Goal: Information Seeking & Learning: Learn about a topic

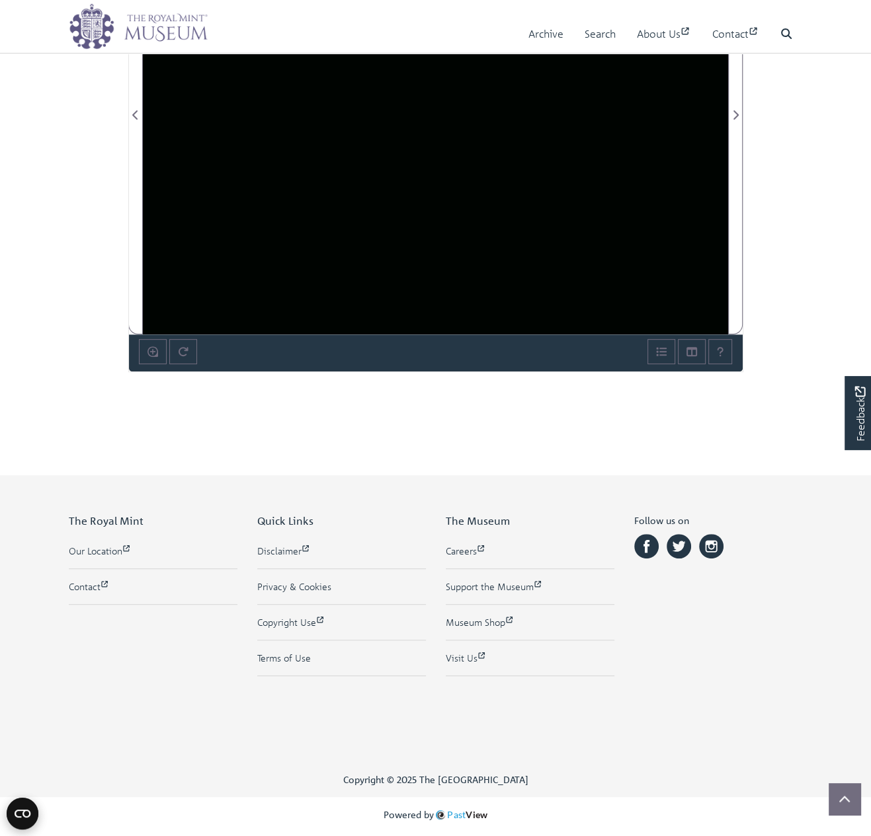
scroll to position [365, 0]
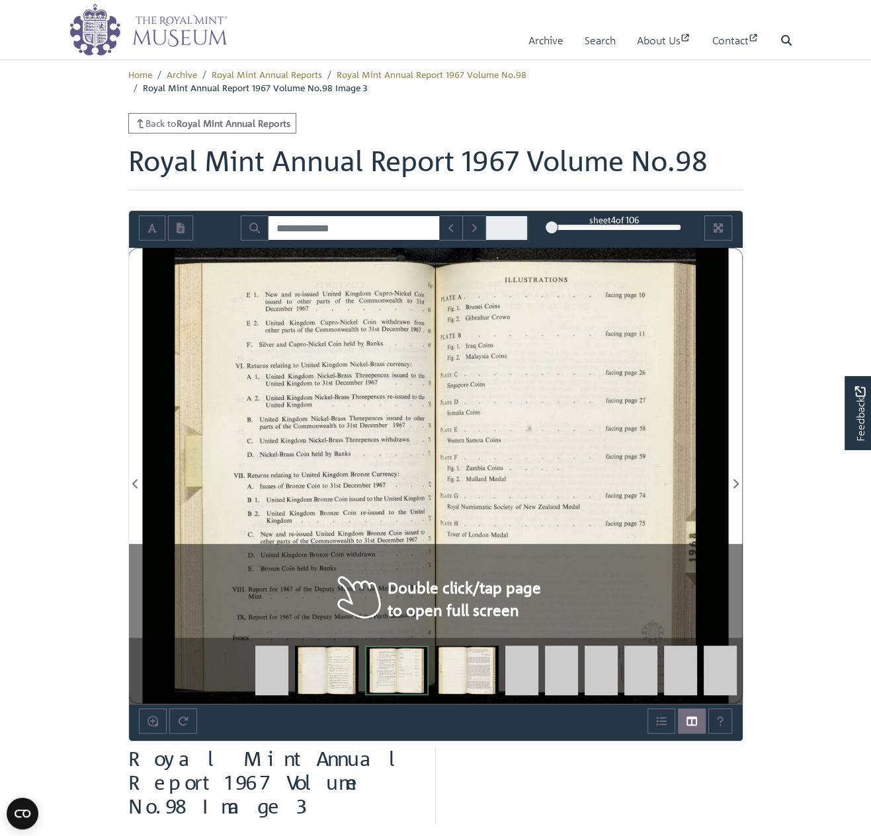
click at [518, 607] on div at bounding box center [582, 476] width 292 height 456
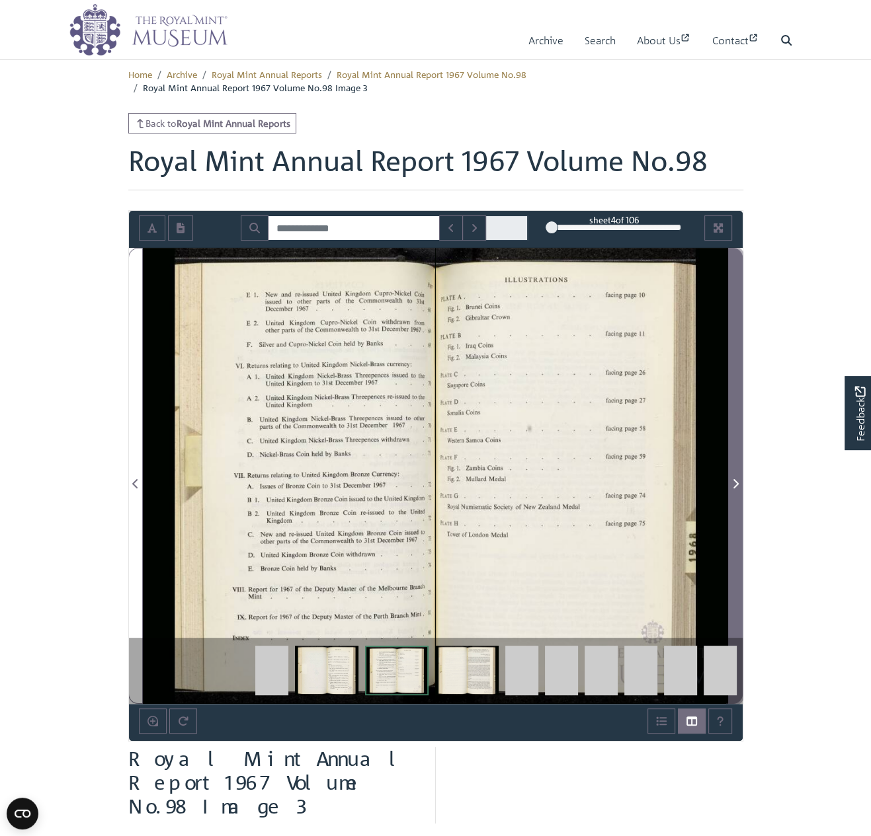
click at [739, 474] on span "Next Page" at bounding box center [734, 476] width 13 height 455
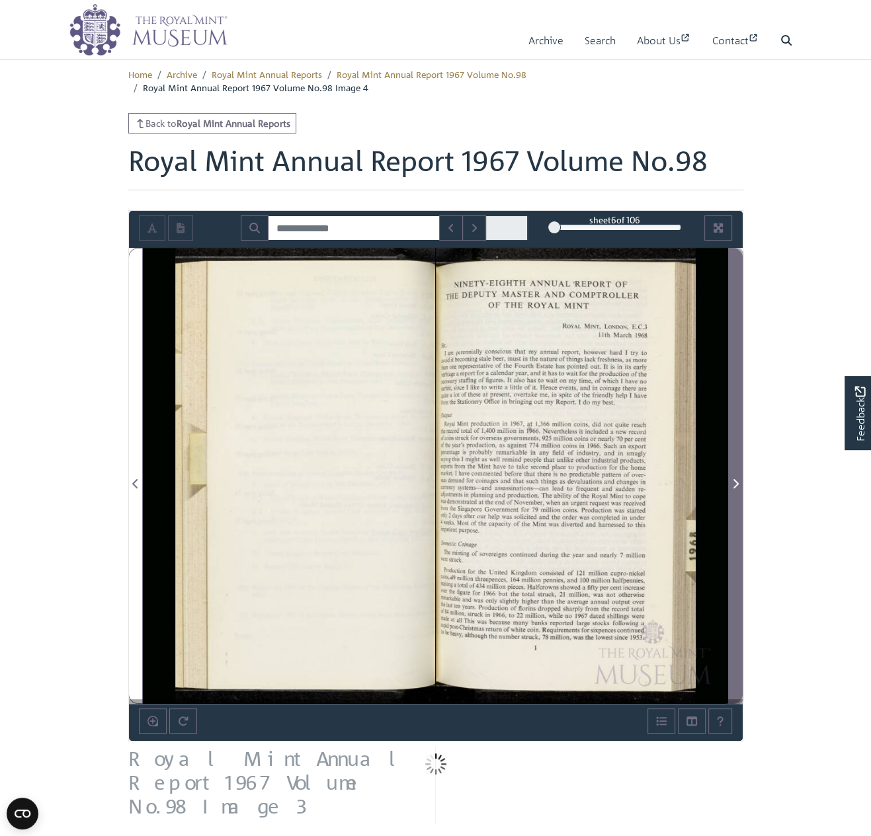
click at [739, 474] on span "Next Page" at bounding box center [734, 476] width 13 height 455
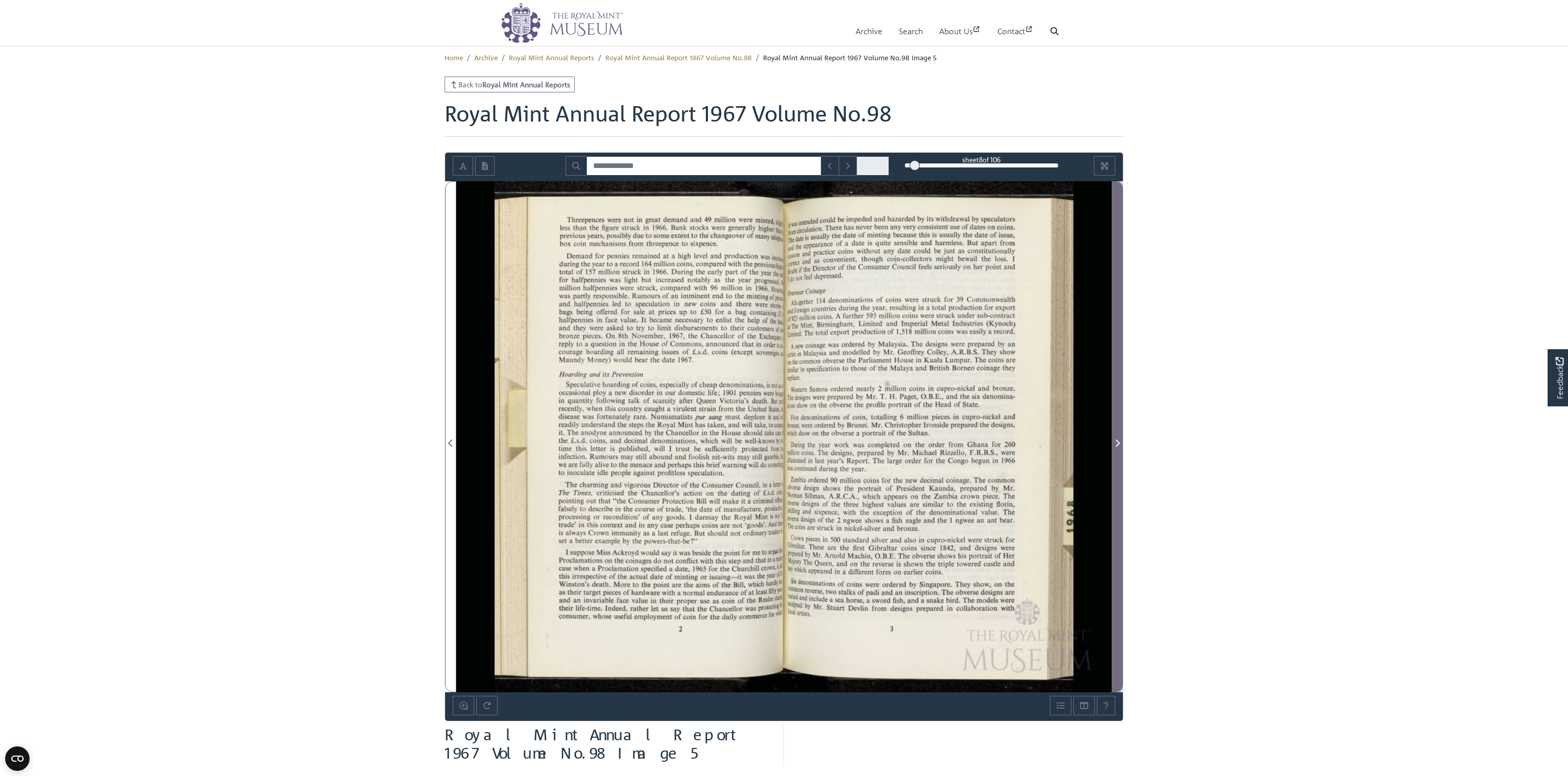
click at [672, 445] on icon "Next Page" at bounding box center [1117, 442] width 5 height 8
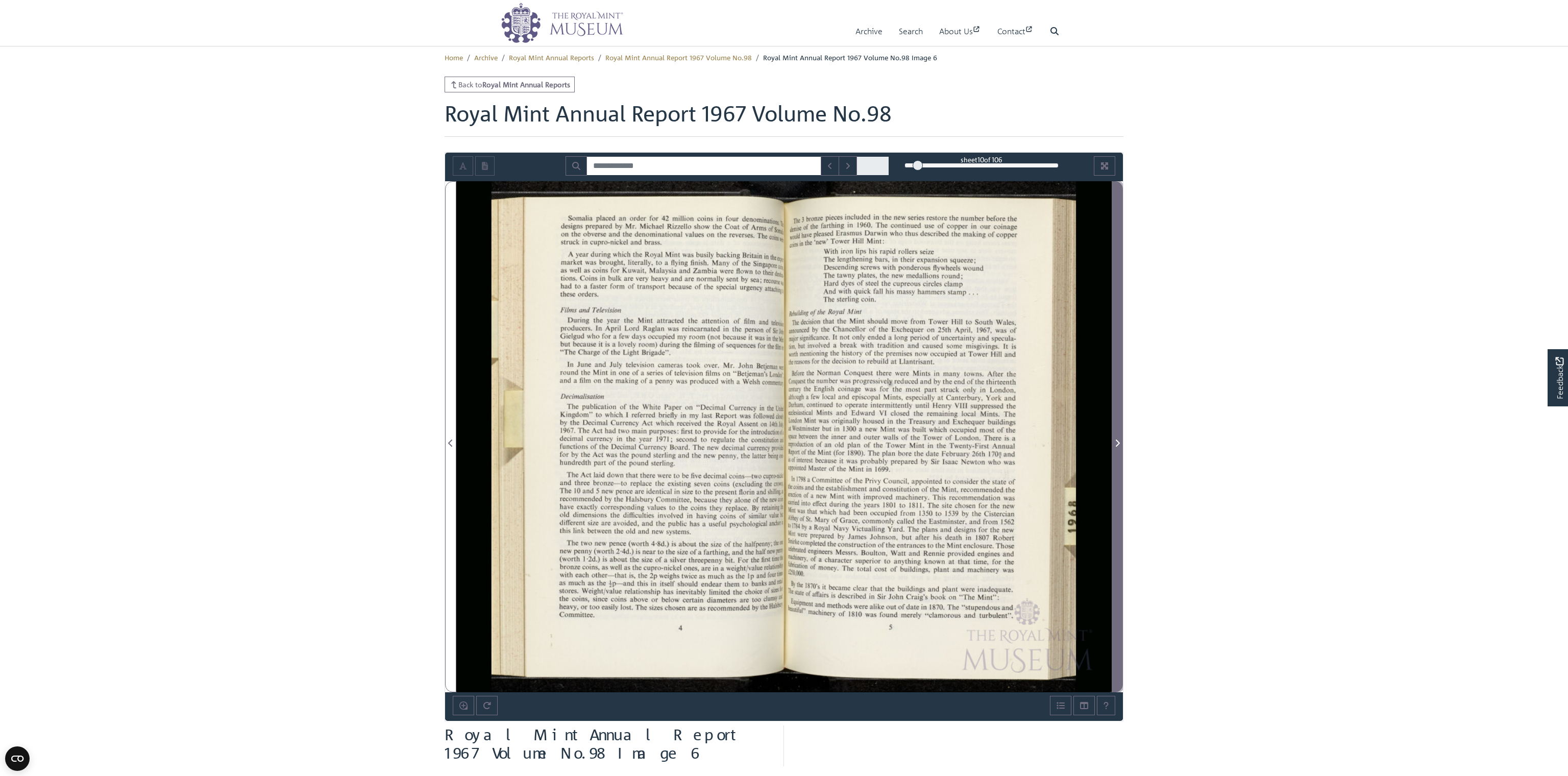
click at [672, 445] on icon "Next Page" at bounding box center [1117, 442] width 5 height 8
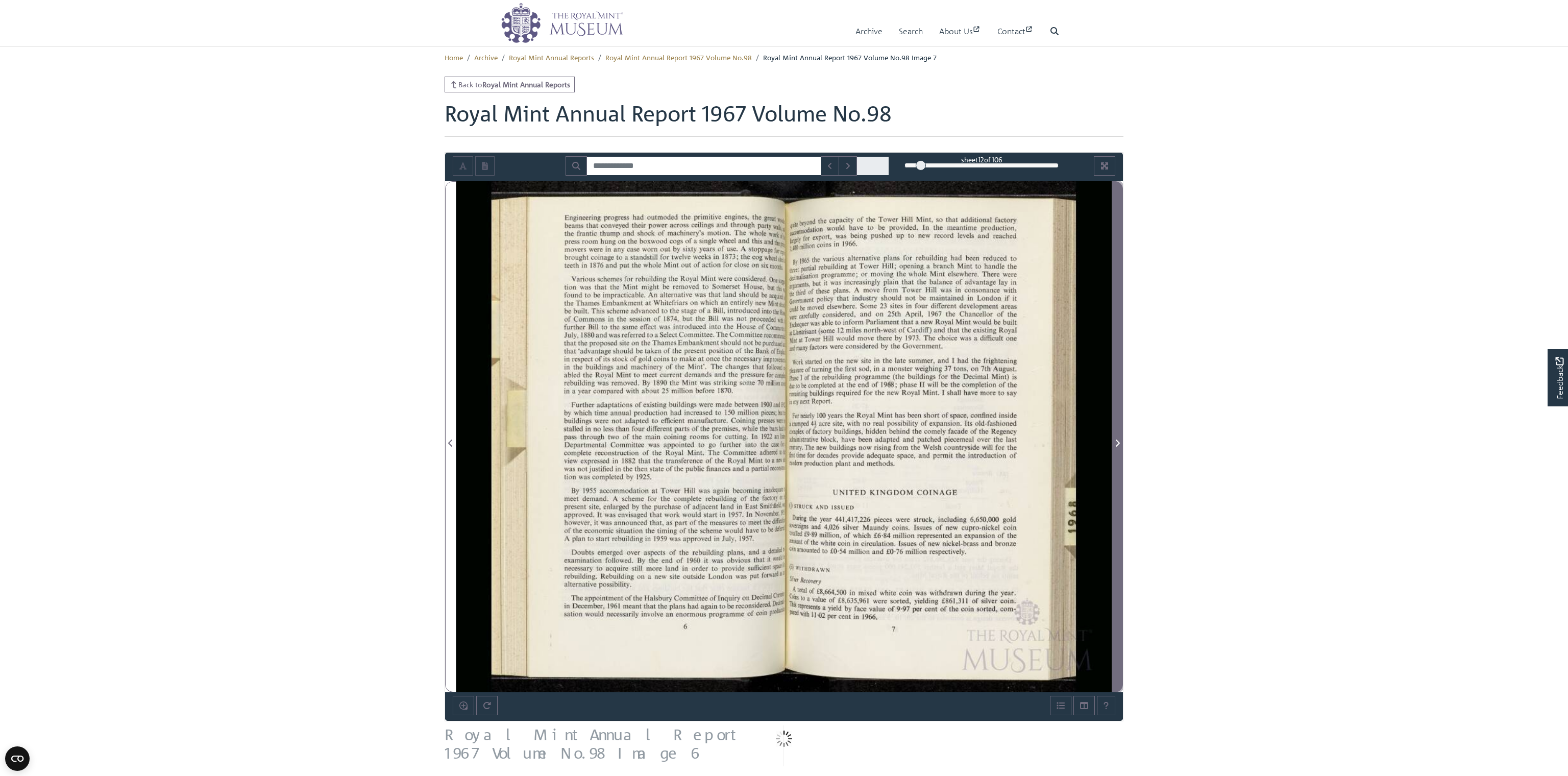
click at [672, 445] on icon "Next Page" at bounding box center [1117, 442] width 5 height 8
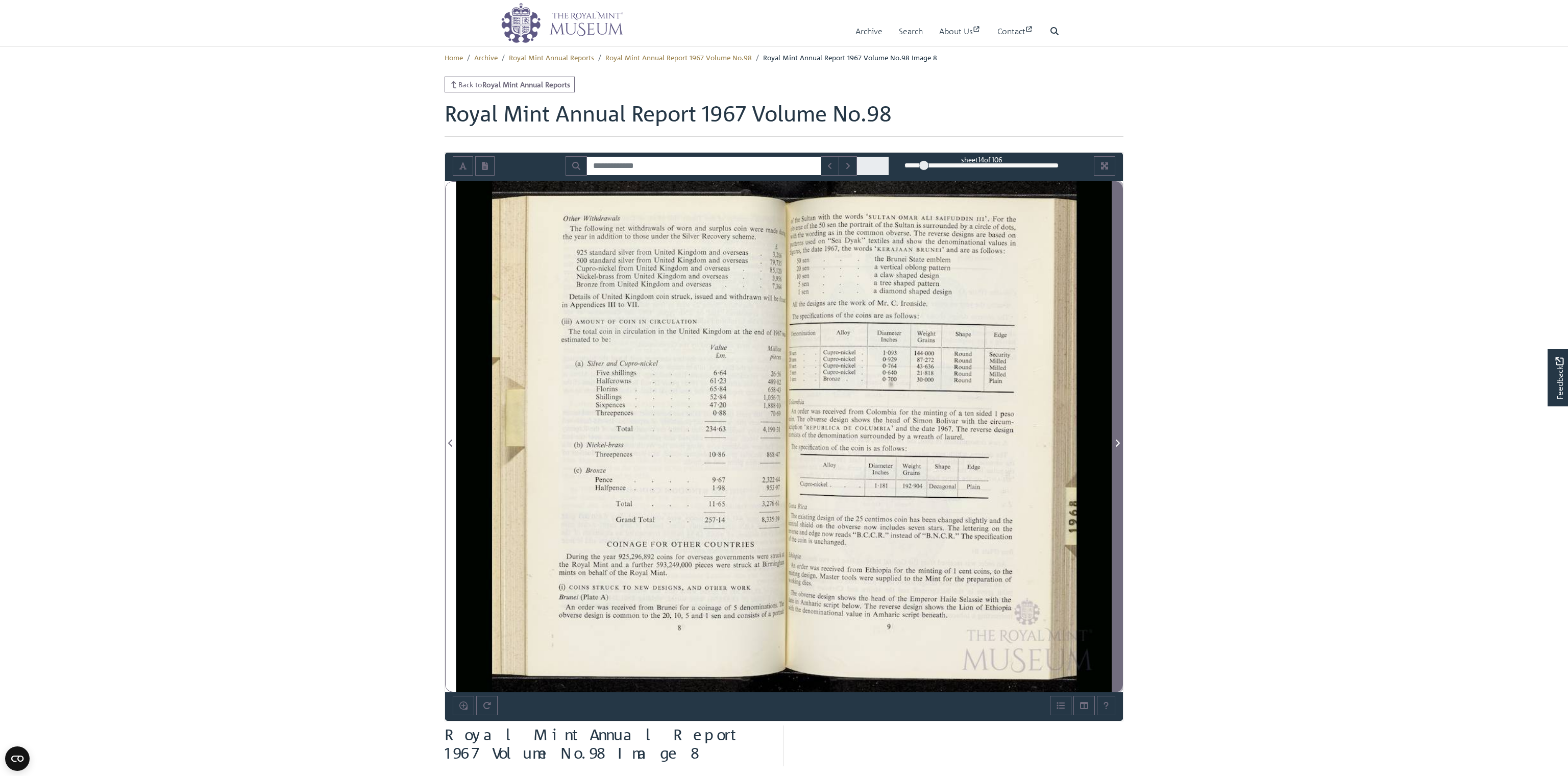
click at [672, 445] on icon "Next Page" at bounding box center [1117, 442] width 5 height 8
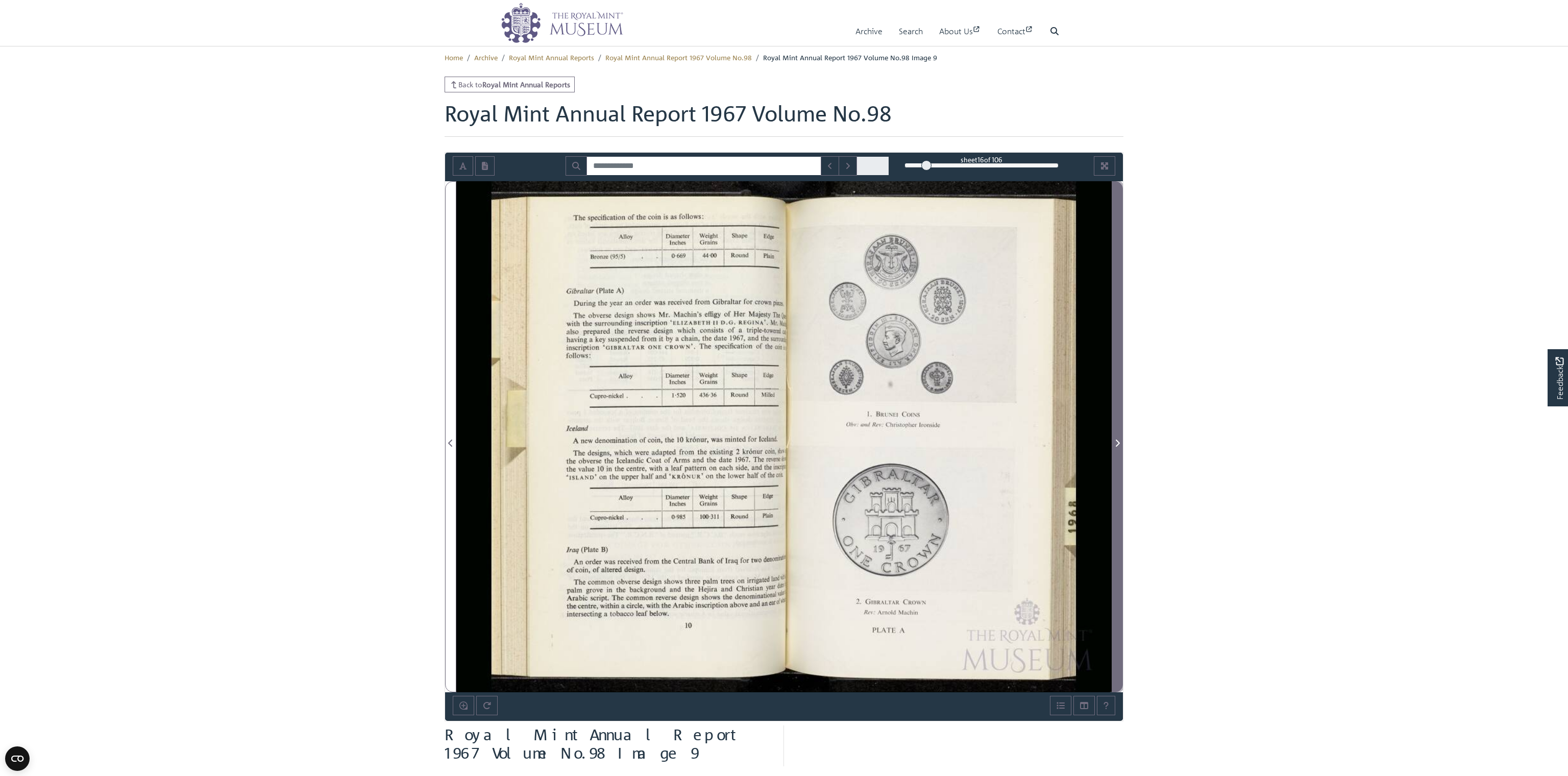
click at [672, 445] on icon "Next Page" at bounding box center [1117, 442] width 5 height 8
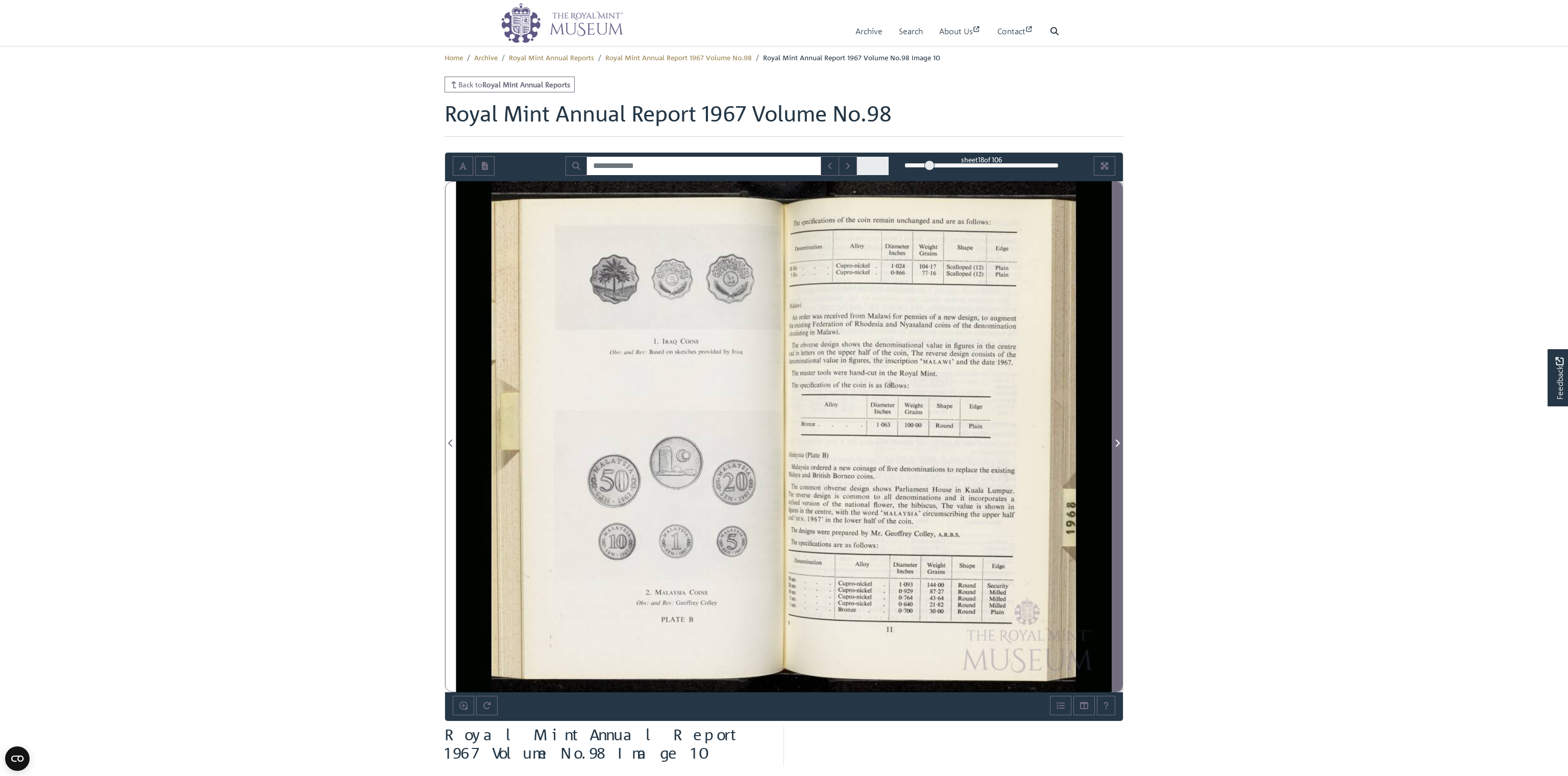
click at [672, 445] on icon "Next Page" at bounding box center [1117, 442] width 5 height 8
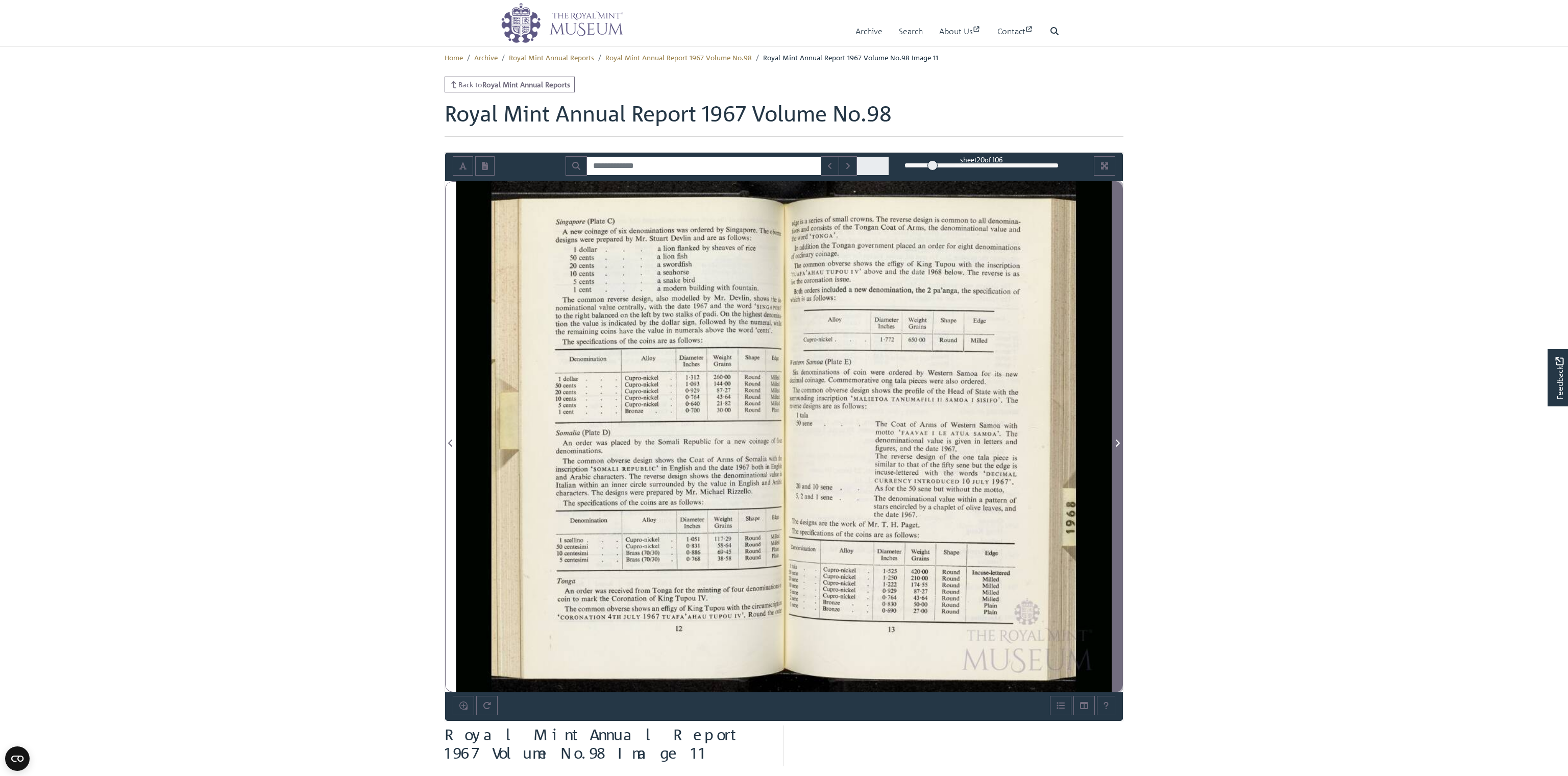
click at [672, 445] on icon "Next Page" at bounding box center [1117, 442] width 5 height 8
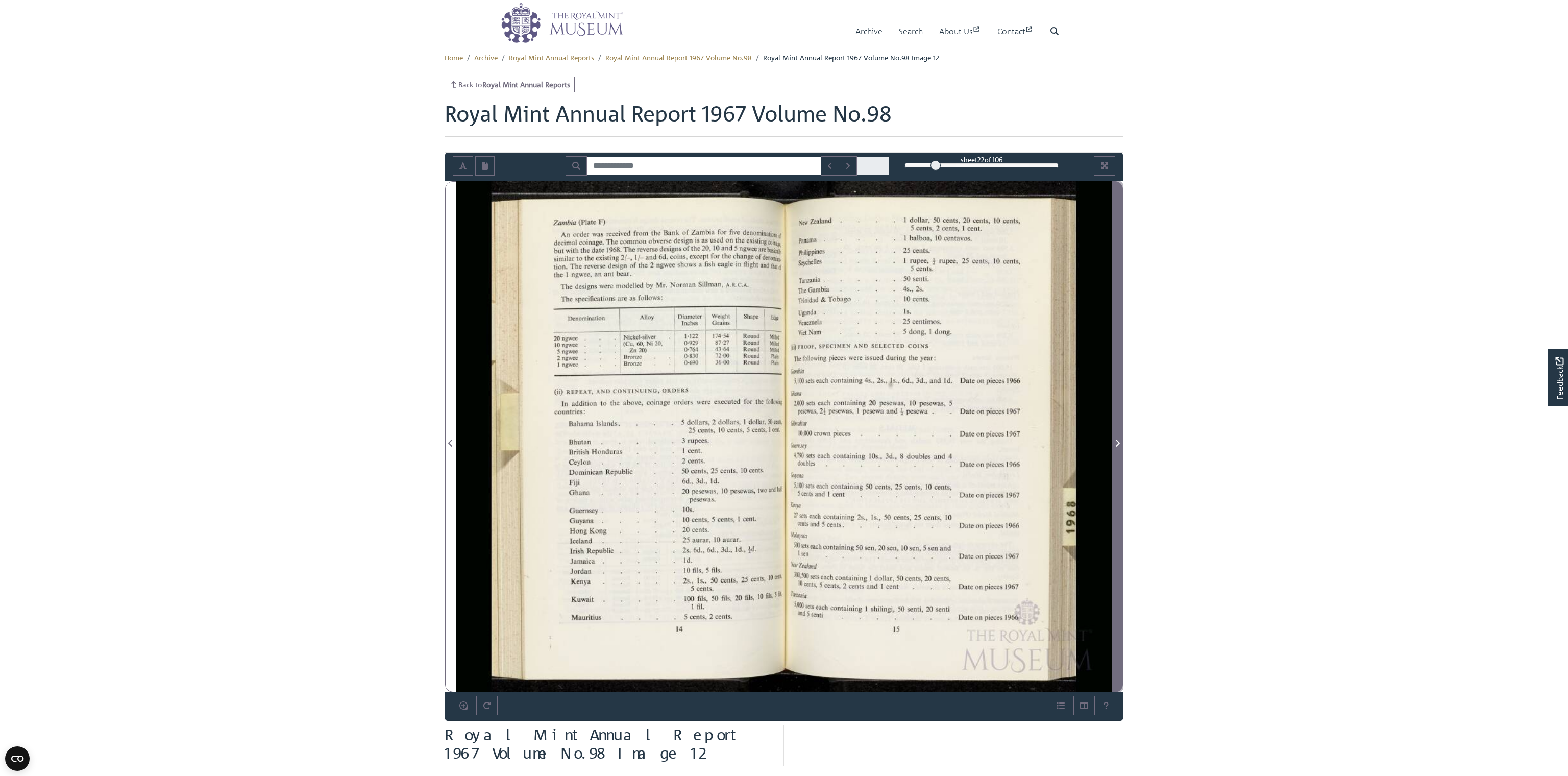
click at [672, 445] on icon "Next Page" at bounding box center [1117, 442] width 5 height 8
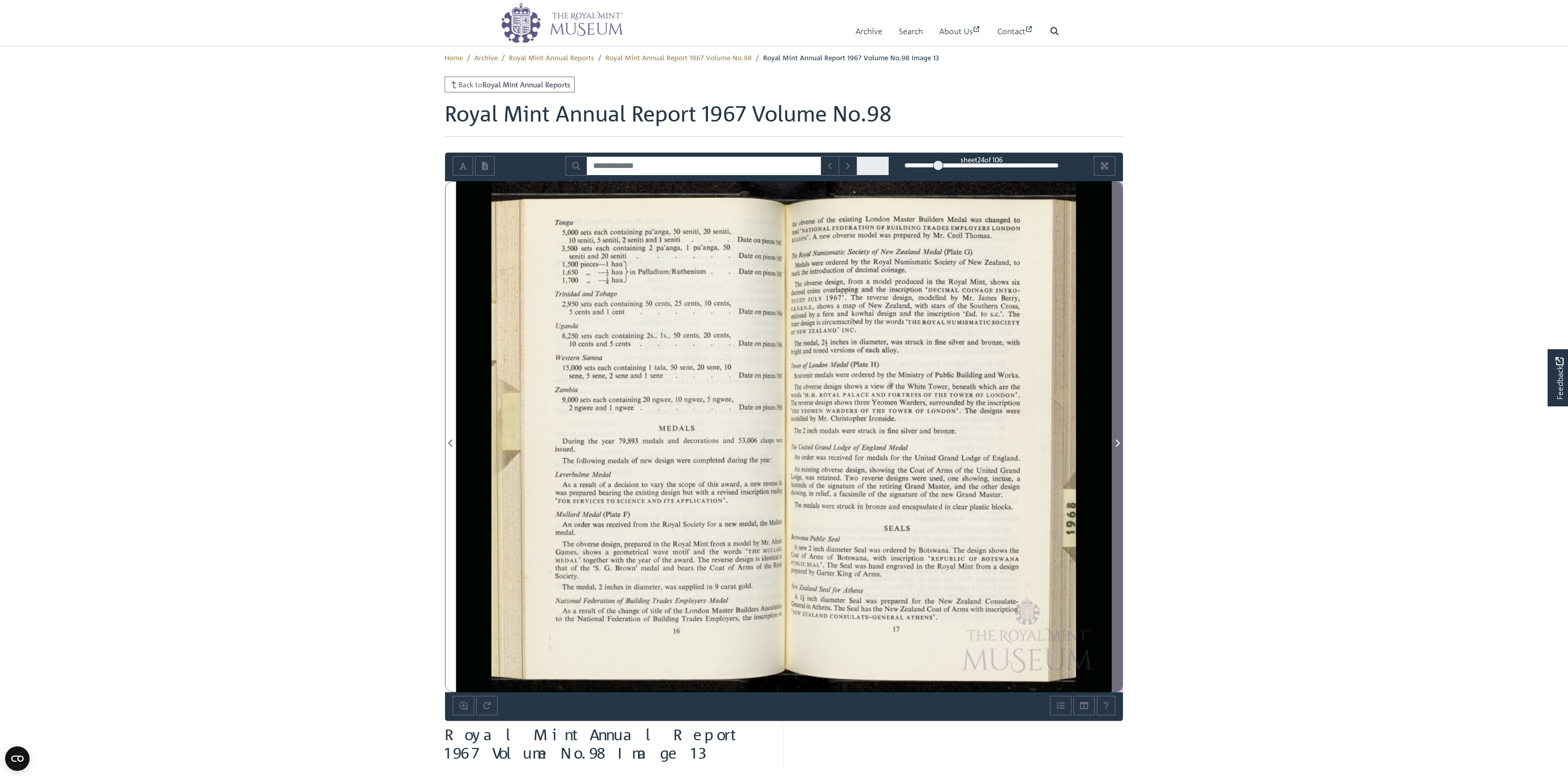
click at [672, 445] on icon "Next Page" at bounding box center [1117, 442] width 5 height 8
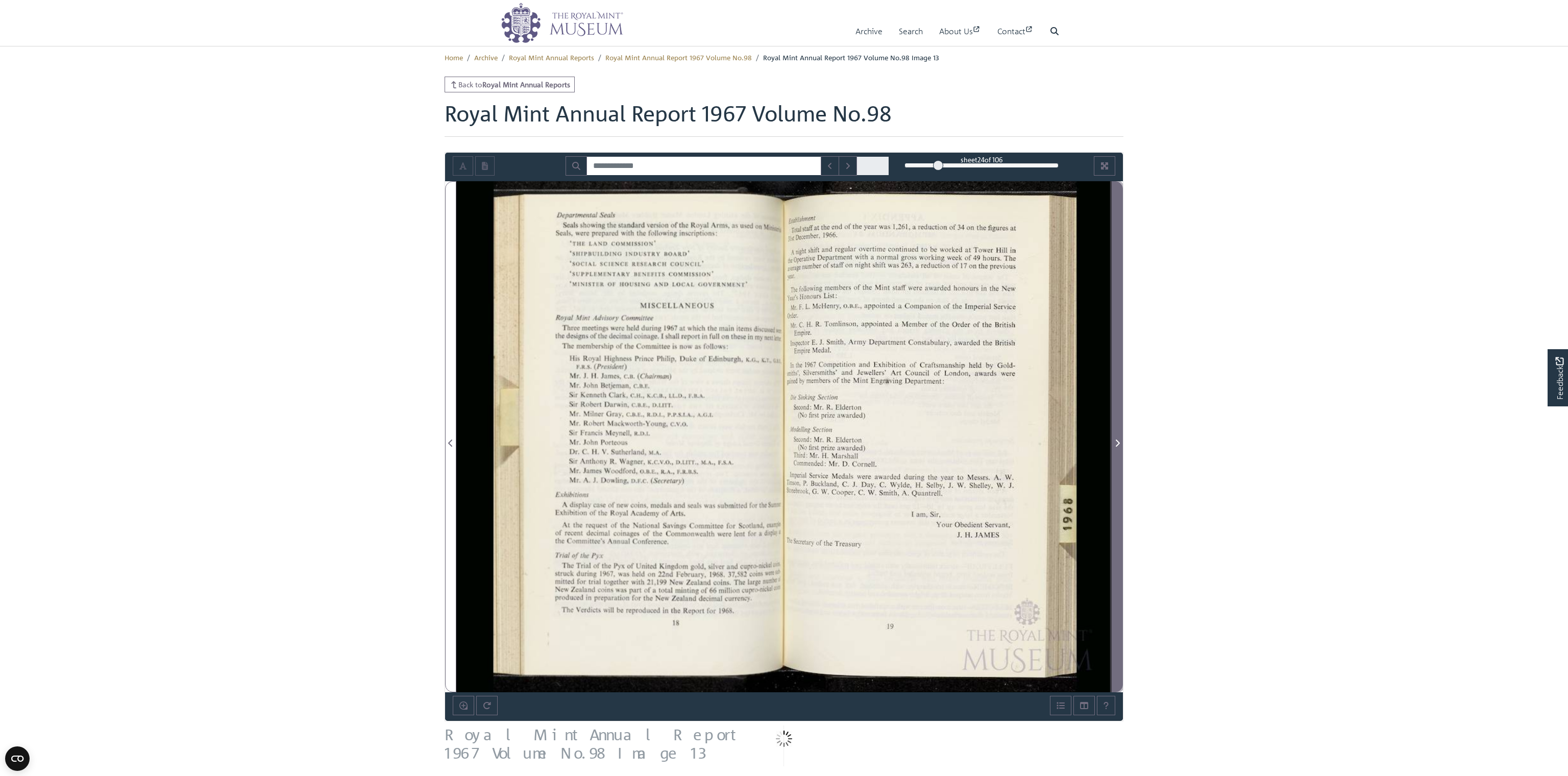
click at [672, 445] on icon "Next Page" at bounding box center [1117, 442] width 5 height 8
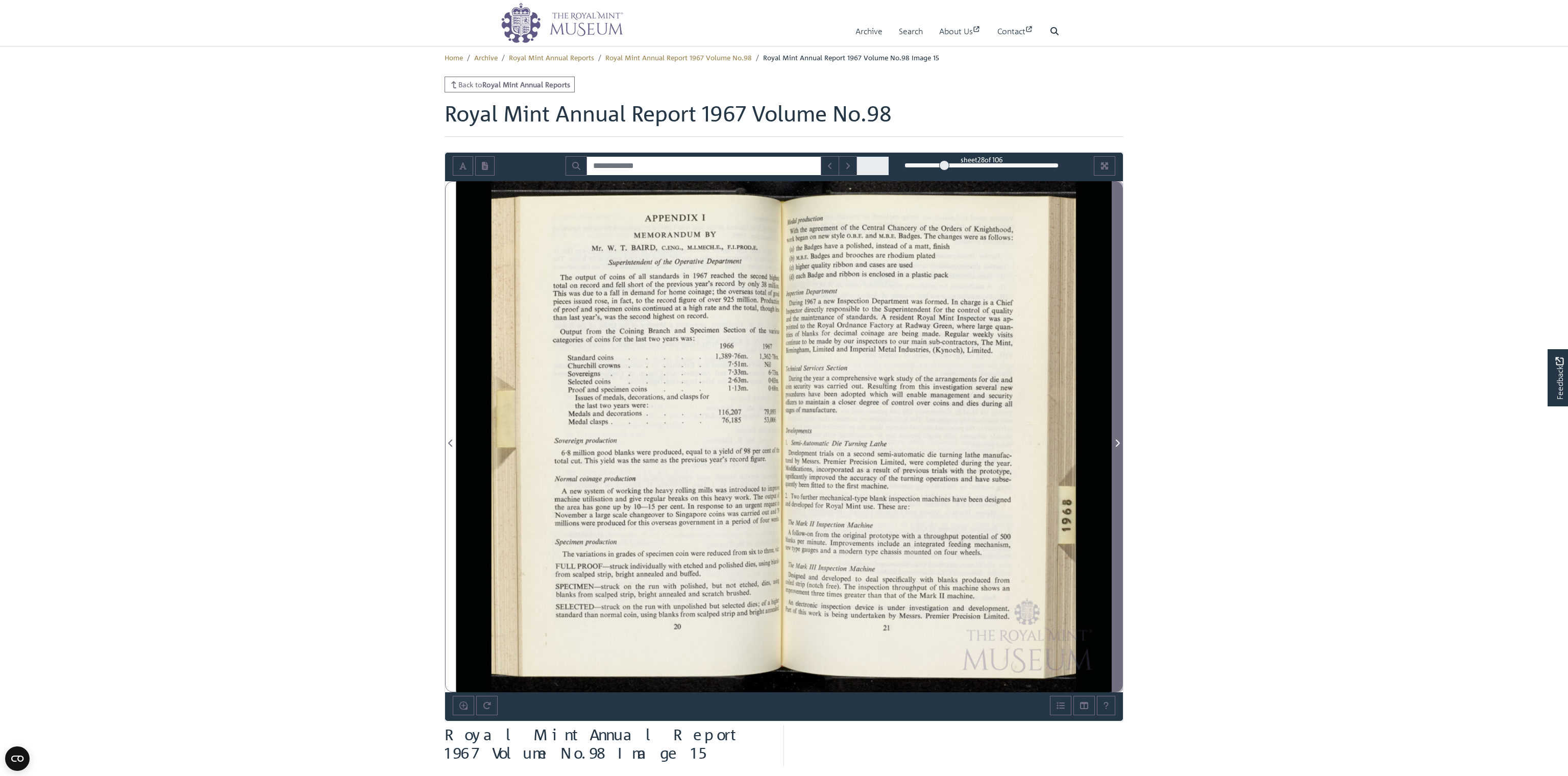
click at [672, 445] on icon "Next Page" at bounding box center [1117, 442] width 5 height 8
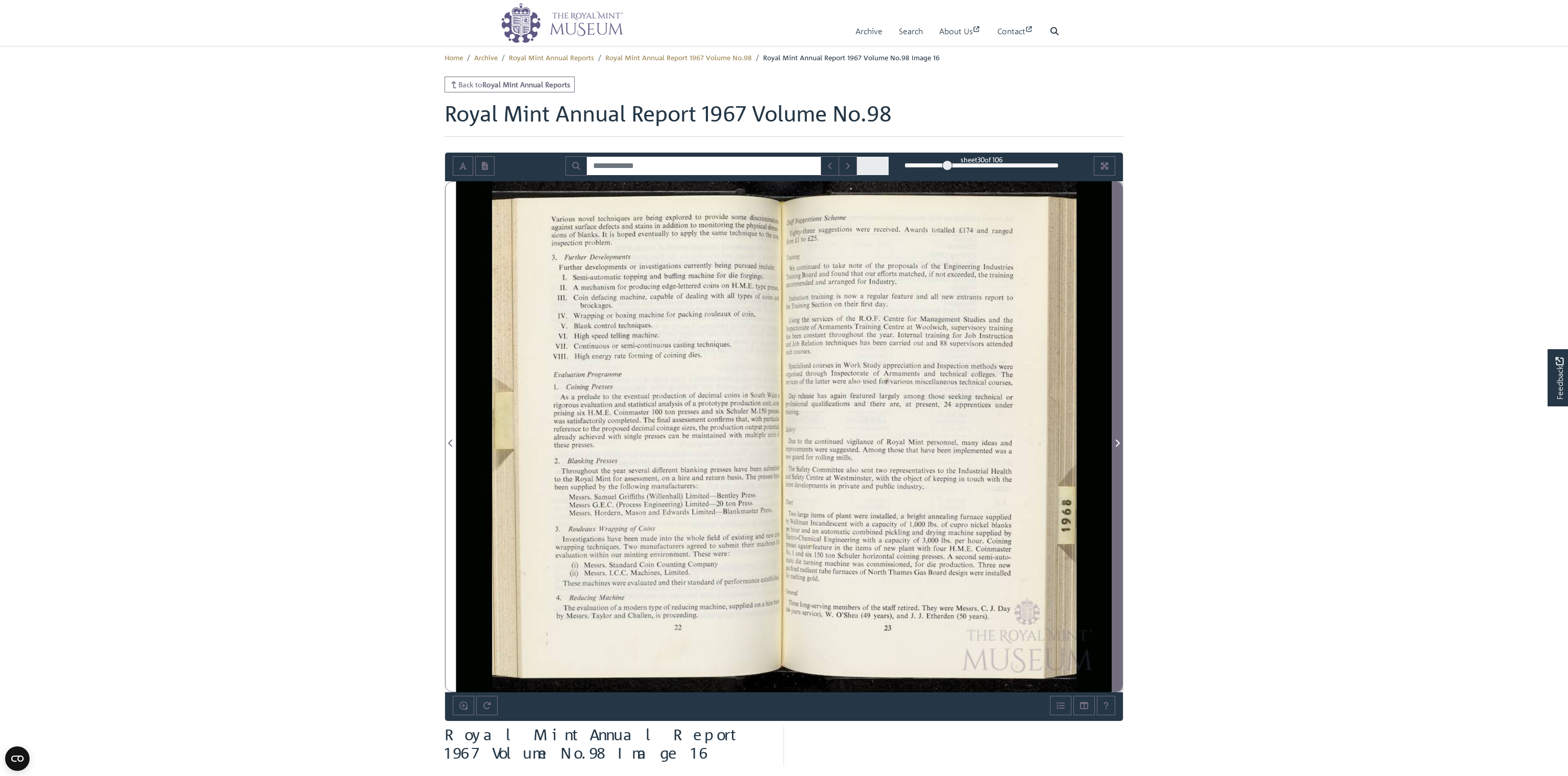
click at [672, 445] on icon "Next Page" at bounding box center [1117, 442] width 5 height 8
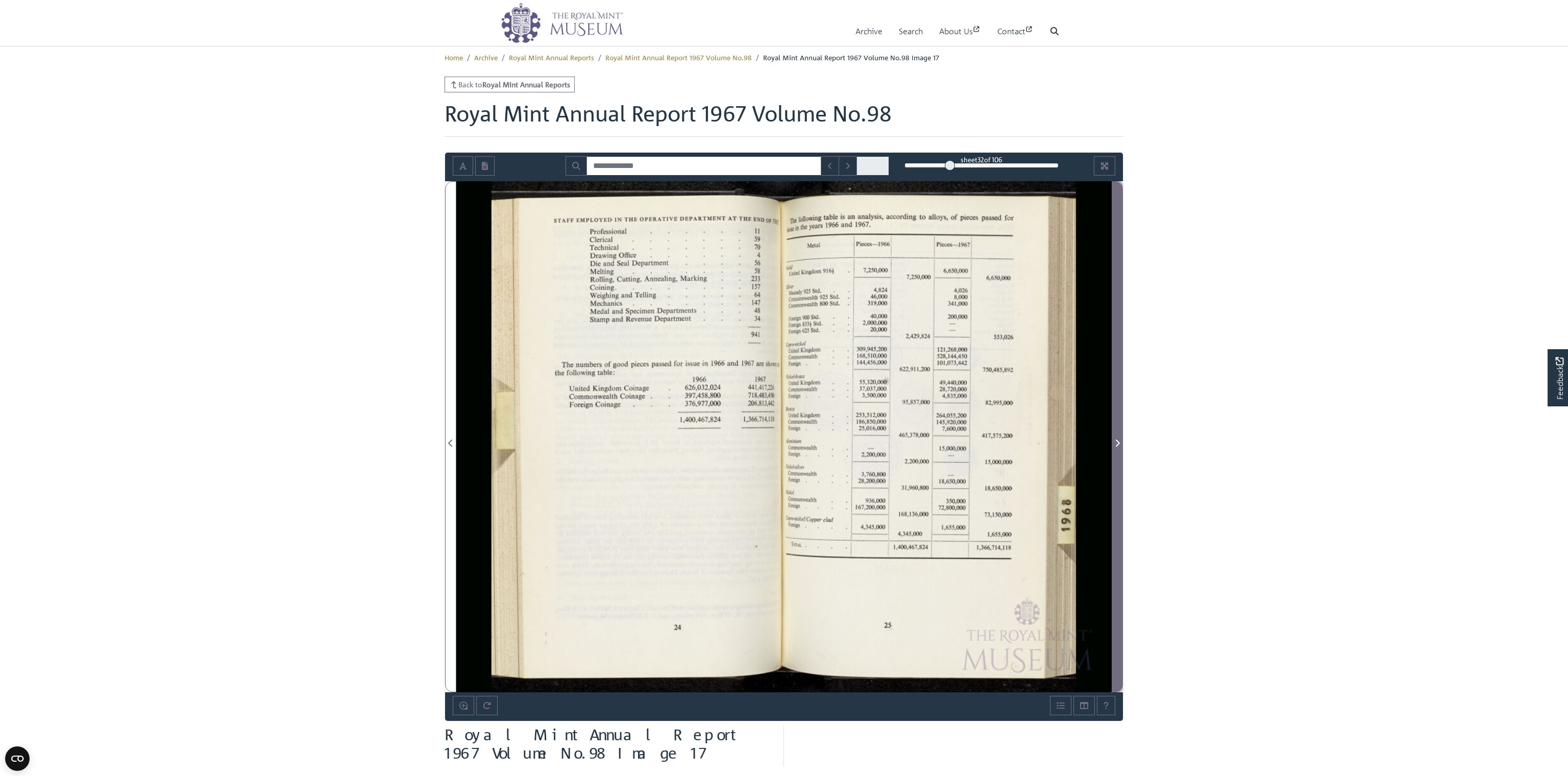
click at [672, 445] on icon "Next Page" at bounding box center [1117, 442] width 5 height 8
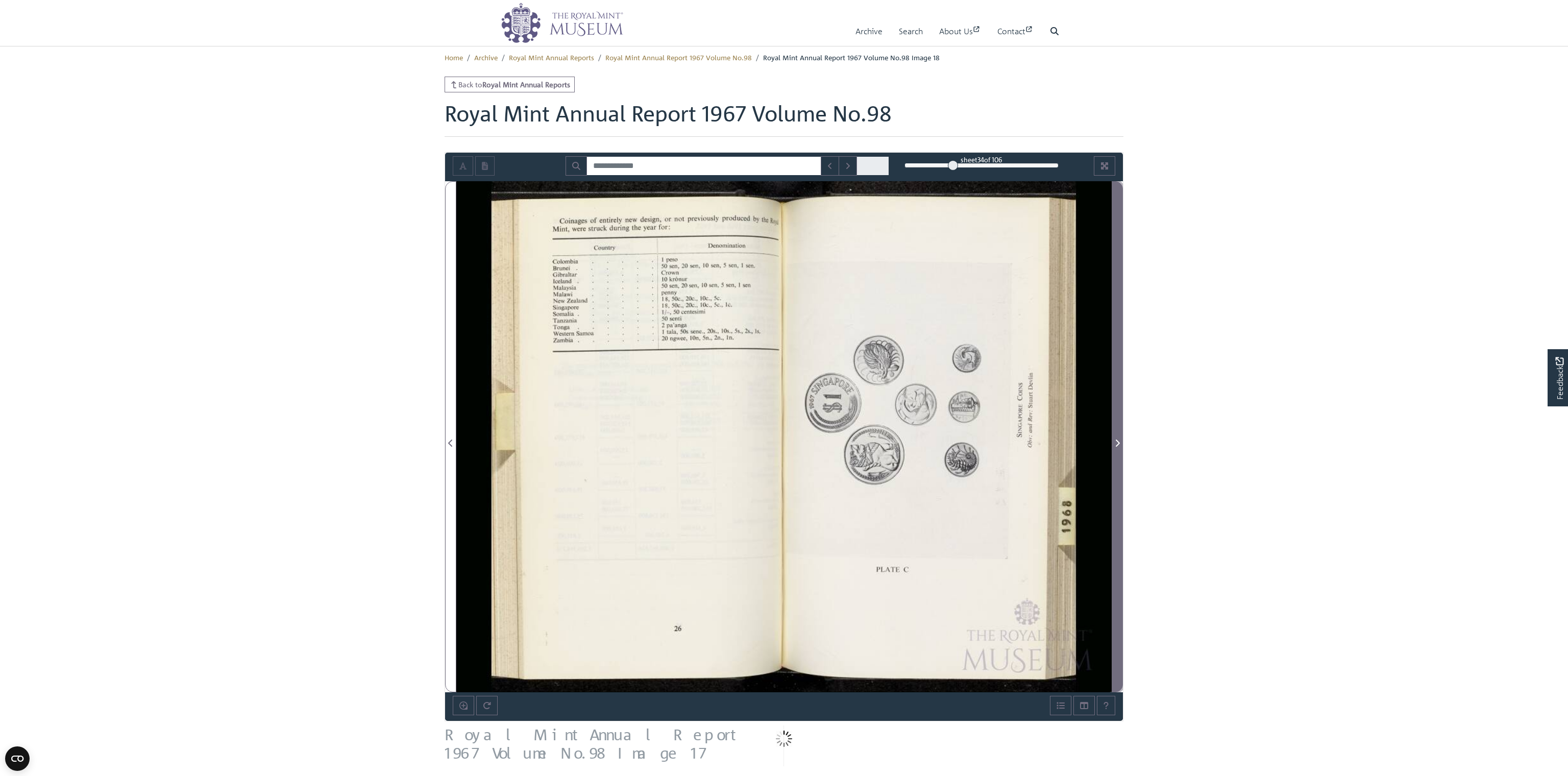
click at [672, 445] on icon "Next Page" at bounding box center [1117, 442] width 5 height 8
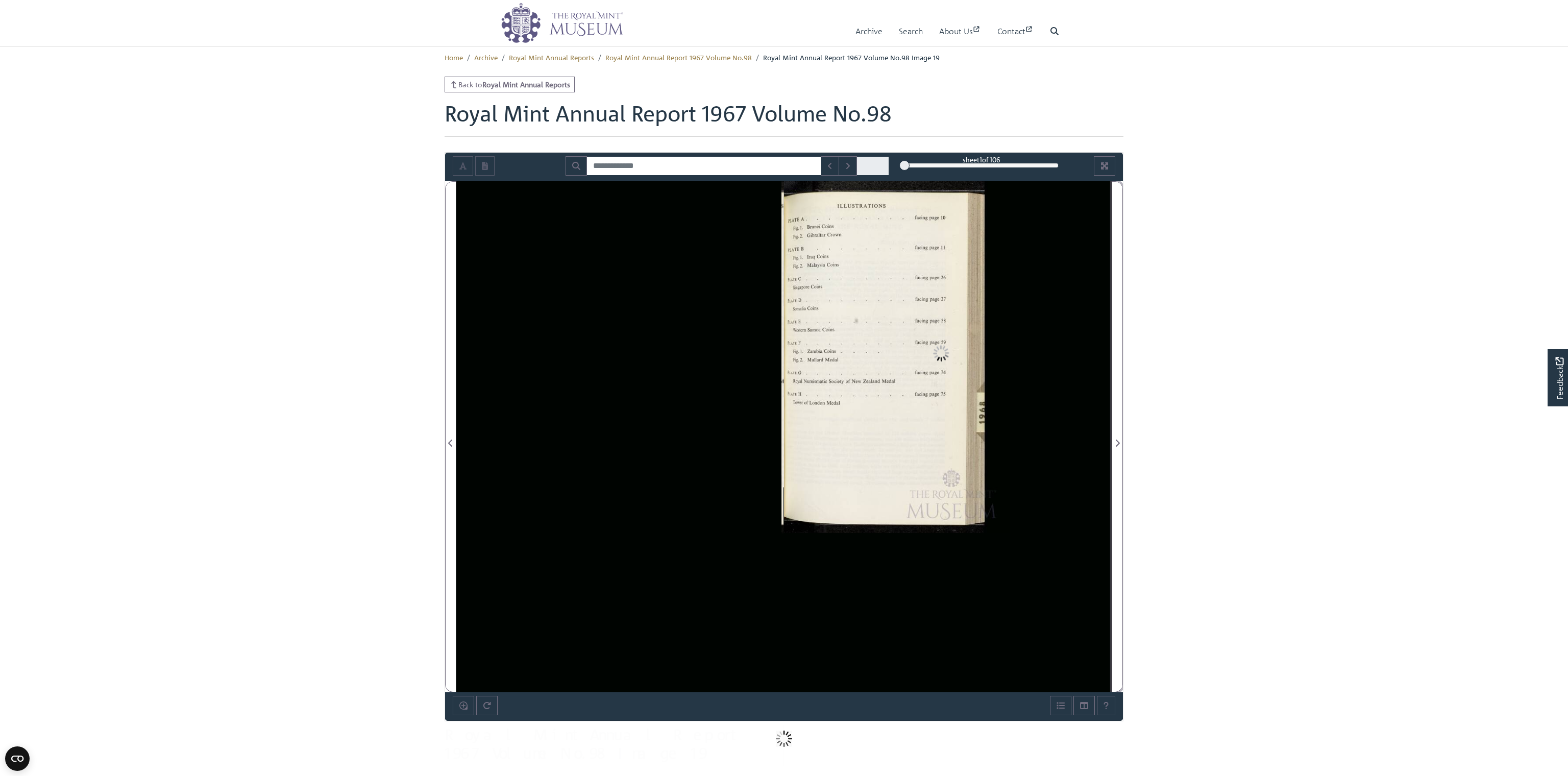
drag, startPoint x: 958, startPoint y: 164, endPoint x: 877, endPoint y: 167, distance: 81.1
click at [672, 167] on div "sheet 1 of 106 1 *" at bounding box center [784, 165] width 678 height 19
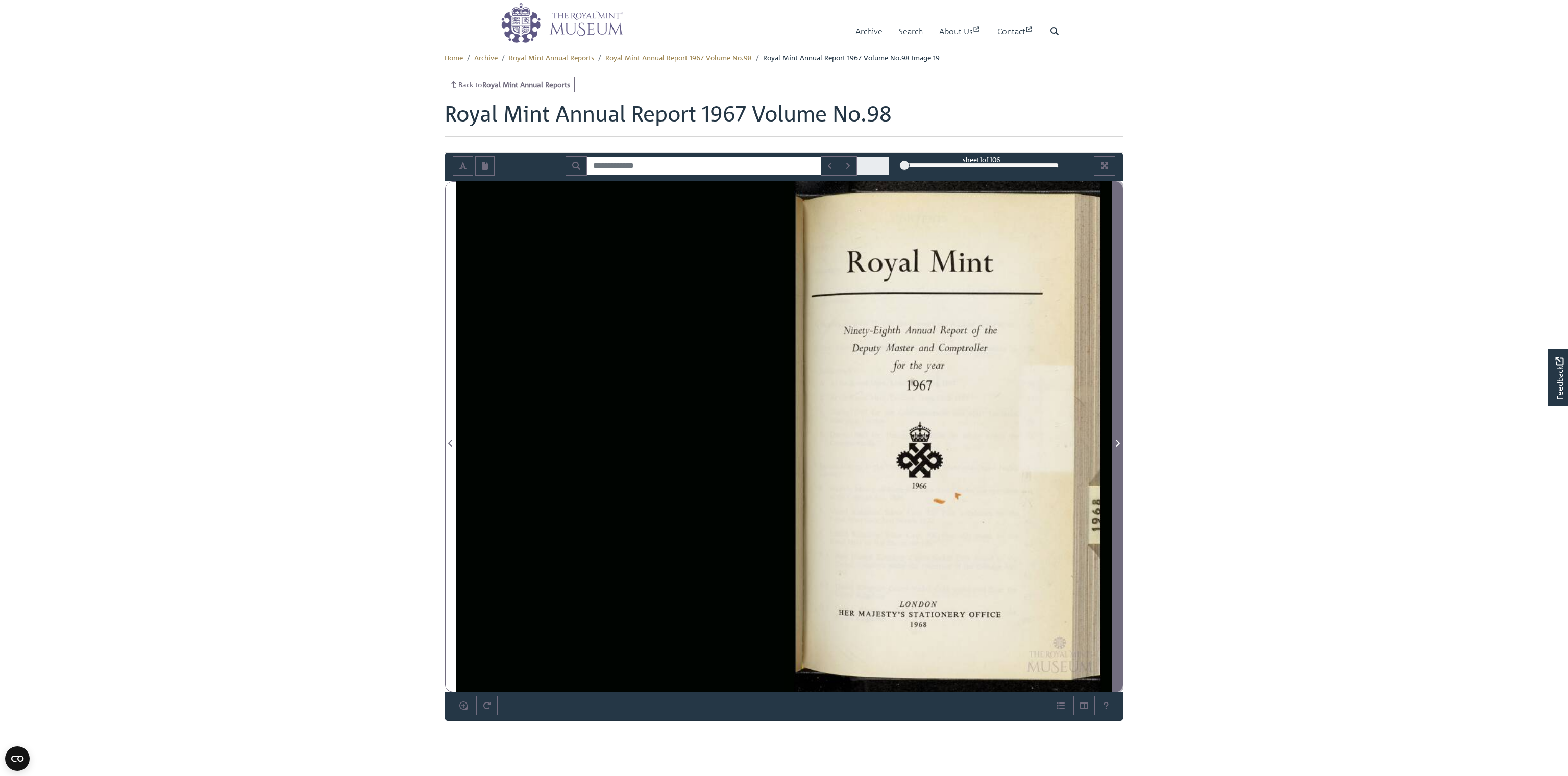
click at [672, 442] on span "Next Page" at bounding box center [1116, 443] width 10 height 12
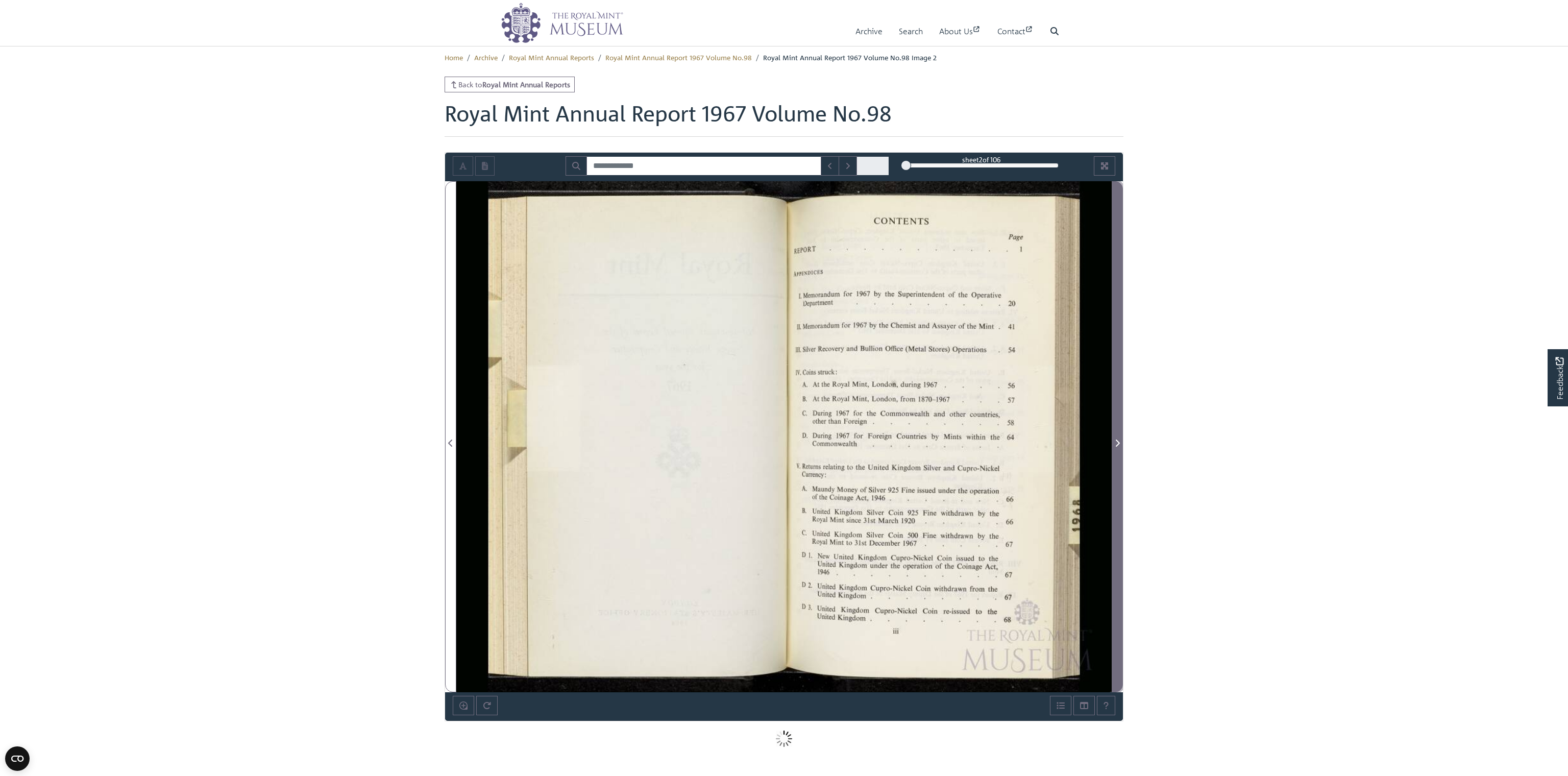
click at [672, 442] on icon "Next Page" at bounding box center [1117, 442] width 4 height 7
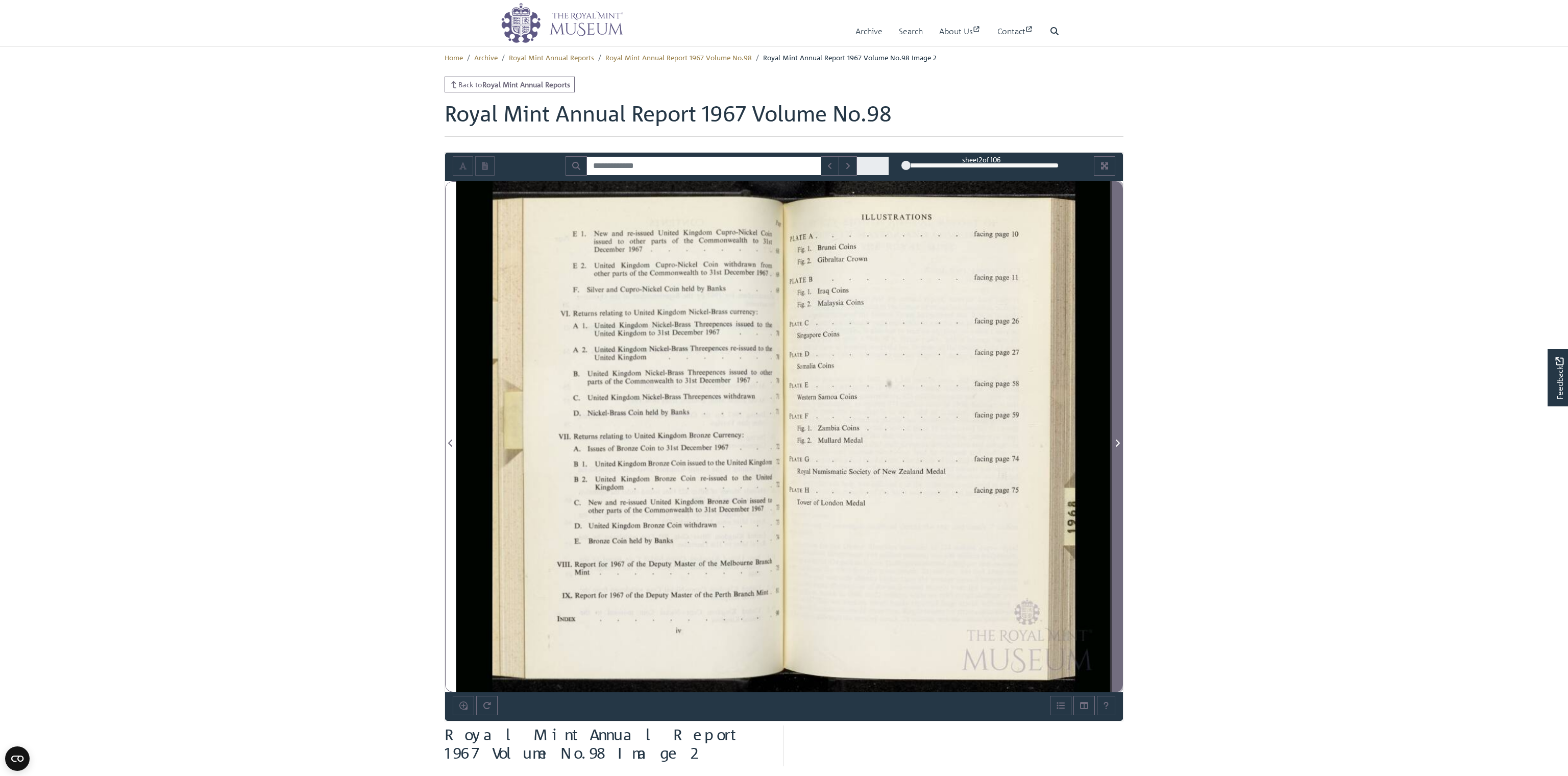
click at [672, 442] on icon "Next Page" at bounding box center [1117, 442] width 4 height 7
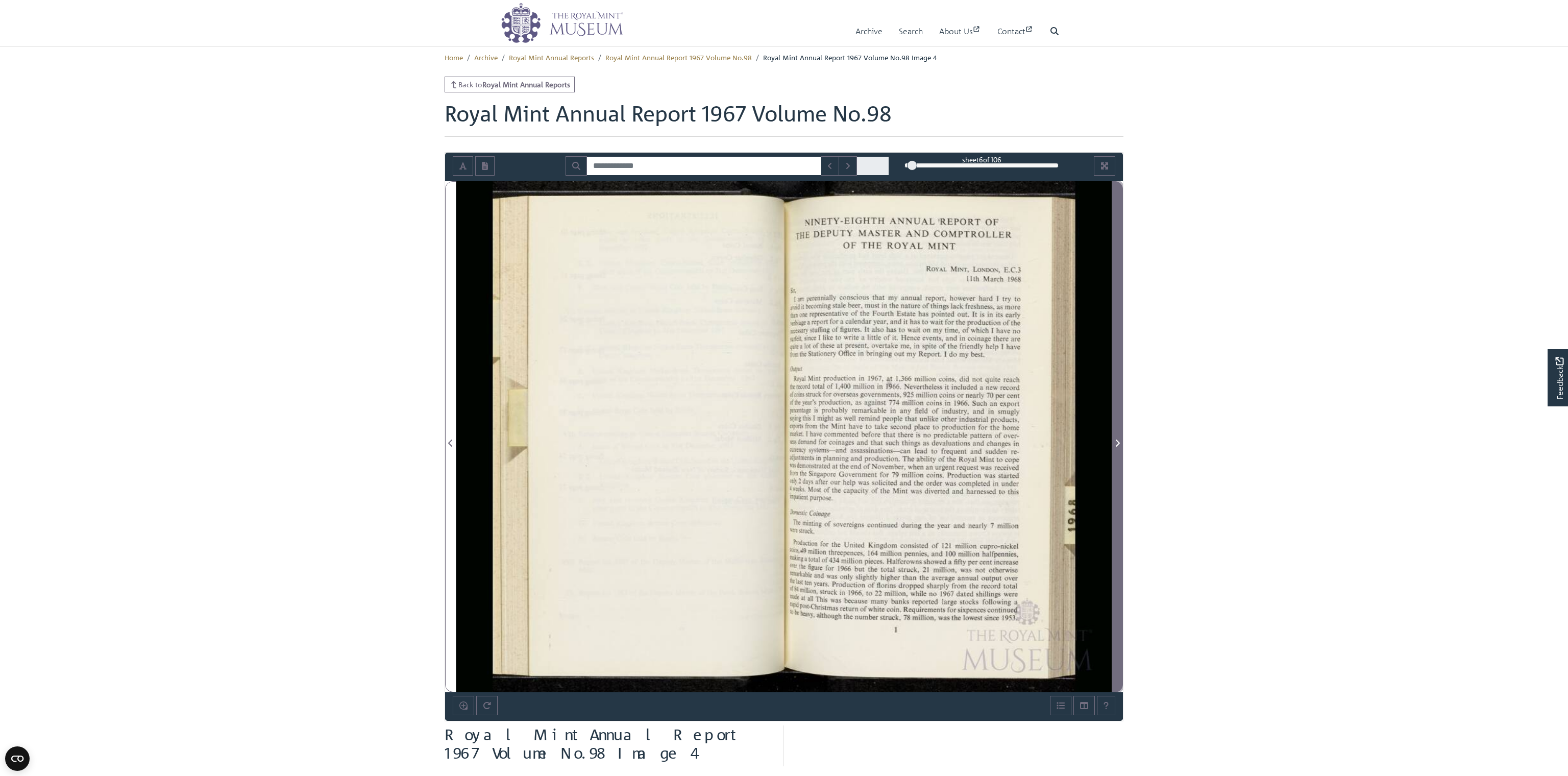
click at [672, 442] on icon "Next Page" at bounding box center [1117, 442] width 4 height 7
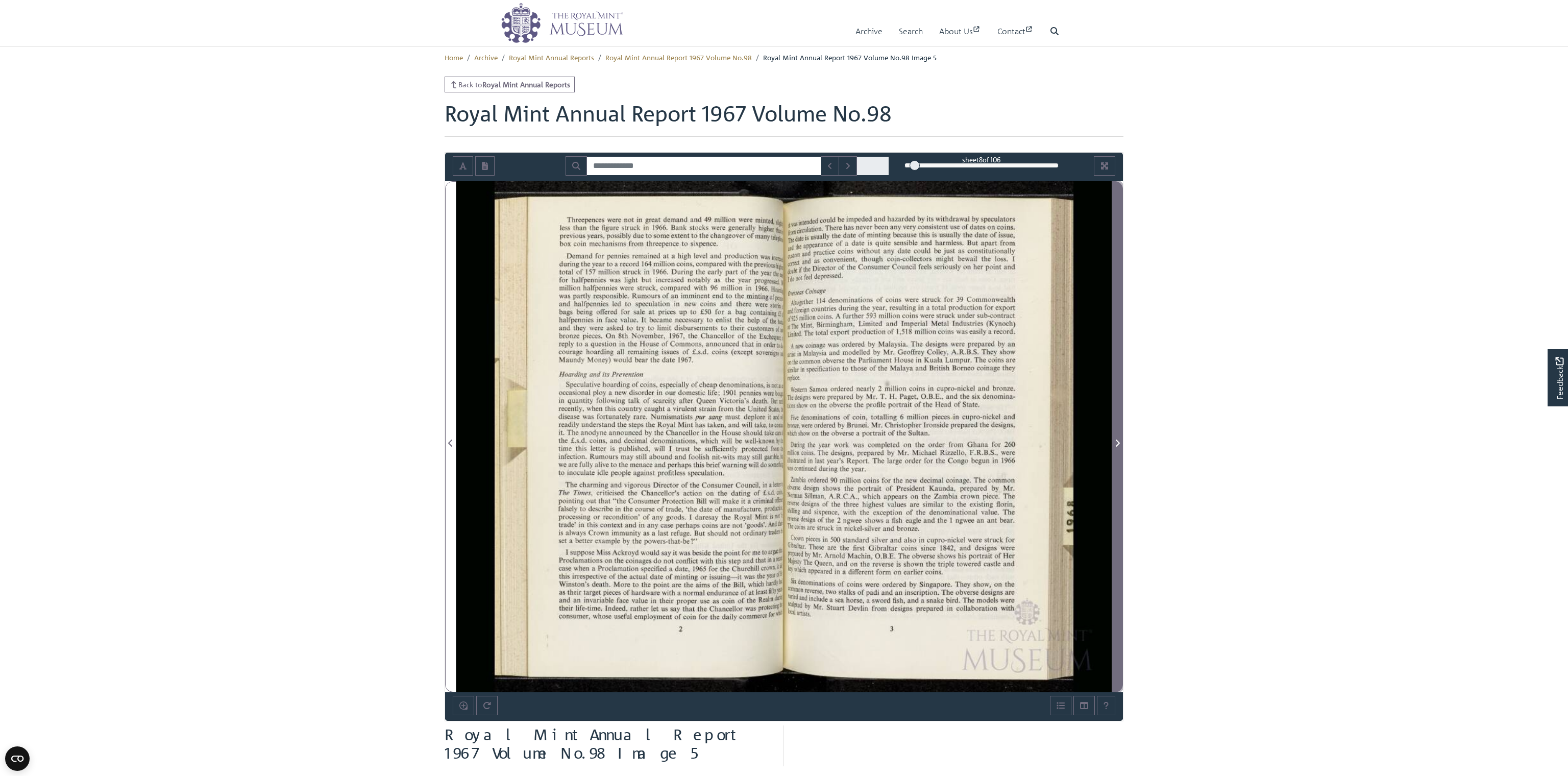
click at [672, 442] on icon "Next Page" at bounding box center [1117, 442] width 4 height 7
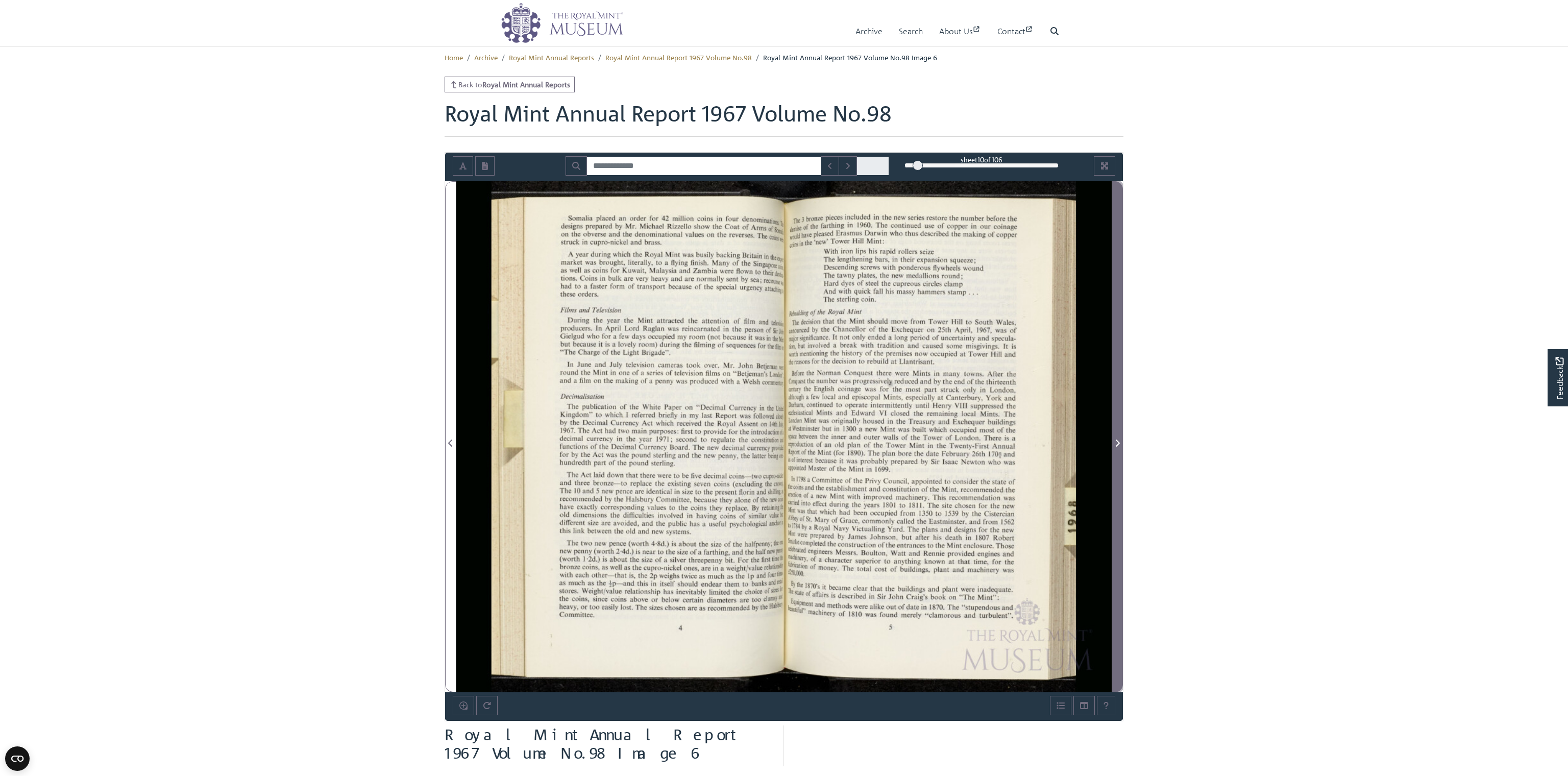
click at [672, 442] on icon "Next Page" at bounding box center [1117, 442] width 4 height 7
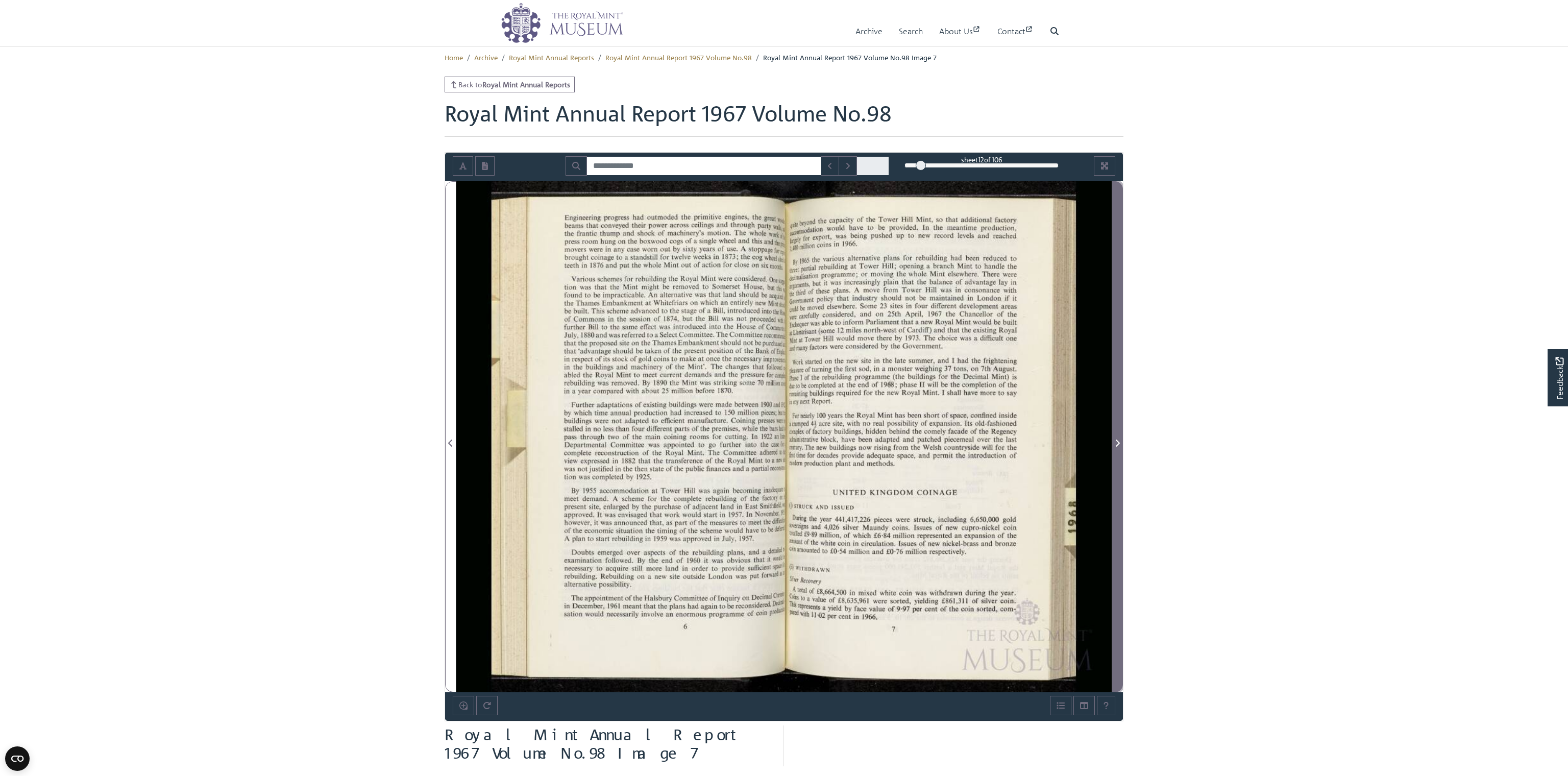
click at [672, 442] on icon "Next Page" at bounding box center [1117, 442] width 5 height 8
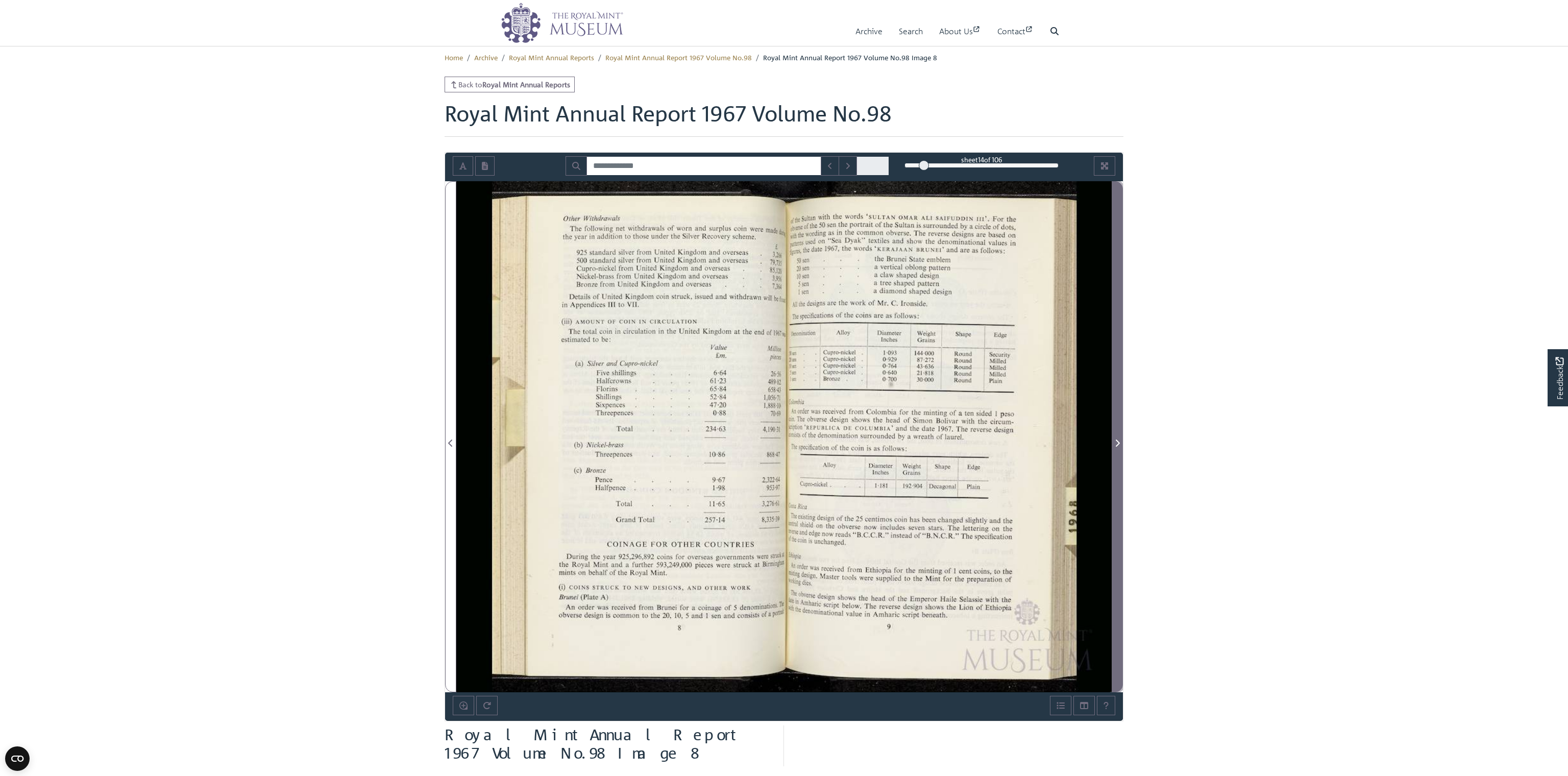
click at [672, 441] on span "Next Page" at bounding box center [1116, 443] width 10 height 12
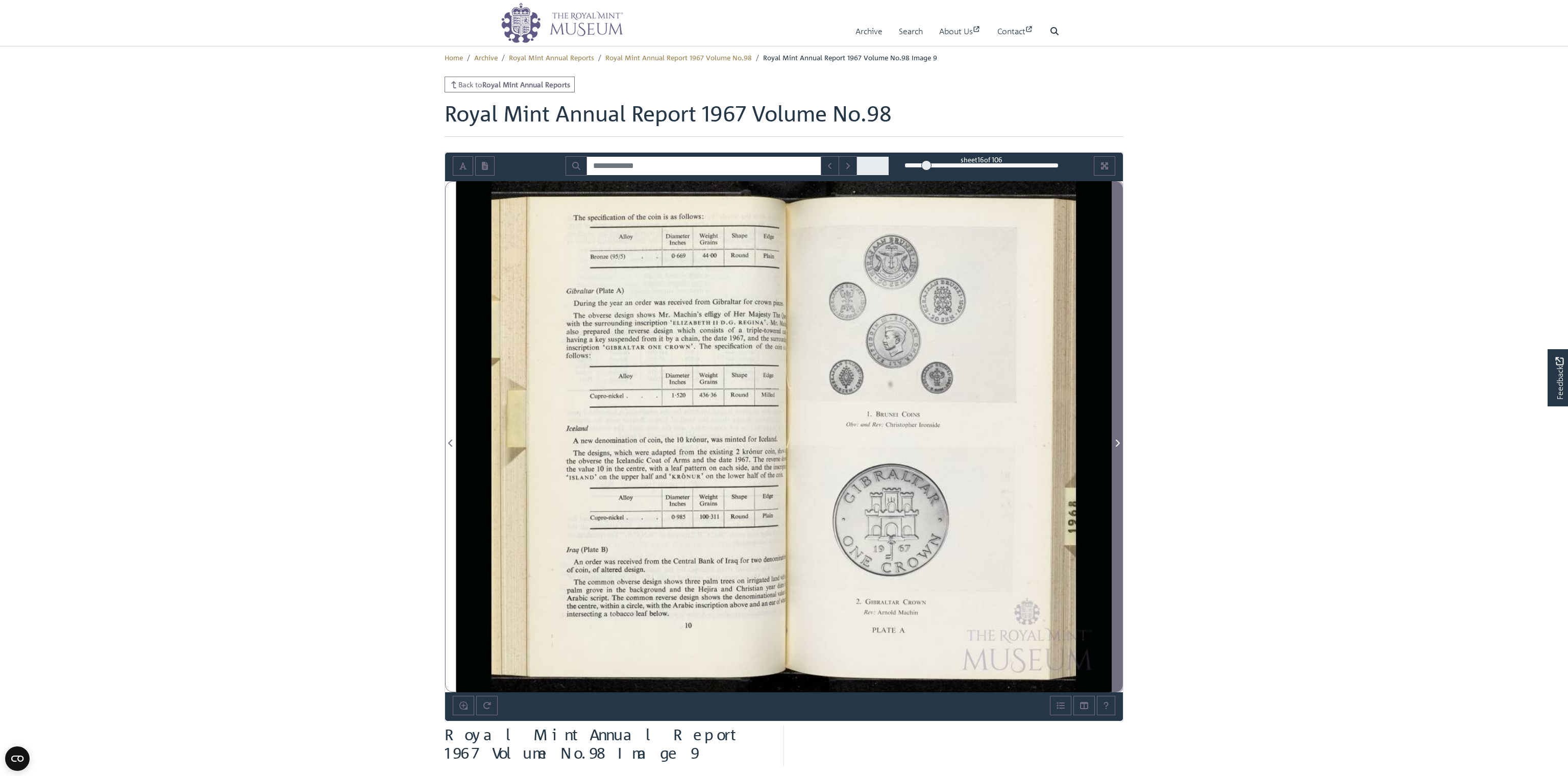
click at [672, 441] on span "Next Page" at bounding box center [1116, 443] width 10 height 12
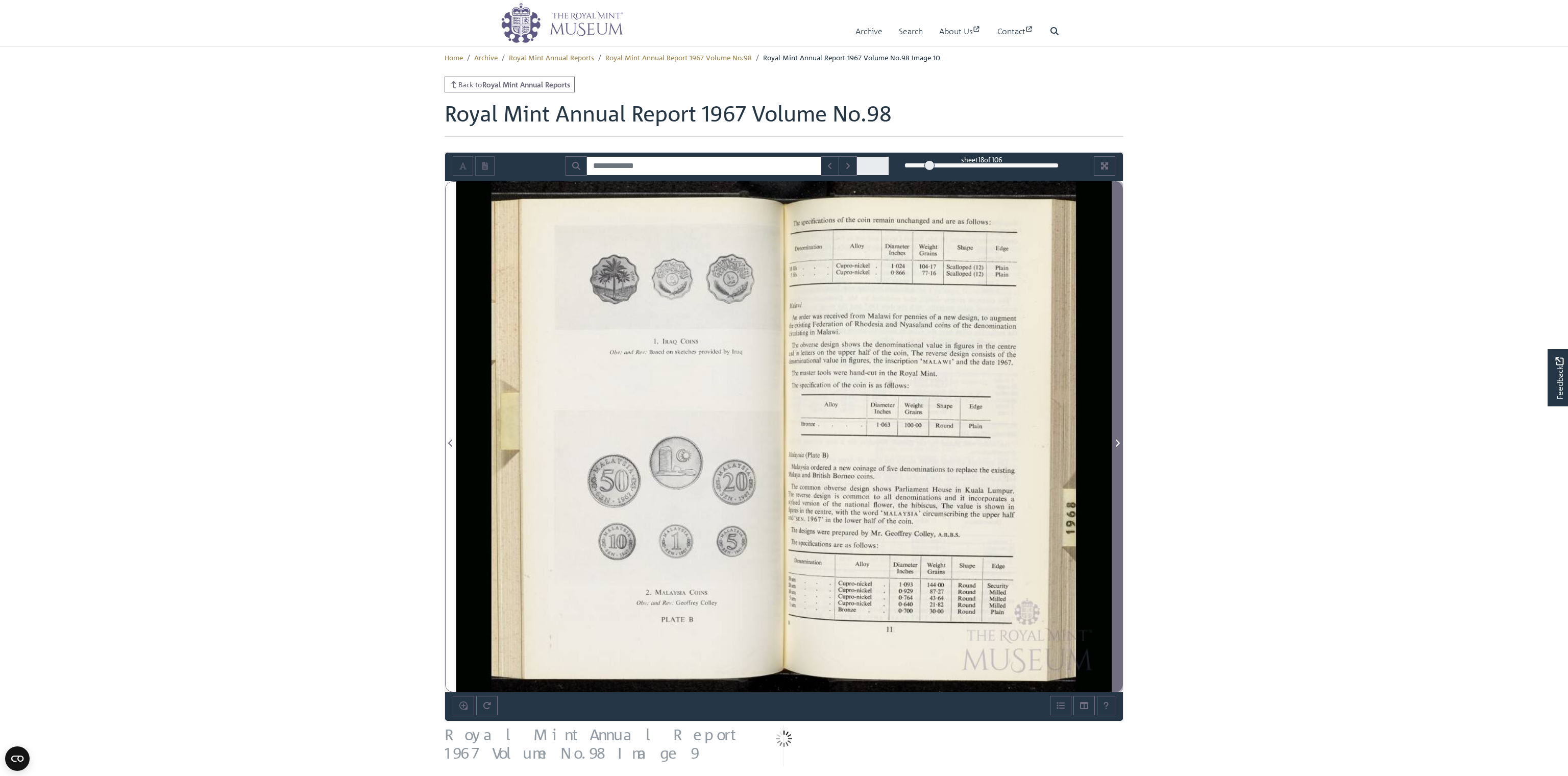
click at [672, 441] on span "Next Page" at bounding box center [1116, 443] width 10 height 12
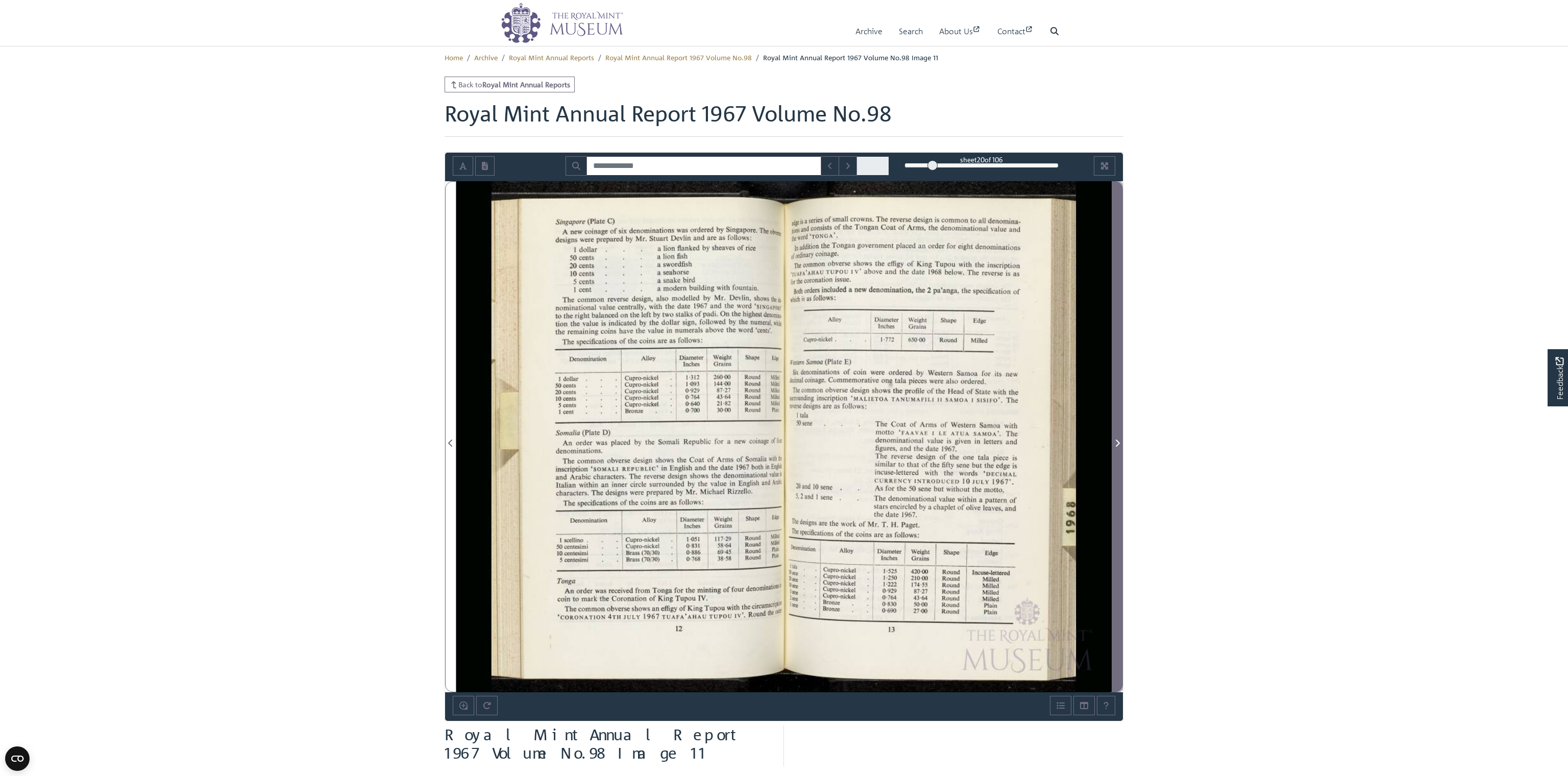
click at [672, 441] on span "Next Page" at bounding box center [1116, 443] width 10 height 12
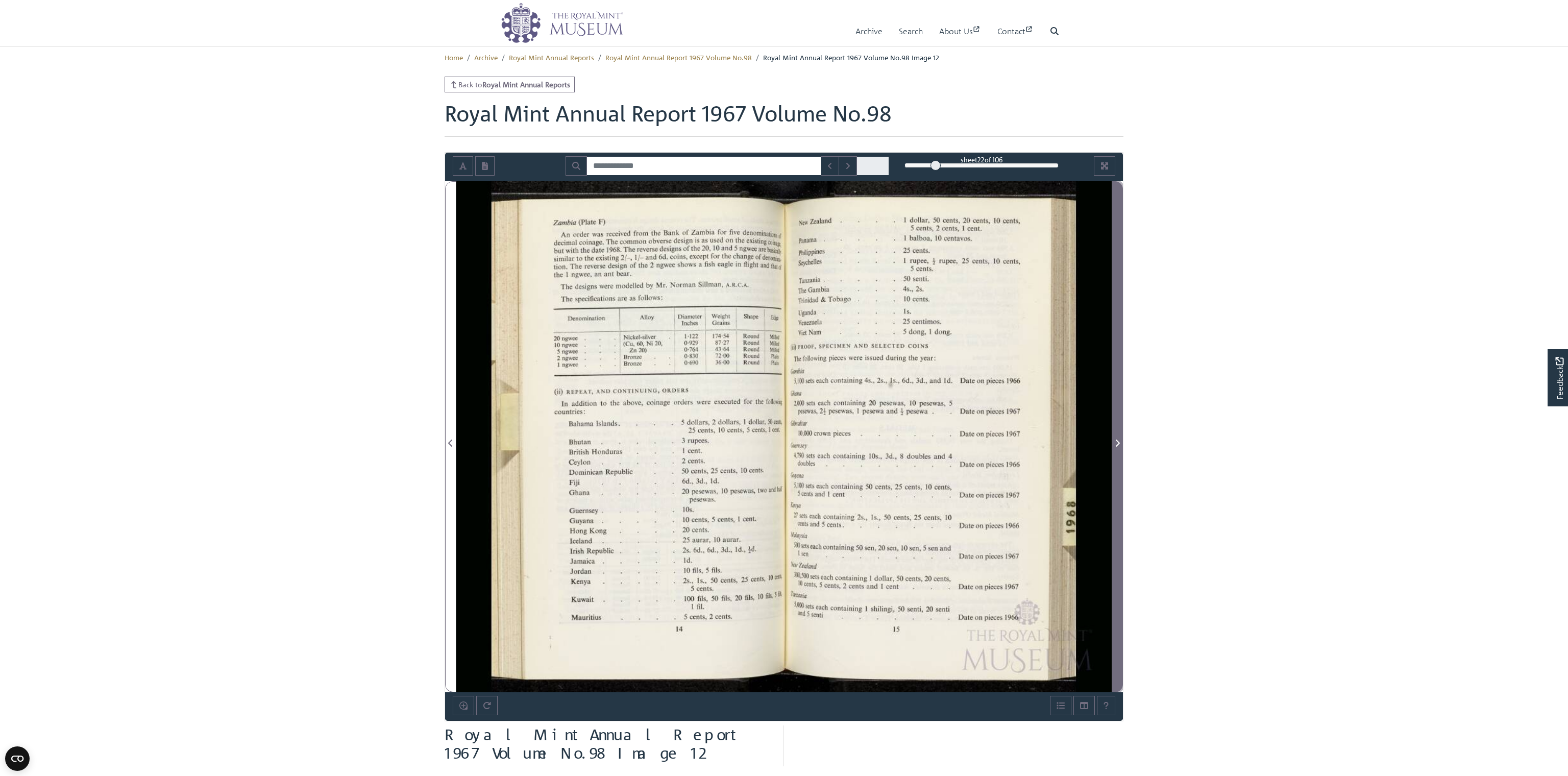
click at [672, 441] on span "Next Page" at bounding box center [1116, 443] width 10 height 12
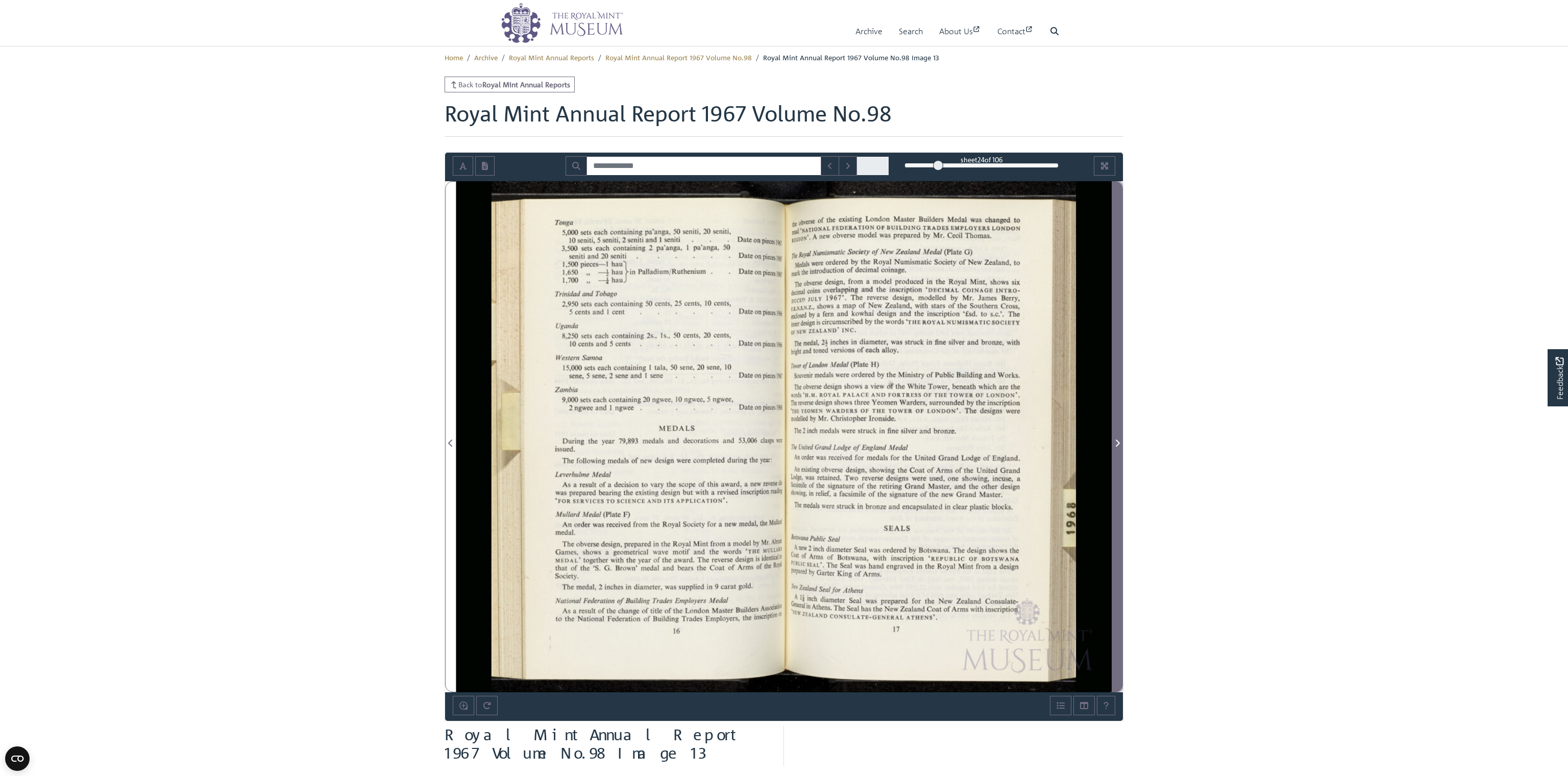
click at [672, 441] on span "Next Page" at bounding box center [1116, 443] width 10 height 12
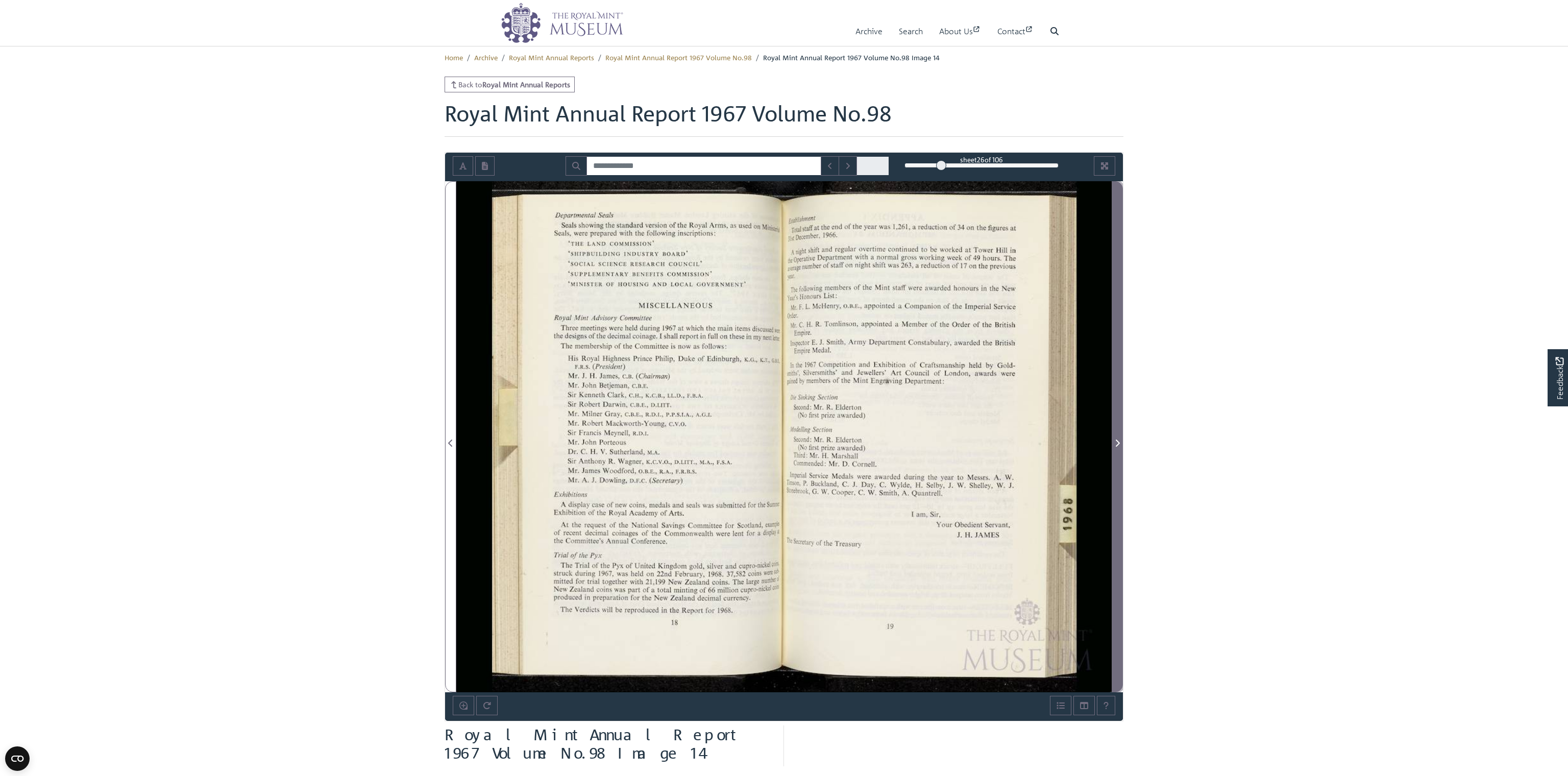
click at [672, 441] on span "Next Page" at bounding box center [1116, 443] width 10 height 12
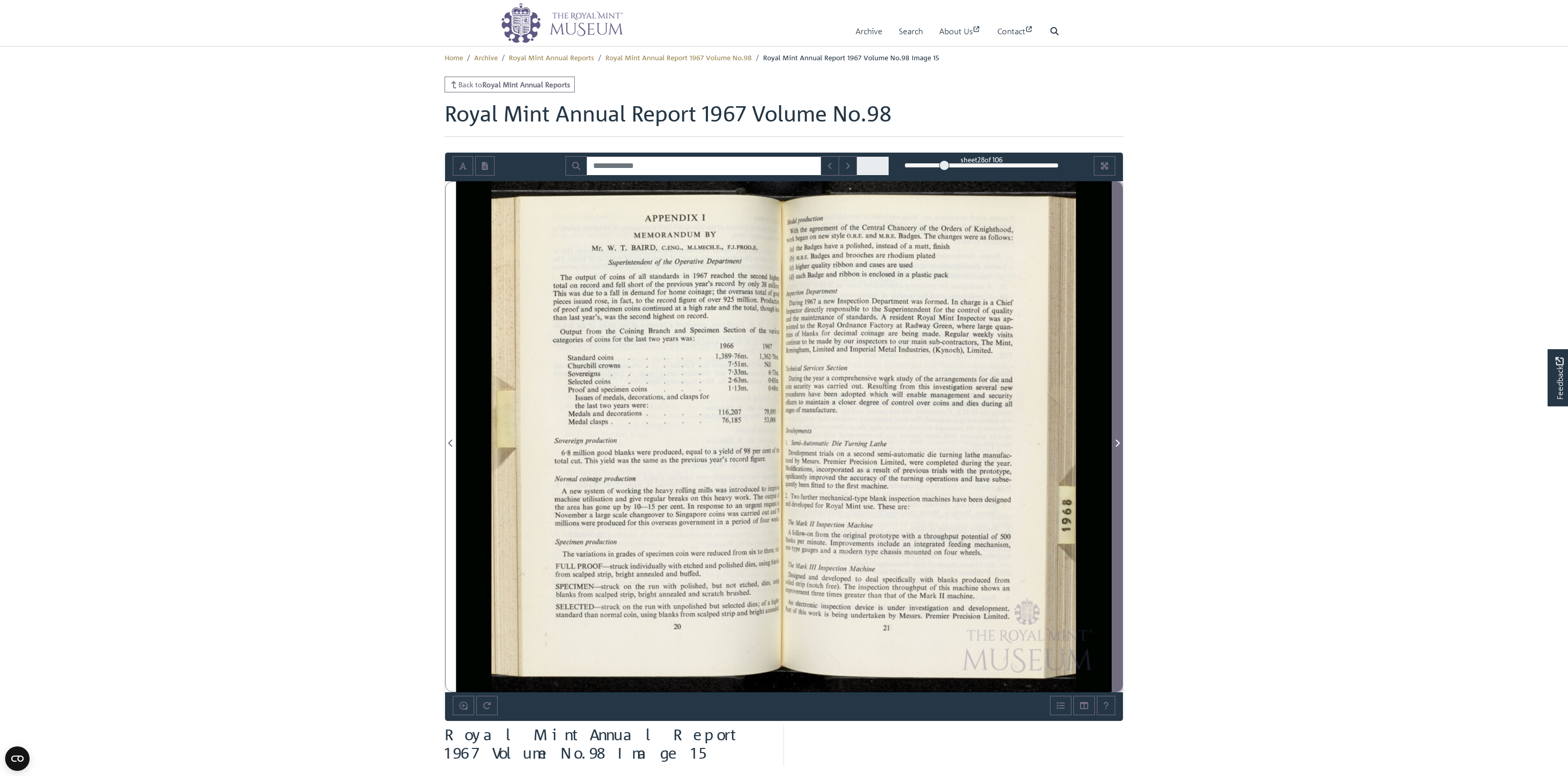
click at [672, 441] on span "Next Page" at bounding box center [1116, 443] width 10 height 12
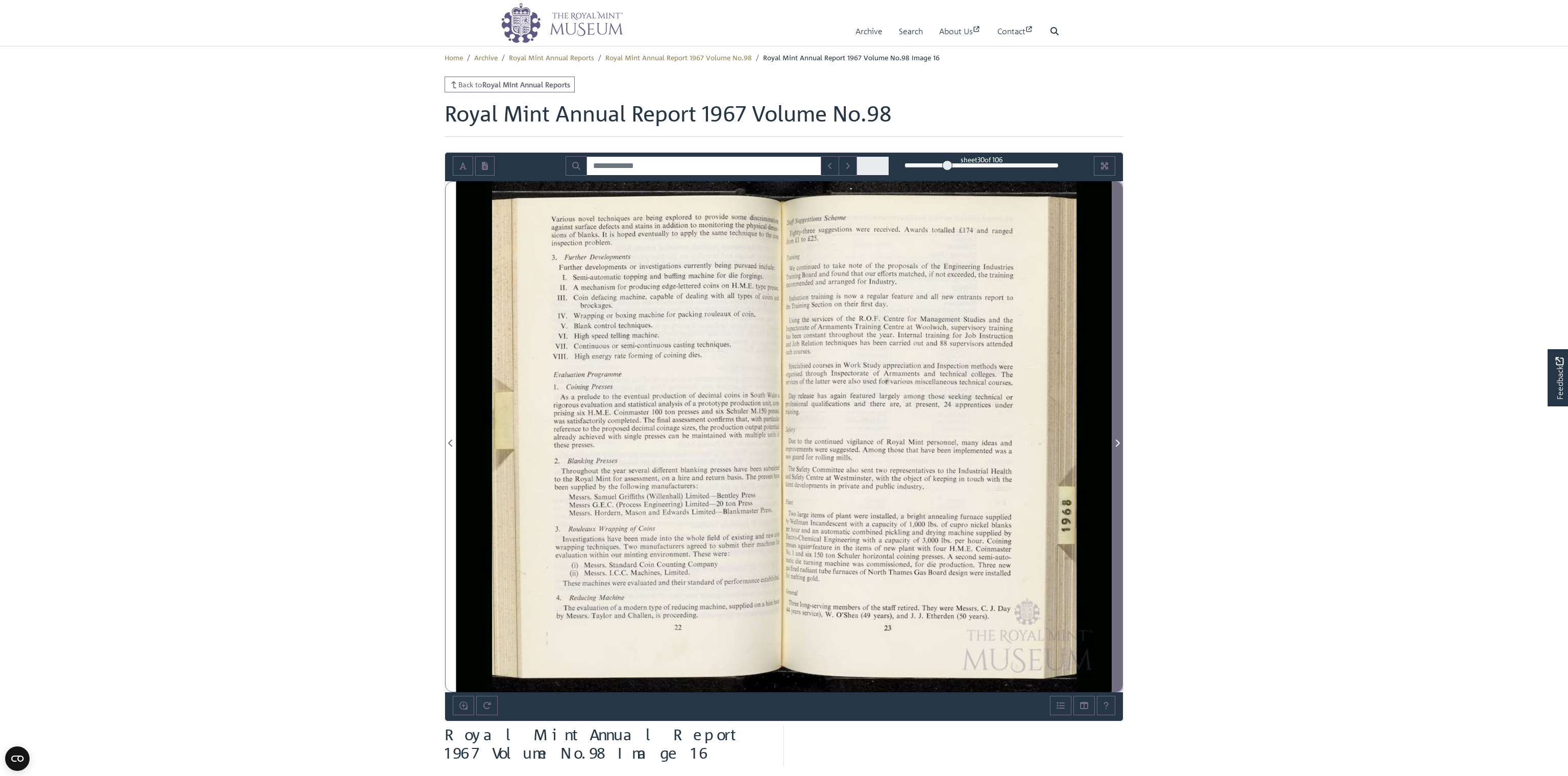
click at [672, 441] on span "Next Page" at bounding box center [1116, 443] width 10 height 12
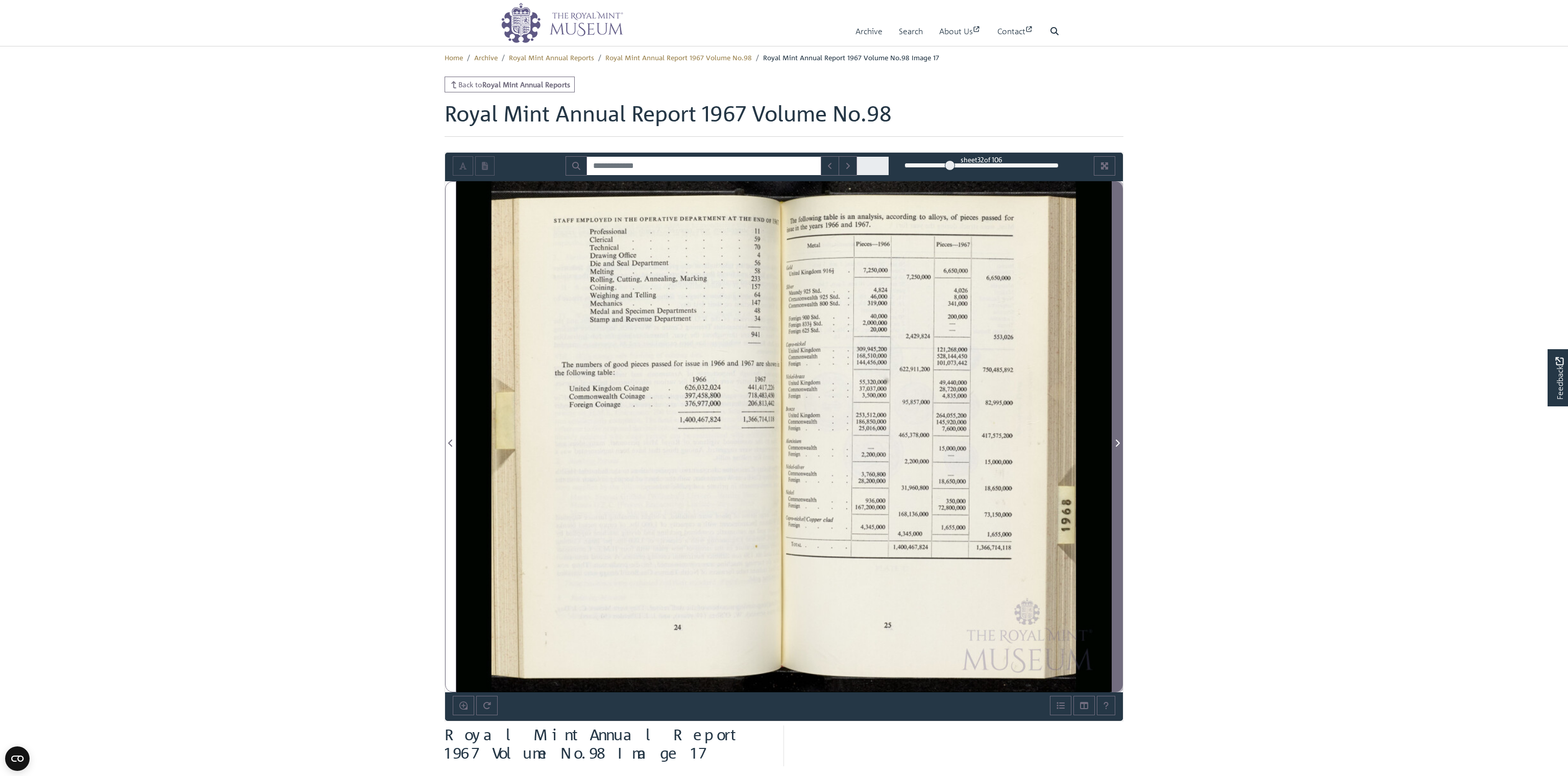
click at [672, 441] on span "Next Page" at bounding box center [1116, 443] width 10 height 12
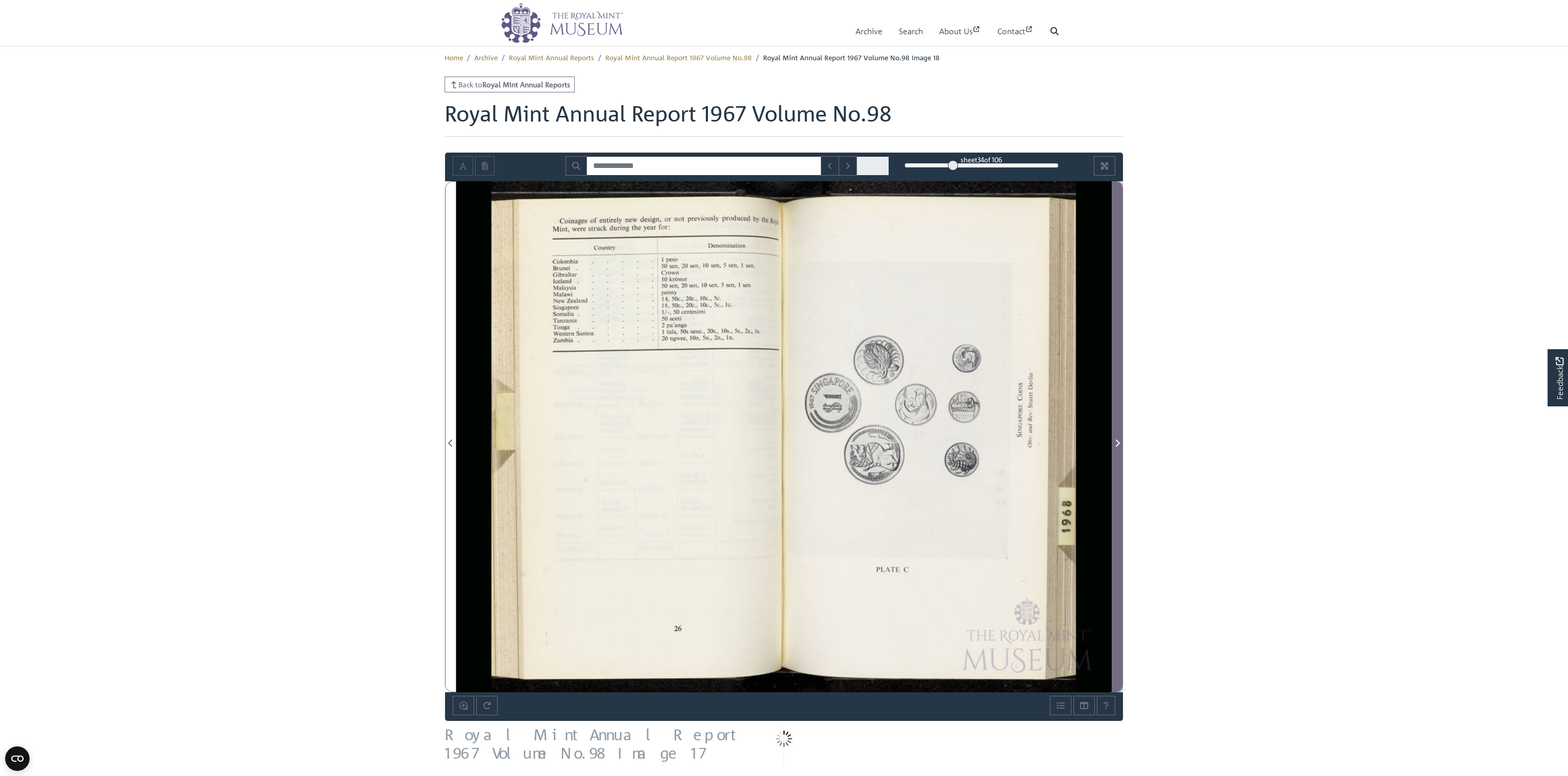
click at [672, 441] on span "Next Page" at bounding box center [1116, 443] width 10 height 12
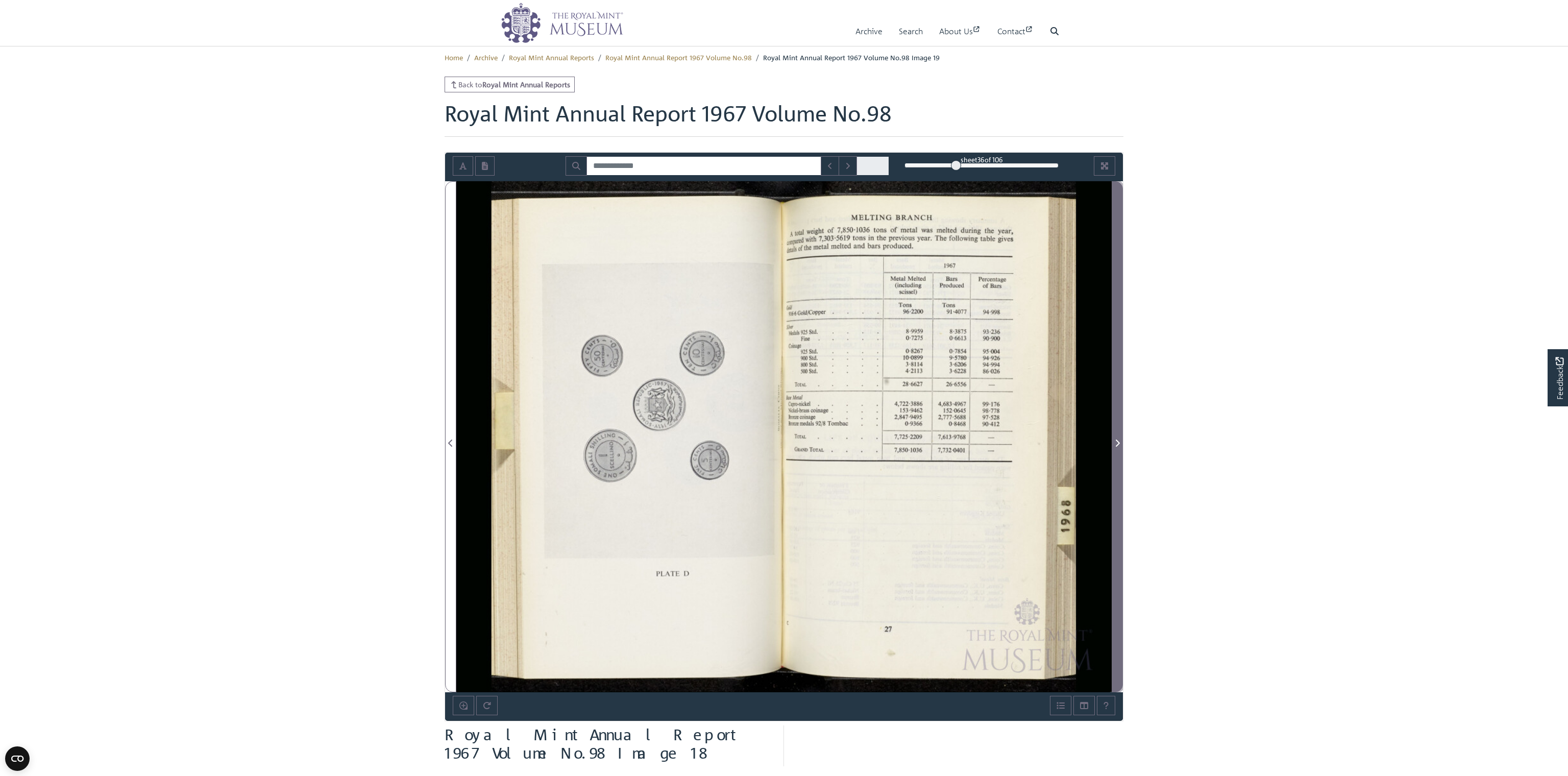
click at [672, 441] on span "Next Page" at bounding box center [1116, 443] width 10 height 12
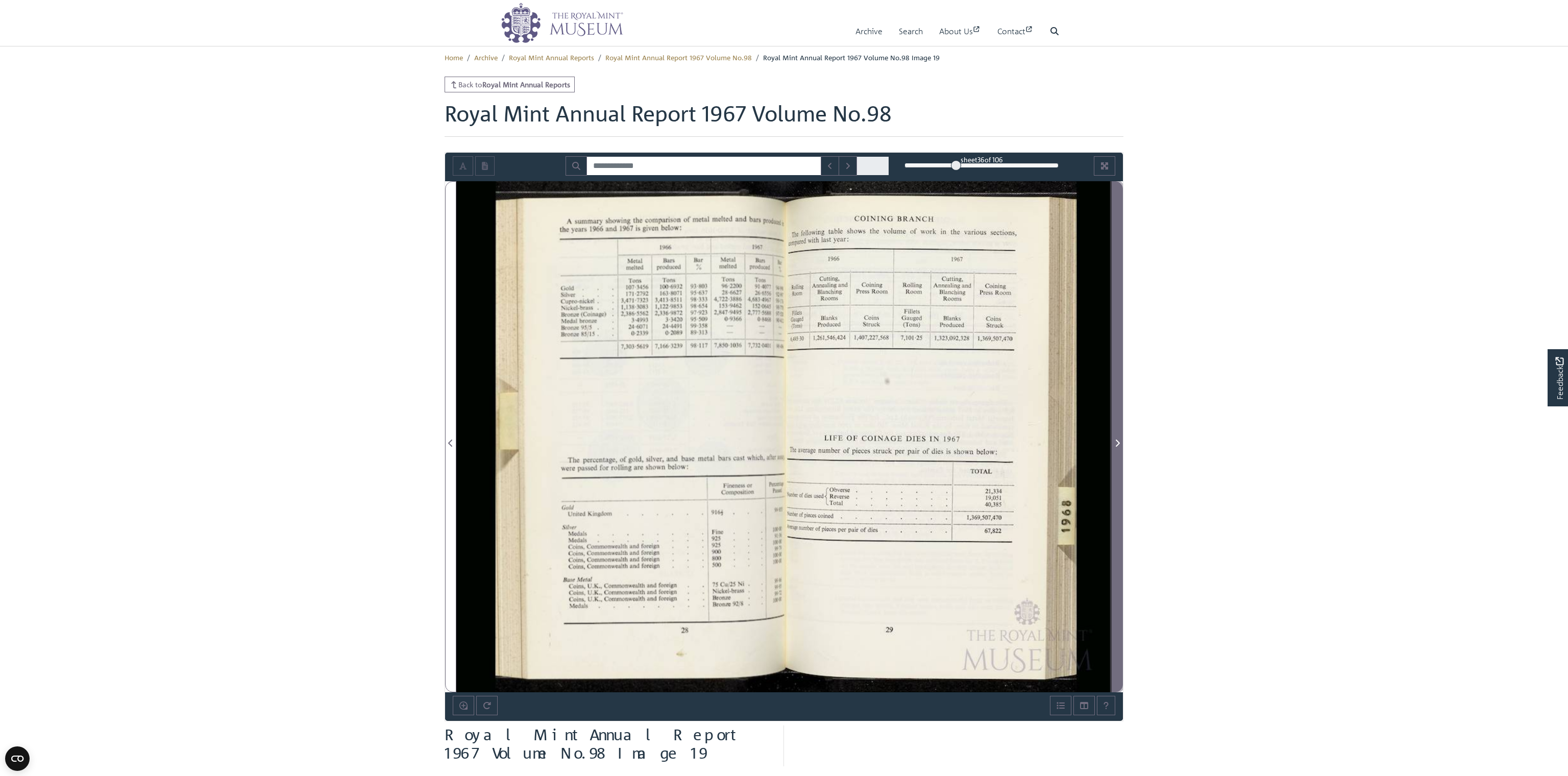
click at [672, 441] on span "Next Page" at bounding box center [1116, 443] width 10 height 12
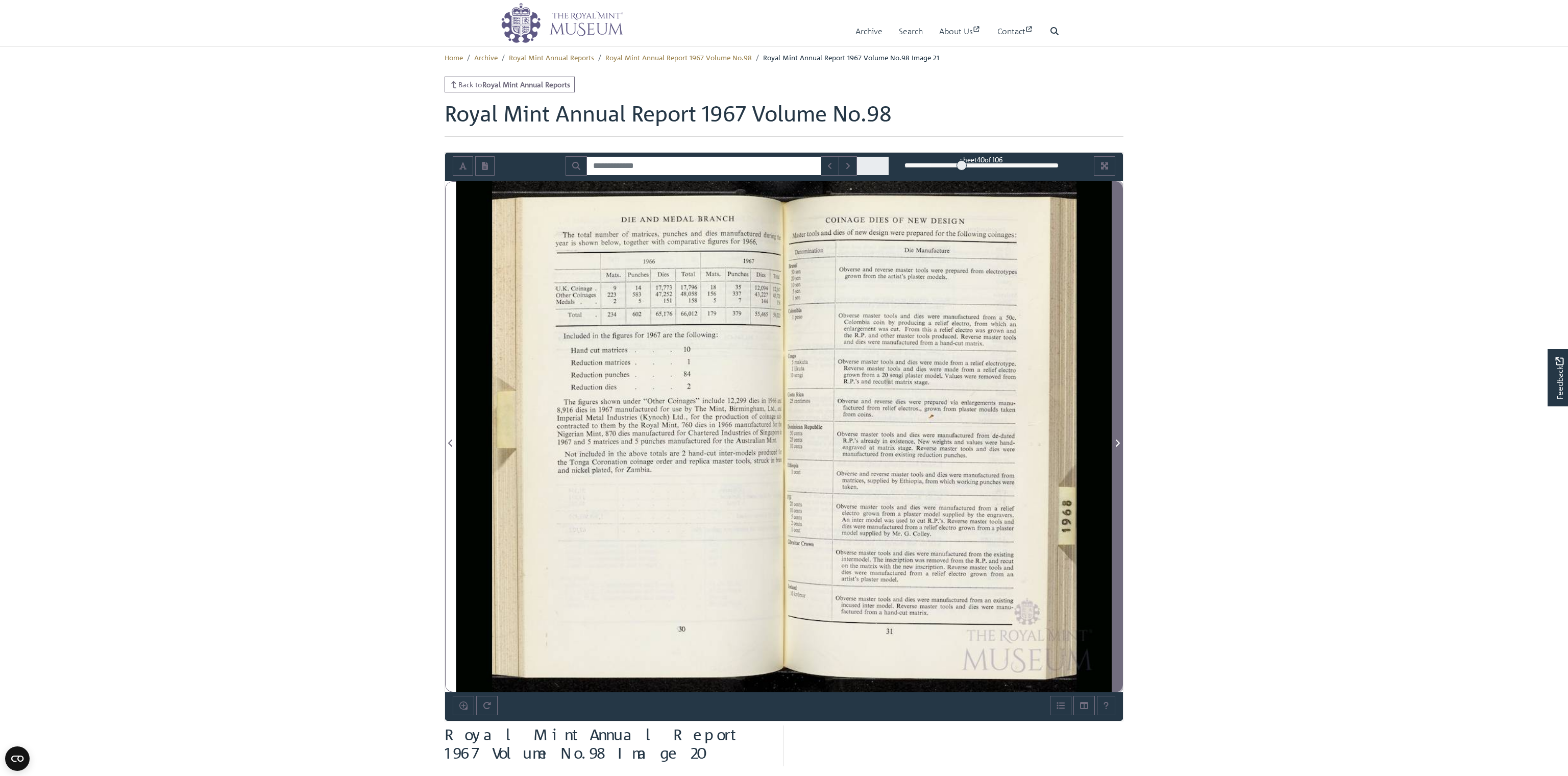
click at [672, 441] on span "Next Page" at bounding box center [1116, 443] width 10 height 12
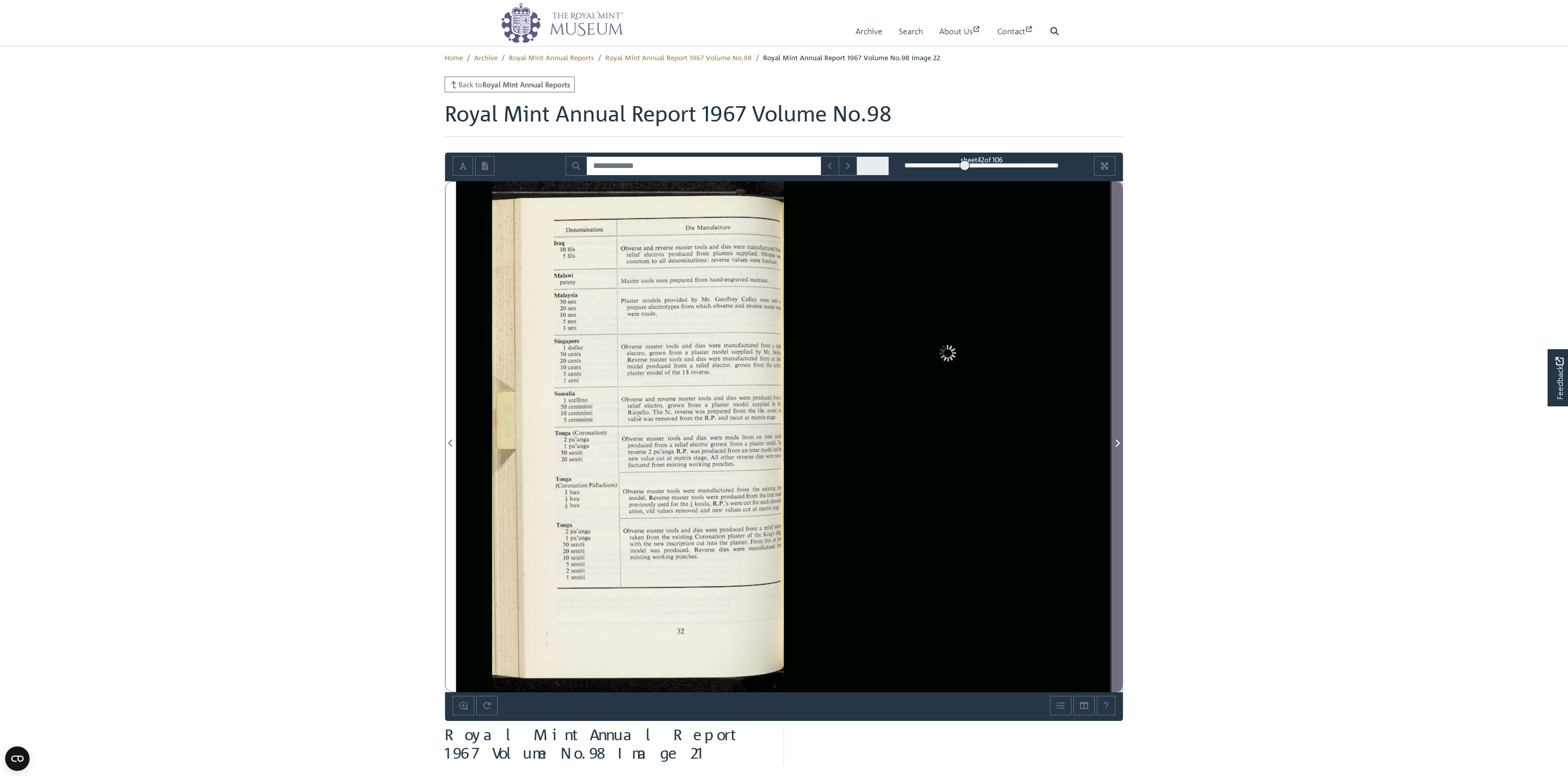
click at [672, 441] on span "Next Page" at bounding box center [1116, 443] width 10 height 12
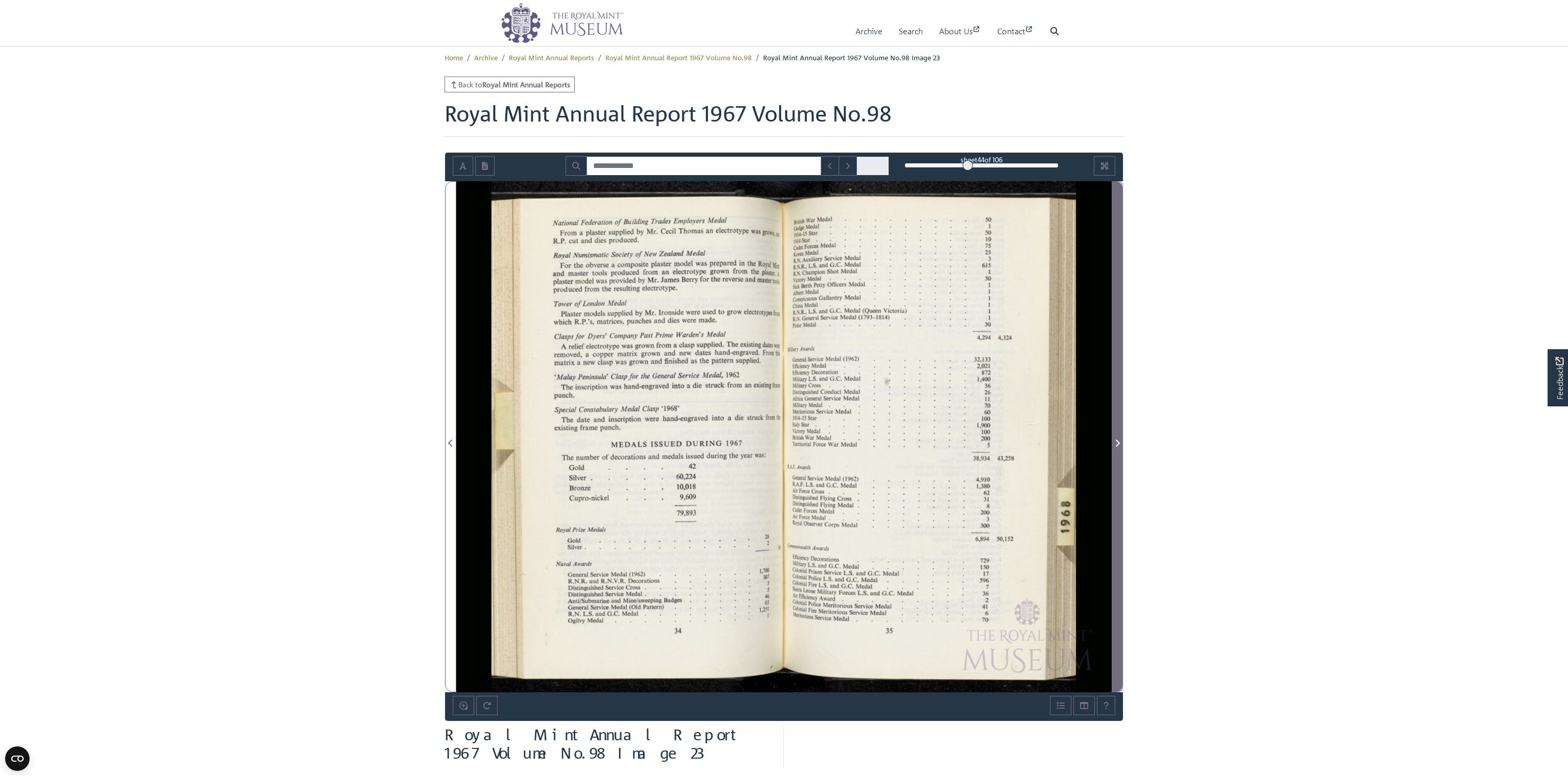
click at [672, 441] on span "Next Page" at bounding box center [1116, 443] width 10 height 12
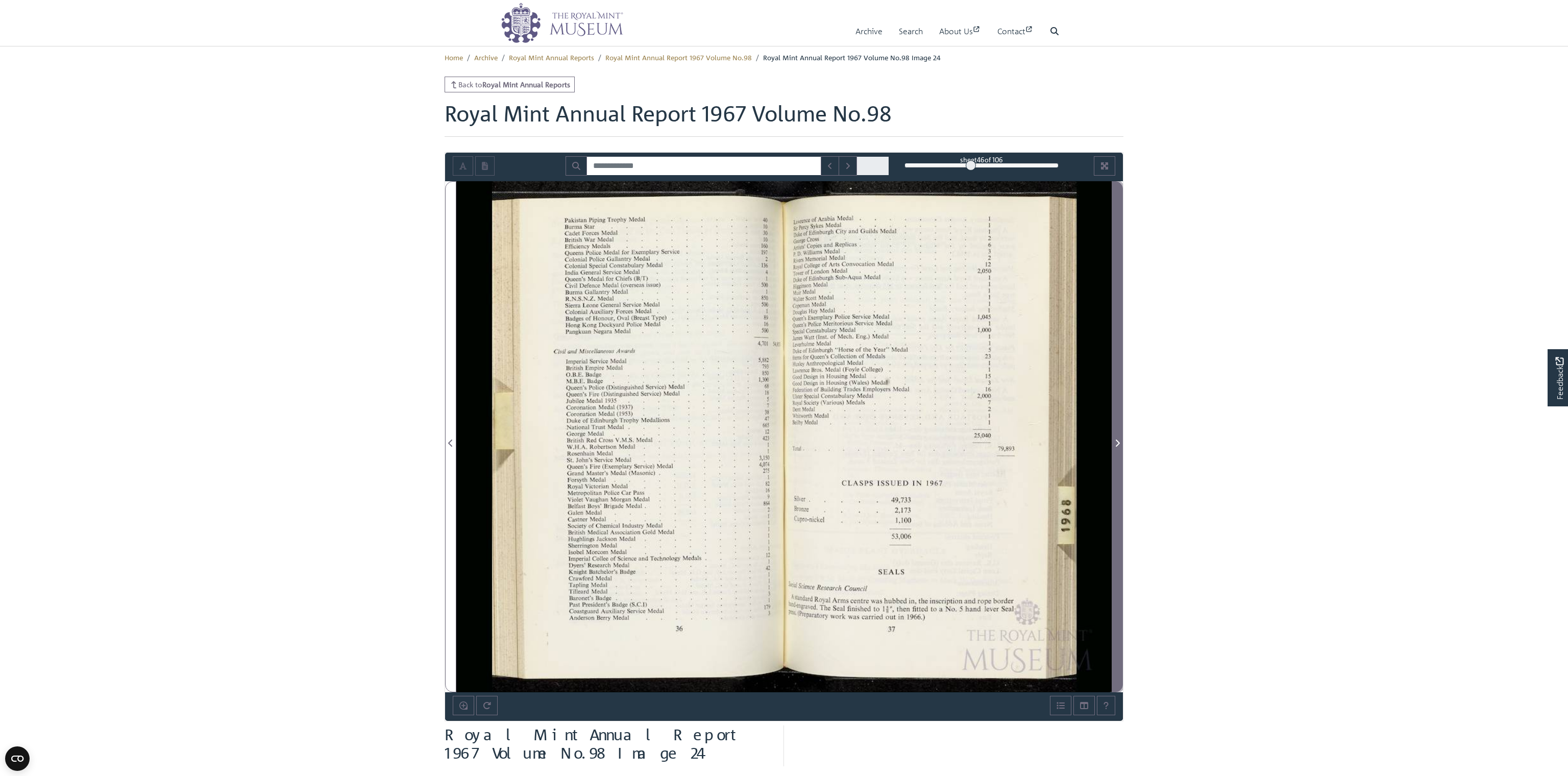
click at [672, 441] on span "Next Page" at bounding box center [1116, 443] width 10 height 12
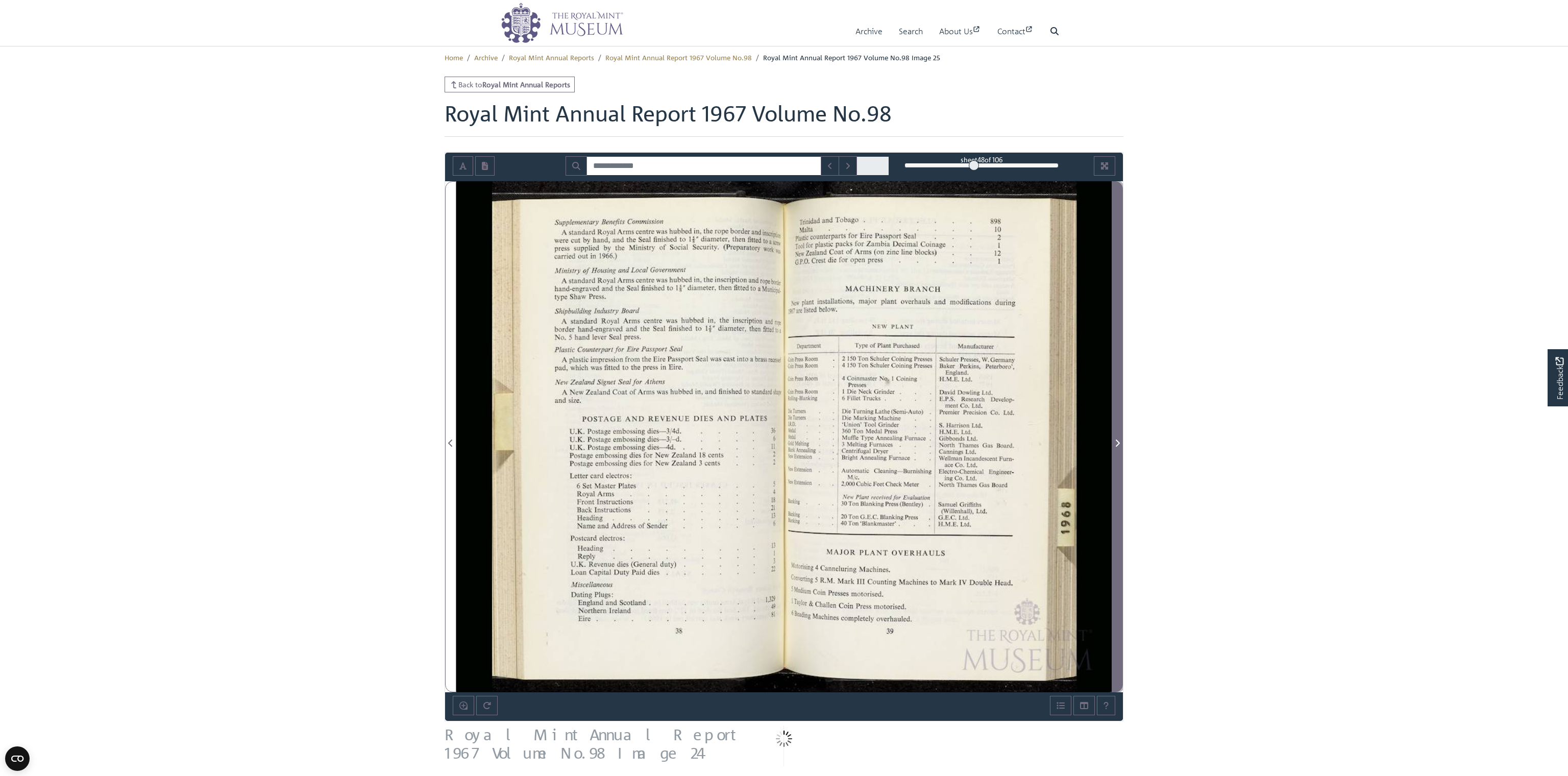
click at [672, 441] on span "Next Page" at bounding box center [1116, 443] width 10 height 12
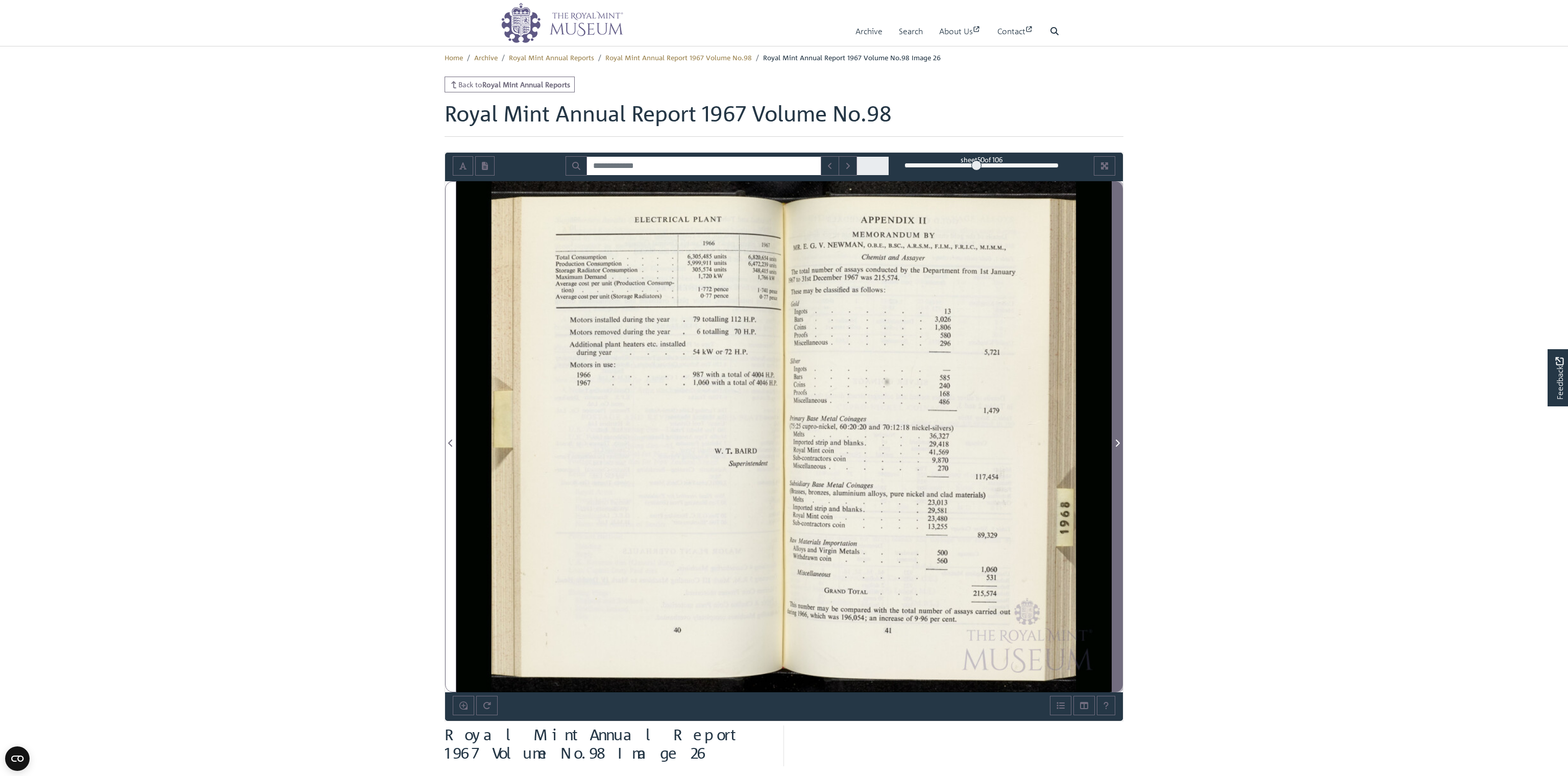
click at [672, 441] on span "Next Page" at bounding box center [1116, 443] width 10 height 12
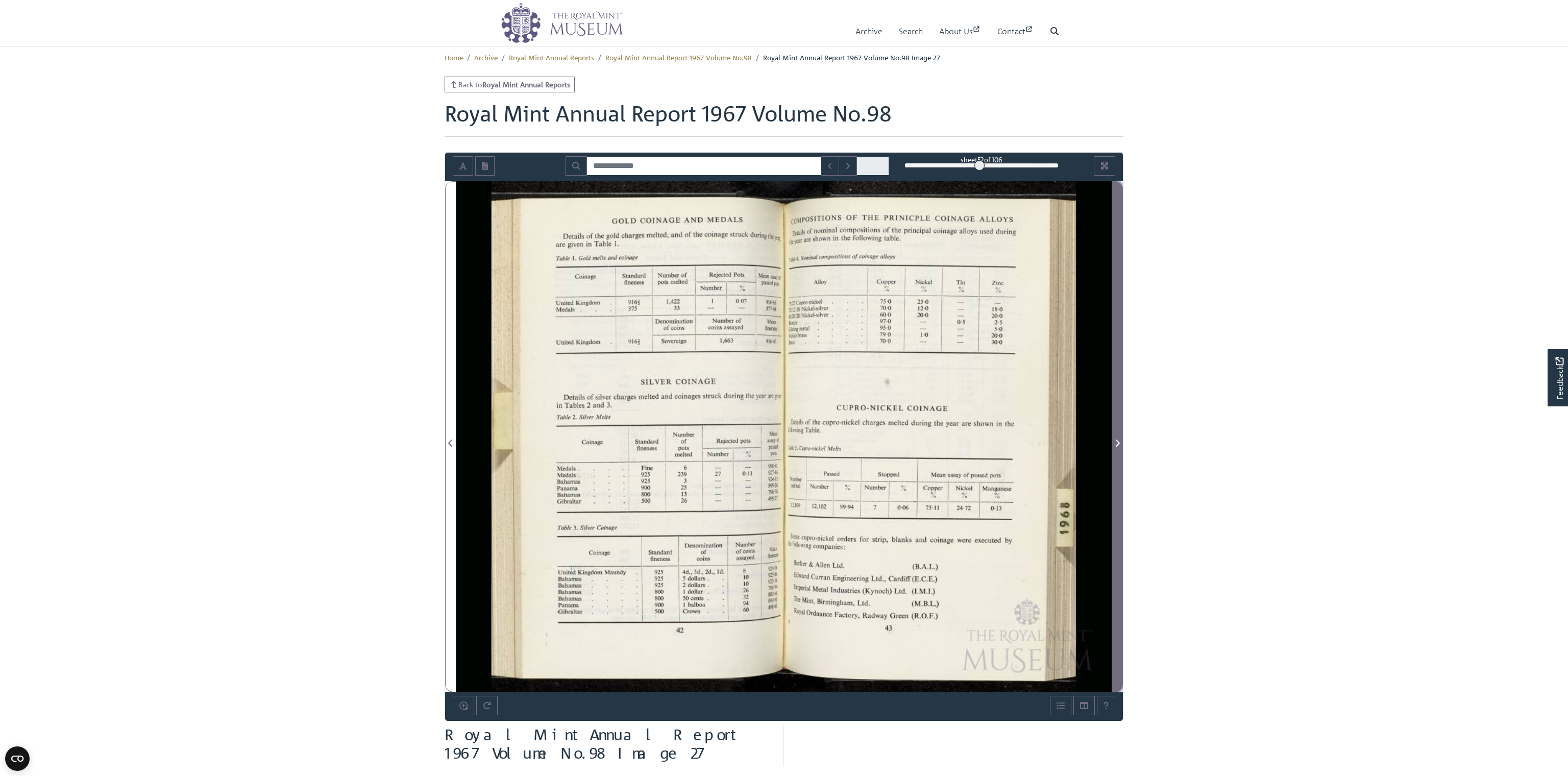
click at [672, 441] on span "Next Page" at bounding box center [1116, 443] width 10 height 12
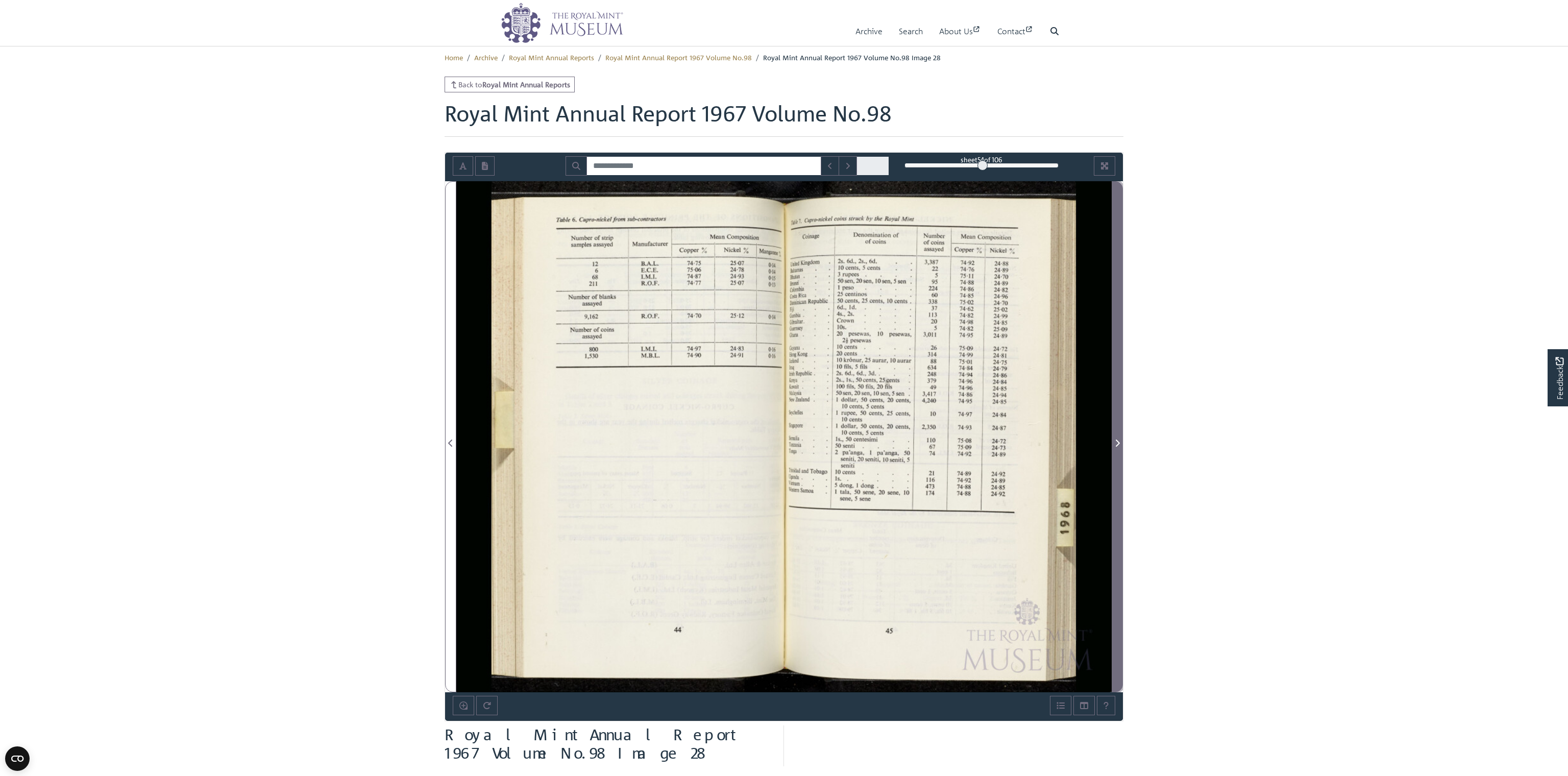
click at [672, 442] on icon "Next Page" at bounding box center [1117, 442] width 5 height 8
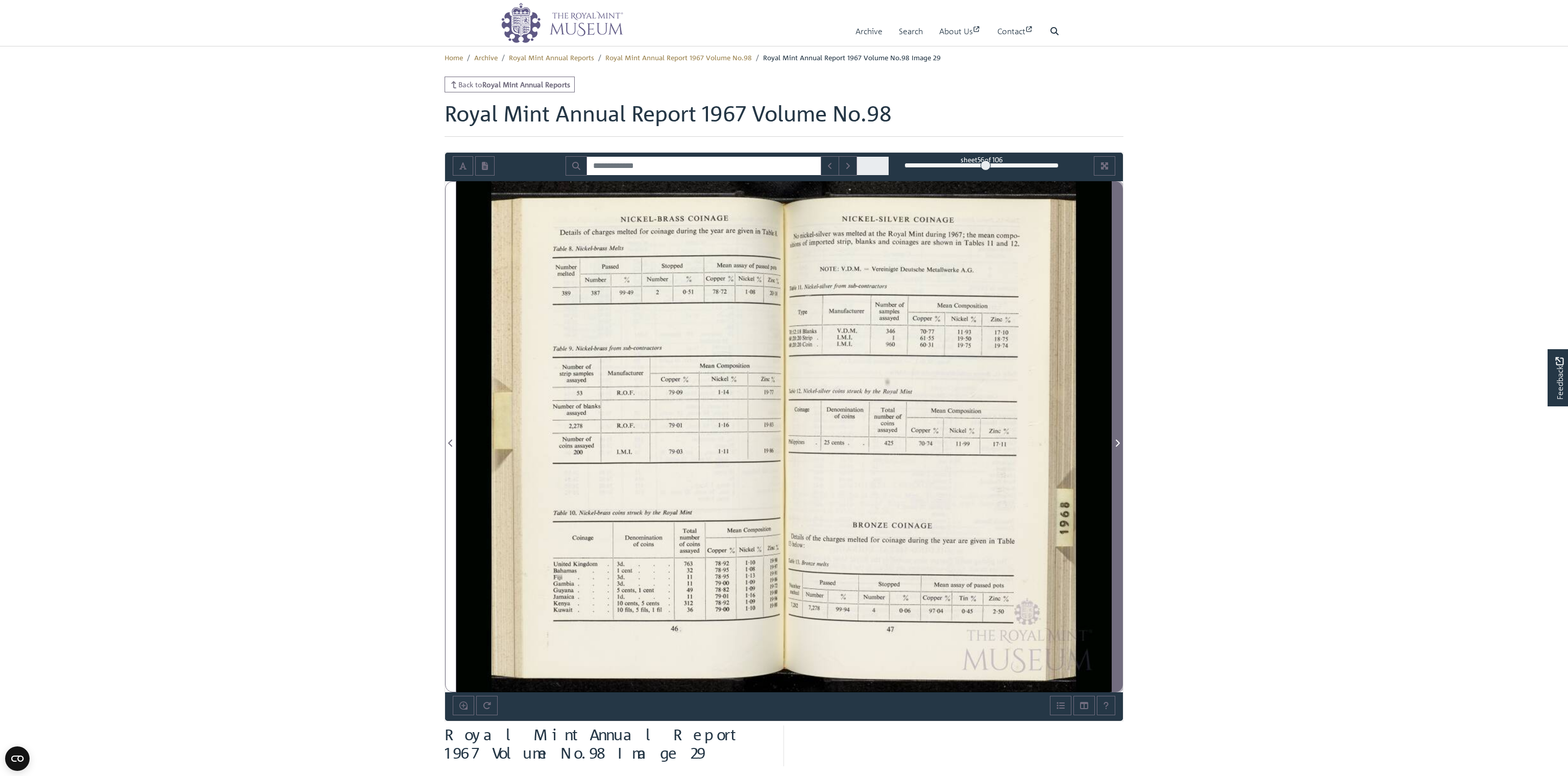
click at [672, 442] on icon "Next Page" at bounding box center [1117, 442] width 5 height 8
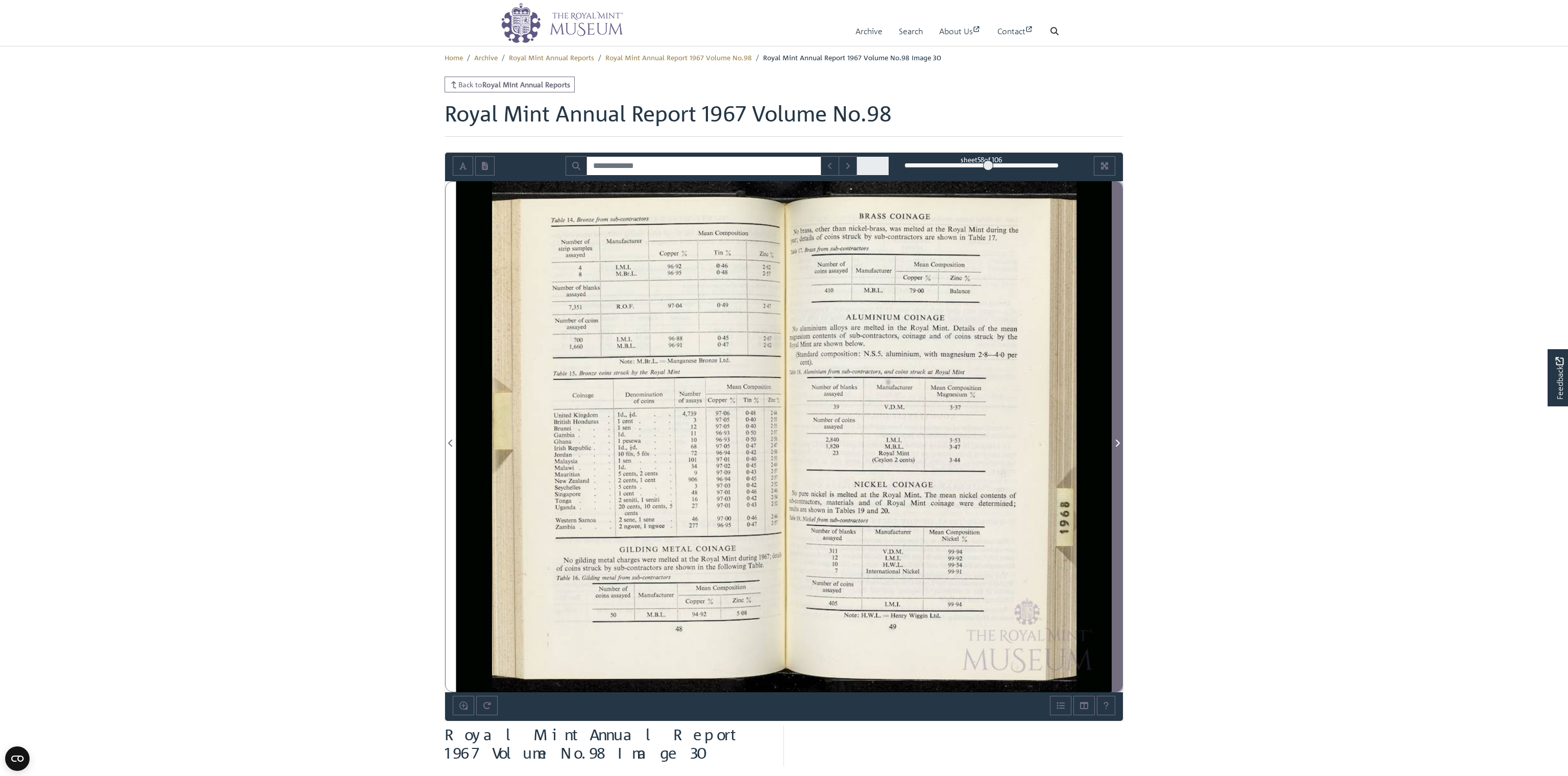
click at [672, 442] on icon "Next Page" at bounding box center [1117, 442] width 5 height 8
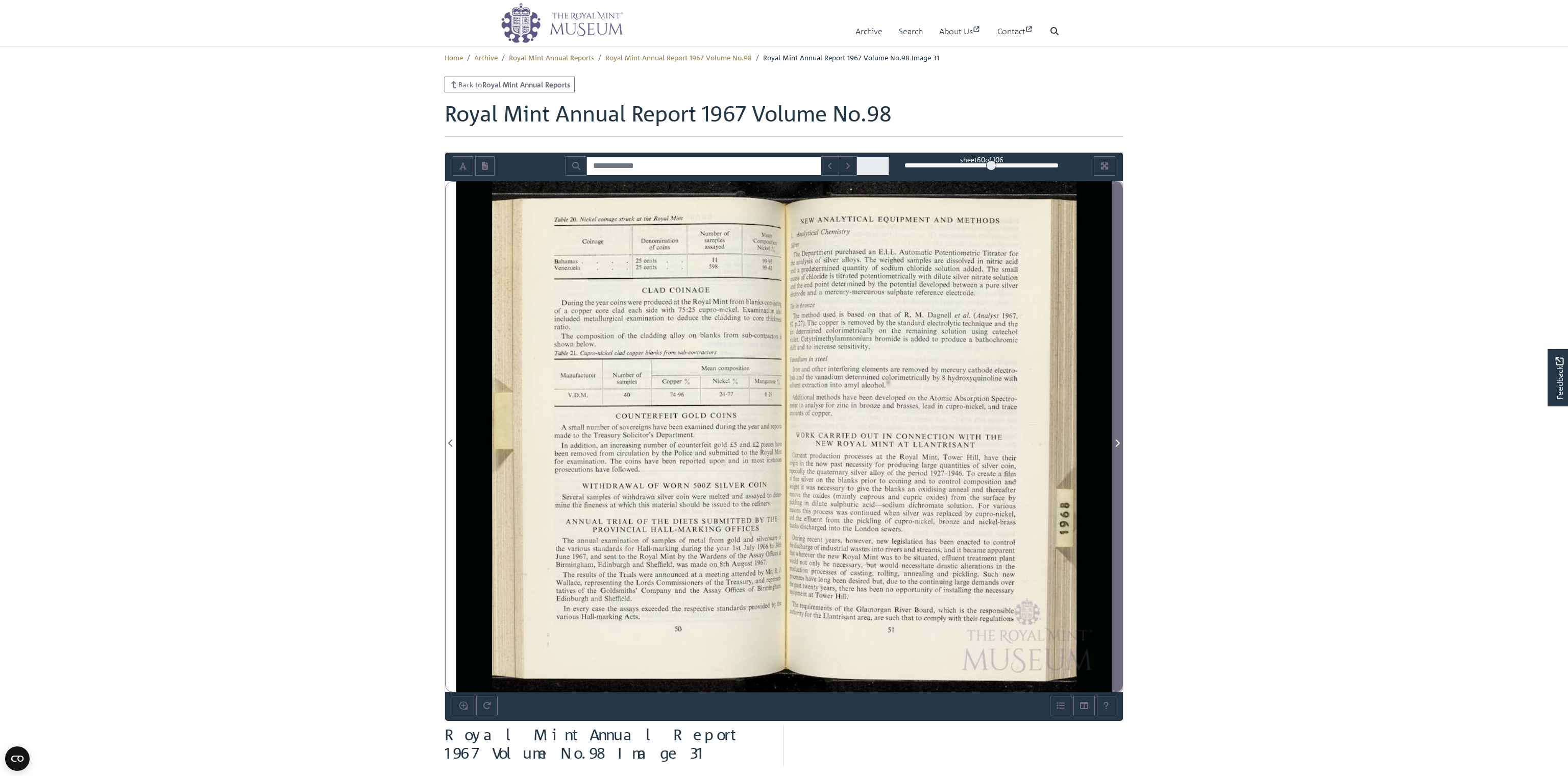
click at [672, 442] on icon "Next Page" at bounding box center [1117, 442] width 5 height 8
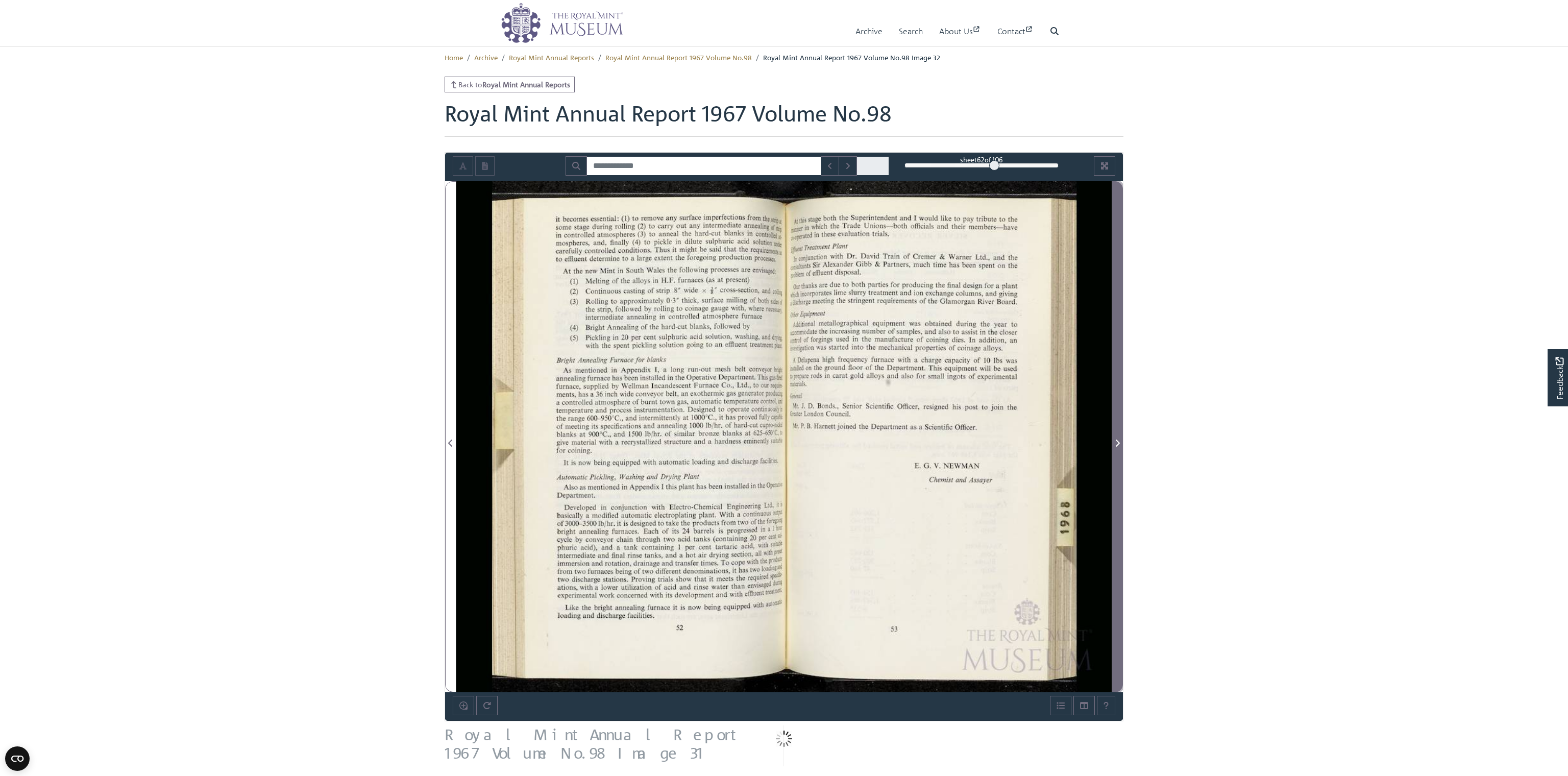
click at [672, 442] on icon "Next Page" at bounding box center [1117, 442] width 5 height 8
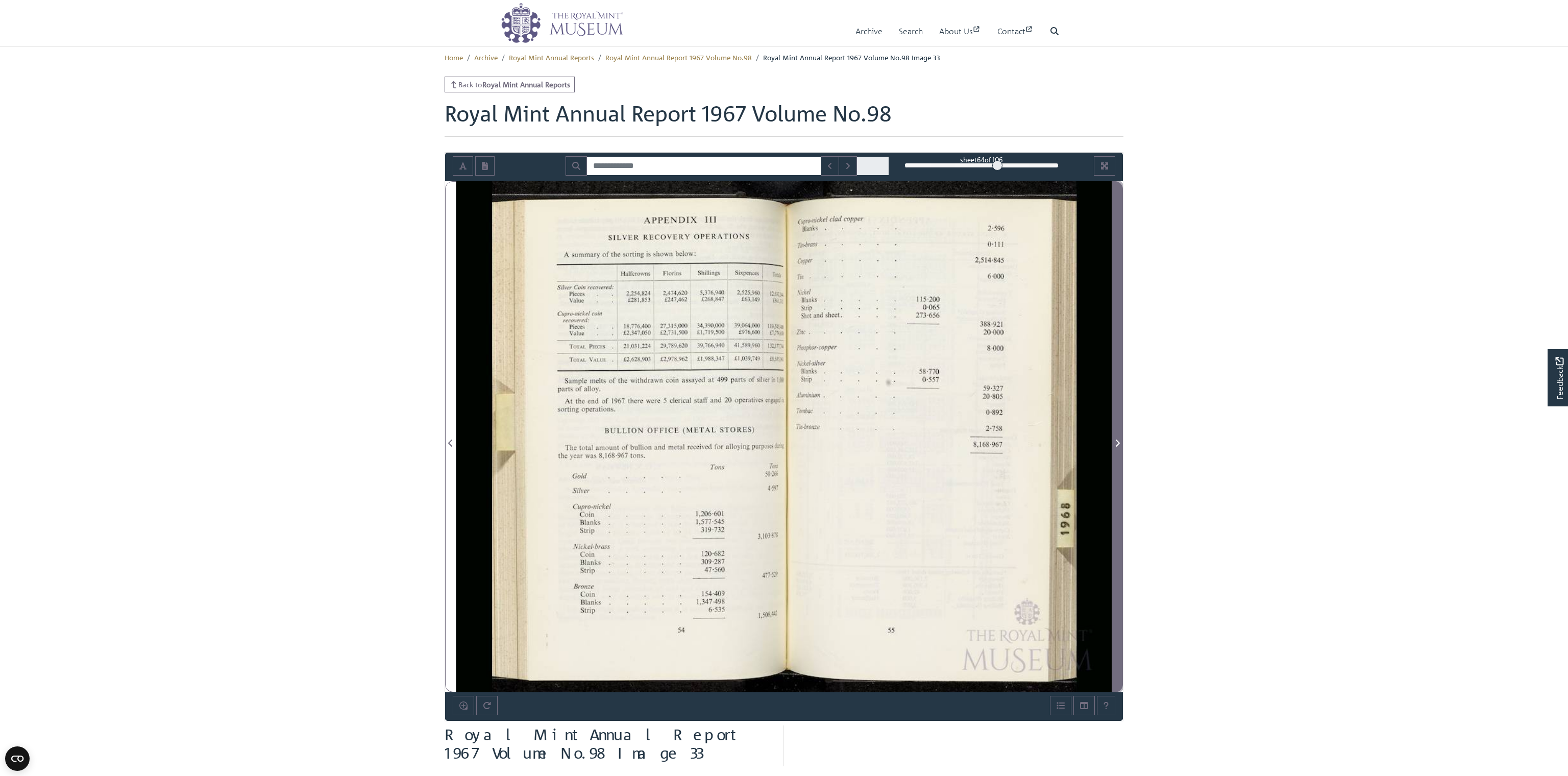
click at [672, 442] on icon "Next Page" at bounding box center [1117, 442] width 5 height 8
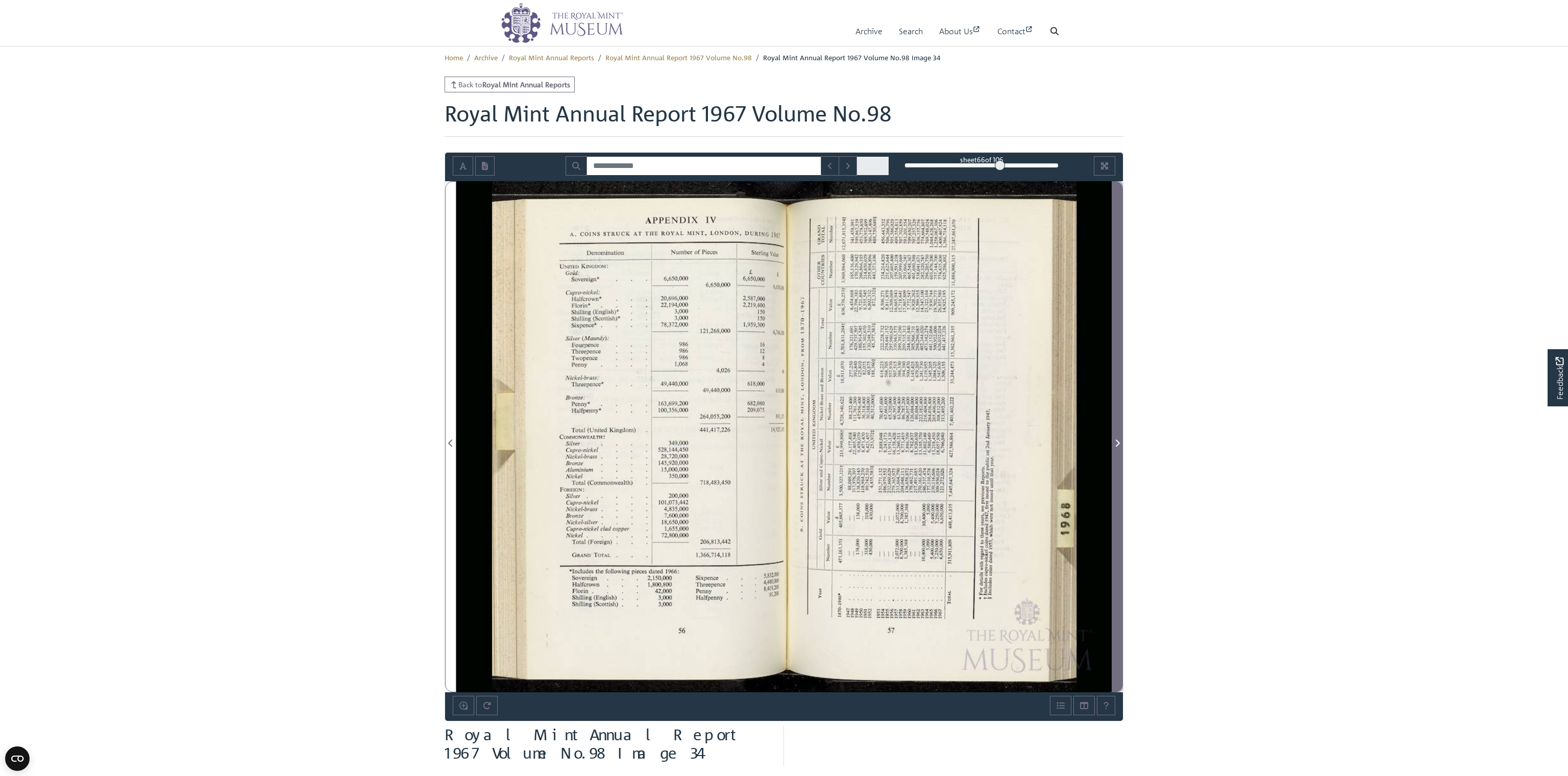
click at [672, 442] on icon "Next Page" at bounding box center [1117, 442] width 5 height 8
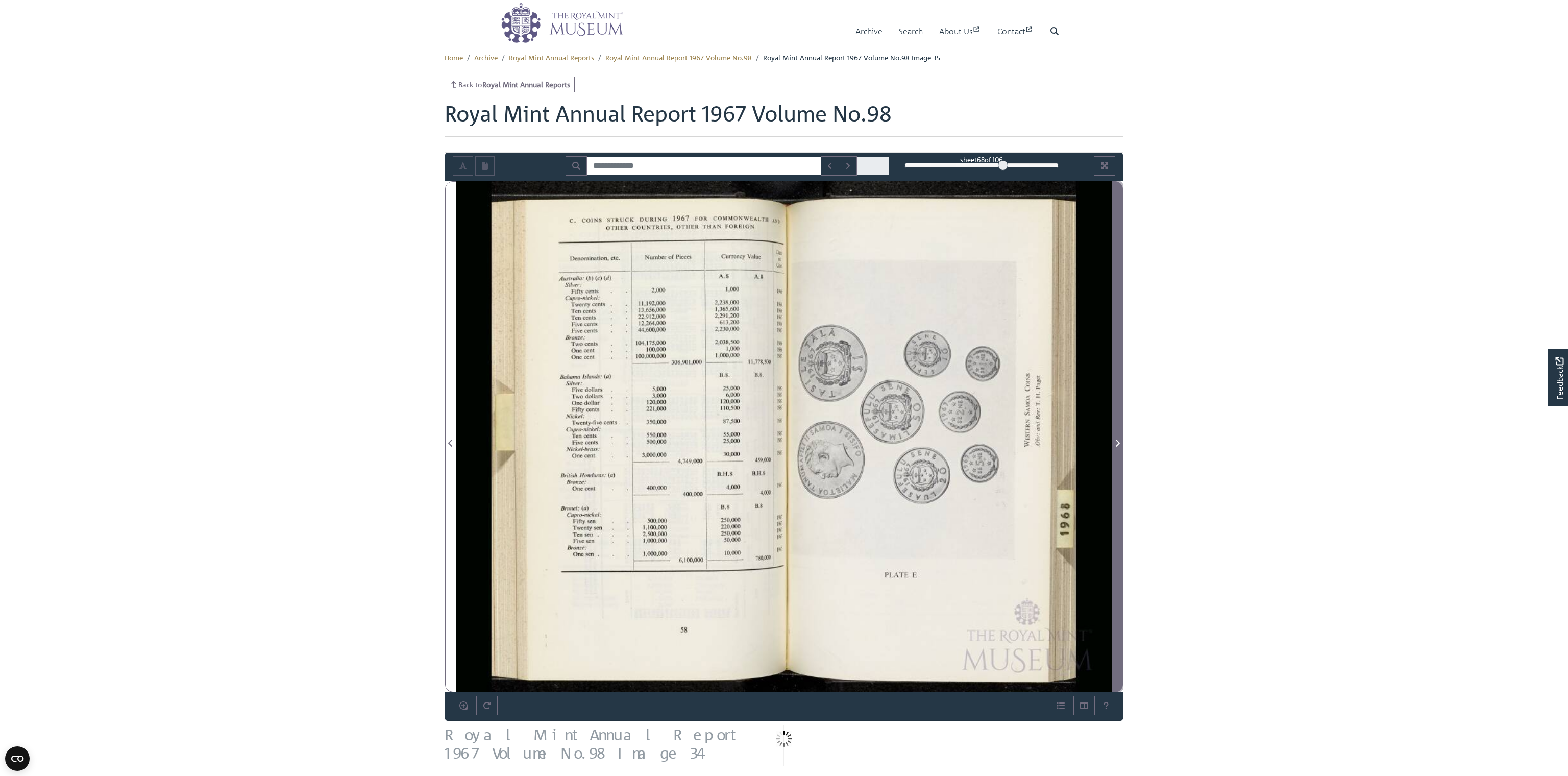
click at [672, 442] on icon "Next Page" at bounding box center [1117, 442] width 5 height 8
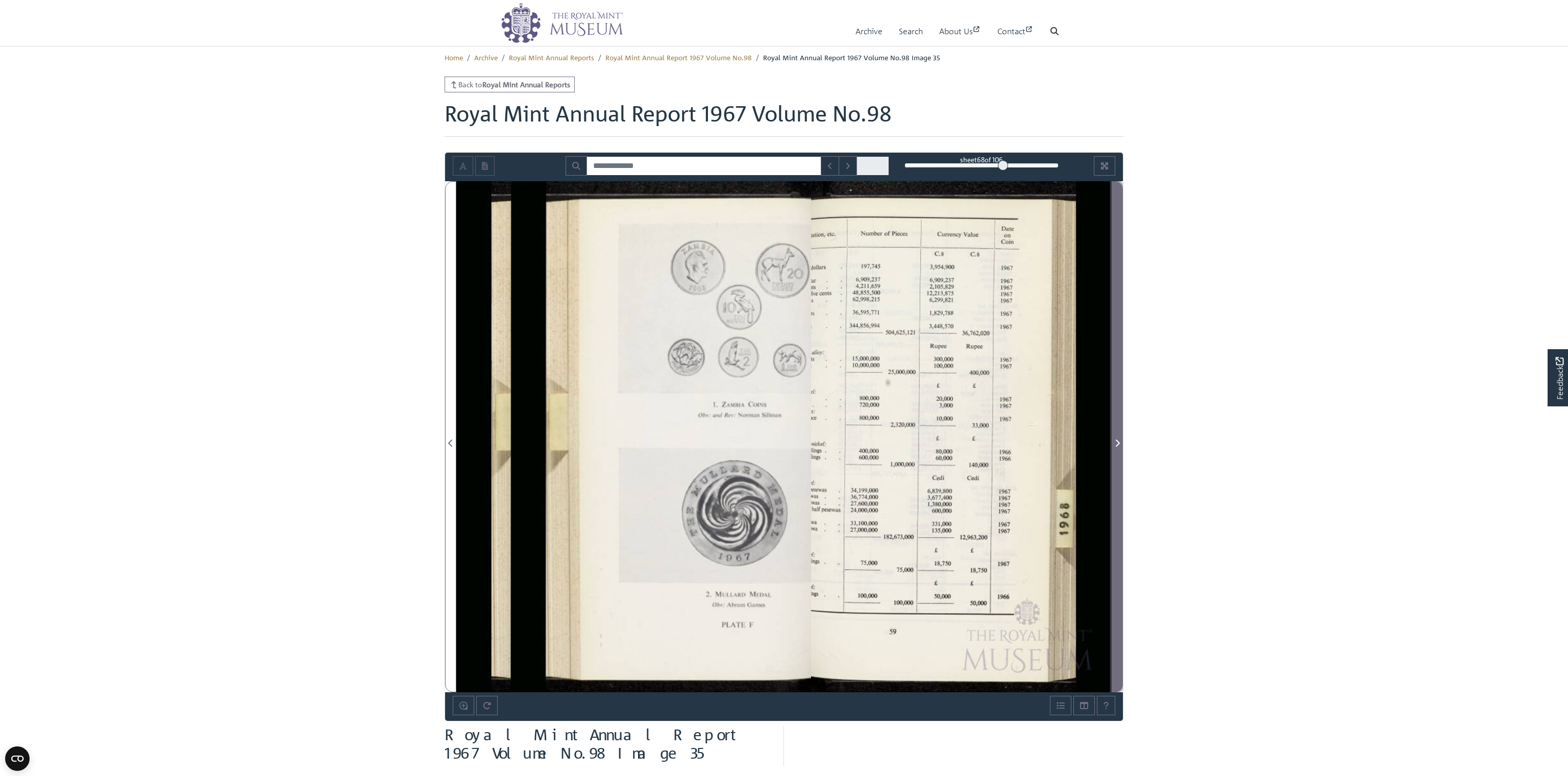
click at [672, 442] on icon "Next Page" at bounding box center [1117, 442] width 5 height 8
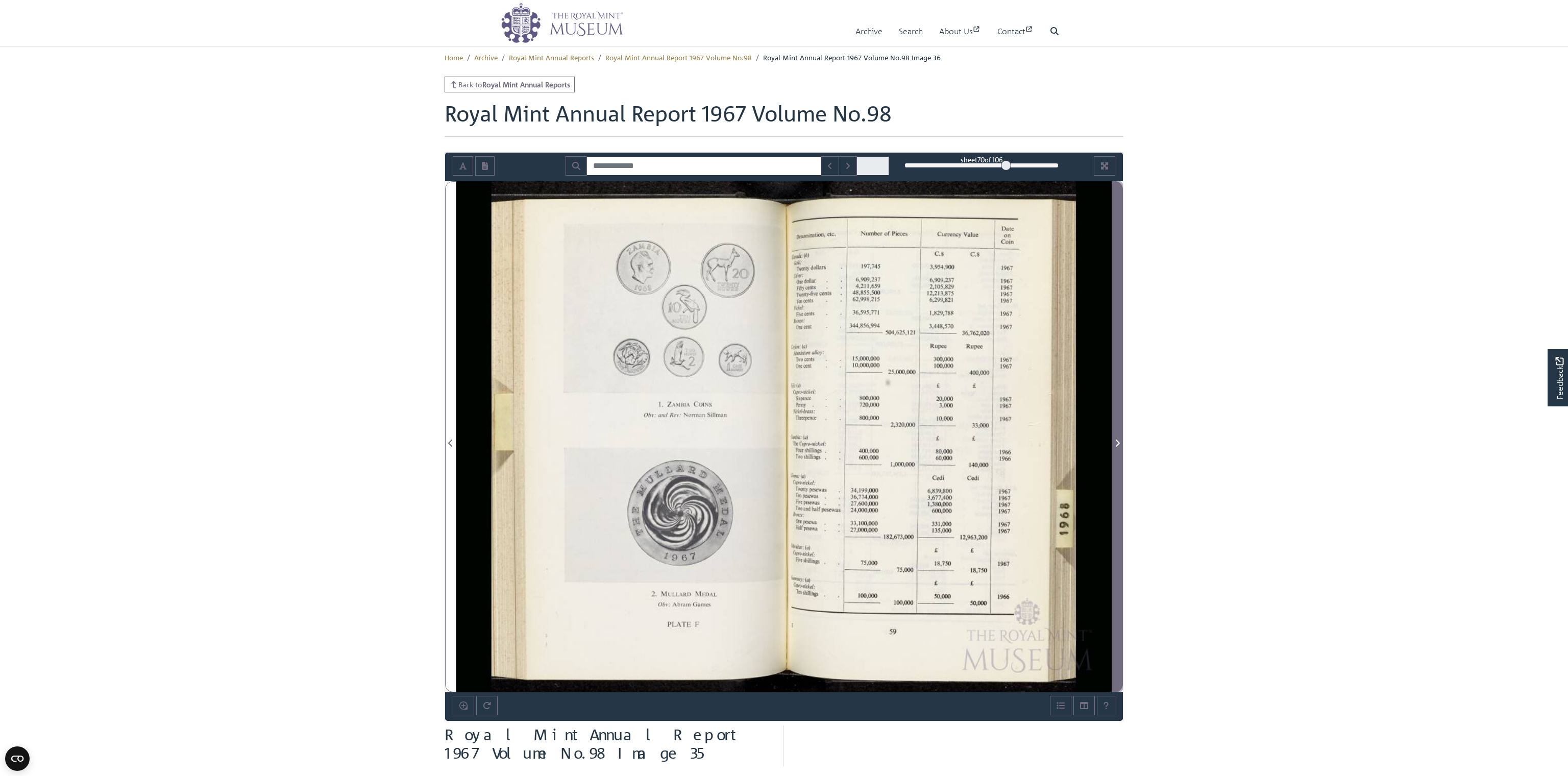
click at [672, 442] on icon "Next Page" at bounding box center [1117, 442] width 5 height 8
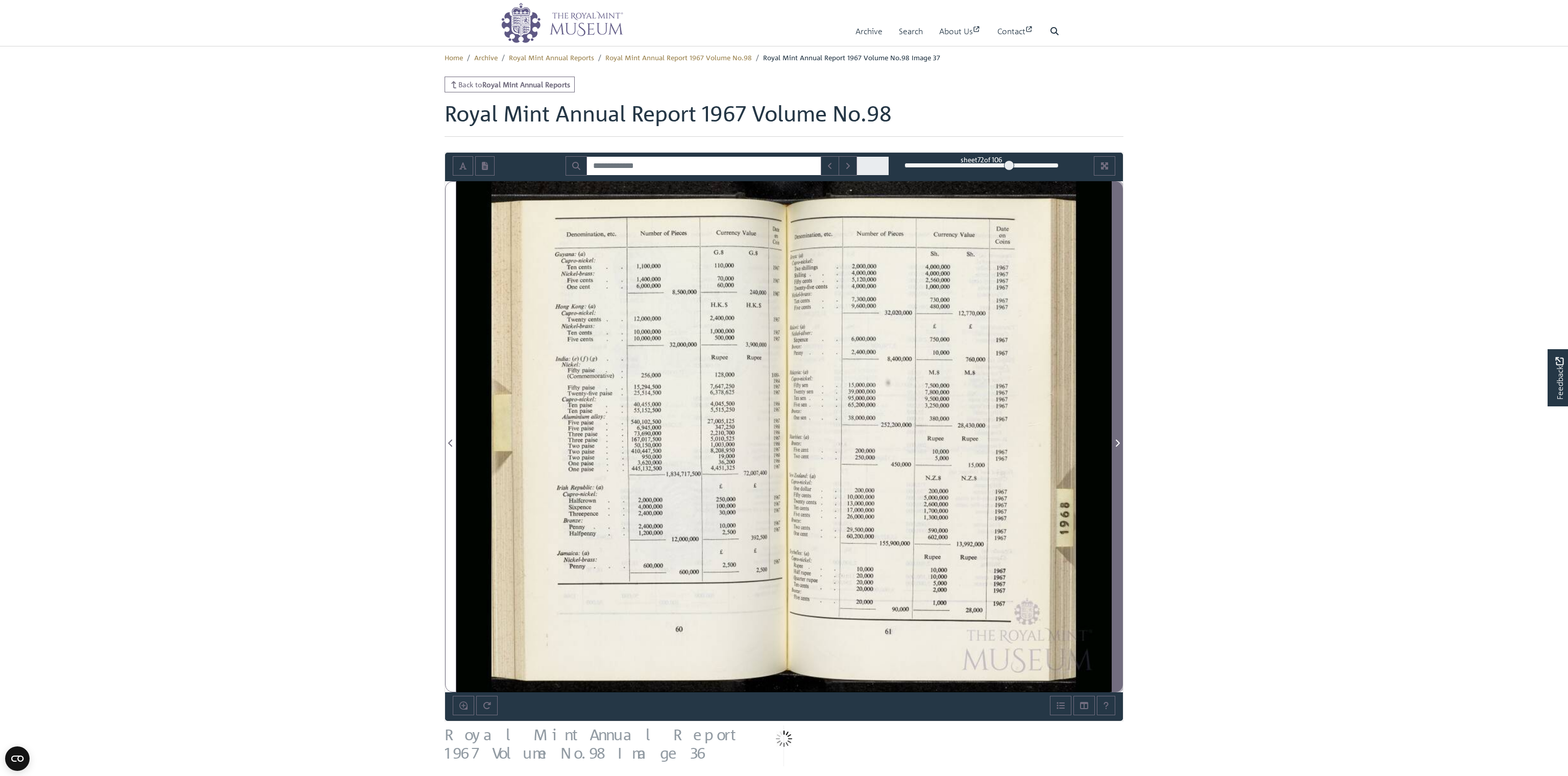
click at [672, 442] on icon "Next Page" at bounding box center [1117, 442] width 5 height 8
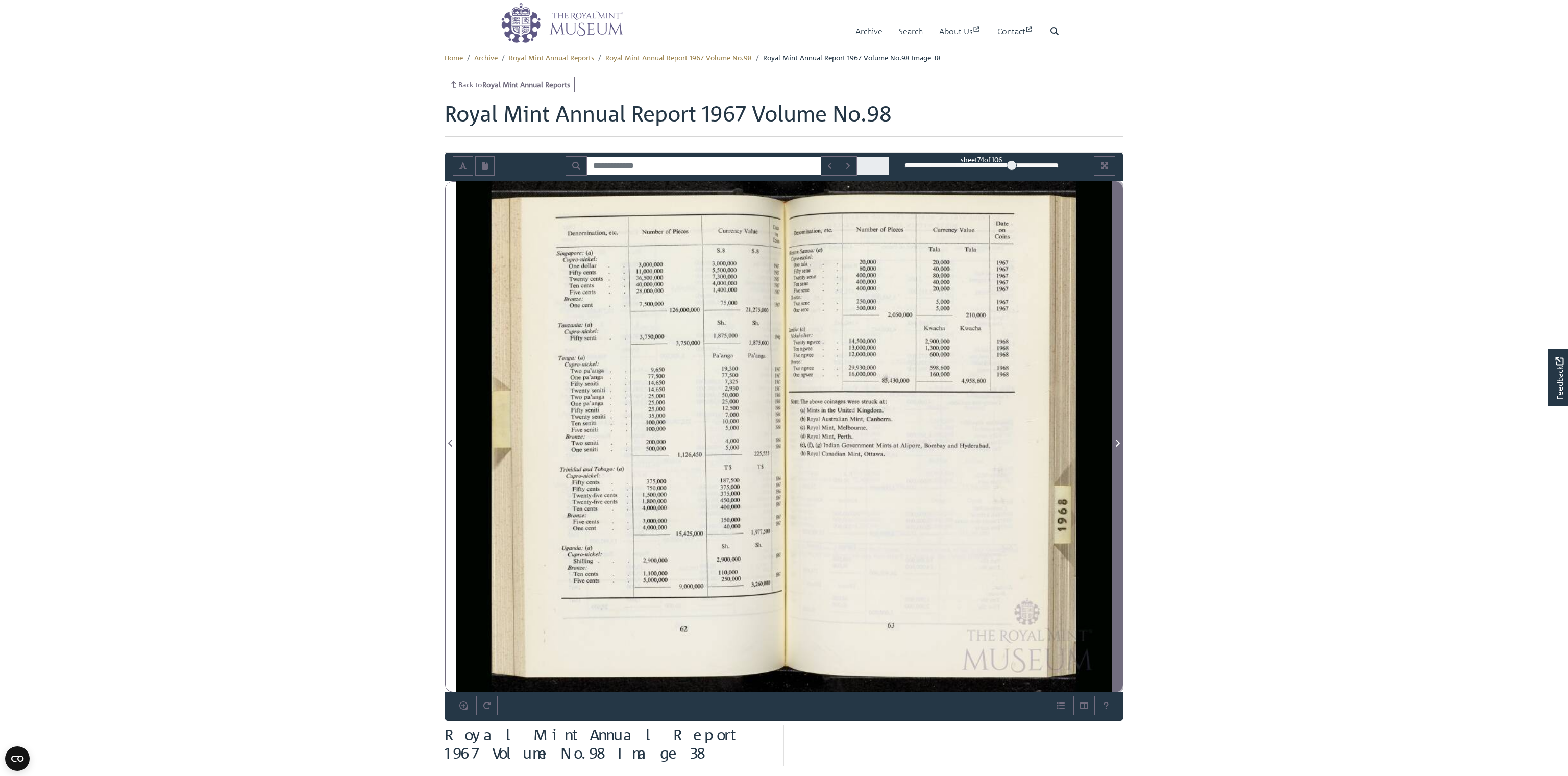
click at [672, 442] on icon "Next Page" at bounding box center [1117, 442] width 5 height 8
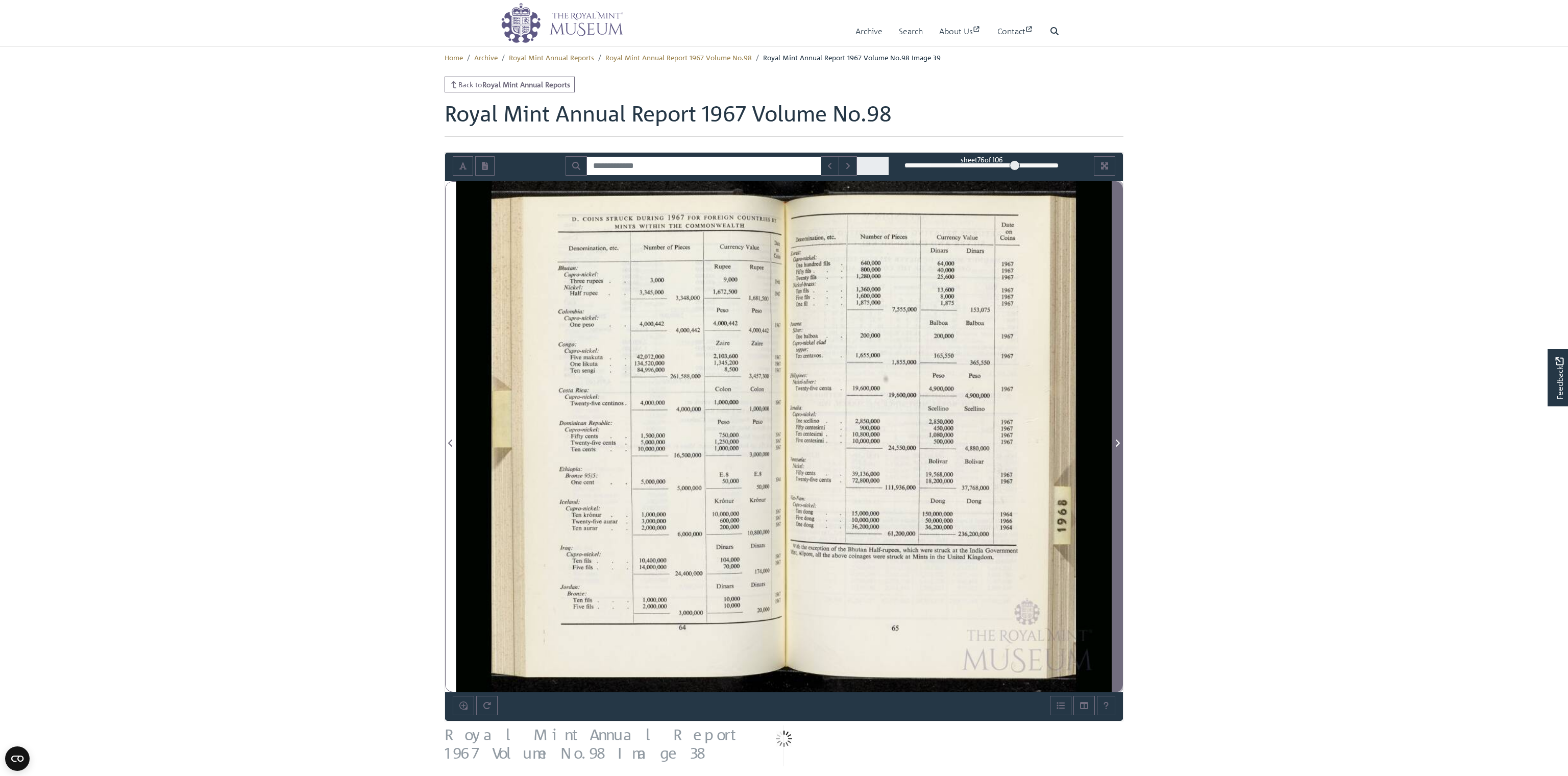
click at [672, 442] on icon "Next Page" at bounding box center [1117, 442] width 5 height 8
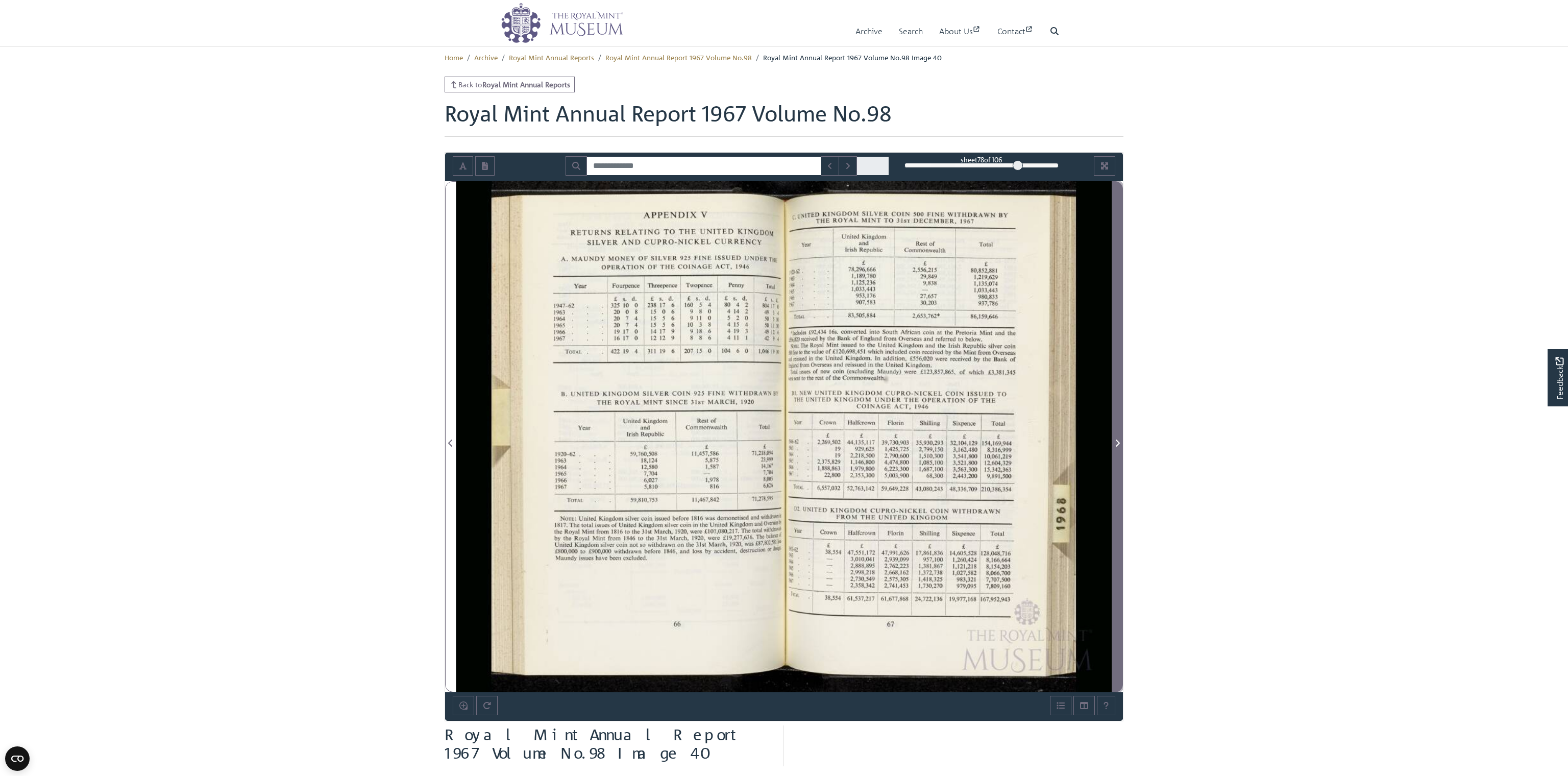
click at [672, 439] on span "Next Page" at bounding box center [1116, 443] width 10 height 12
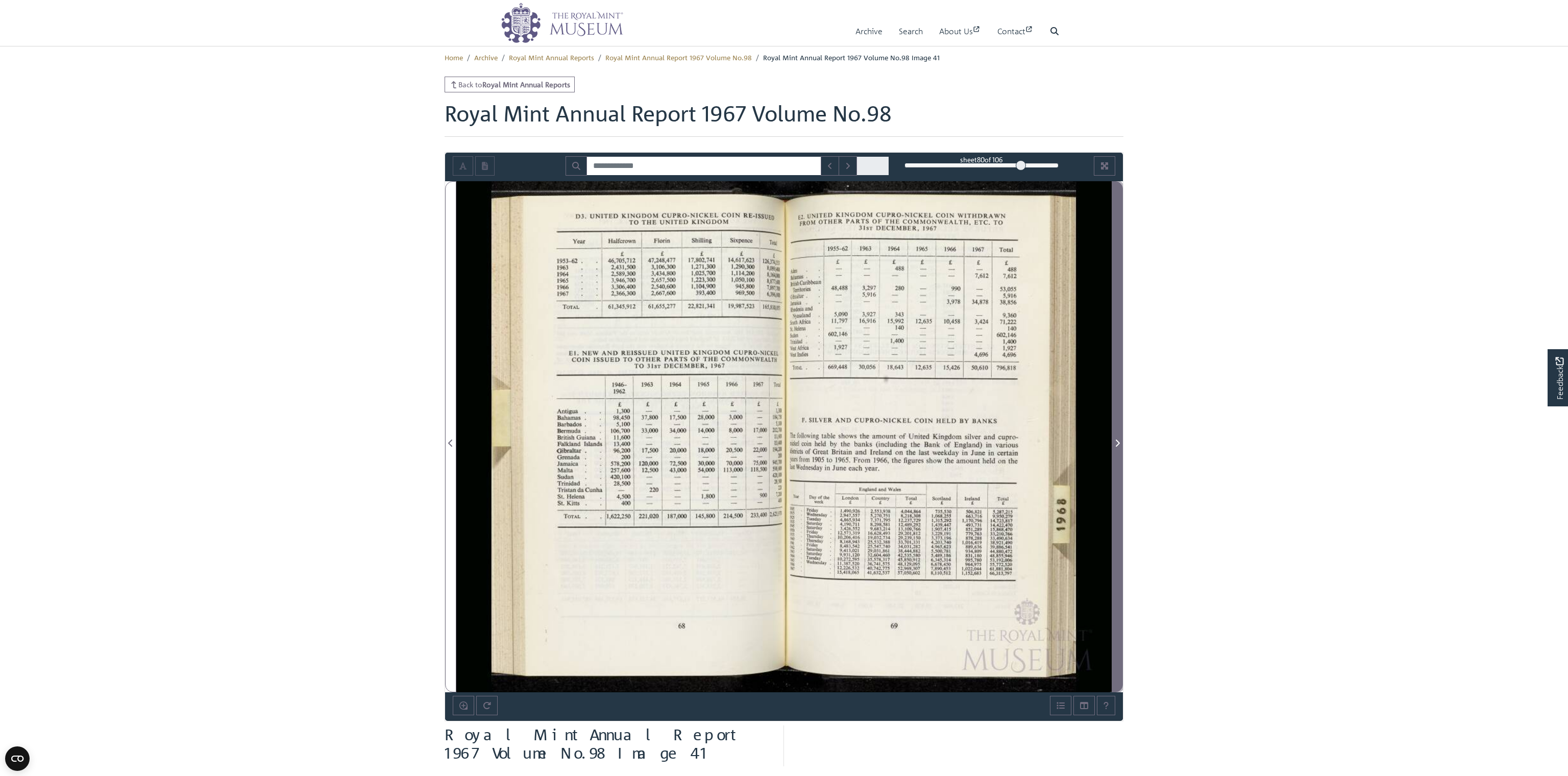
click at [672, 439] on icon "Next Page" at bounding box center [1117, 442] width 5 height 8
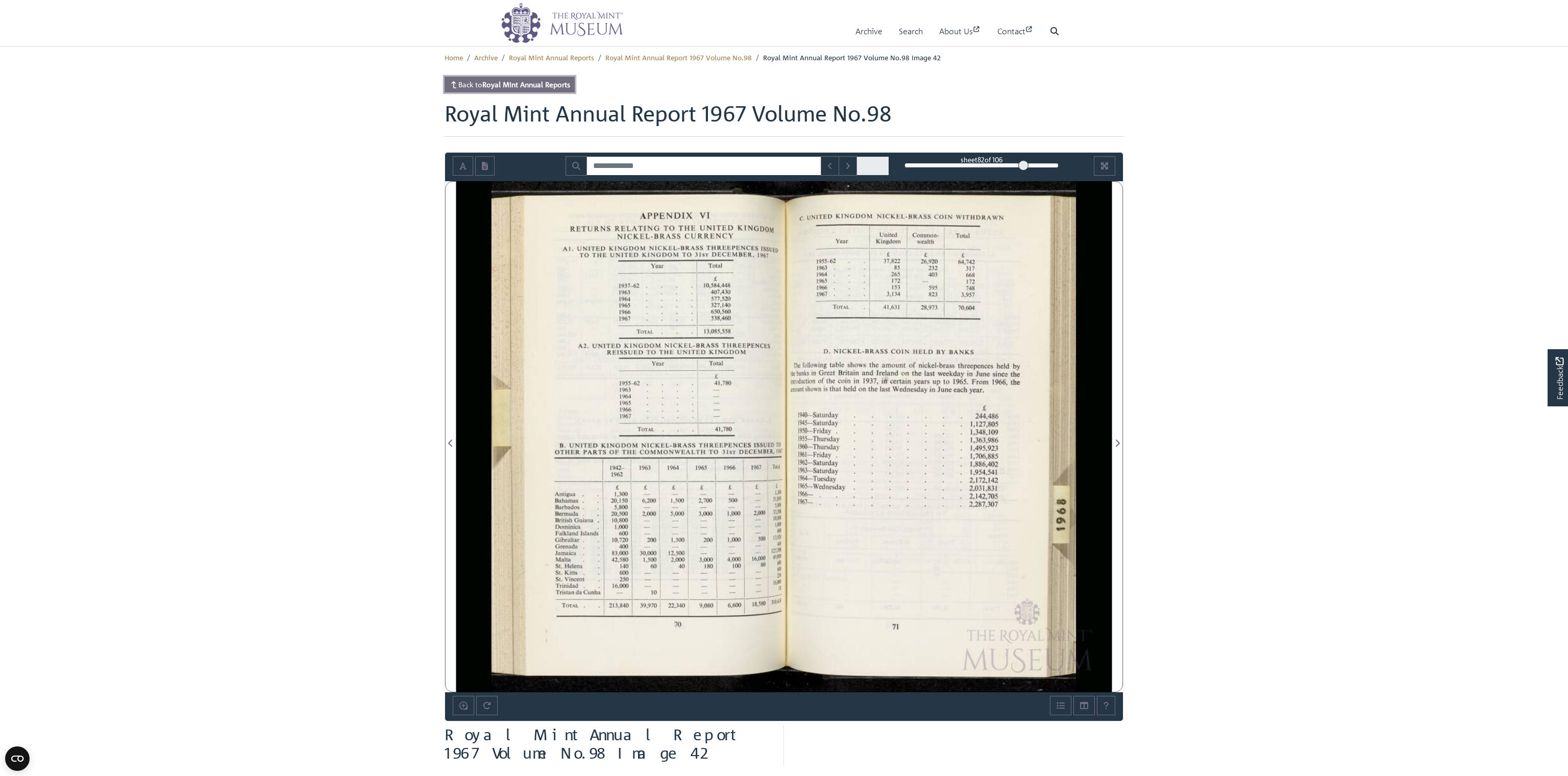
click at [527, 85] on strong "Royal Mint Annual Reports" at bounding box center [527, 84] width 88 height 9
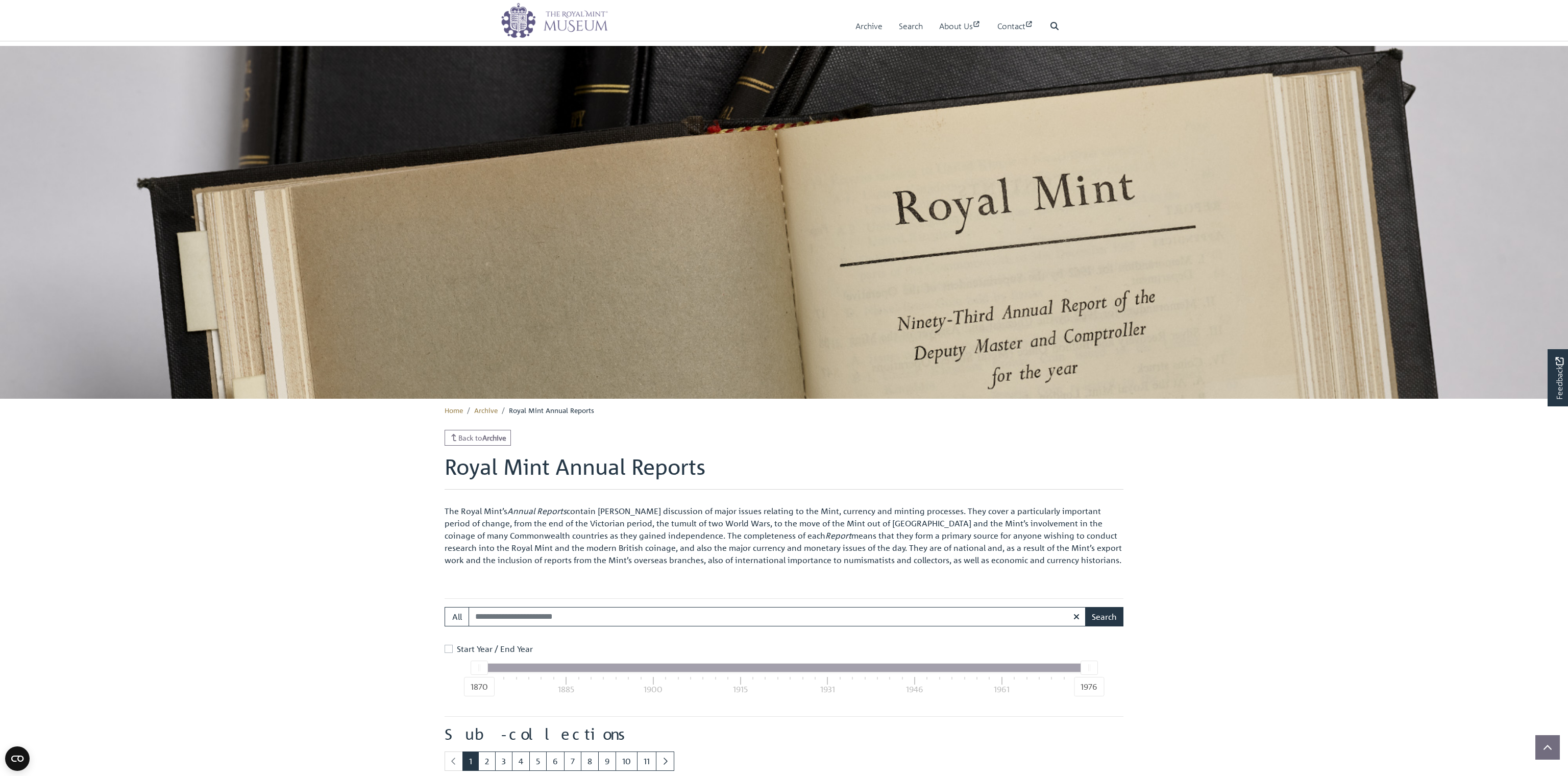
scroll to position [1113, 0]
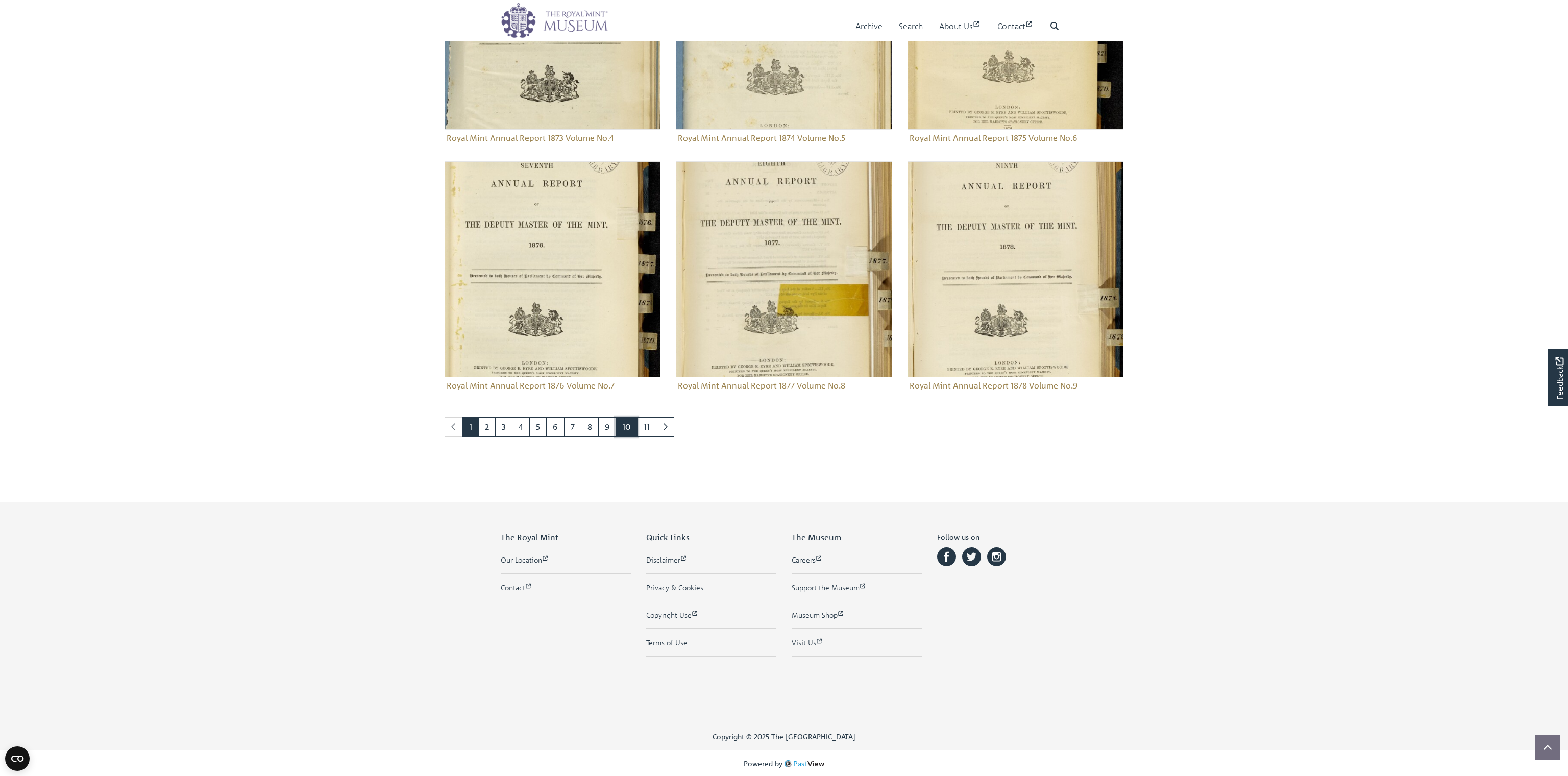
click at [623, 425] on link "10" at bounding box center [626, 426] width 22 height 19
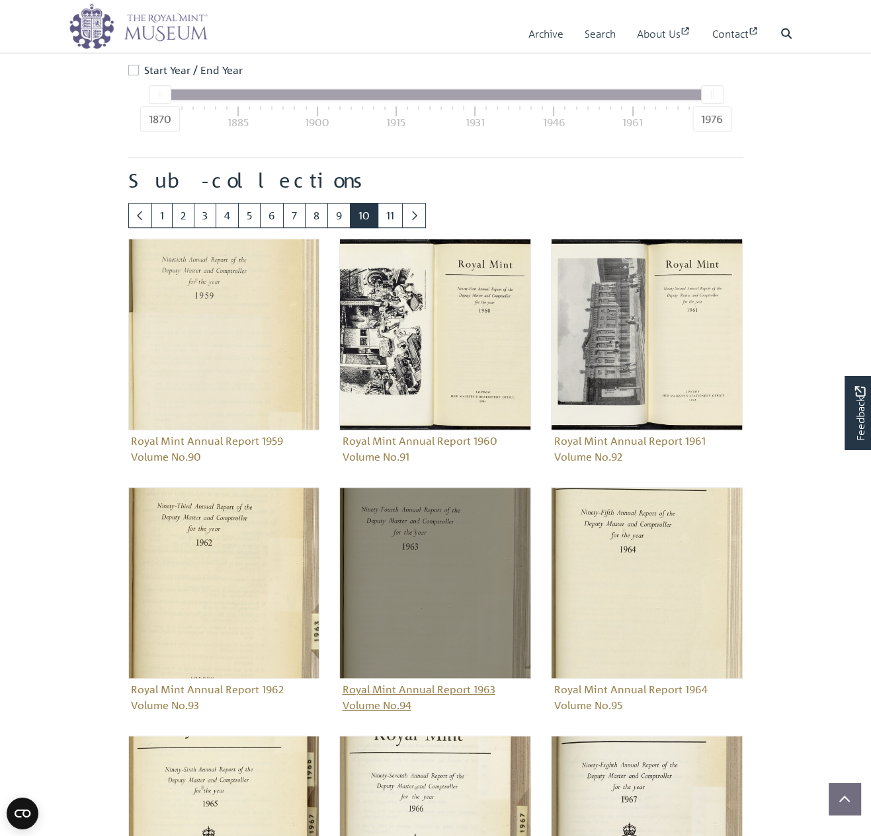
scroll to position [641, 0]
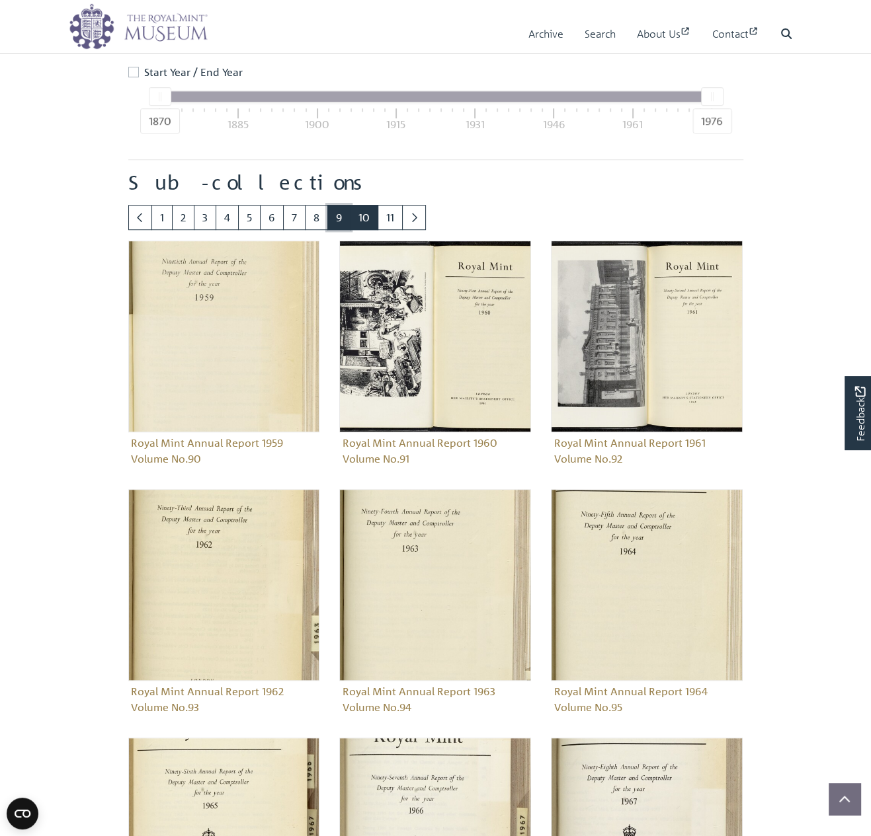
click at [334, 221] on link "9" at bounding box center [338, 217] width 23 height 25
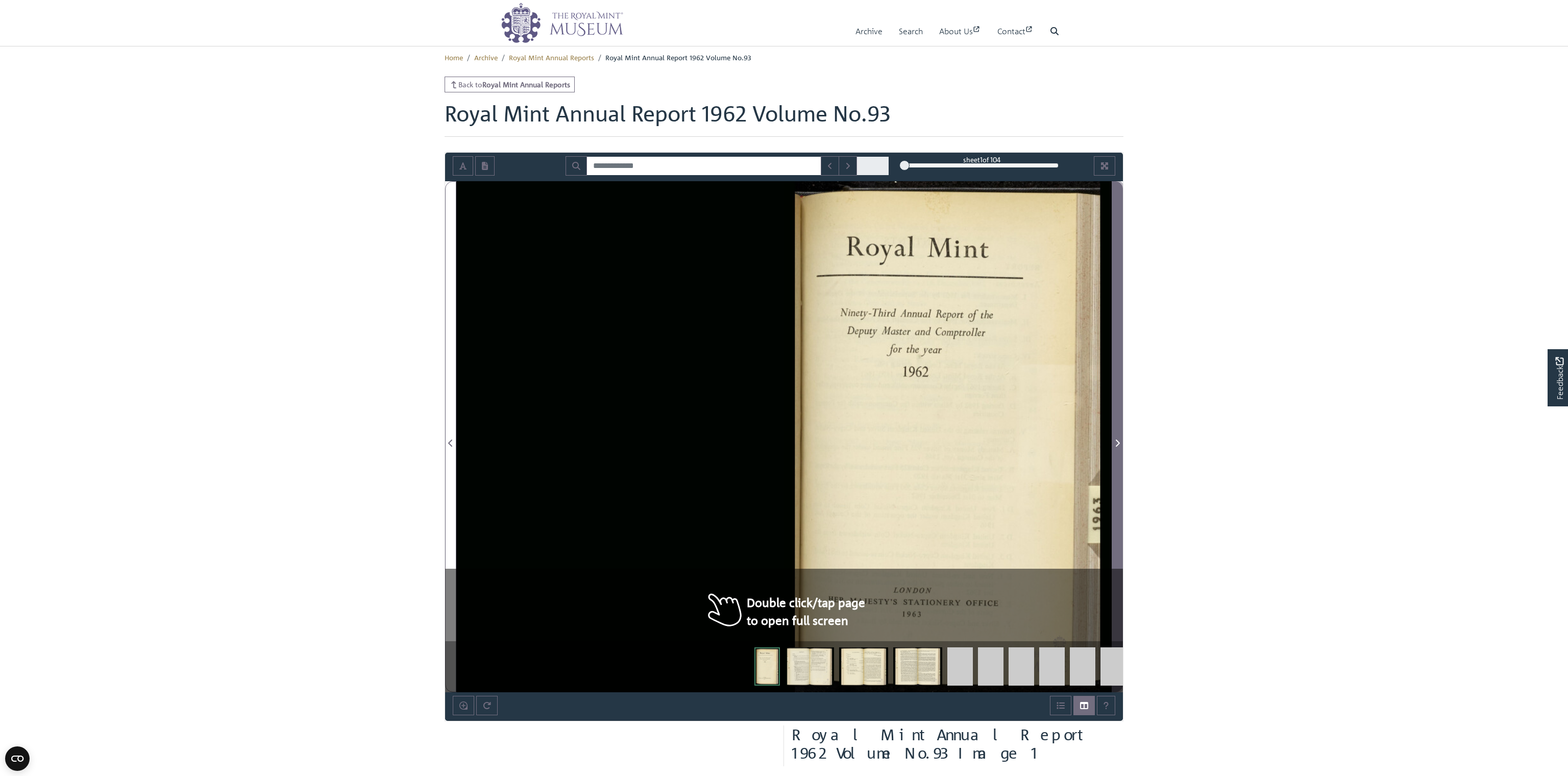
click at [1113, 442] on span "Next Page" at bounding box center [1116, 443] width 10 height 12
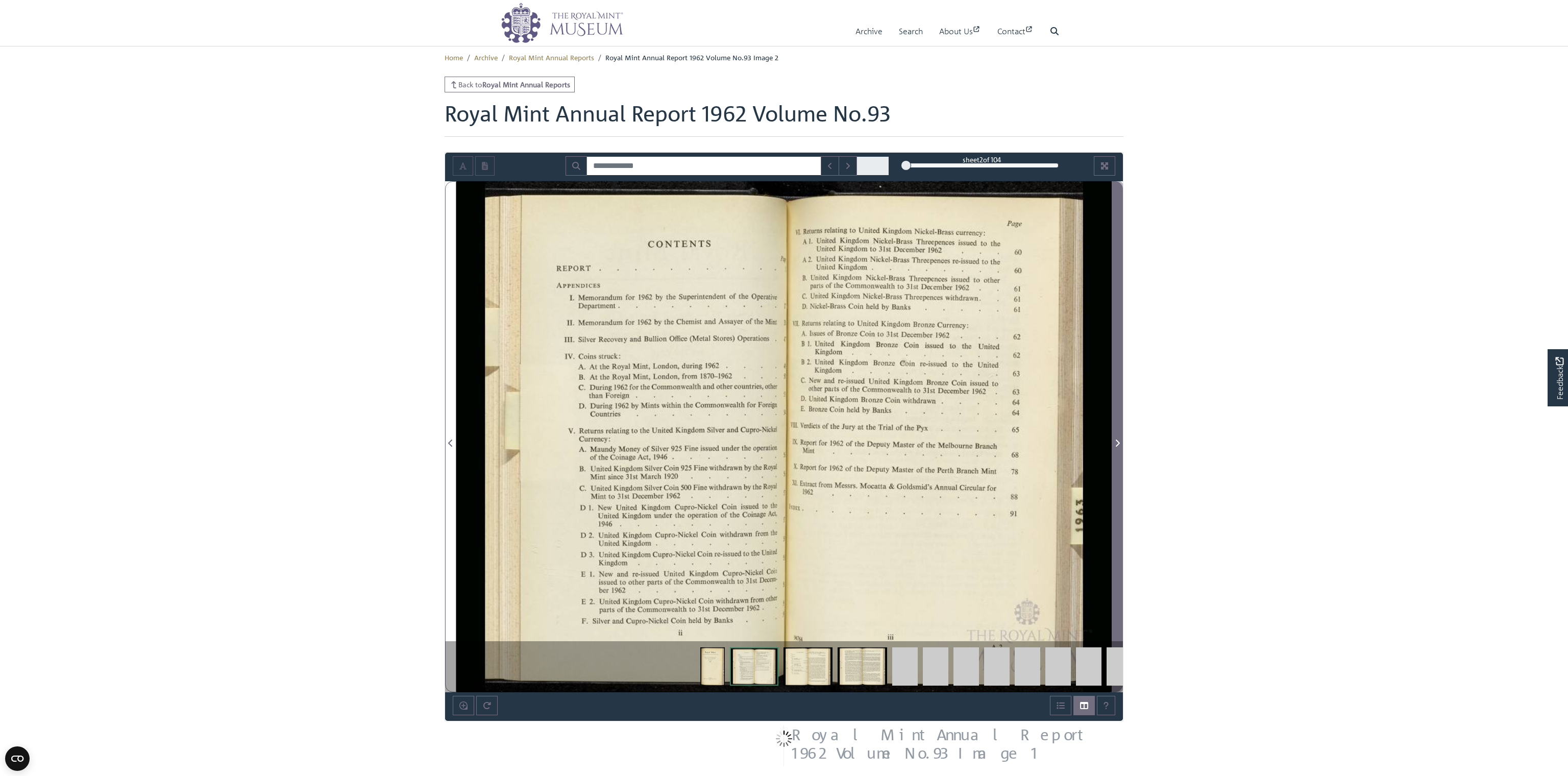
click at [1113, 442] on span "Next Page" at bounding box center [1116, 443] width 10 height 12
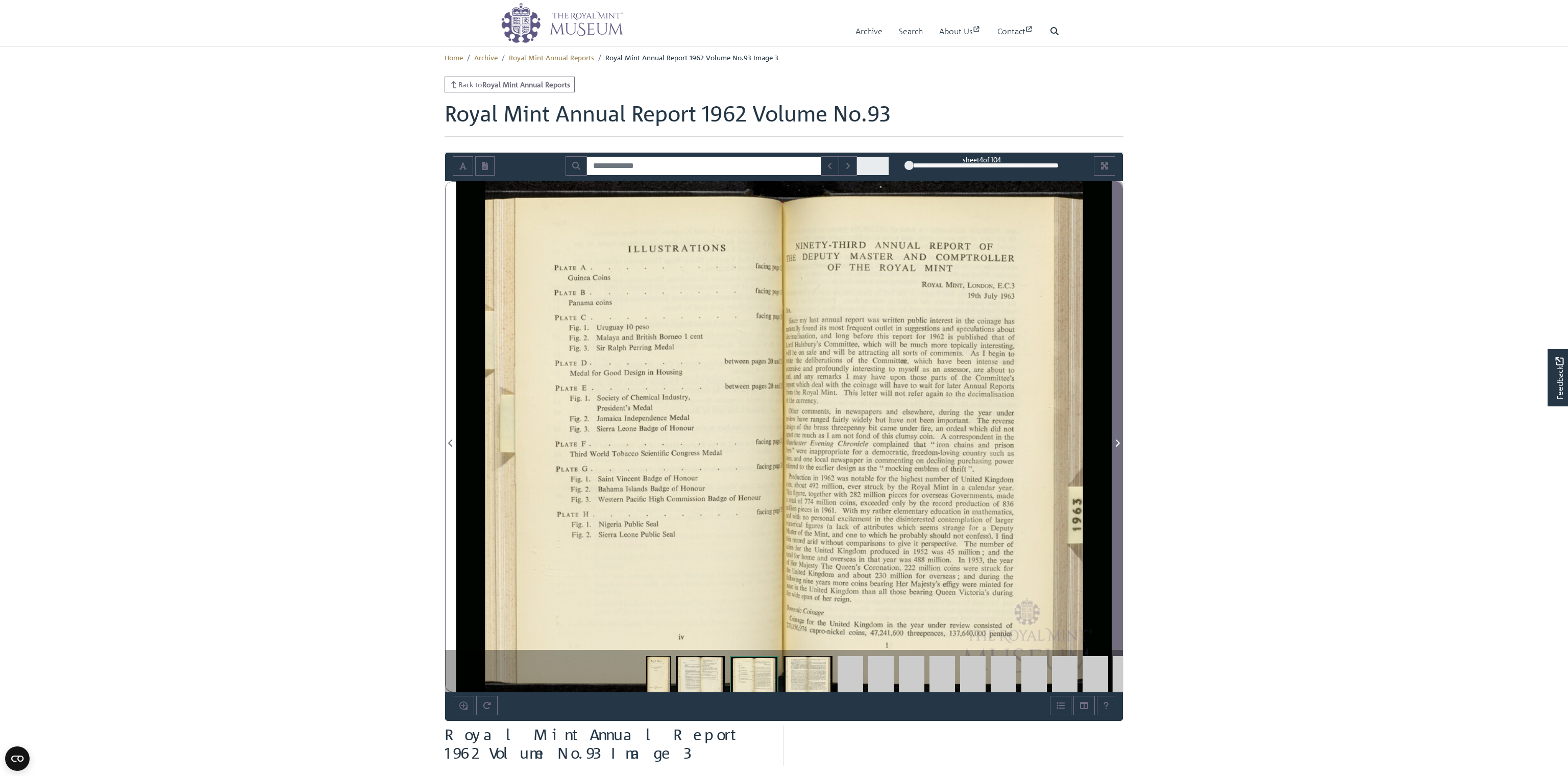
click at [1113, 442] on span "Next Page" at bounding box center [1116, 443] width 10 height 12
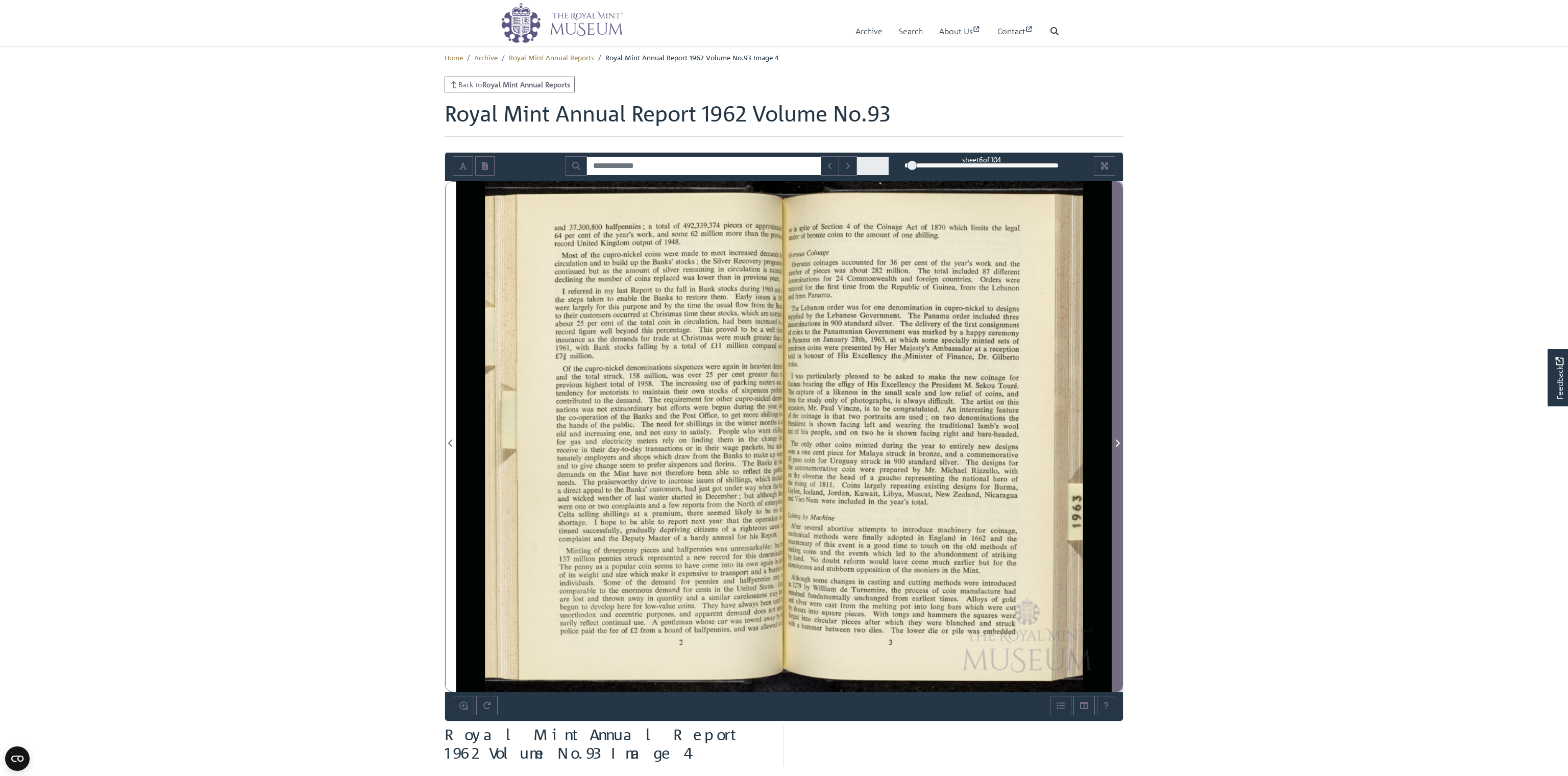
click at [1113, 442] on span "Next Page" at bounding box center [1116, 443] width 10 height 12
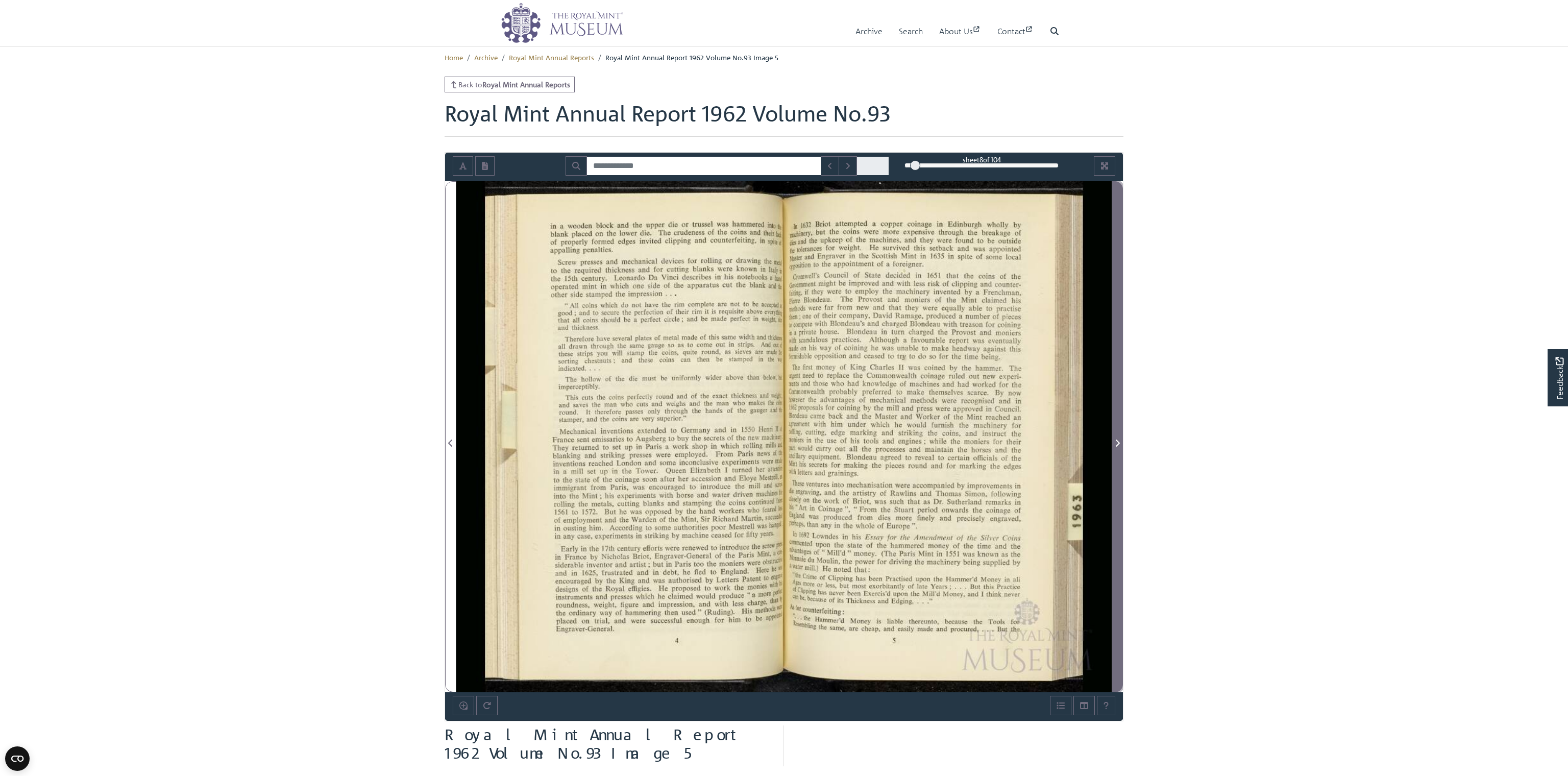
click at [1116, 440] on icon "Next Page" at bounding box center [1117, 442] width 4 height 7
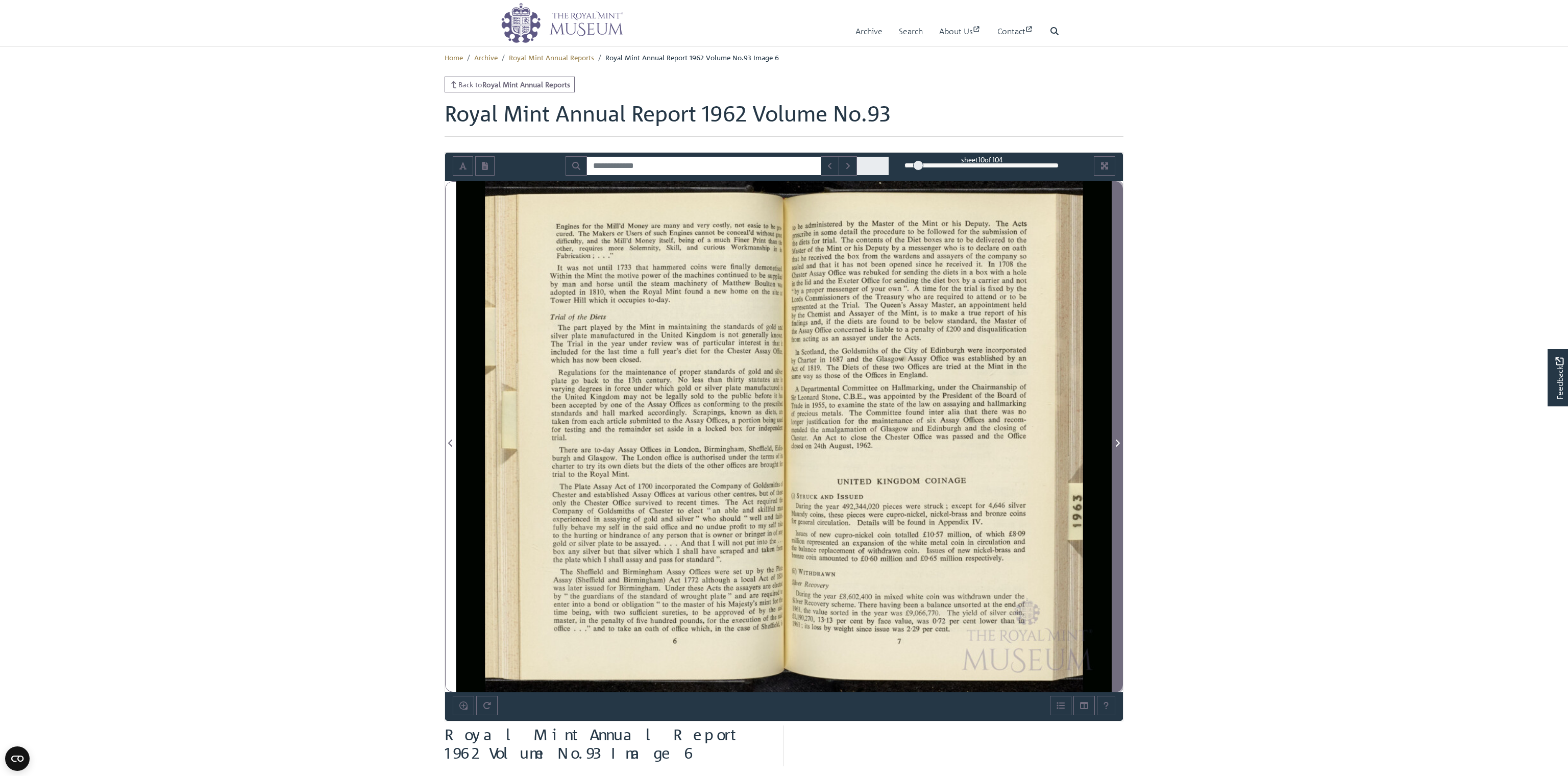
click at [1116, 440] on icon "Next Page" at bounding box center [1117, 442] width 4 height 7
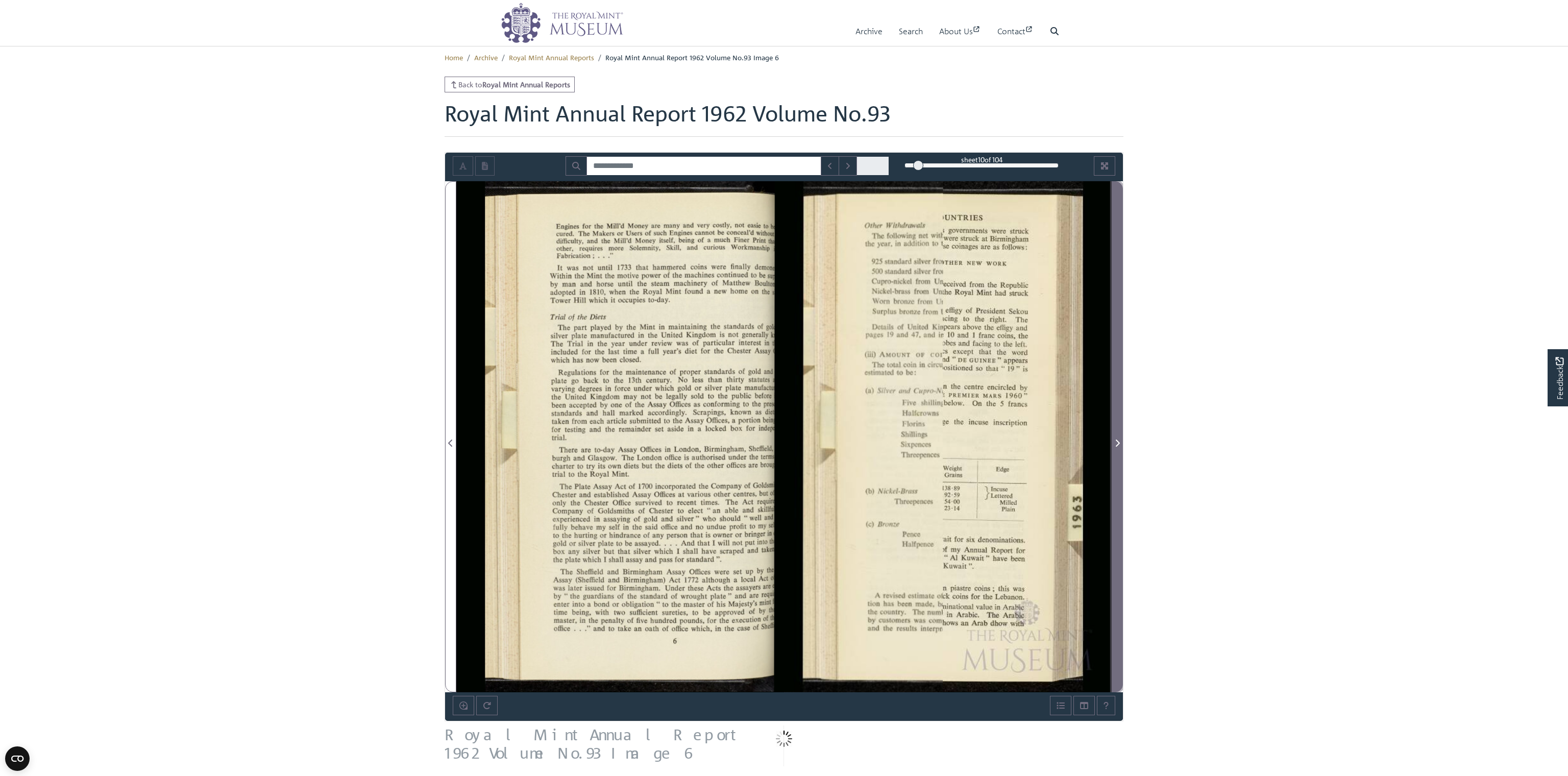
click at [1116, 440] on icon "Next Page" at bounding box center [1117, 442] width 4 height 7
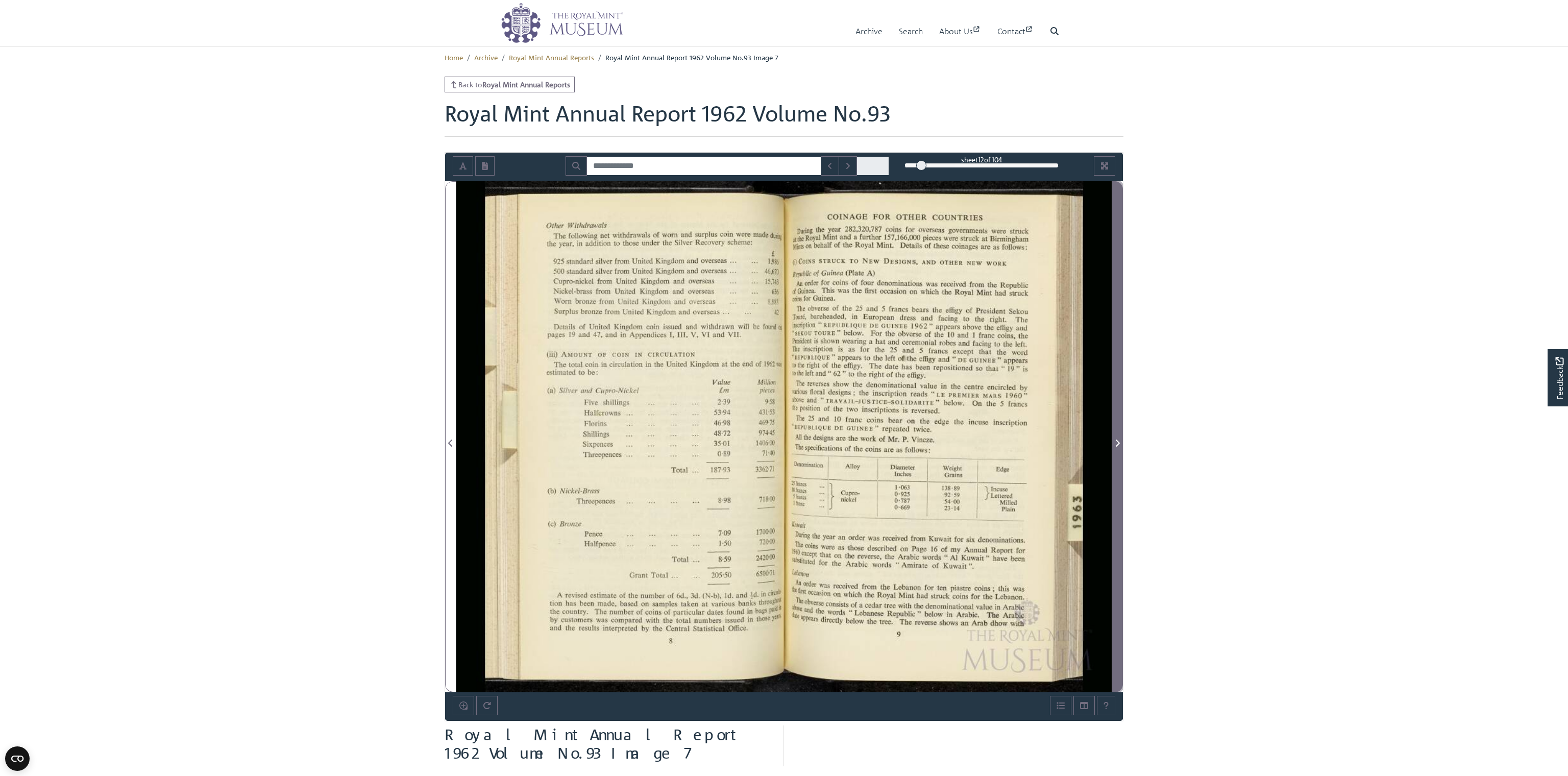
click at [1116, 440] on icon "Next Page" at bounding box center [1117, 442] width 4 height 7
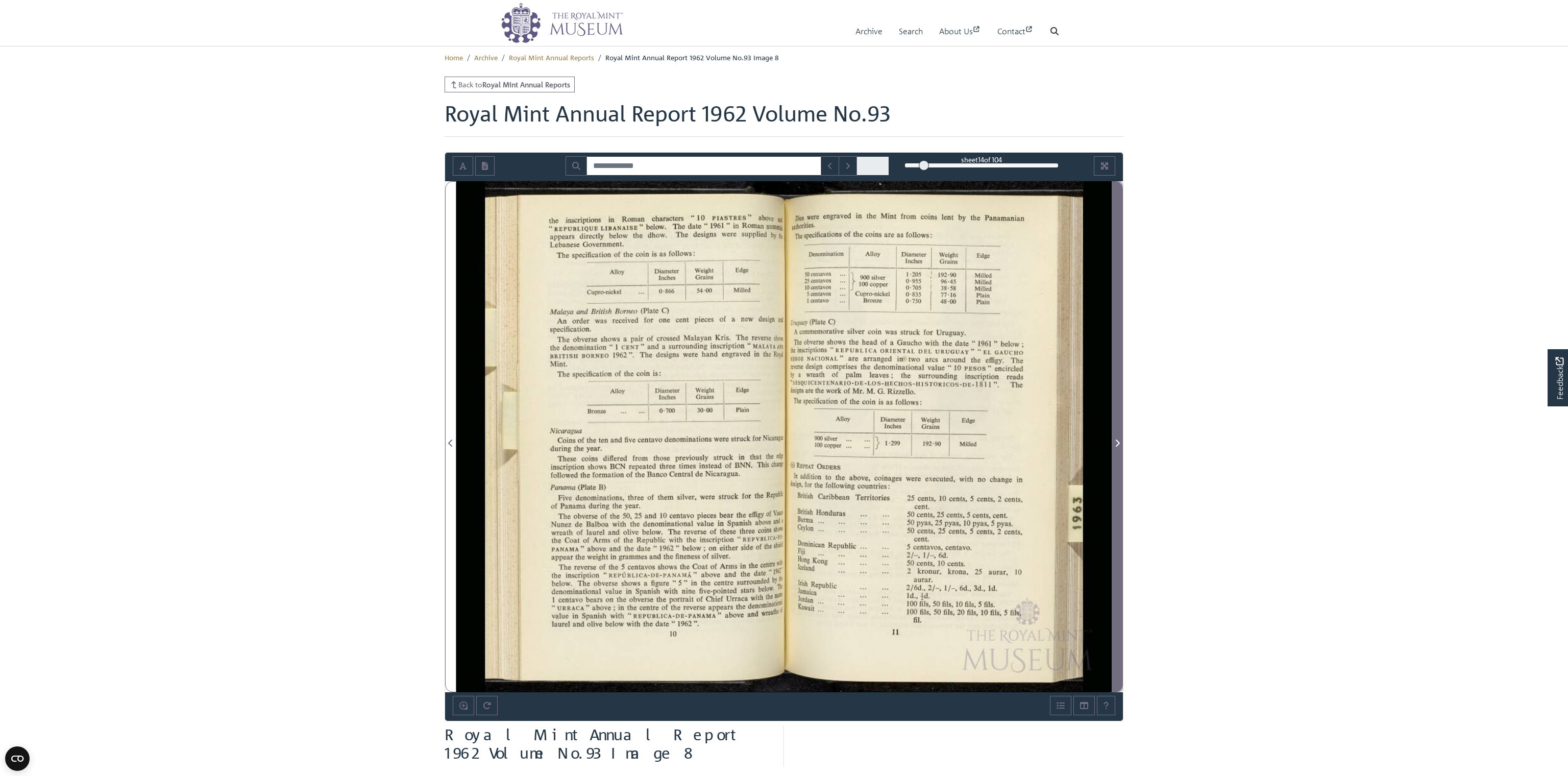
click at [1116, 440] on icon "Next Page" at bounding box center [1117, 442] width 4 height 7
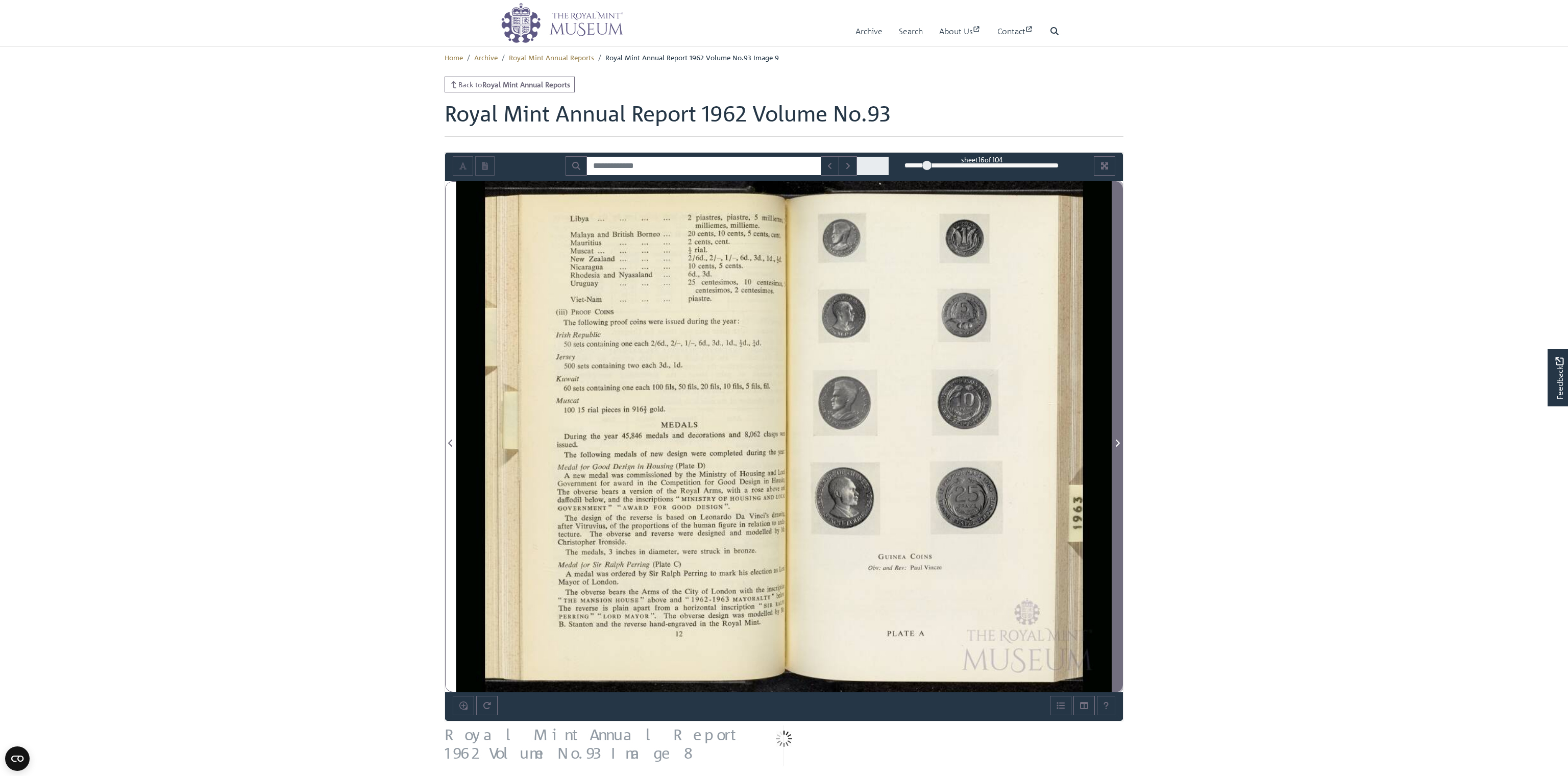
click at [1116, 440] on icon "Next Page" at bounding box center [1117, 442] width 4 height 7
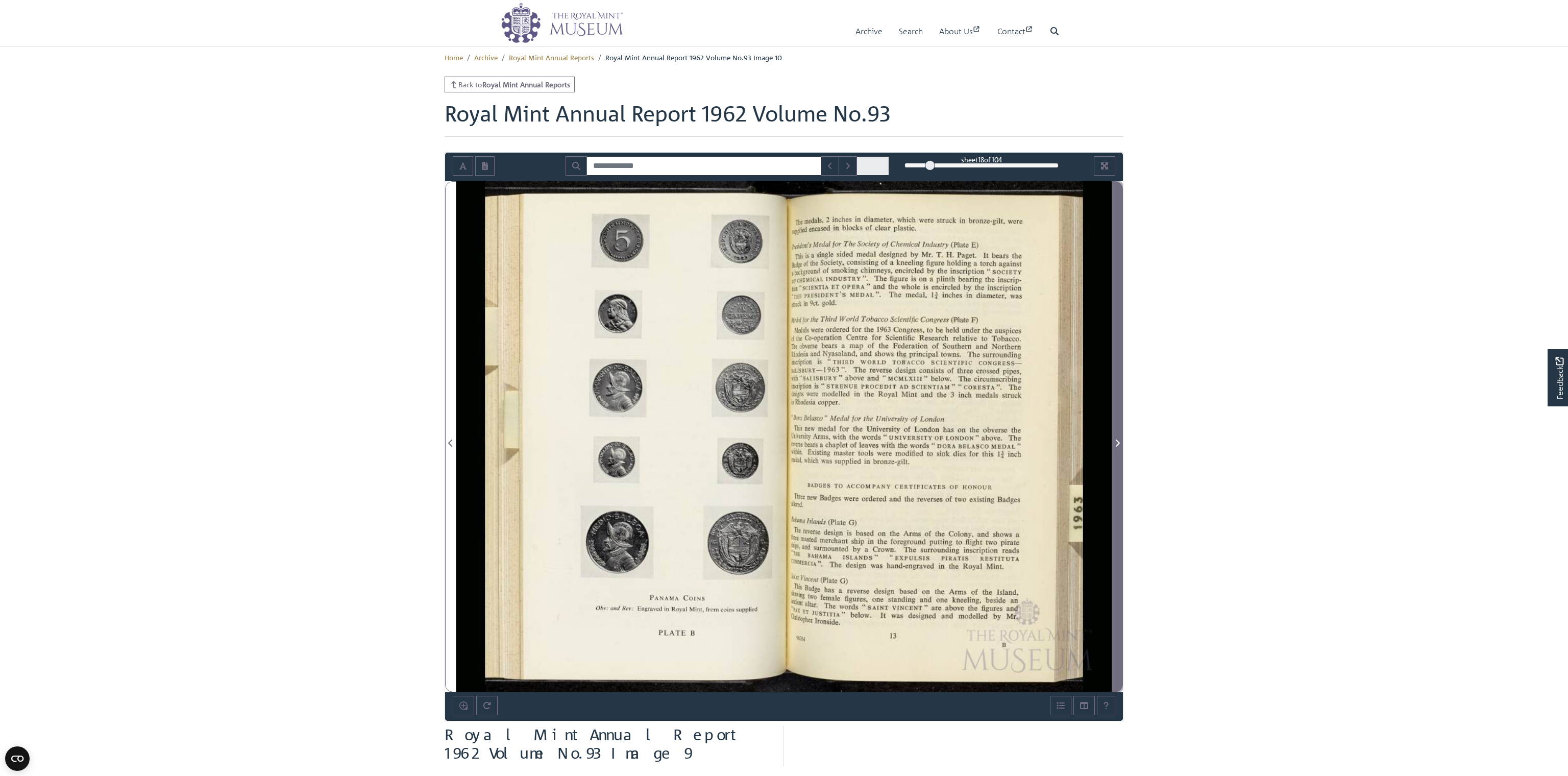
click at [1116, 440] on icon "Next Page" at bounding box center [1117, 442] width 4 height 7
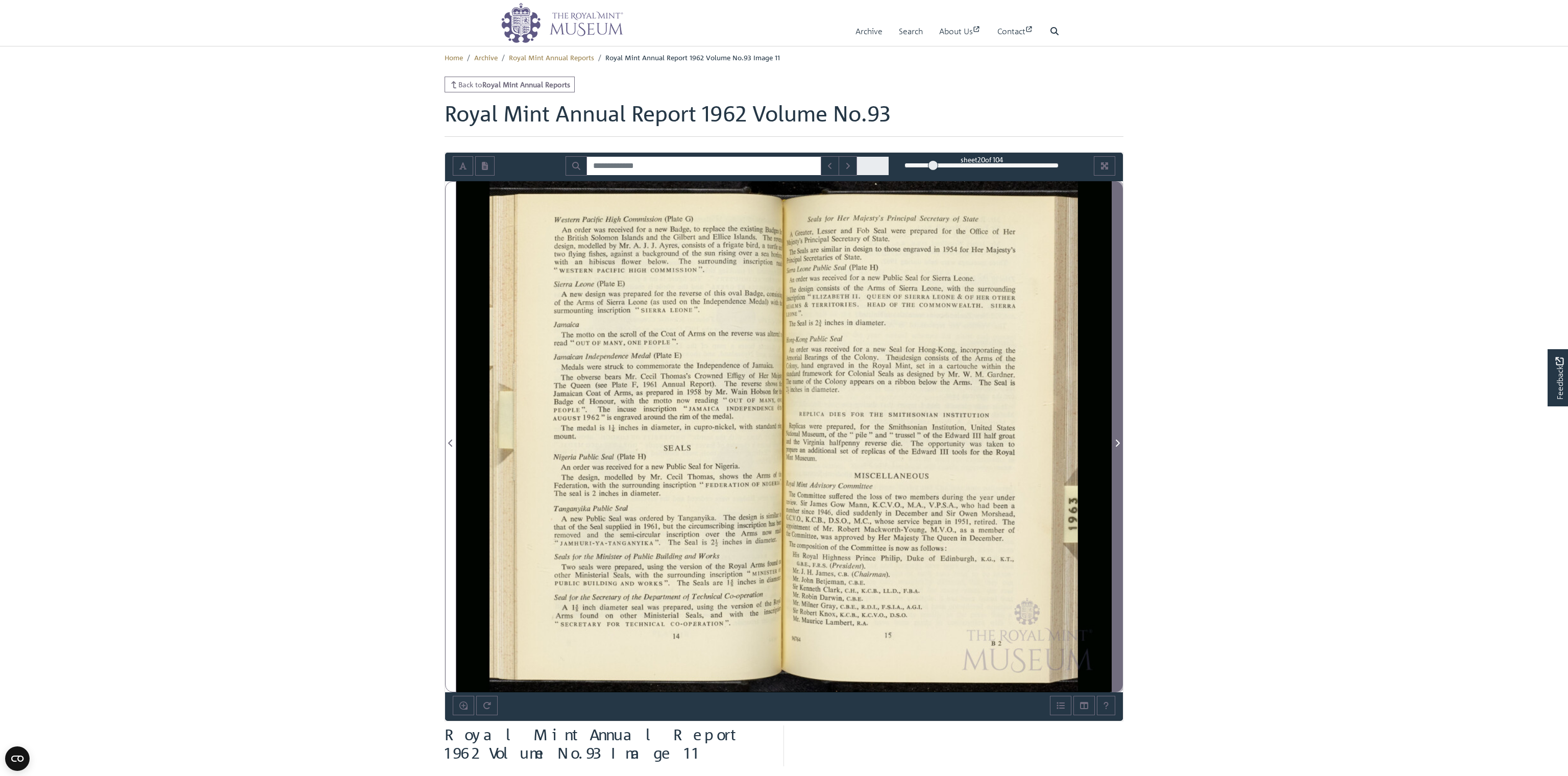
click at [1116, 440] on icon "Next Page" at bounding box center [1117, 442] width 5 height 8
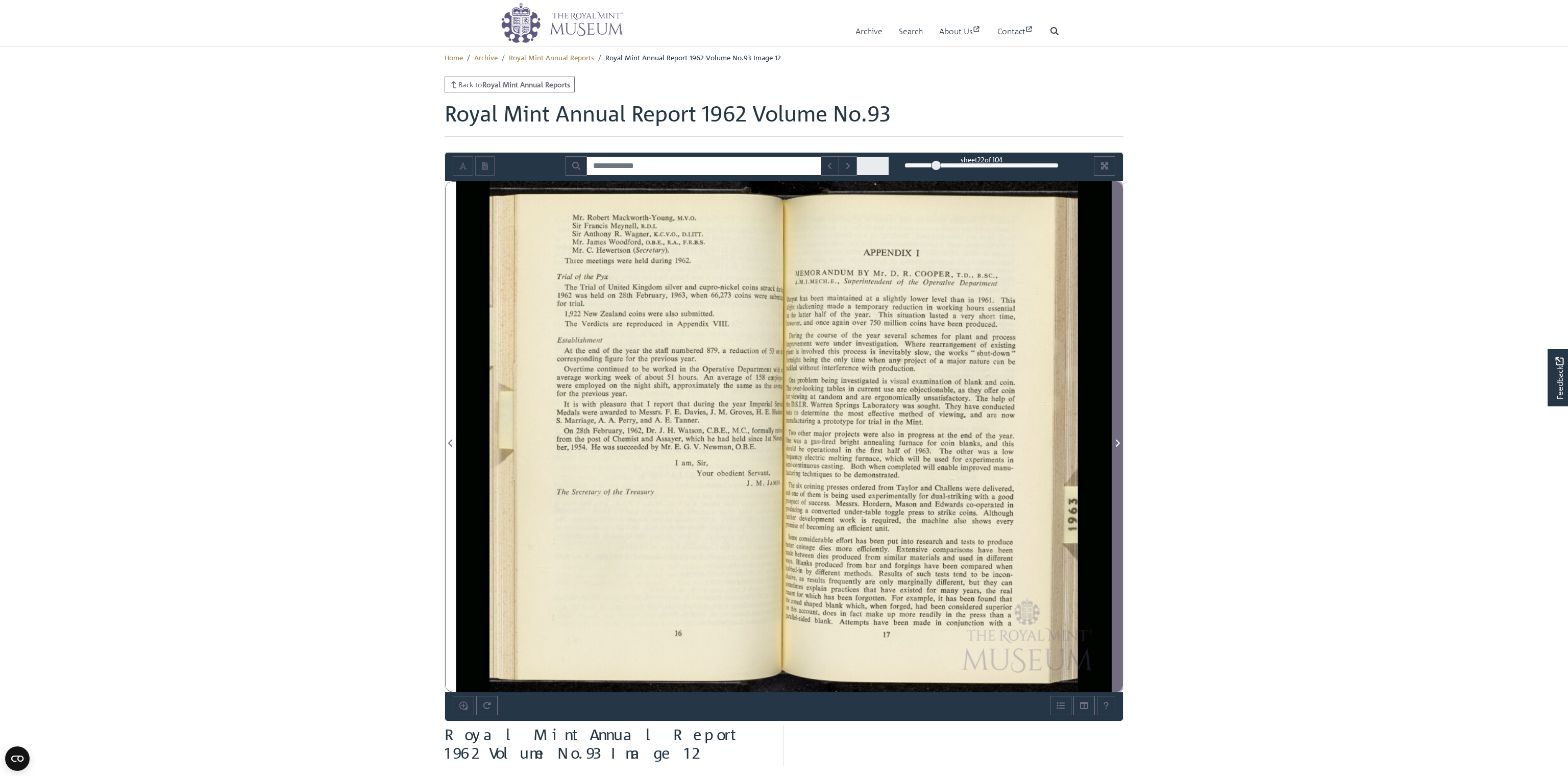
click at [1115, 440] on span "Next Page" at bounding box center [1116, 443] width 10 height 12
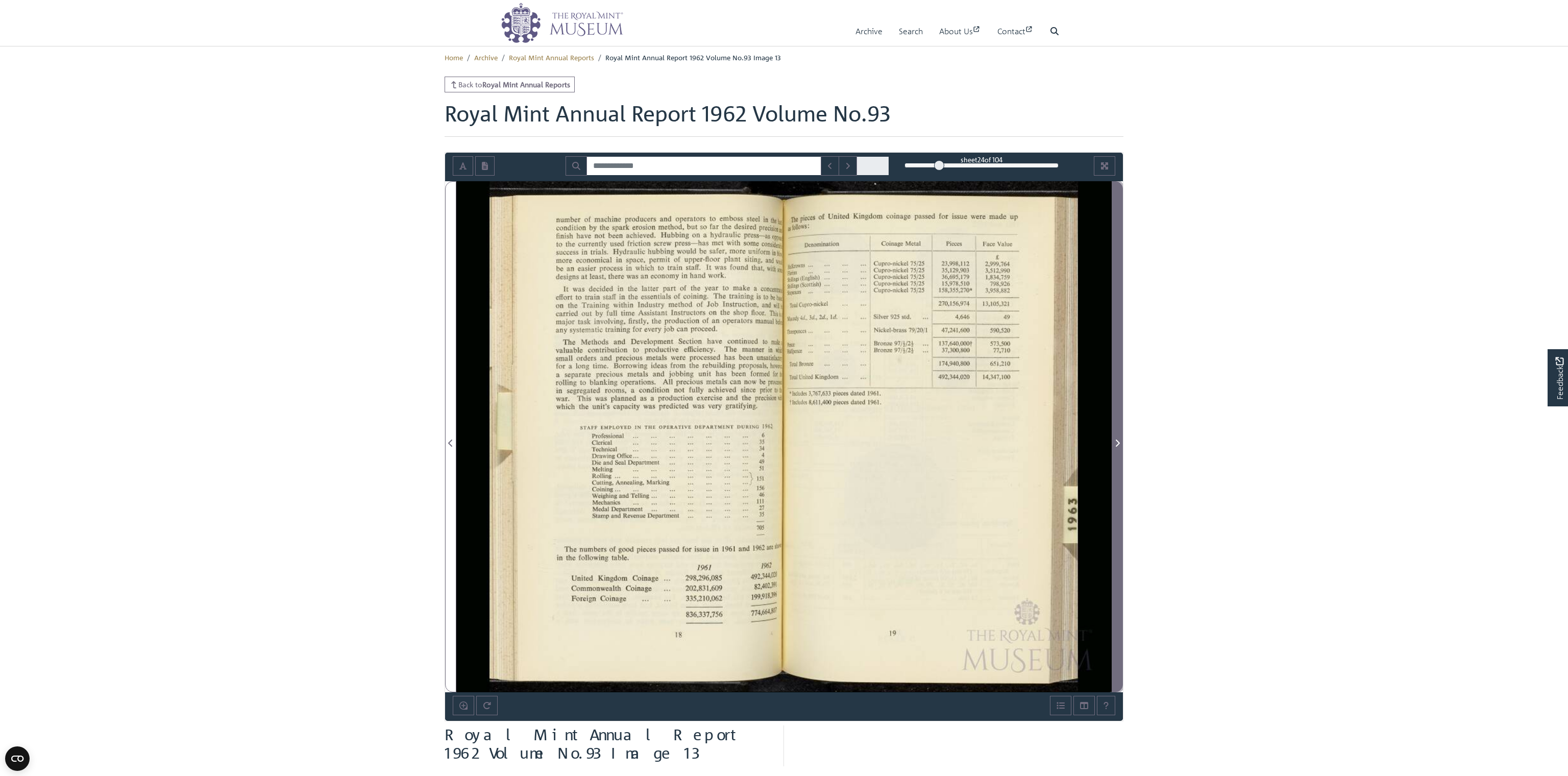
click at [1114, 440] on span "Next Page" at bounding box center [1116, 443] width 10 height 12
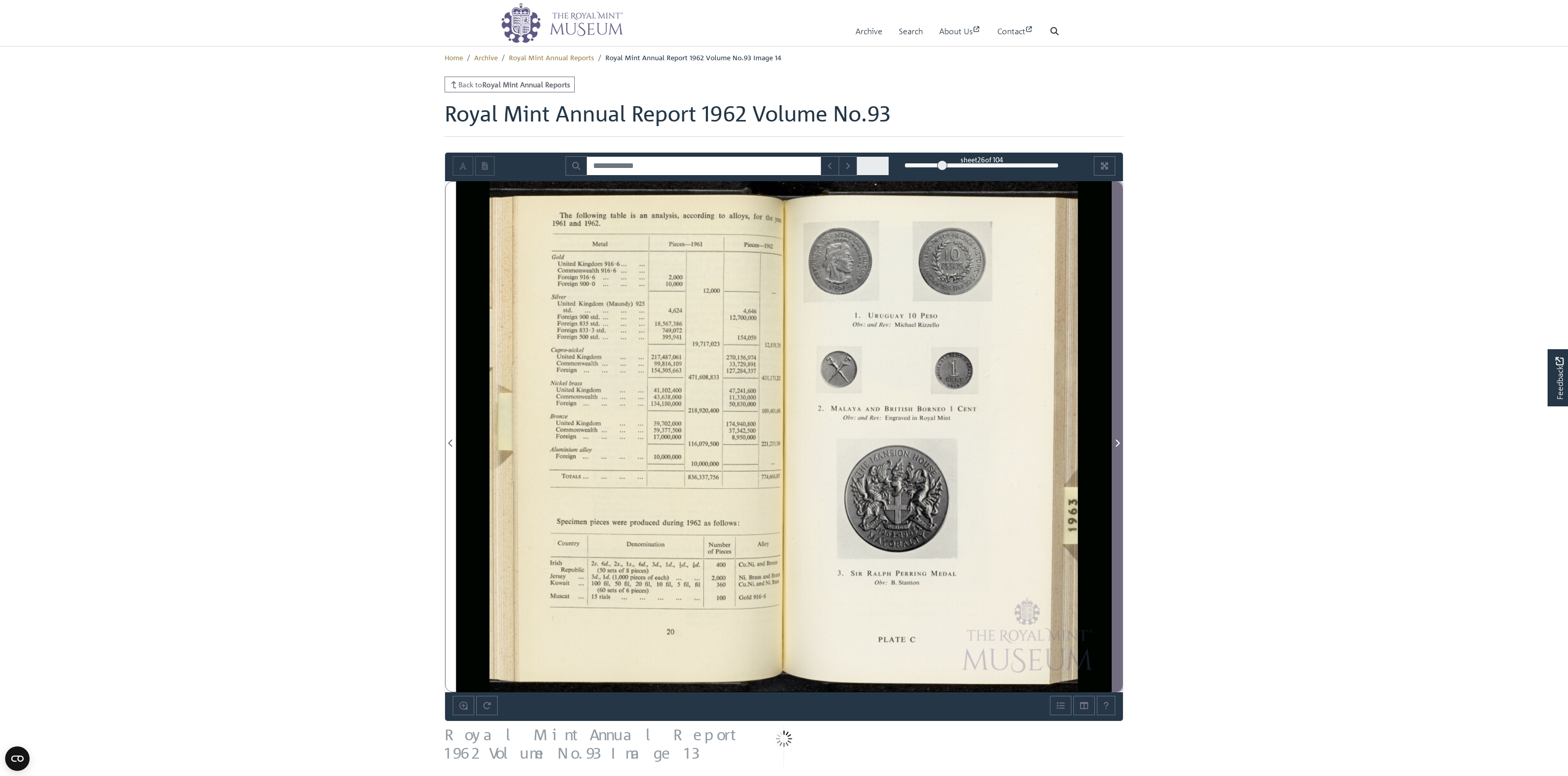
click at [1114, 440] on span "Next Page" at bounding box center [1116, 443] width 10 height 12
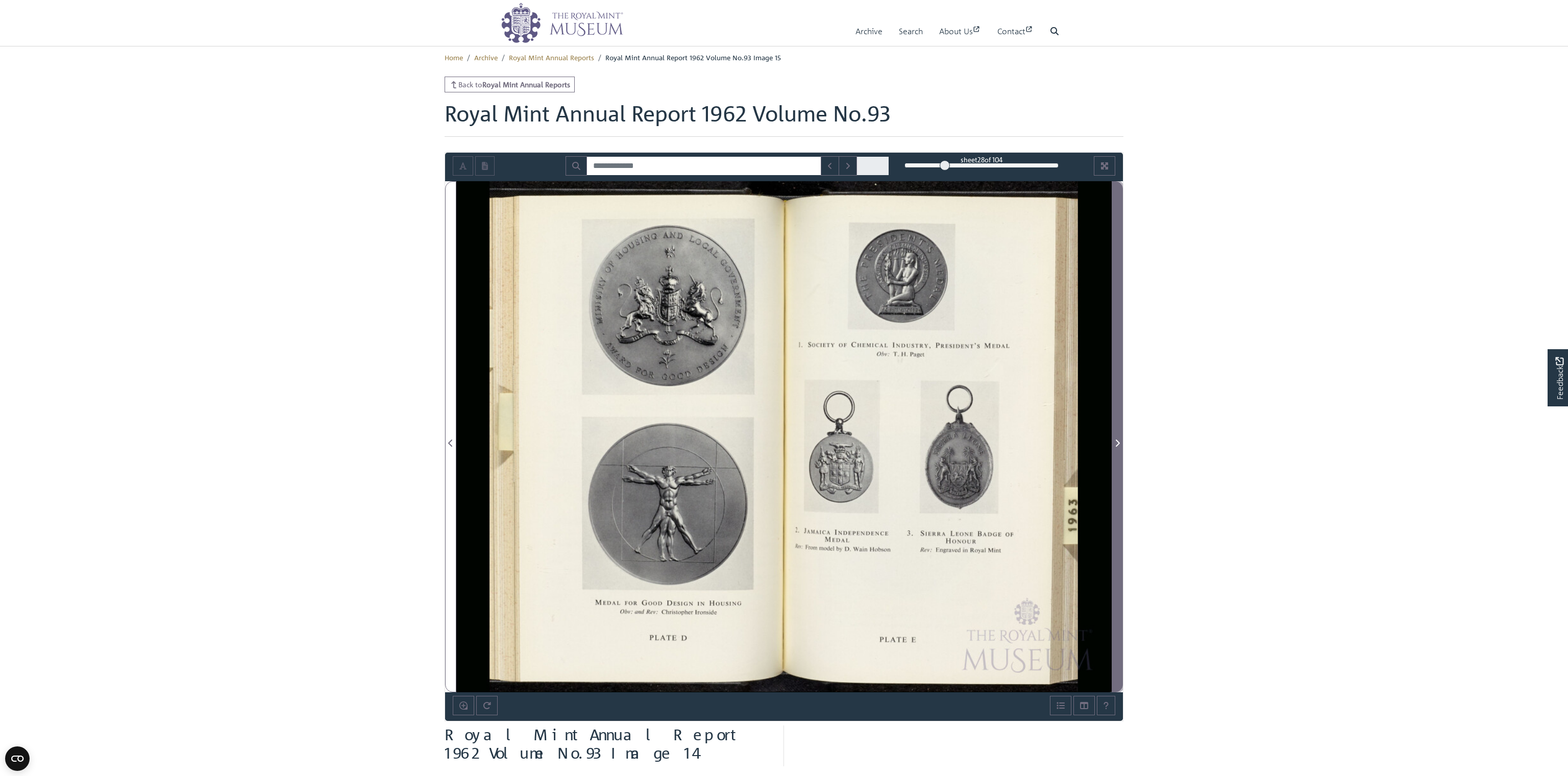
click at [1114, 440] on span "Next Page" at bounding box center [1116, 443] width 10 height 12
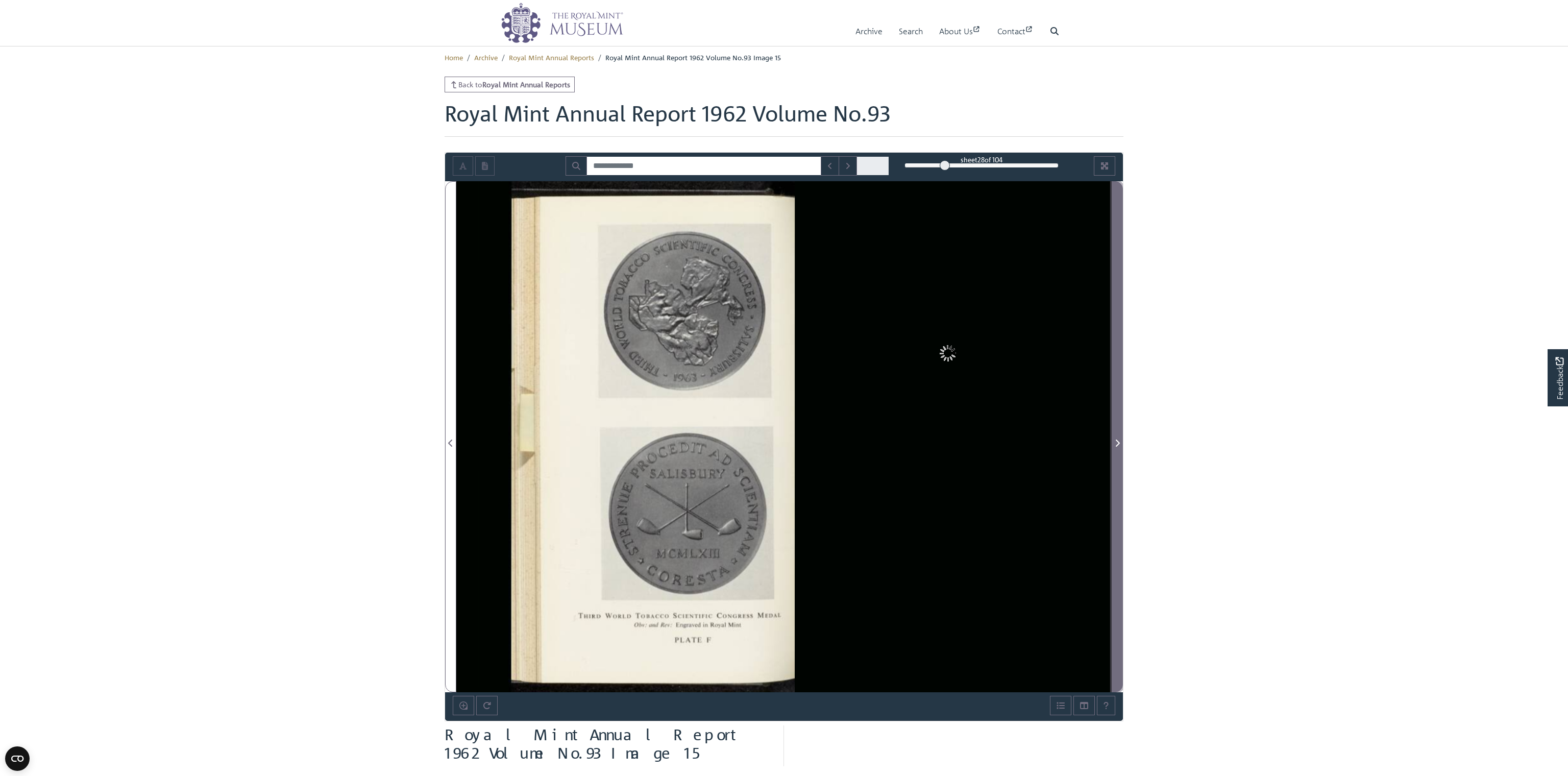
click at [1114, 440] on span "Next Page" at bounding box center [1116, 443] width 10 height 12
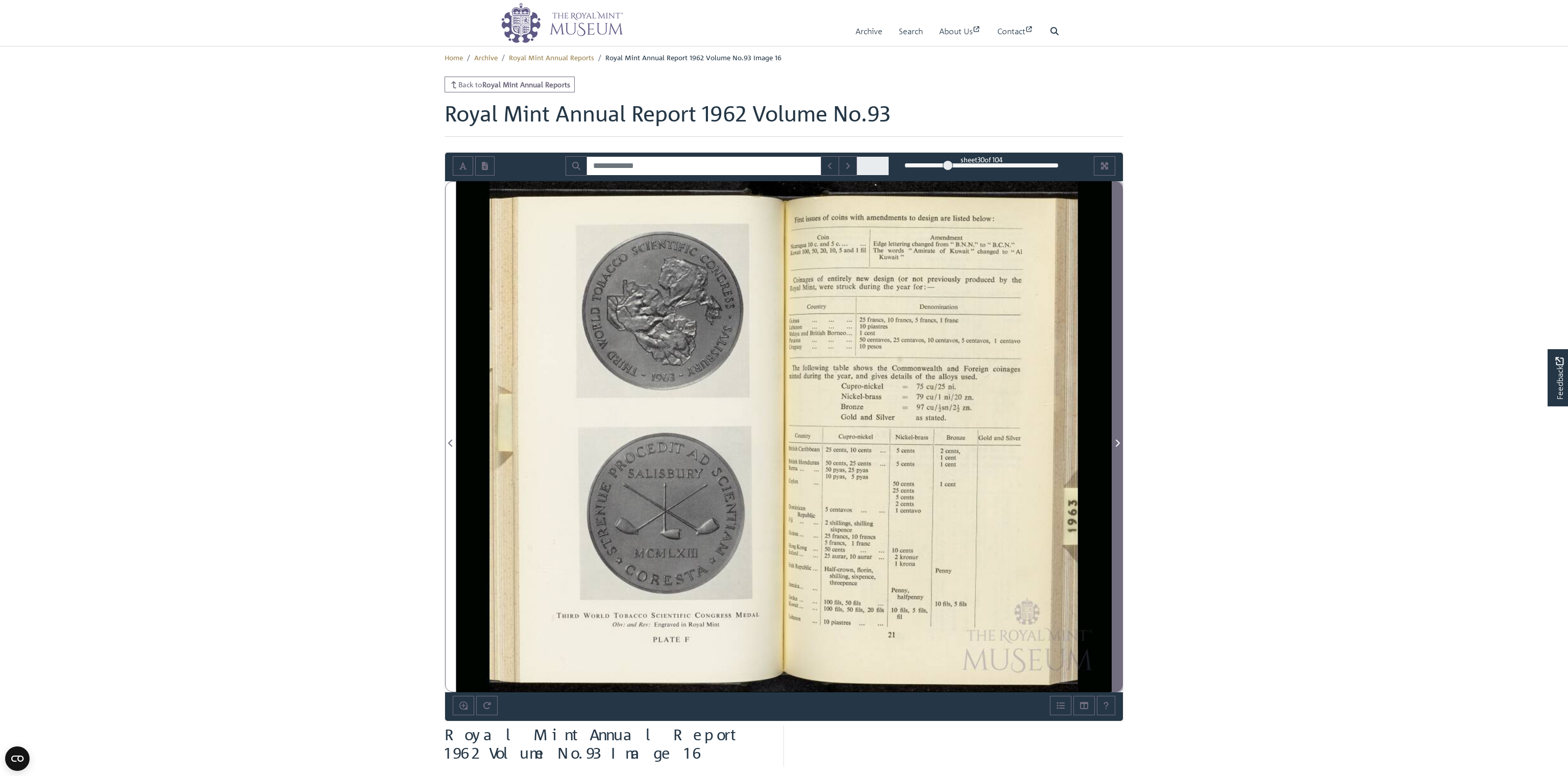
click at [1114, 440] on span "Next Page" at bounding box center [1116, 443] width 10 height 12
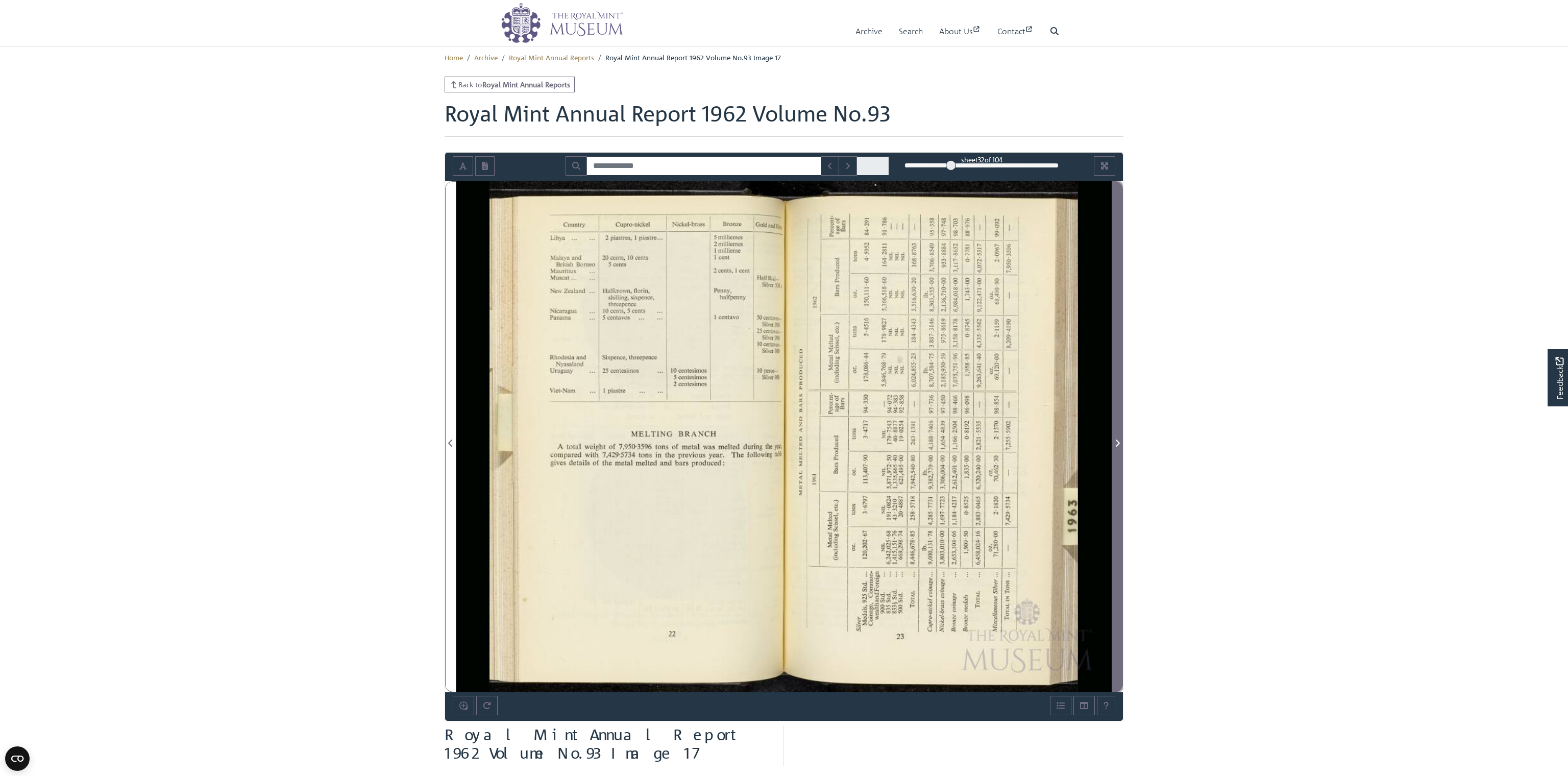
click at [1114, 440] on span "Next Page" at bounding box center [1116, 443] width 10 height 12
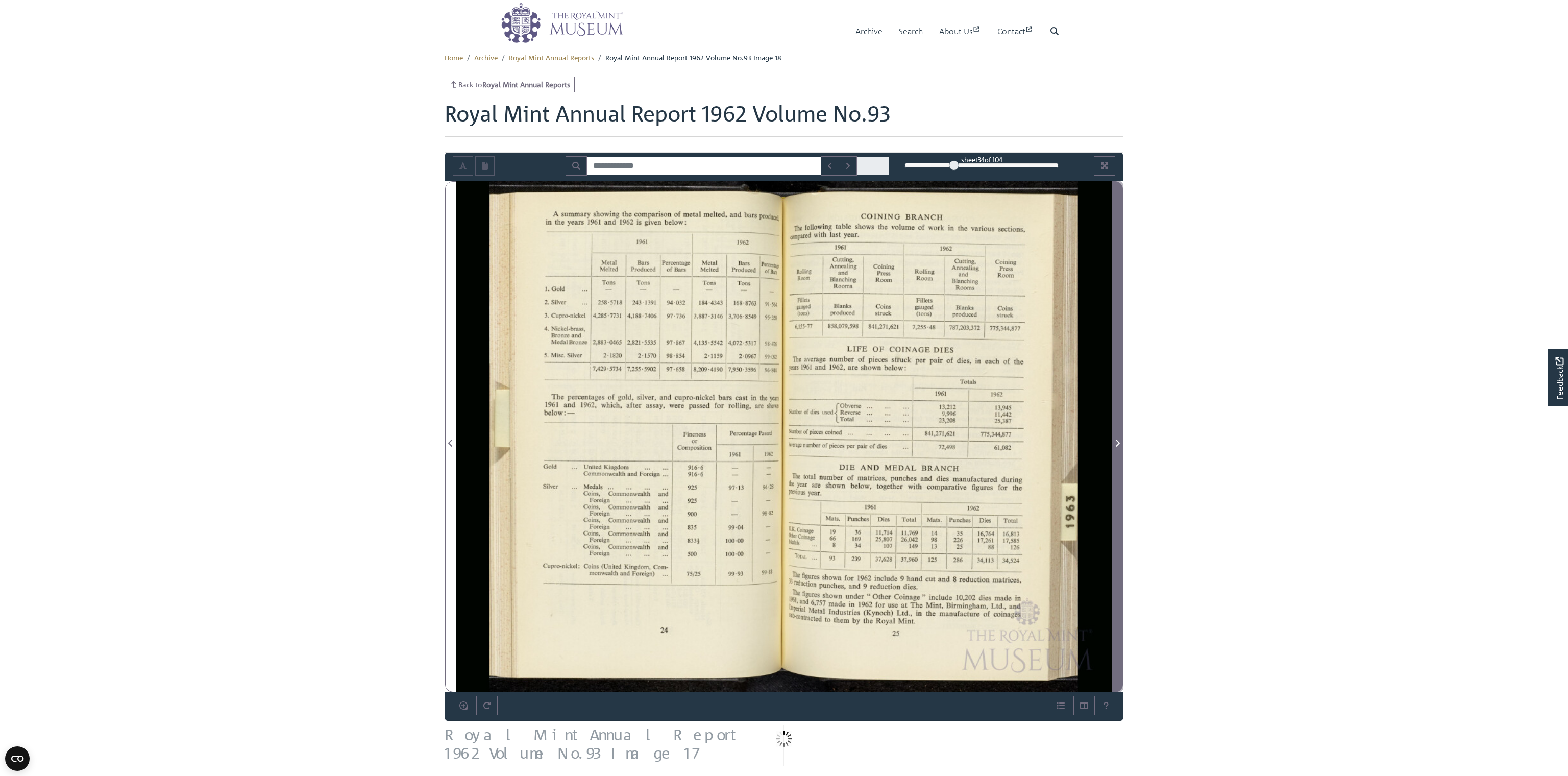
click at [1114, 440] on span "Next Page" at bounding box center [1116, 443] width 10 height 12
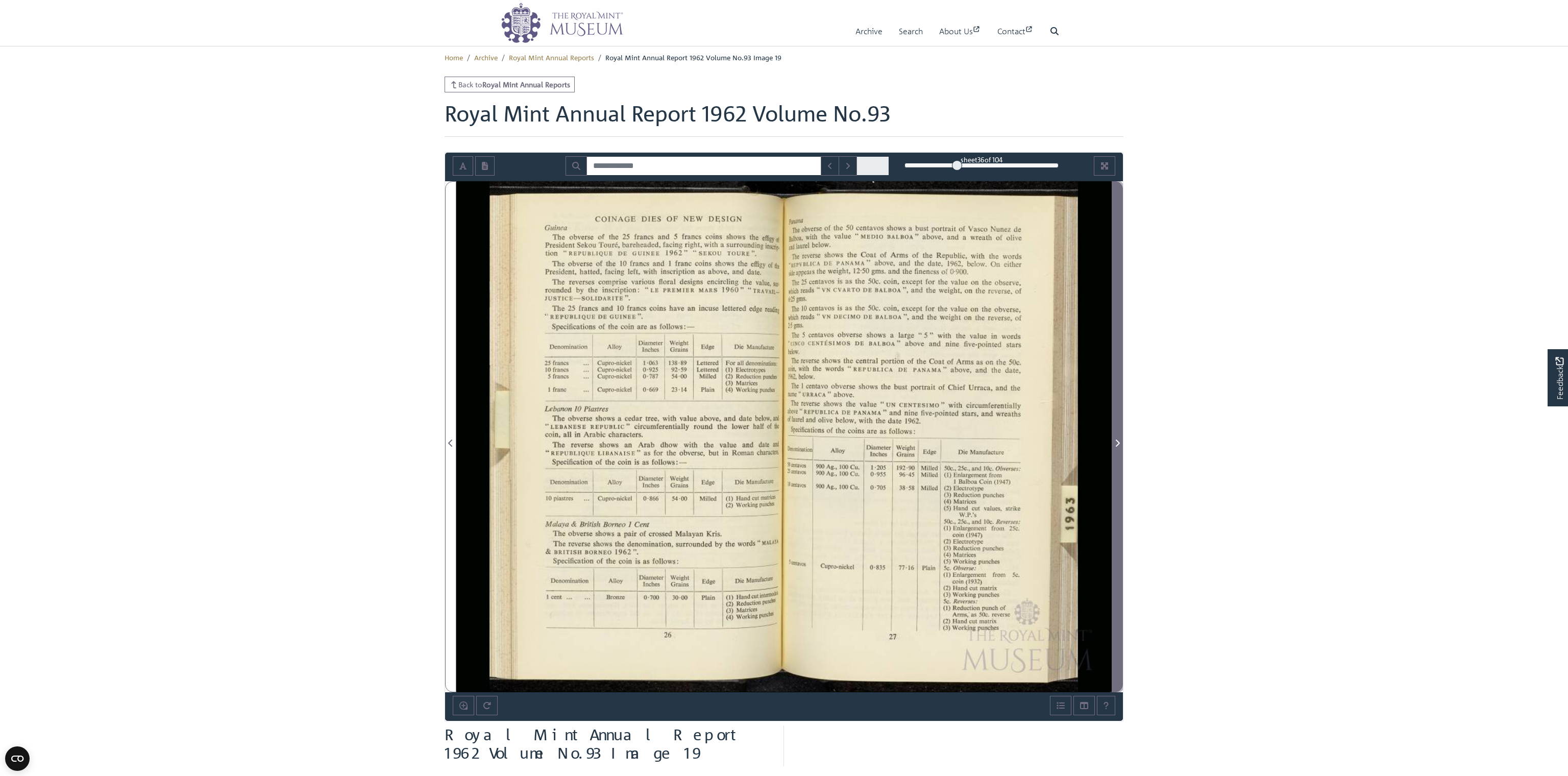
click at [1114, 440] on span "Next Page" at bounding box center [1116, 443] width 10 height 12
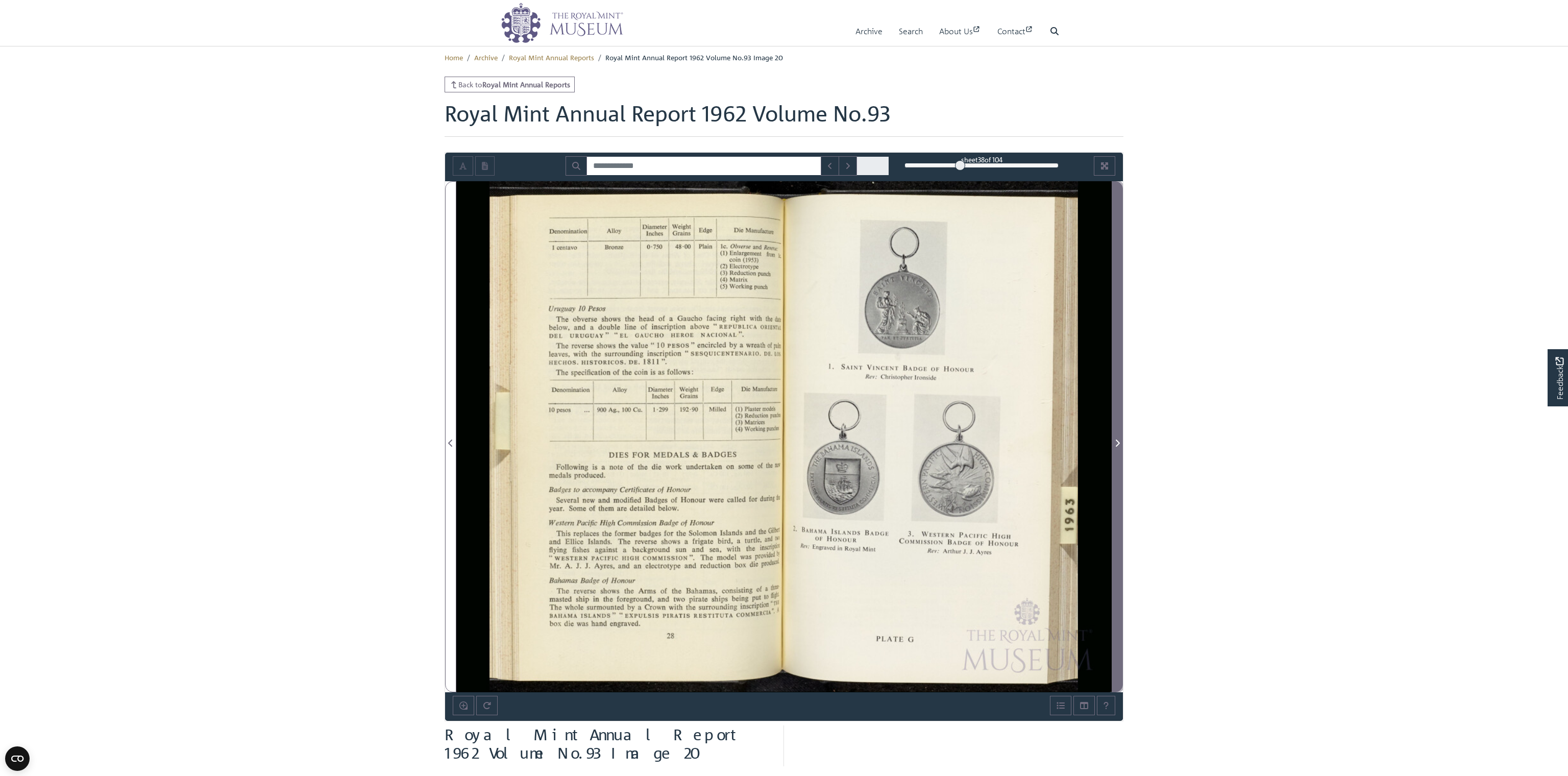
click at [1114, 440] on span "Next Page" at bounding box center [1116, 443] width 10 height 12
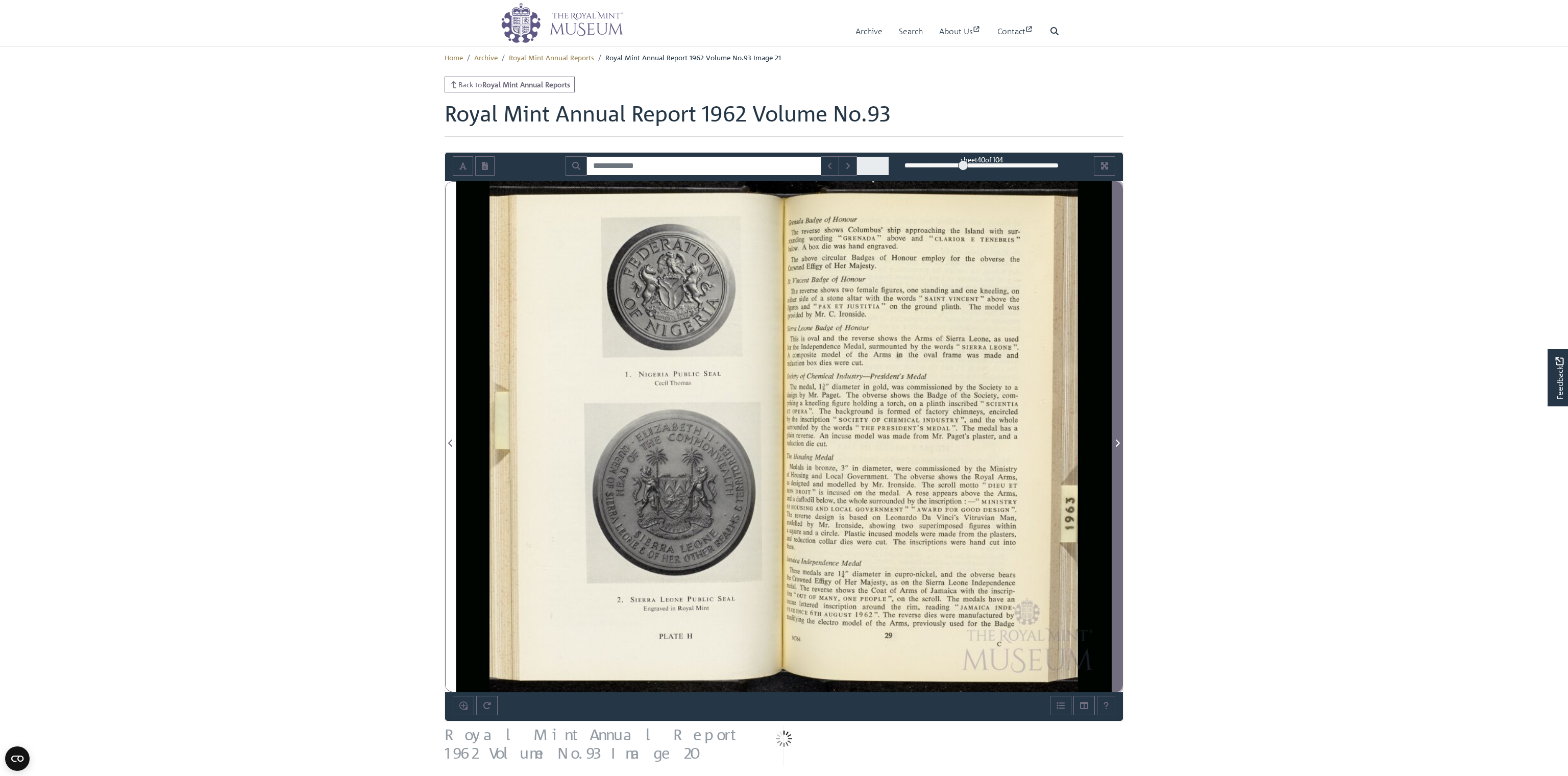
click at [1114, 440] on span "Next Page" at bounding box center [1116, 443] width 10 height 12
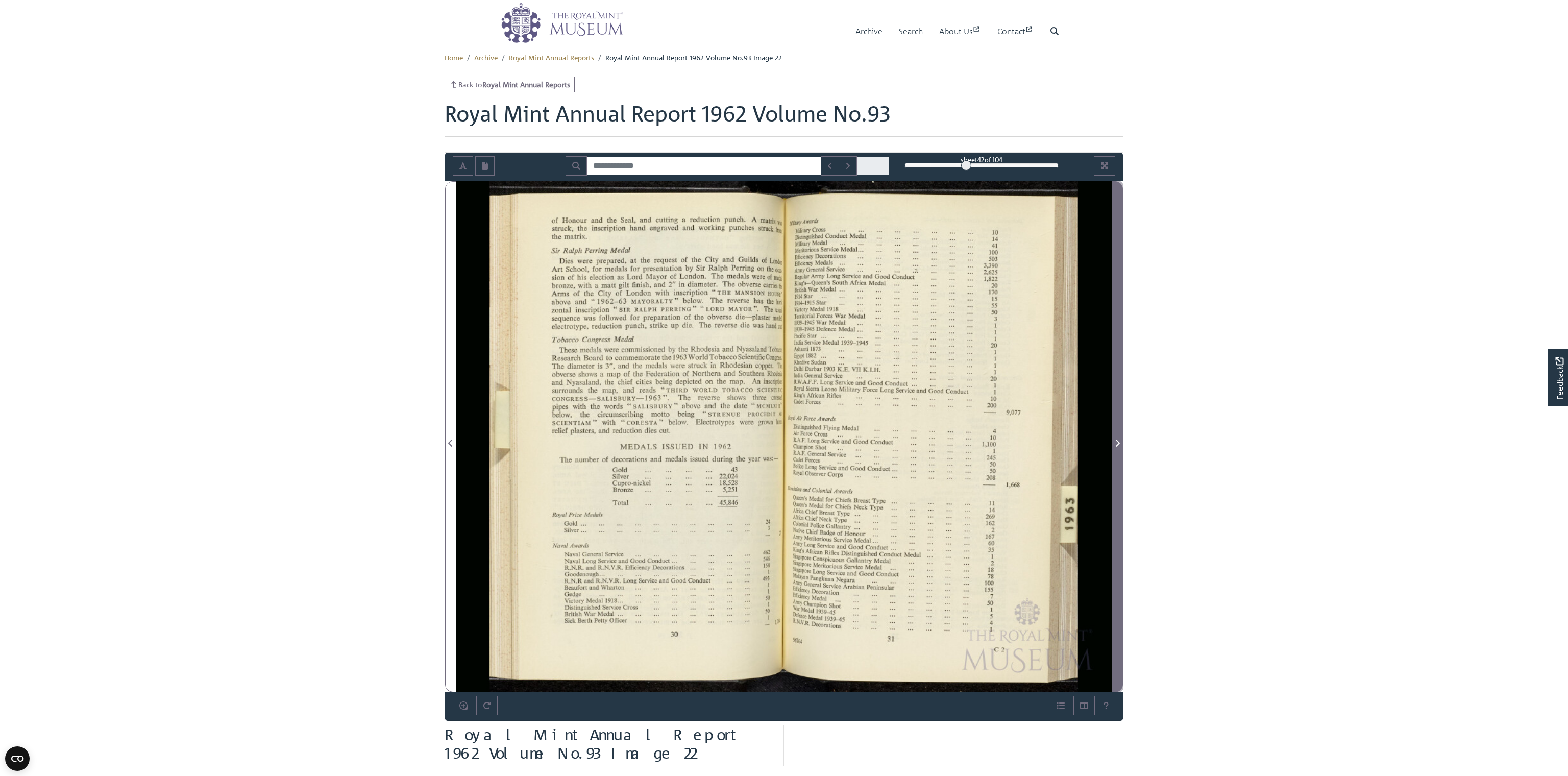
click at [1114, 440] on span "Next Page" at bounding box center [1116, 443] width 10 height 12
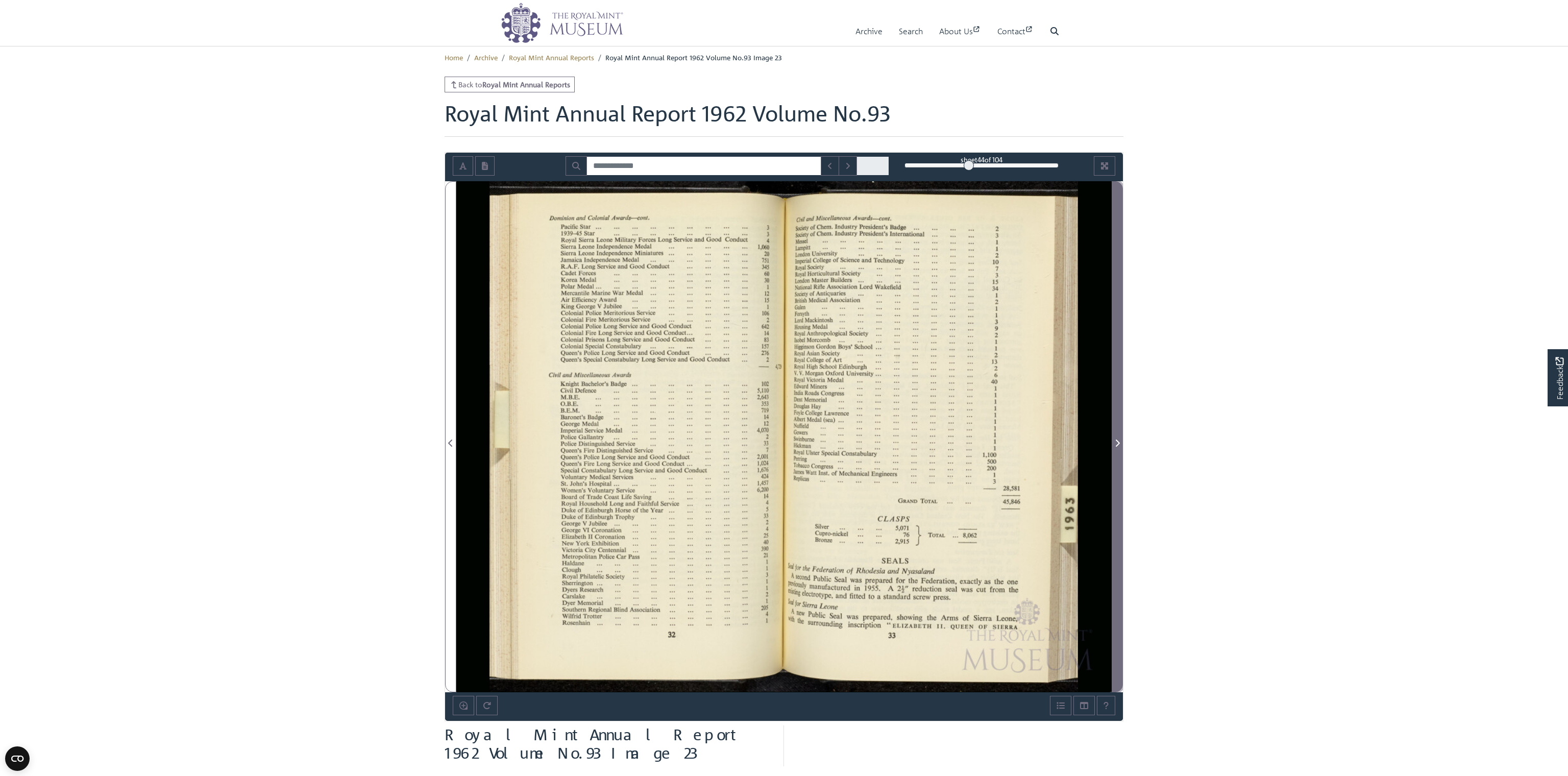
click at [1114, 440] on span "Next Page" at bounding box center [1116, 443] width 10 height 12
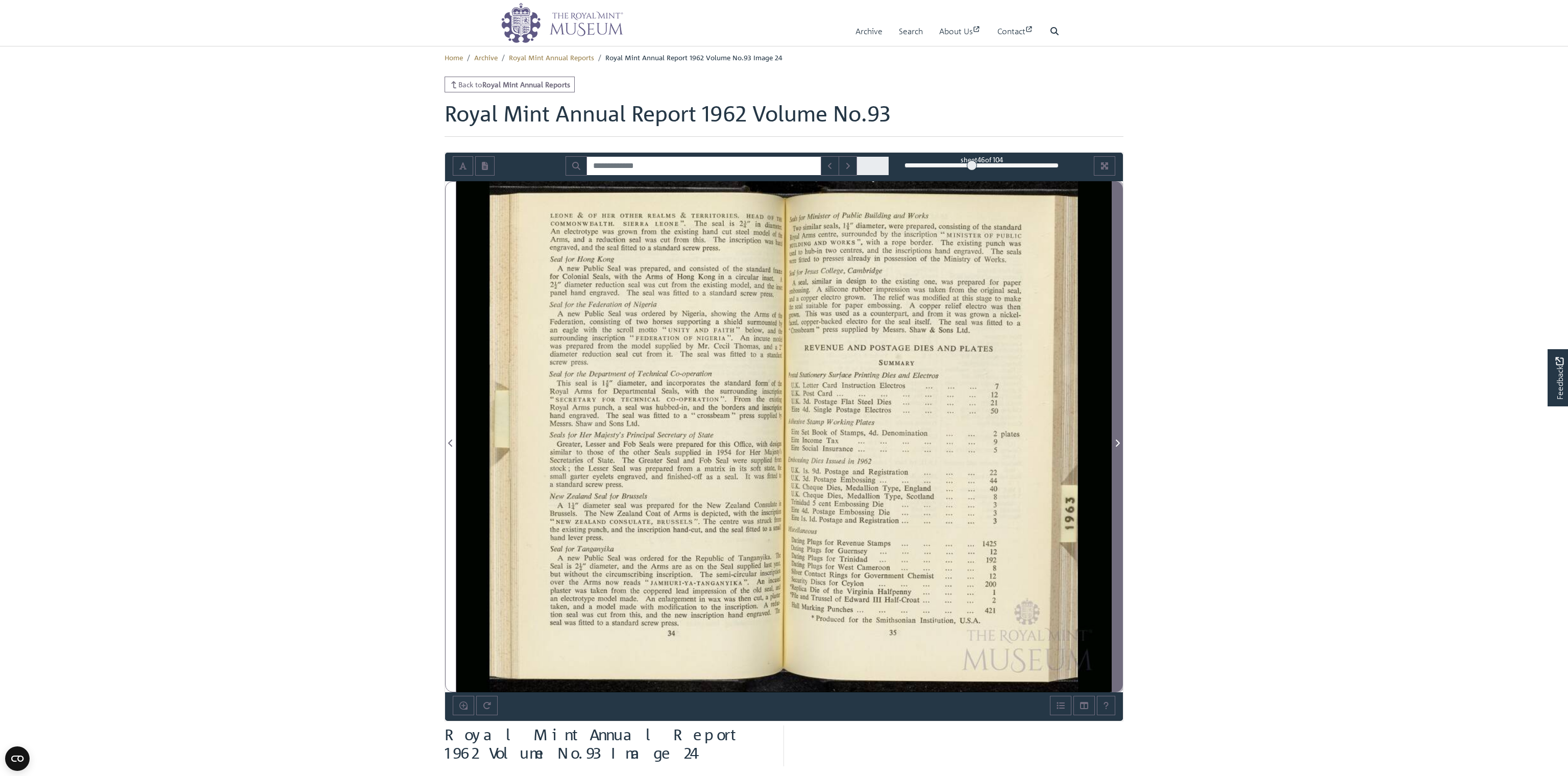
click at [1114, 440] on span "Next Page" at bounding box center [1116, 443] width 10 height 12
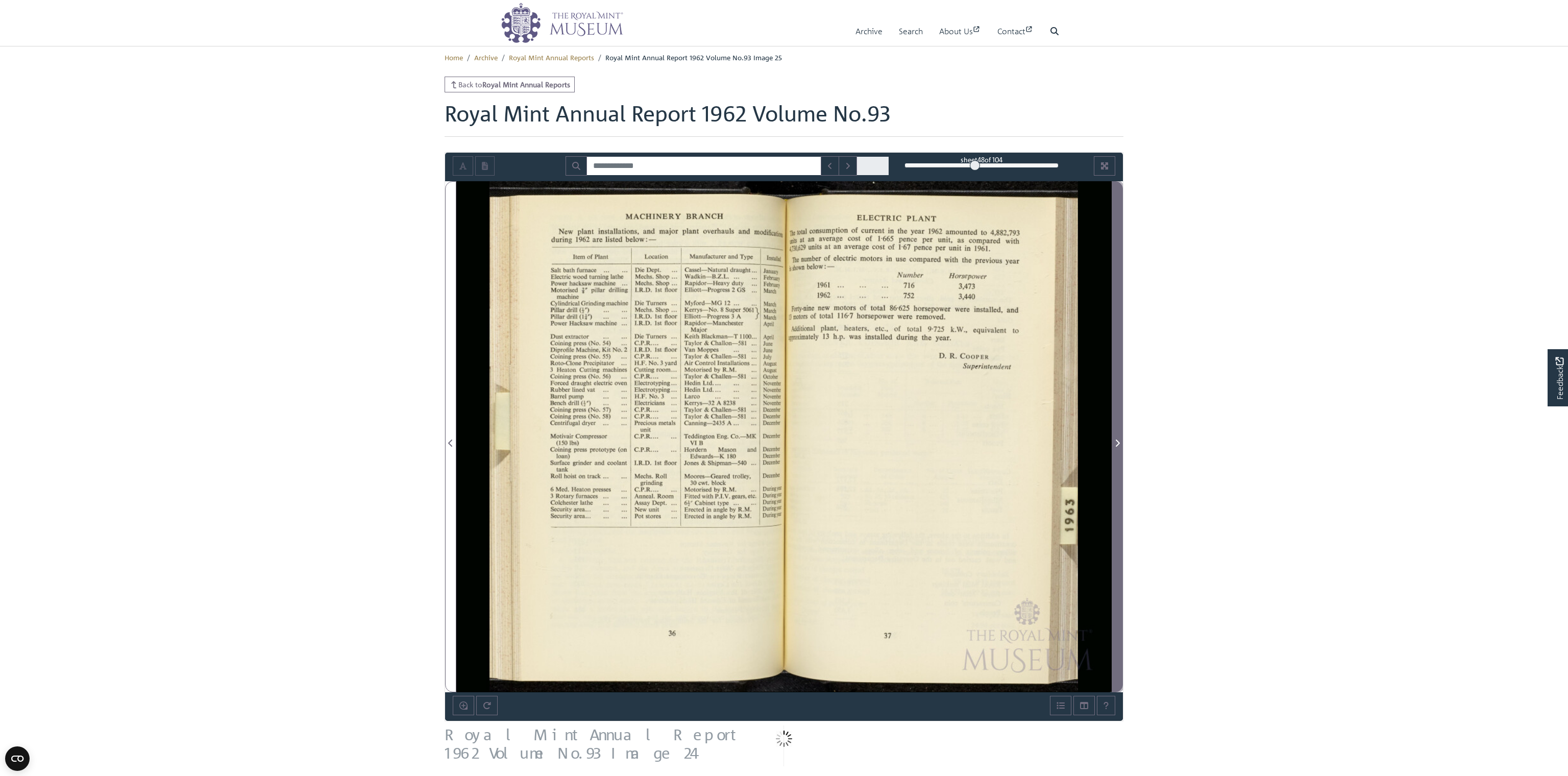
click at [1114, 440] on span "Next Page" at bounding box center [1116, 443] width 10 height 12
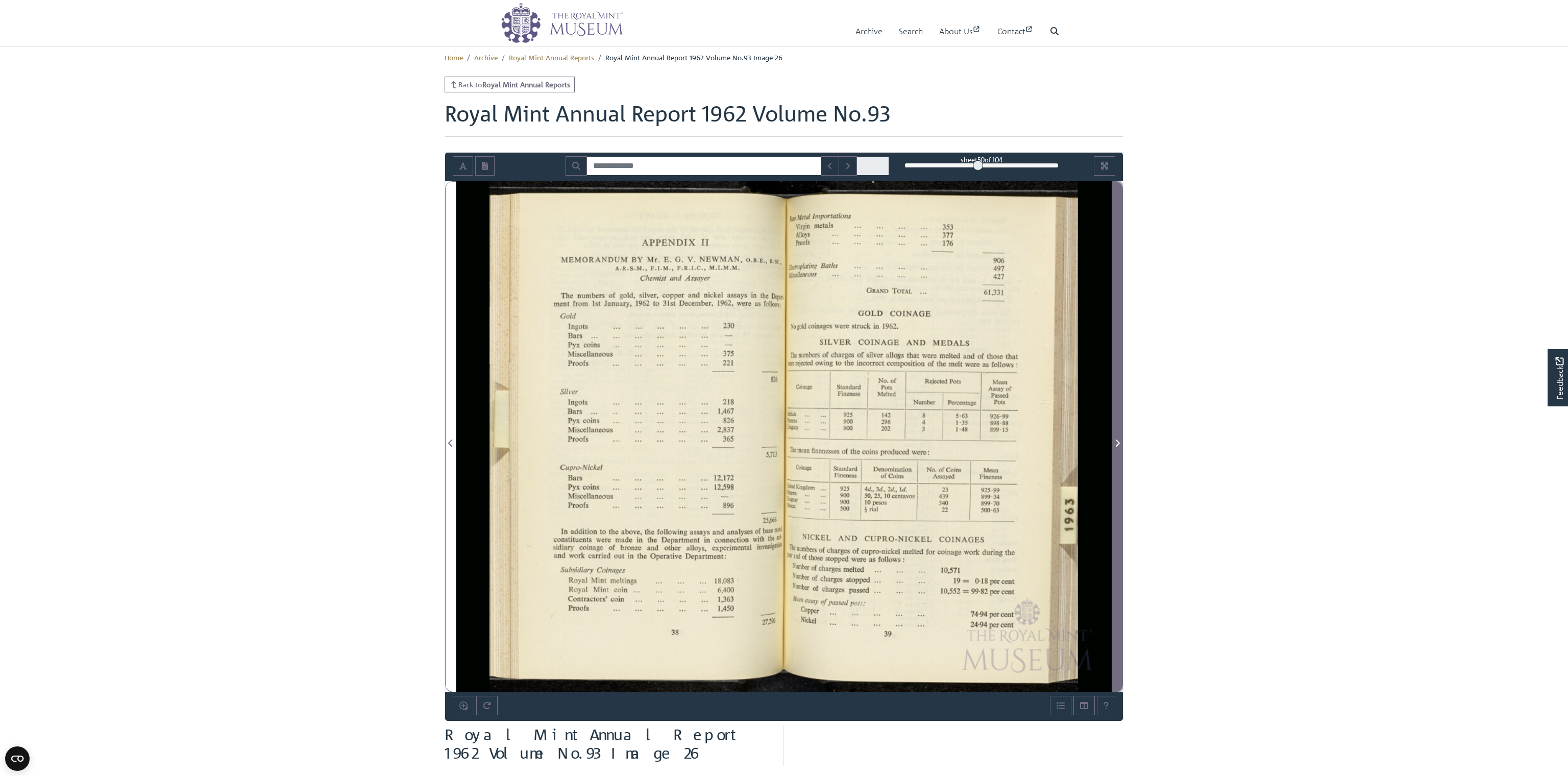
click at [1114, 440] on span "Next Page" at bounding box center [1116, 443] width 10 height 12
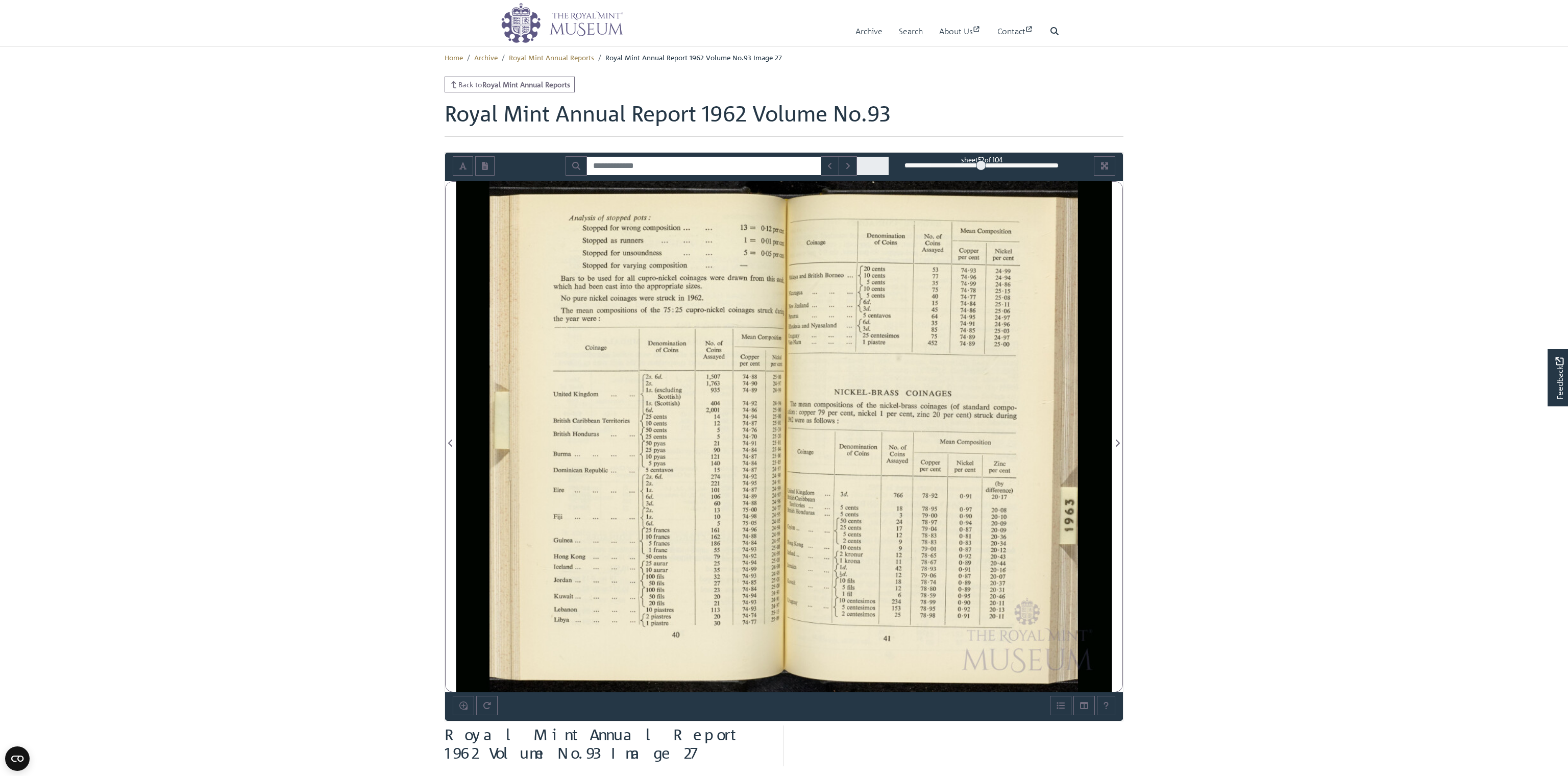
drag, startPoint x: 1110, startPoint y: 443, endPoint x: 1245, endPoint y: 473, distance: 138.3
click at [1112, 473] on div at bounding box center [947, 437] width 327 height 511
click at [1243, 472] on body "Menu Archive Search About Us Contact" at bounding box center [784, 545] width 1568 height 1090
click at [1116, 444] on icon "Next Page" at bounding box center [1117, 442] width 5 height 8
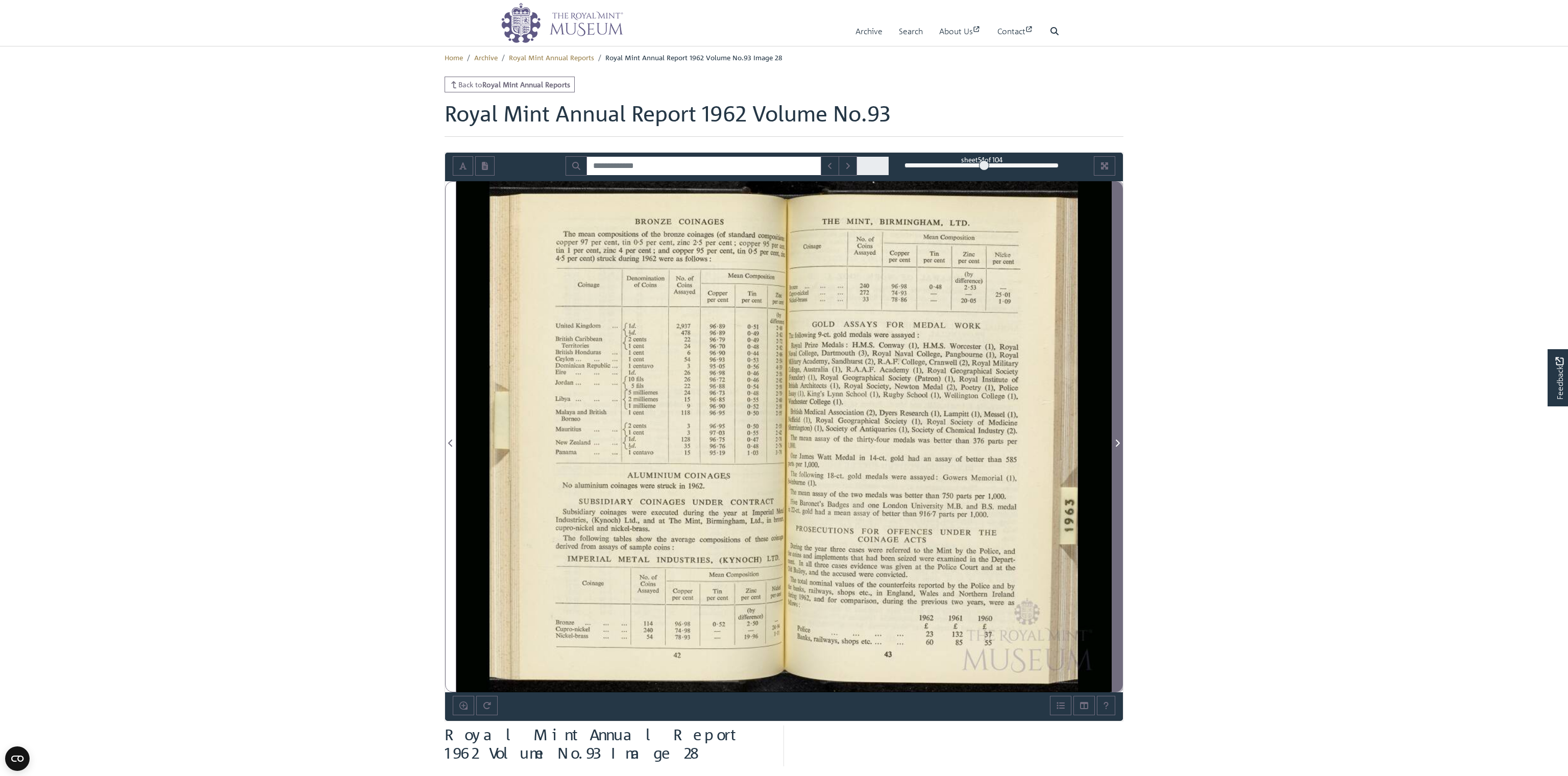
click at [1116, 444] on icon "Next Page" at bounding box center [1117, 442] width 5 height 8
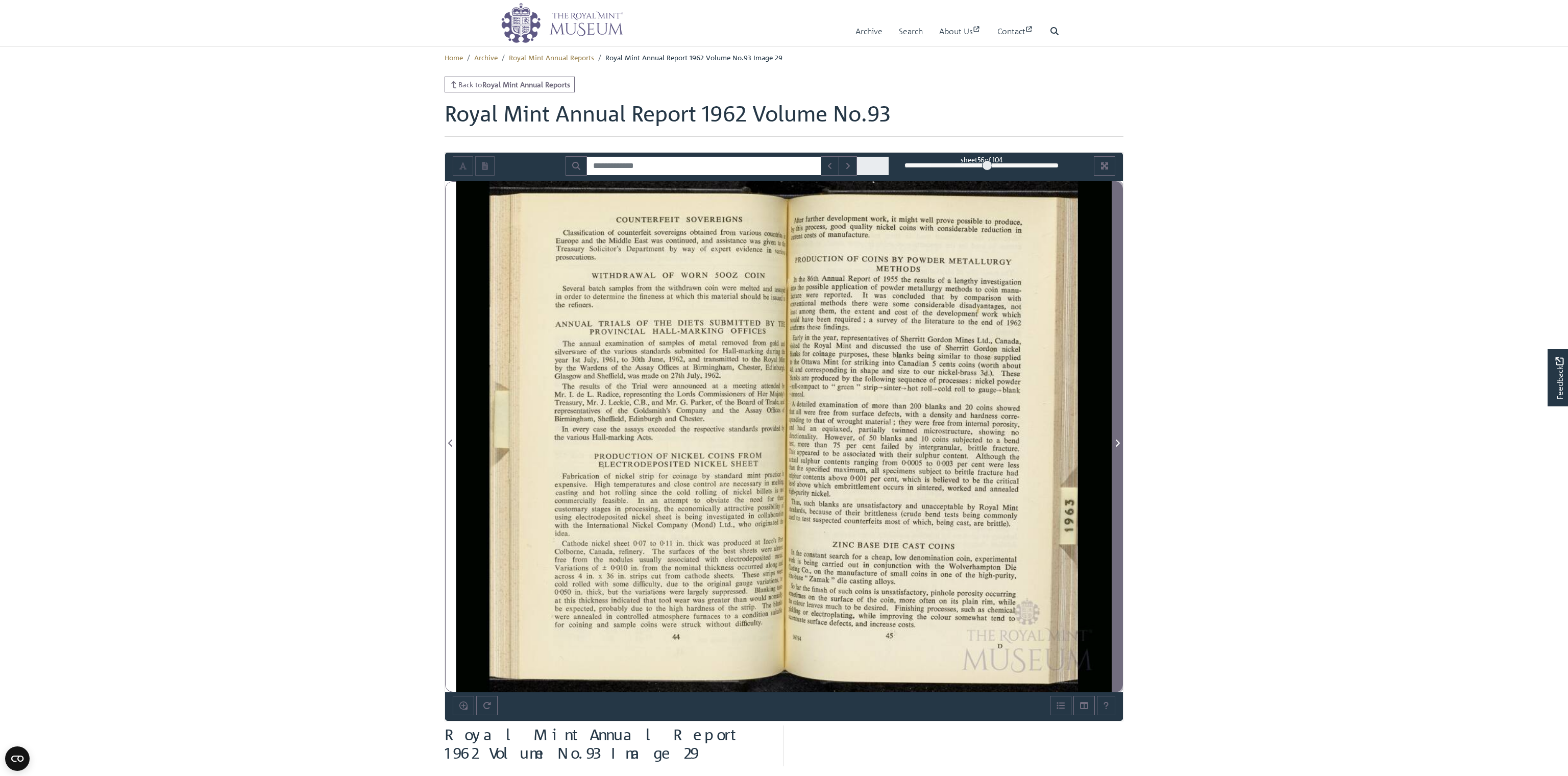
click at [1116, 444] on icon "Next Page" at bounding box center [1117, 442] width 5 height 8
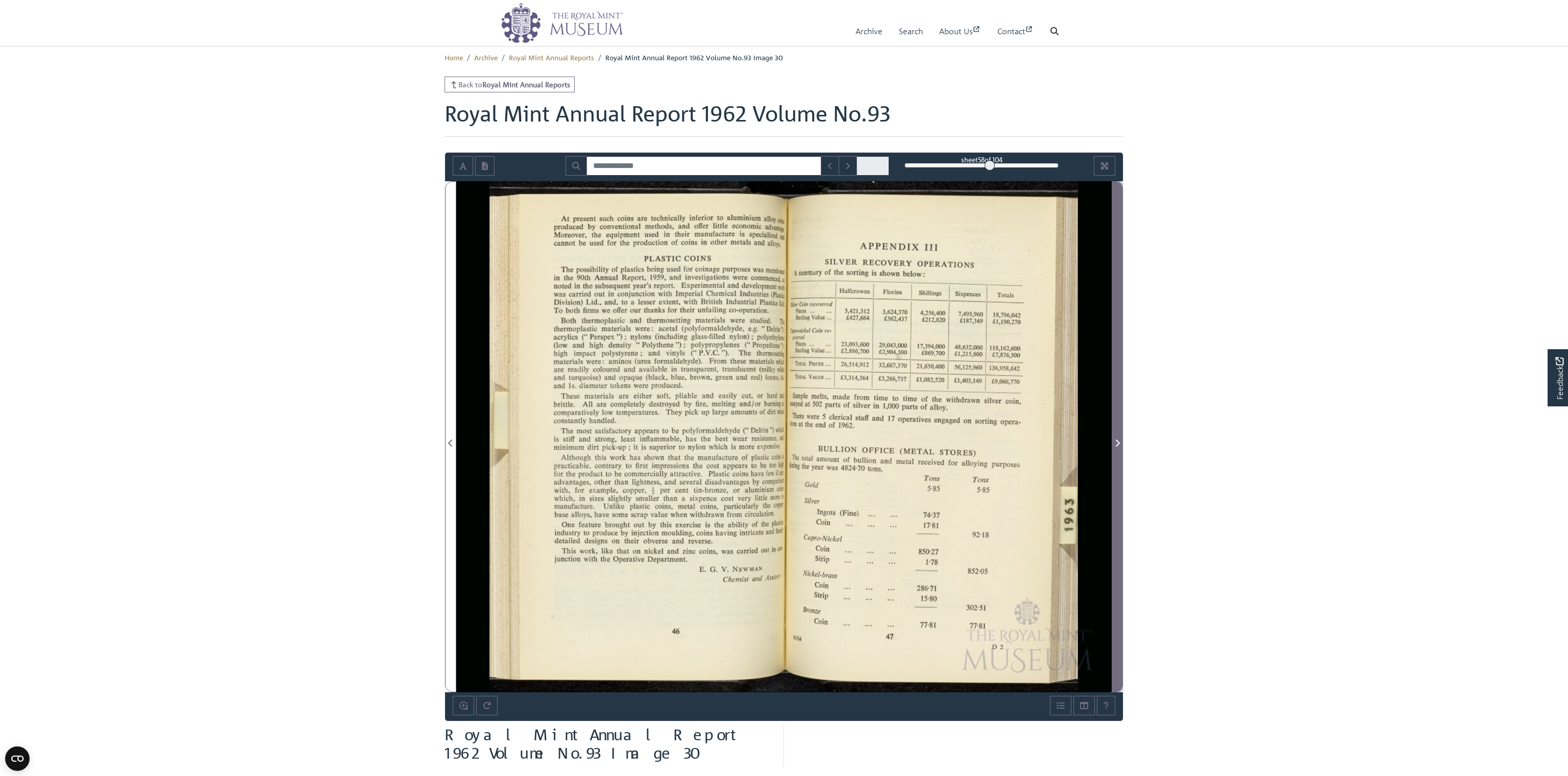
click at [1116, 444] on icon "Next Page" at bounding box center [1117, 442] width 5 height 8
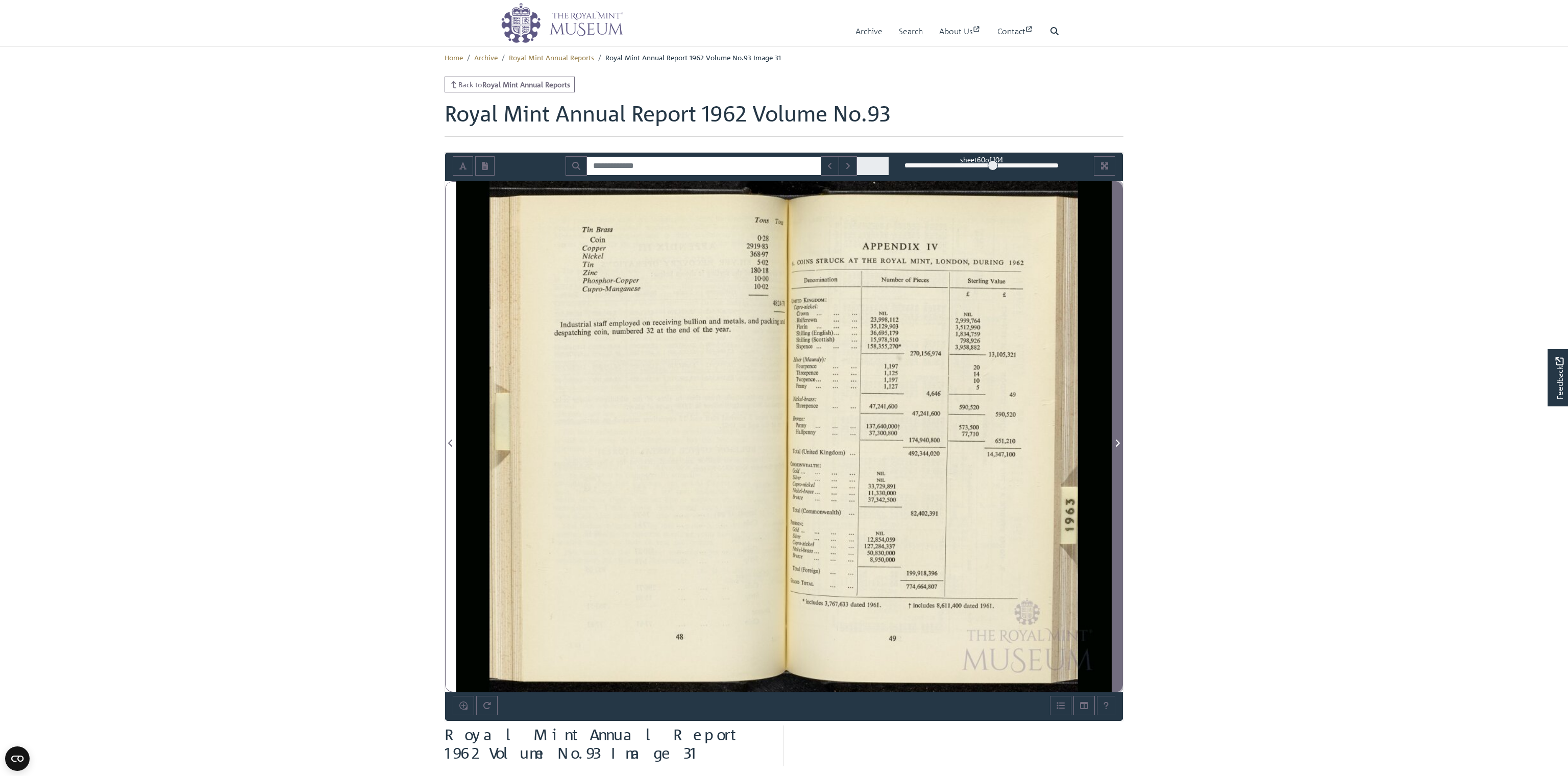
click at [1116, 444] on icon "Next Page" at bounding box center [1117, 442] width 5 height 8
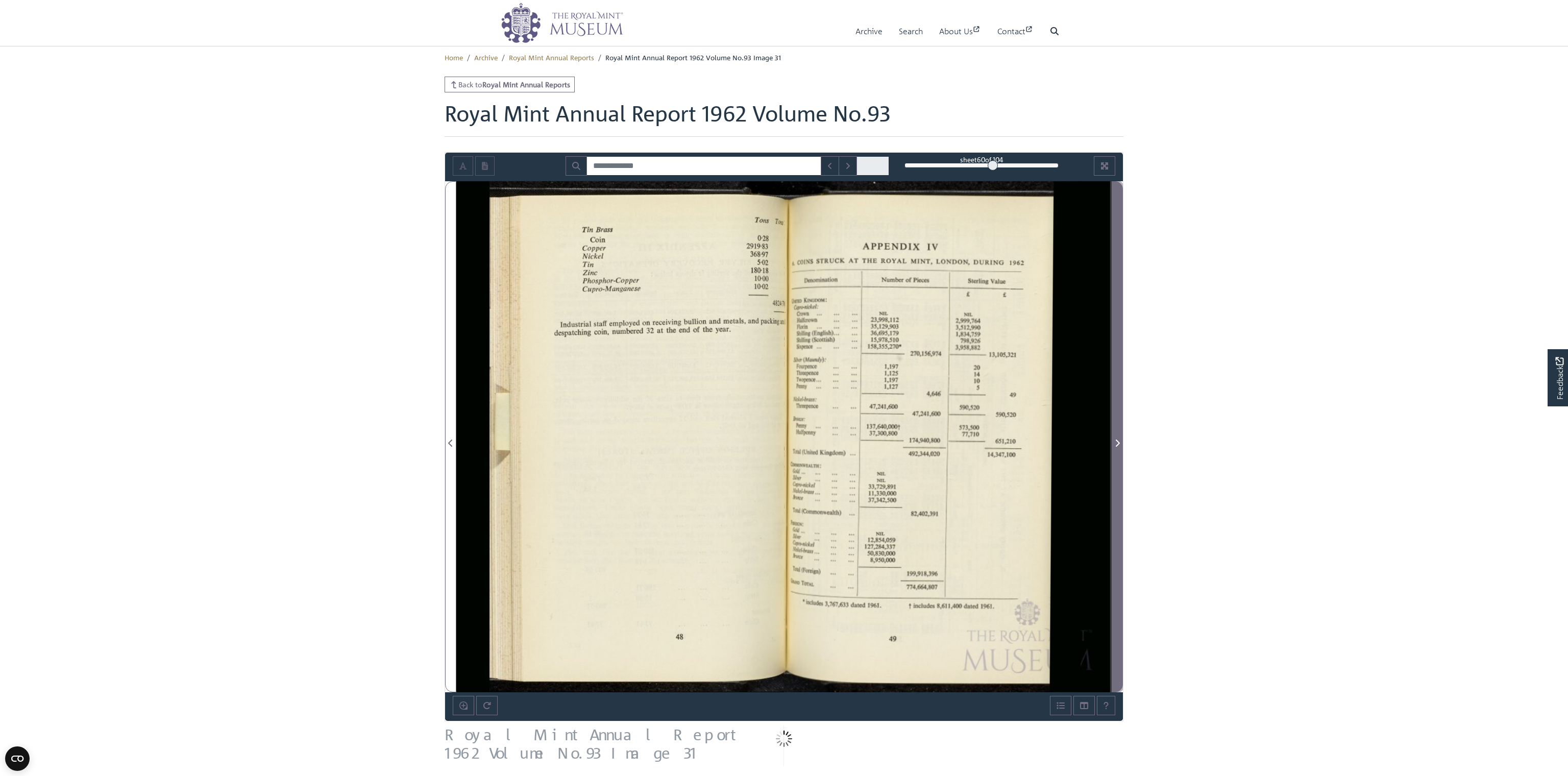
click at [1116, 444] on icon "Next Page" at bounding box center [1117, 442] width 5 height 8
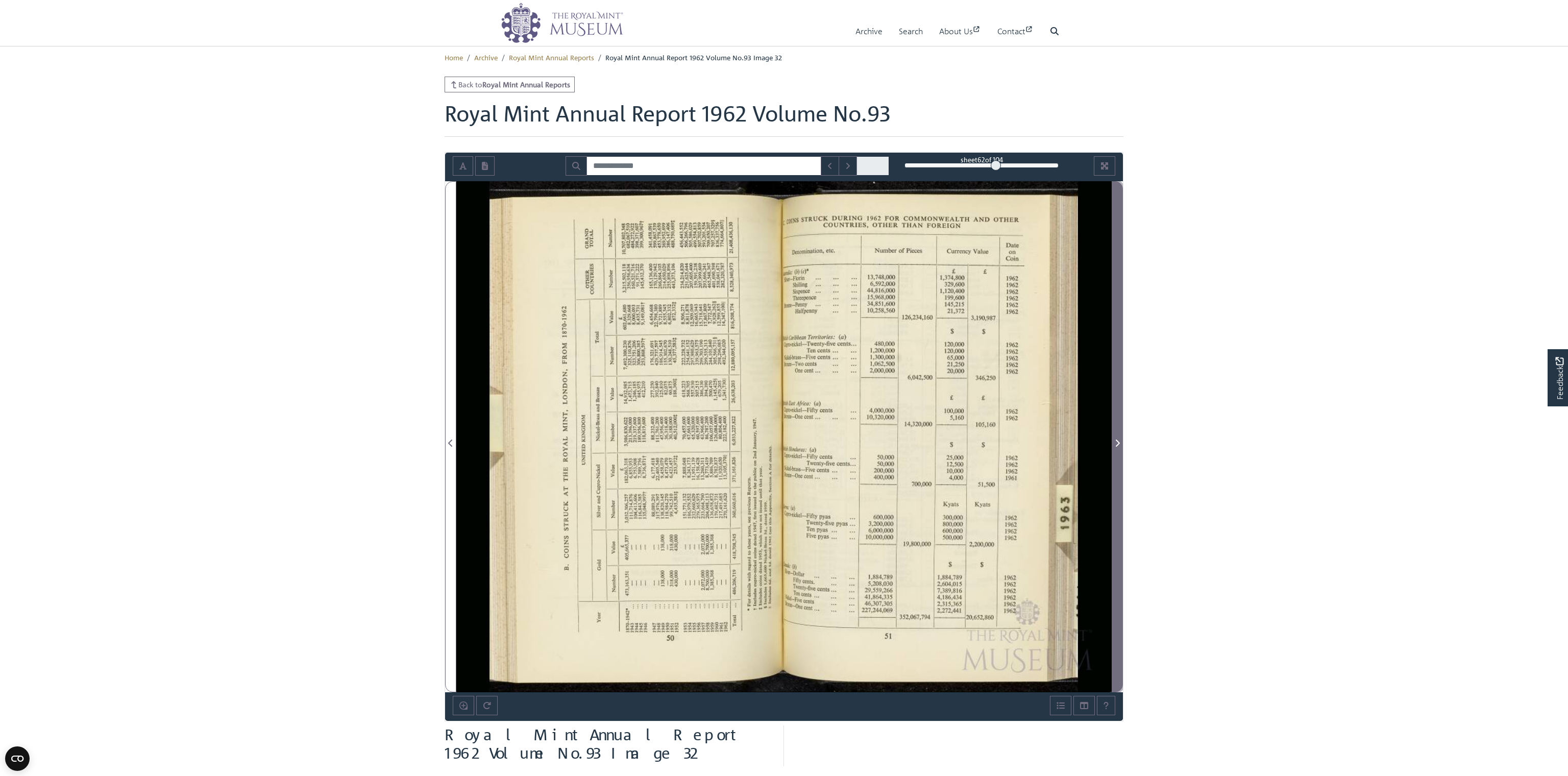
click at [1116, 444] on icon "Next Page" at bounding box center [1117, 442] width 5 height 8
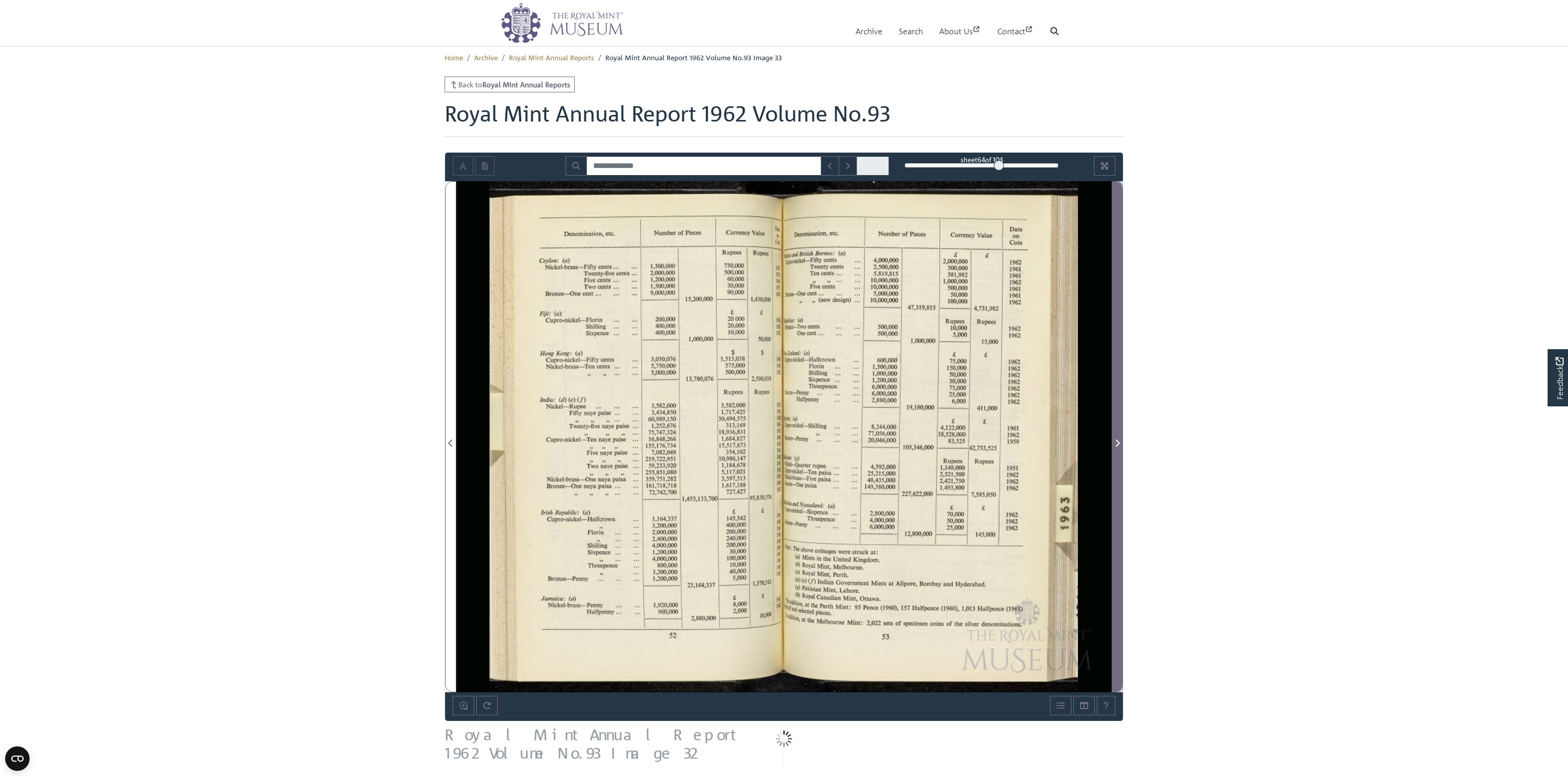
click at [1116, 444] on icon "Next Page" at bounding box center [1117, 442] width 5 height 8
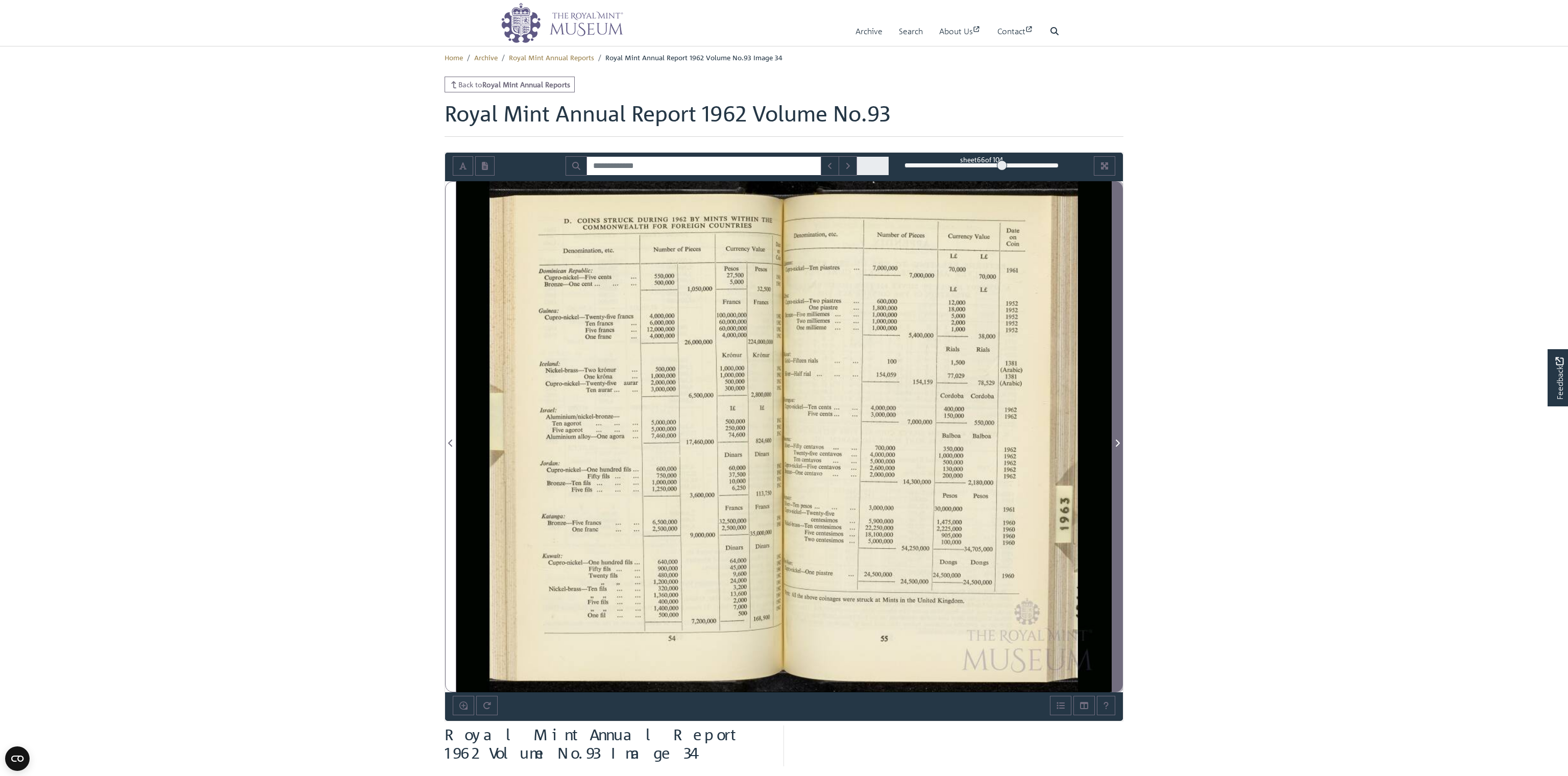
click at [1116, 444] on icon "Next Page" at bounding box center [1117, 442] width 5 height 8
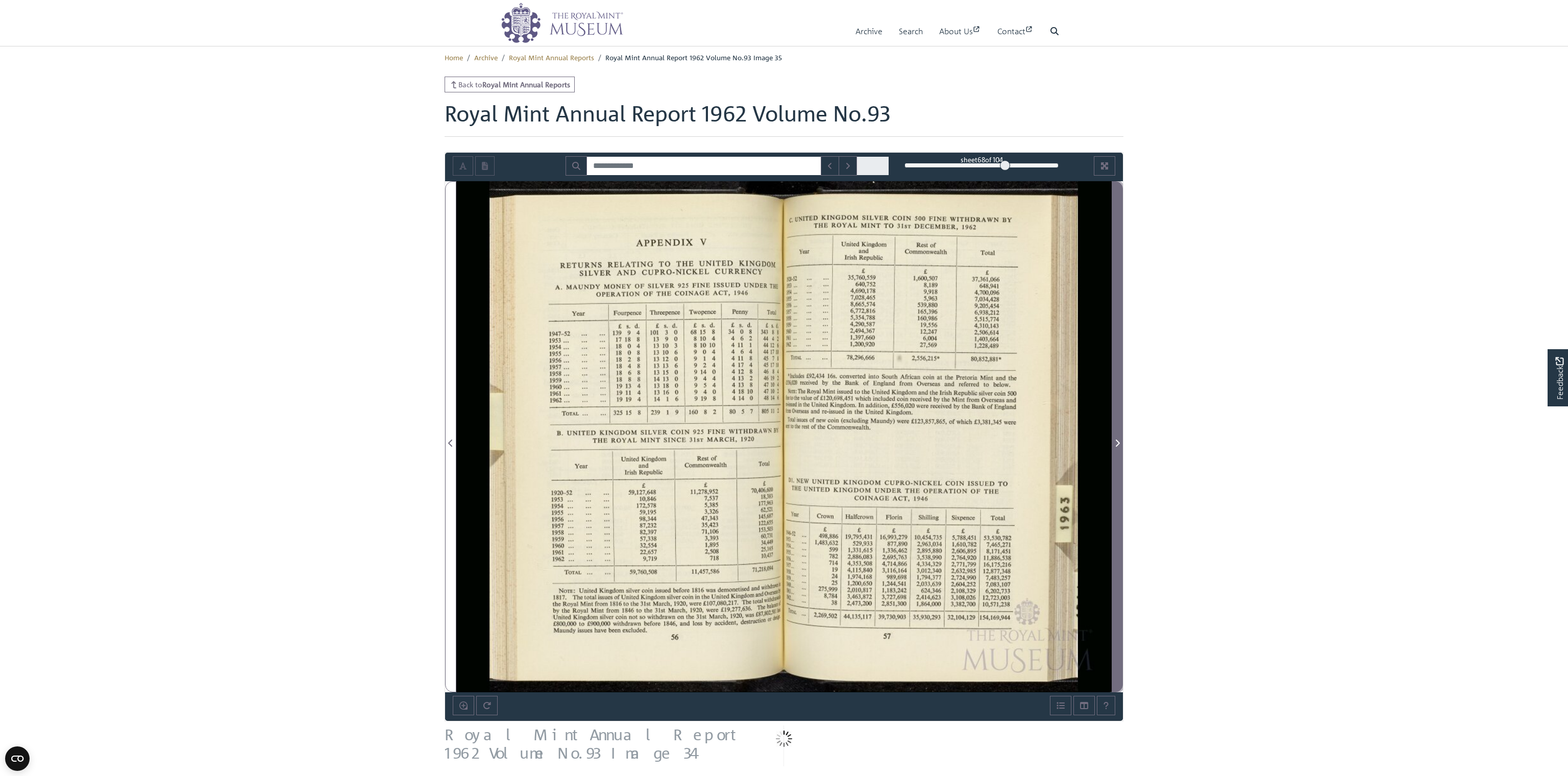
click at [1116, 444] on icon "Next Page" at bounding box center [1117, 442] width 5 height 8
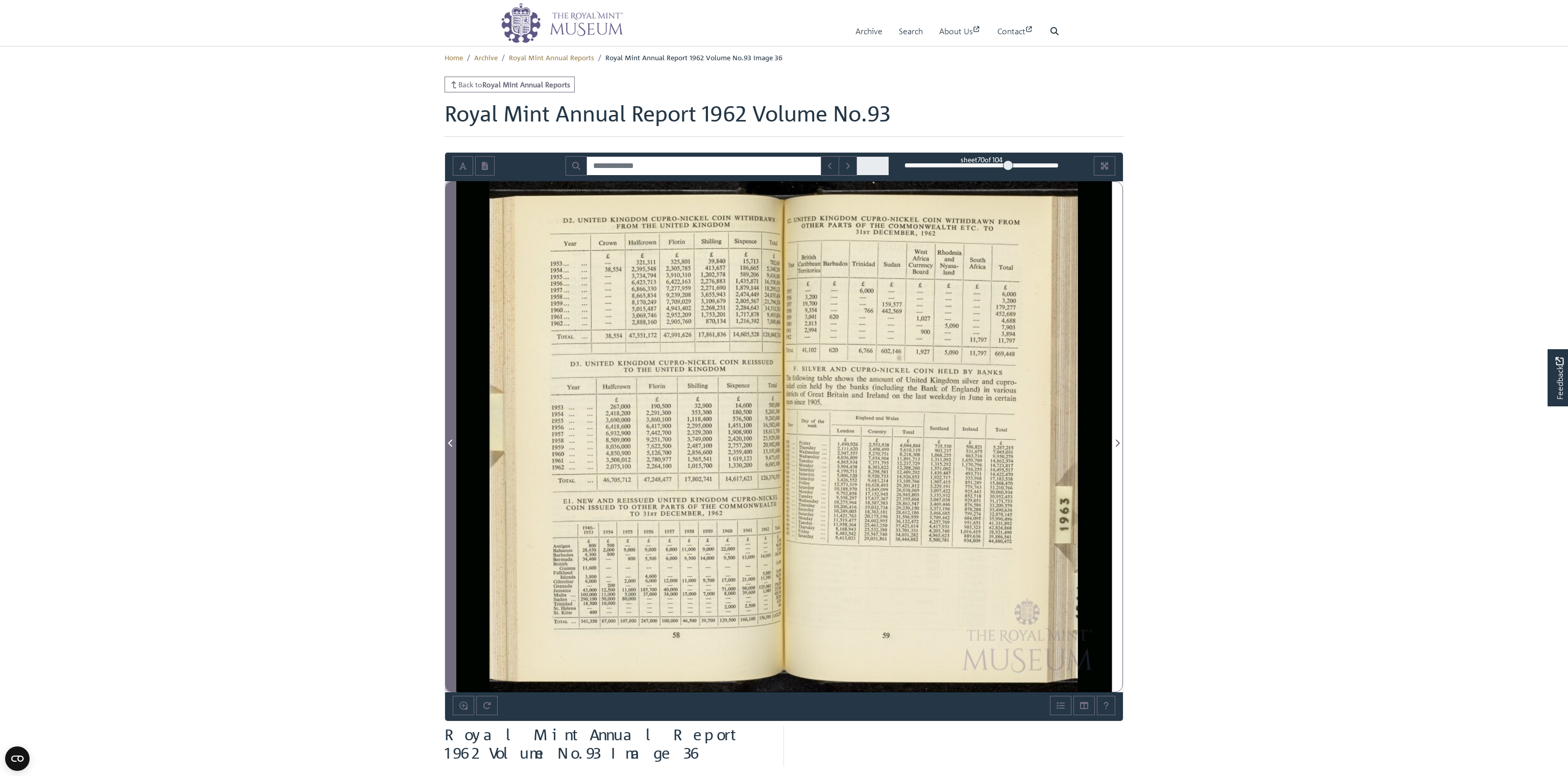
click at [449, 439] on icon "Previous Page" at bounding box center [450, 442] width 5 height 8
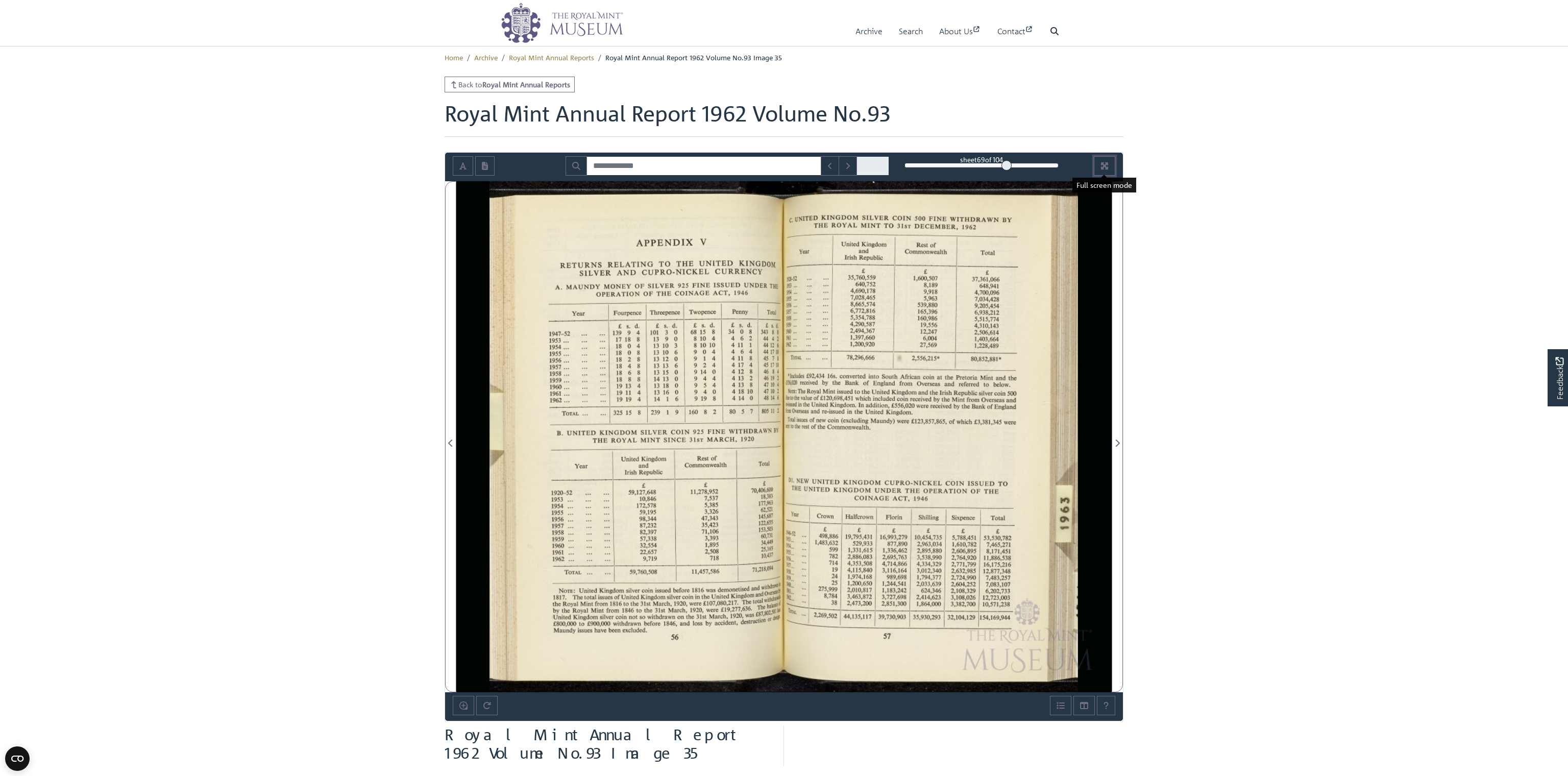
drag, startPoint x: 1110, startPoint y: 162, endPoint x: 798, endPoint y: 52, distance: 330.8
click at [520, 89] on strong "Royal Mint Annual Reports" at bounding box center [527, 84] width 88 height 9
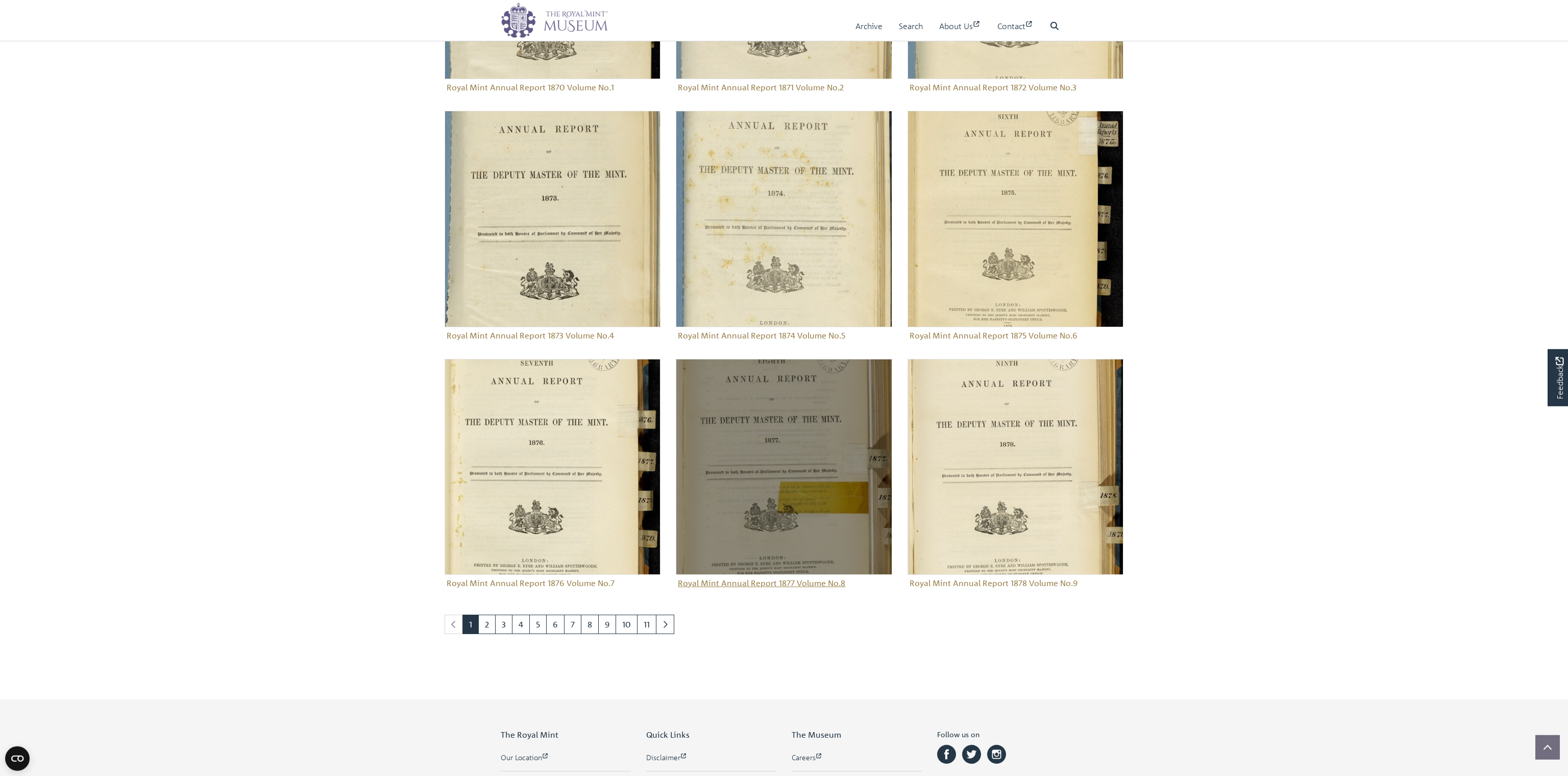
scroll to position [940, 0]
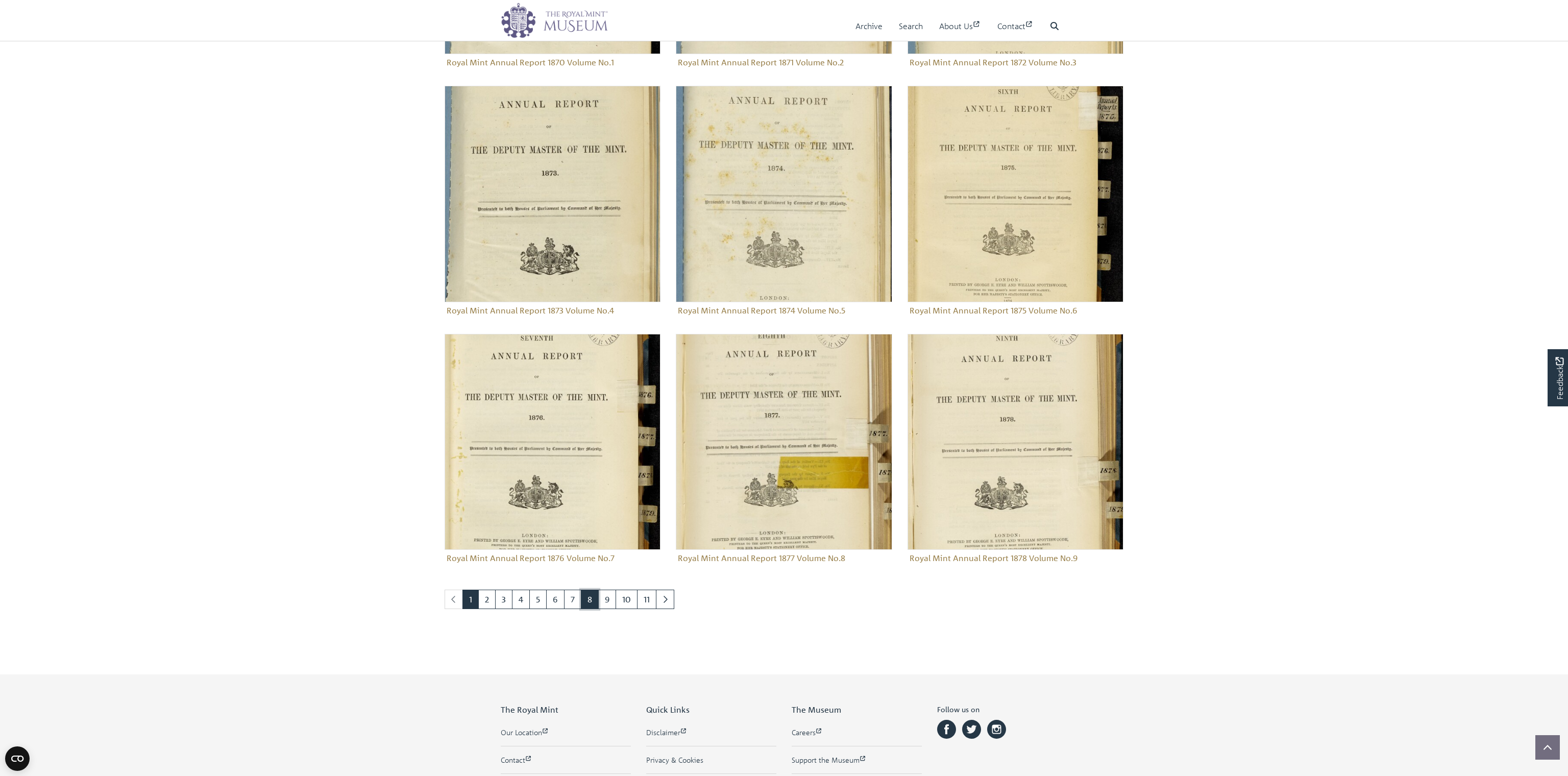
click at [589, 601] on link "8" at bounding box center [589, 598] width 18 height 19
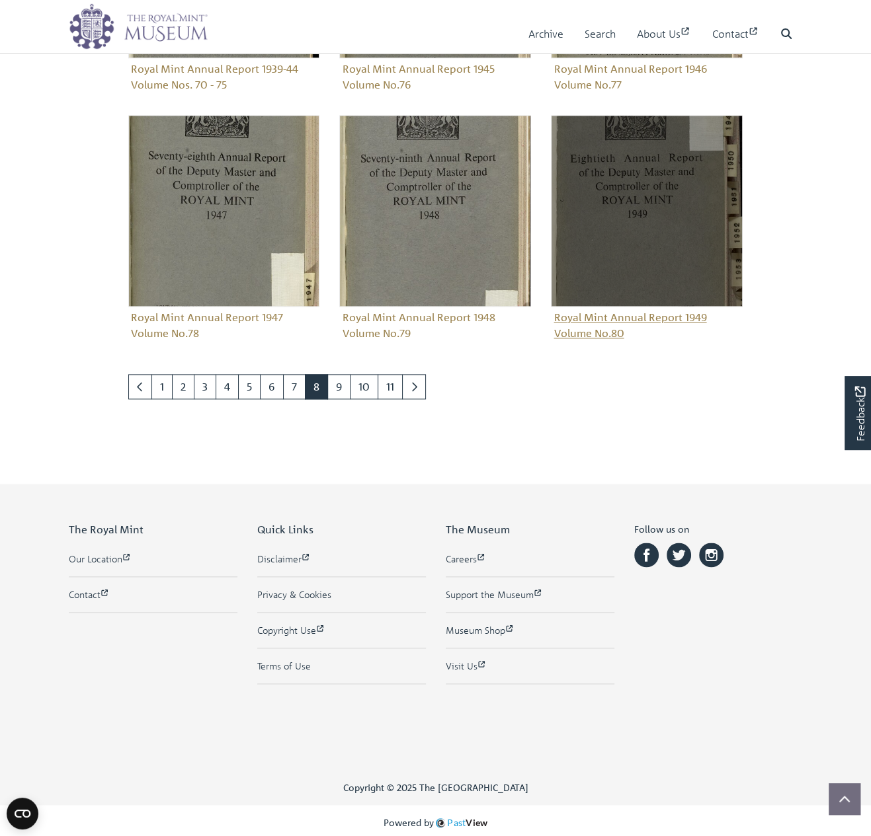
scroll to position [1265, 0]
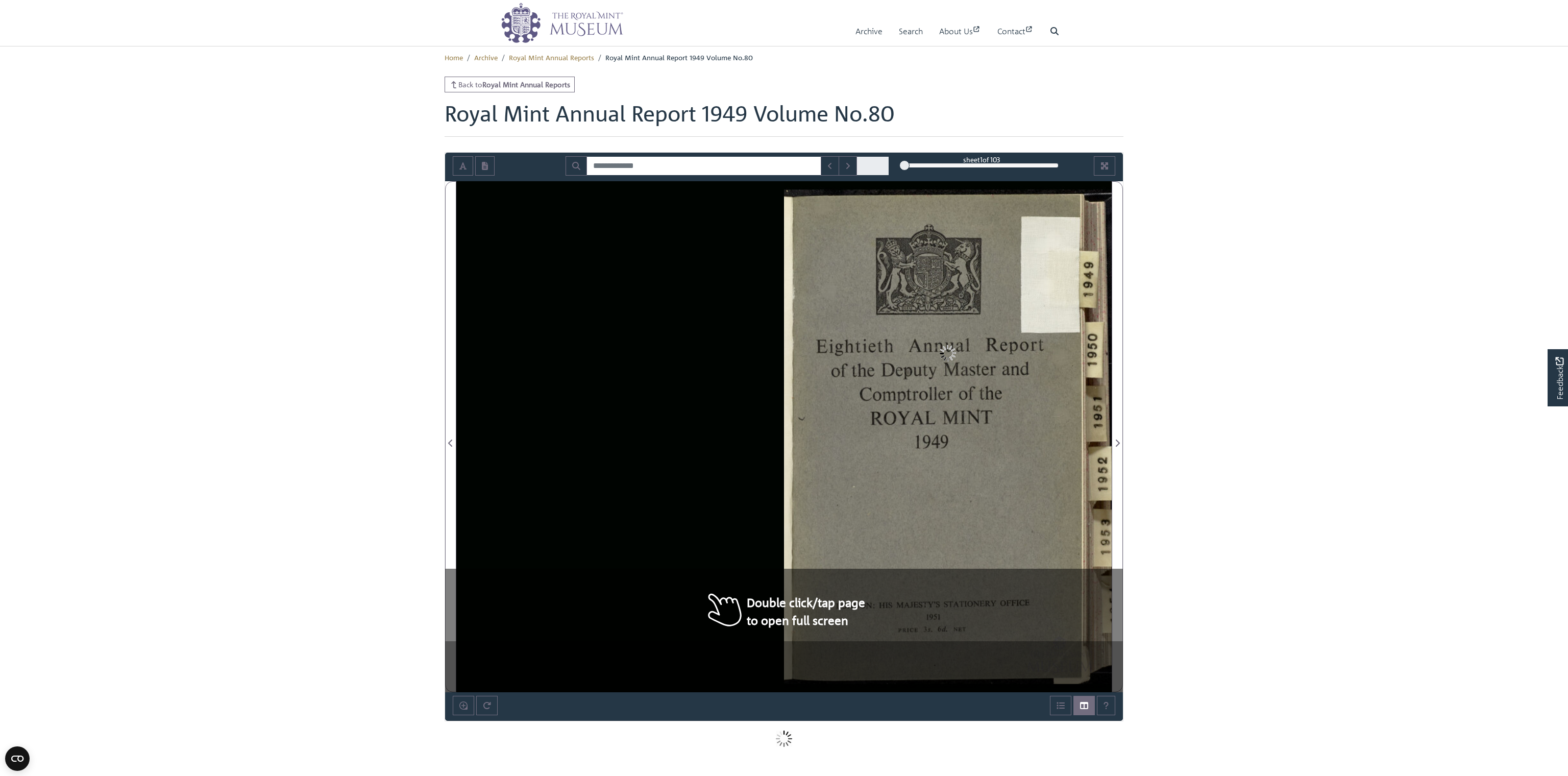
click at [862, 472] on div at bounding box center [947, 437] width 327 height 511
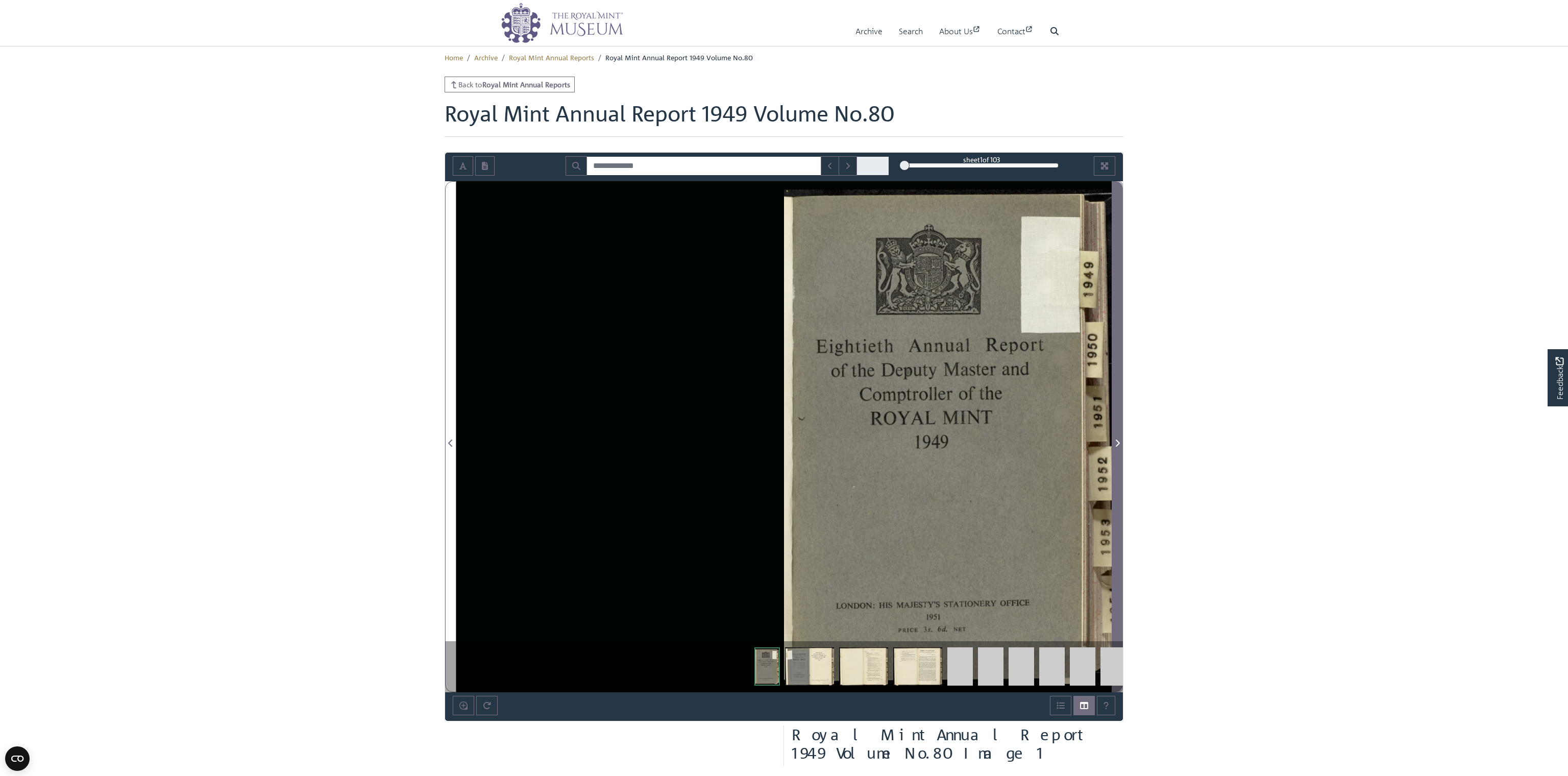
click at [1118, 443] on icon "Next Page" at bounding box center [1117, 442] width 4 height 7
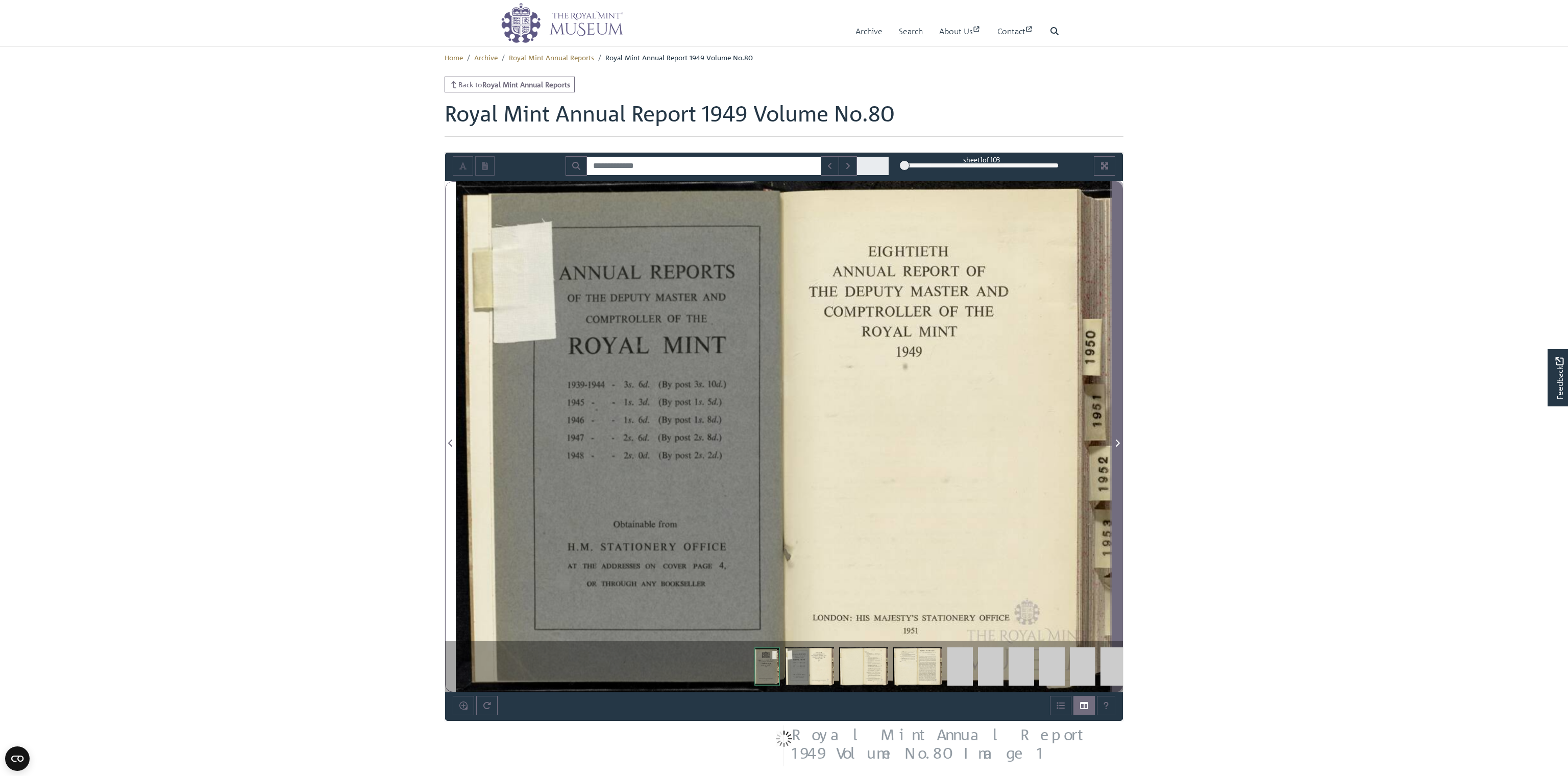
click at [1118, 443] on icon "Next Page" at bounding box center [1117, 442] width 4 height 7
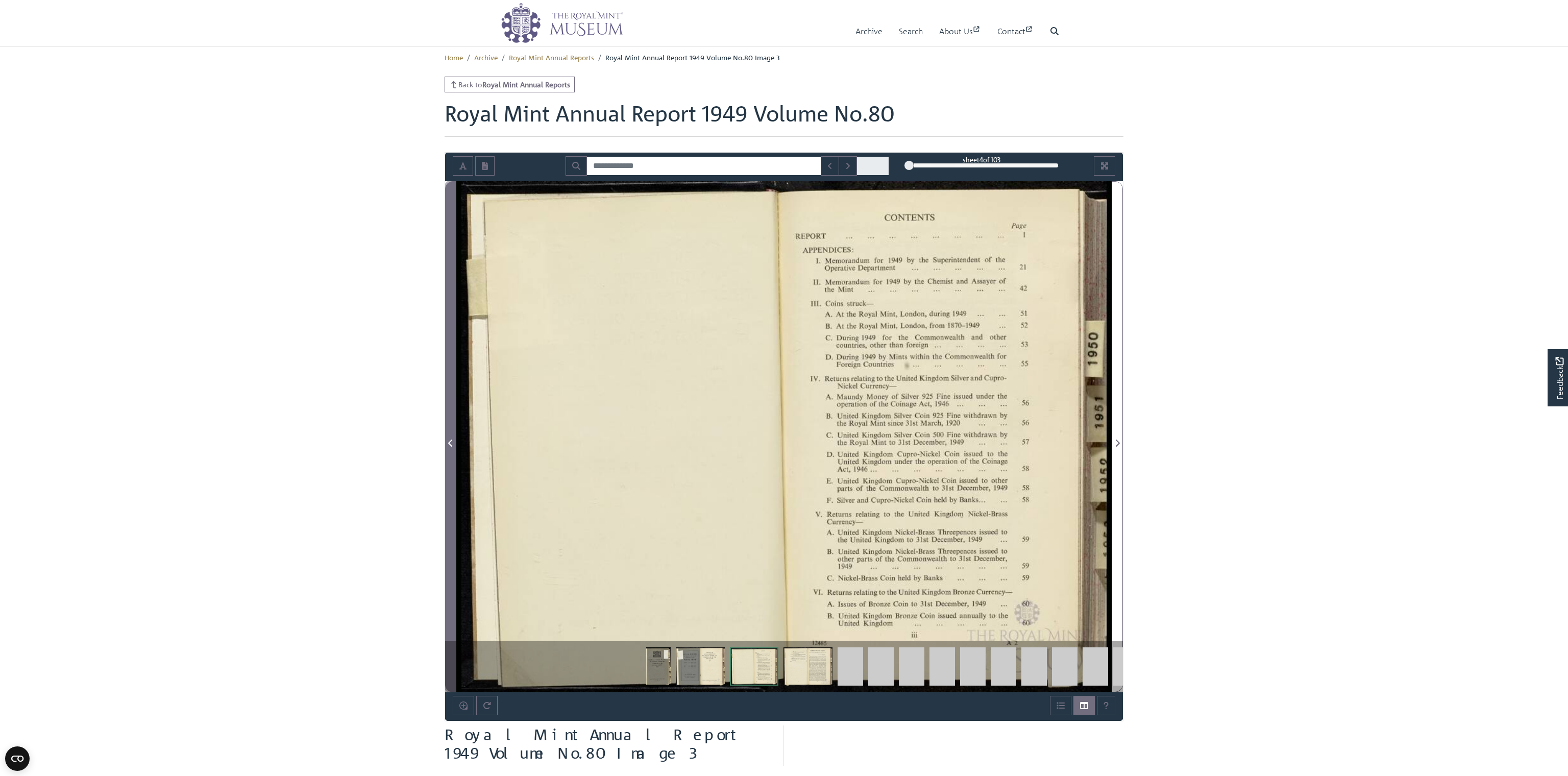
click at [451, 441] on icon "Previous Page" at bounding box center [450, 442] width 5 height 8
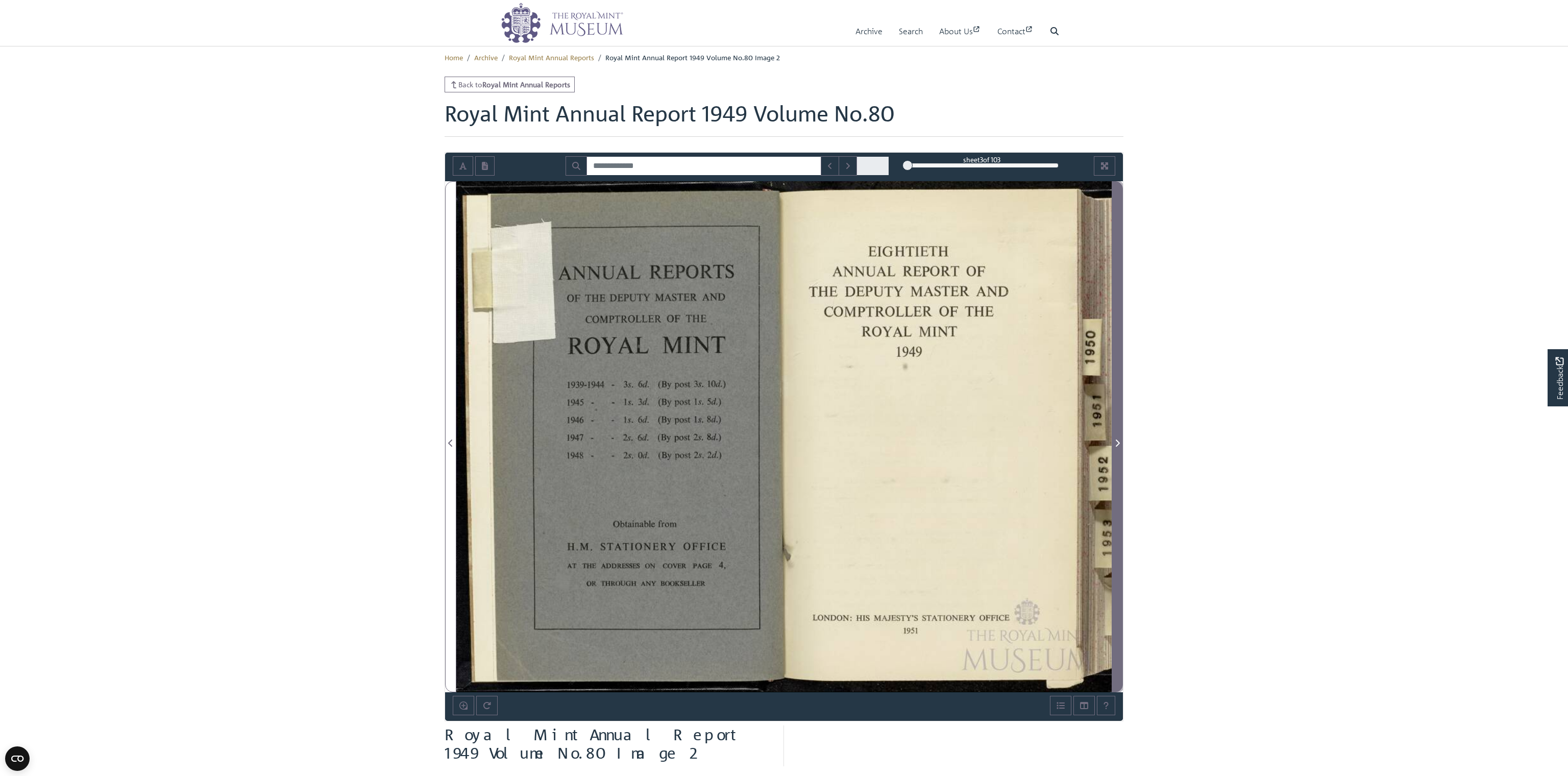
click at [1115, 442] on icon "Next Page" at bounding box center [1117, 442] width 5 height 8
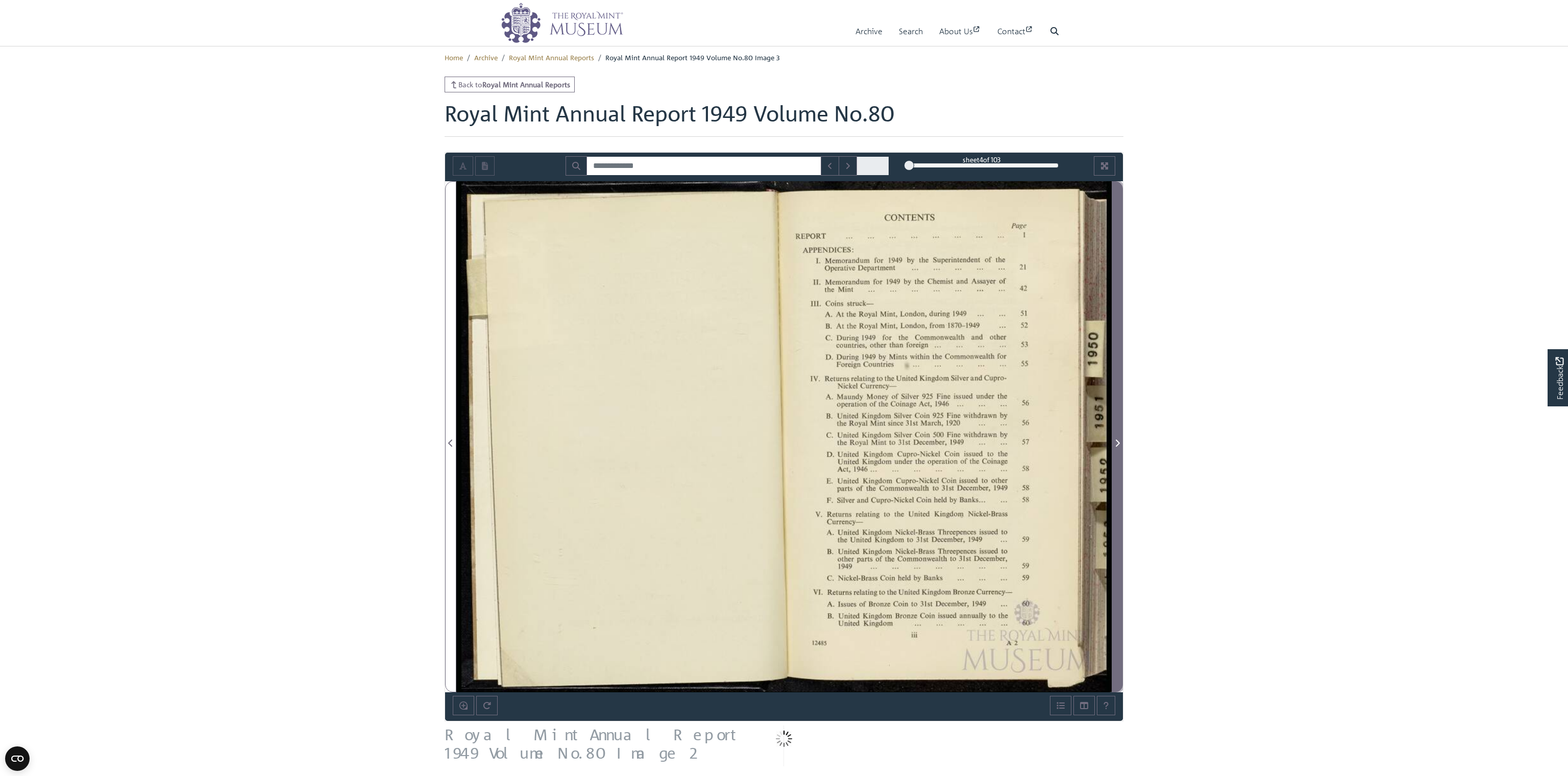
click at [1115, 442] on icon "Next Page" at bounding box center [1117, 442] width 5 height 8
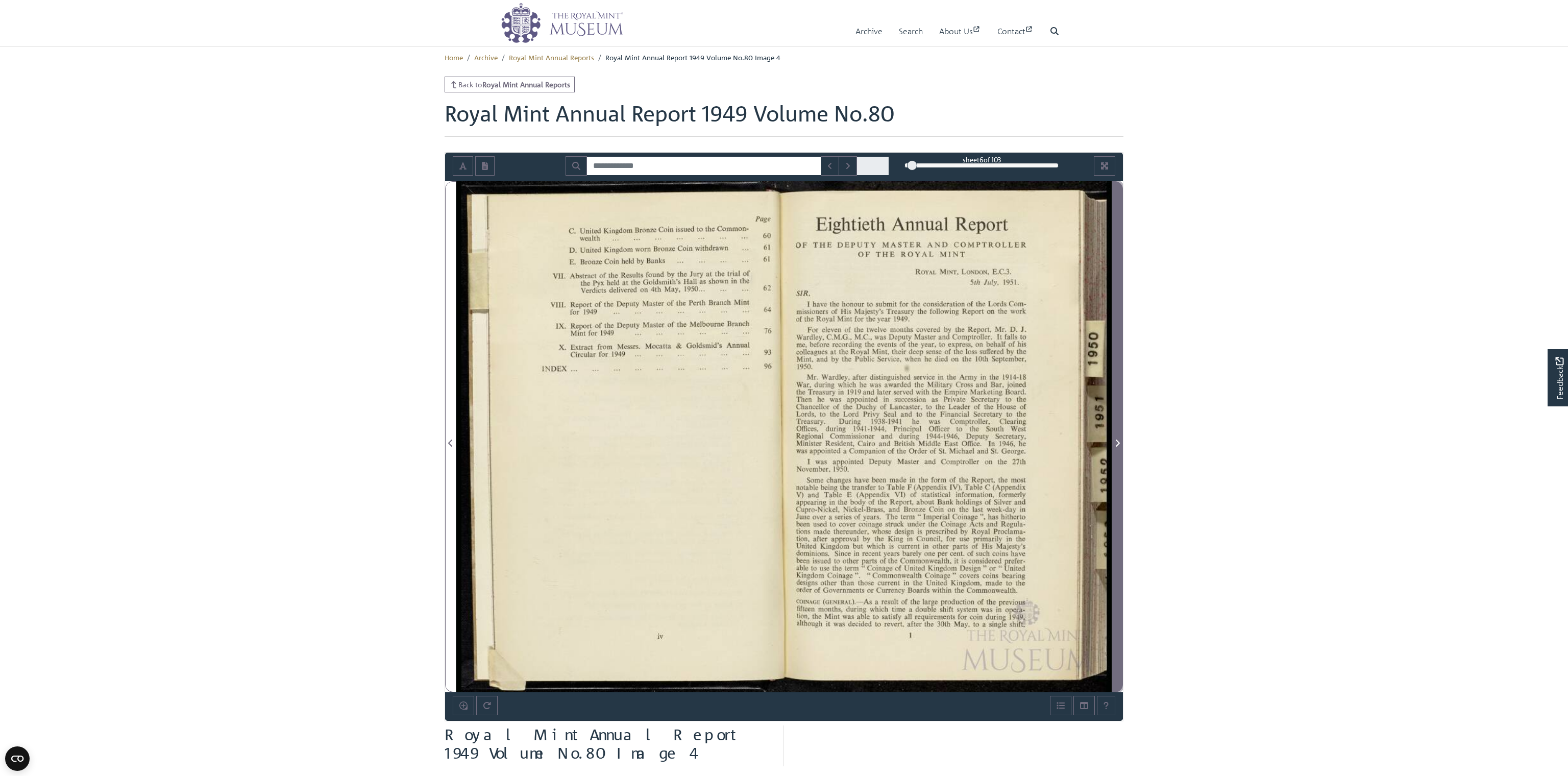
click at [1115, 442] on icon "Next Page" at bounding box center [1117, 442] width 5 height 8
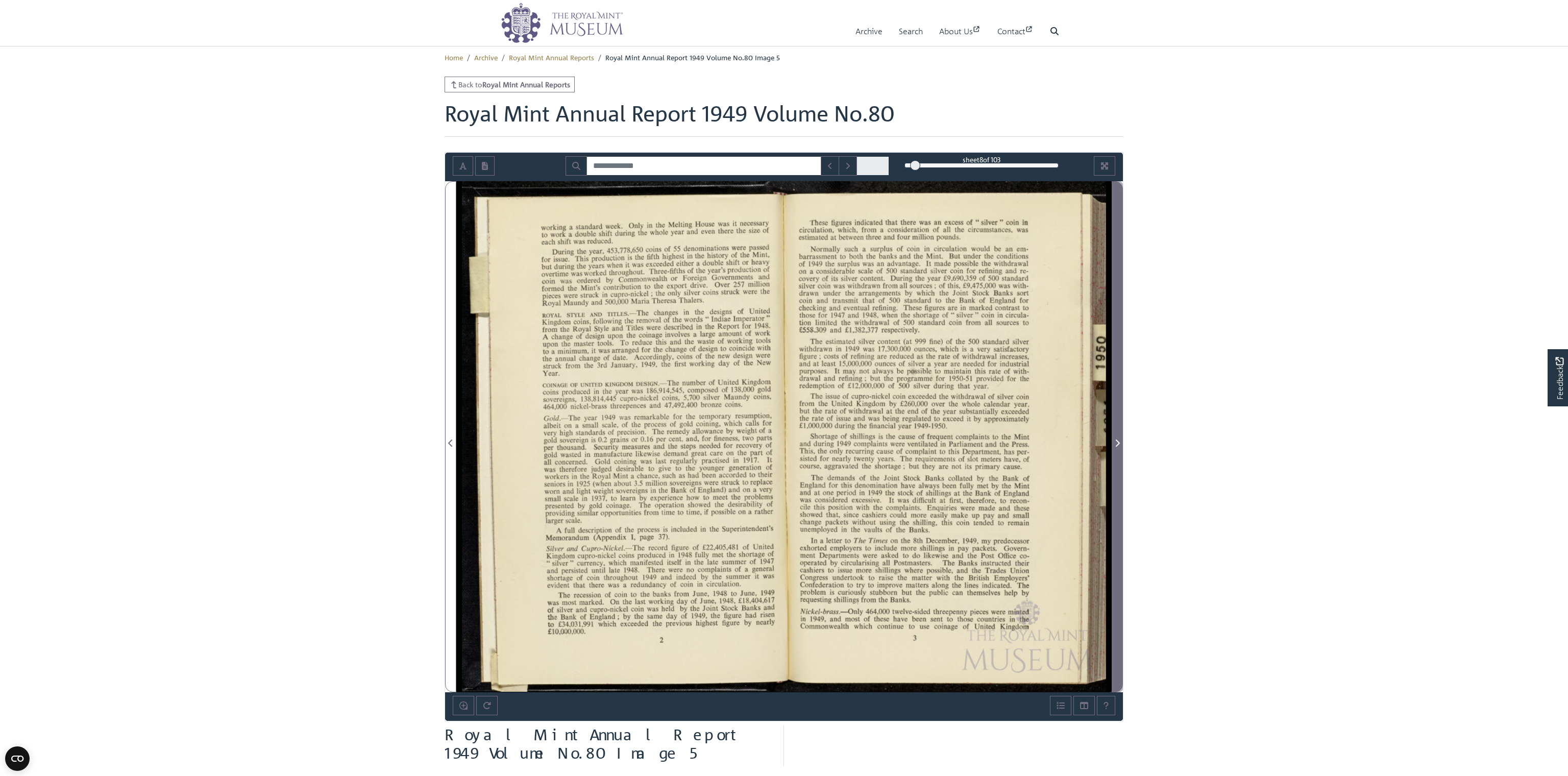
click at [1115, 442] on icon "Next Page" at bounding box center [1117, 442] width 5 height 8
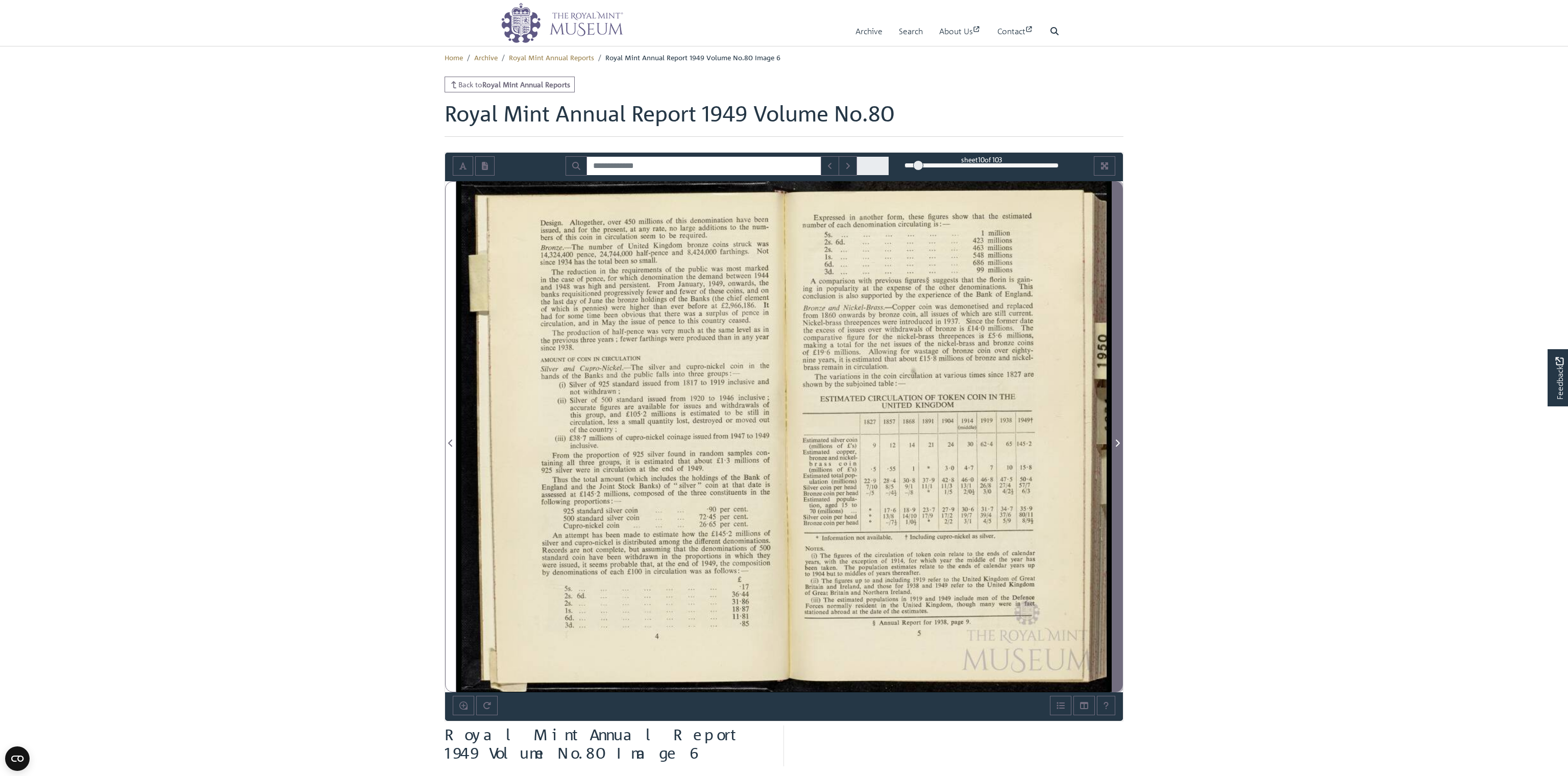
click at [1115, 442] on icon "Next Page" at bounding box center [1117, 442] width 5 height 8
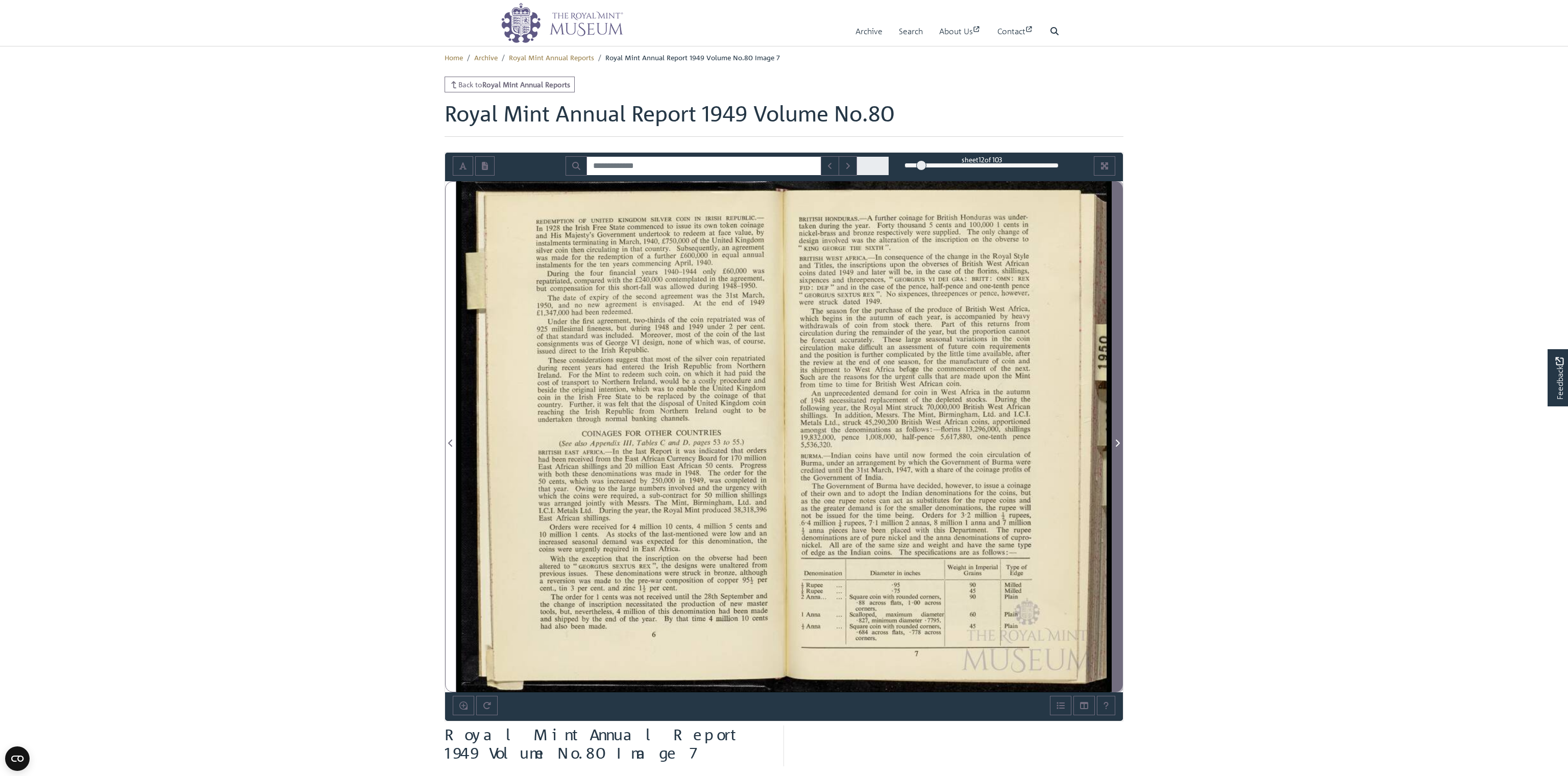
click at [1115, 442] on icon "Next Page" at bounding box center [1117, 442] width 5 height 8
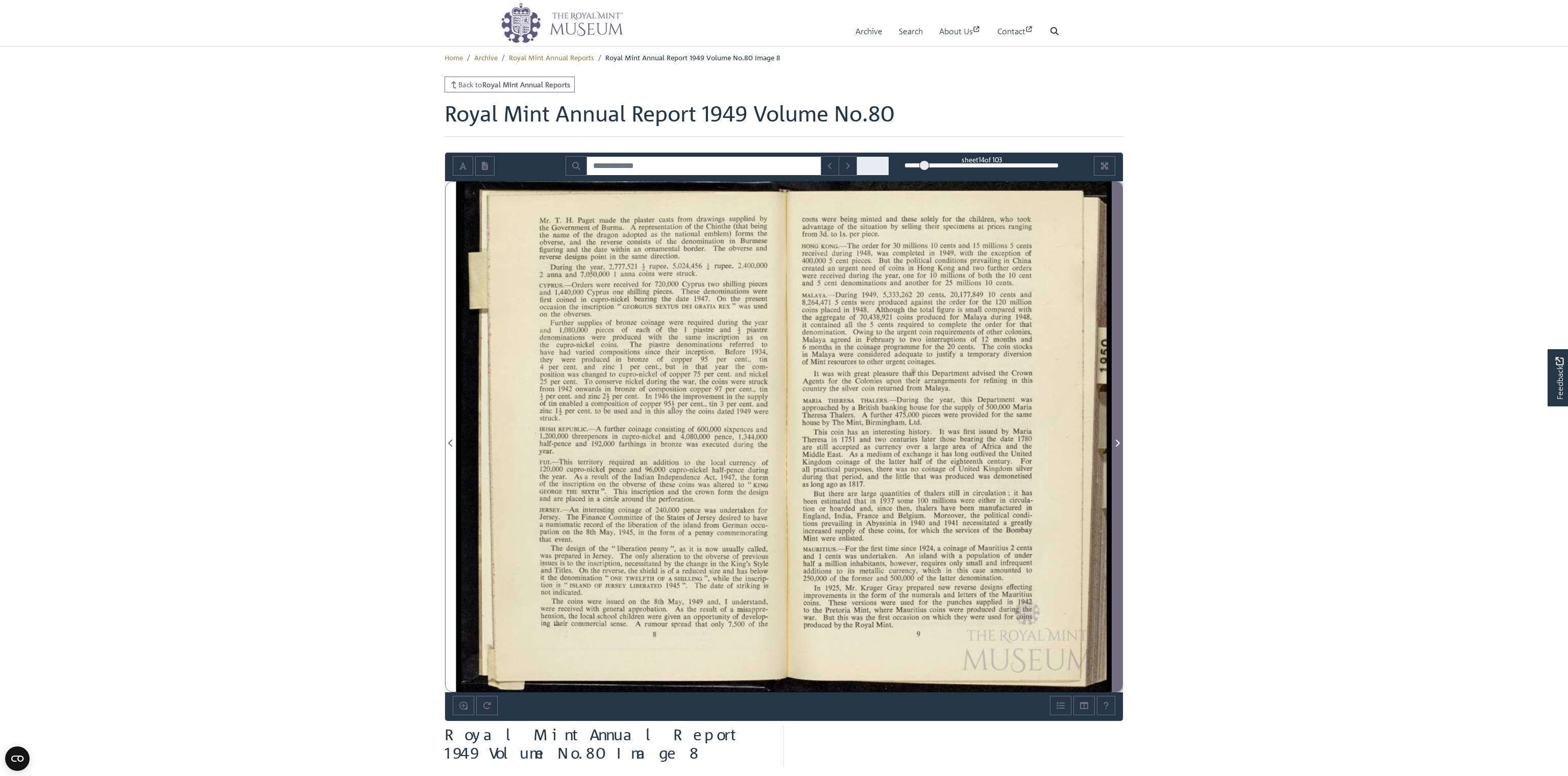
click at [1115, 442] on icon "Next Page" at bounding box center [1117, 442] width 5 height 8
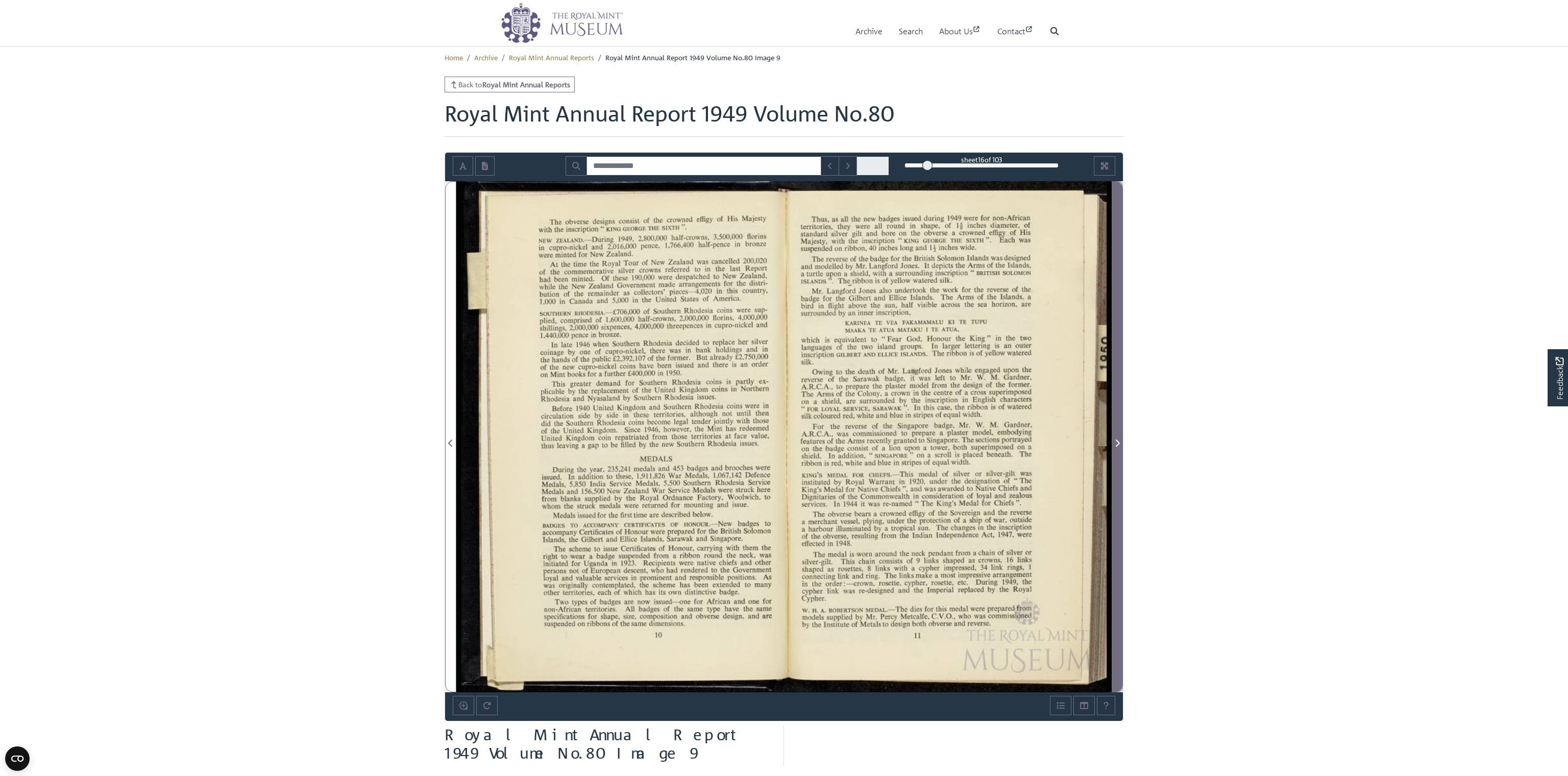
click at [1115, 442] on icon "Next Page" at bounding box center [1117, 442] width 5 height 8
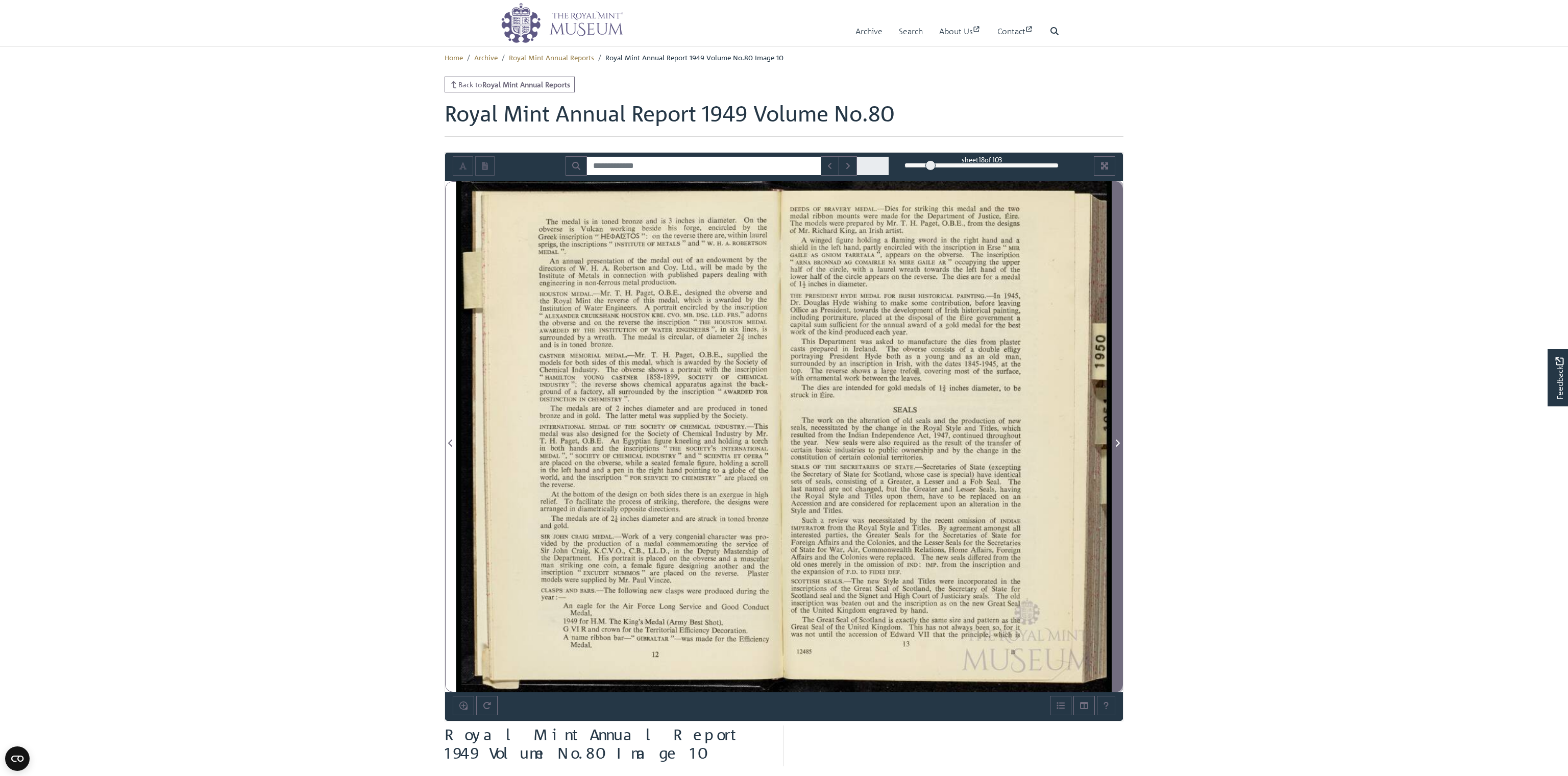
click at [1115, 442] on icon "Next Page" at bounding box center [1117, 442] width 5 height 8
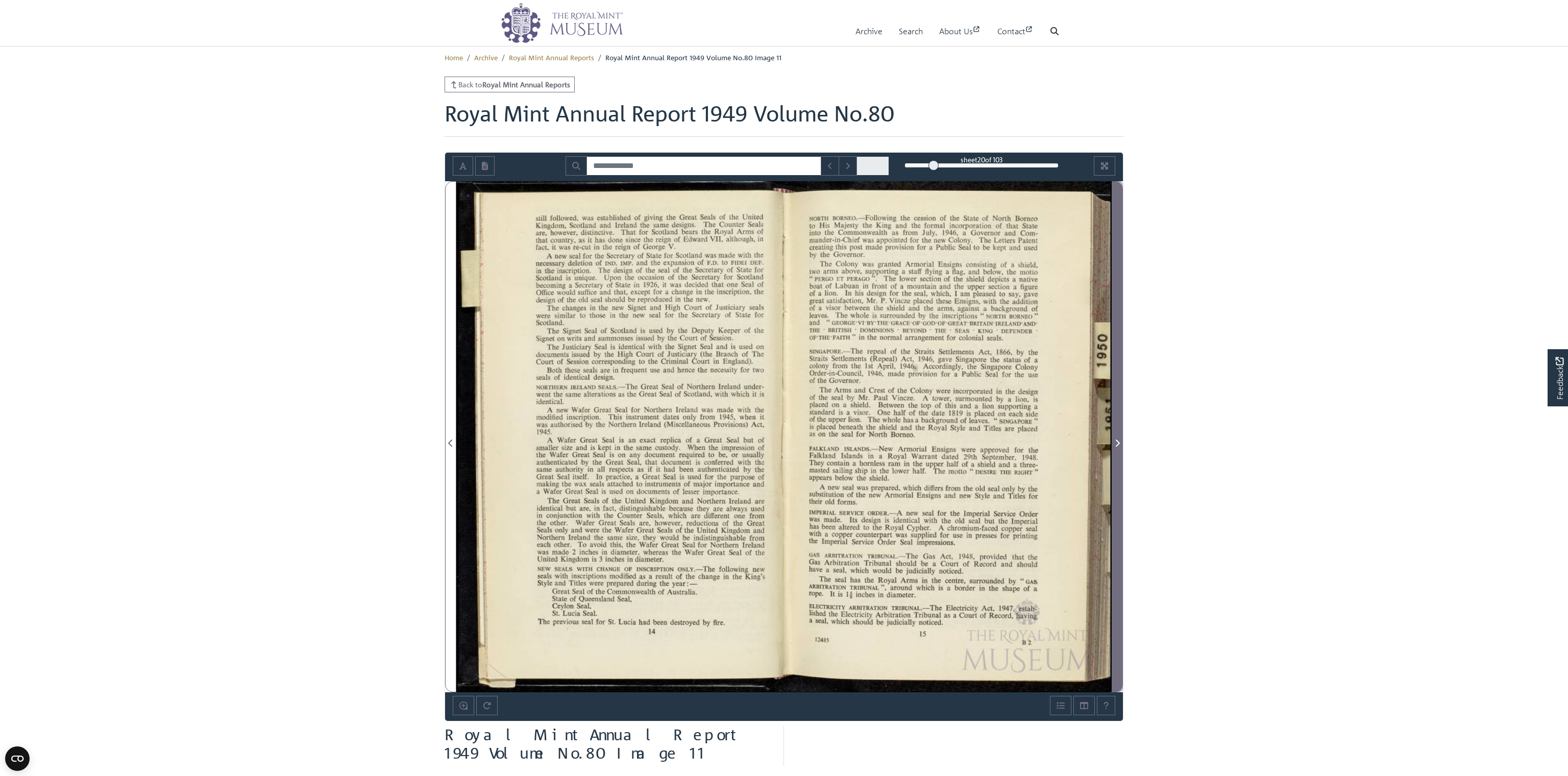
click at [1115, 442] on icon "Next Page" at bounding box center [1117, 442] width 5 height 8
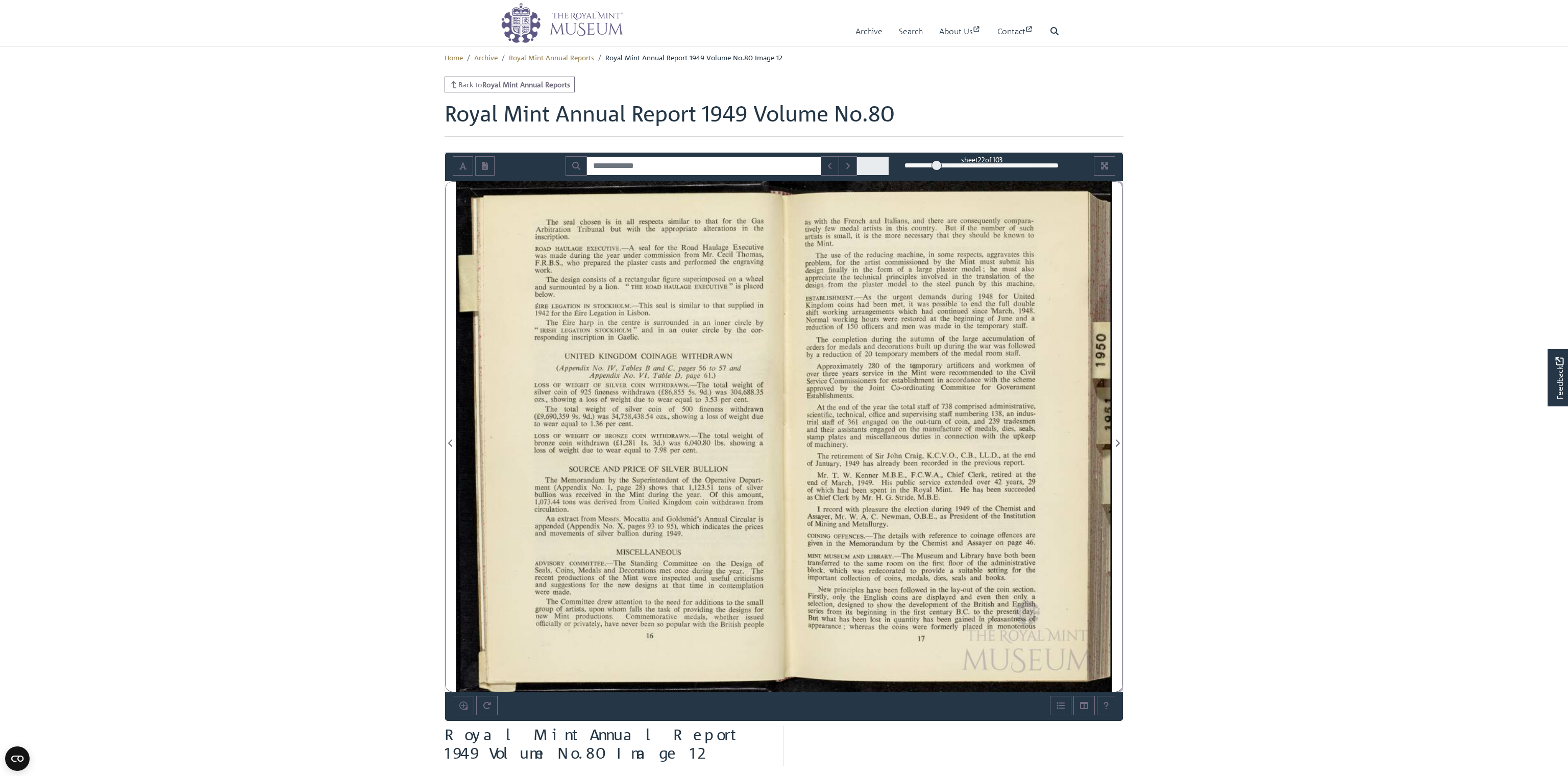
drag, startPoint x: 1115, startPoint y: 442, endPoint x: 1224, endPoint y: 433, distance: 109.4
click at [1102, 167] on icon "Full screen mode" at bounding box center [1104, 165] width 7 height 7
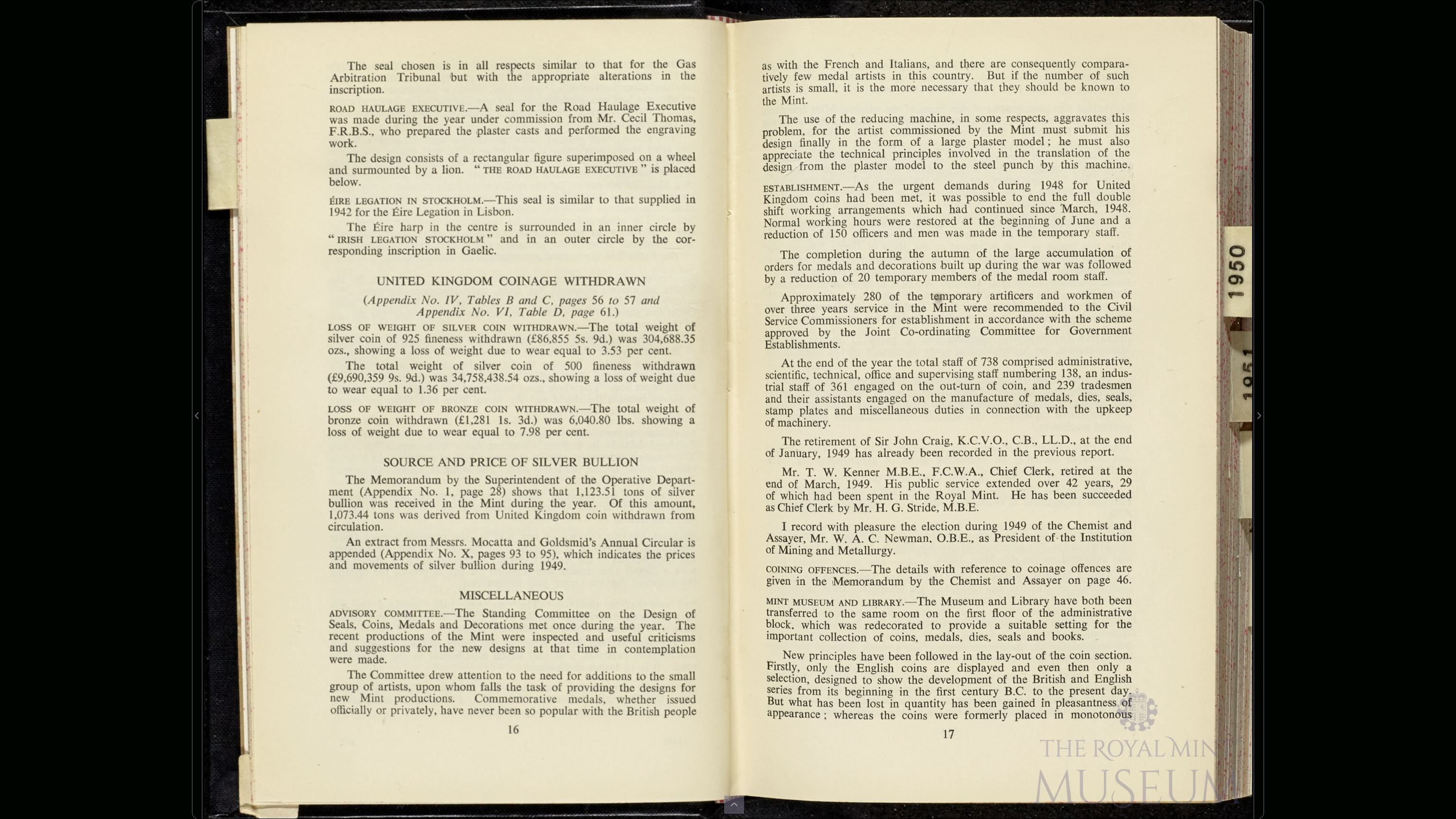
click at [1442, 176] on div "sheet 22 of 103 22 **" at bounding box center [728, 410] width 1456 height 819
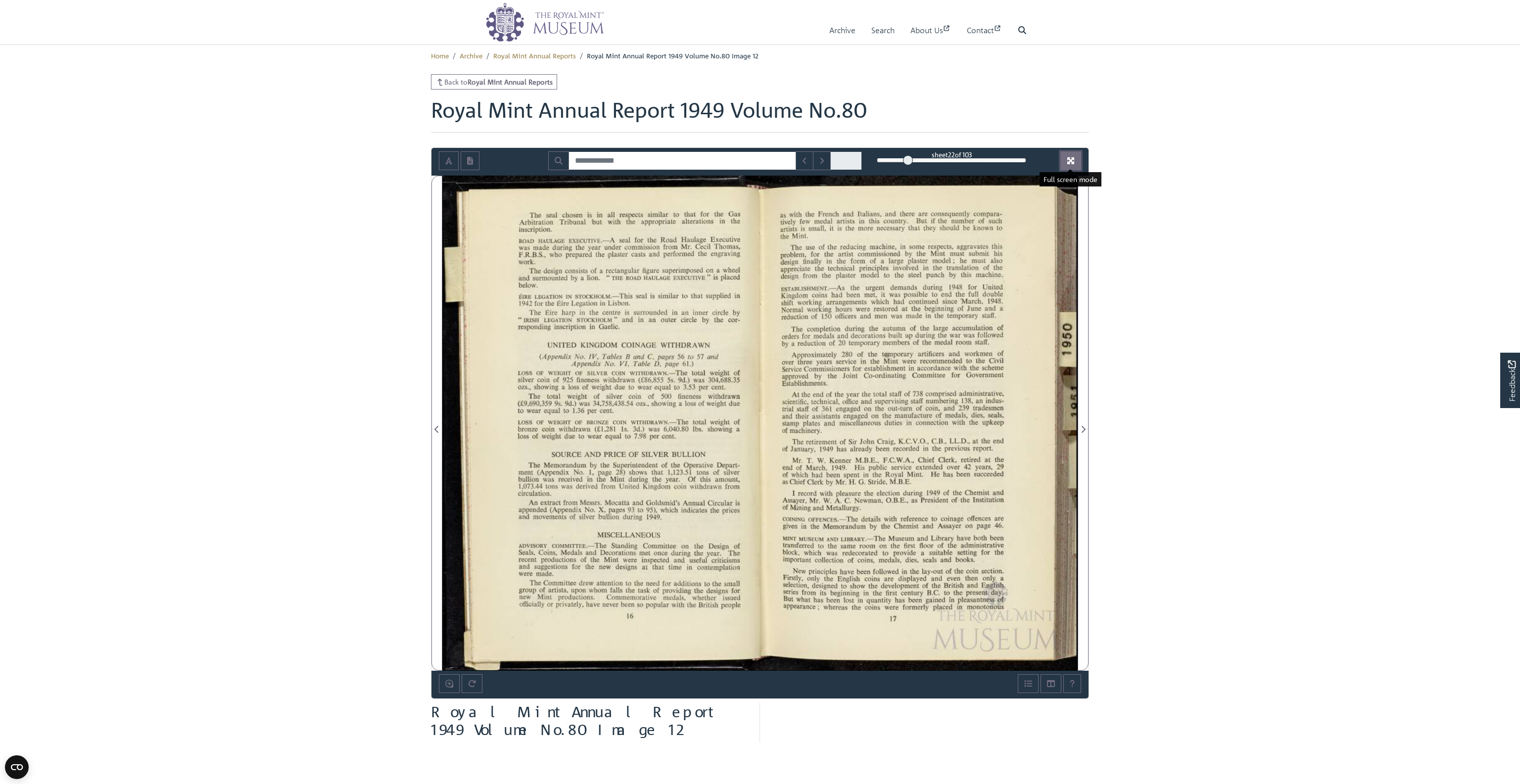
click at [1068, 157] on icon "Full screen mode" at bounding box center [1070, 160] width 7 height 7
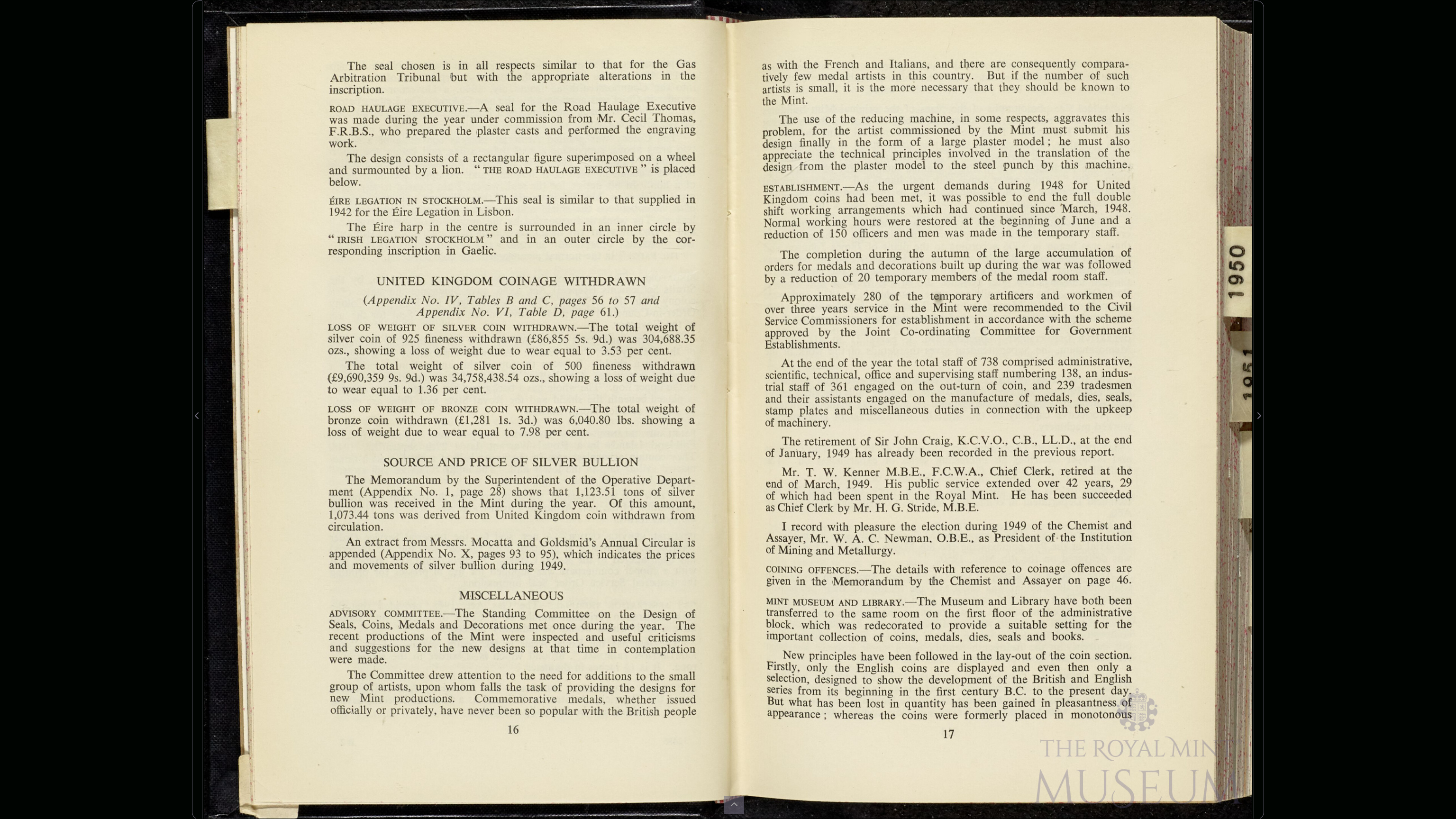
click at [873, 392] on div at bounding box center [990, 410] width 525 height 819
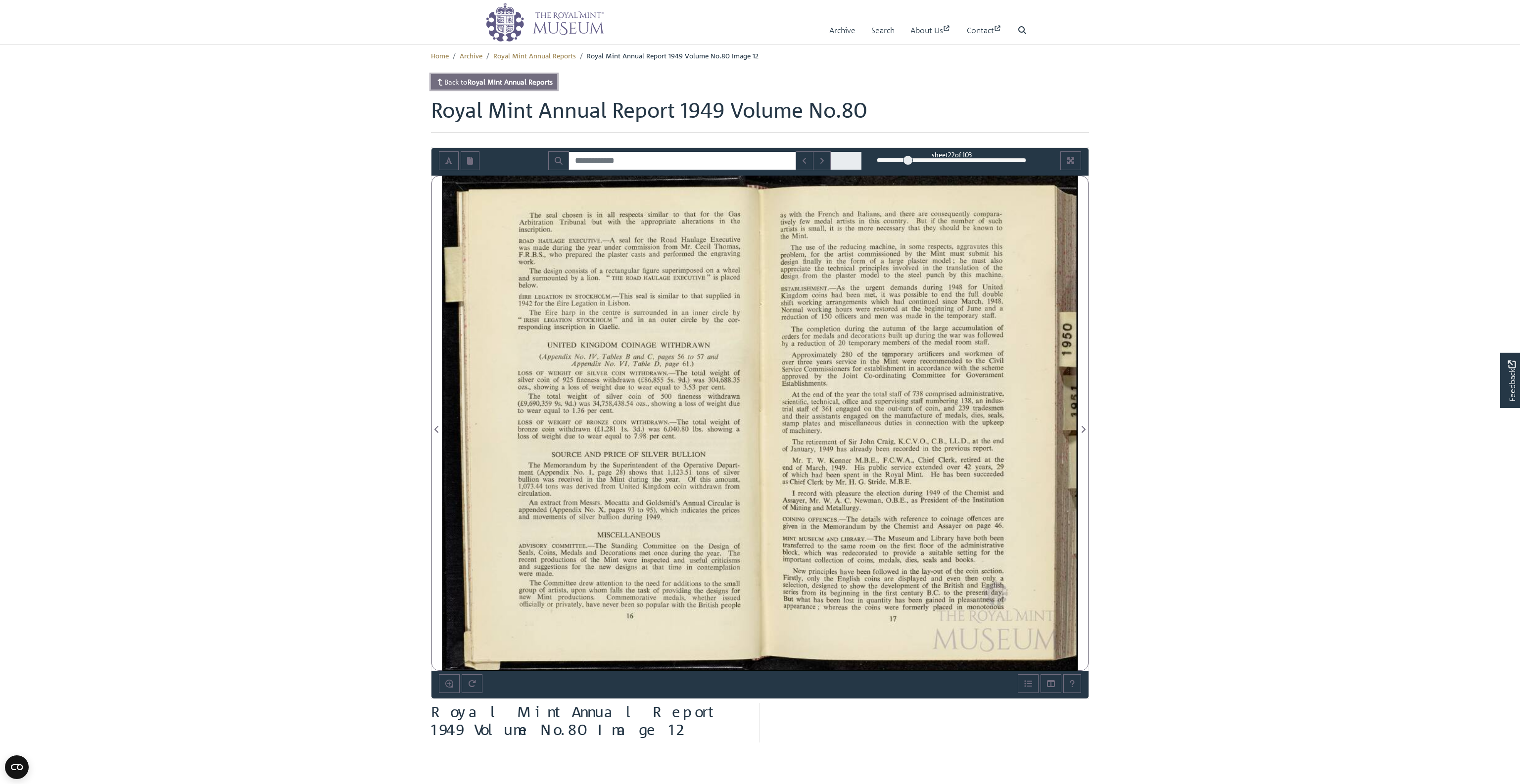
click at [488, 83] on strong "Royal Mint Annual Reports" at bounding box center [510, 82] width 85 height 9
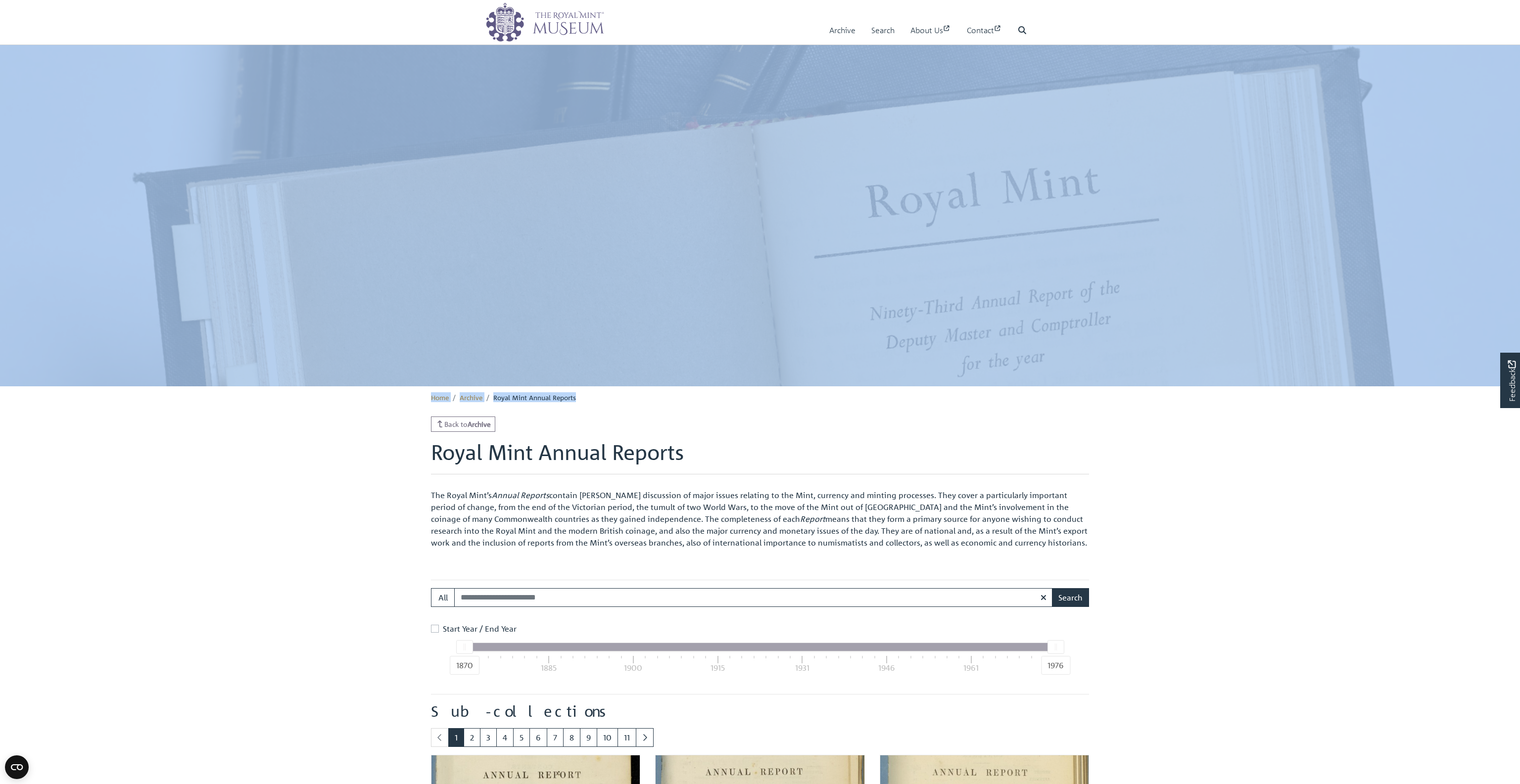
drag, startPoint x: 671, startPoint y: 401, endPoint x: 686, endPoint y: -12, distance: 413.3
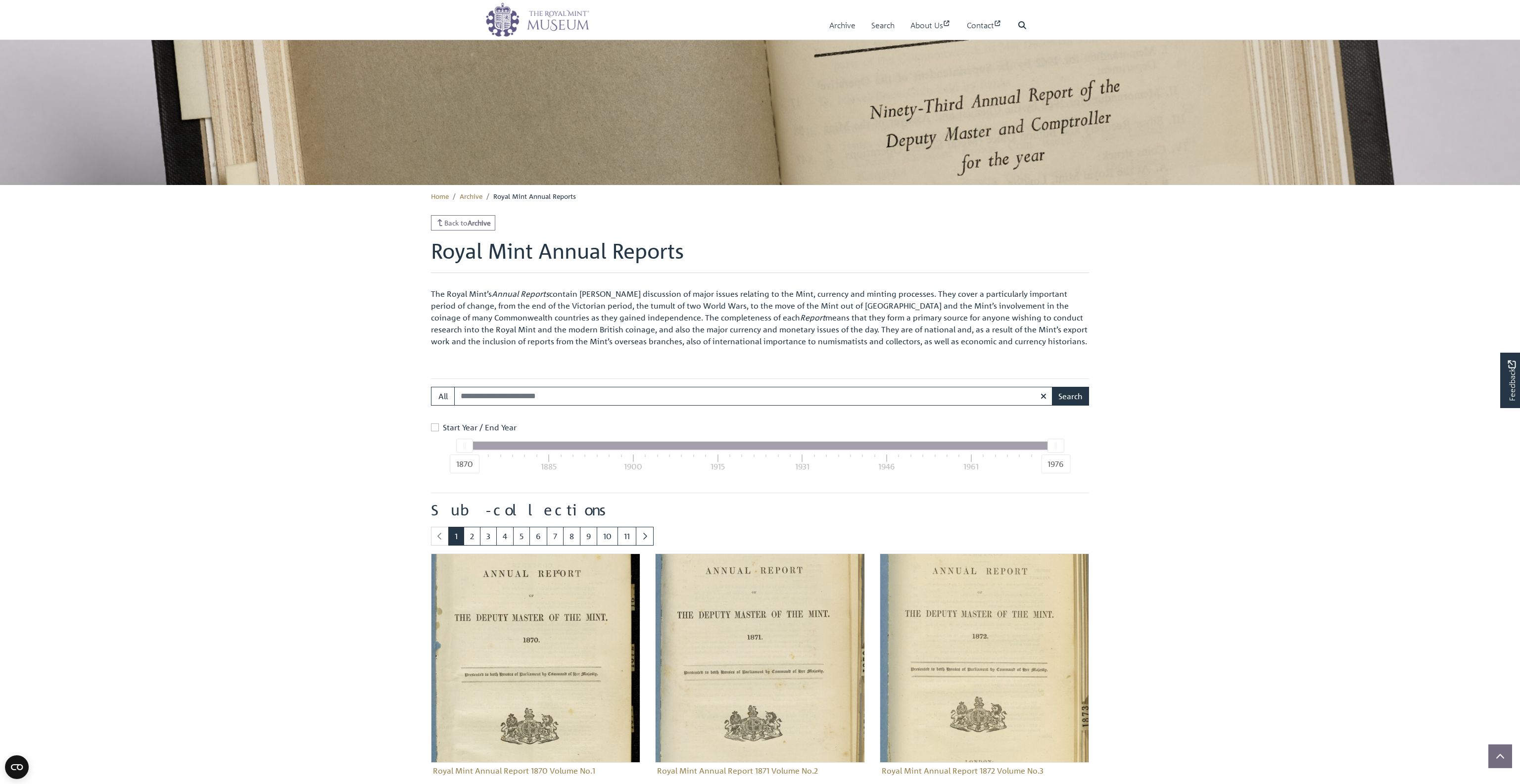
scroll to position [342, 0]
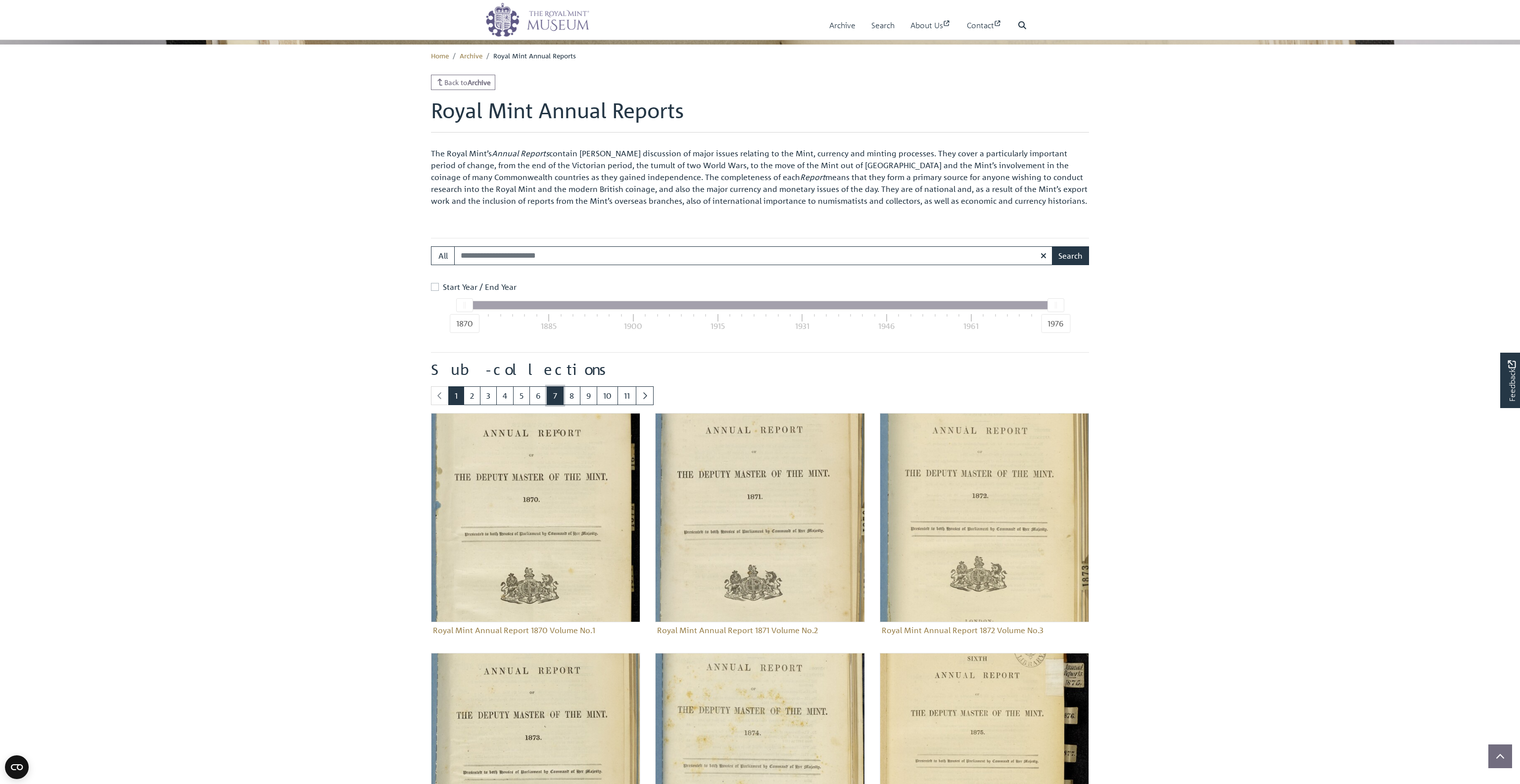
click at [552, 393] on link "7" at bounding box center [555, 395] width 16 height 19
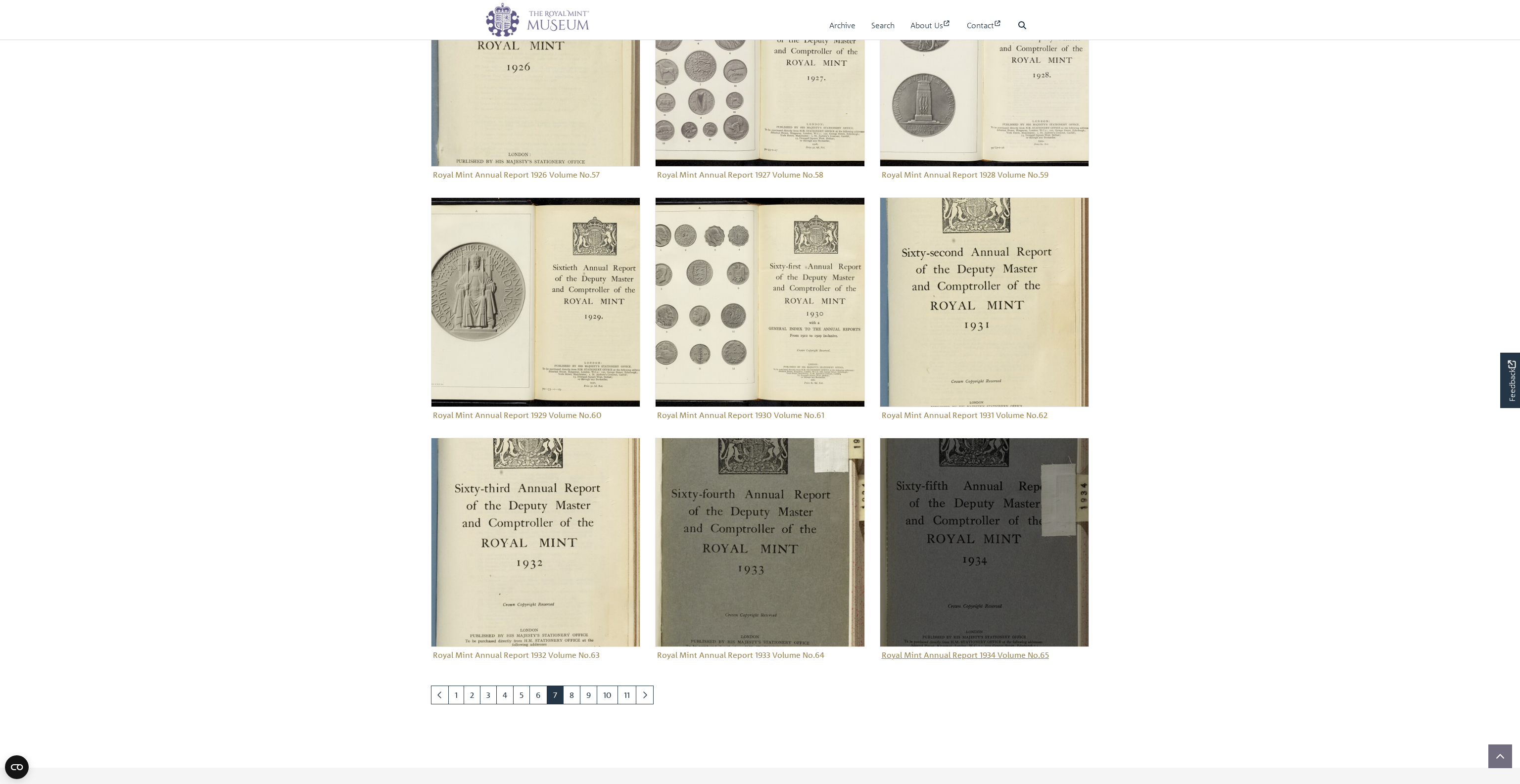
scroll to position [1047, 0]
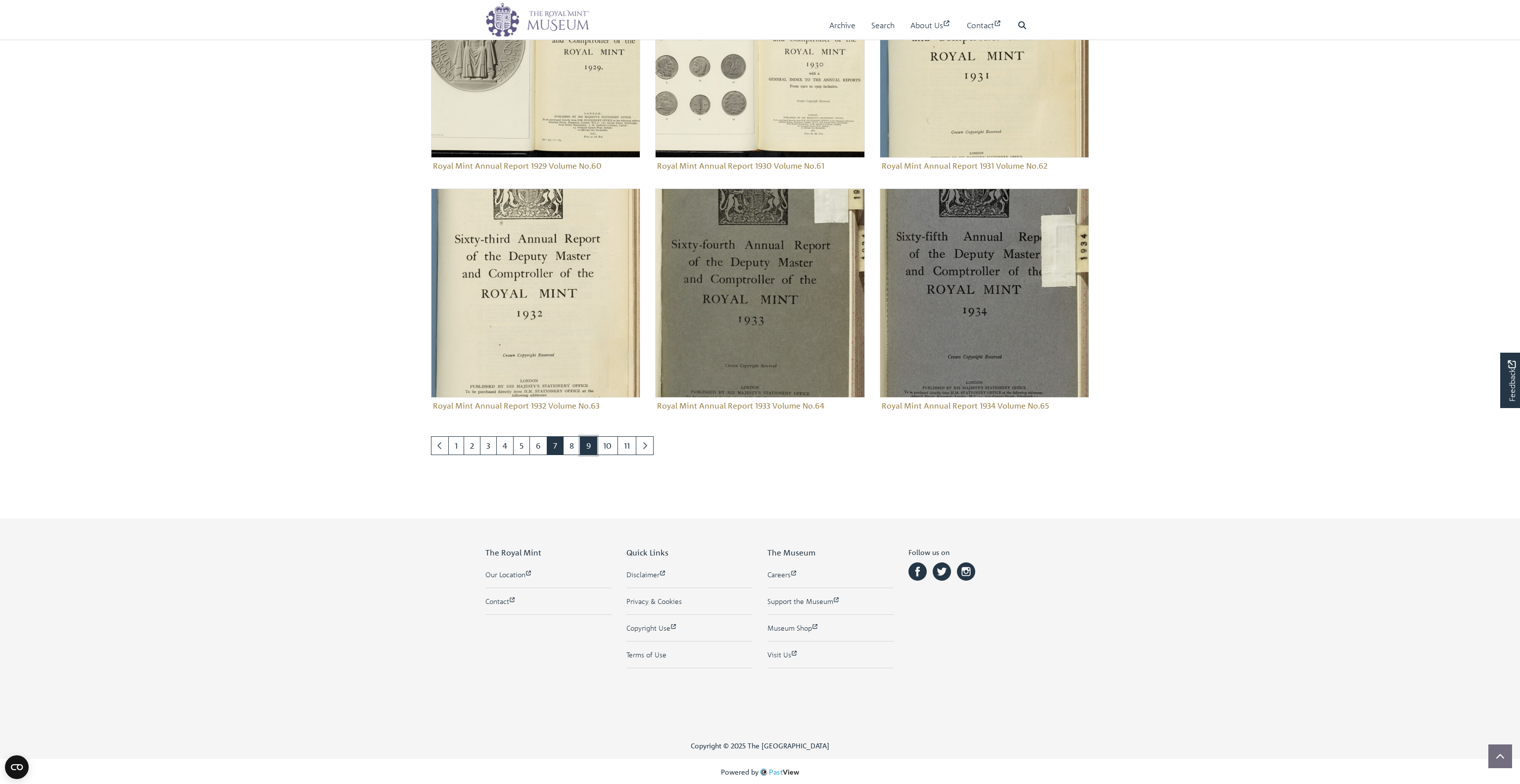
click at [585, 447] on link "9" at bounding box center [588, 445] width 17 height 19
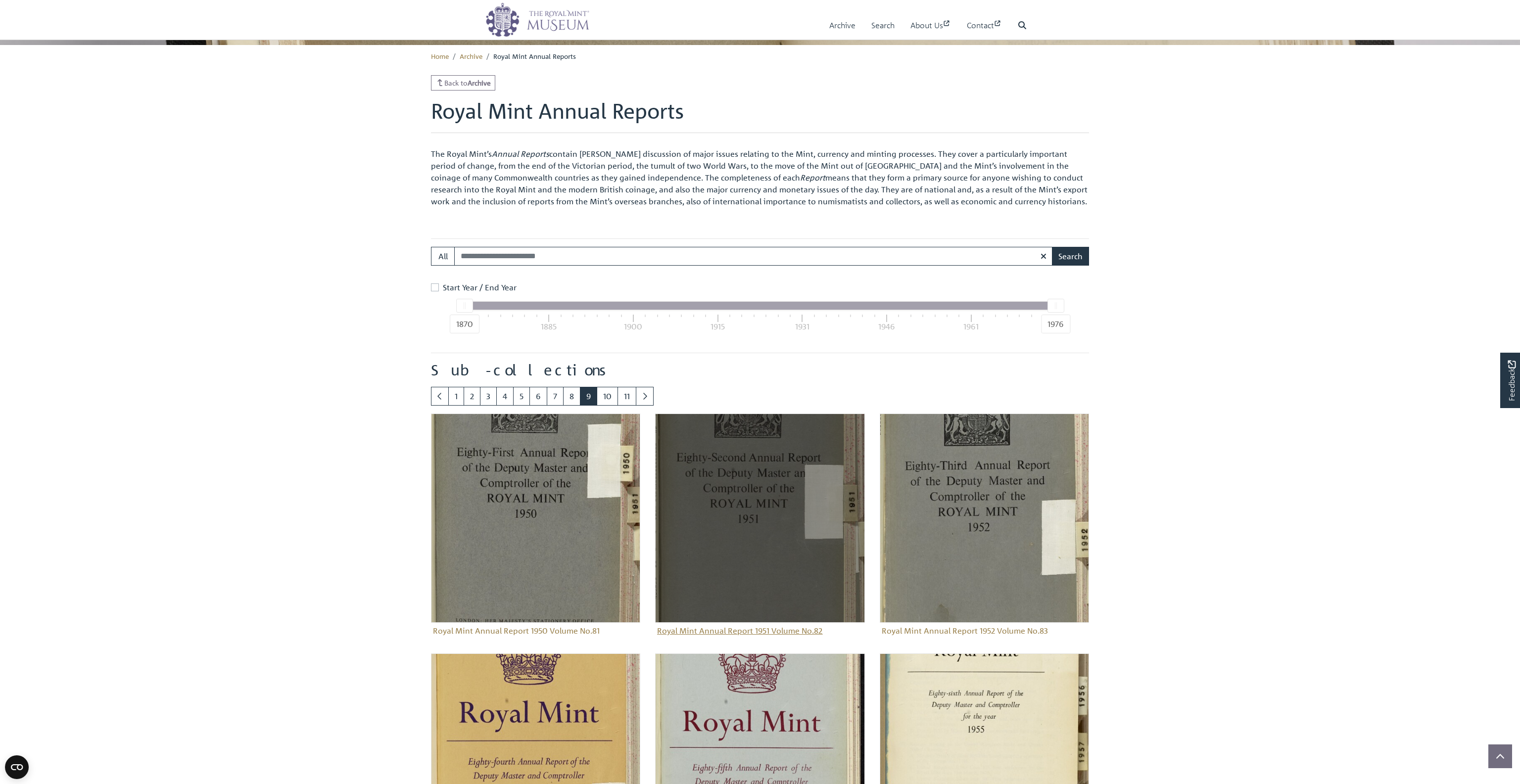
scroll to position [399, 0]
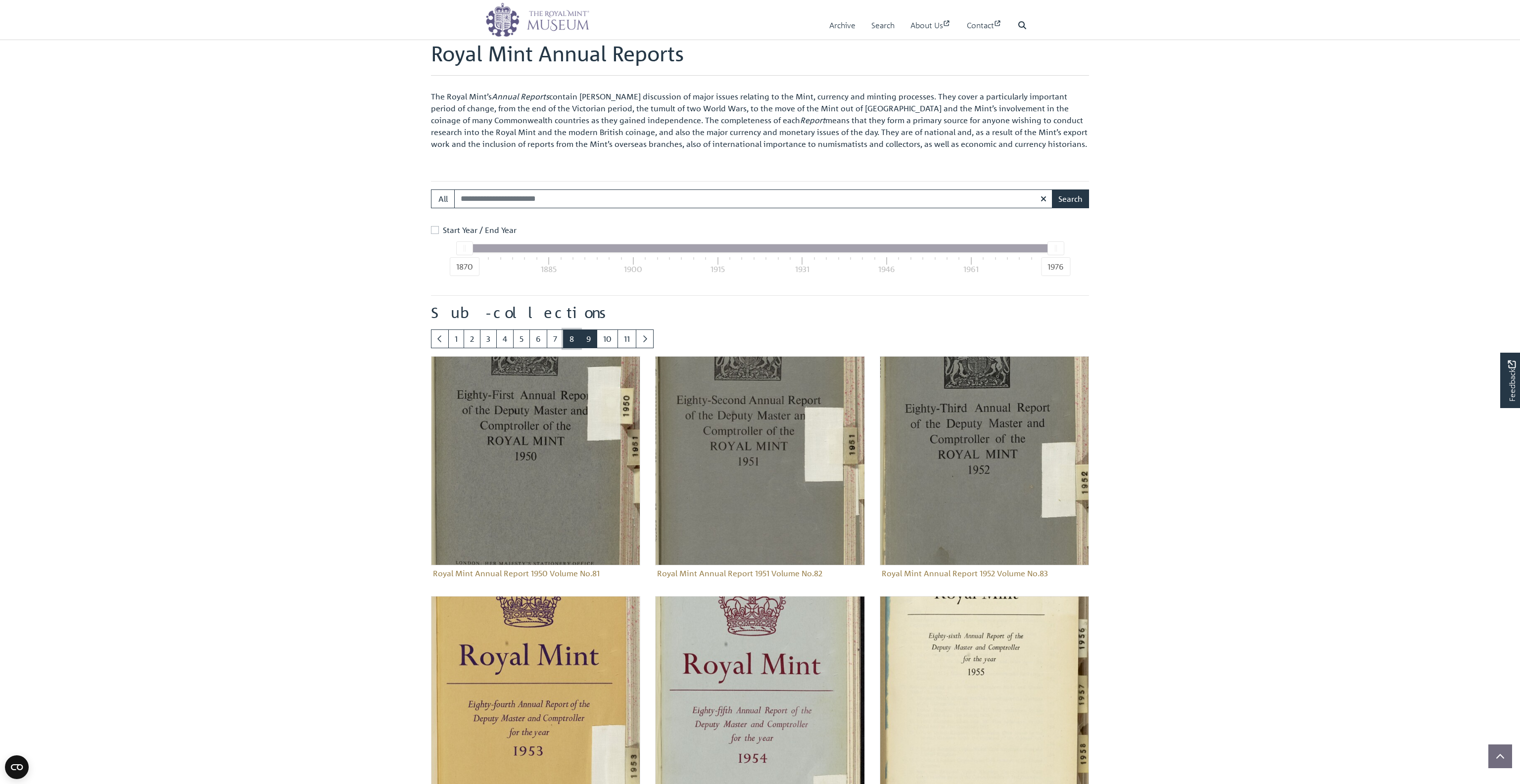
click at [570, 337] on link "8" at bounding box center [571, 338] width 17 height 19
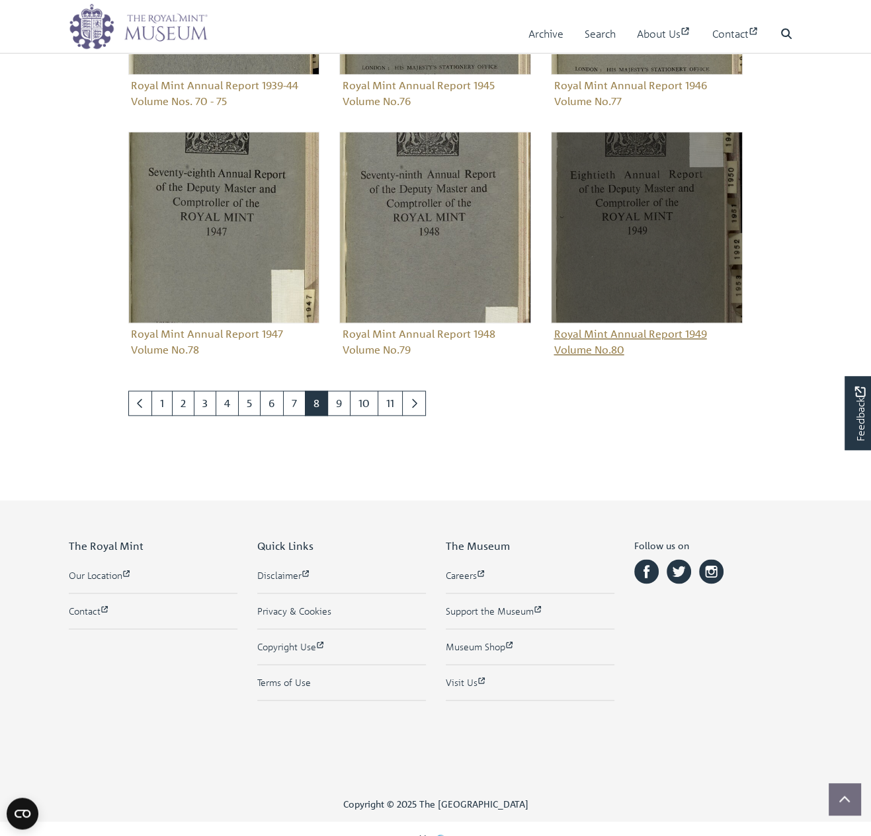
scroll to position [1265, 0]
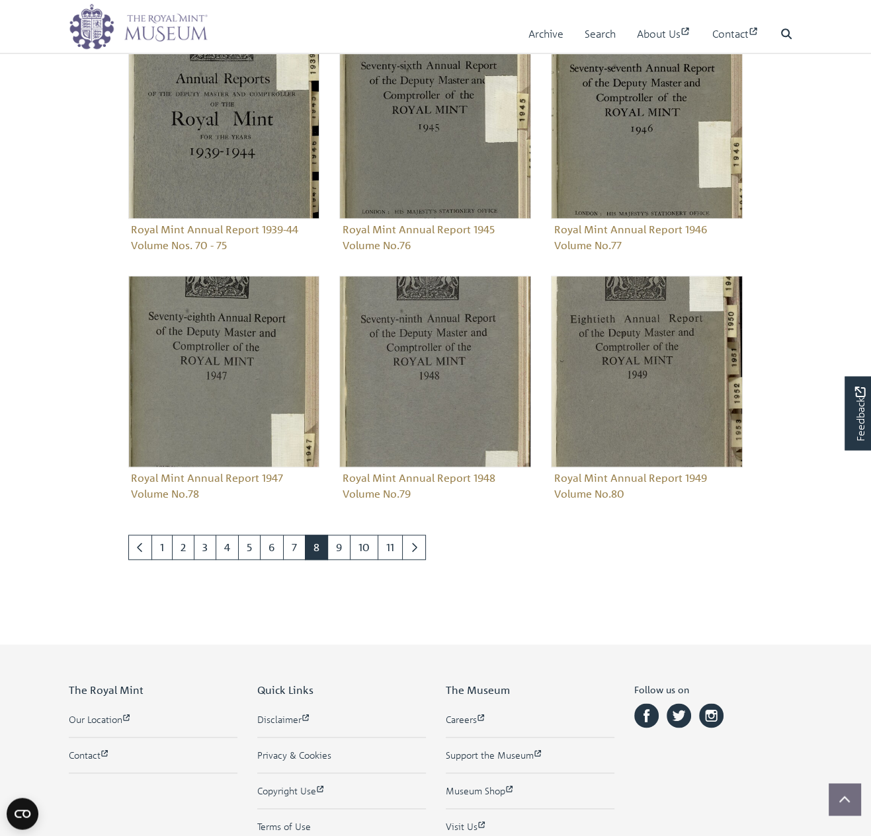
scroll to position [884, 0]
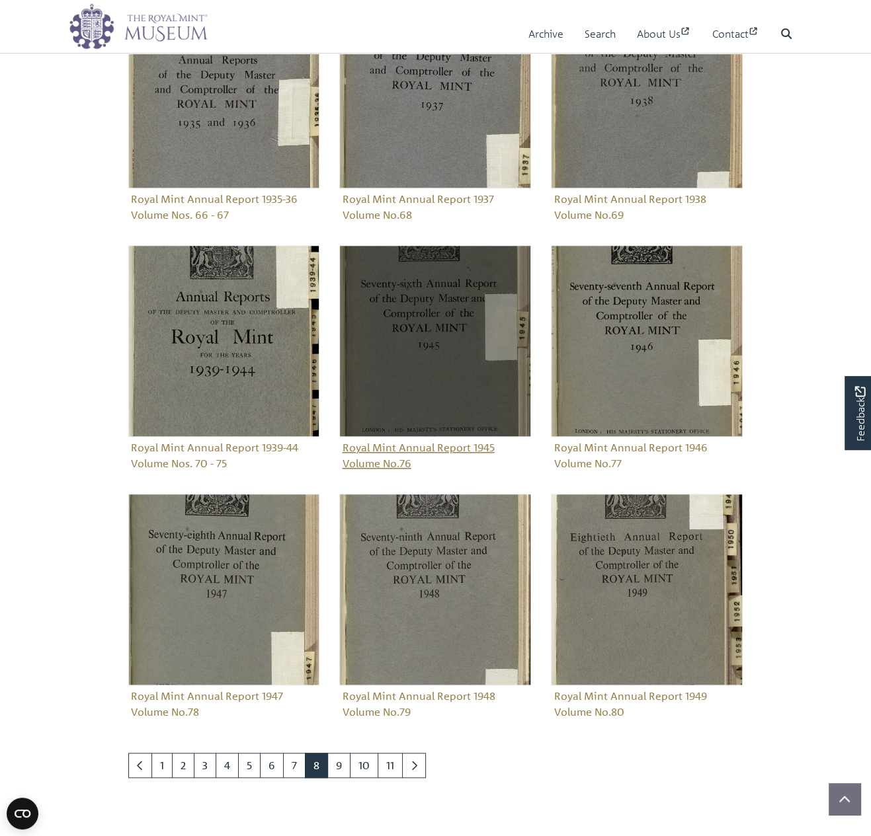
click at [454, 445] on figure "Royal Mint Annual Report 1945 Volume No.76" at bounding box center [435, 359] width 192 height 229
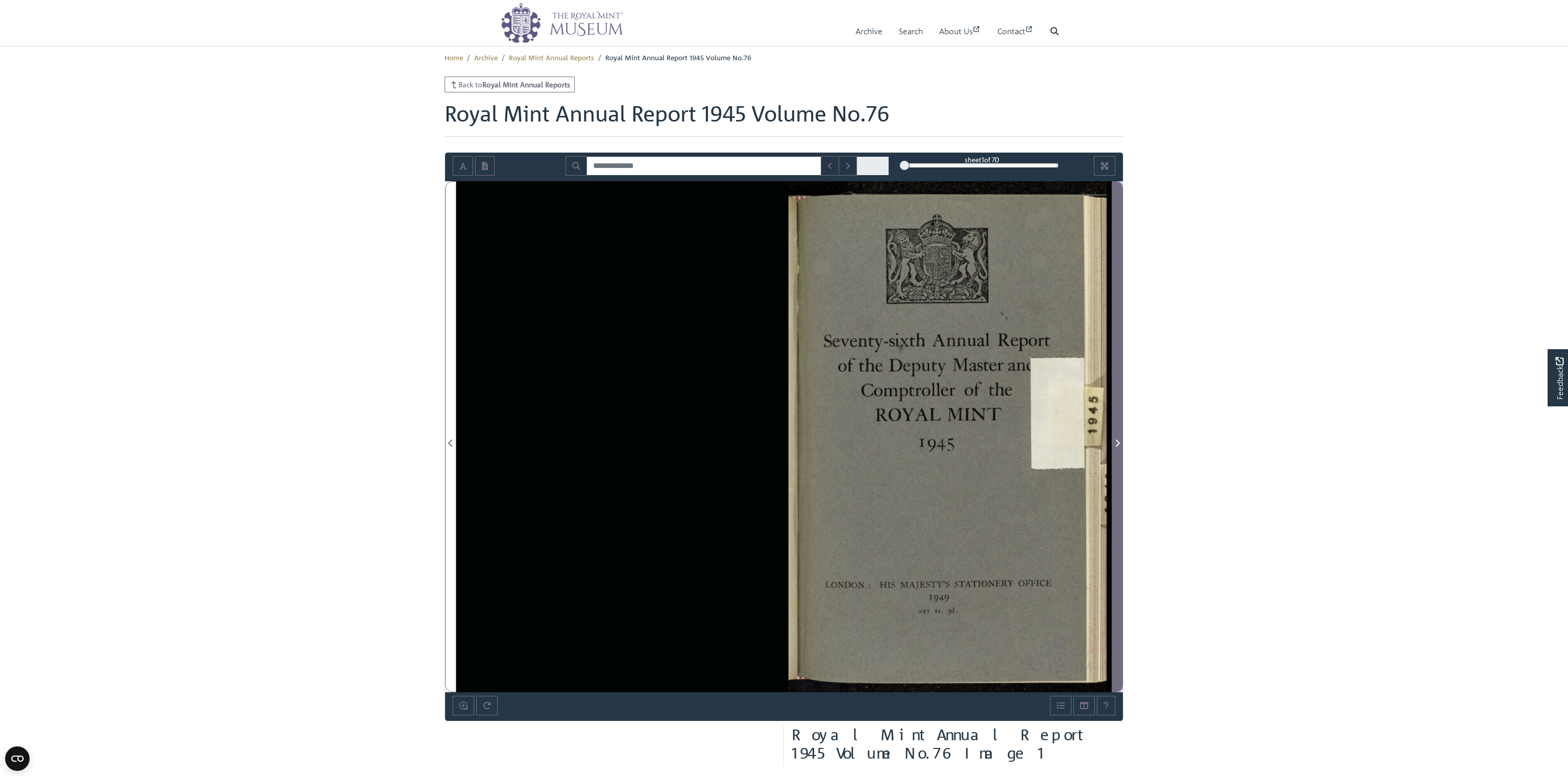
click at [672, 442] on icon "Next Page" at bounding box center [1117, 442] width 5 height 8
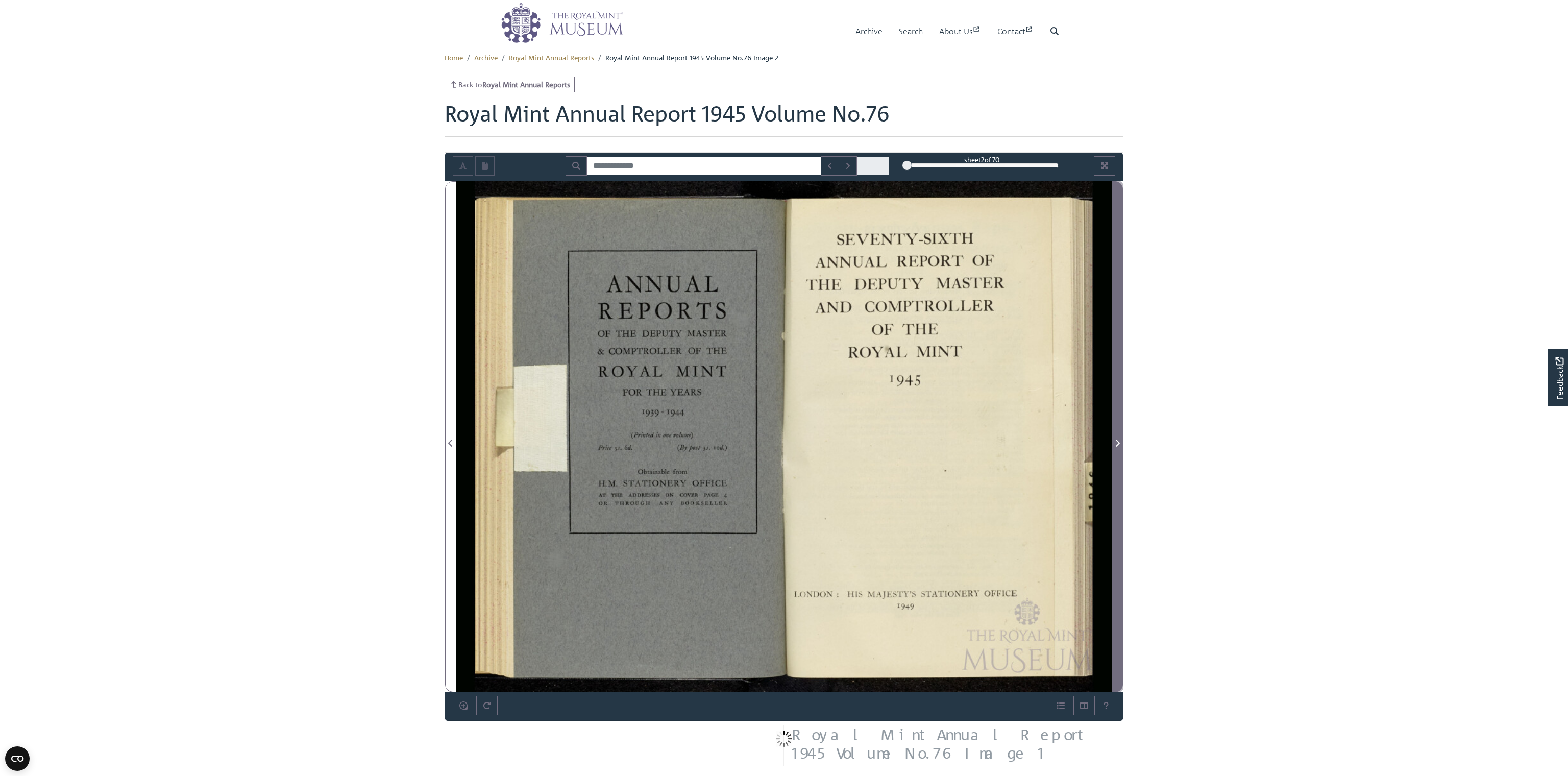
click at [672, 442] on icon "Next Page" at bounding box center [1117, 442] width 5 height 8
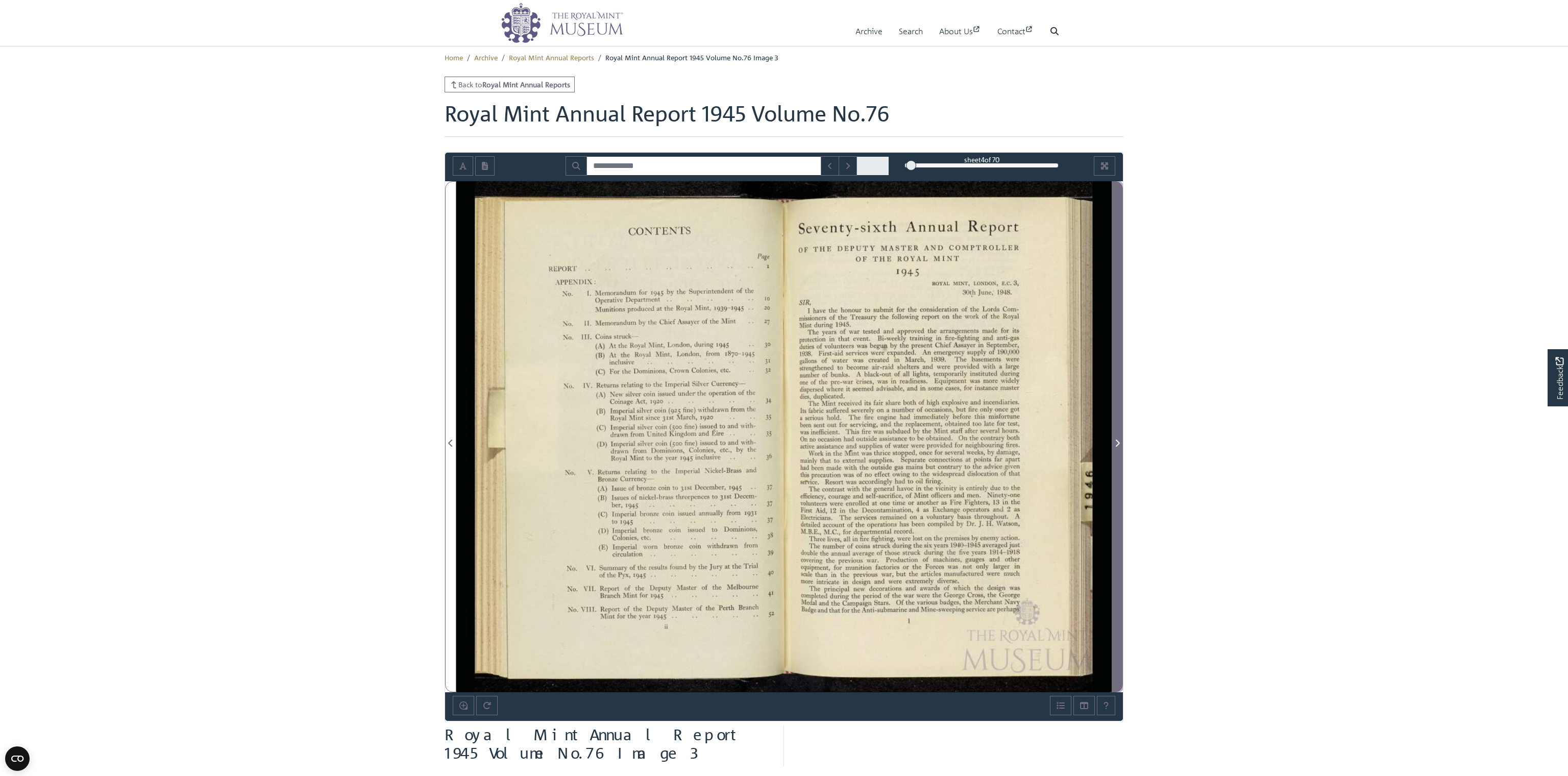
click at [672, 443] on icon "Next Page" at bounding box center [1117, 442] width 5 height 8
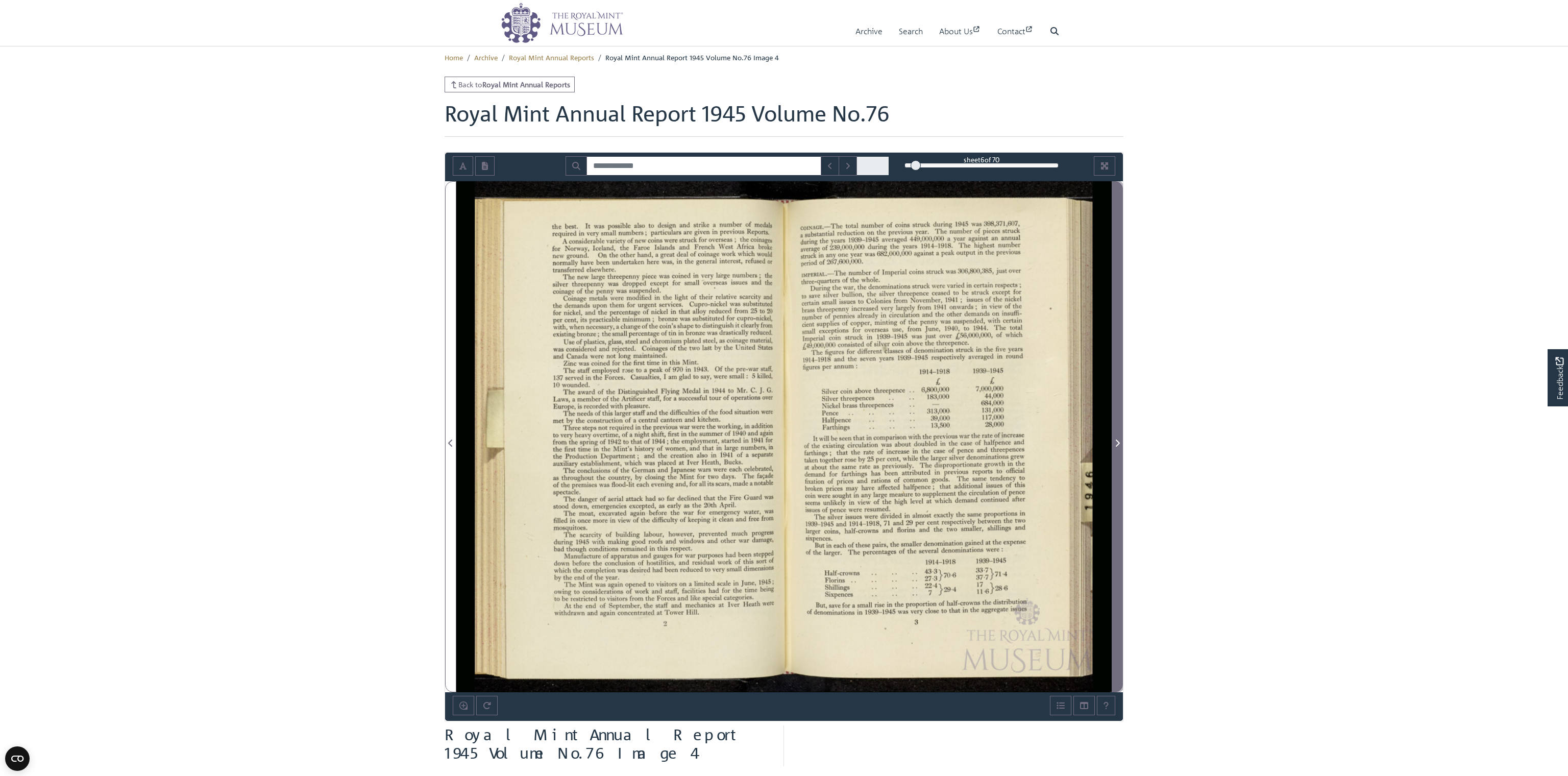
click at [672, 443] on icon "Next Page" at bounding box center [1117, 442] width 5 height 8
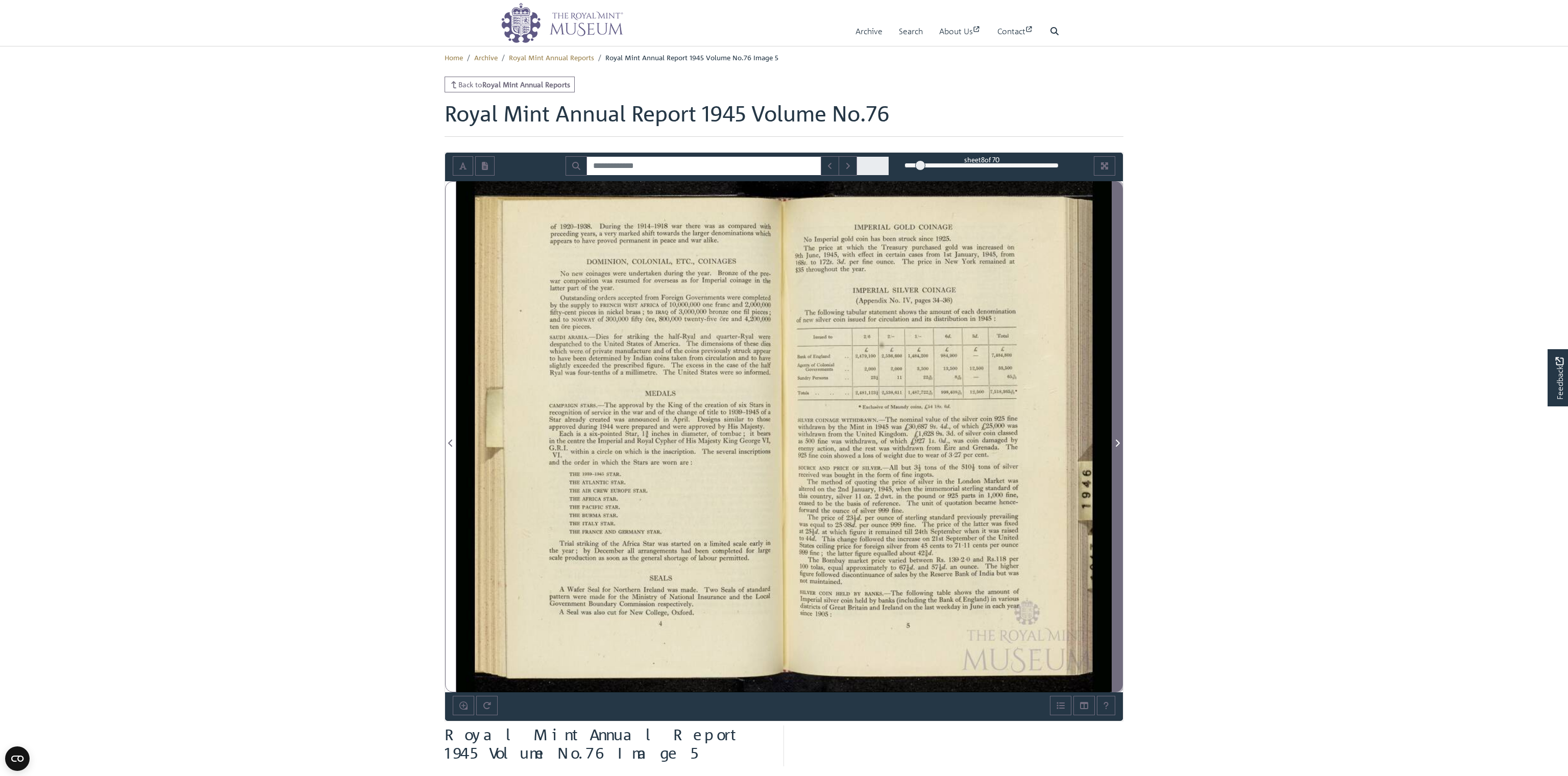
click at [672, 443] on icon "Next Page" at bounding box center [1117, 442] width 5 height 8
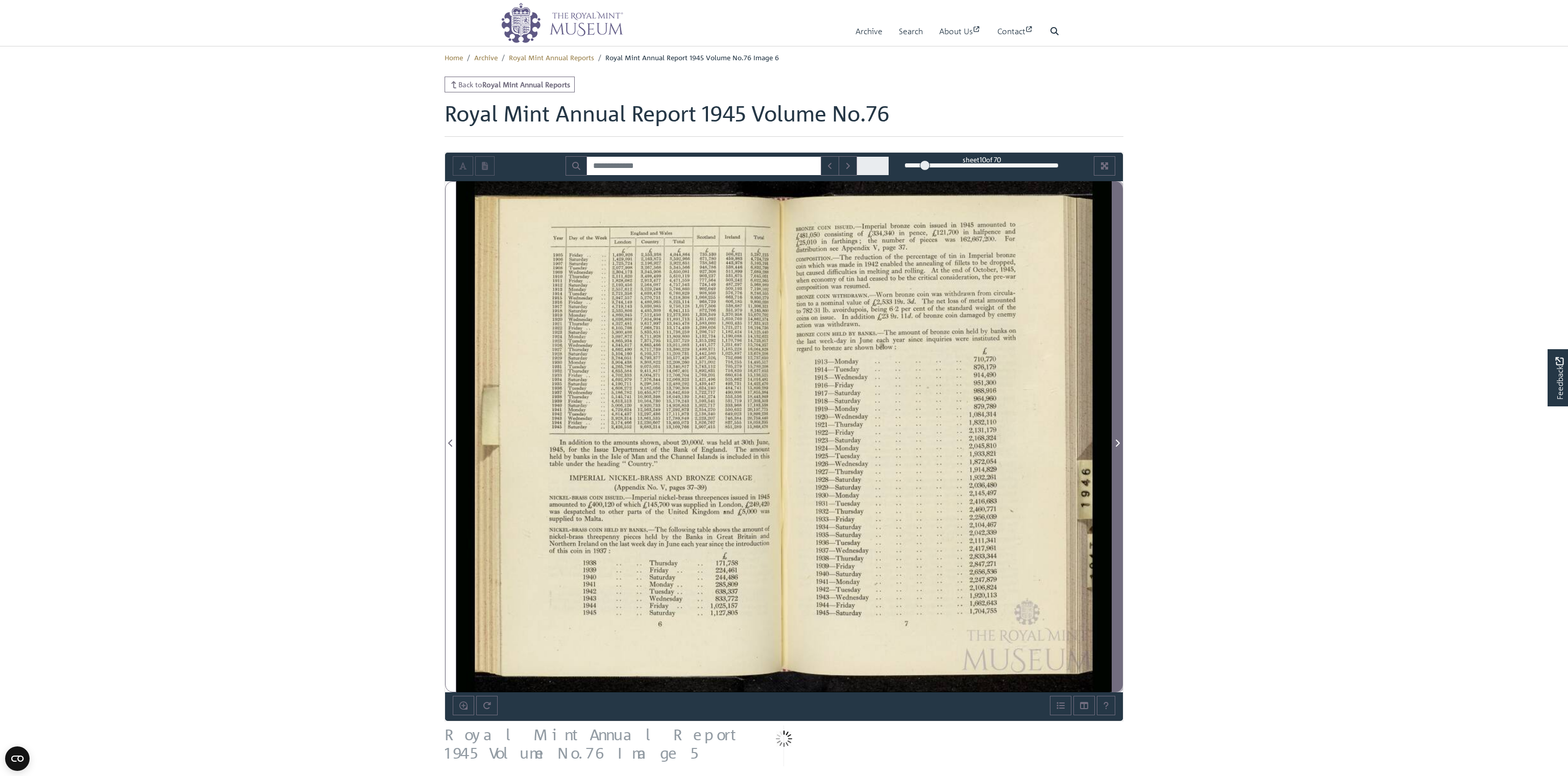
click at [672, 443] on icon "Next Page" at bounding box center [1117, 442] width 5 height 8
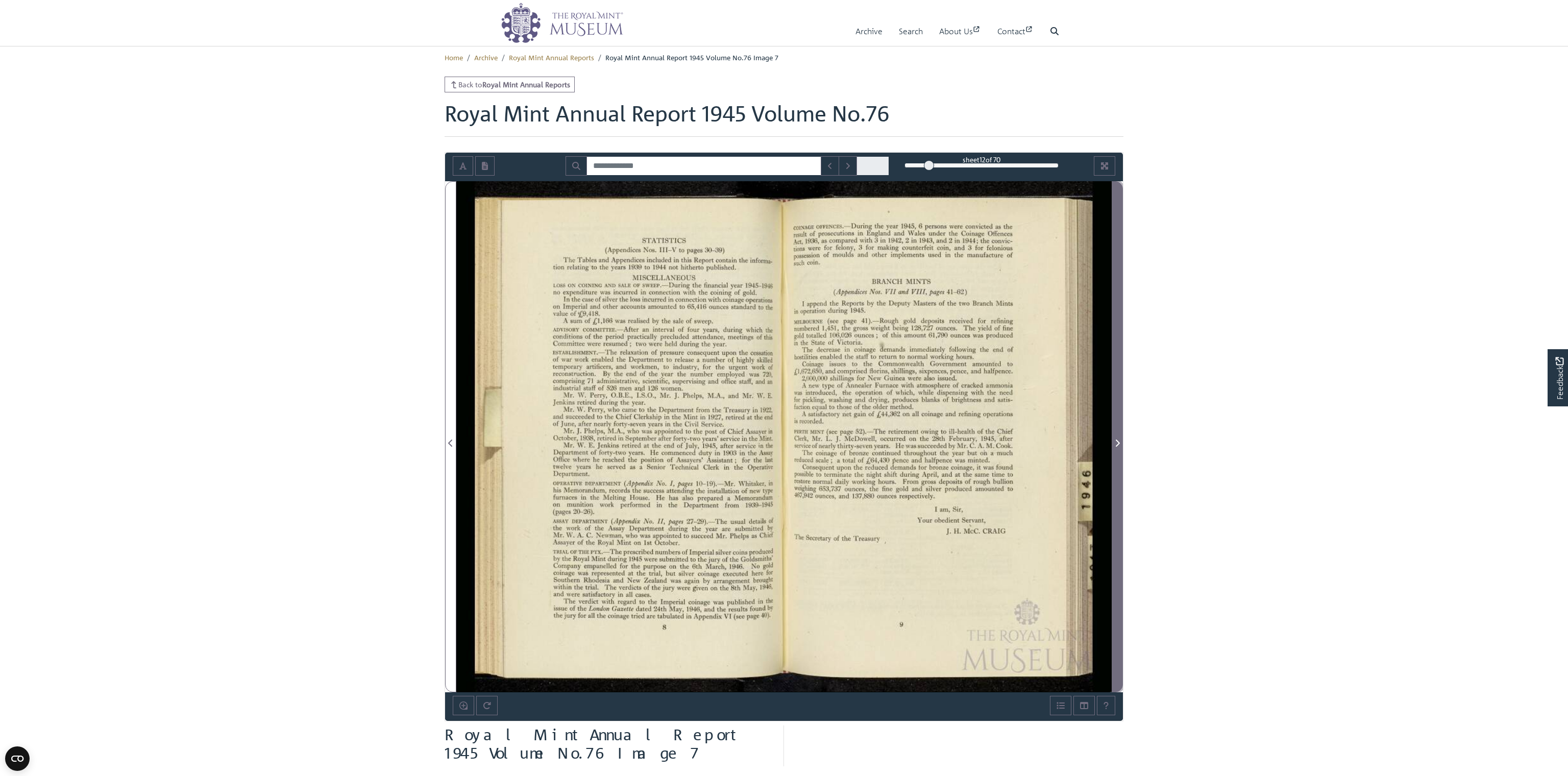
click at [672, 442] on icon "Next Page" at bounding box center [1117, 442] width 5 height 8
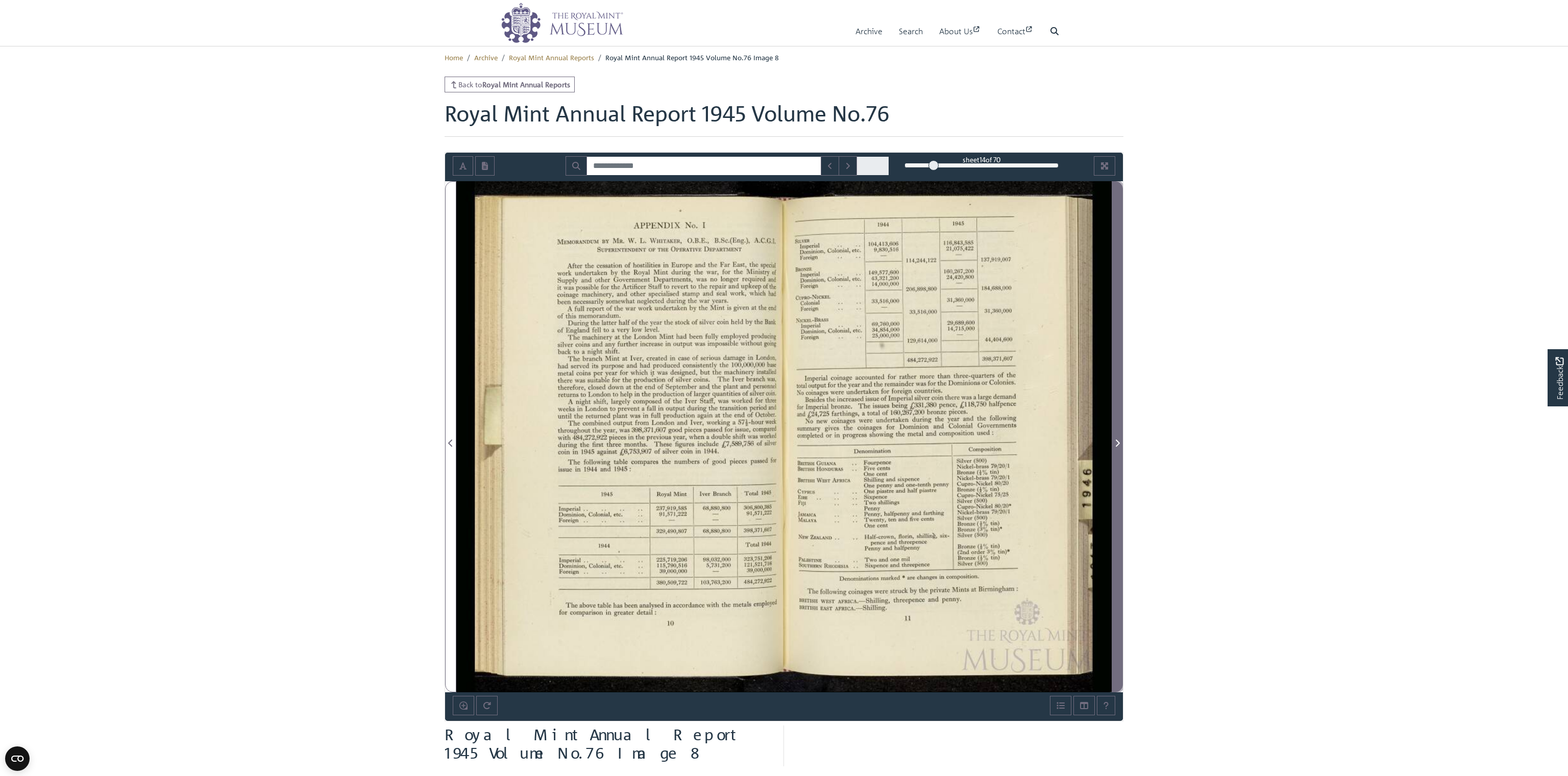
click at [672, 442] on icon "Next Page" at bounding box center [1117, 442] width 5 height 8
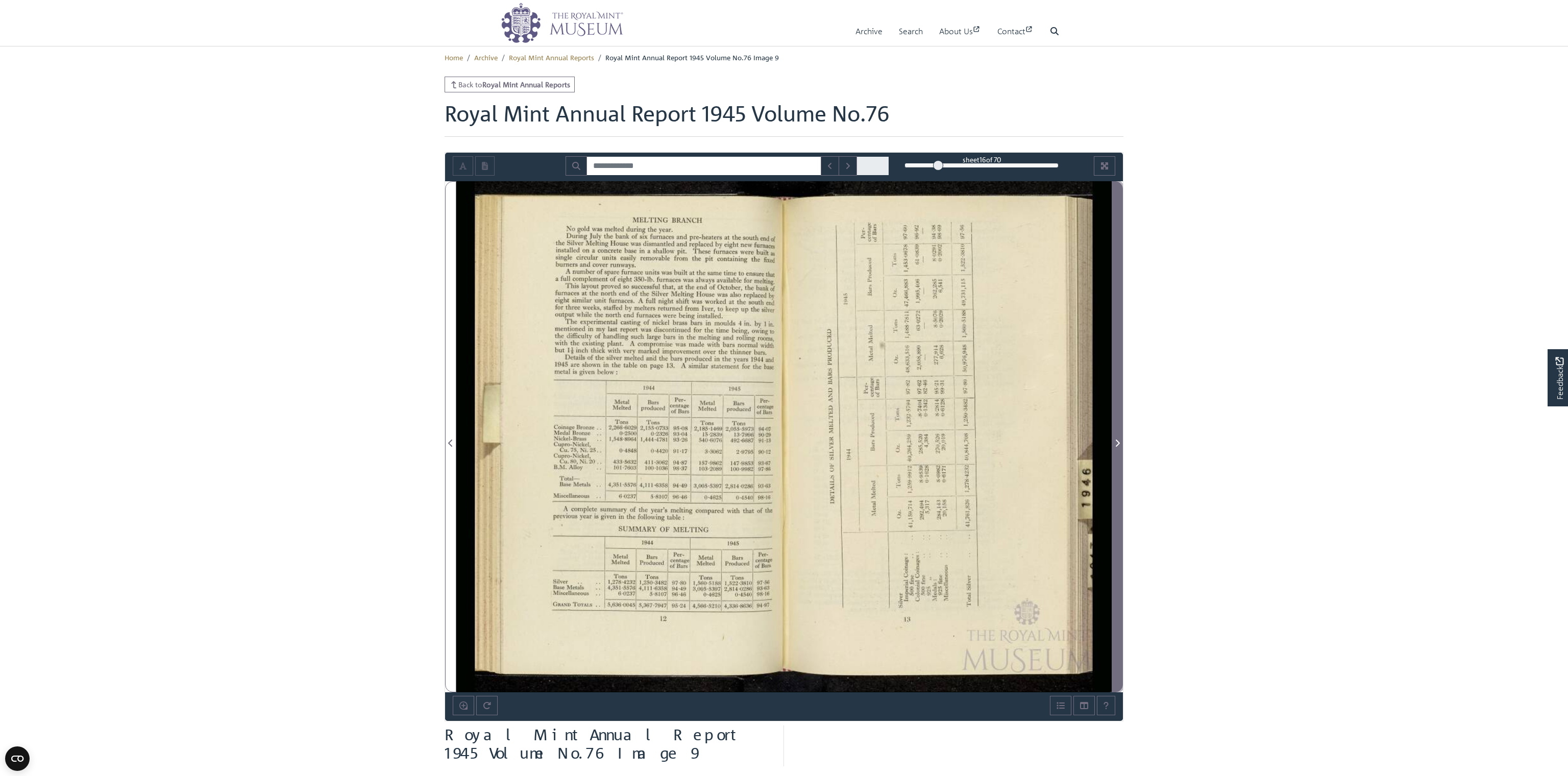
click at [672, 442] on icon "Next Page" at bounding box center [1117, 442] width 5 height 8
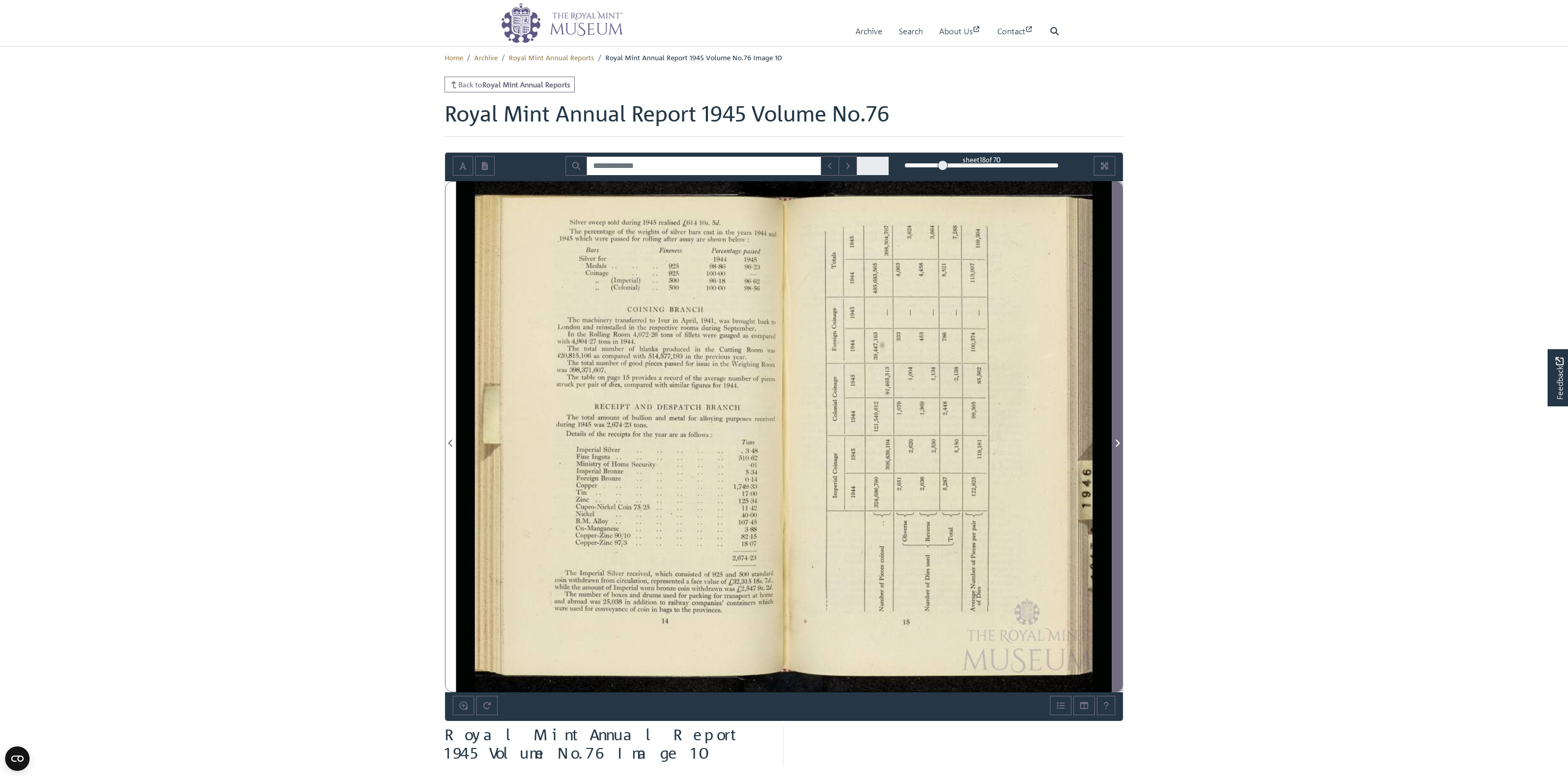
click at [672, 442] on icon "Next Page" at bounding box center [1117, 442] width 5 height 8
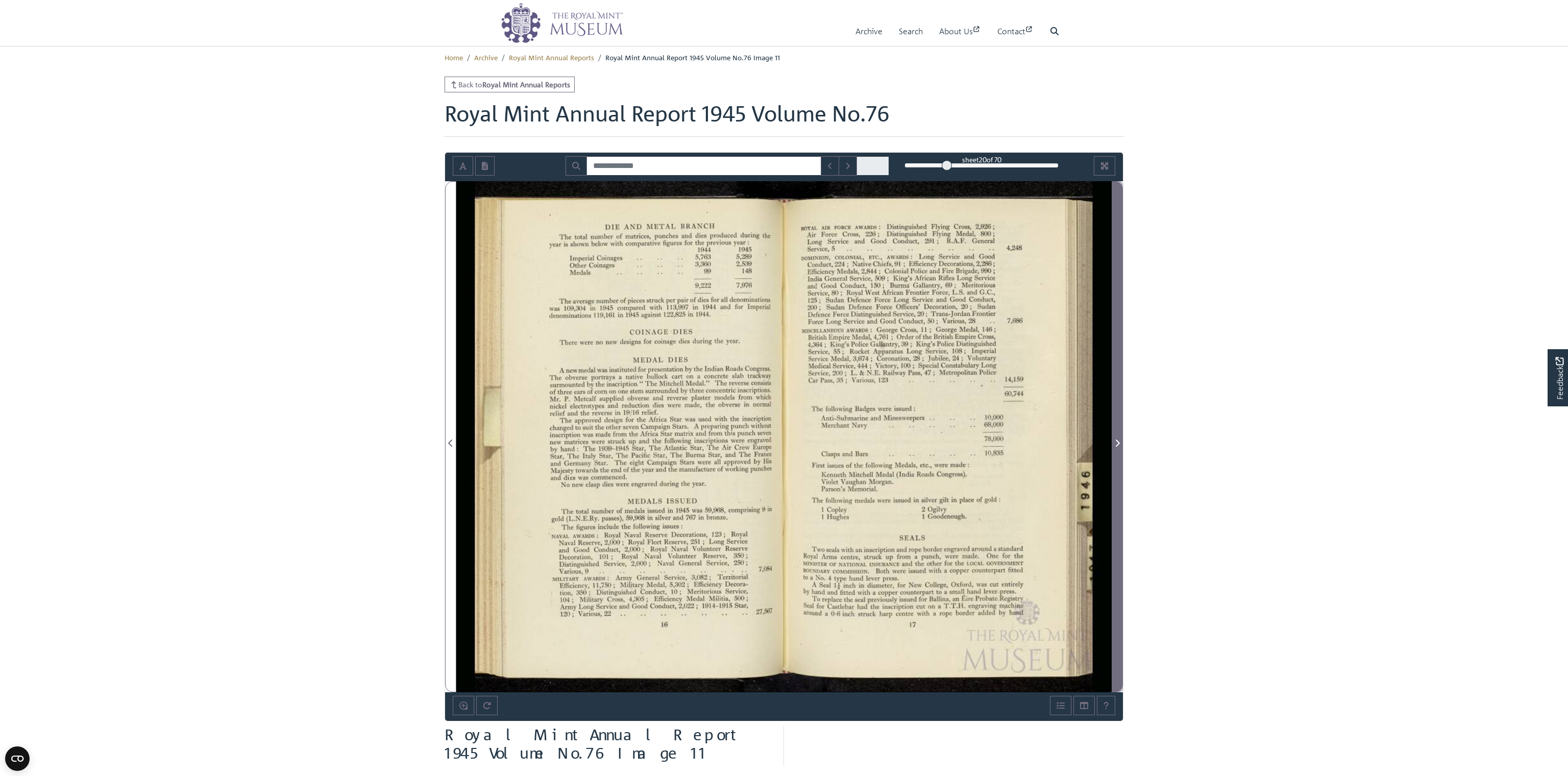
click at [672, 442] on icon "Next Page" at bounding box center [1117, 442] width 5 height 8
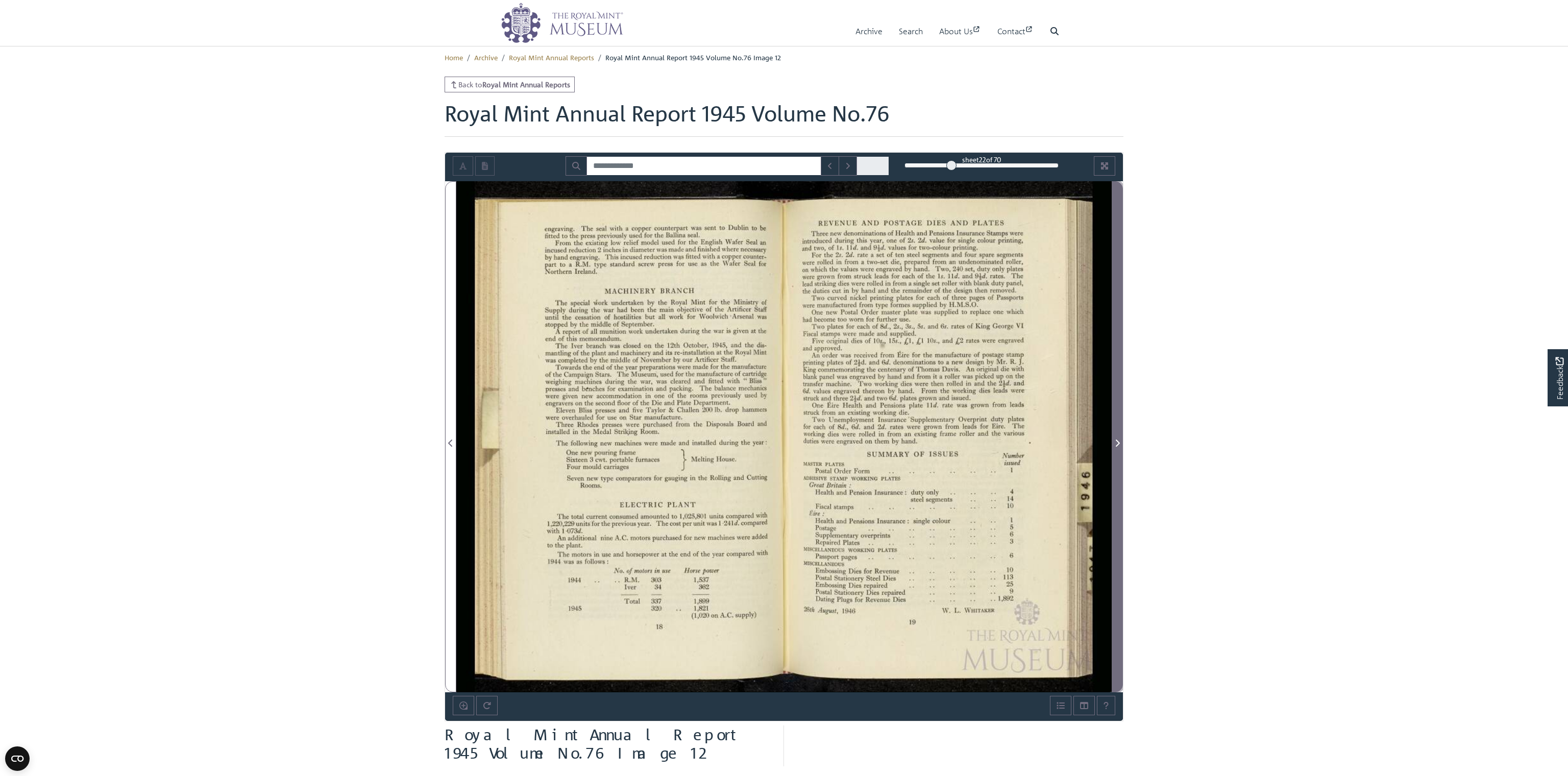
click at [672, 442] on icon "Next Page" at bounding box center [1117, 442] width 5 height 8
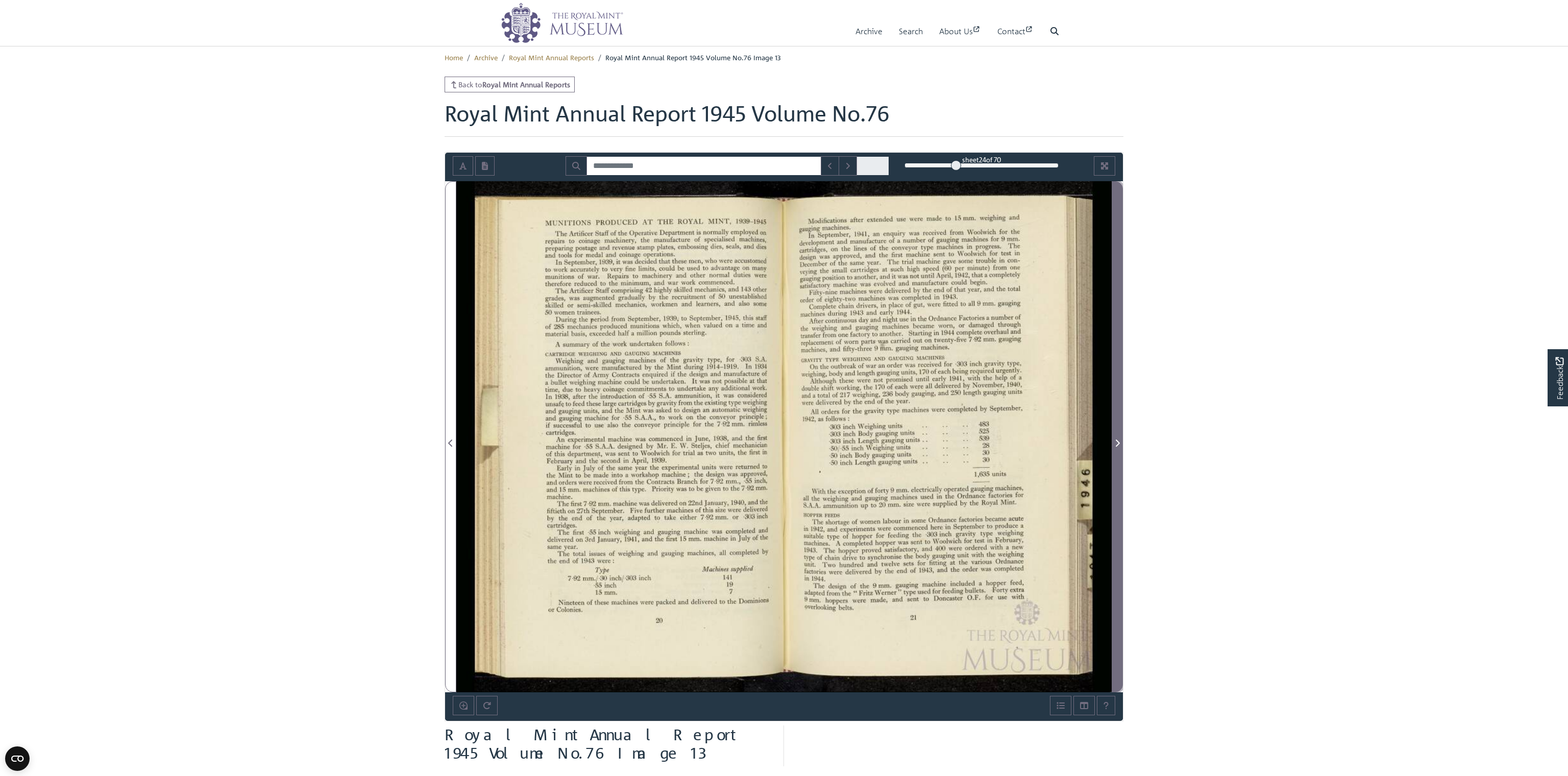
click at [672, 441] on icon "Next Page" at bounding box center [1117, 442] width 5 height 8
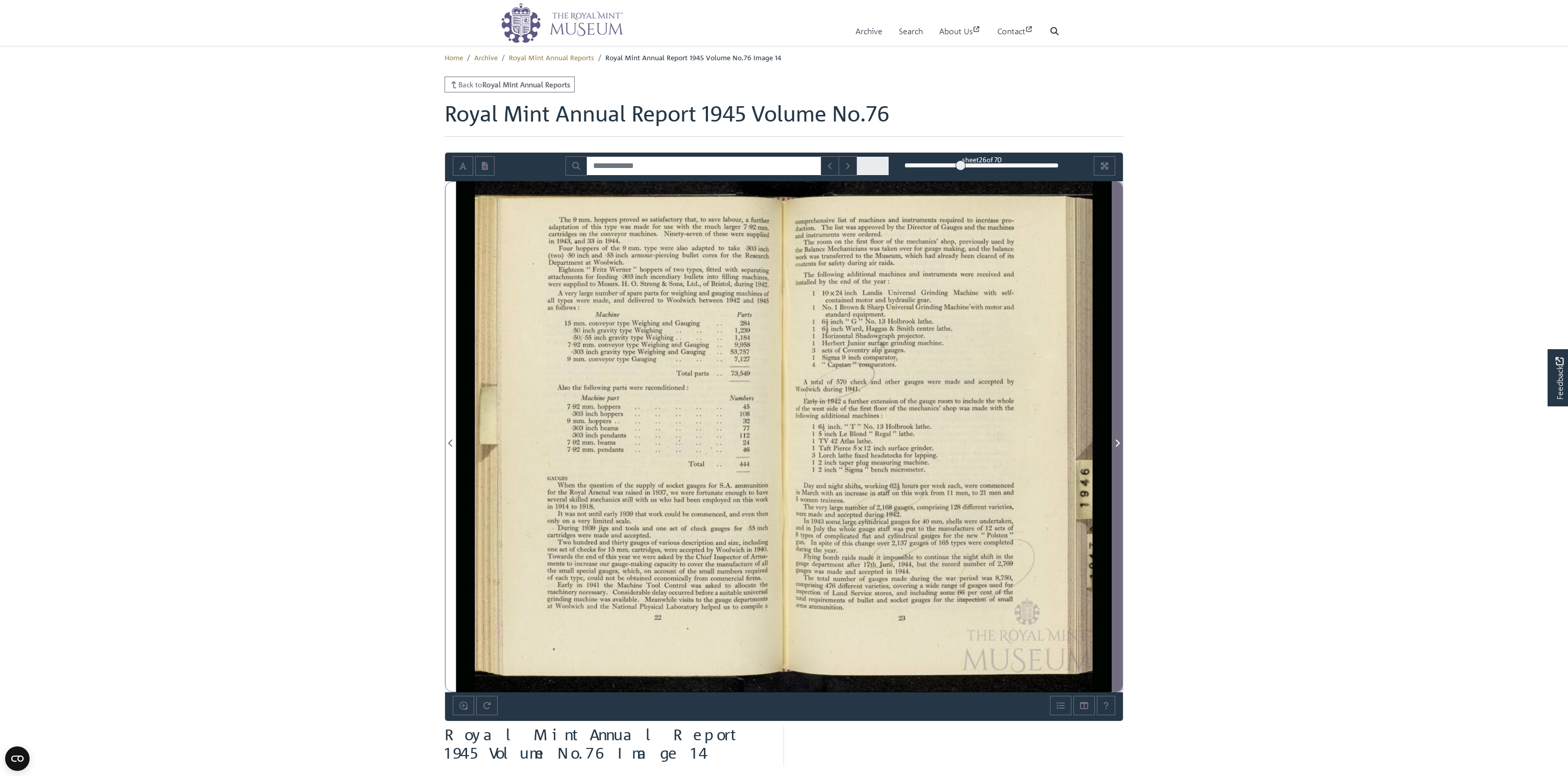
click at [672, 441] on icon "Next Page" at bounding box center [1117, 442] width 5 height 8
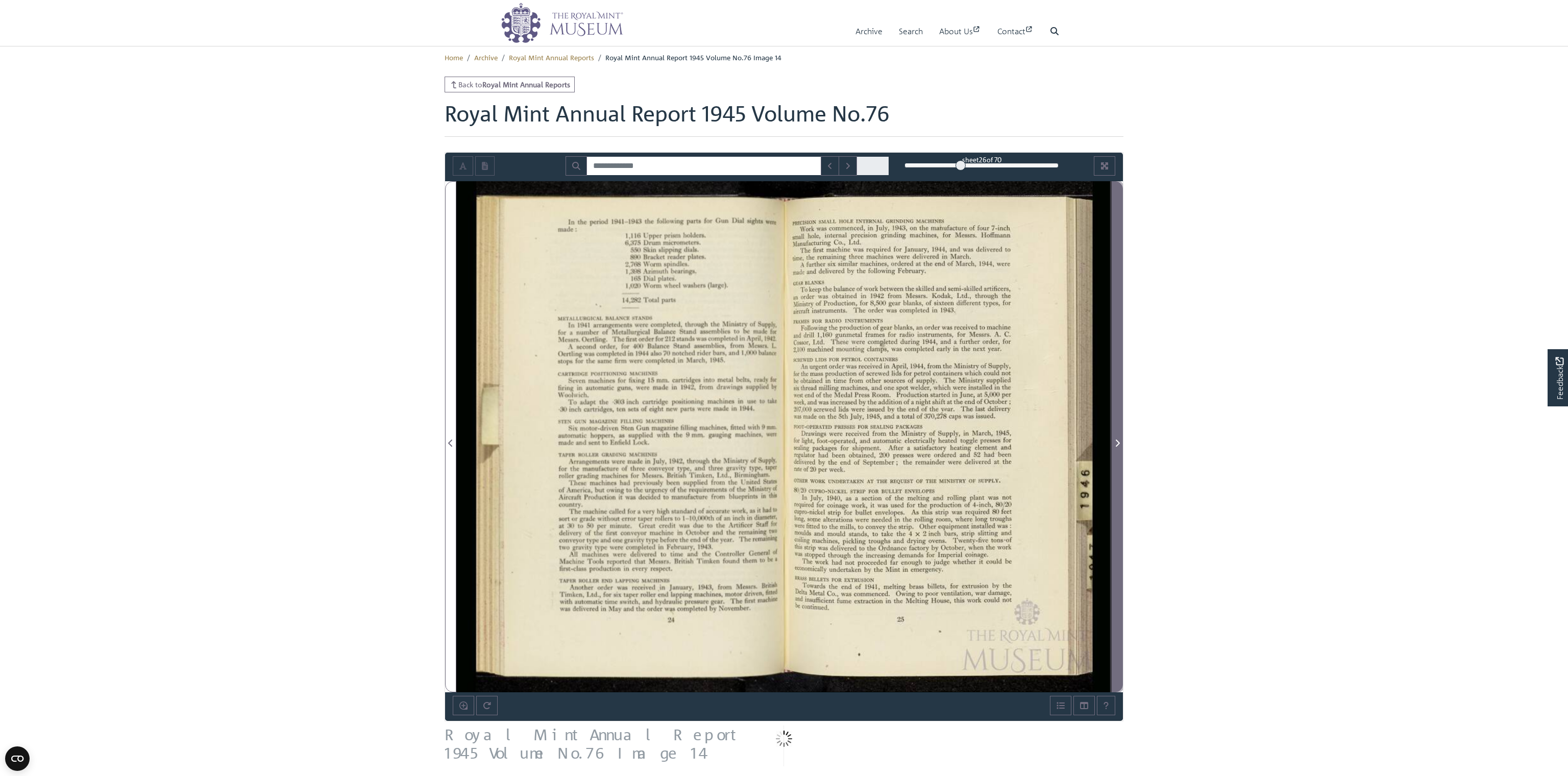
click at [672, 441] on icon "Next Page" at bounding box center [1117, 442] width 5 height 8
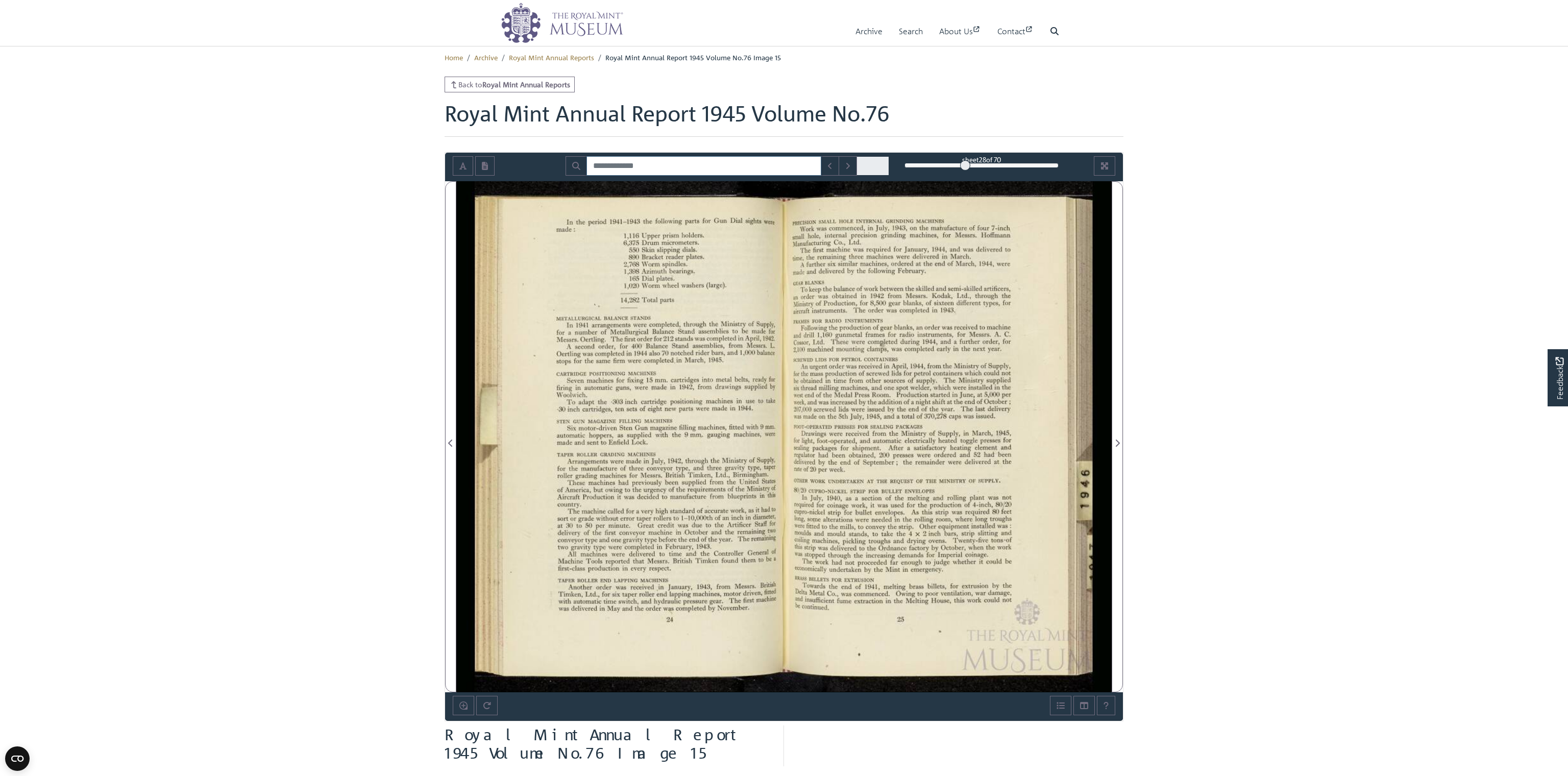
click at [625, 168] on input "Search for" at bounding box center [704, 165] width 235 height 19
click at [672, 167] on input "******" at bounding box center [704, 165] width 235 height 19
type input "******"
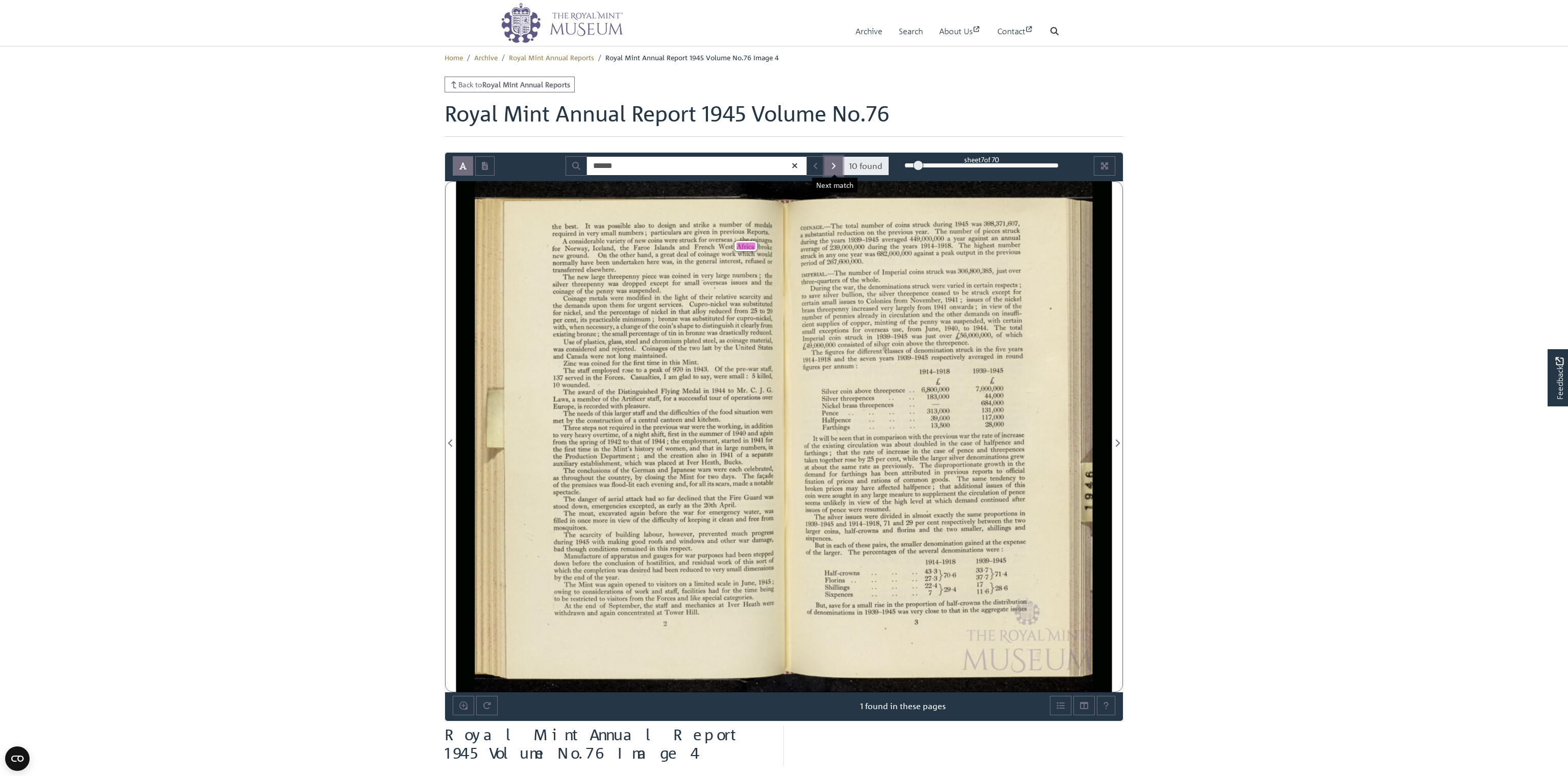
click at [672, 164] on button "Next Match" at bounding box center [834, 165] width 19 height 19
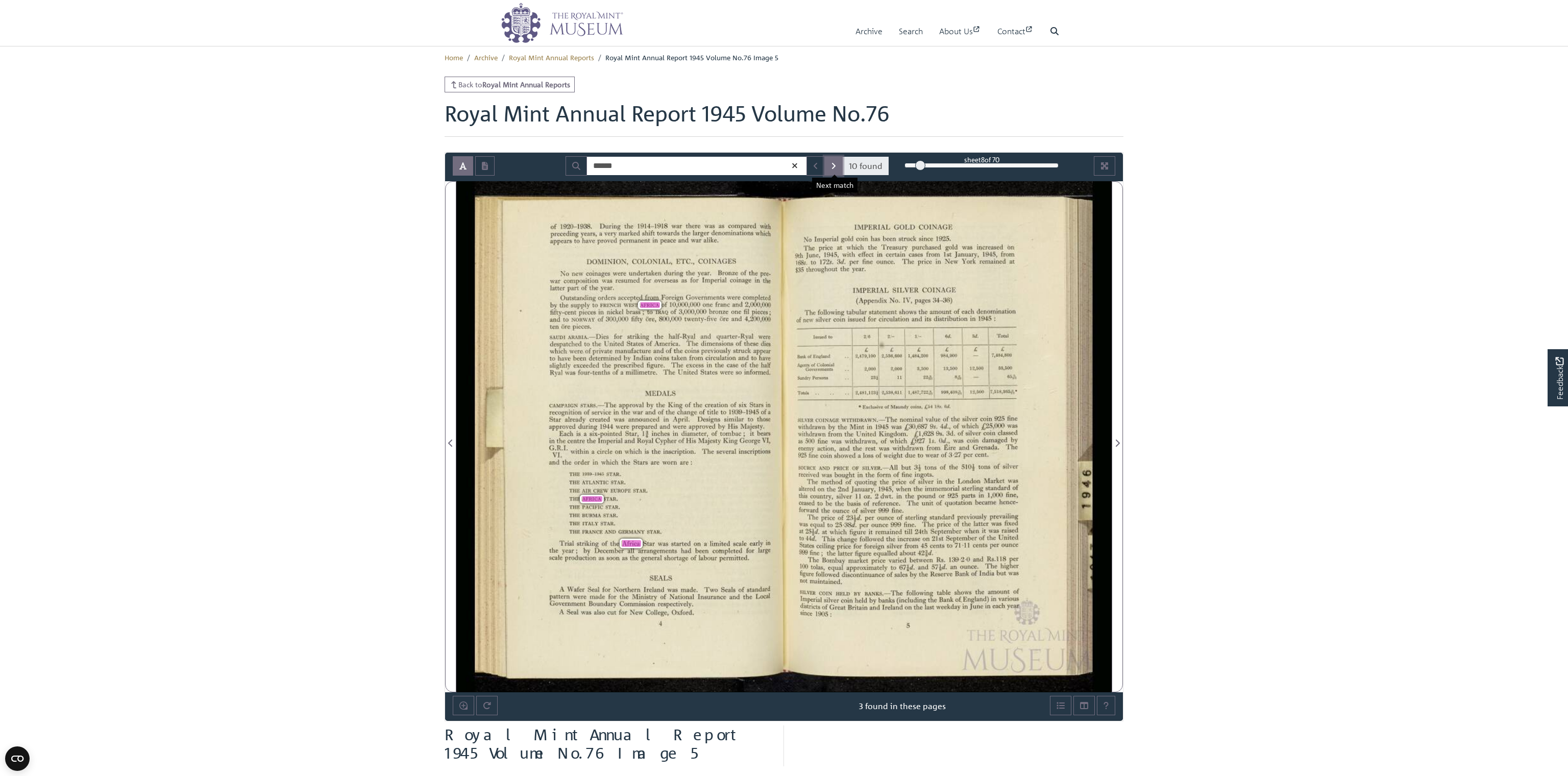
click at [672, 164] on button "Next Match" at bounding box center [834, 165] width 19 height 19
click at [672, 163] on icon "Next Match" at bounding box center [833, 166] width 5 height 8
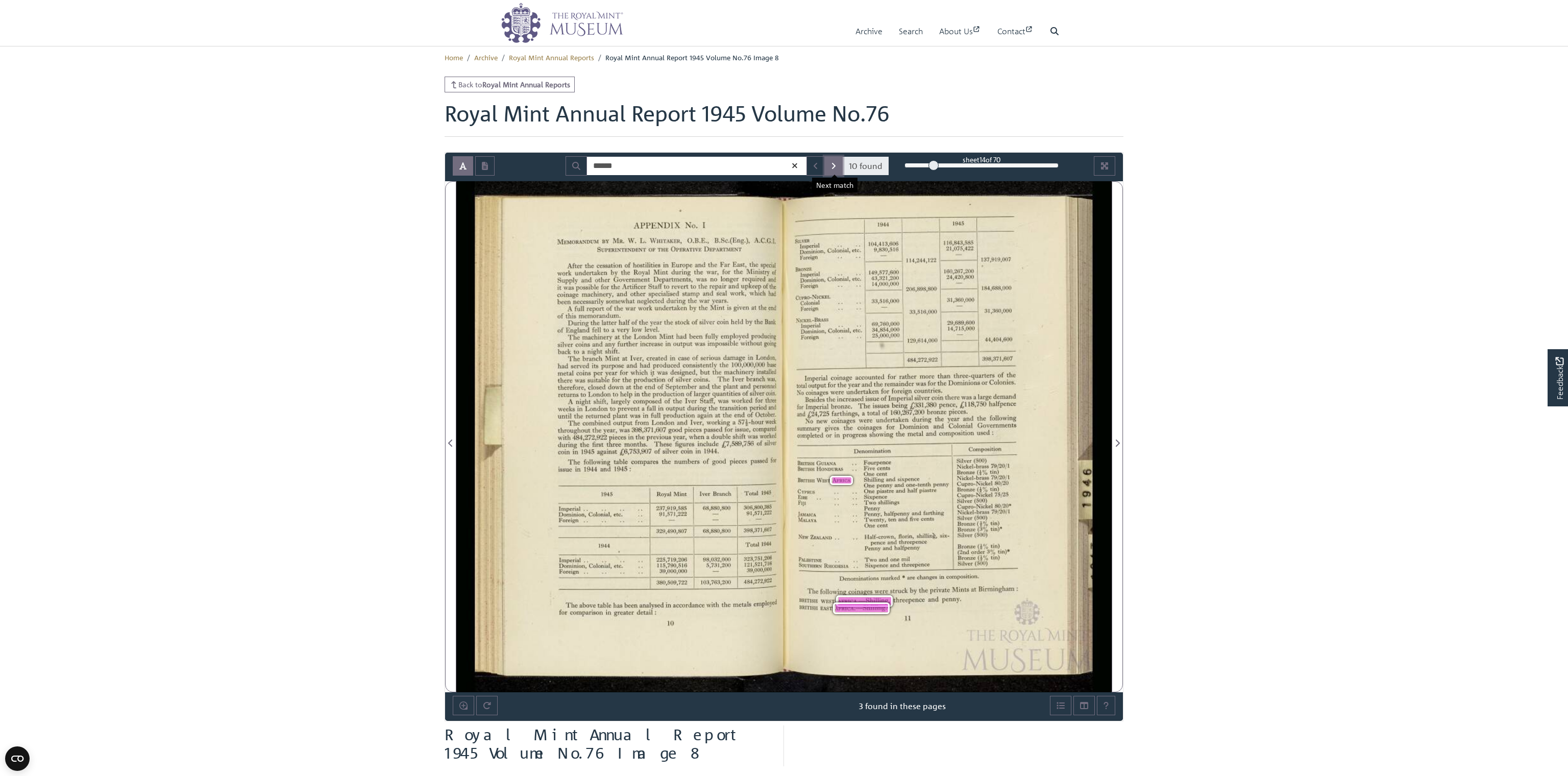
click at [672, 163] on icon "Next Match" at bounding box center [833, 166] width 5 height 8
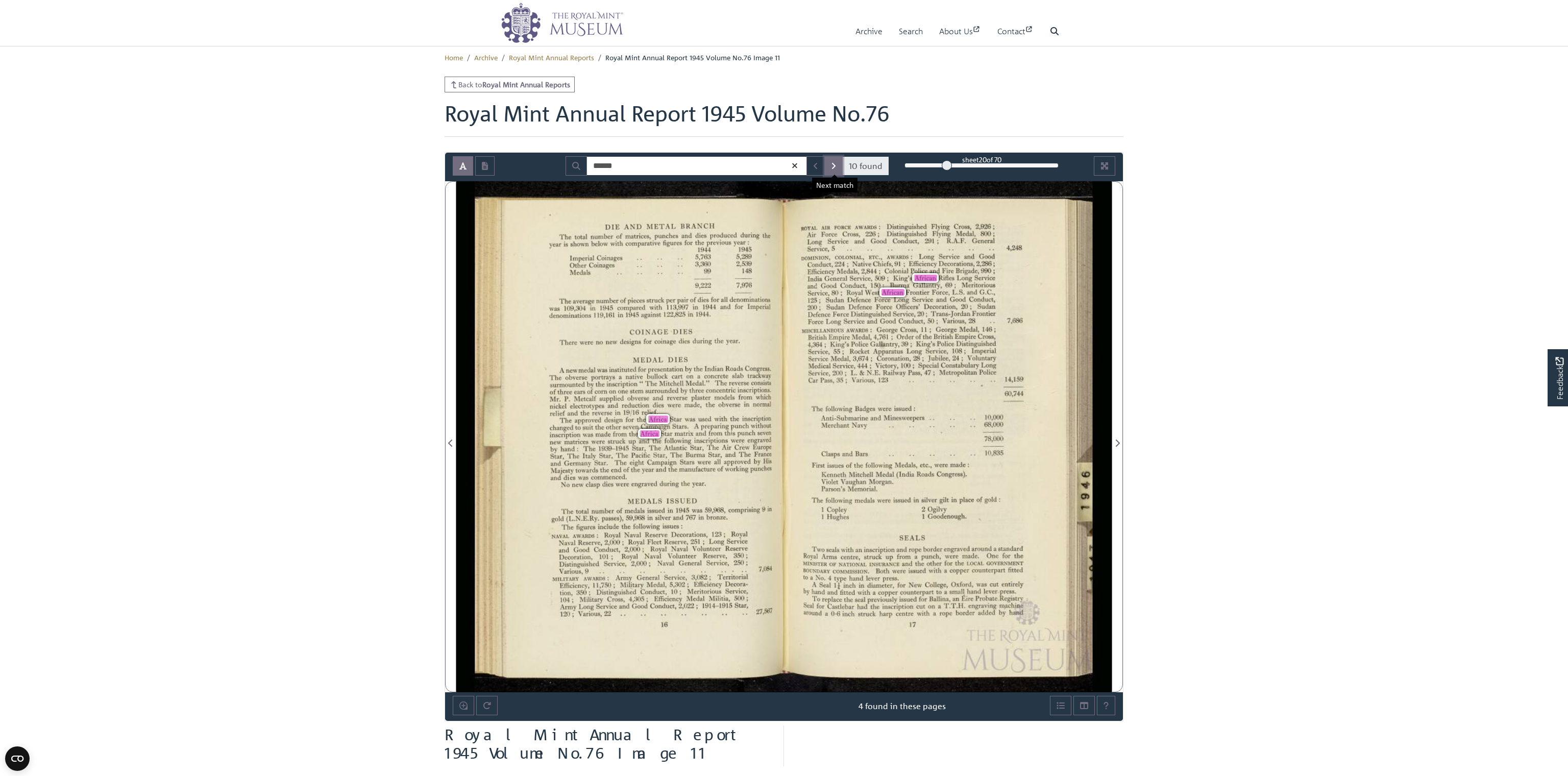
click at [672, 163] on icon "Next Match" at bounding box center [833, 166] width 5 height 8
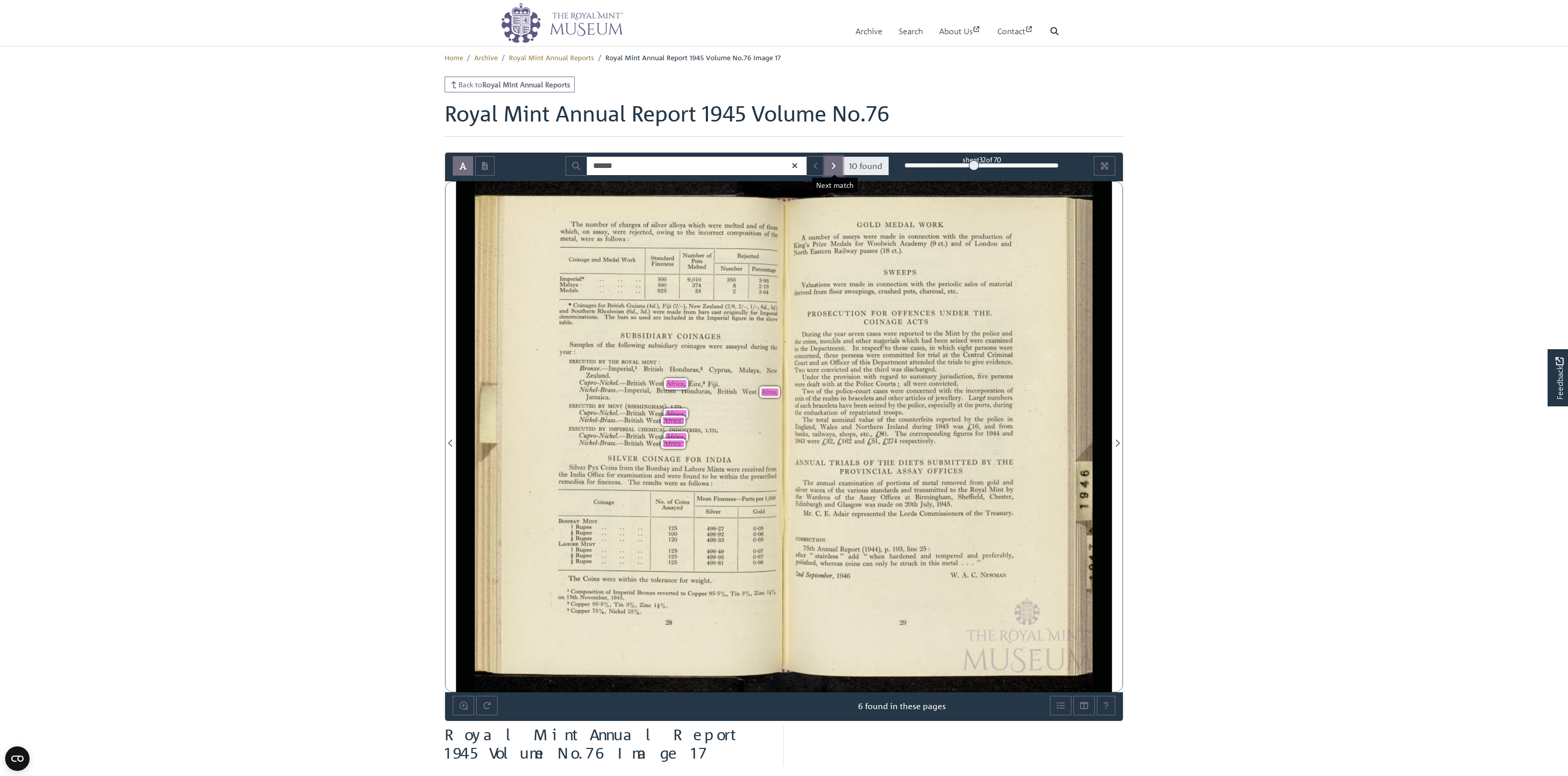
click at [672, 163] on icon "Next Match" at bounding box center [833, 166] width 5 height 8
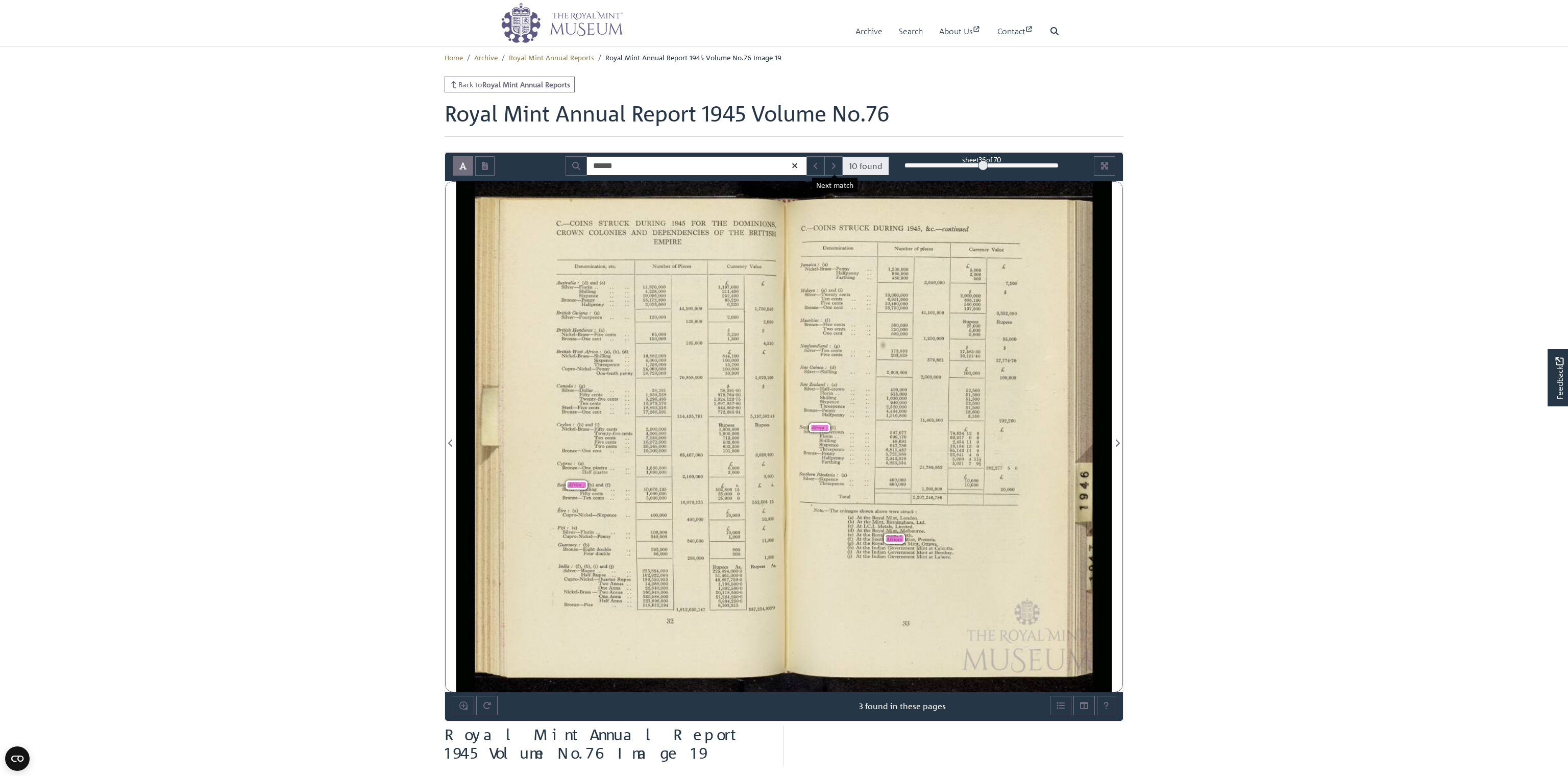
click at [672, 119] on body "Menu Archive Search About Us Contact" at bounding box center [784, 545] width 1568 height 1090
click at [498, 83] on strong "Royal Mint Annual Reports" at bounding box center [527, 84] width 88 height 9
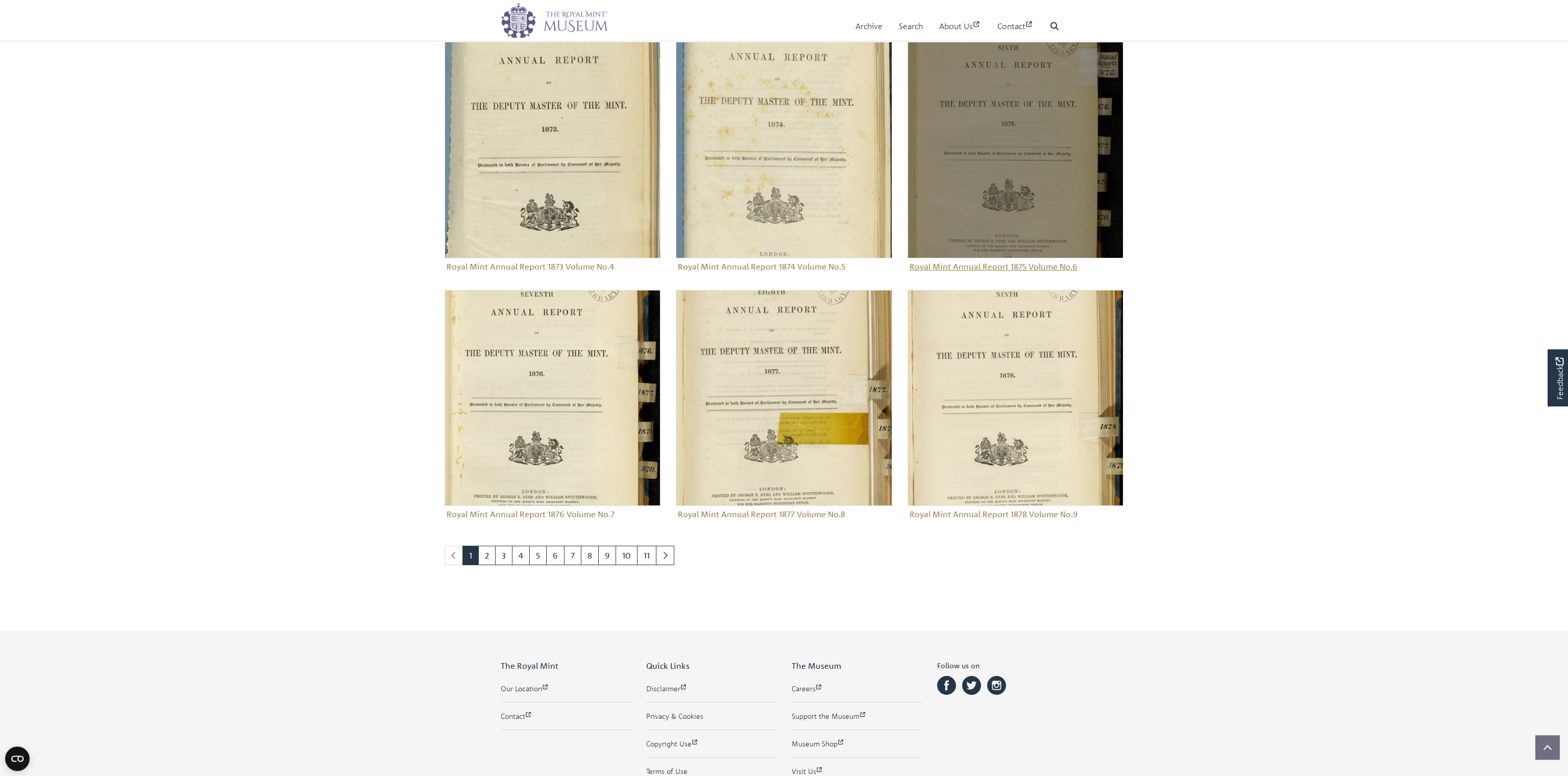
scroll to position [1113, 0]
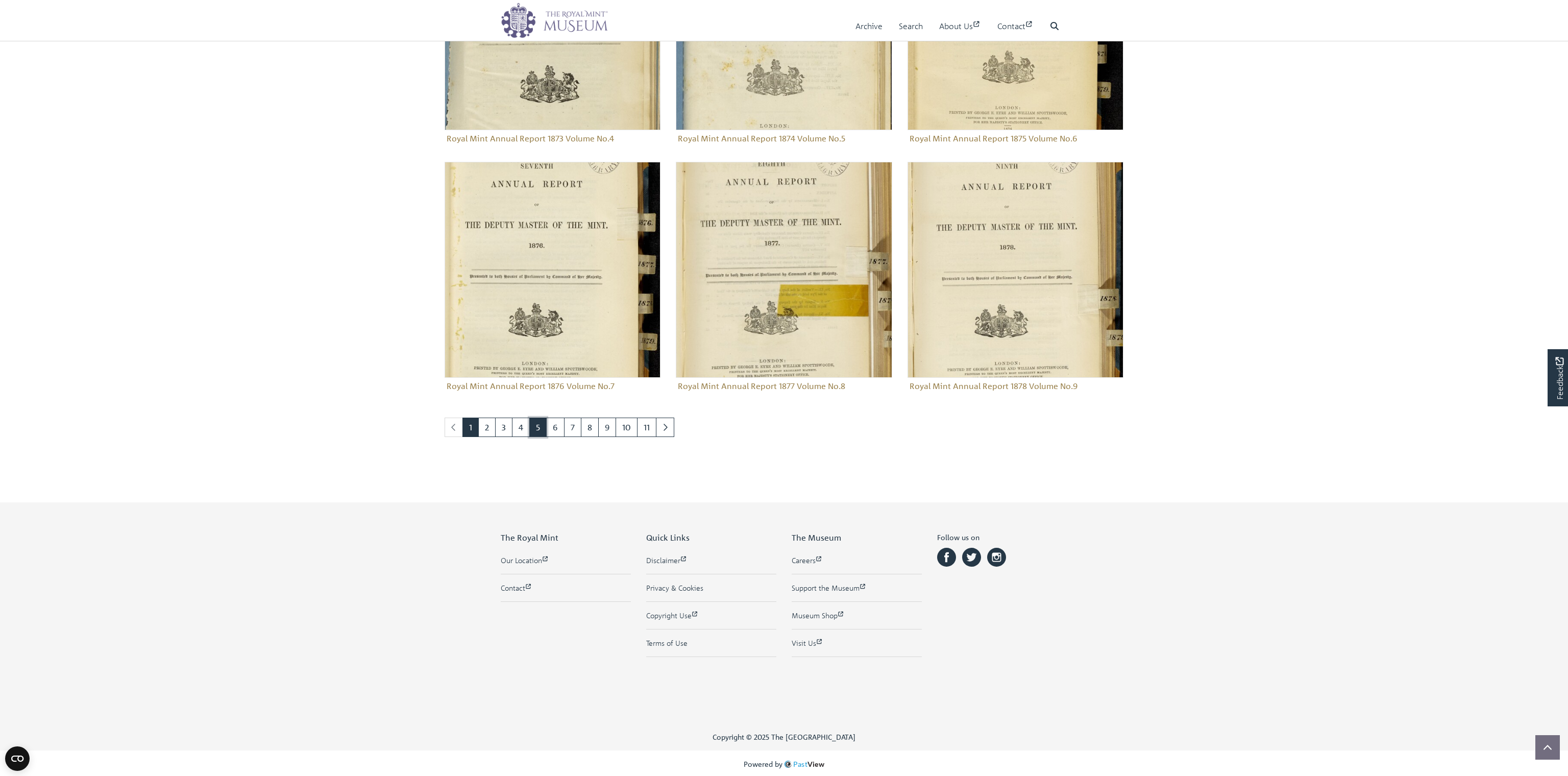
click at [537, 428] on link "5" at bounding box center [537, 427] width 17 height 19
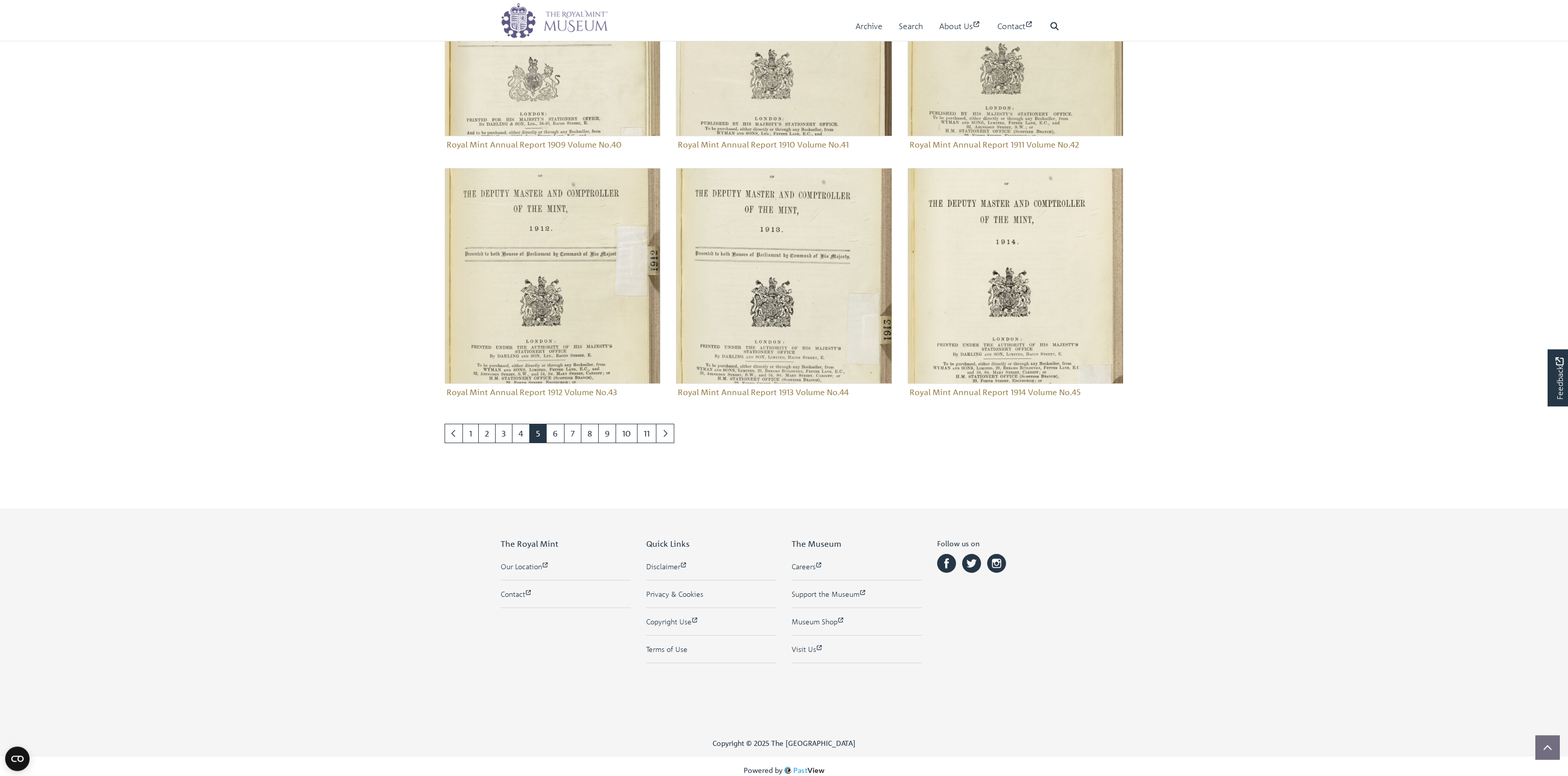
scroll to position [1113, 0]
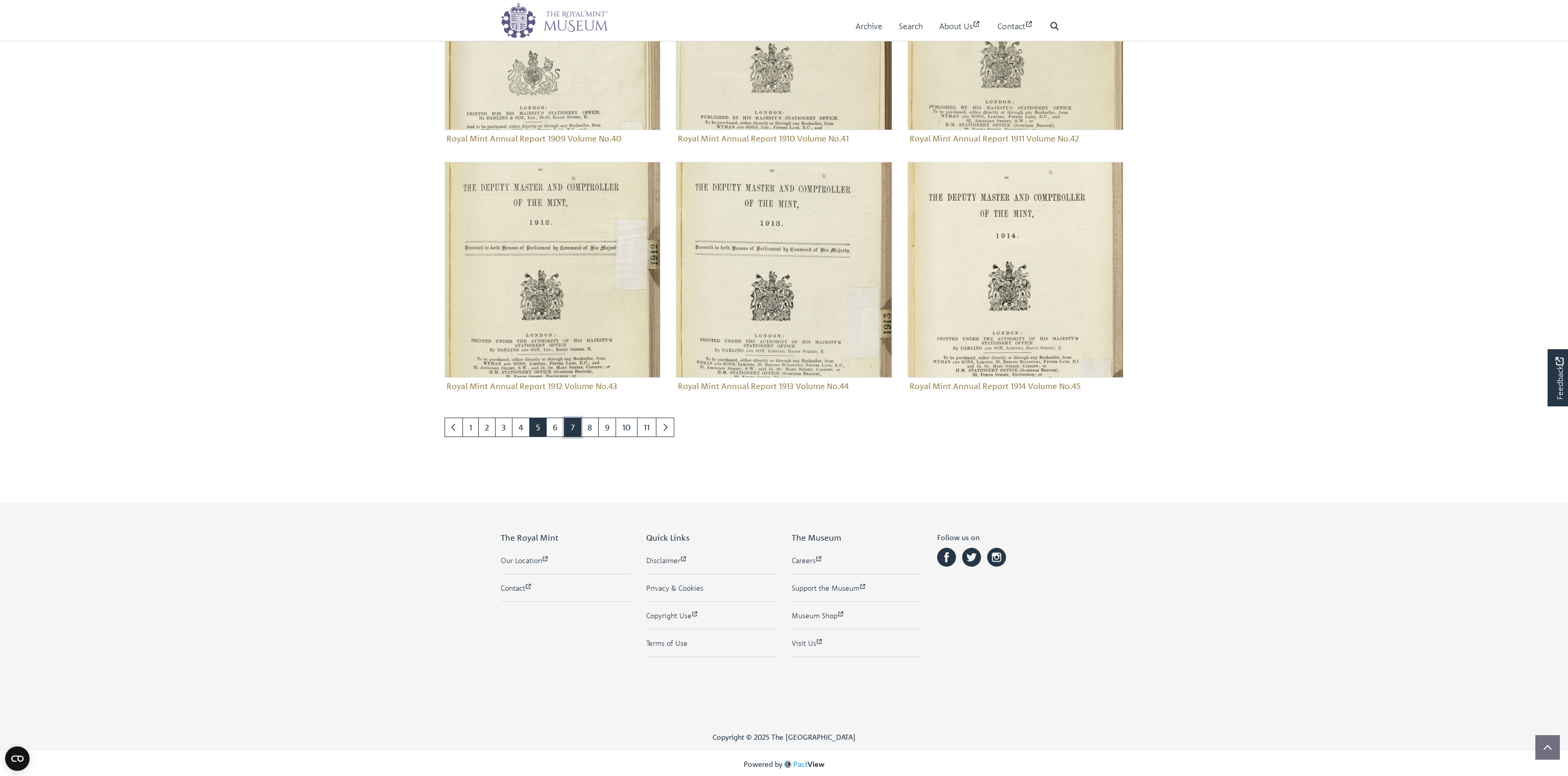
click at [567, 425] on link "7" at bounding box center [572, 427] width 17 height 19
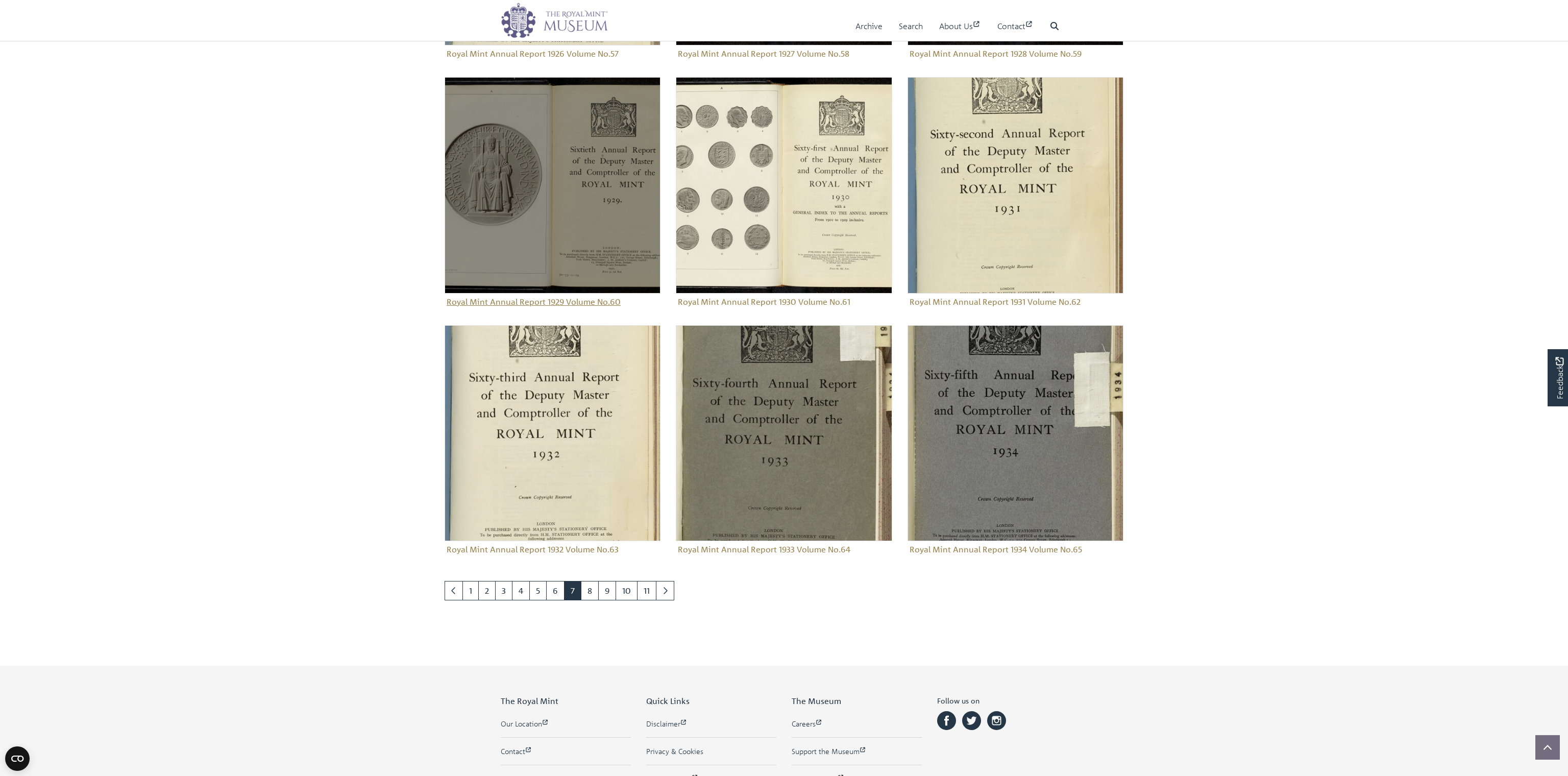
scroll to position [999, 0]
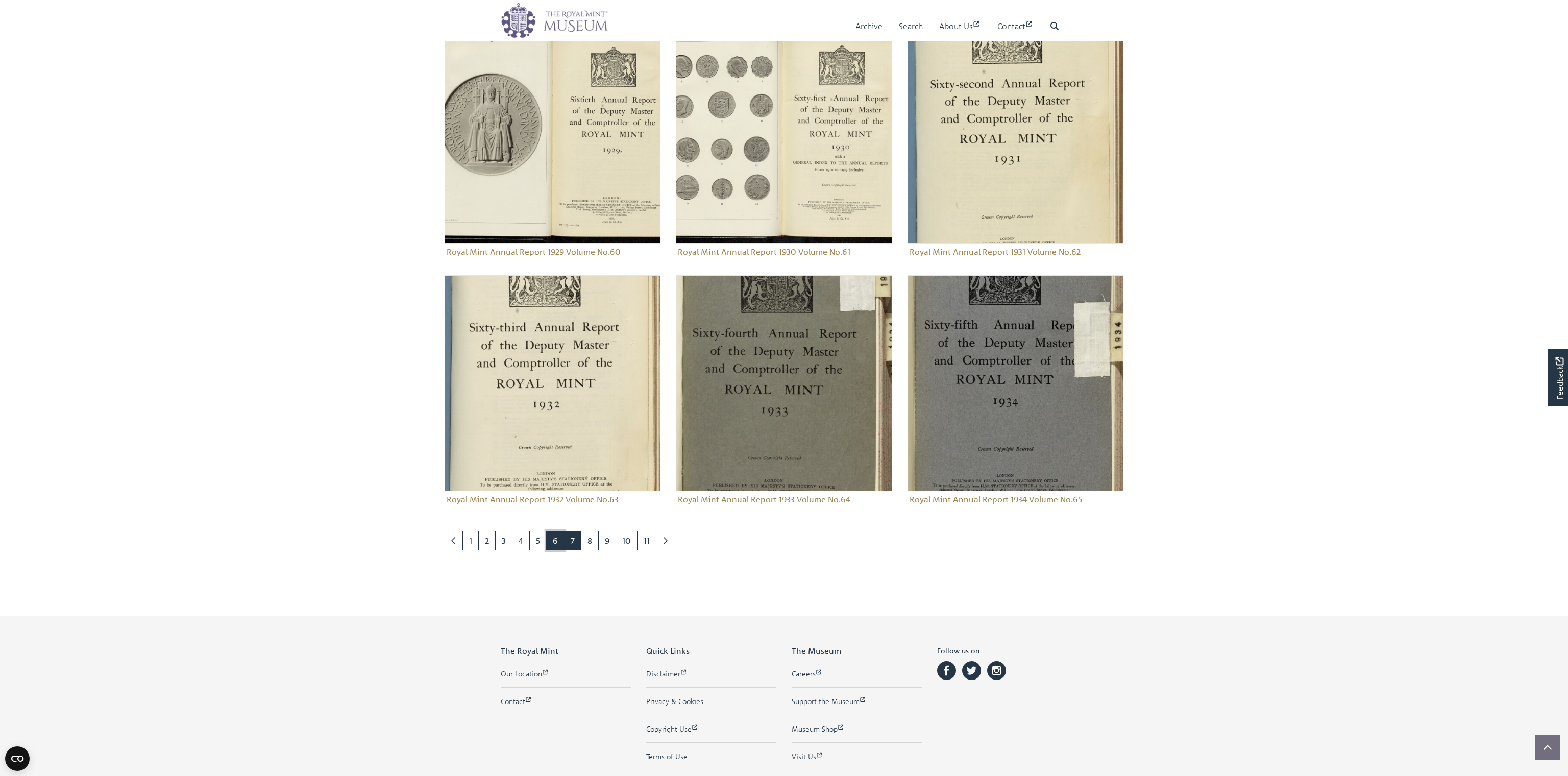
click at [552, 537] on link "6" at bounding box center [555, 540] width 19 height 19
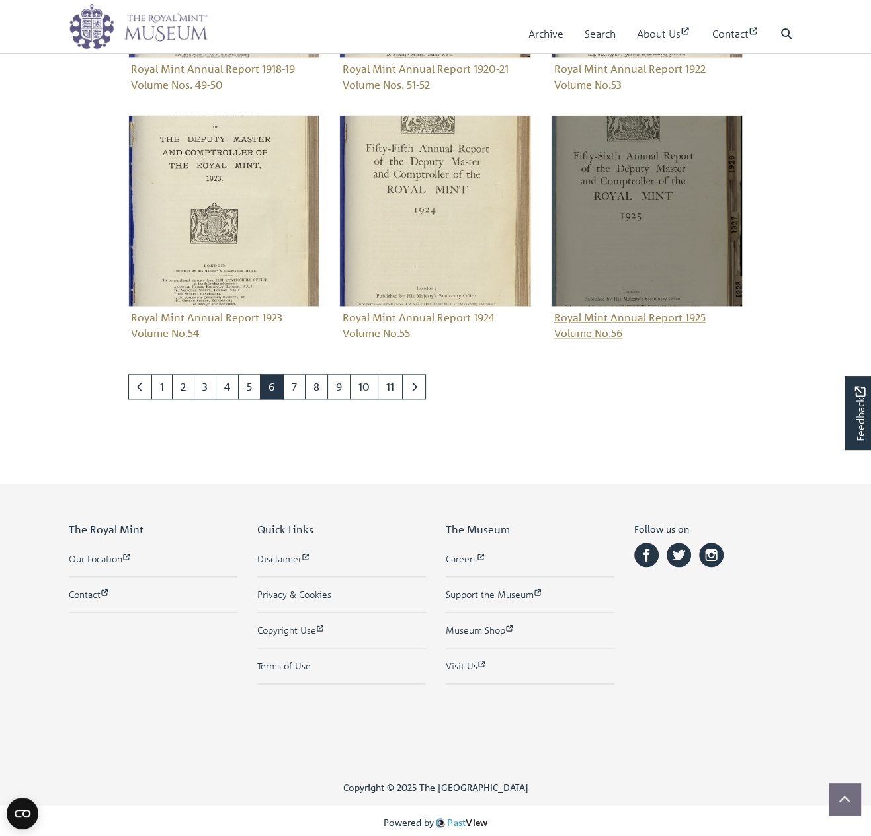
scroll to position [1265, 0]
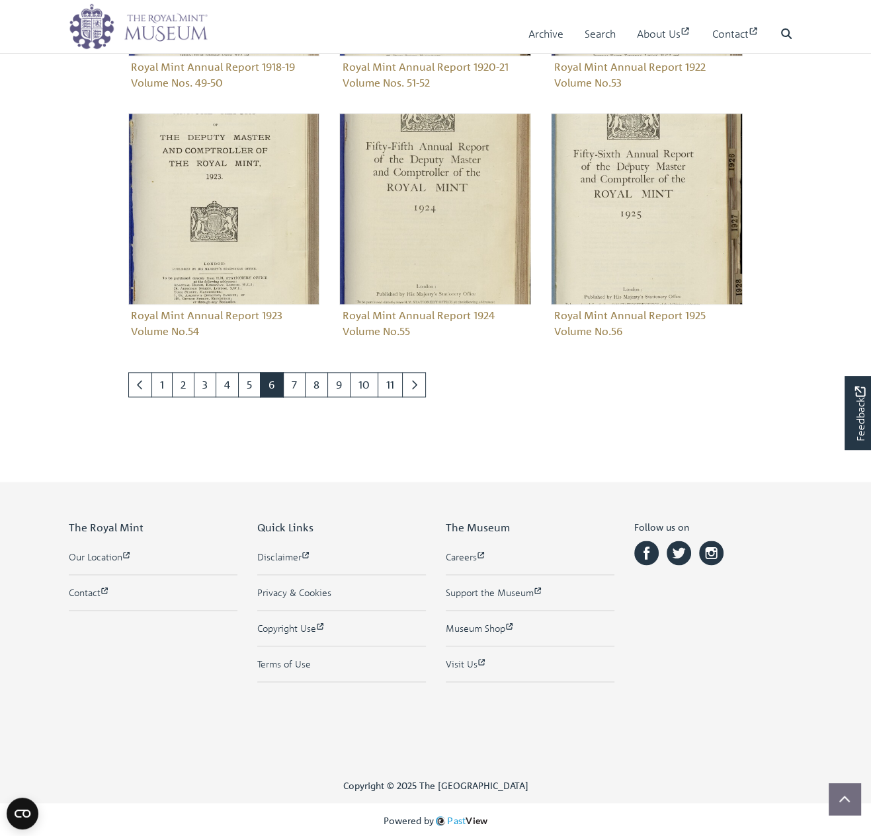
click at [167, 485] on div "The Royal Mint Our Location Contact Quick Links Disclaimer Privacy & Cookies Co…" at bounding box center [436, 625] width 754 height 286
click at [247, 383] on link "5" at bounding box center [249, 384] width 22 height 25
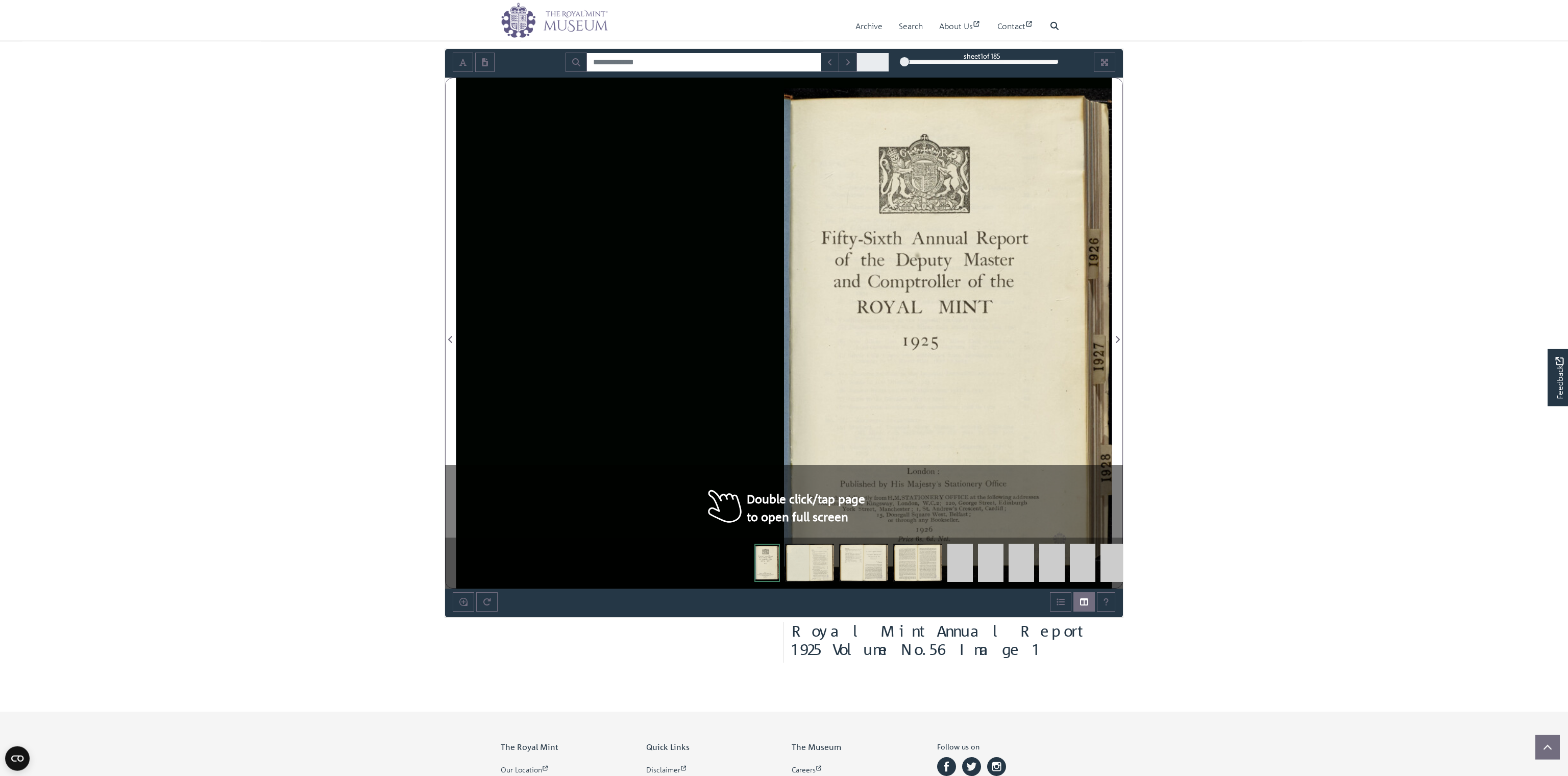
scroll to position [59, 0]
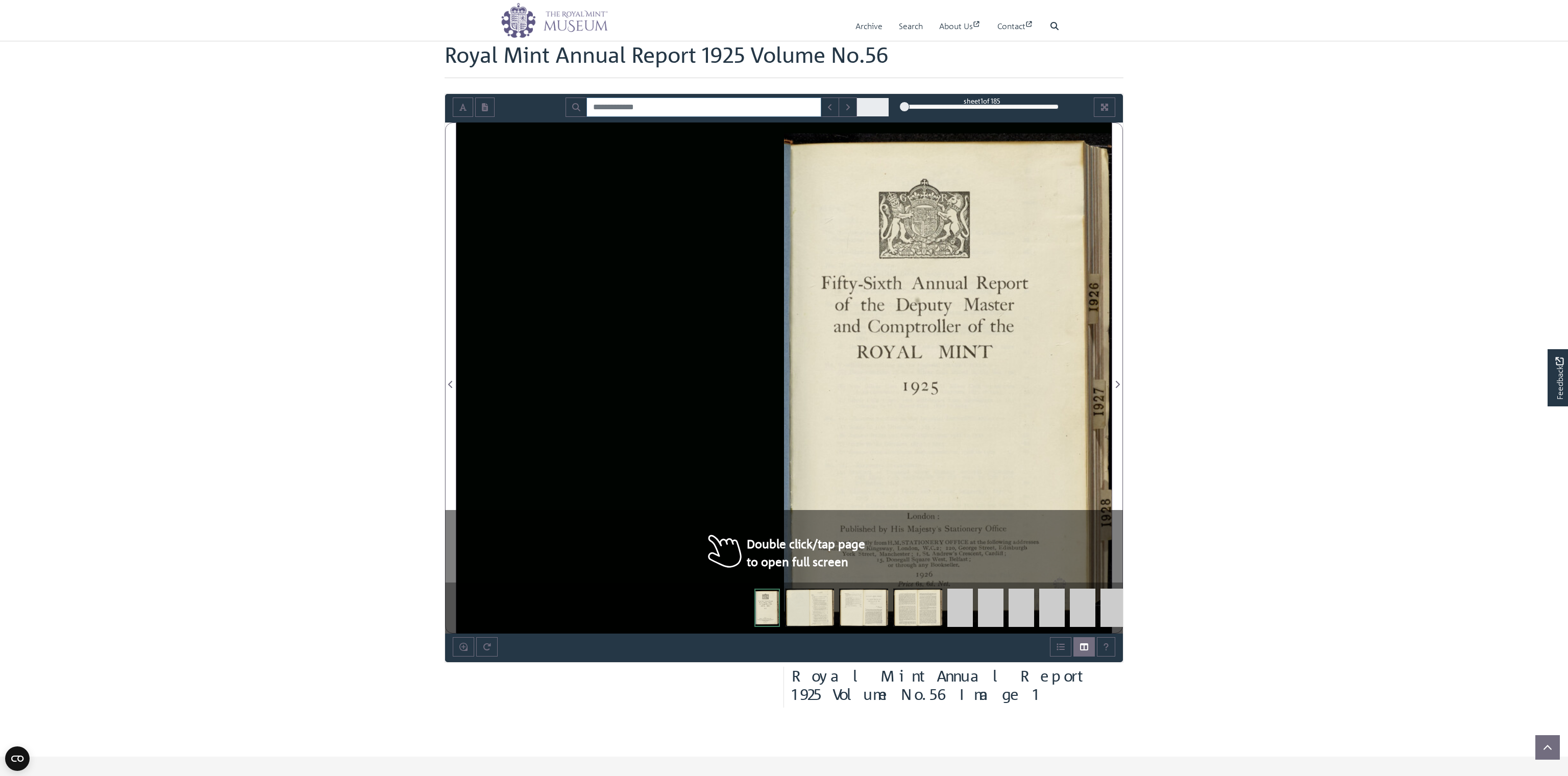
click at [662, 102] on input "Search for" at bounding box center [704, 107] width 235 height 19
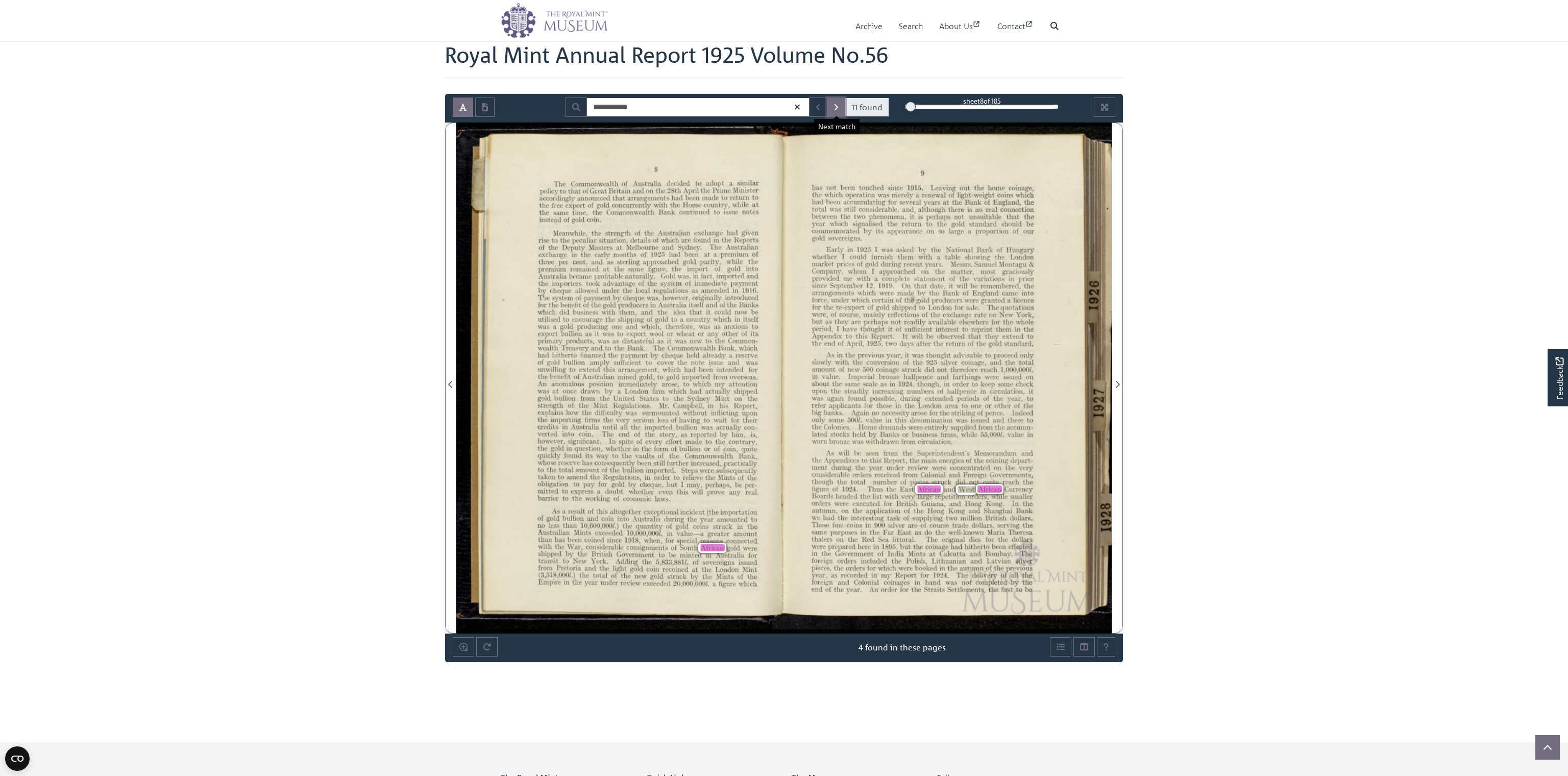
click at [836, 106] on icon "Next Match" at bounding box center [835, 107] width 5 height 8
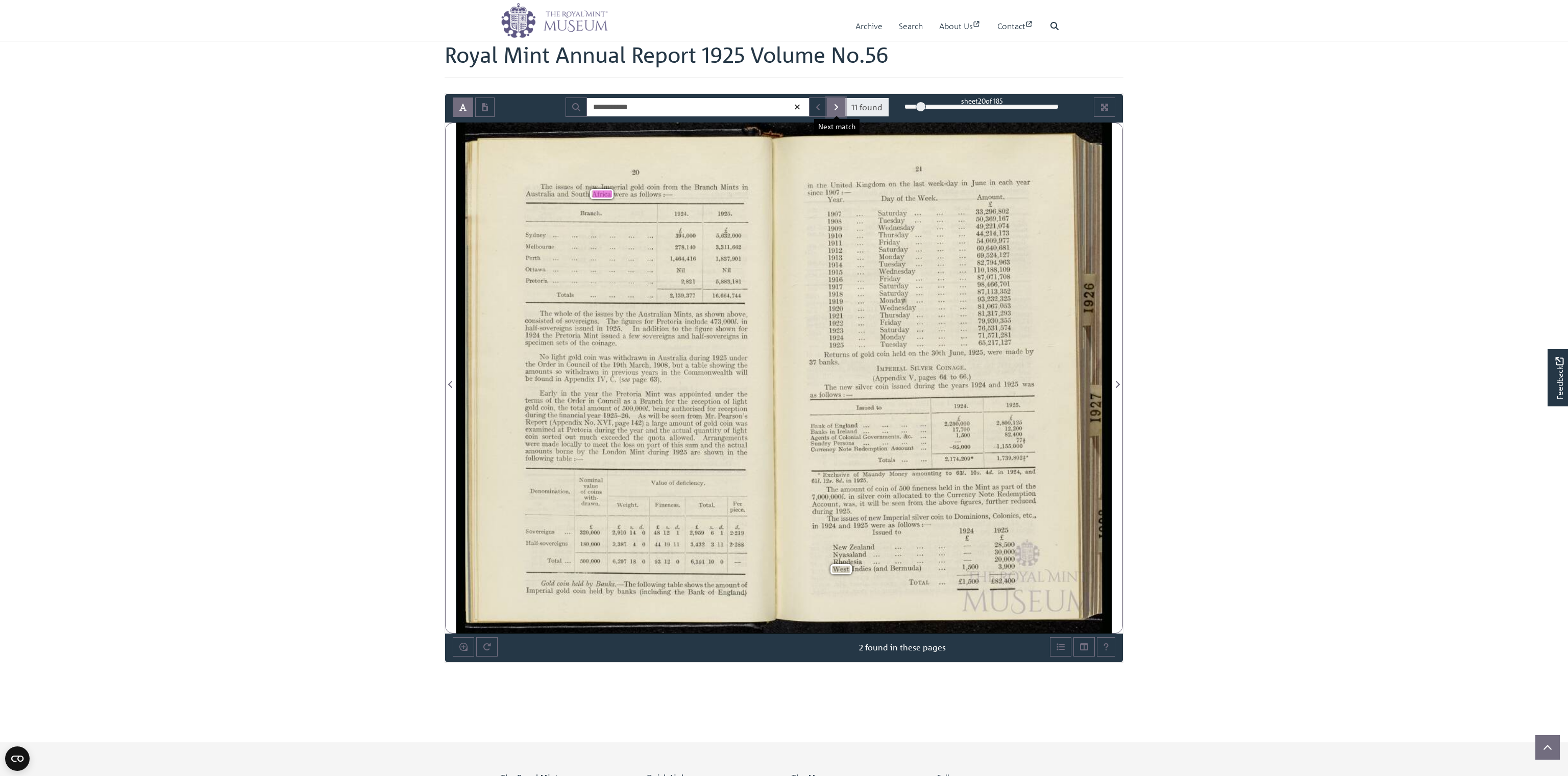
click at [836, 106] on icon "Next Match" at bounding box center [835, 107] width 5 height 8
click at [836, 107] on icon "Next Match" at bounding box center [835, 107] width 5 height 8
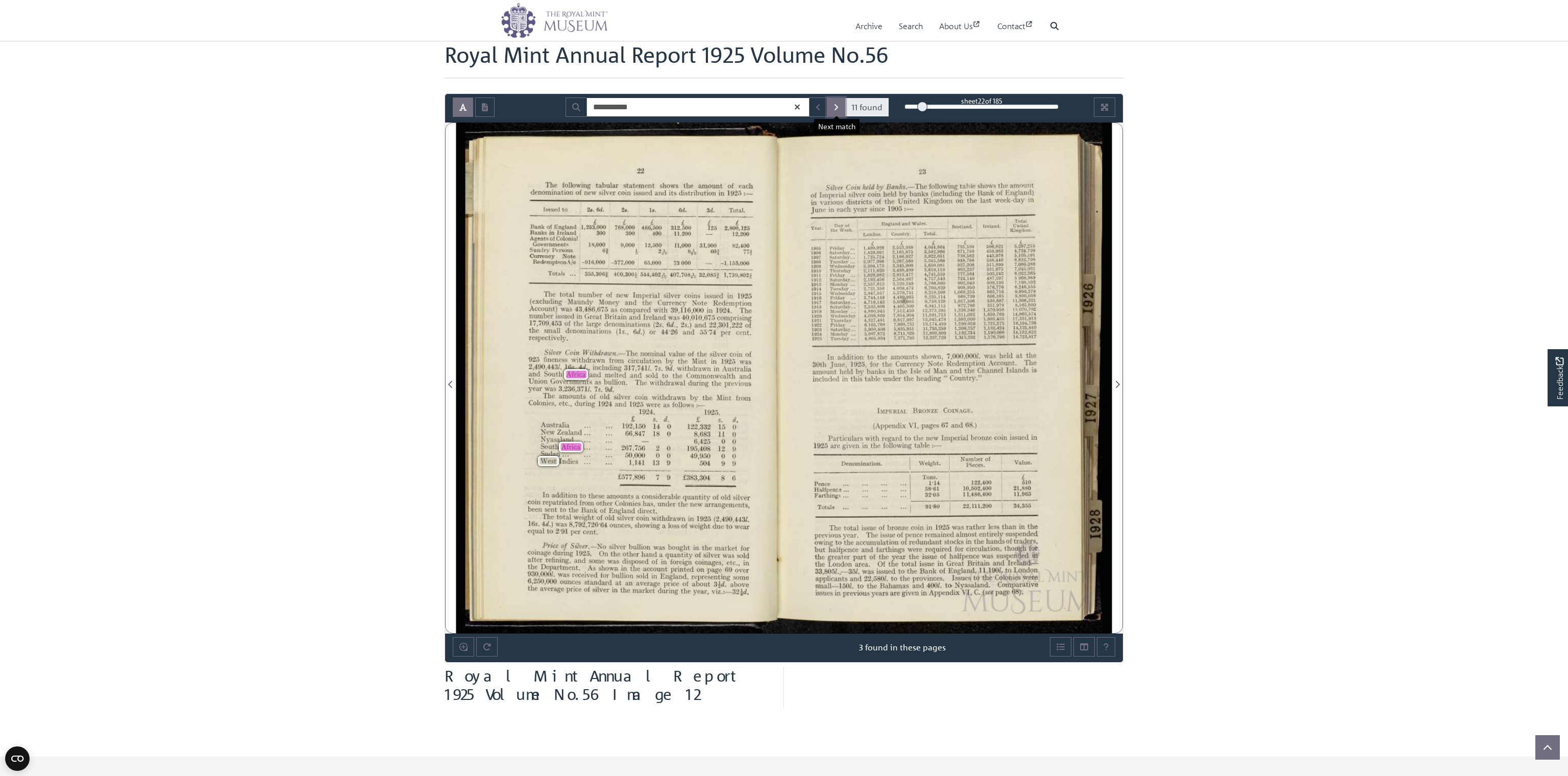
click at [836, 107] on icon "Next Match" at bounding box center [835, 107] width 5 height 8
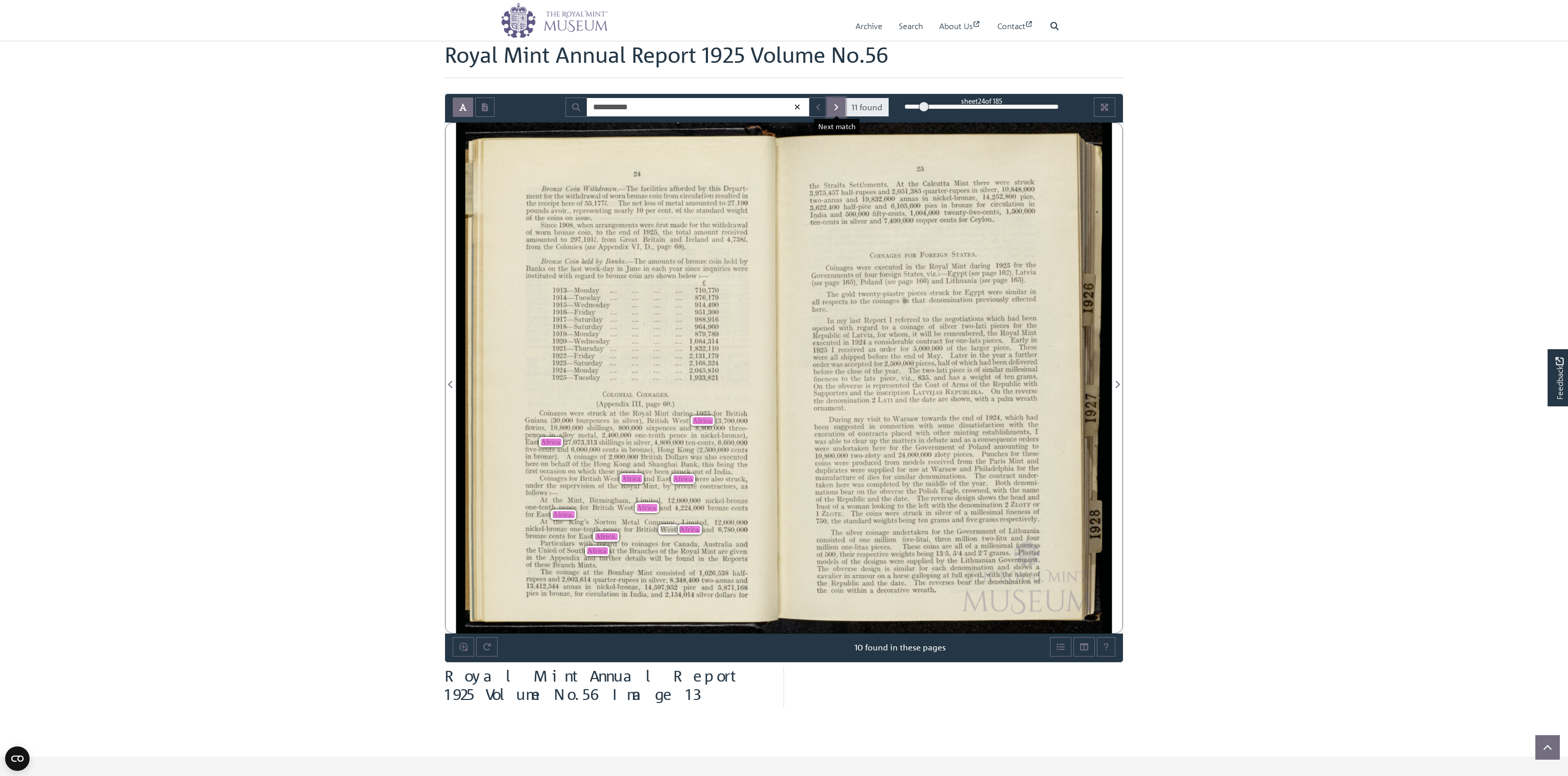
click at [836, 107] on icon "Next Match" at bounding box center [835, 107] width 5 height 8
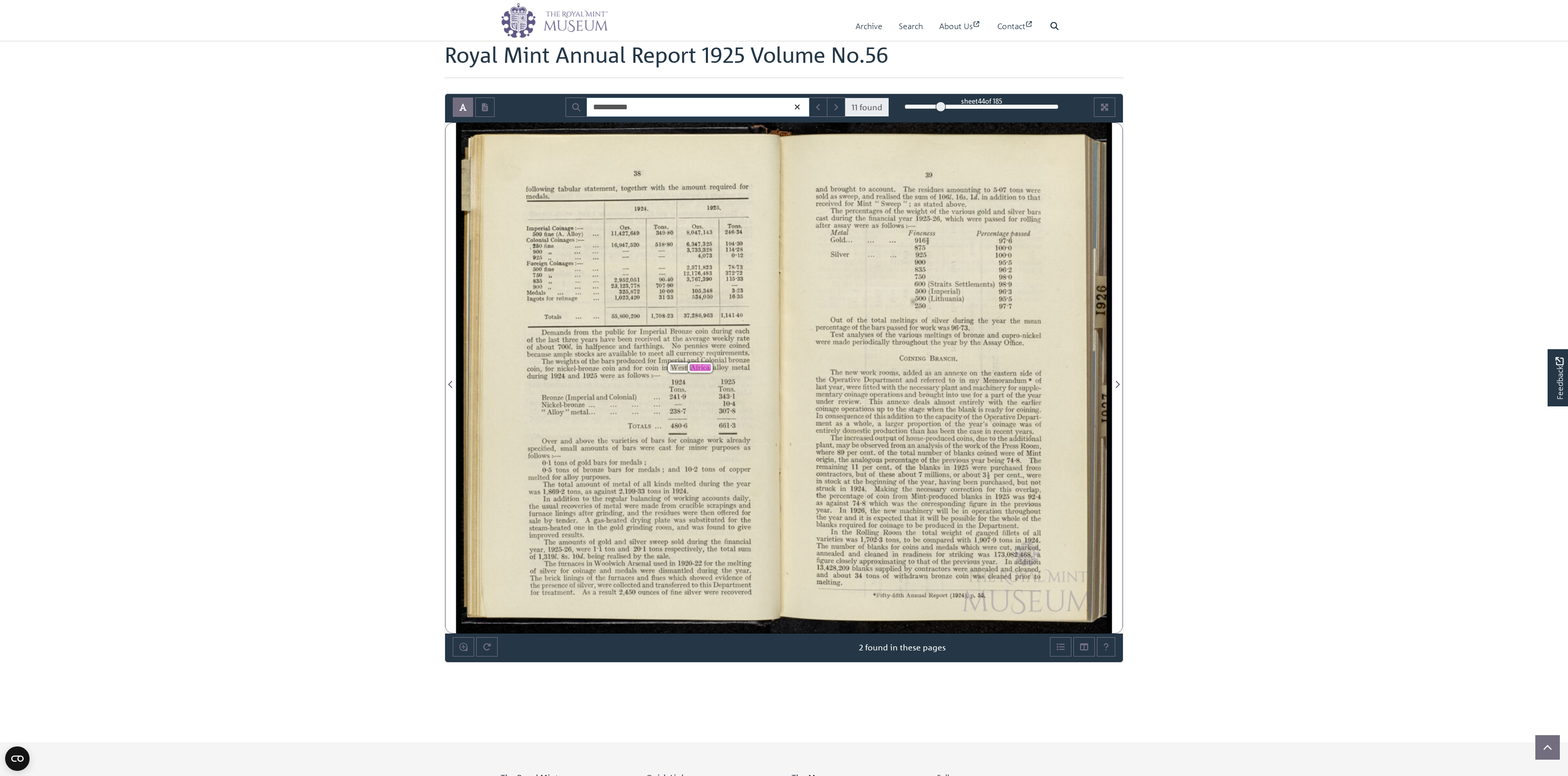
drag, startPoint x: 644, startPoint y: 107, endPoint x: 497, endPoint y: 110, distance: 147.0
click at [587, 110] on input "**********" at bounding box center [698, 107] width 223 height 19
type input "****"
click at [830, 103] on button "Next Match" at bounding box center [836, 107] width 19 height 19
click at [828, 104] on button "Next Match" at bounding box center [836, 107] width 19 height 19
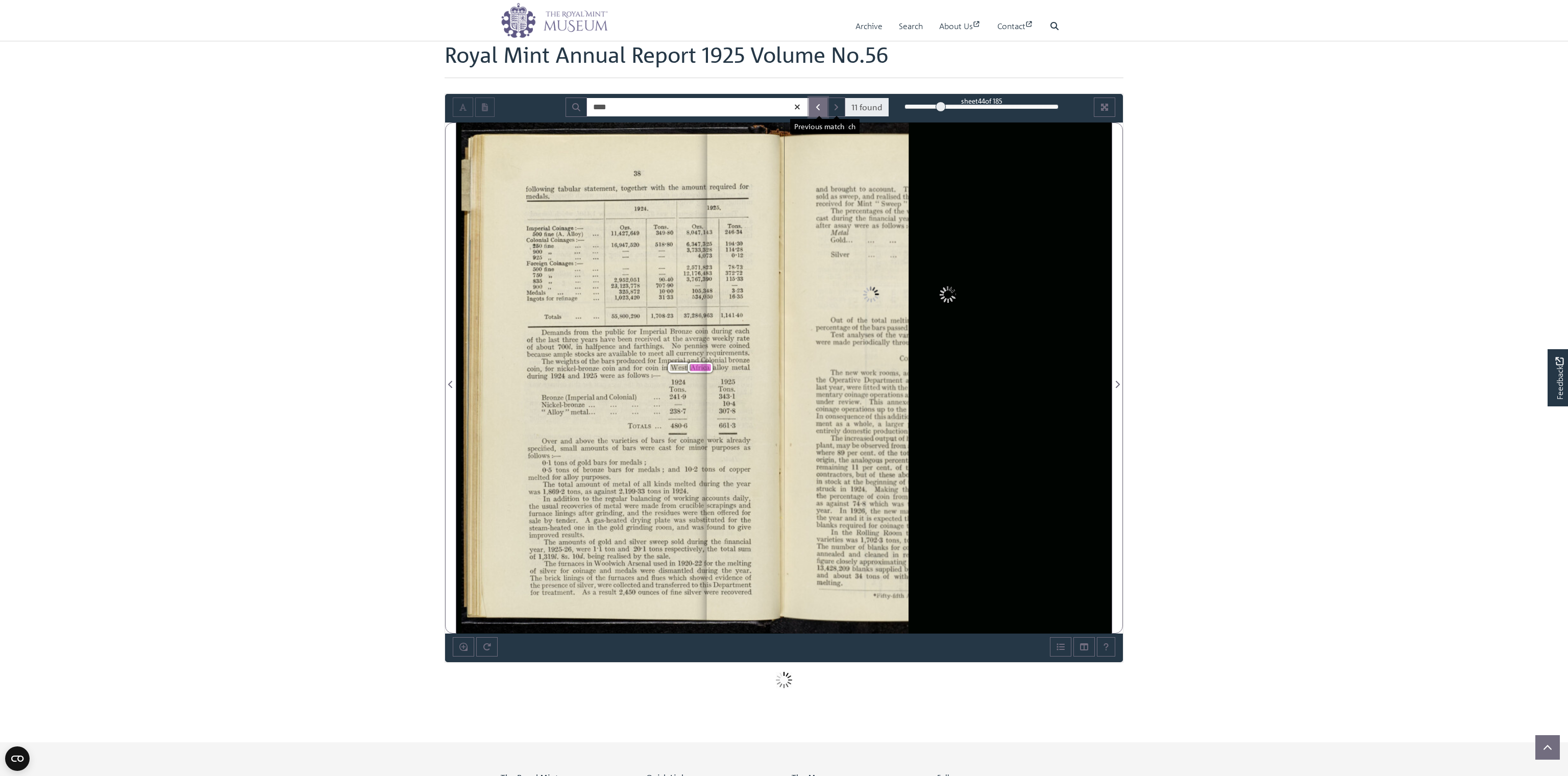
click at [828, 105] on button "Previous Match" at bounding box center [818, 107] width 19 height 19
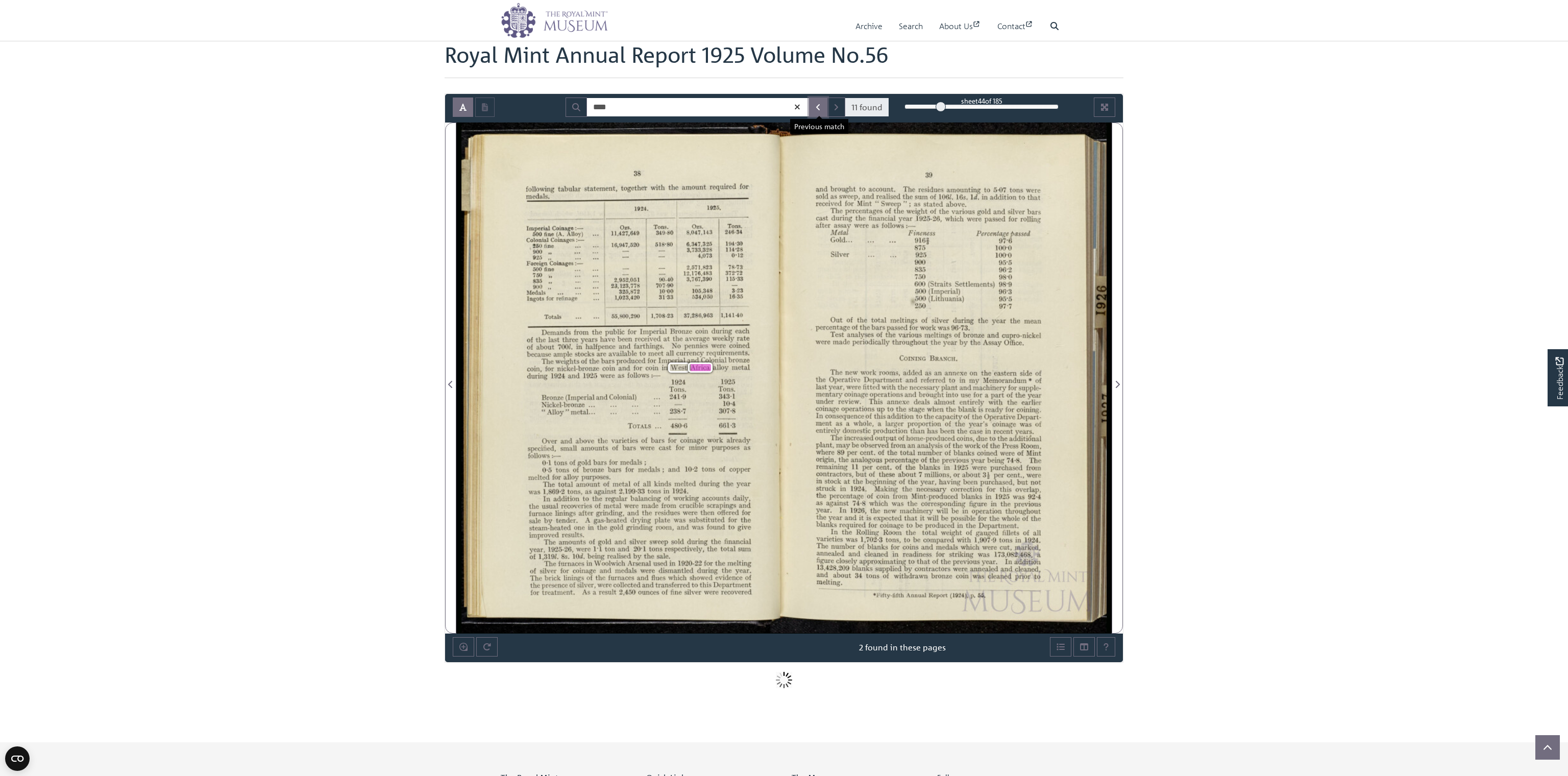
click at [828, 105] on button "Previous Match" at bounding box center [818, 107] width 19 height 19
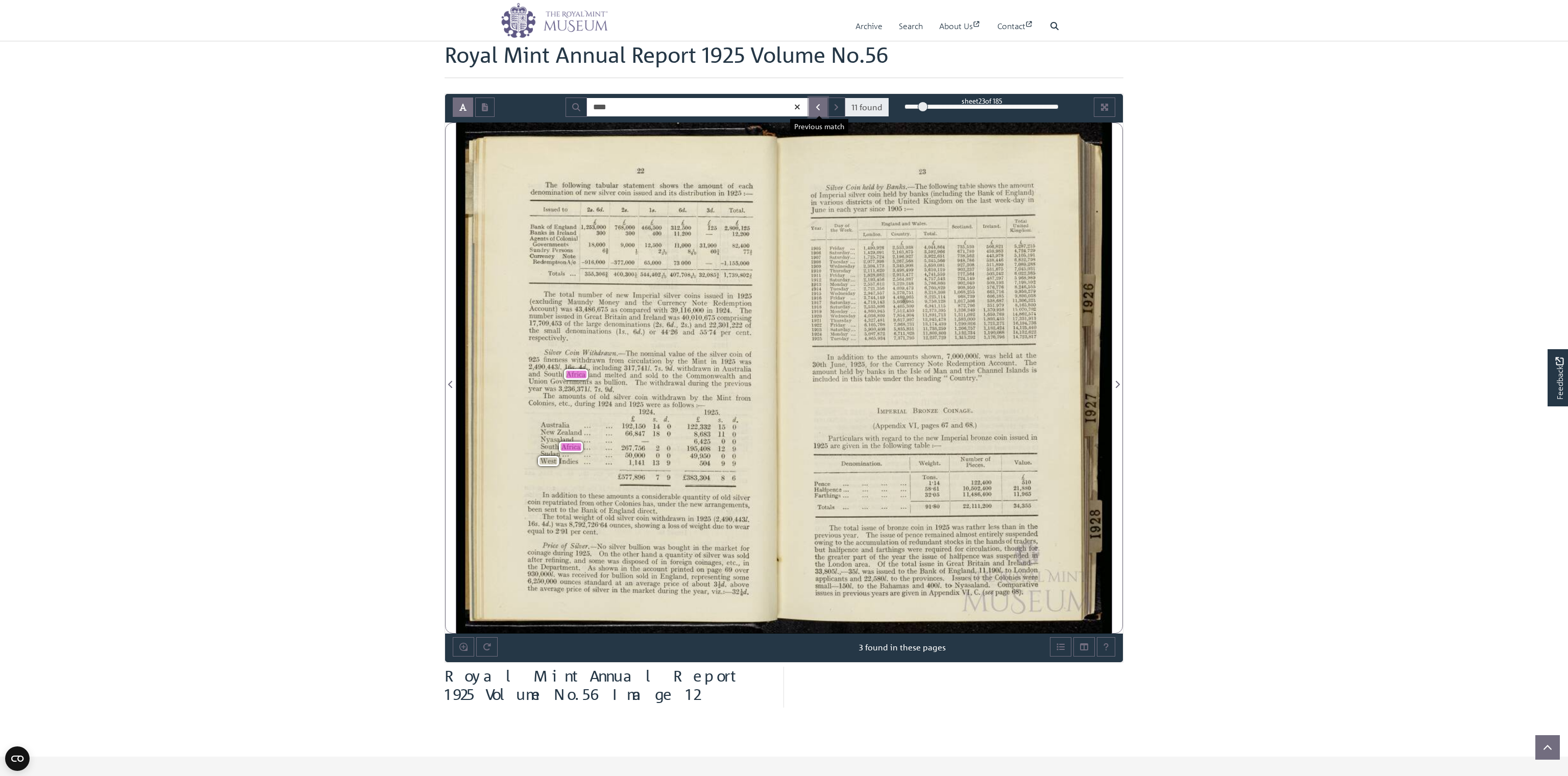
click at [828, 105] on button "Previous Match" at bounding box center [818, 107] width 19 height 19
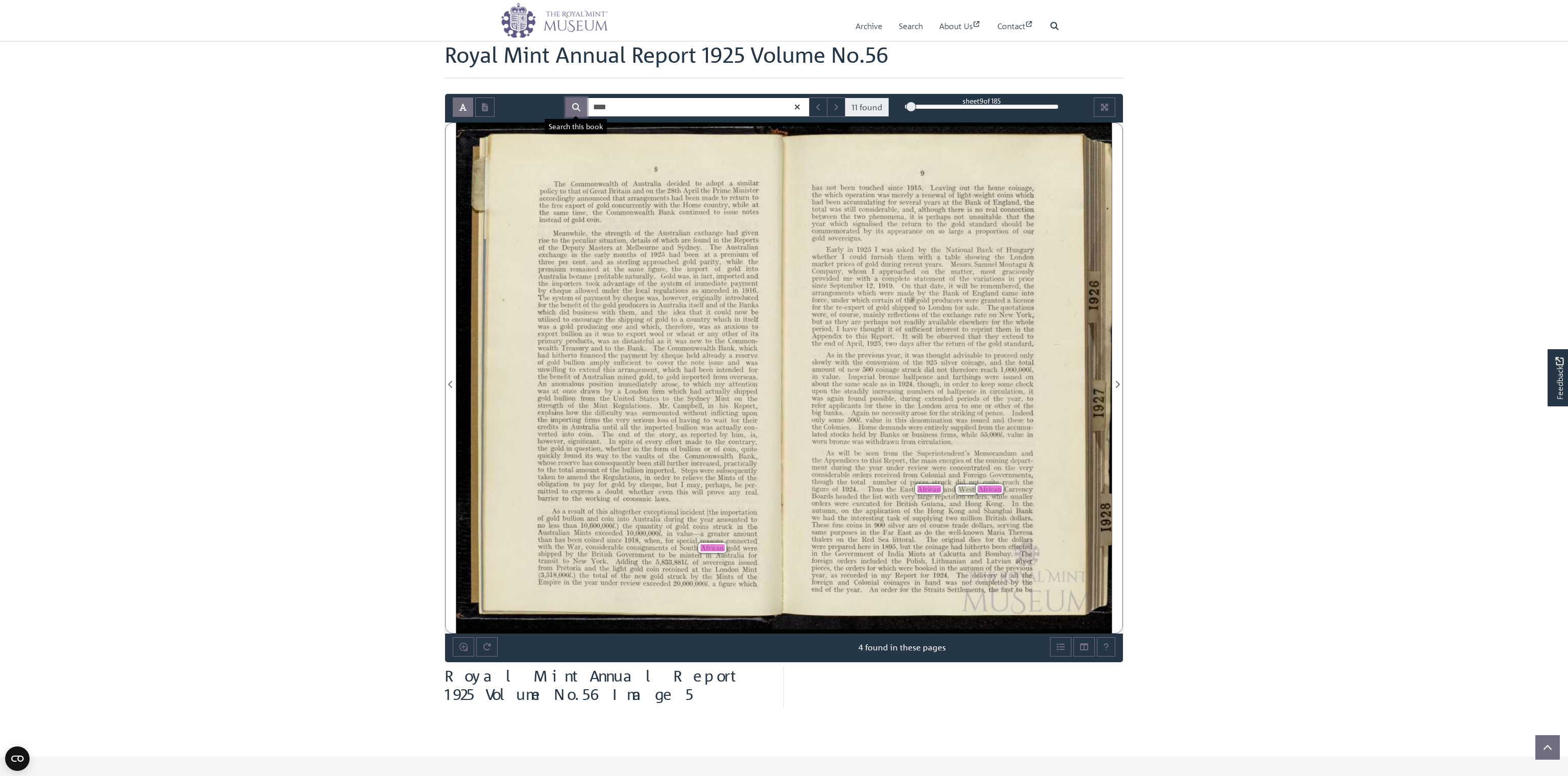
click at [574, 107] on icon "Search" at bounding box center [576, 107] width 8 height 8
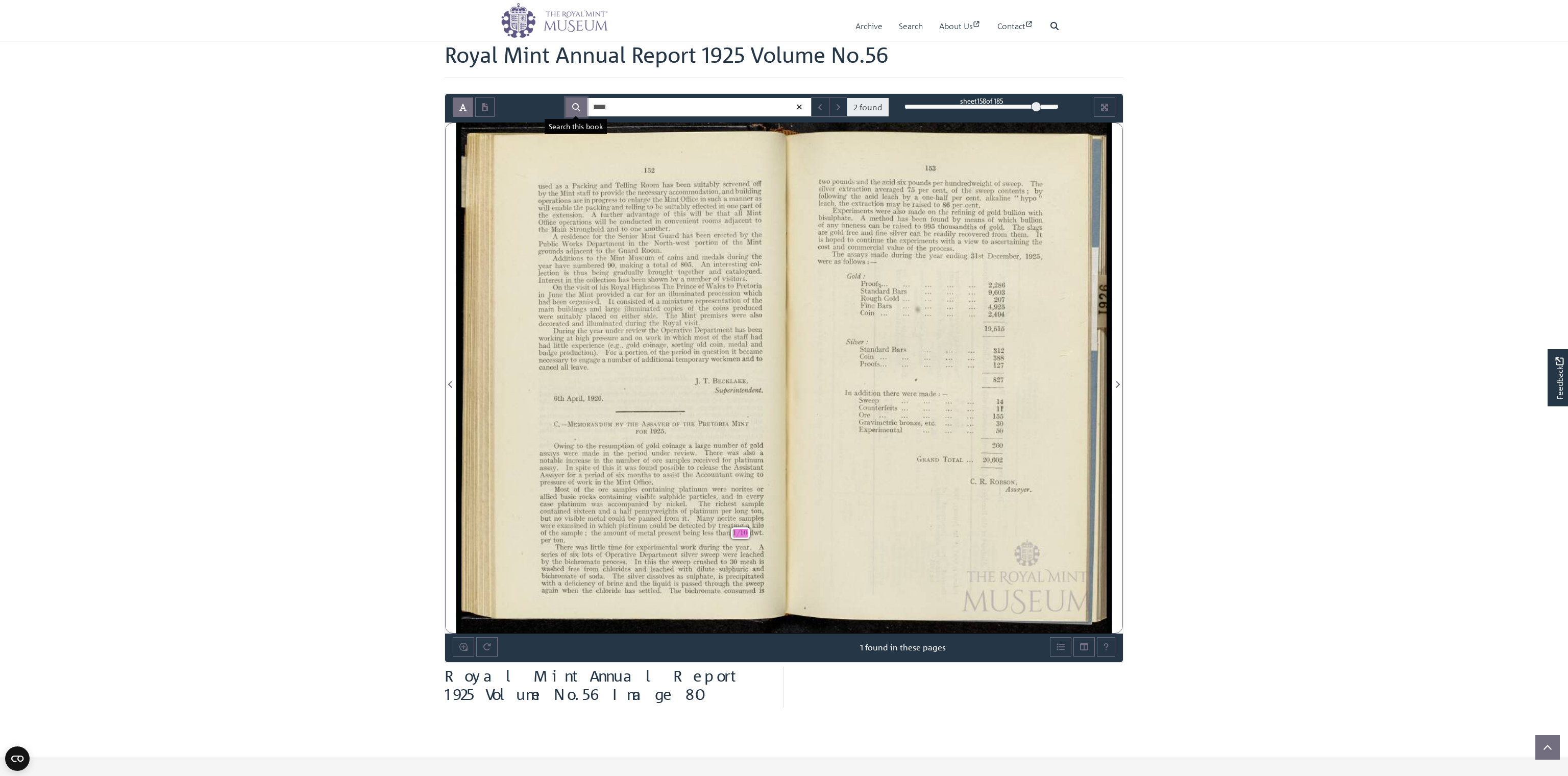
click at [574, 107] on icon "Search" at bounding box center [576, 107] width 8 height 8
click at [839, 107] on icon "Next Match" at bounding box center [838, 107] width 5 height 8
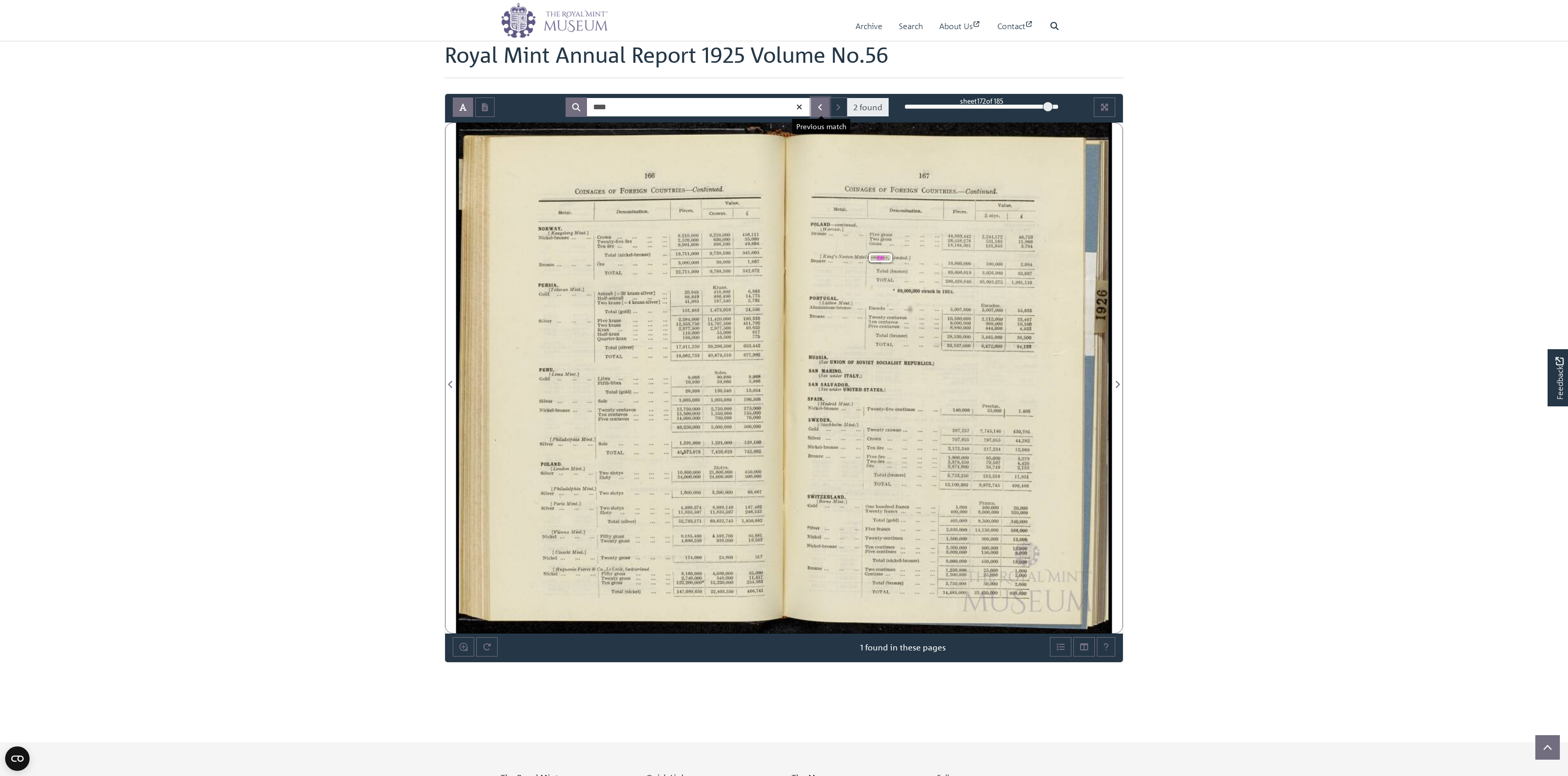
click at [820, 109] on icon "Previous Match" at bounding box center [820, 107] width 5 height 8
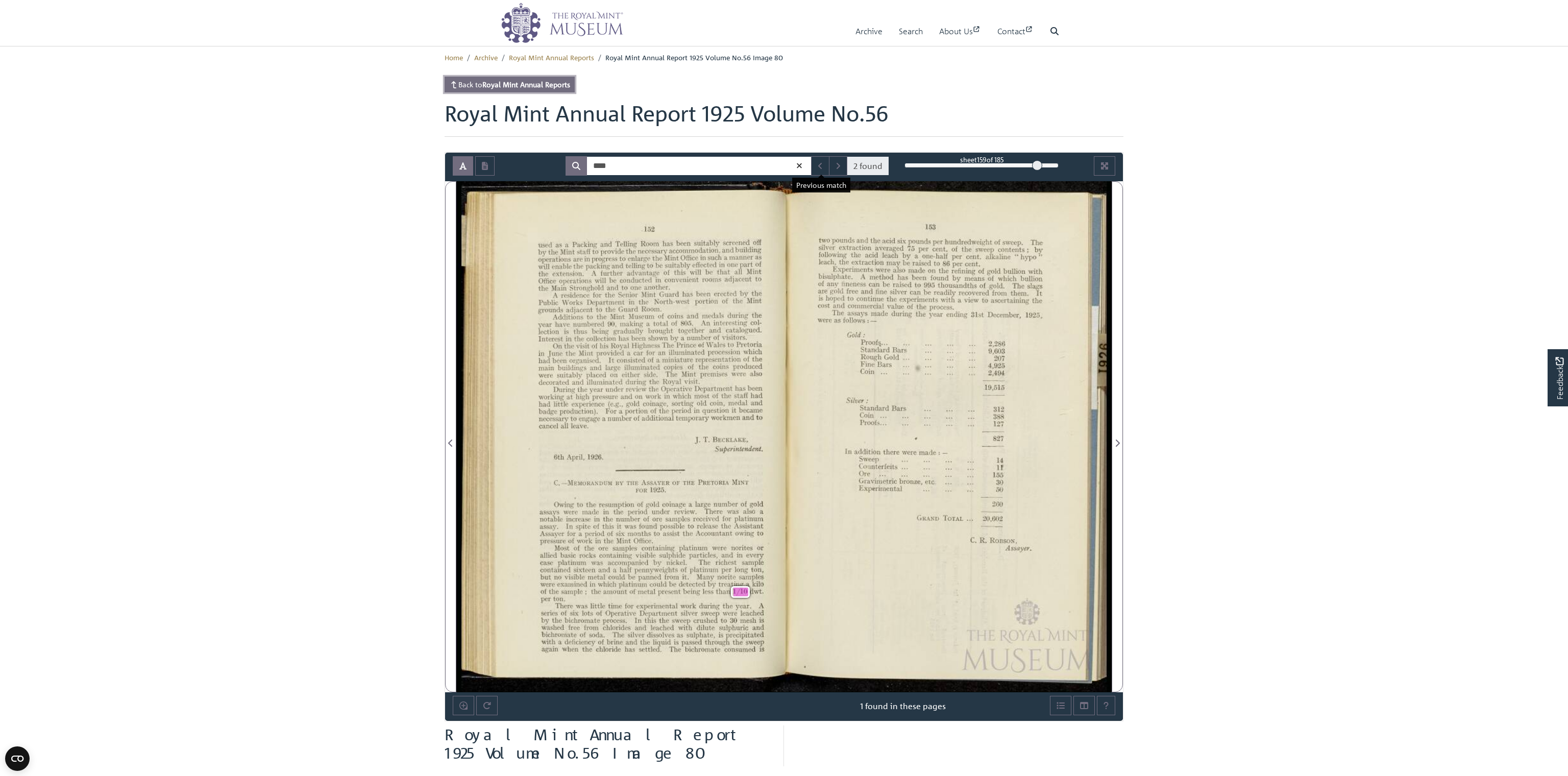
click at [517, 83] on strong "Royal Mint Annual Reports" at bounding box center [527, 84] width 88 height 9
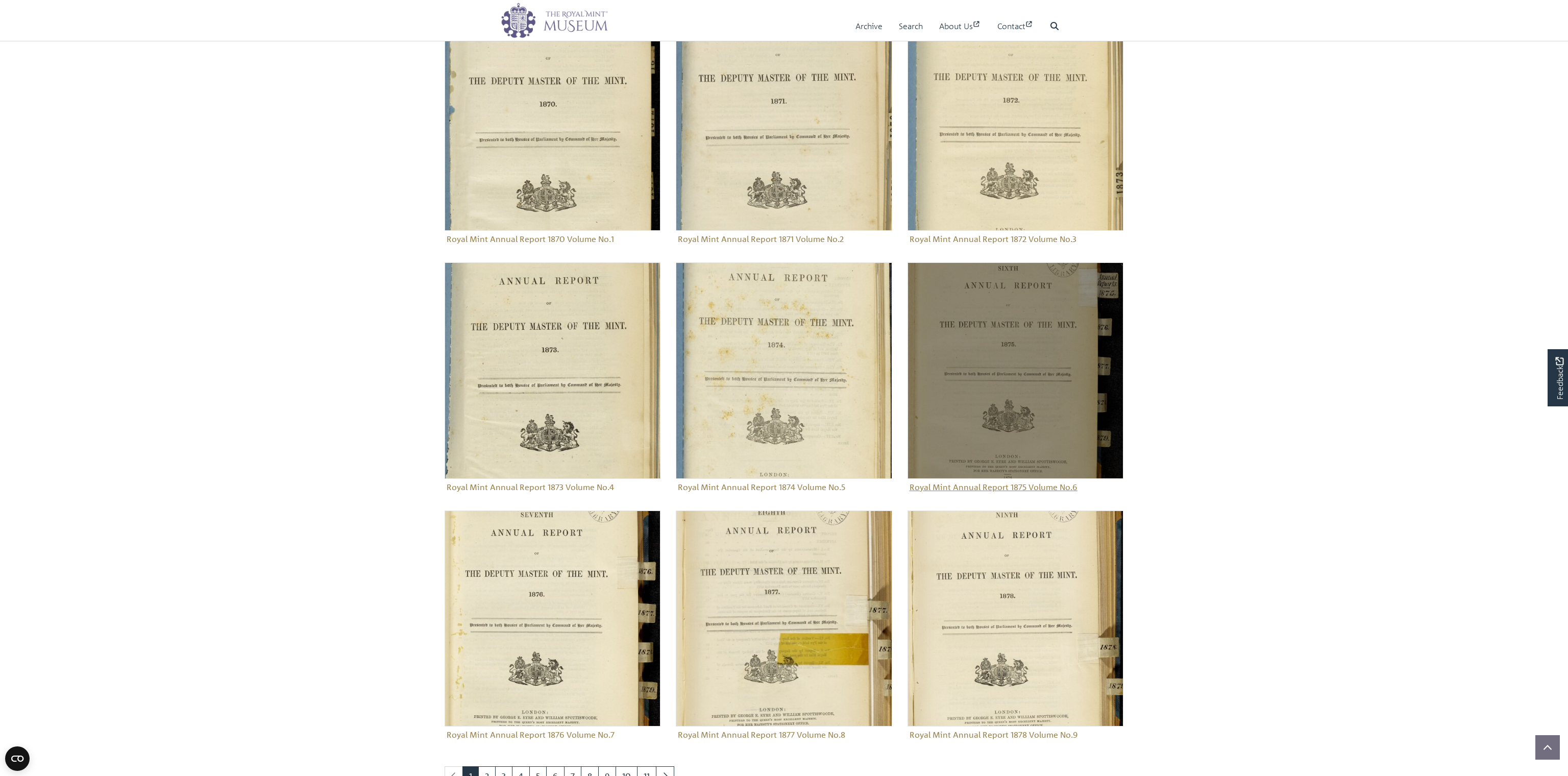
scroll to position [1113, 0]
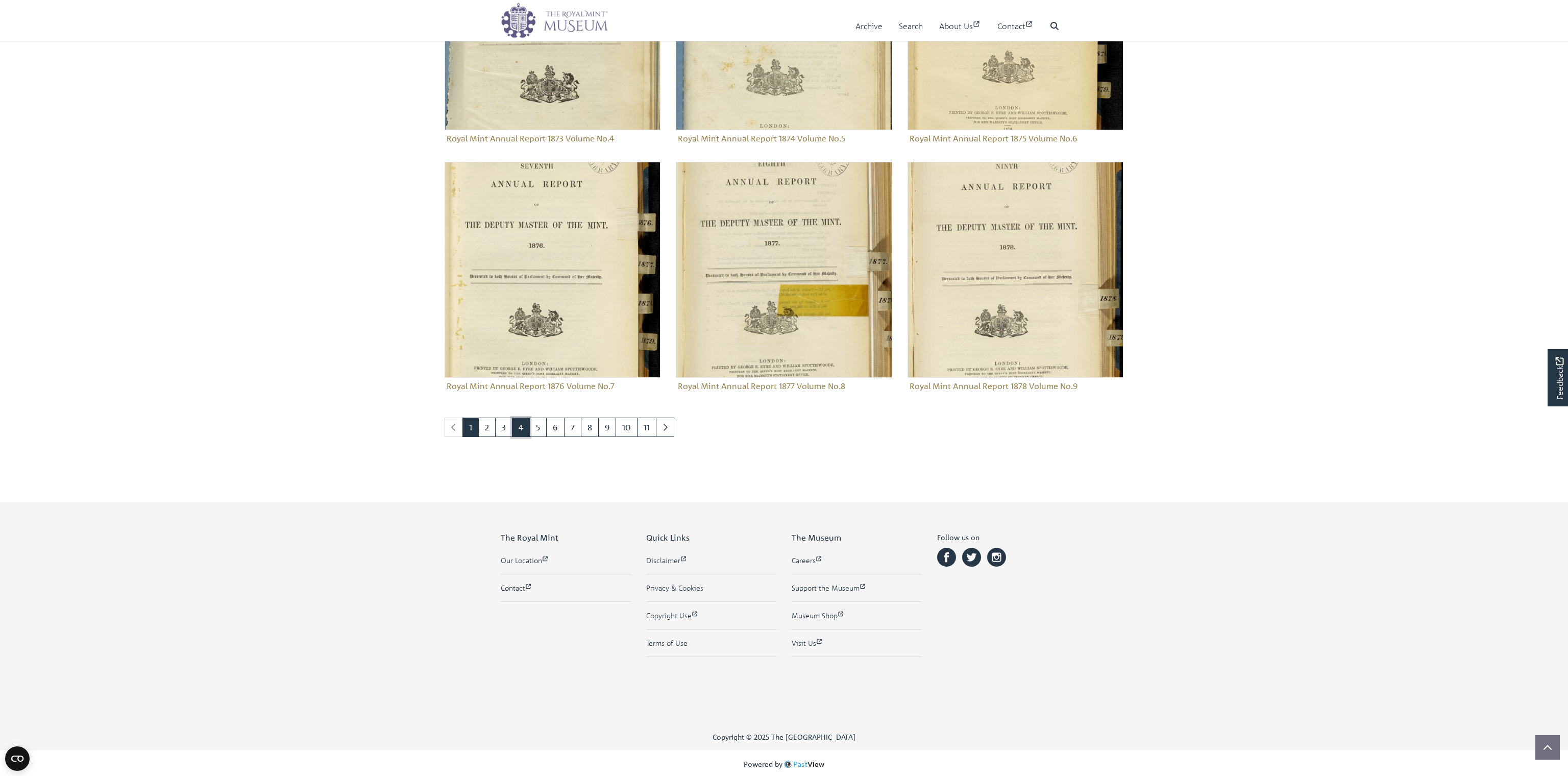
click at [522, 429] on link "4" at bounding box center [520, 427] width 18 height 19
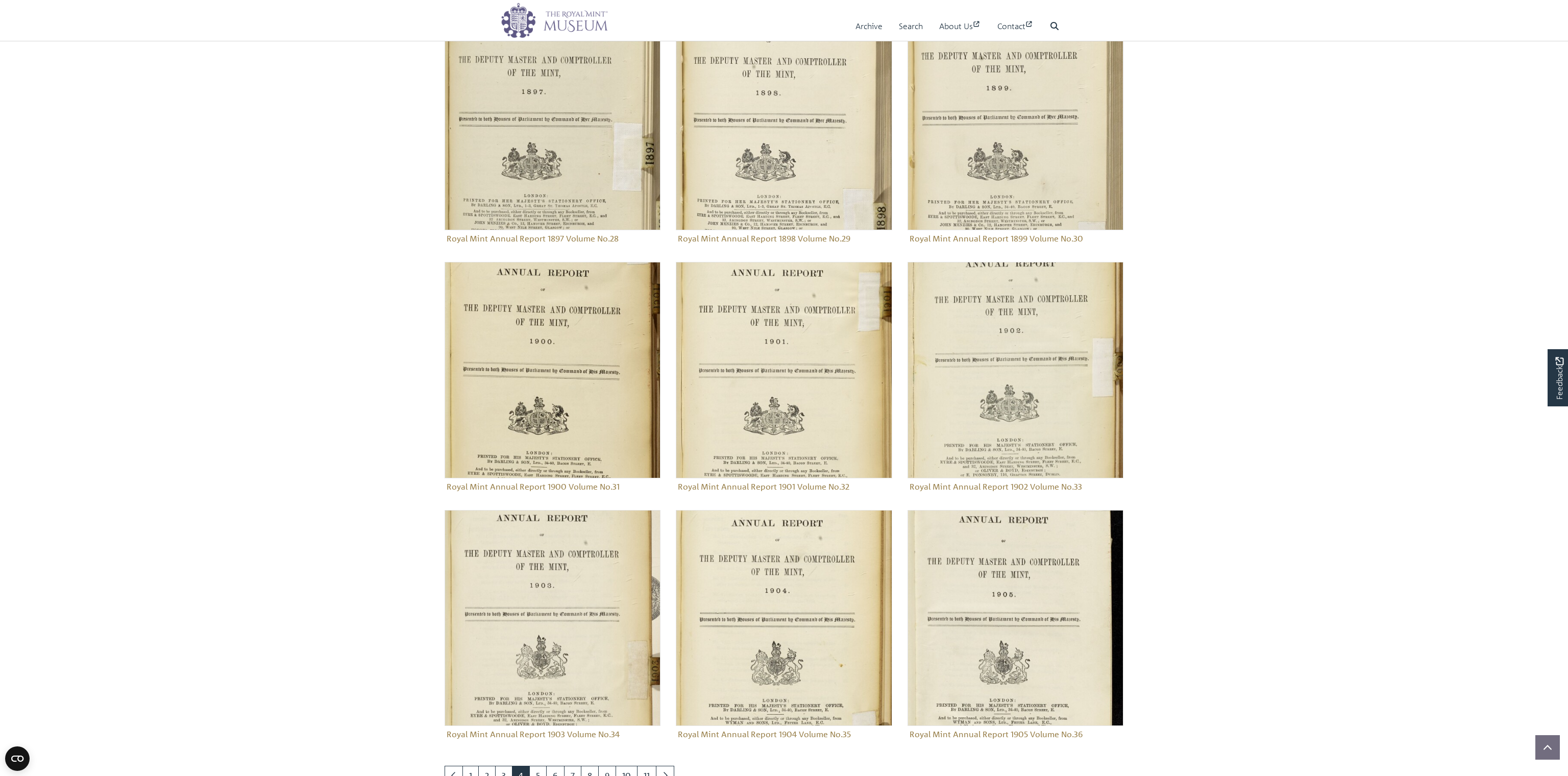
scroll to position [1113, 0]
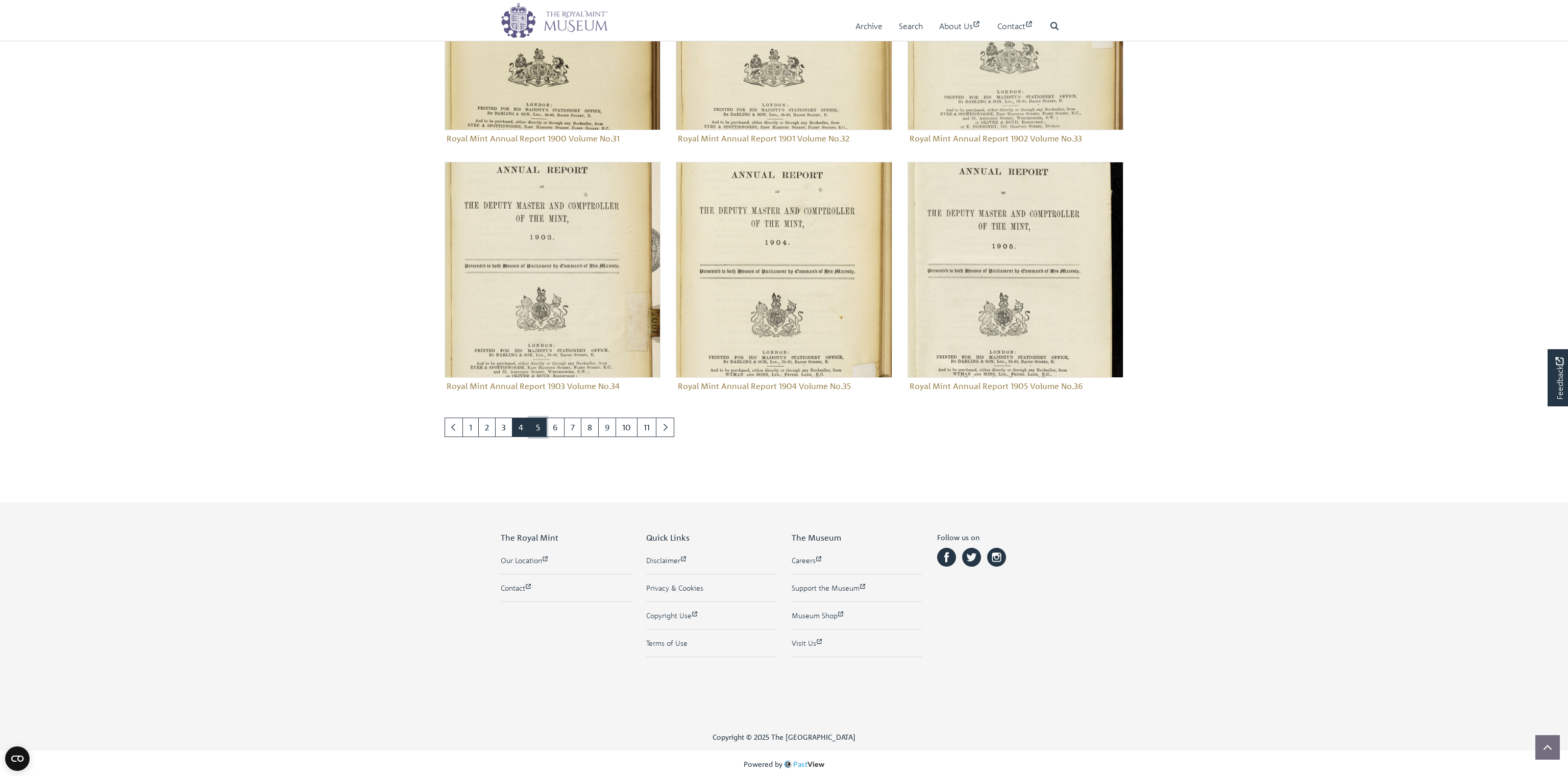
click at [536, 428] on link "5" at bounding box center [537, 427] width 17 height 19
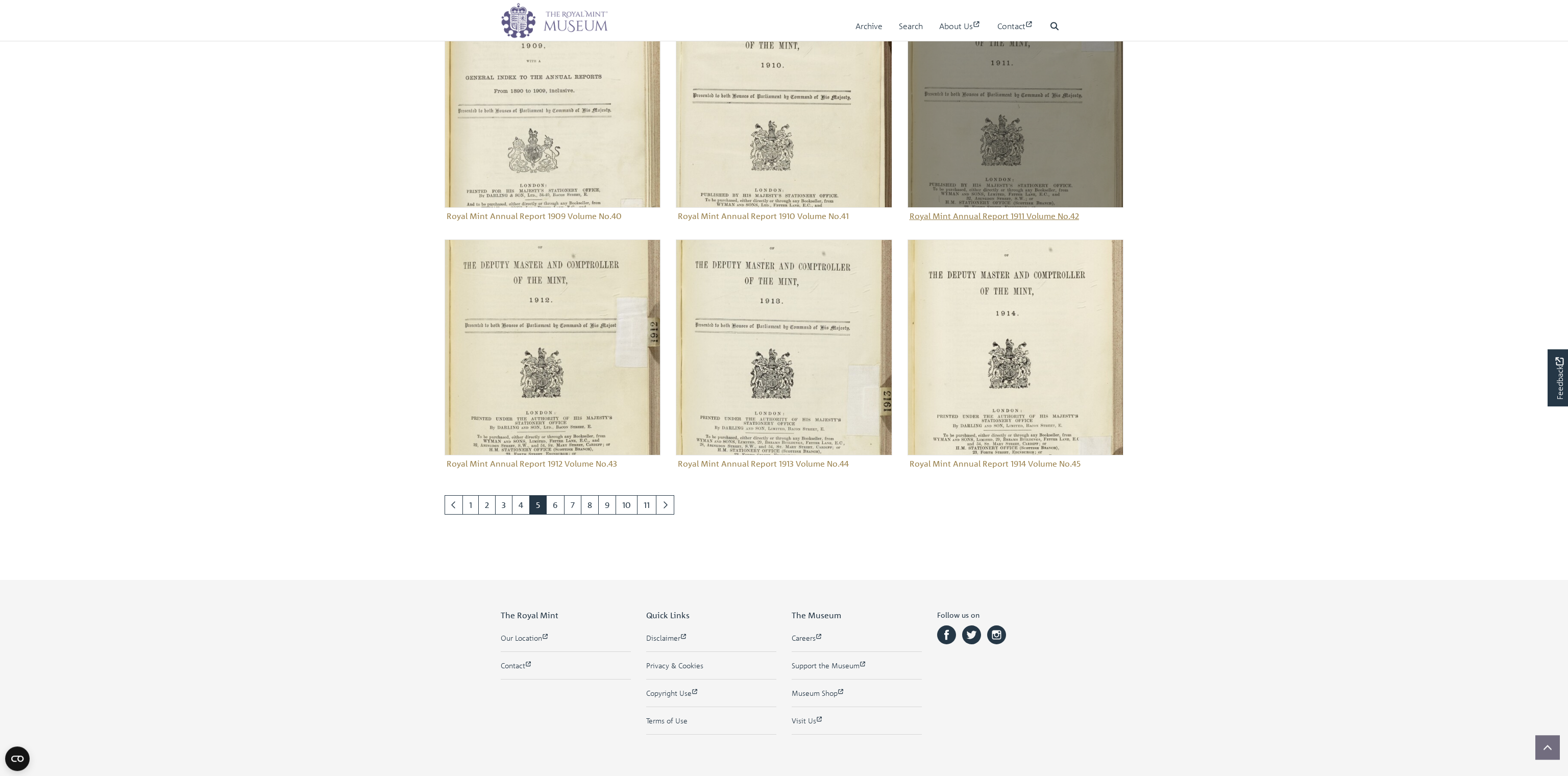
scroll to position [1113, 0]
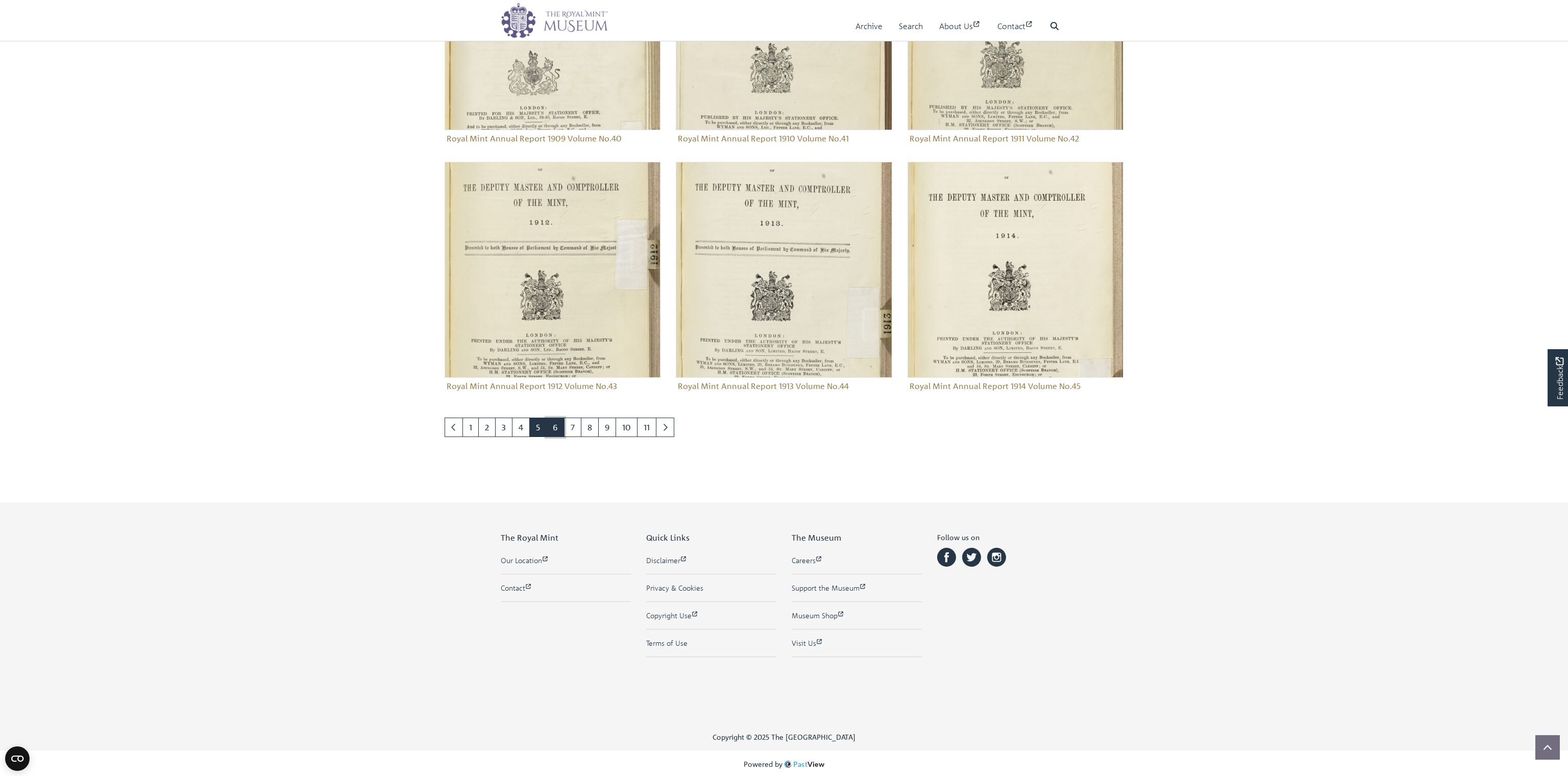
click at [550, 425] on link "6" at bounding box center [555, 427] width 19 height 19
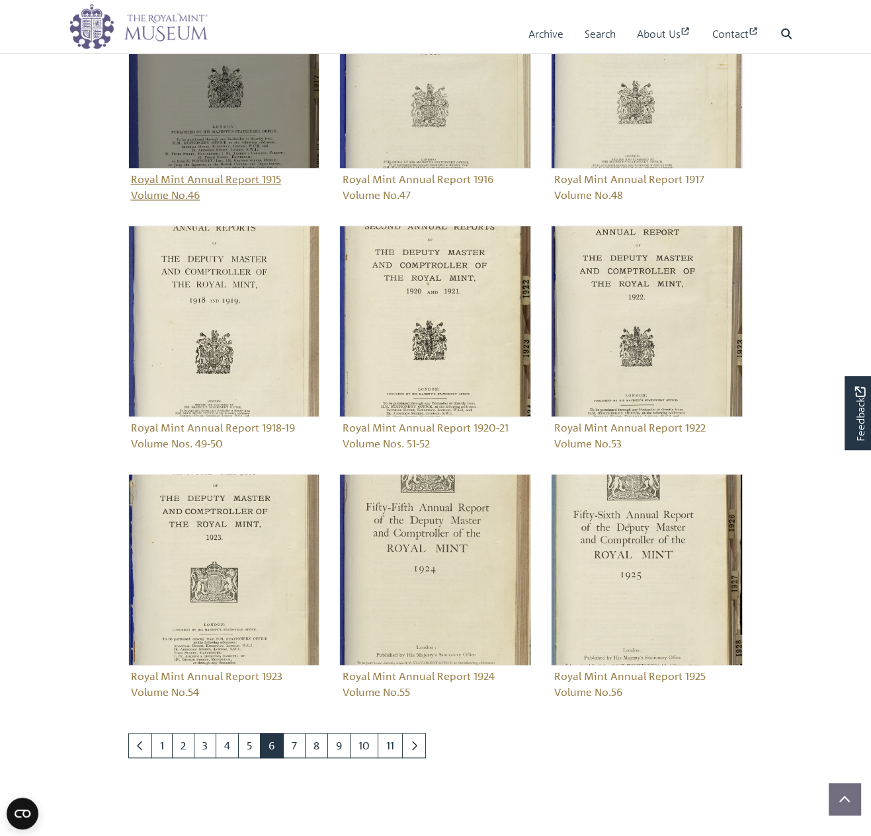
scroll to position [793, 0]
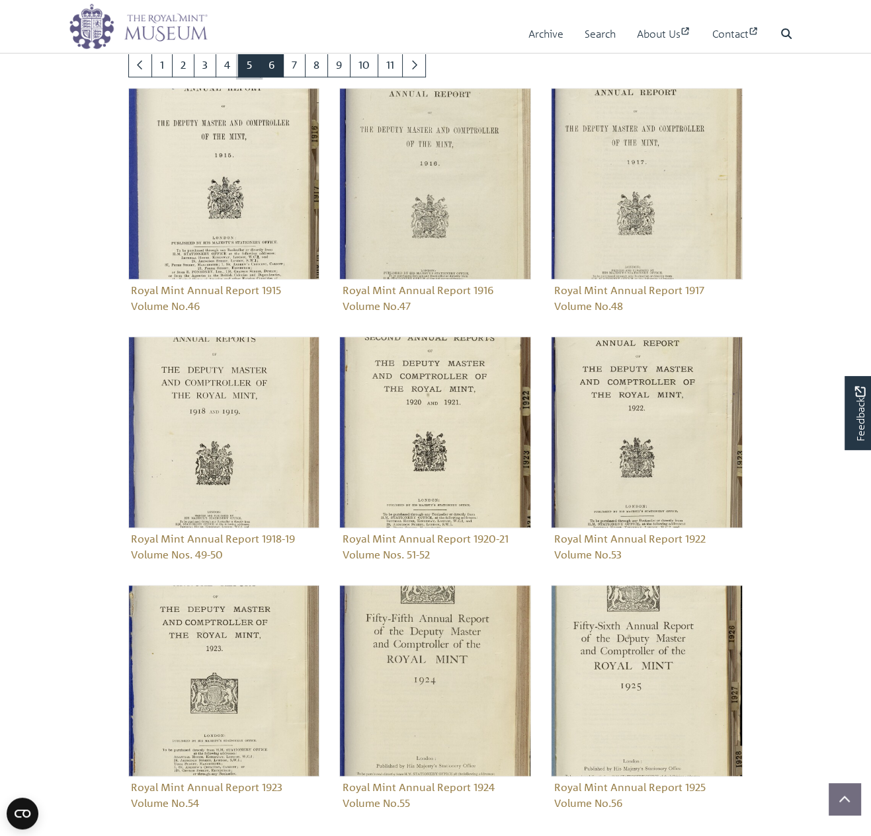
click at [244, 61] on link "5" at bounding box center [249, 64] width 22 height 25
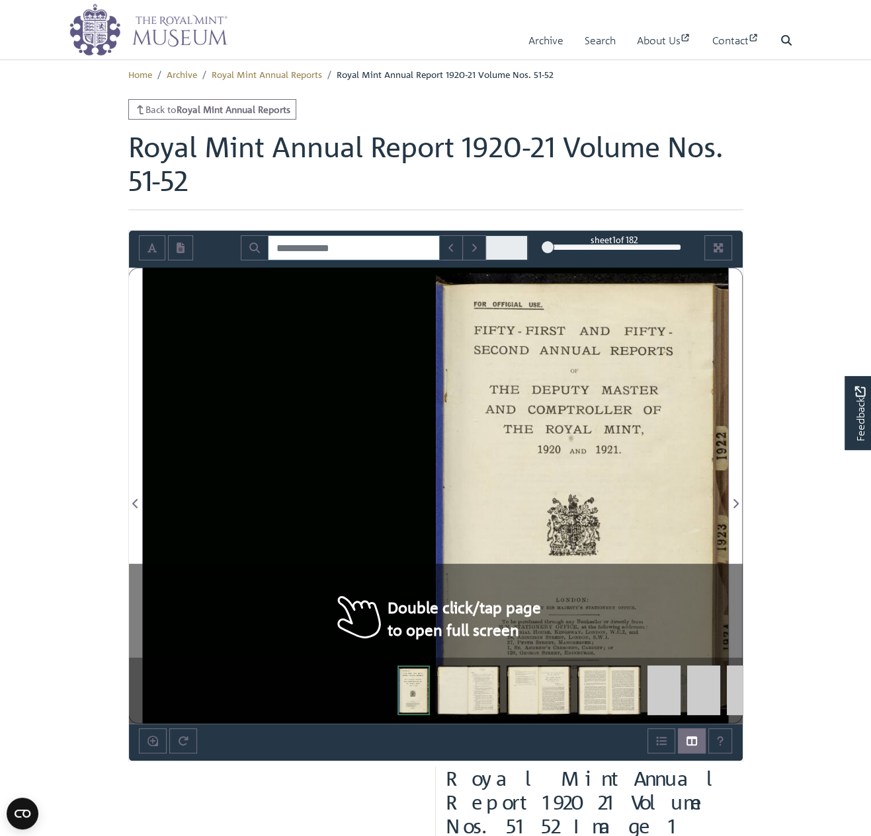
click at [358, 242] on input "Search for" at bounding box center [354, 247] width 172 height 25
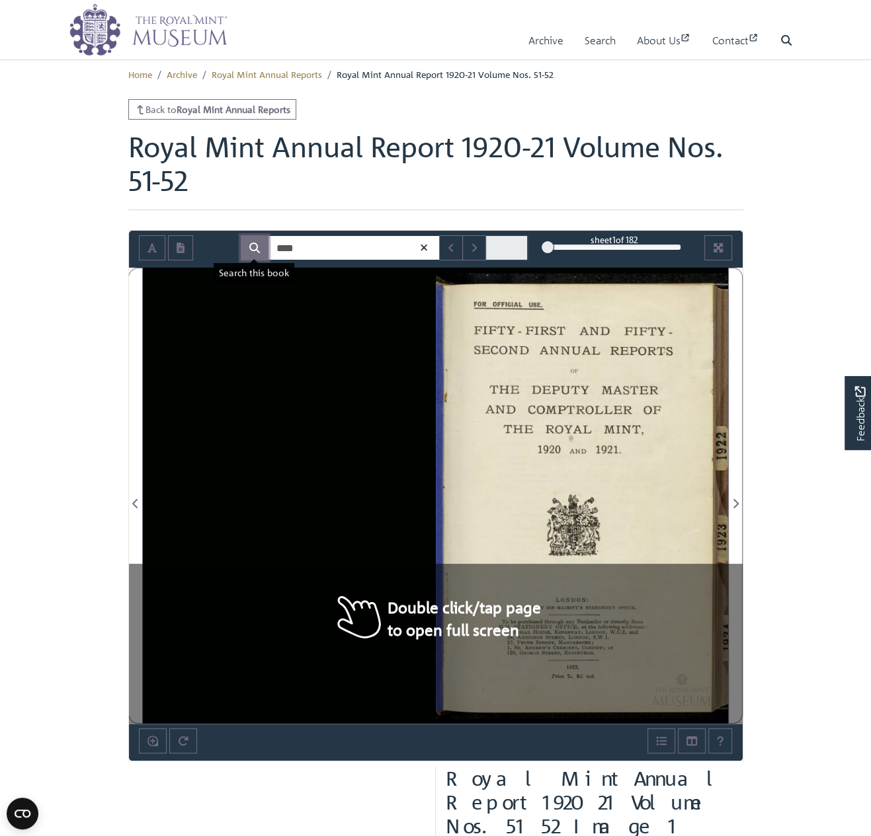
click at [255, 244] on icon "Search" at bounding box center [254, 248] width 11 height 11
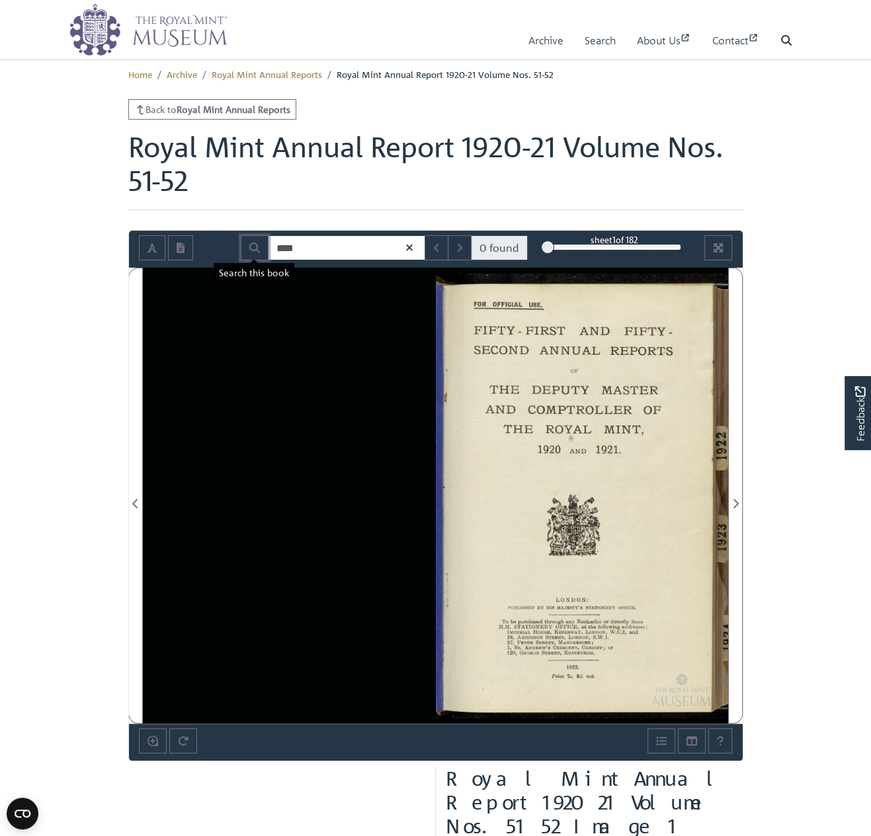
drag, startPoint x: 255, startPoint y: 243, endPoint x: 337, endPoint y: 245, distance: 82.0
click at [257, 245] on icon "Search" at bounding box center [254, 248] width 11 height 11
click at [258, 253] on icon "Search" at bounding box center [254, 248] width 11 height 11
drag, startPoint x: 326, startPoint y: 247, endPoint x: 205, endPoint y: 246, distance: 121.0
click at [268, 246] on input "****" at bounding box center [346, 247] width 157 height 25
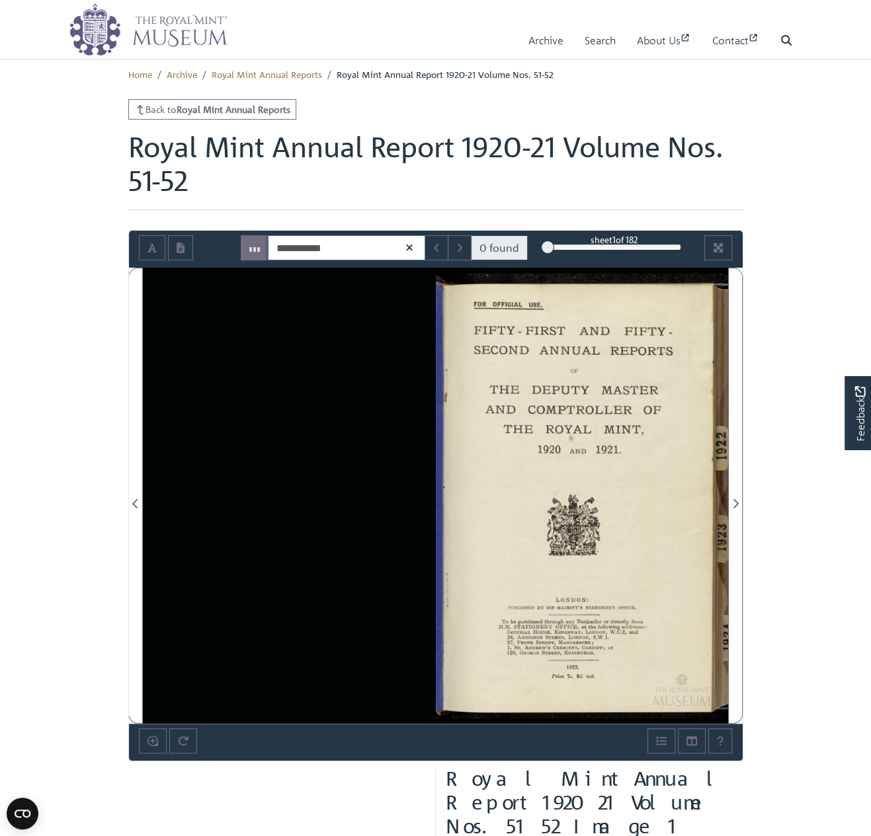
type input "**********"
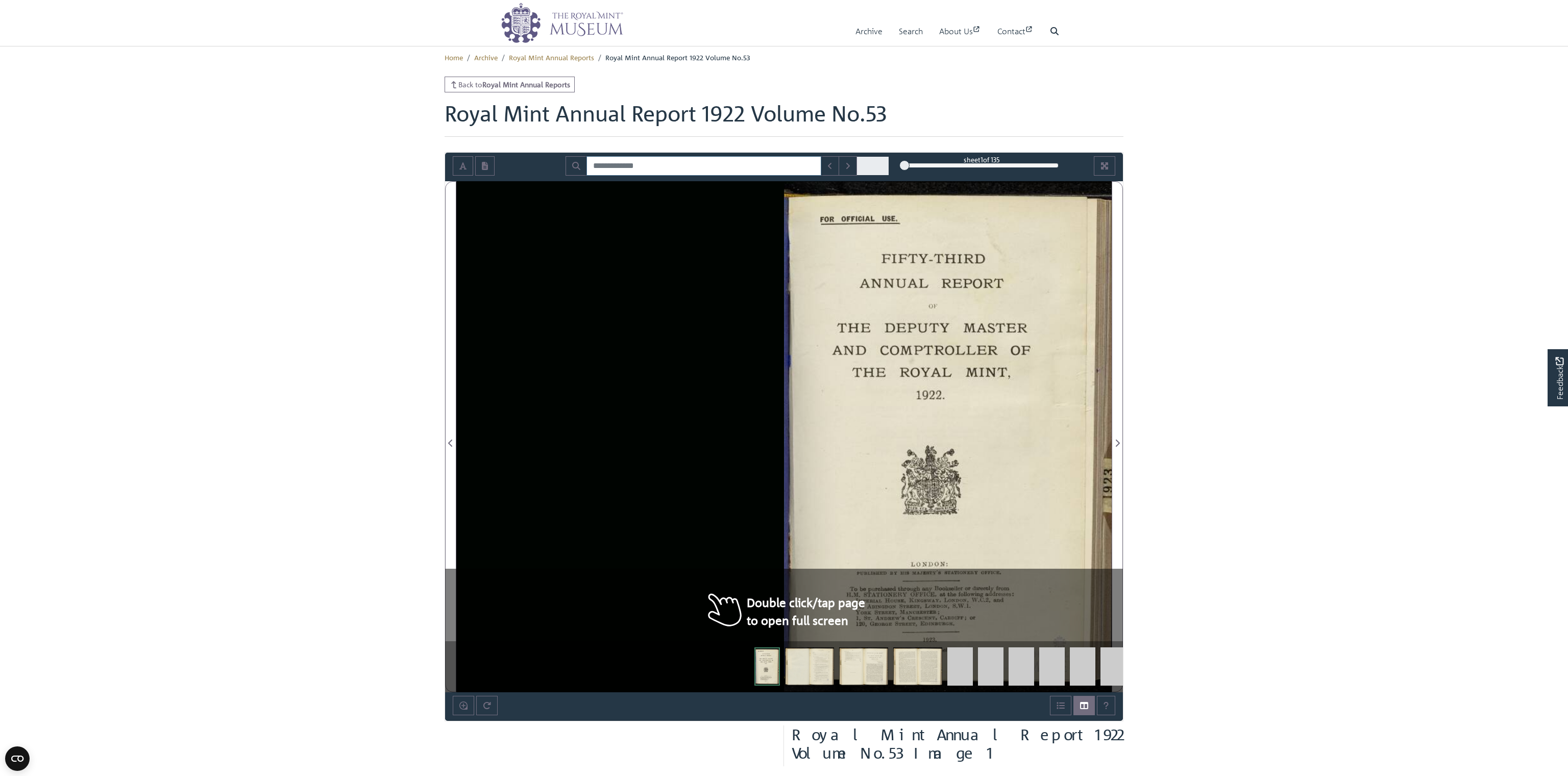
click at [627, 165] on input "Search for" at bounding box center [704, 165] width 235 height 19
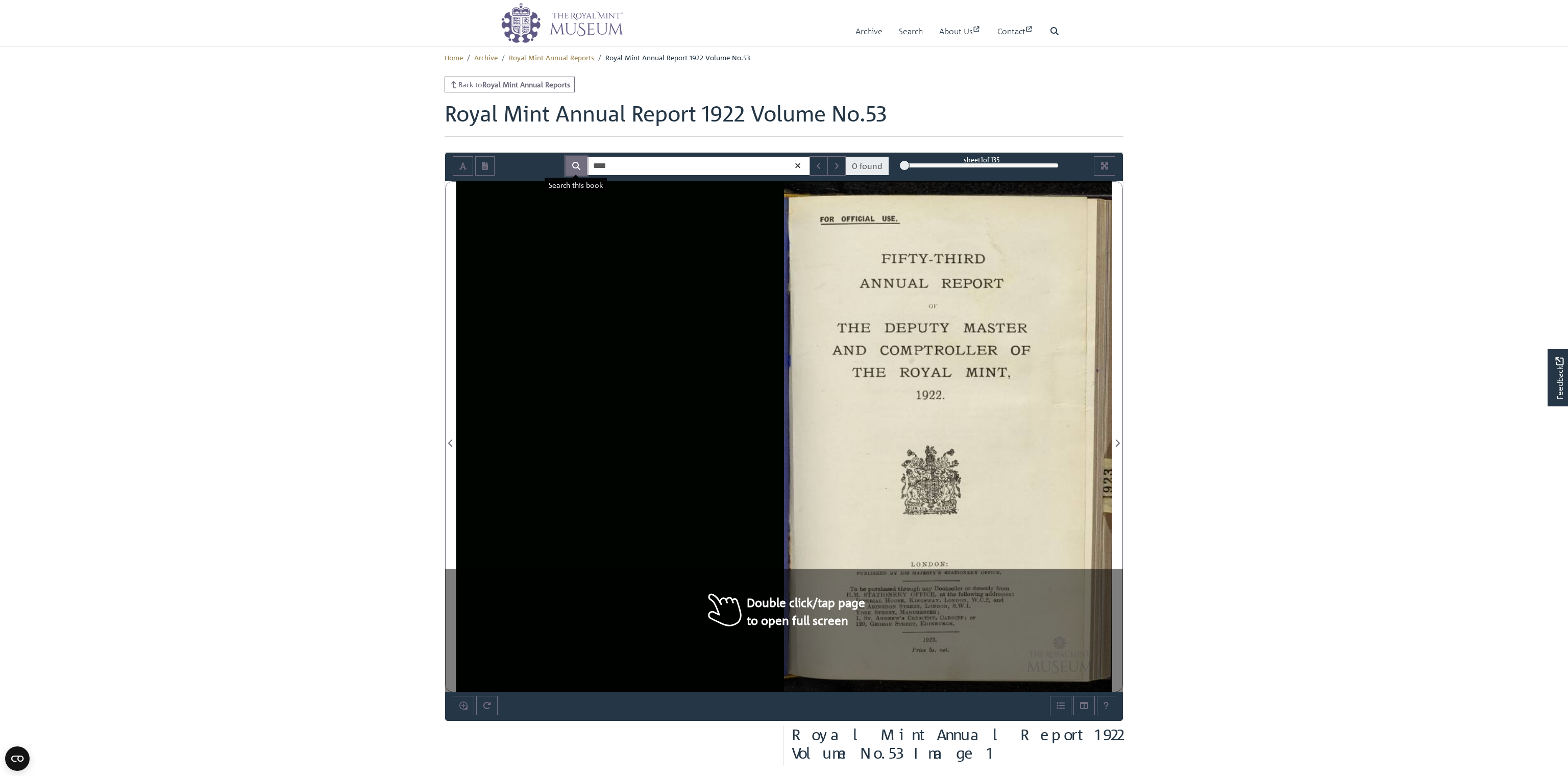
click at [571, 164] on button "Search" at bounding box center [576, 165] width 22 height 19
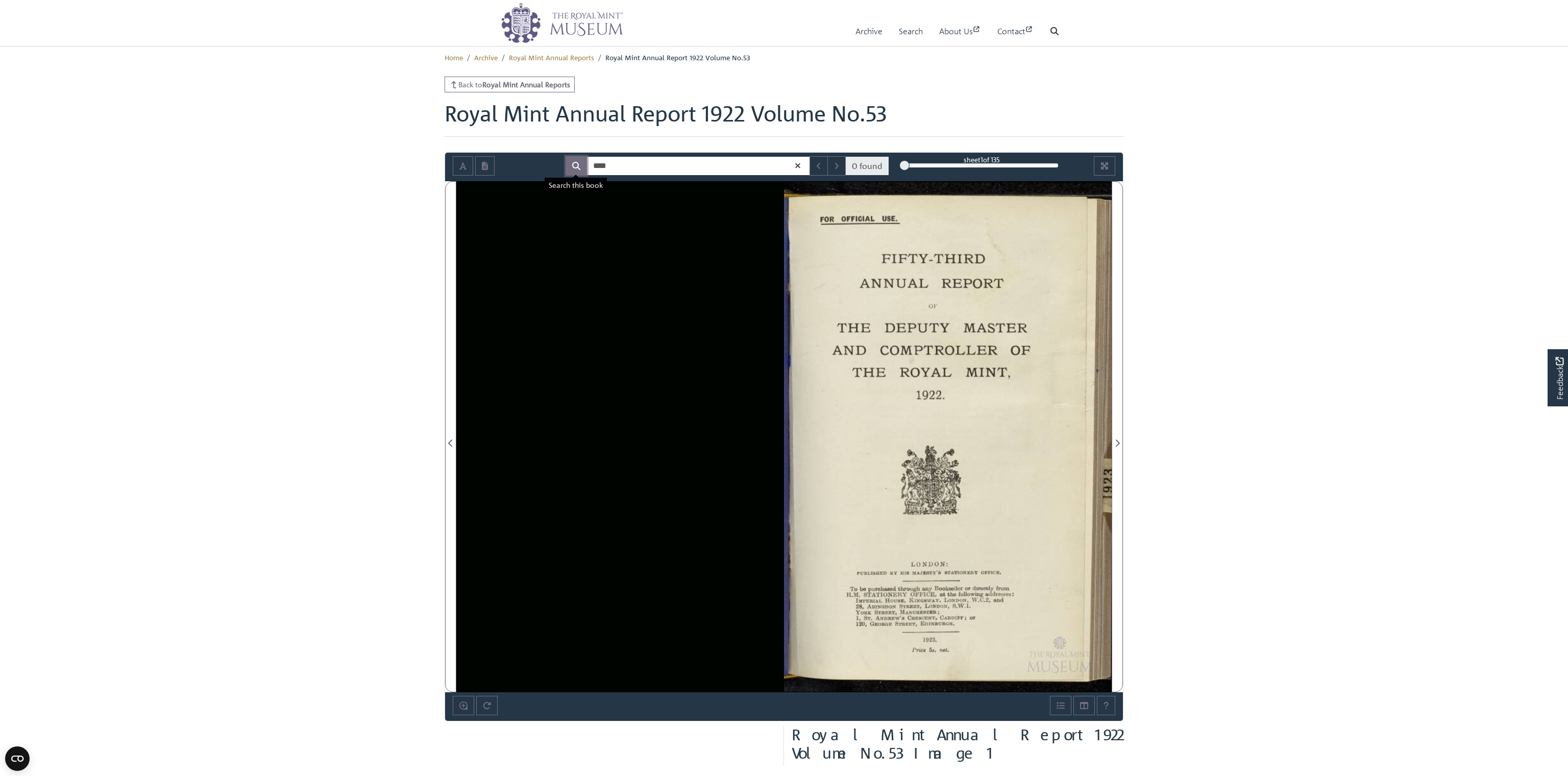
click at [579, 168] on icon "Search" at bounding box center [576, 166] width 8 height 8
drag, startPoint x: 672, startPoint y: 166, endPoint x: 497, endPoint y: 150, distance: 175.7
click at [587, 156] on input "****" at bounding box center [699, 165] width 224 height 19
type input "******"
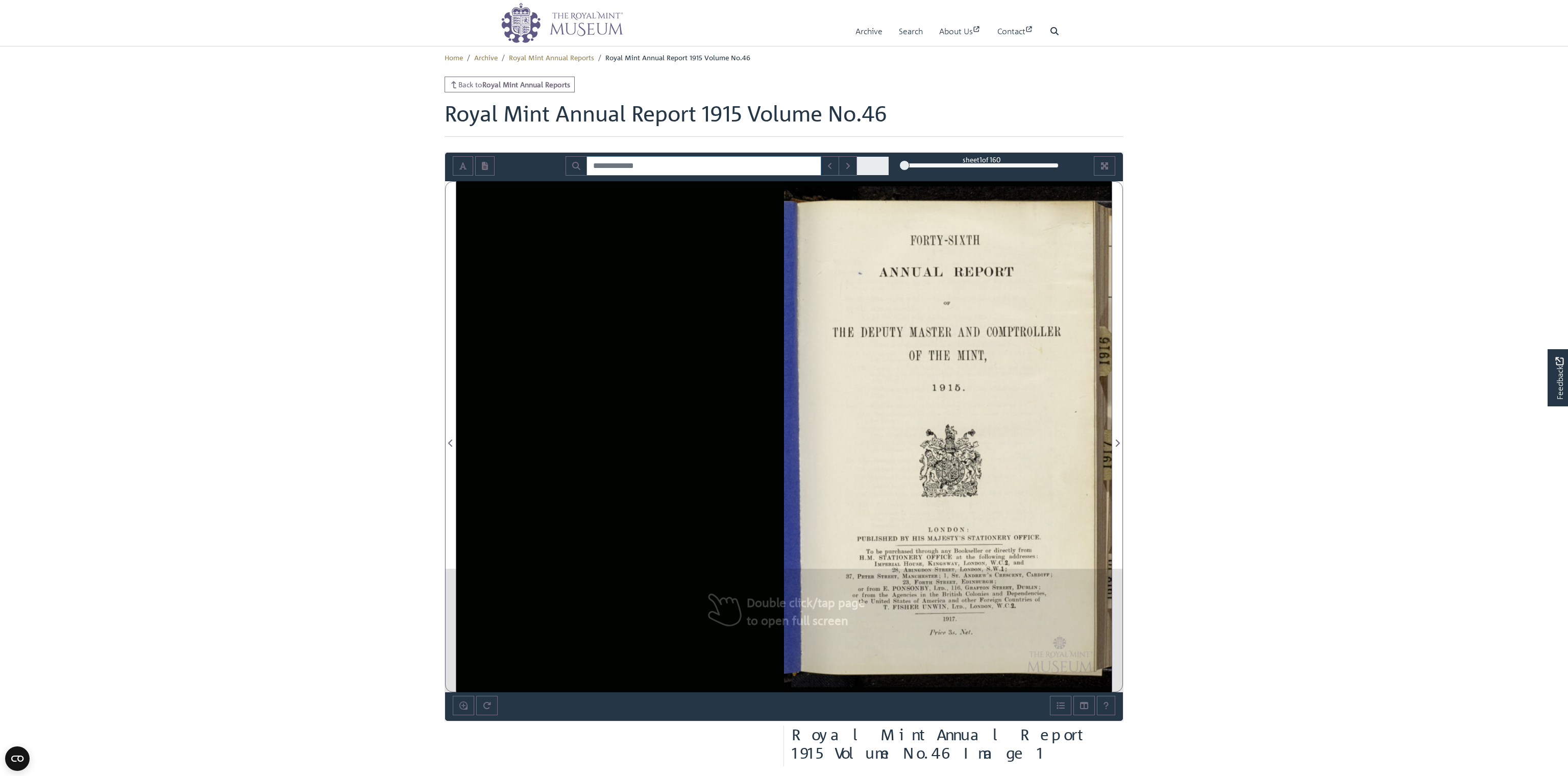
click at [701, 171] on input "Search for" at bounding box center [704, 165] width 235 height 19
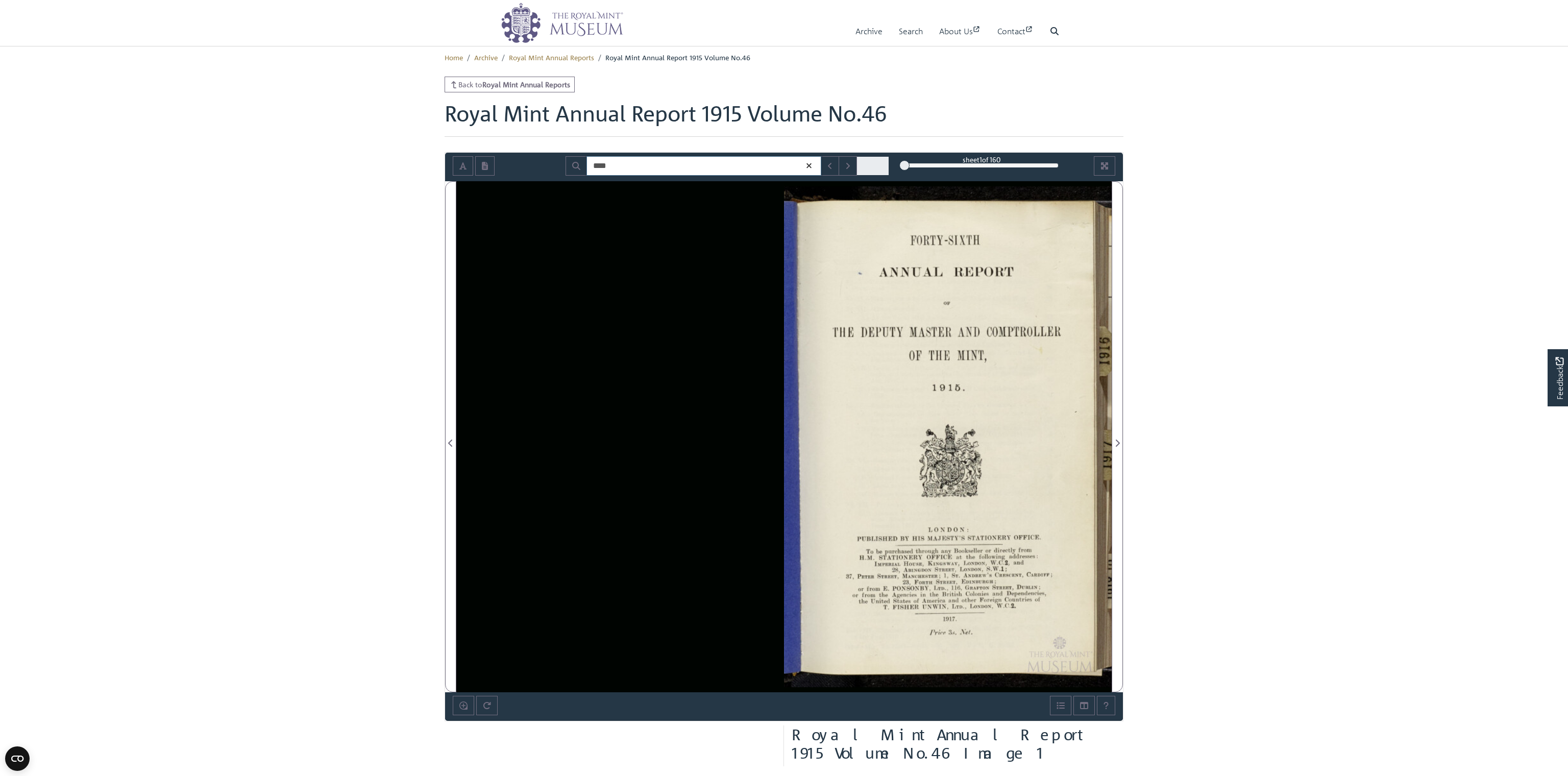
type input "****"
click at [835, 165] on button "Next Match" at bounding box center [837, 165] width 19 height 19
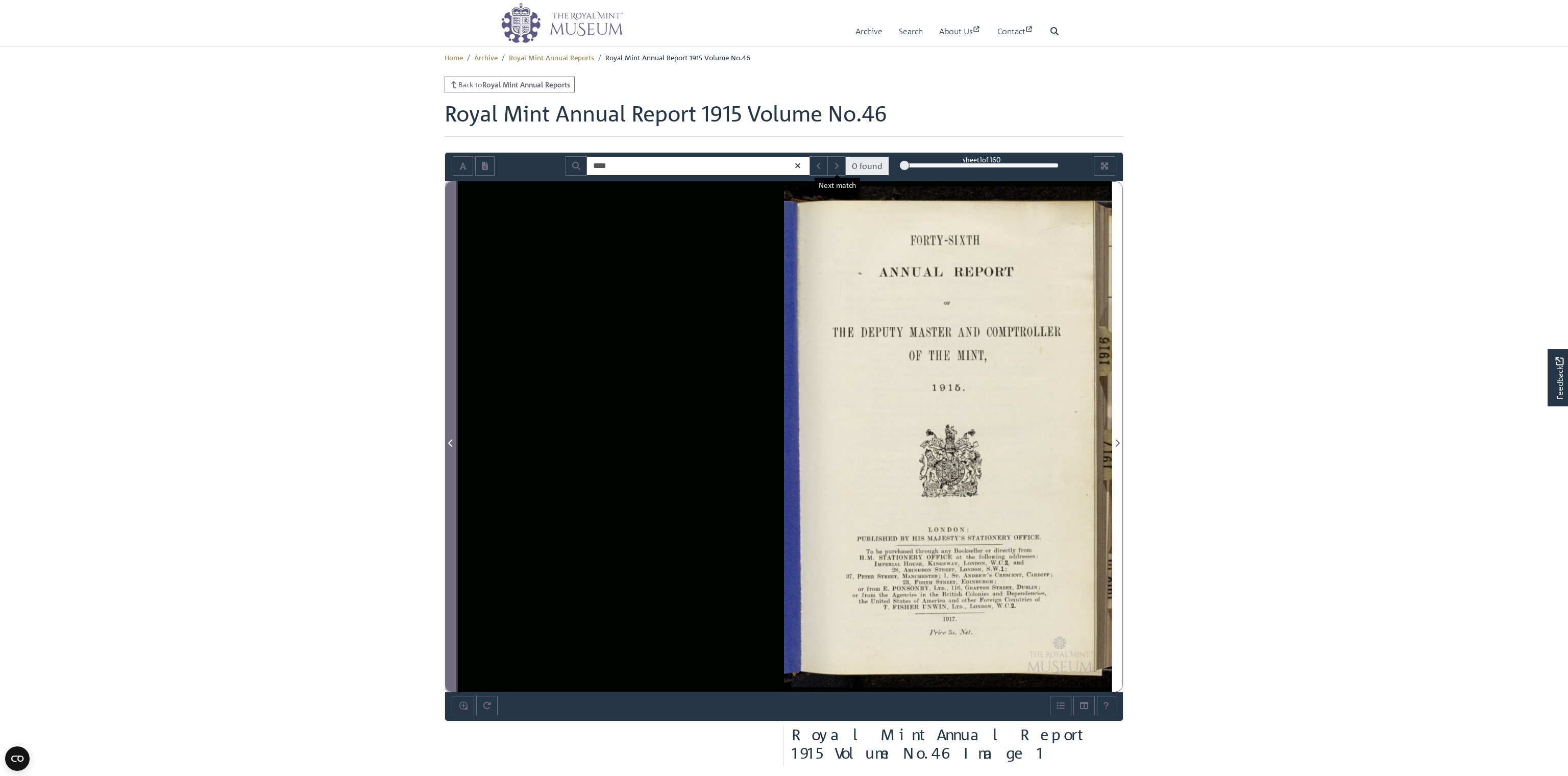
click at [451, 439] on icon "Previous Page" at bounding box center [449, 442] width 4 height 7
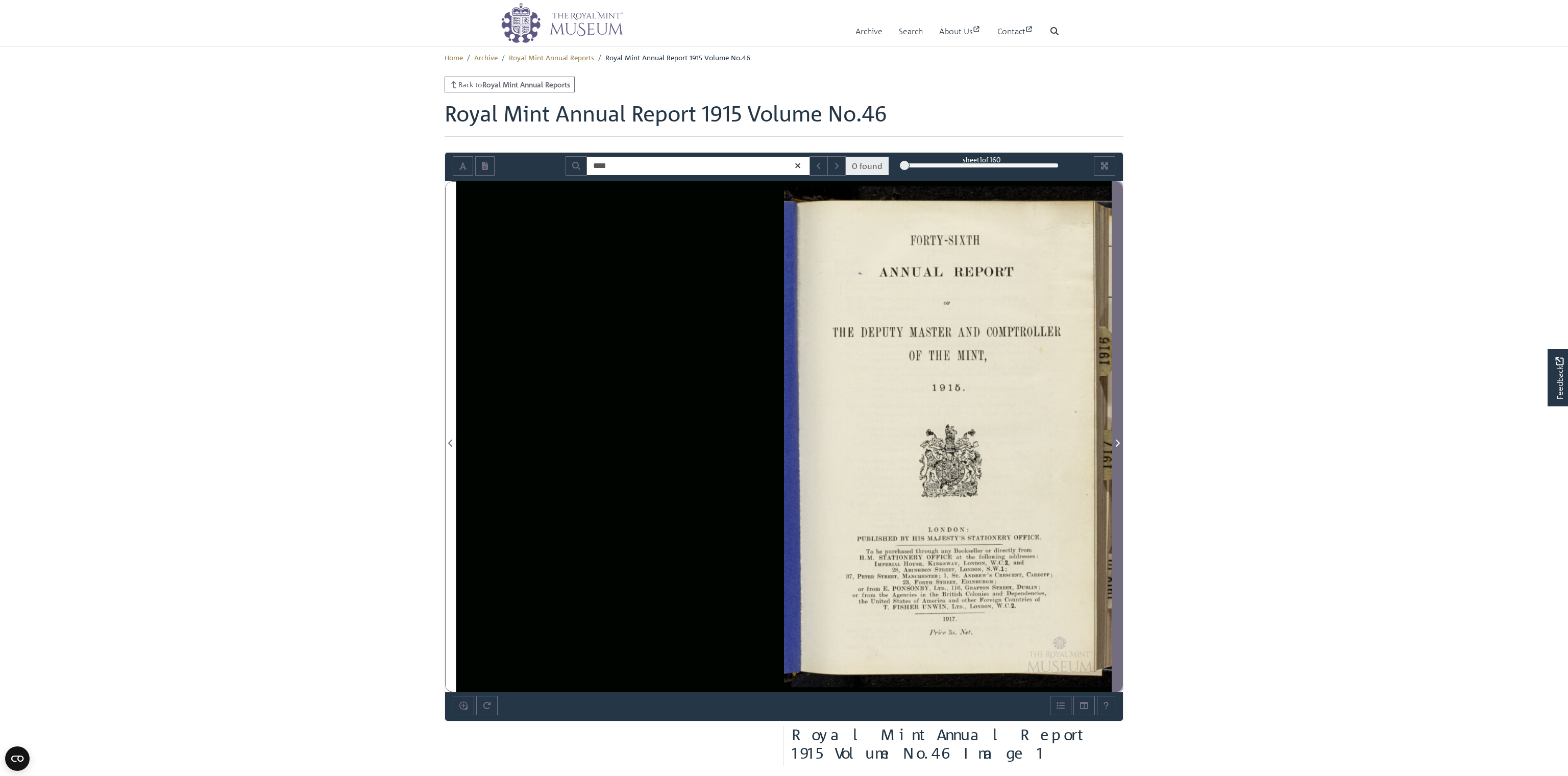
click at [1116, 445] on icon "Next Page" at bounding box center [1117, 442] width 4 height 7
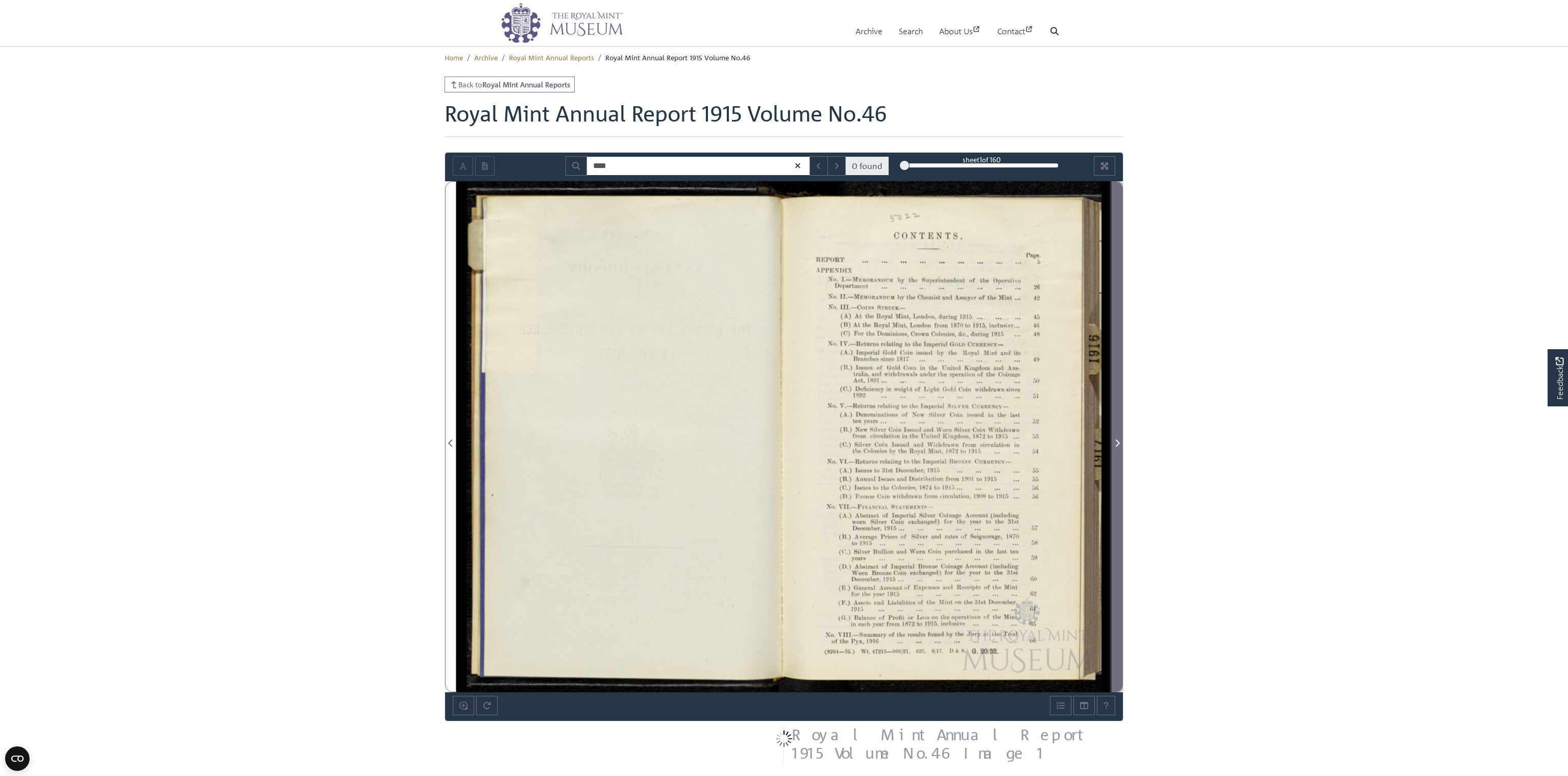
click at [1116, 445] on icon "Next Page" at bounding box center [1117, 442] width 4 height 7
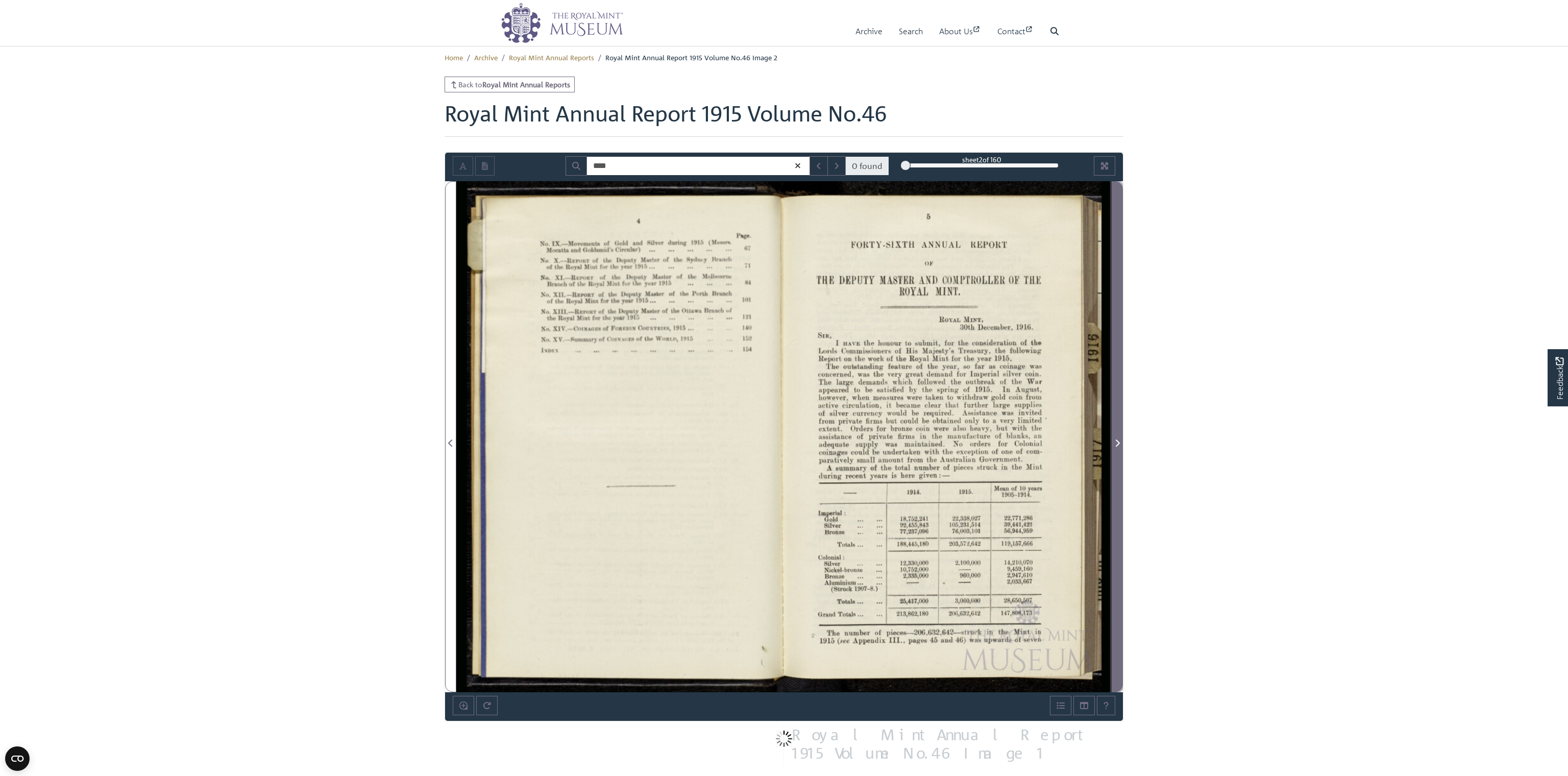
click at [1116, 445] on icon "Next Page" at bounding box center [1117, 442] width 4 height 7
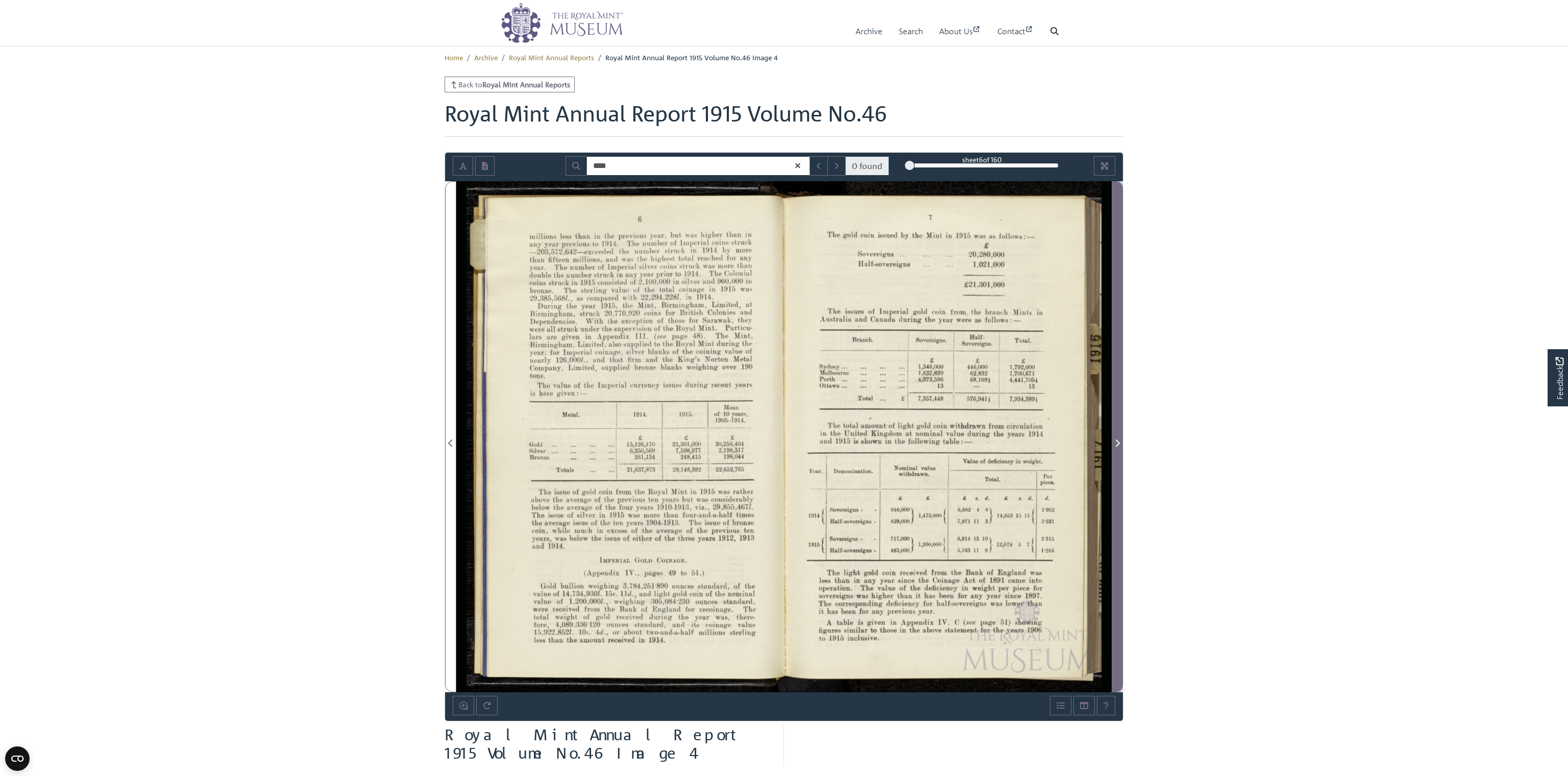
drag, startPoint x: 1116, startPoint y: 445, endPoint x: 1112, endPoint y: 442, distance: 5.0
click at [1112, 442] on button "Next Page" at bounding box center [1117, 437] width 12 height 511
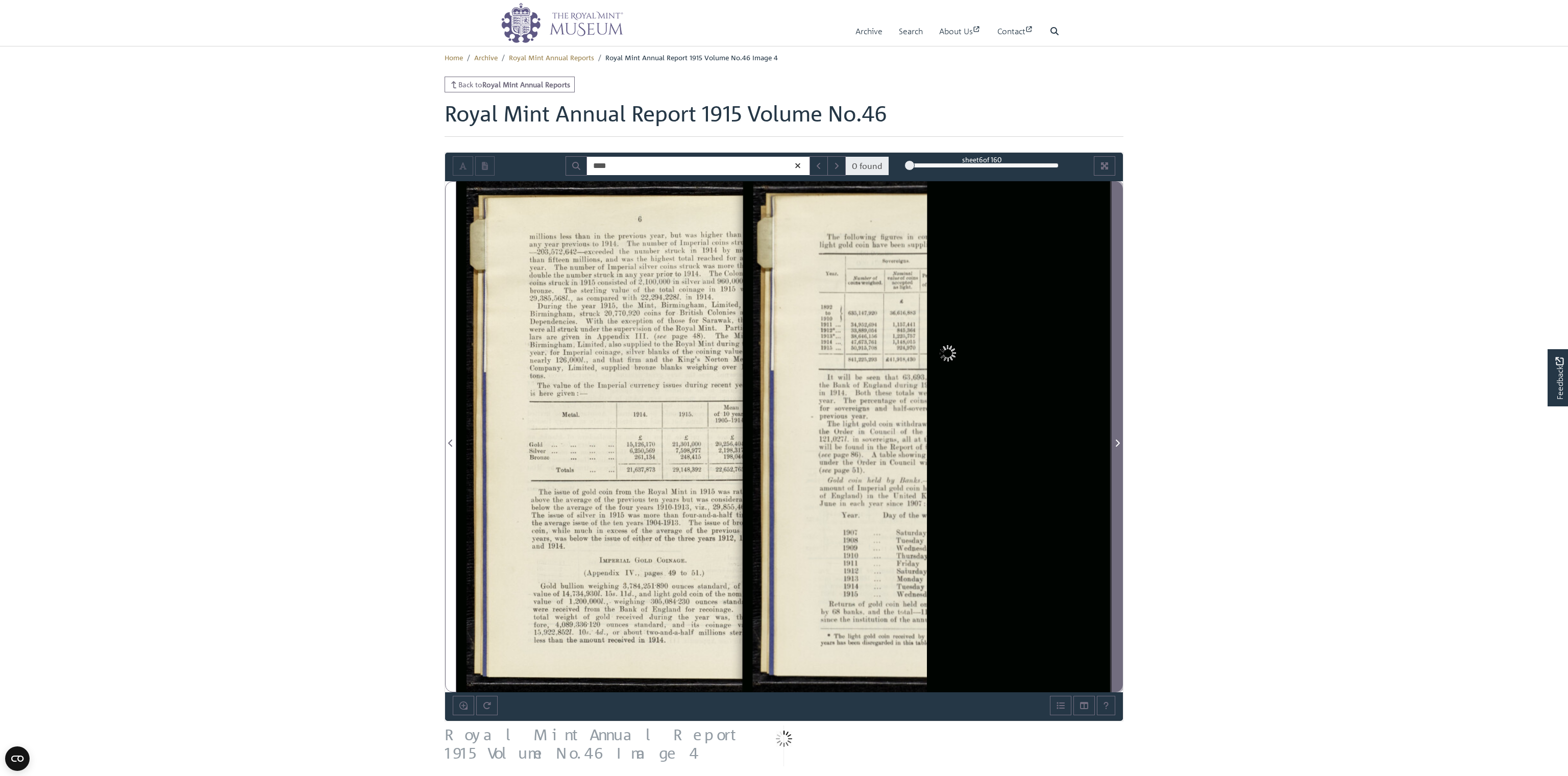
click at [1112, 442] on button "Next Page" at bounding box center [1117, 437] width 12 height 511
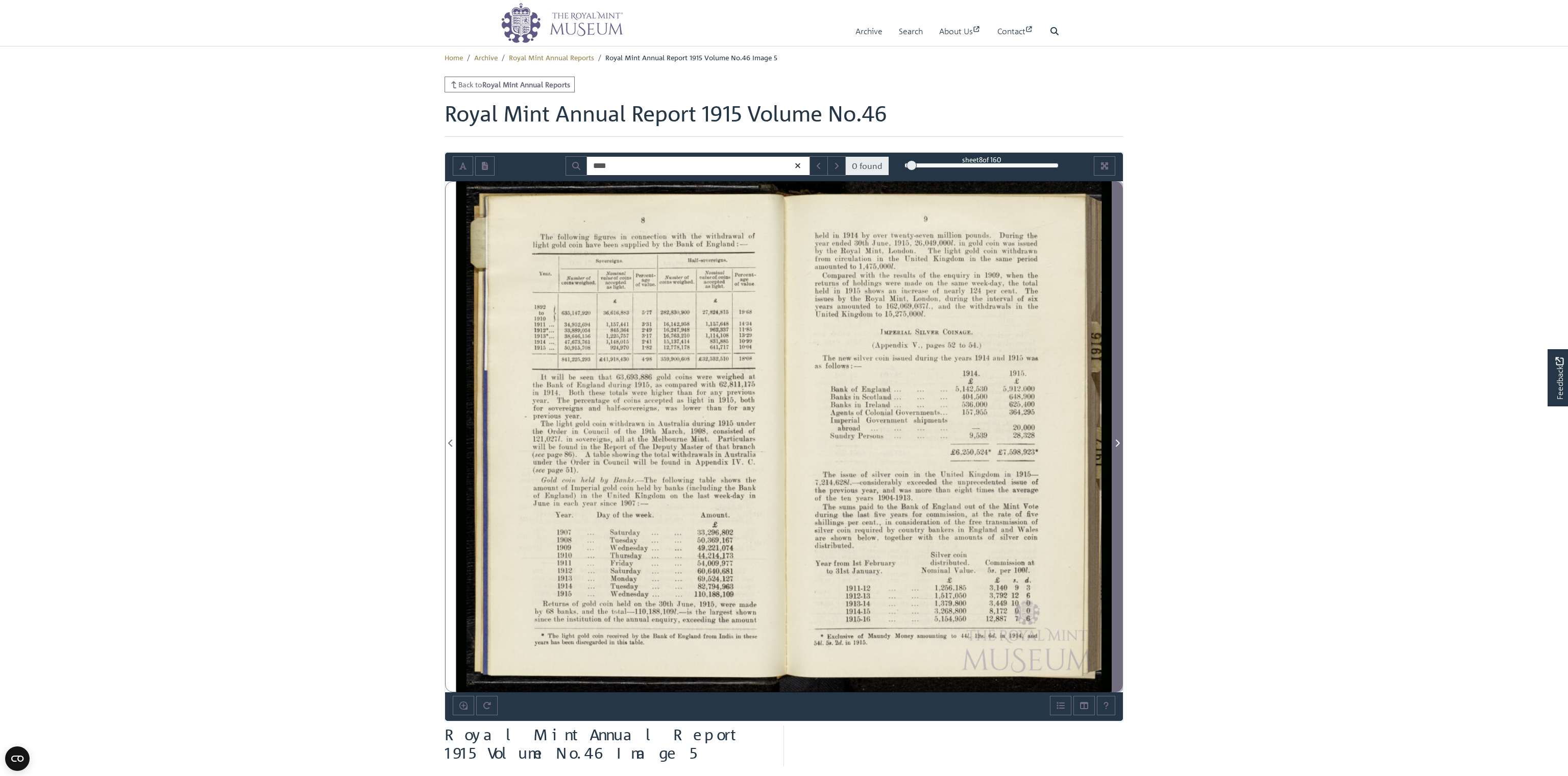
click at [1118, 441] on icon "Next Page" at bounding box center [1117, 442] width 4 height 7
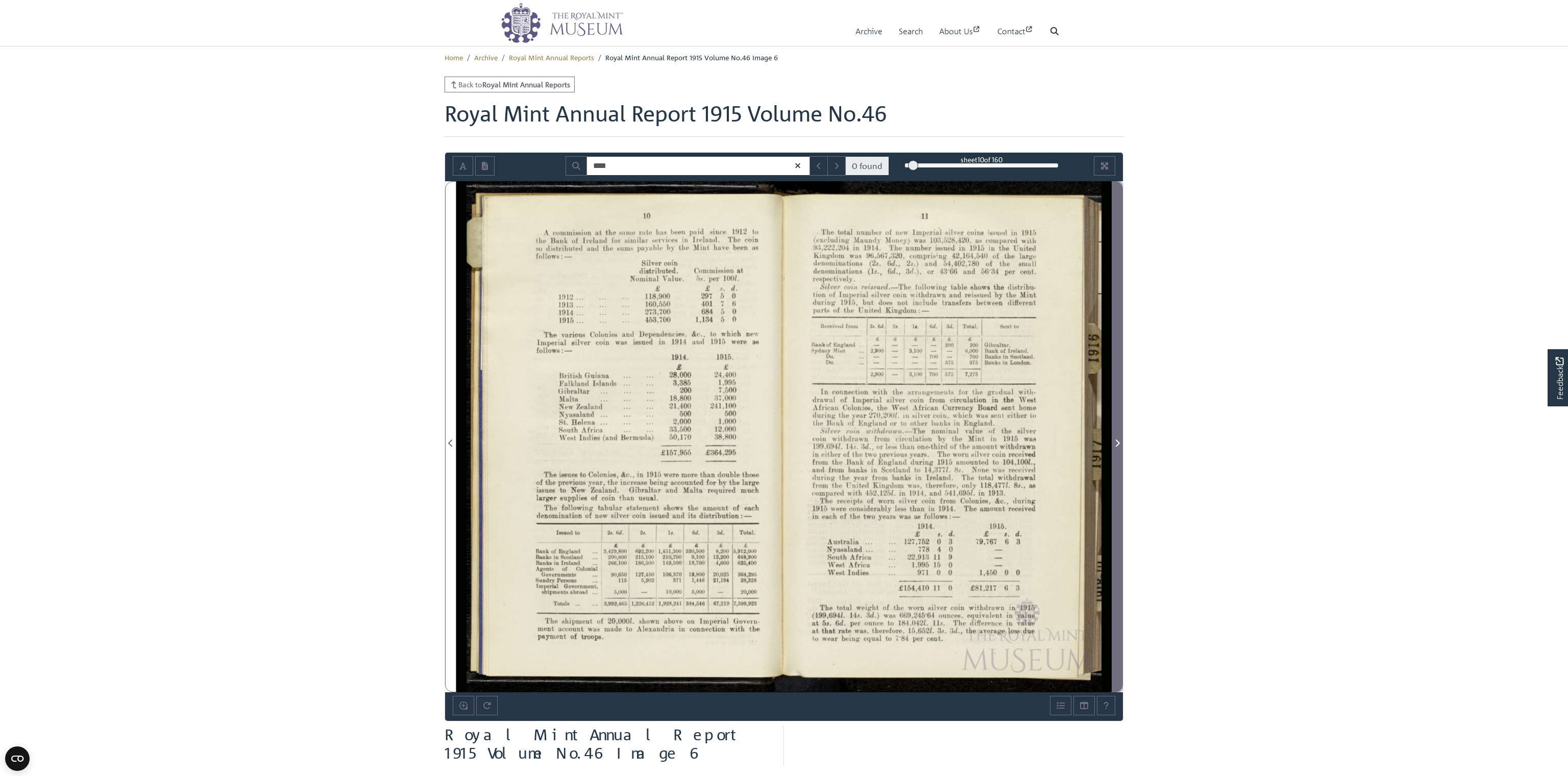
click at [1118, 441] on icon "Next Page" at bounding box center [1117, 442] width 4 height 7
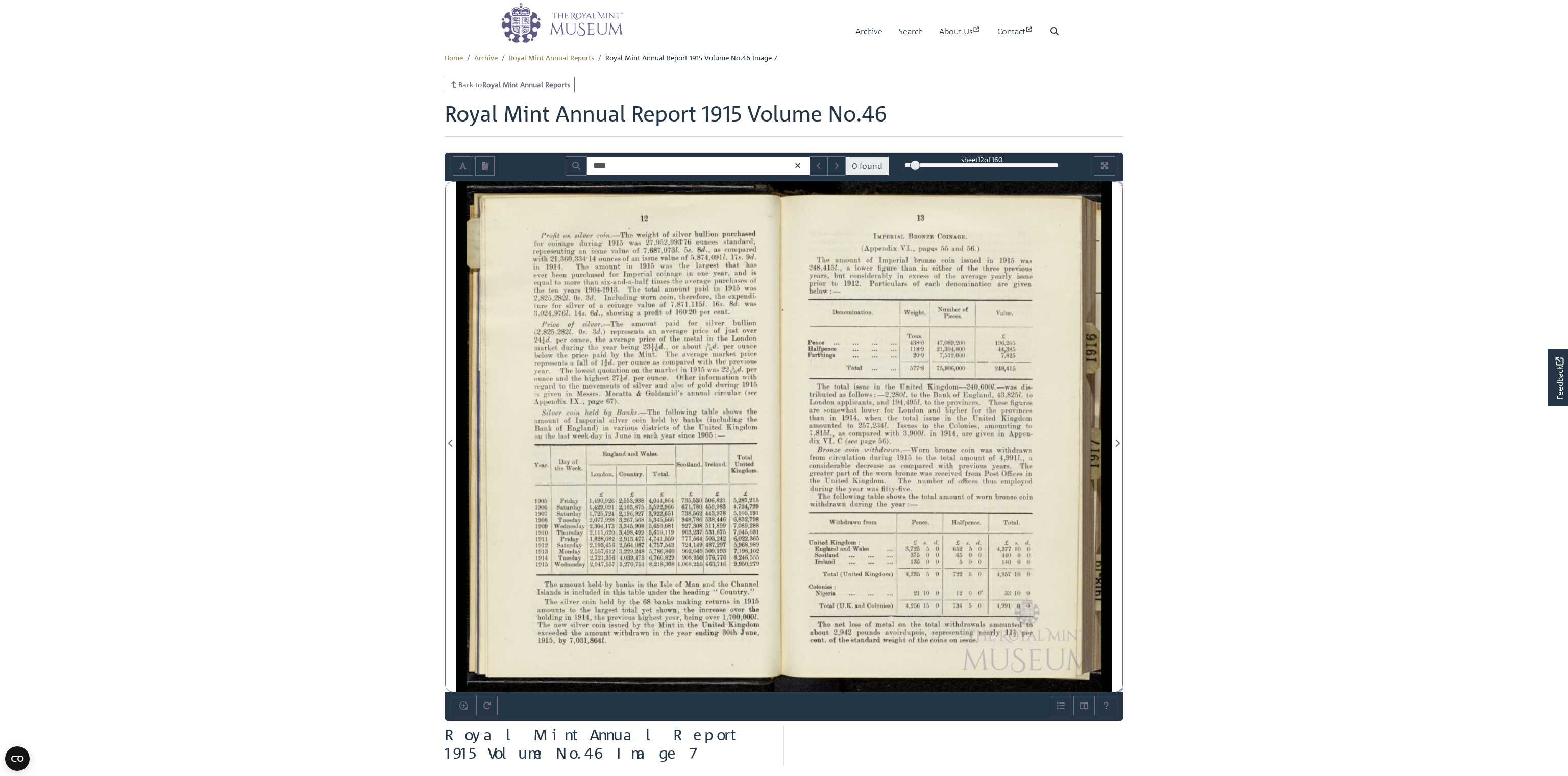
drag, startPoint x: 1118, startPoint y: 441, endPoint x: 276, endPoint y: 400, distance: 843.0
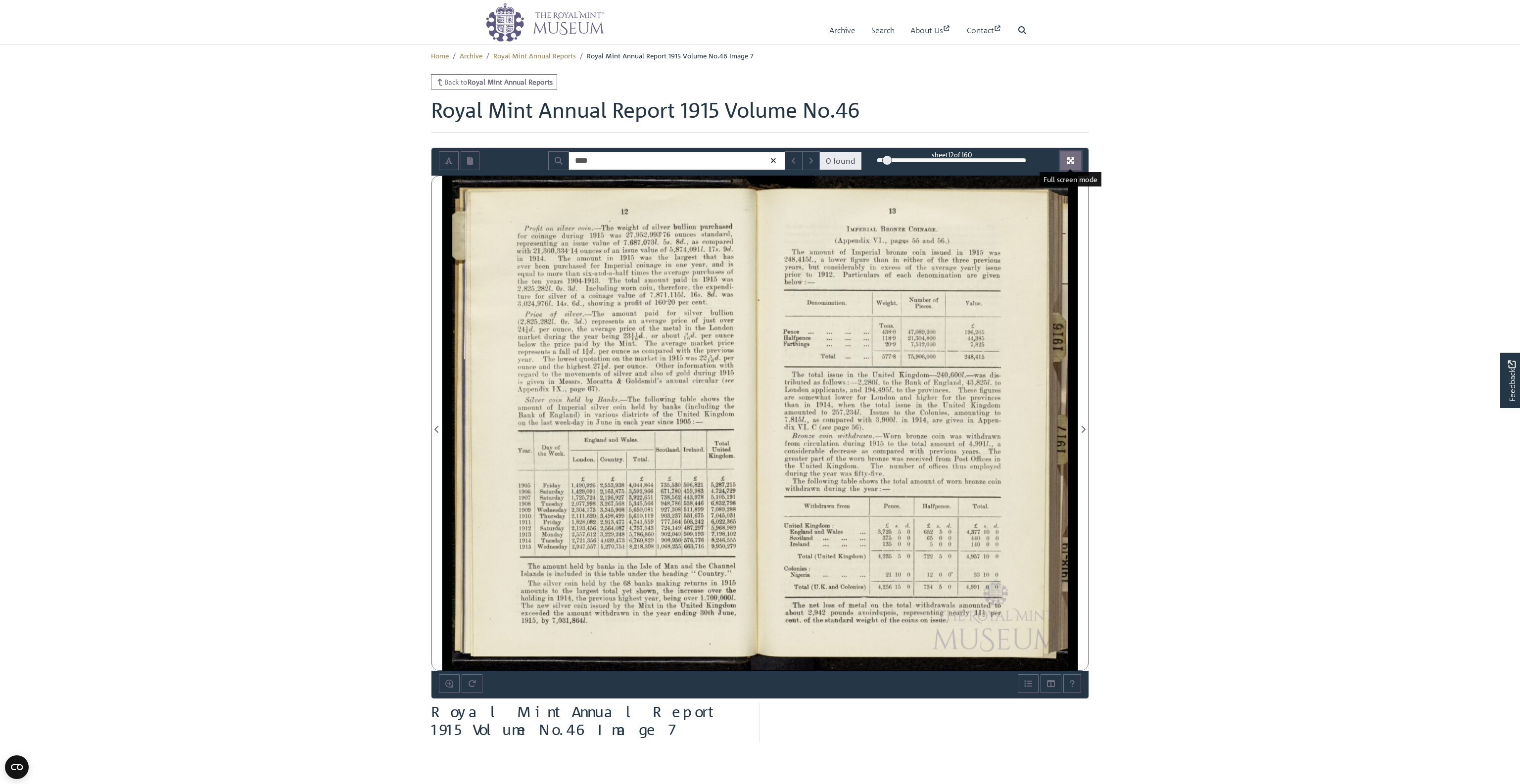
click at [1075, 158] on button "Full screen mode" at bounding box center [1071, 160] width 21 height 19
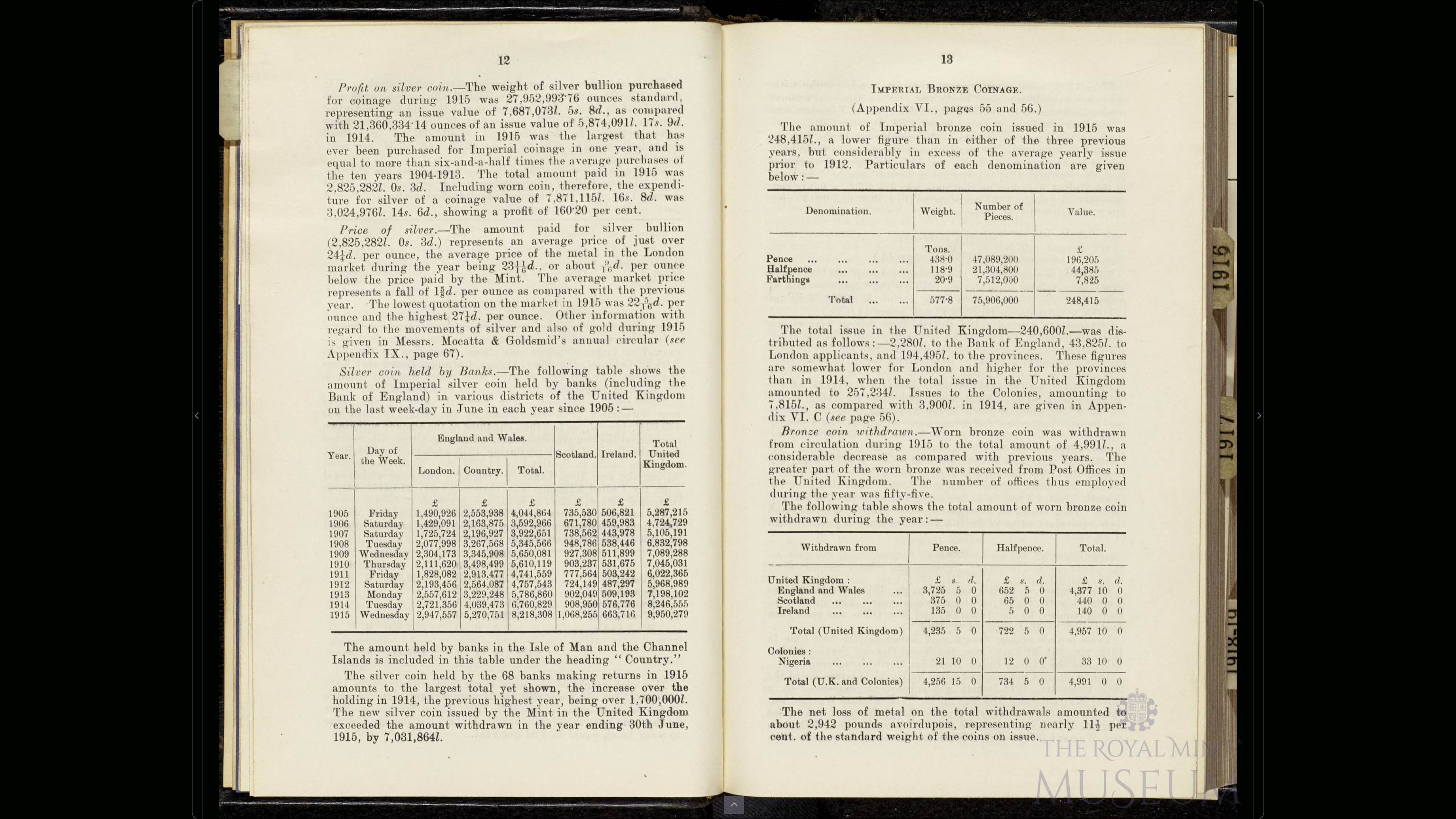
click at [585, 290] on div at bounding box center [465, 410] width 525 height 819
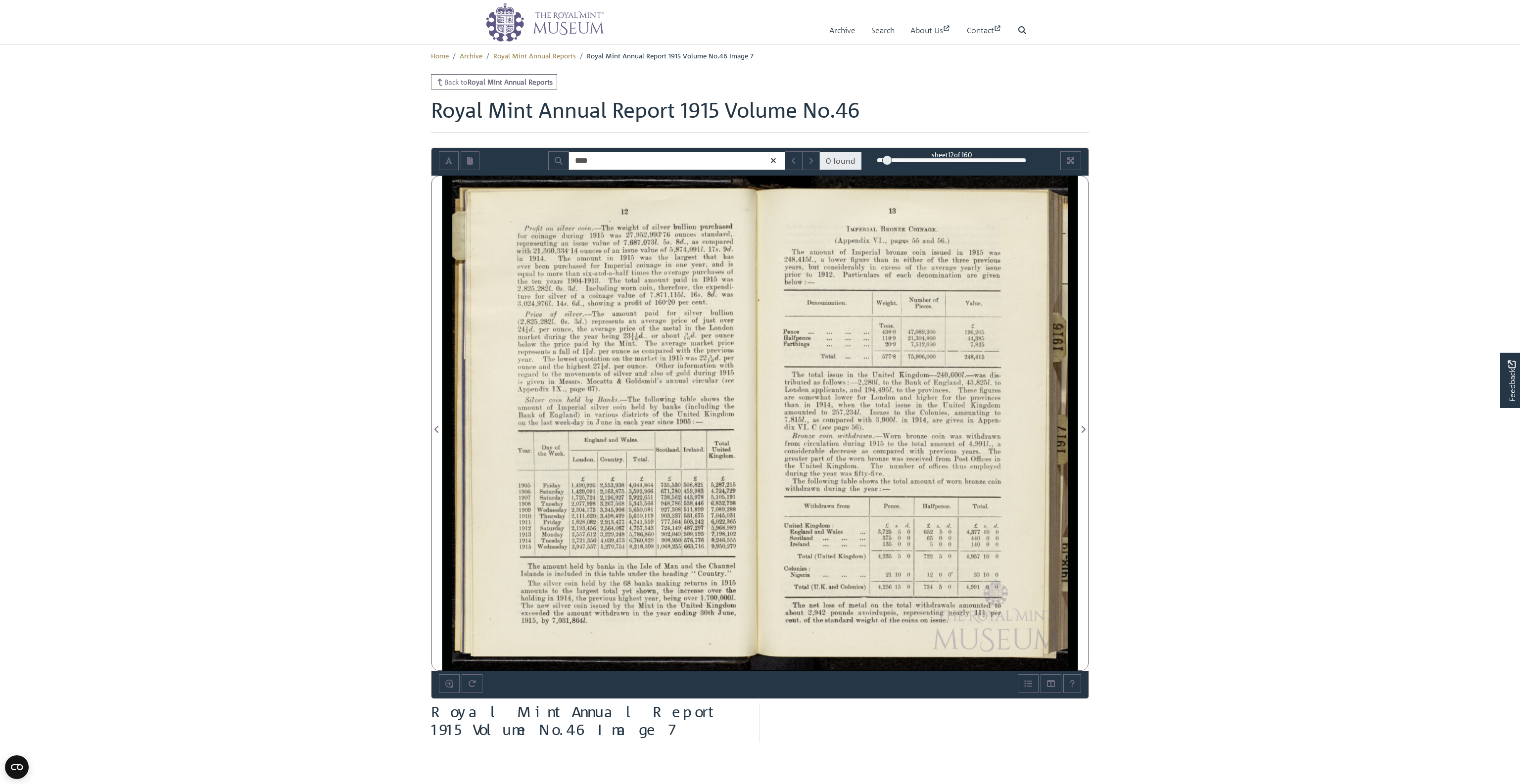
click at [1222, 224] on body "Menu Archive Search About Us Contact" at bounding box center [760, 528] width 1520 height 1056
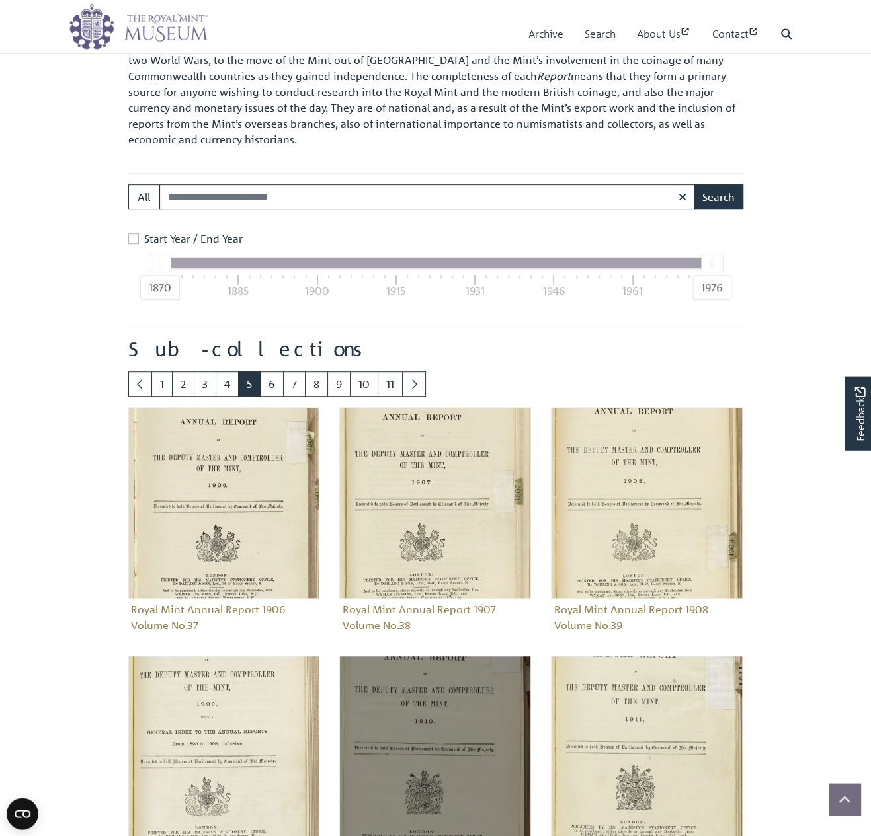
scroll to position [685, 0]
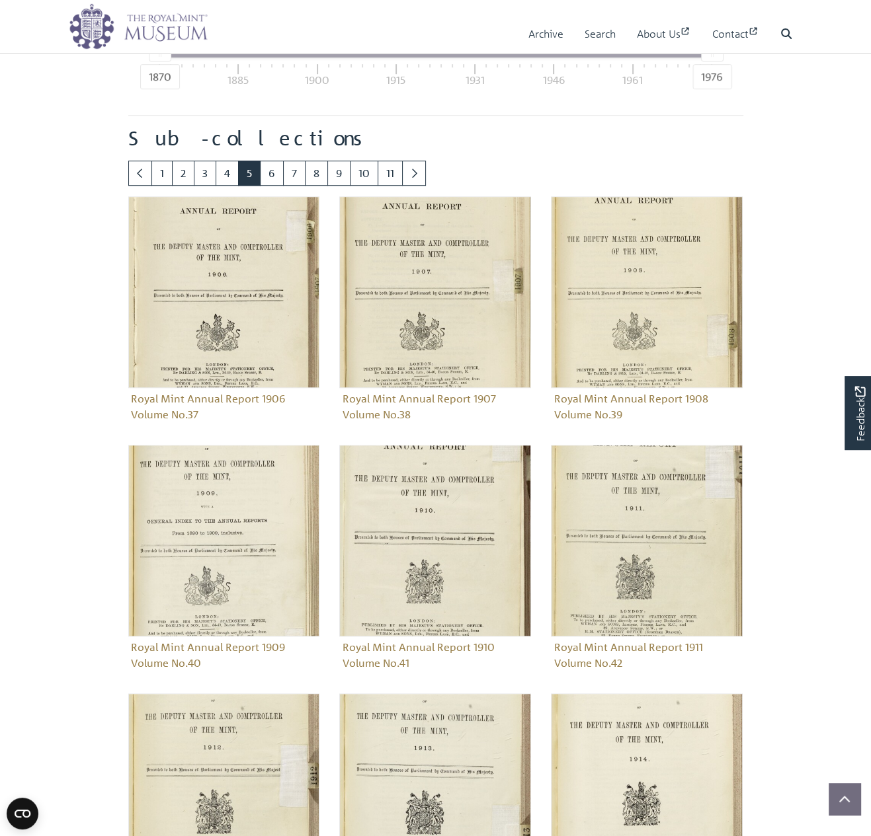
click at [92, 184] on body "Menu Archive Search About Us Contact" at bounding box center [435, 366] width 871 height 2103
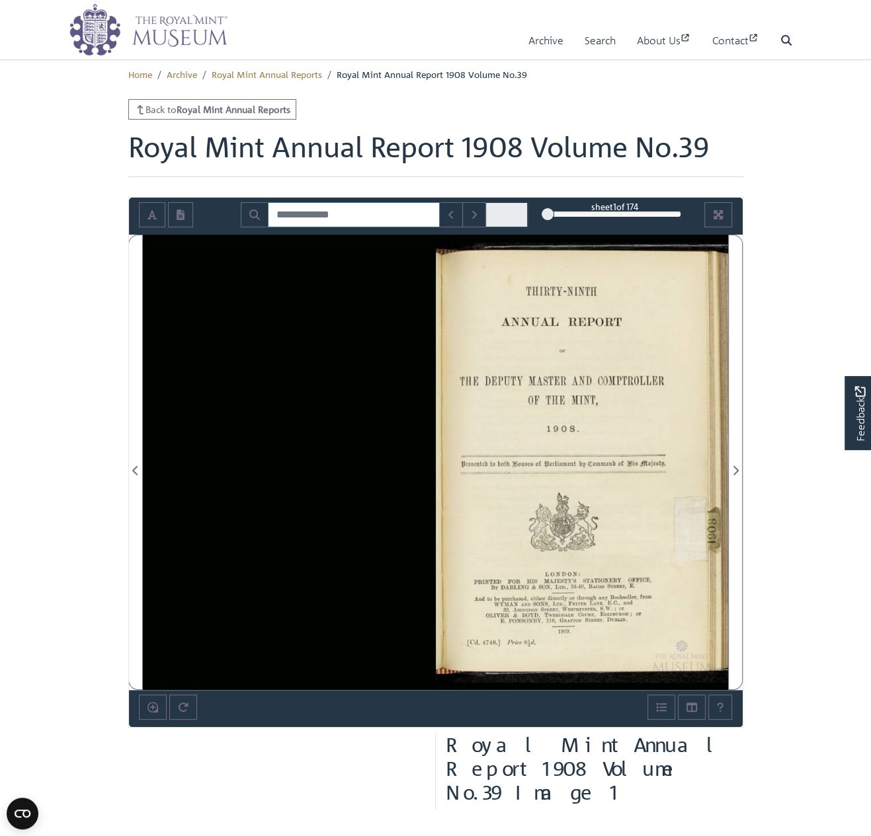
click at [366, 211] on input "Search for" at bounding box center [354, 214] width 172 height 25
drag, startPoint x: 336, startPoint y: 212, endPoint x: 88, endPoint y: 191, distance: 249.4
click at [268, 202] on input "****" at bounding box center [346, 214] width 157 height 25
type input "**********"
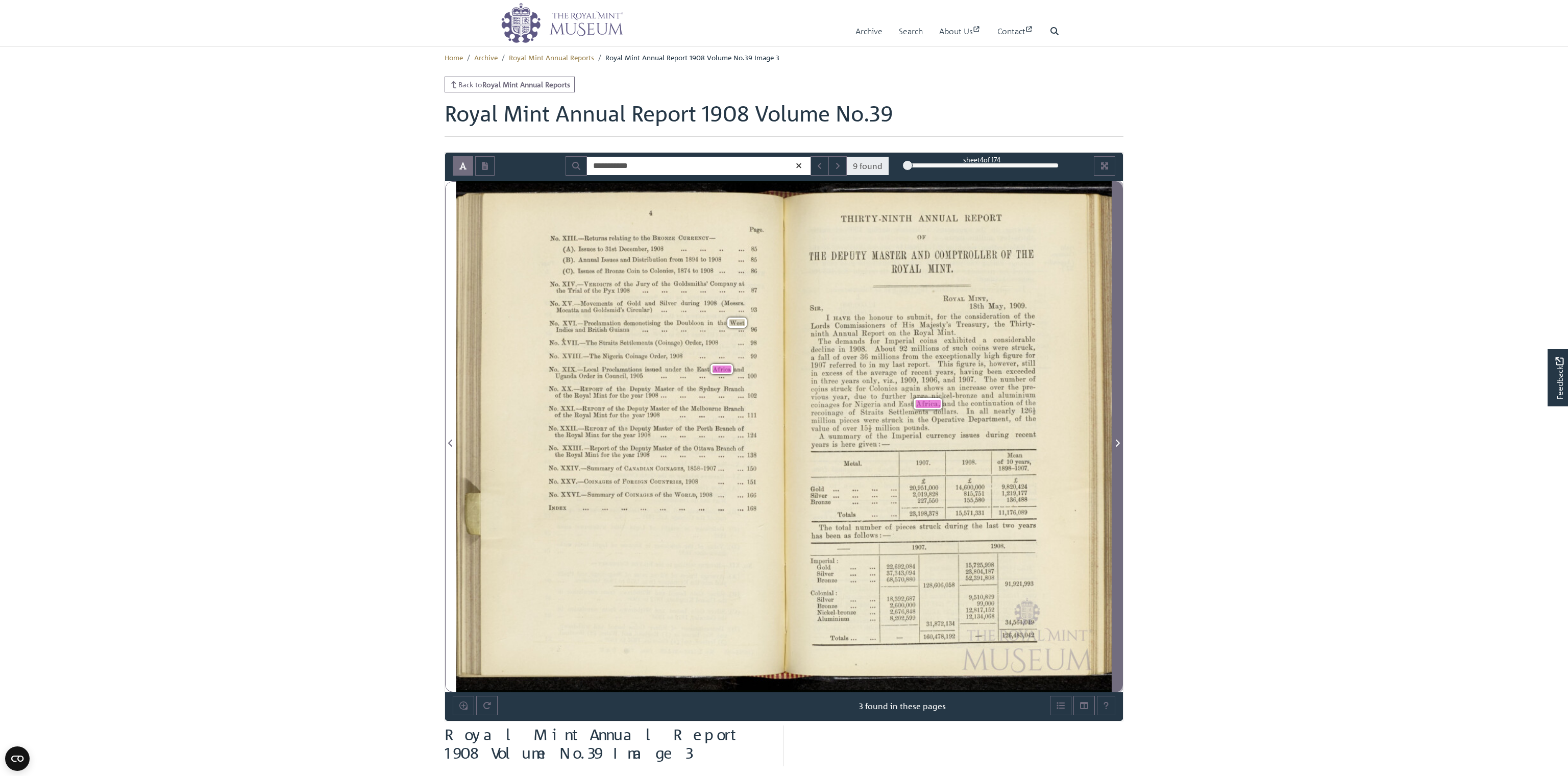
click at [672, 441] on icon "Next Page" at bounding box center [1117, 442] width 5 height 8
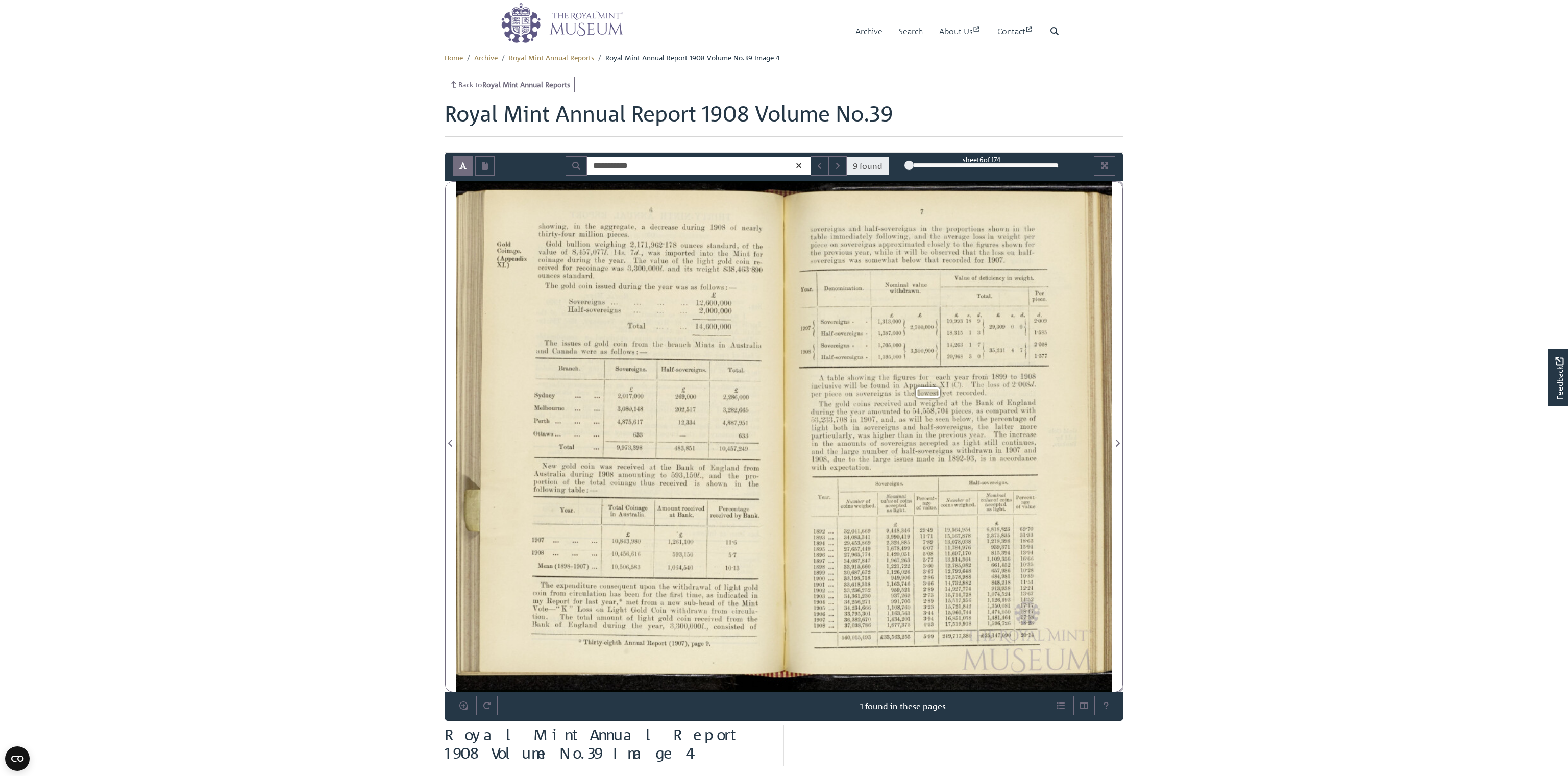
drag, startPoint x: 1116, startPoint y: 441, endPoint x: 834, endPoint y: 254, distance: 338.4
click at [672, 164] on icon "Next Match" at bounding box center [837, 166] width 5 height 8
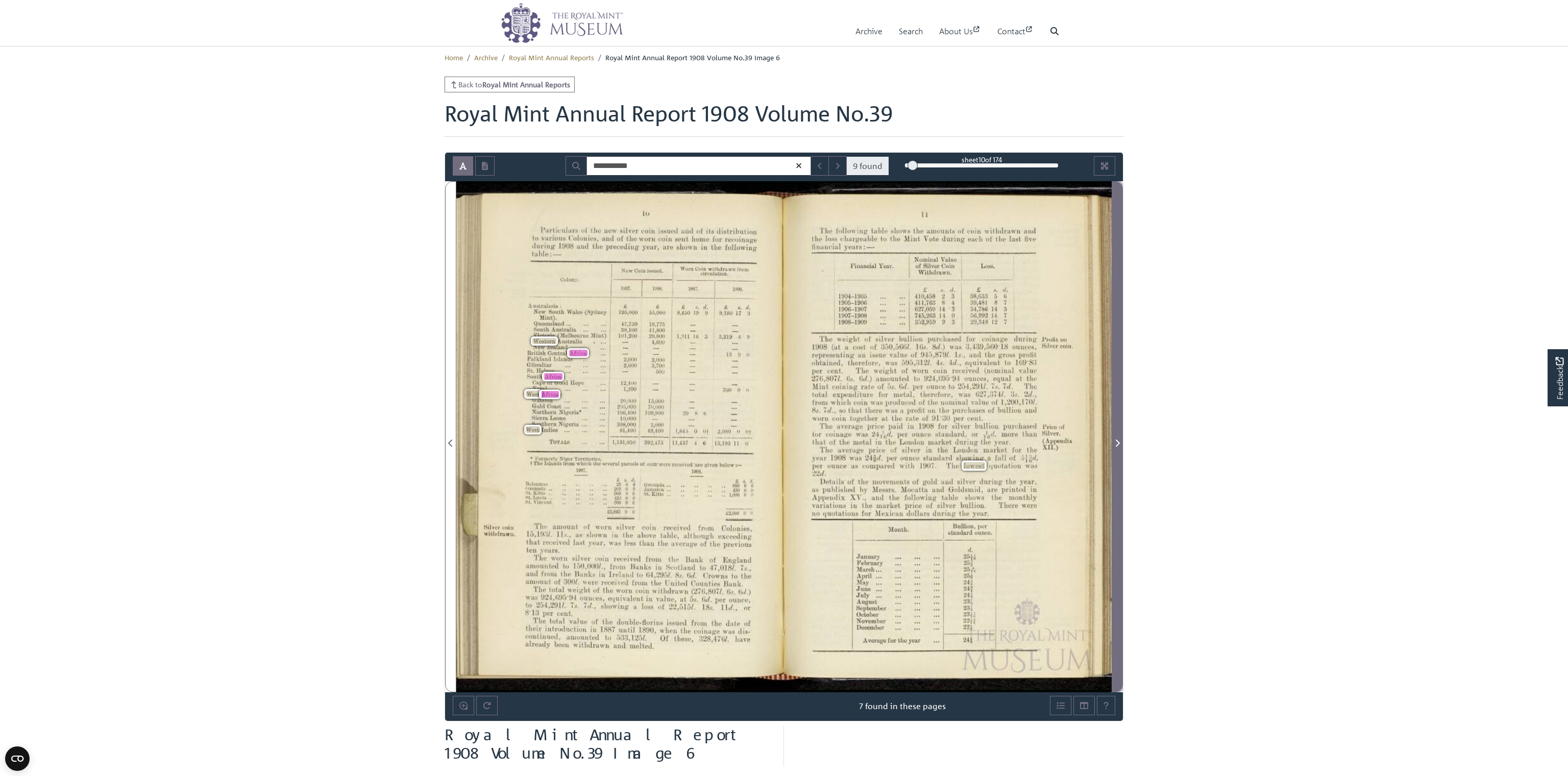
click at [672, 444] on icon "Next Page" at bounding box center [1117, 442] width 4 height 7
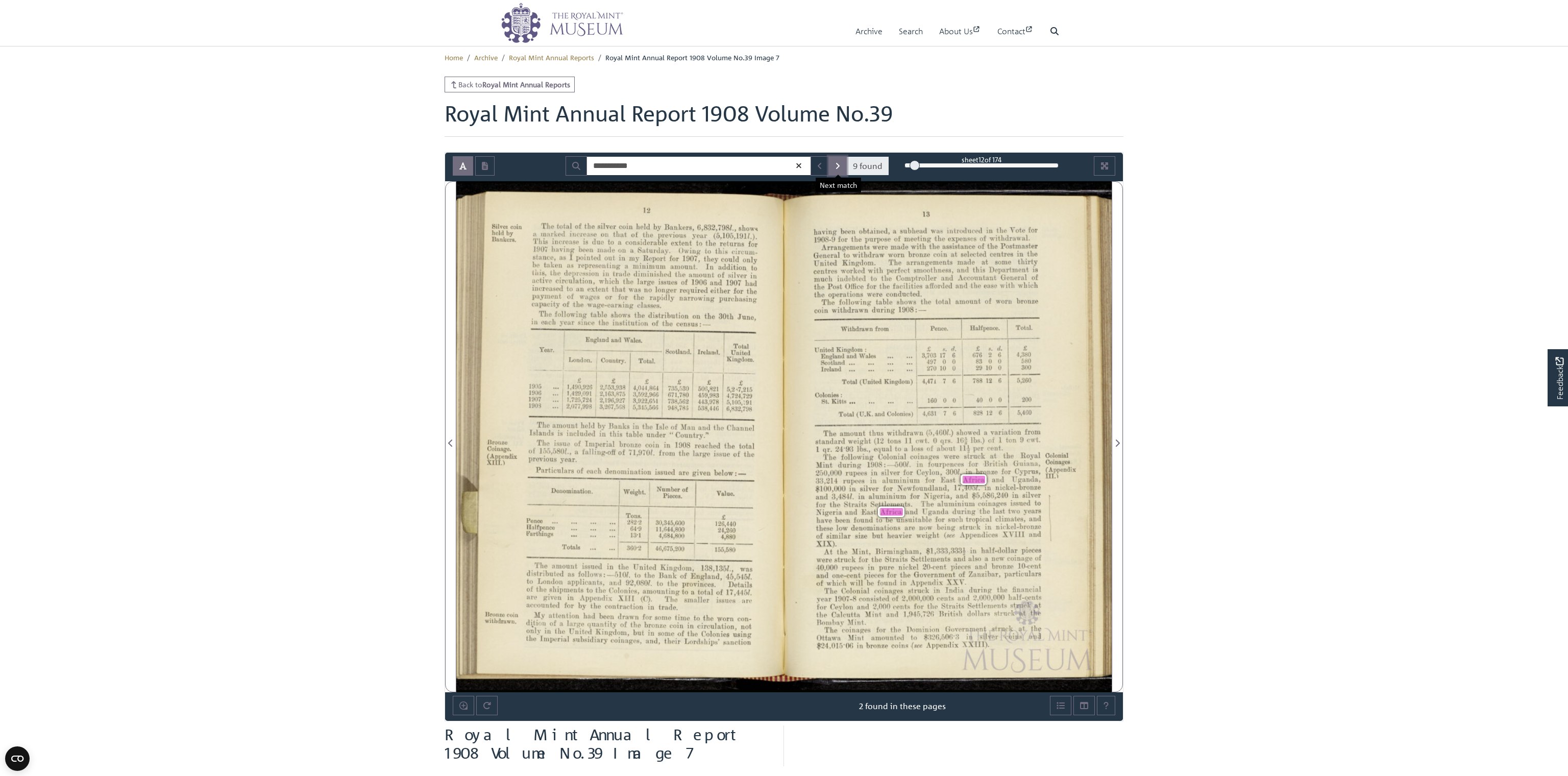
click at [672, 166] on icon "Next Match" at bounding box center [838, 166] width 4 height 6
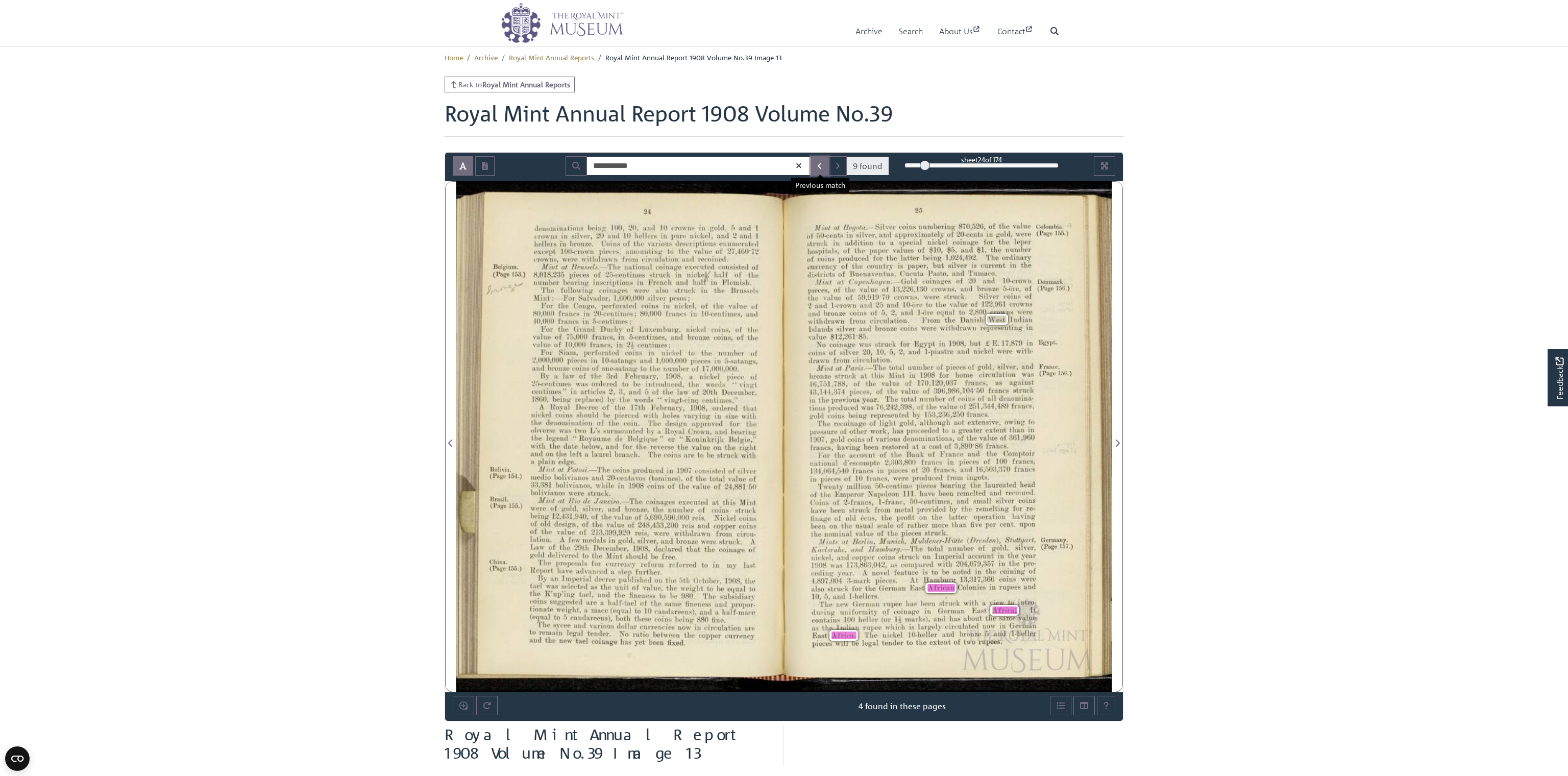
click at [672, 164] on icon "Previous Match" at bounding box center [819, 166] width 5 height 8
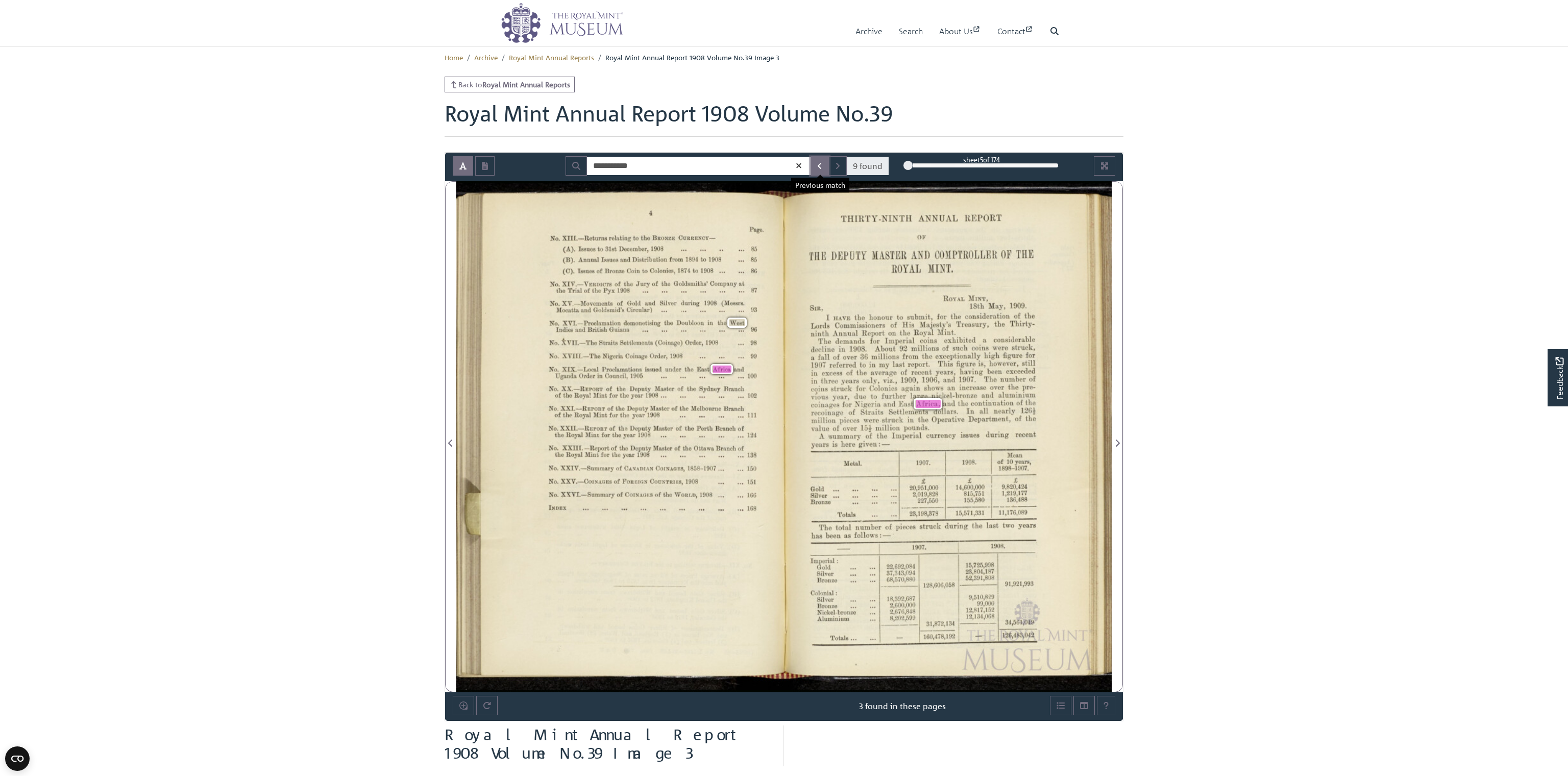
click at [672, 164] on icon "Previous Match" at bounding box center [819, 166] width 5 height 8
click at [672, 163] on icon "Next Match" at bounding box center [837, 166] width 5 height 8
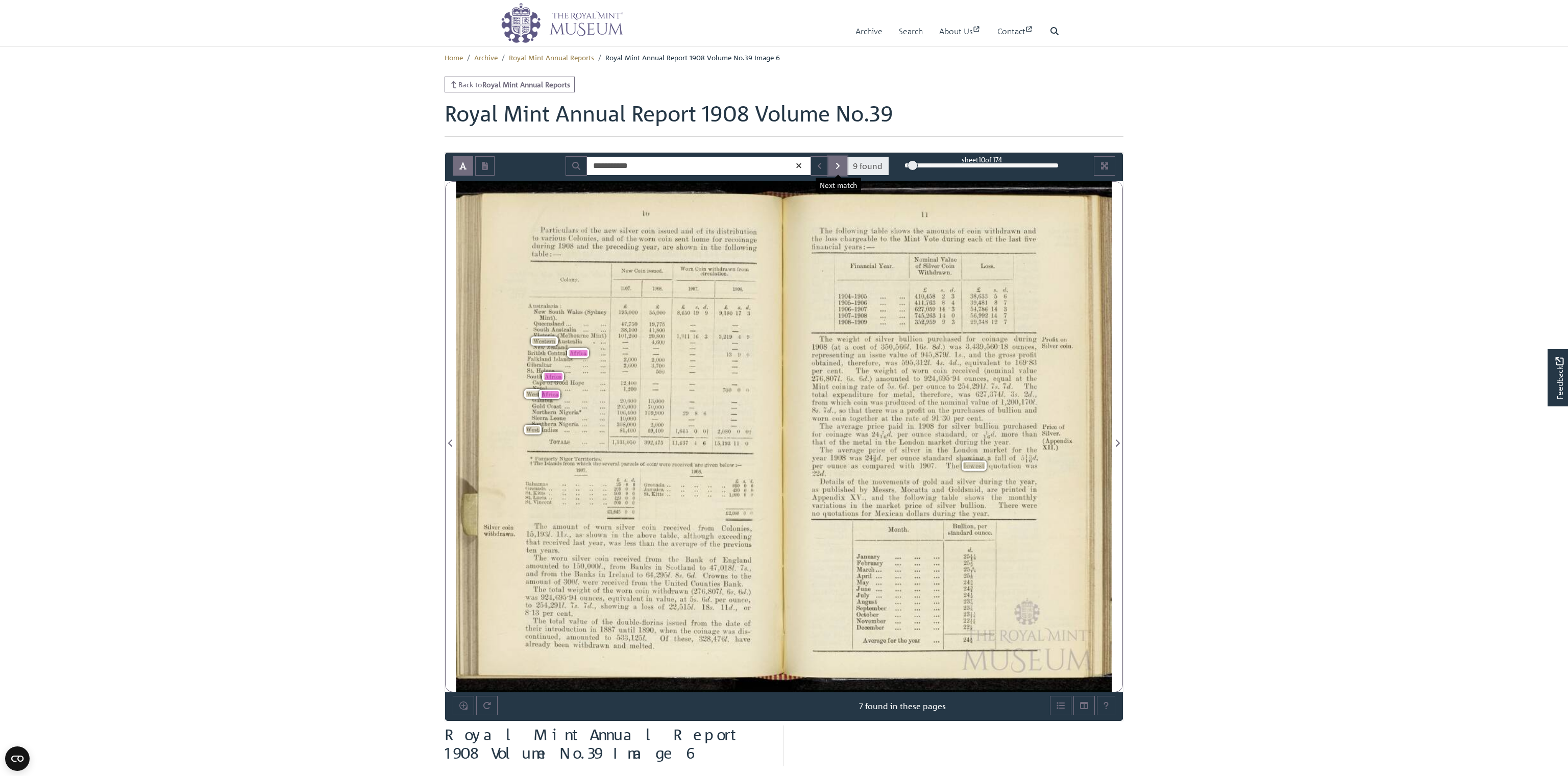
click at [672, 163] on icon "Next Match" at bounding box center [837, 166] width 5 height 8
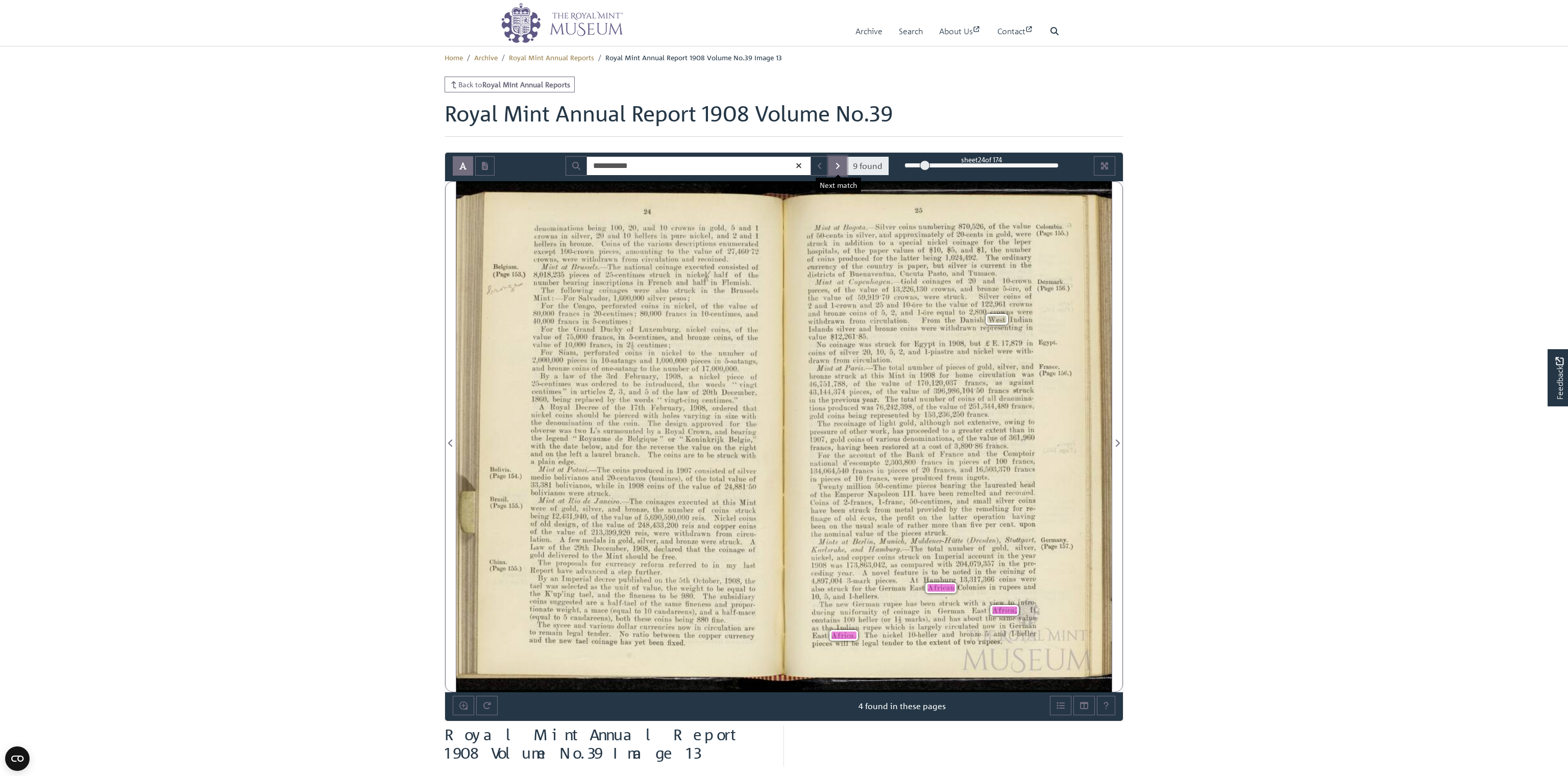
click at [672, 163] on icon "Next Match" at bounding box center [837, 166] width 5 height 8
click at [672, 168] on icon "Next Match" at bounding box center [837, 166] width 5 height 8
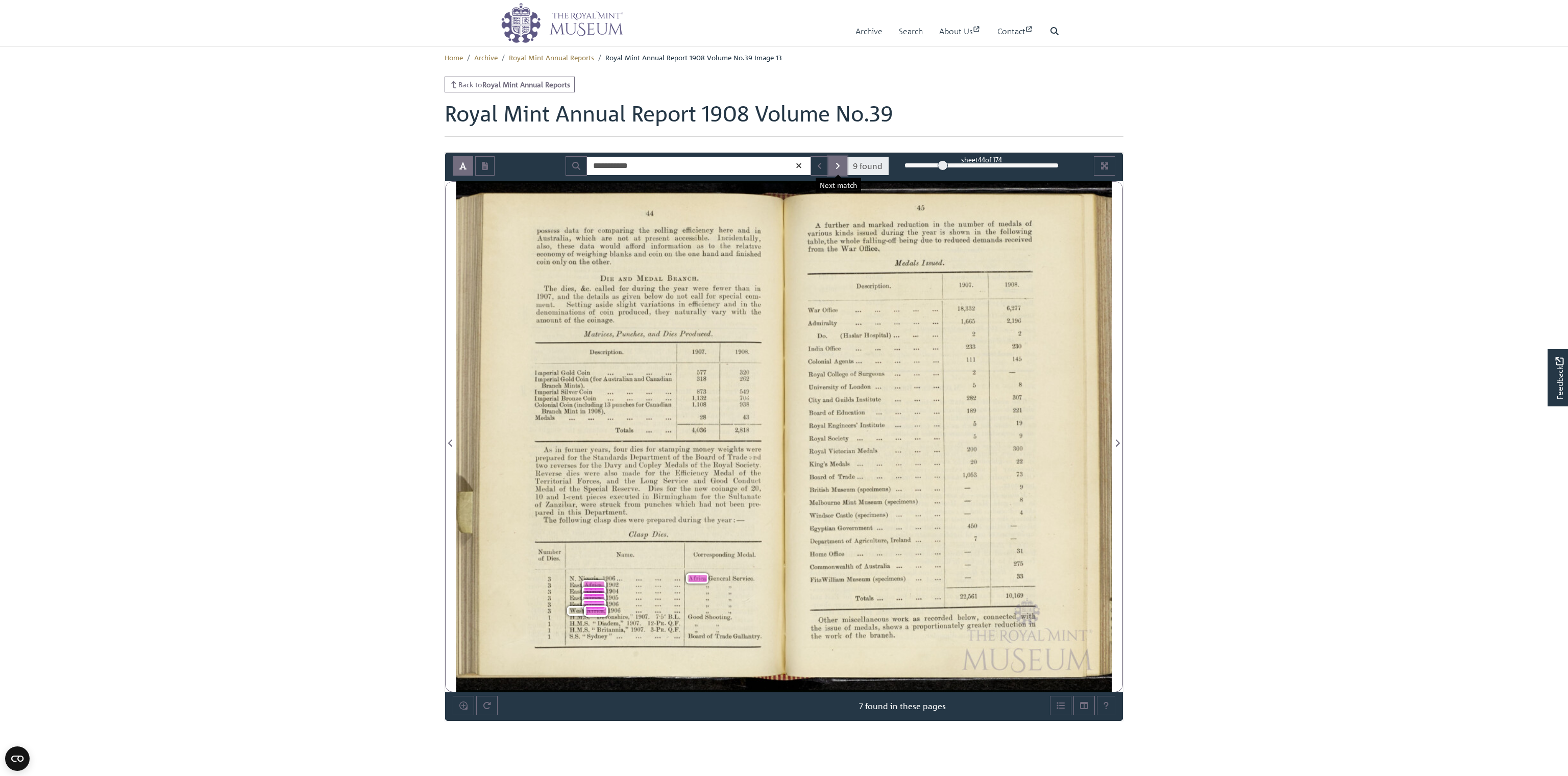
click at [672, 169] on icon "Next Match" at bounding box center [837, 166] width 5 height 8
click at [672, 162] on icon "Next Match" at bounding box center [837, 166] width 5 height 8
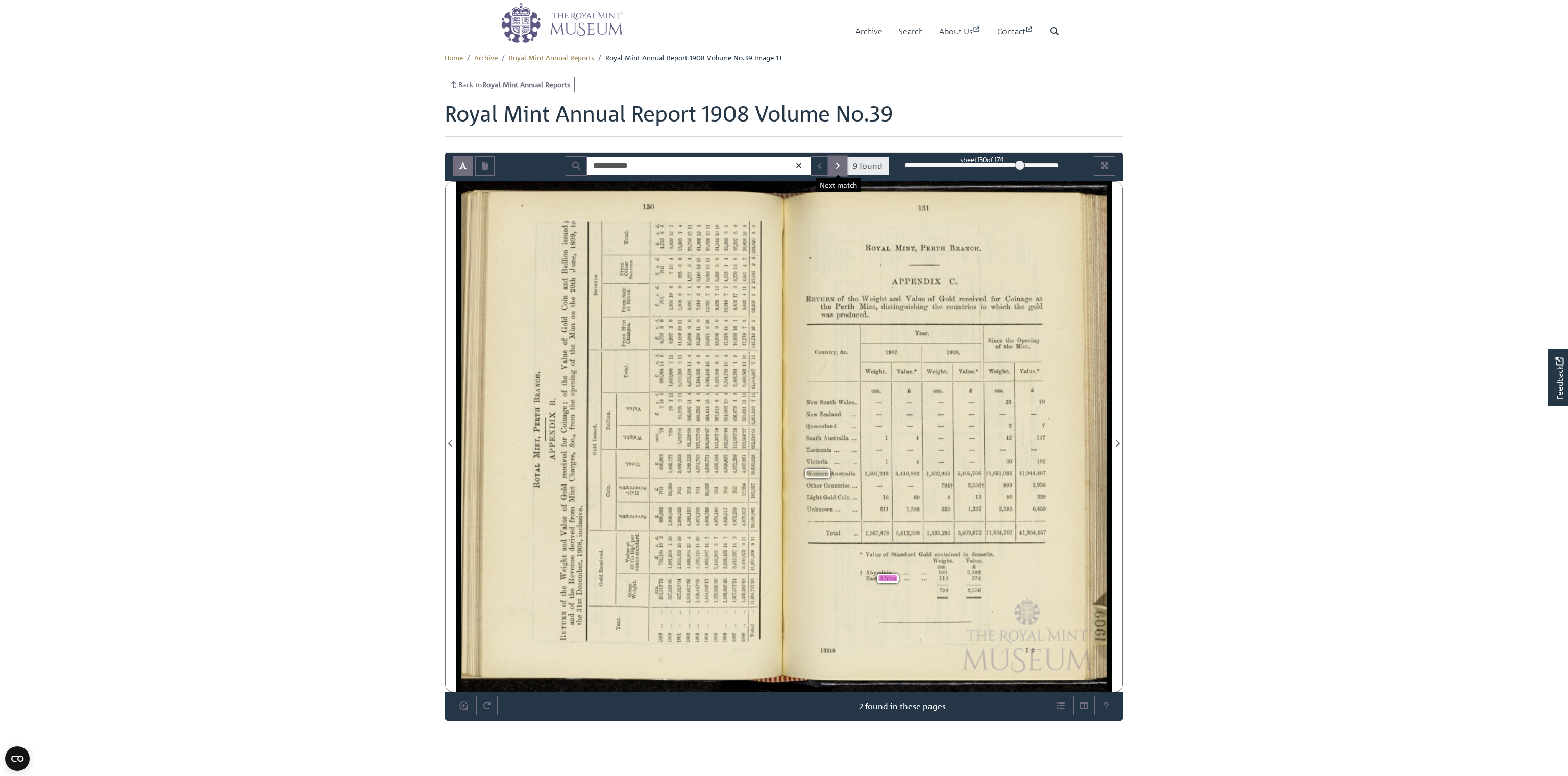
click at [672, 162] on icon "Next Match" at bounding box center [837, 166] width 5 height 8
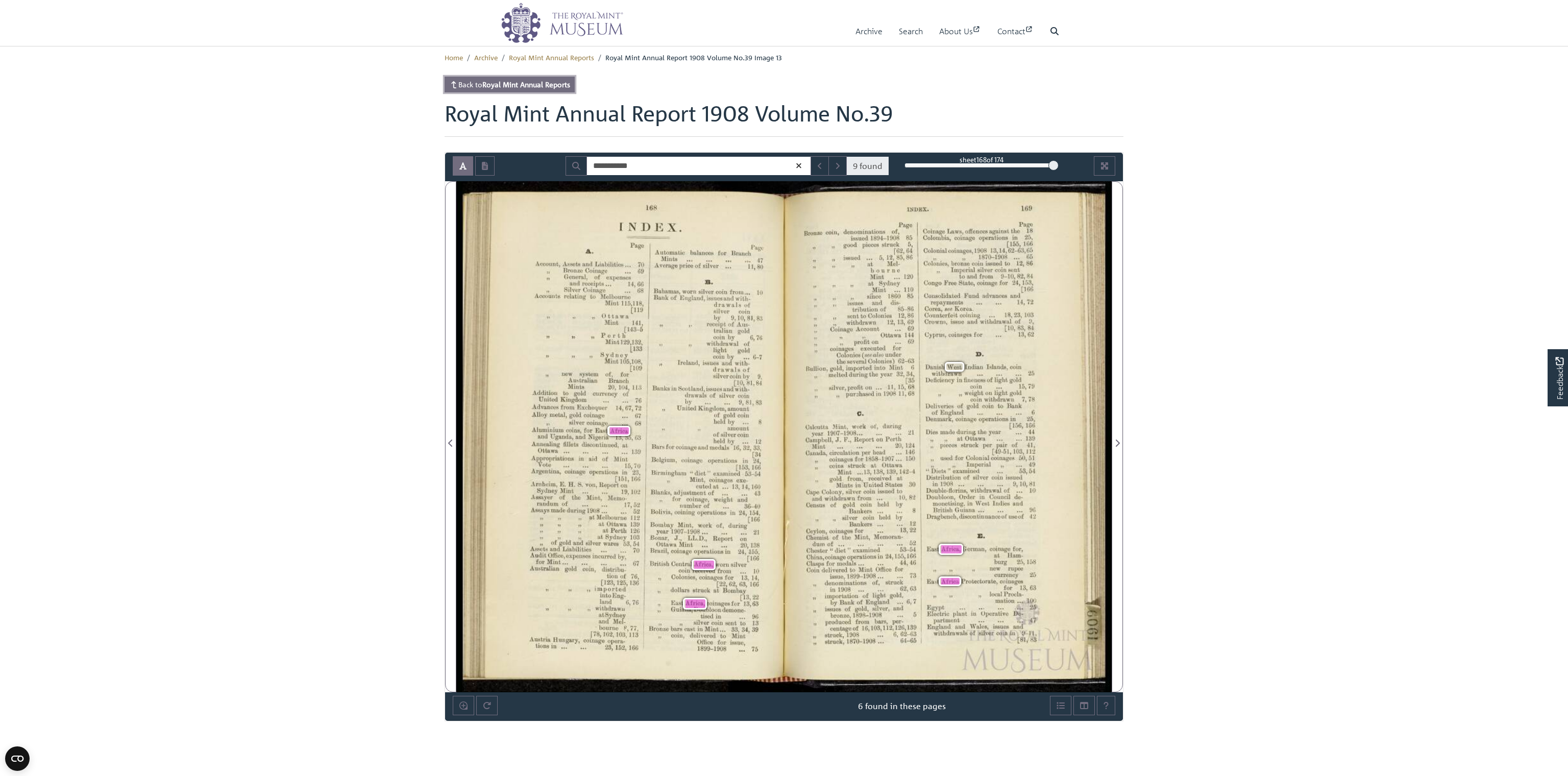
click at [516, 88] on strong "Royal Mint Annual Reports" at bounding box center [527, 84] width 88 height 9
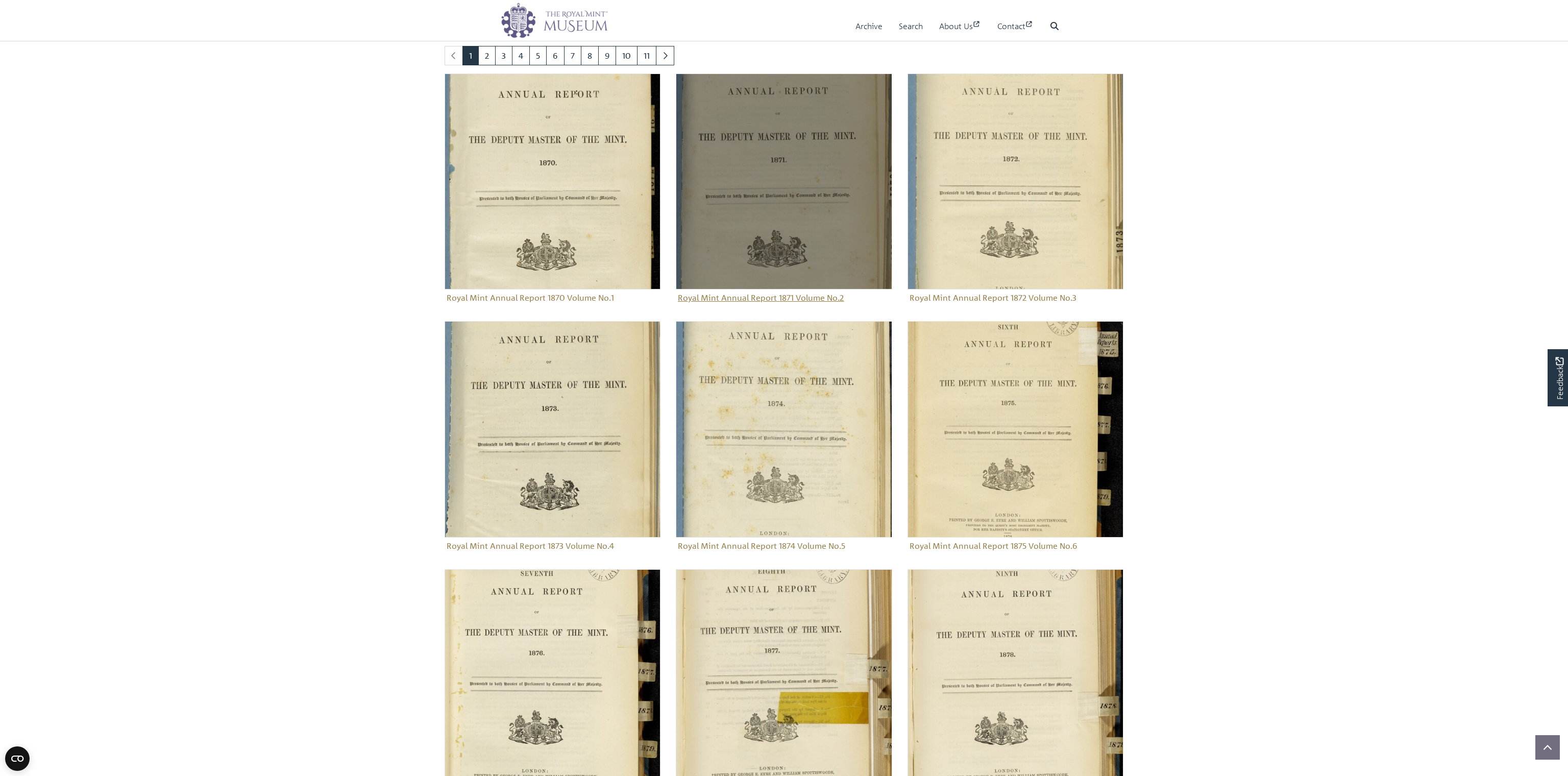
scroll to position [999, 0]
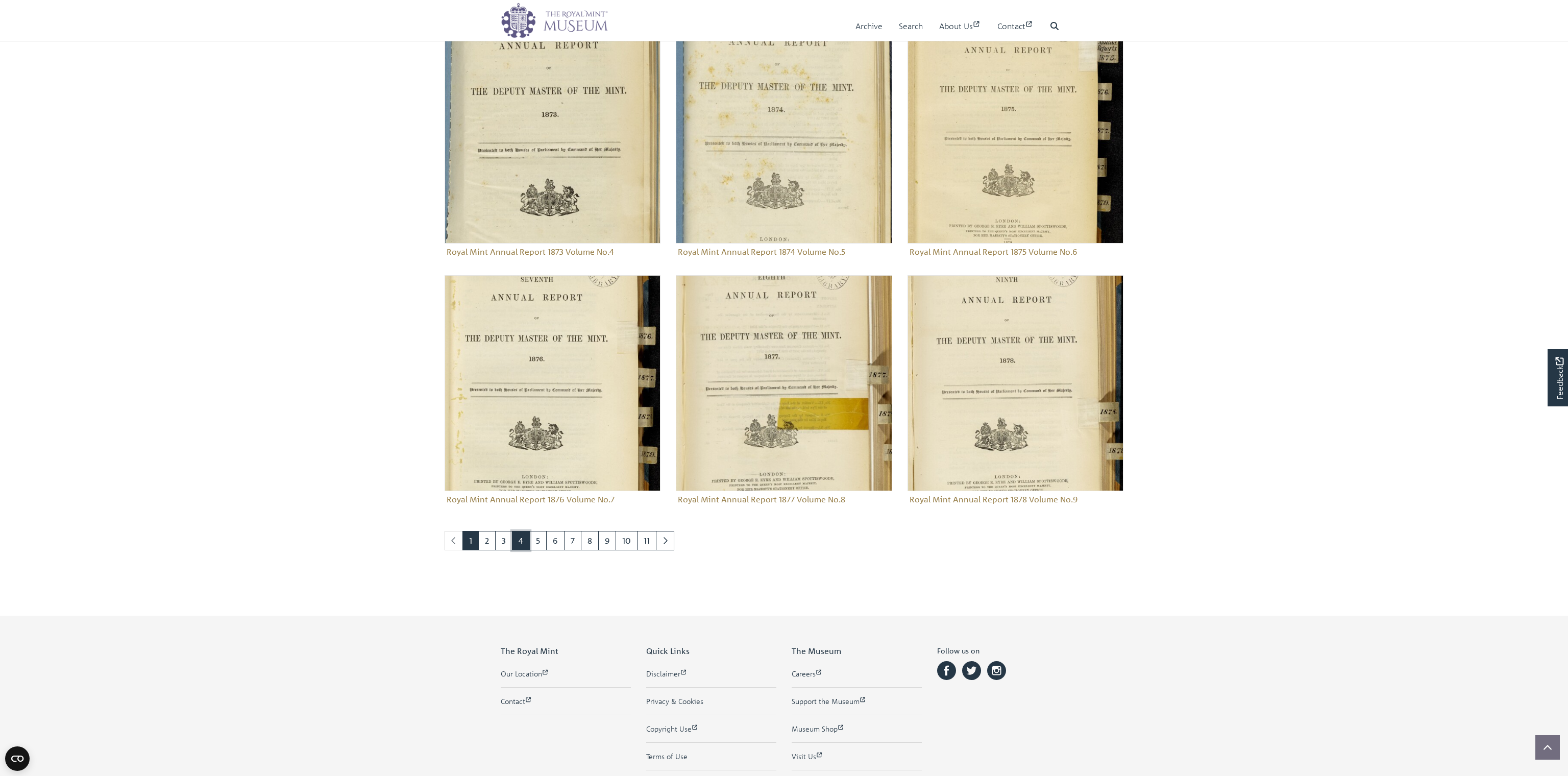
click at [523, 540] on link "4" at bounding box center [520, 540] width 18 height 19
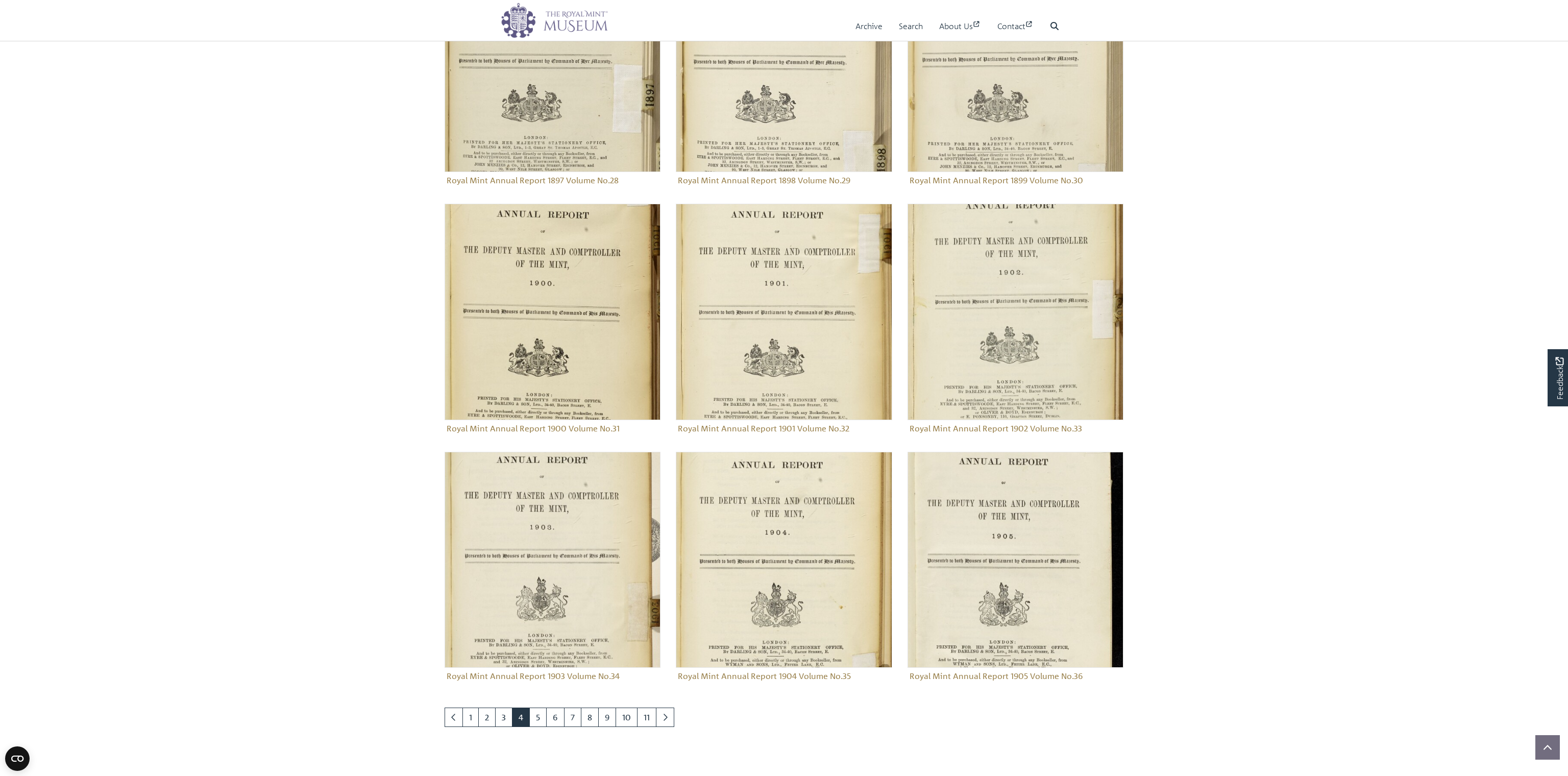
scroll to position [1113, 0]
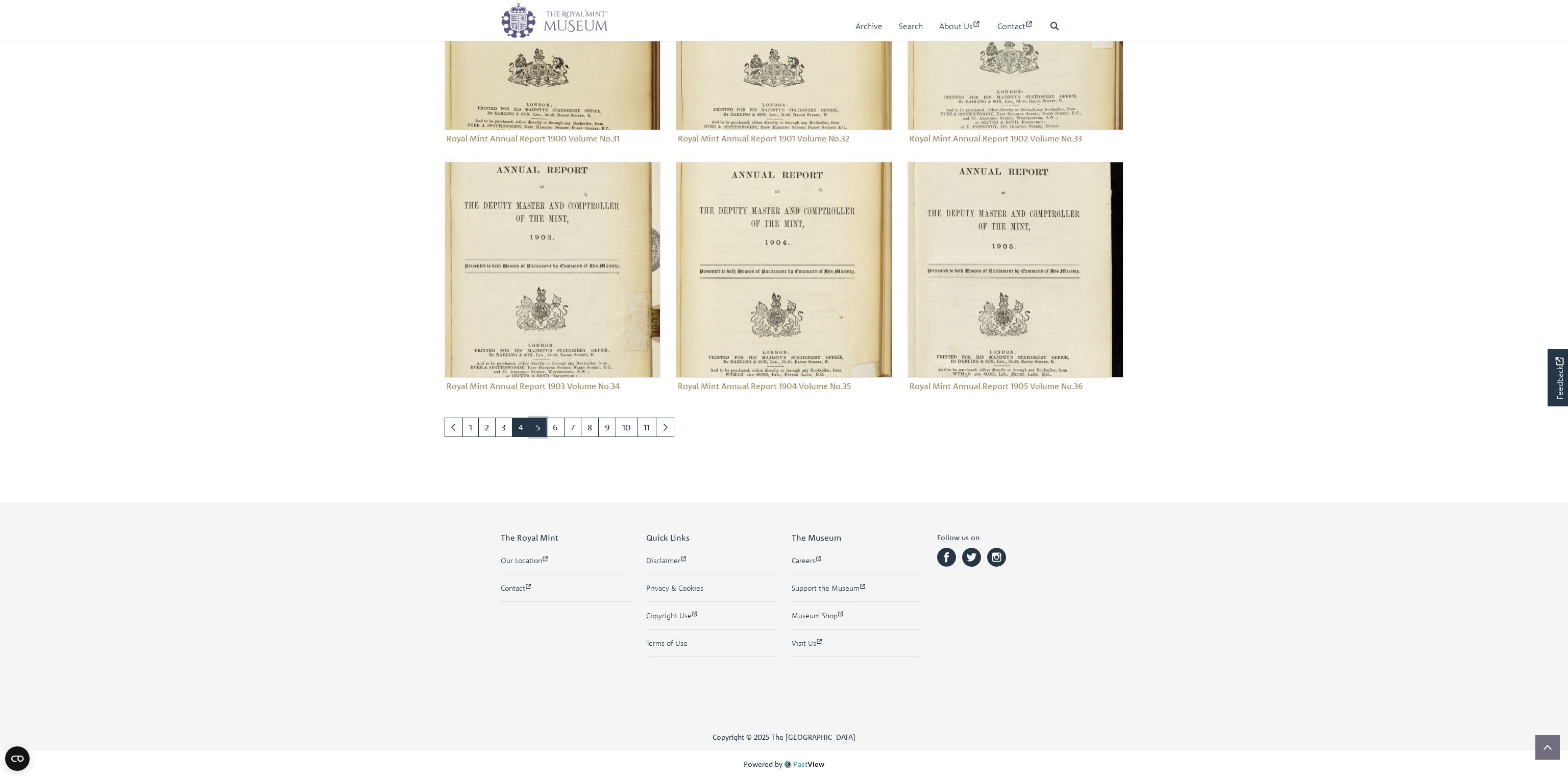
click at [537, 427] on link "5" at bounding box center [537, 427] width 17 height 19
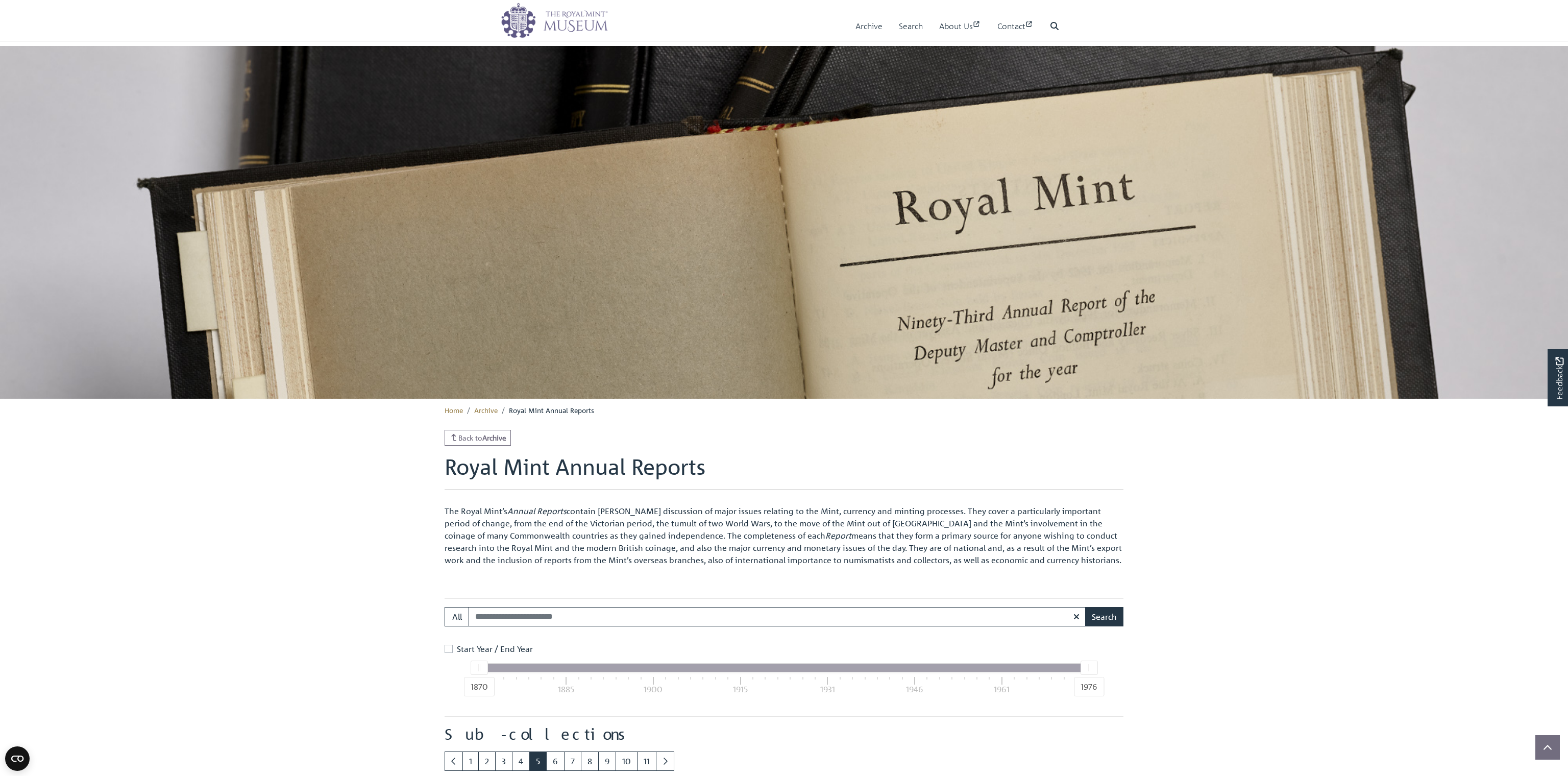
scroll to position [1113, 0]
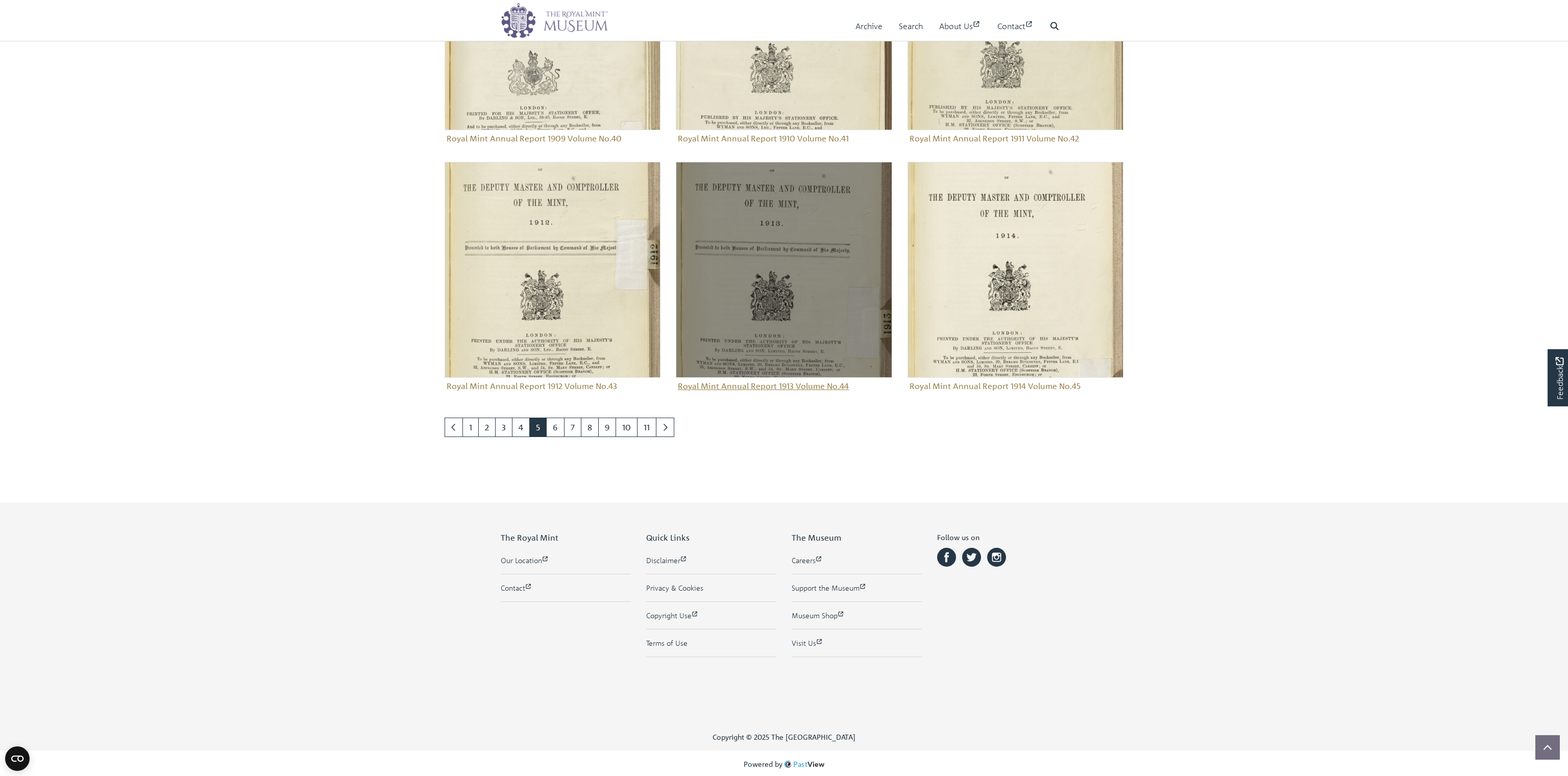
click at [800, 385] on figure "Royal Mint Annual Report 1913 Volume No.44" at bounding box center [784, 278] width 216 height 232
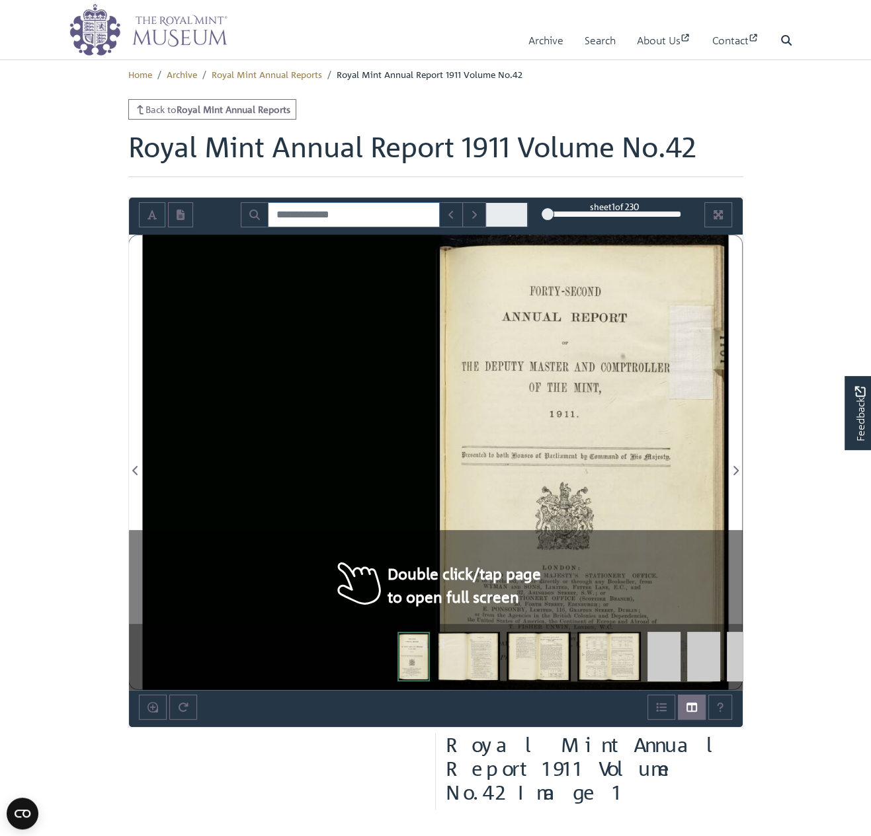
click at [302, 217] on input "Search for" at bounding box center [354, 214] width 172 height 25
type input "**********"
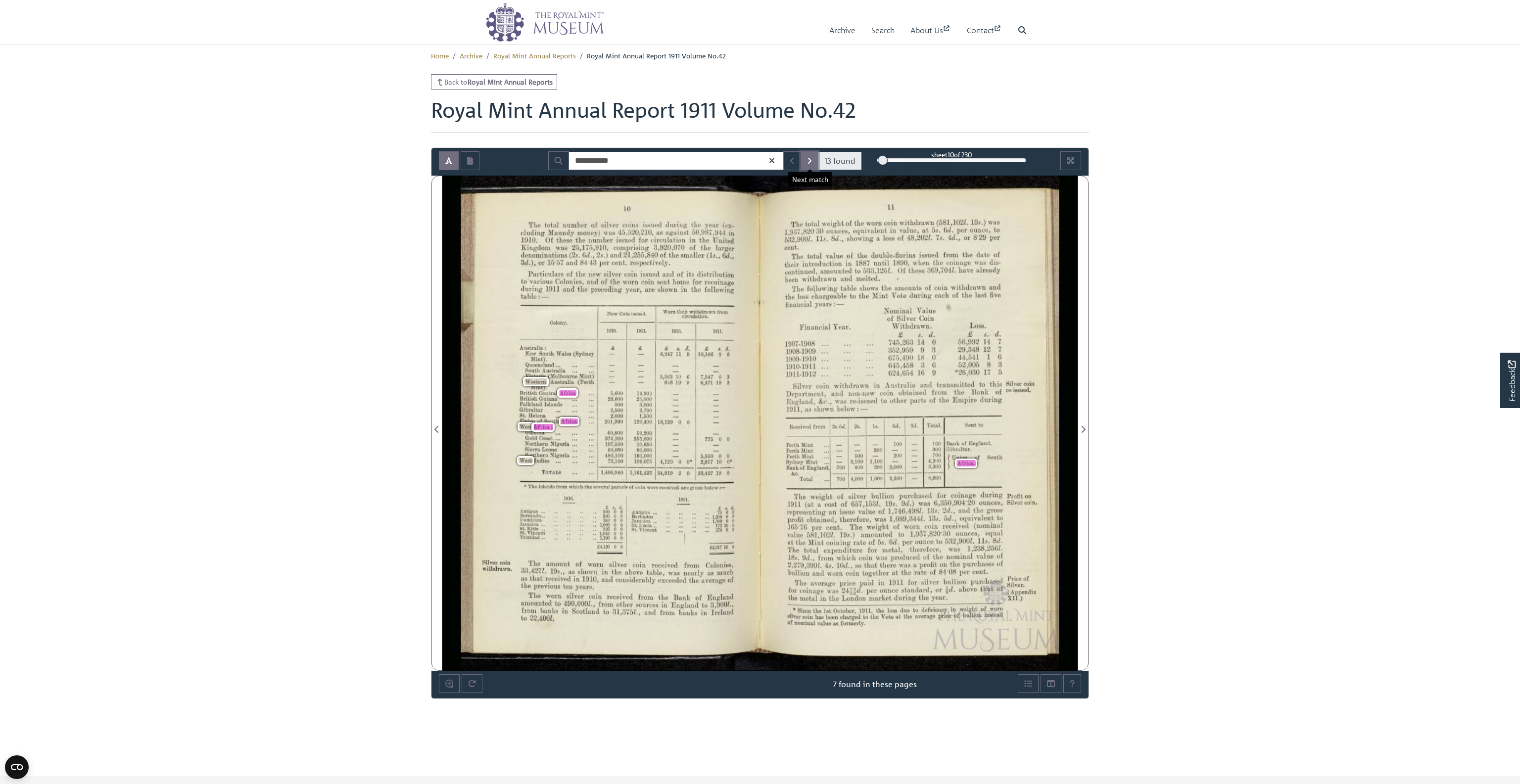
click at [809, 159] on icon "Next Match" at bounding box center [809, 161] width 5 height 8
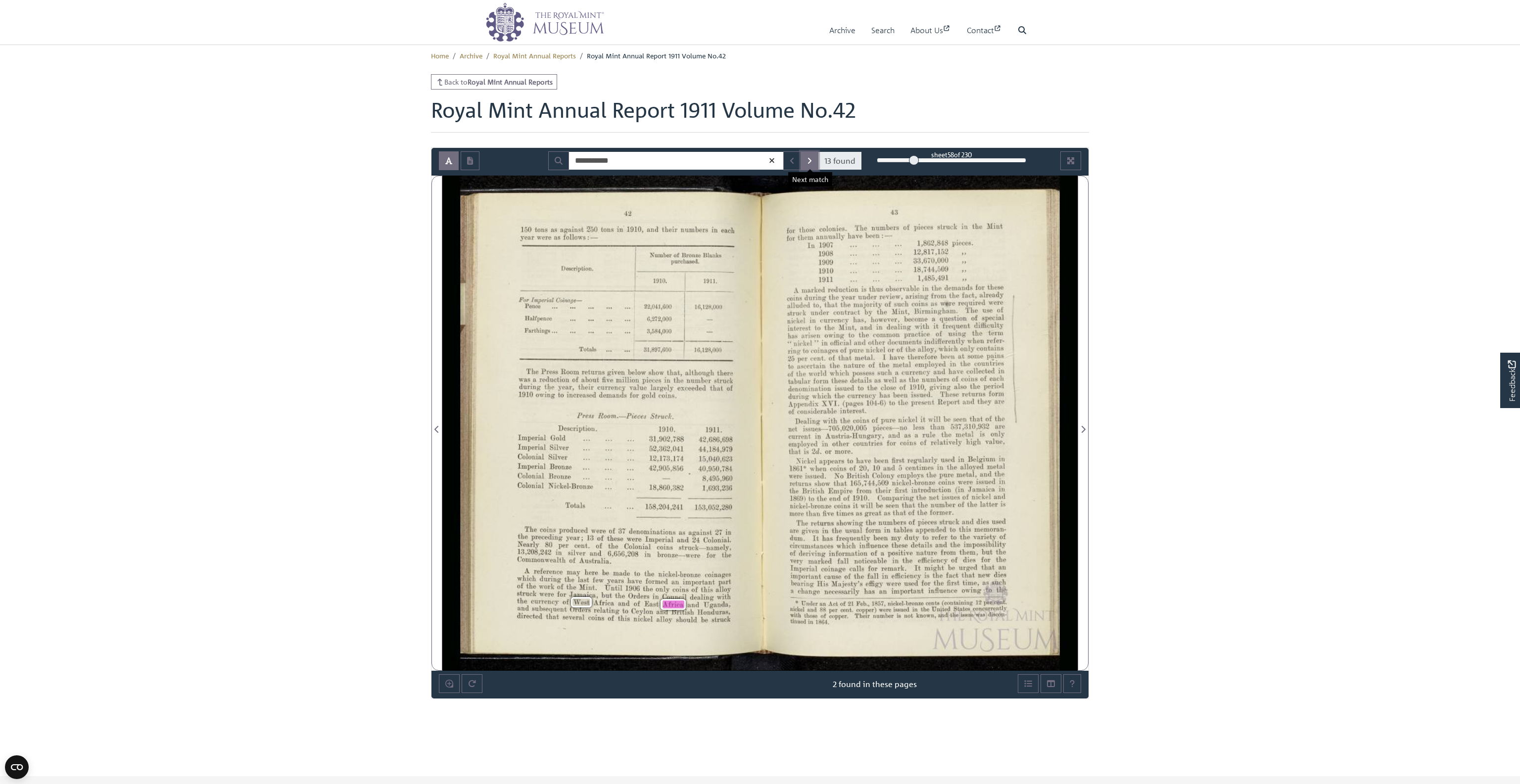
click at [805, 157] on button "Next Match" at bounding box center [810, 160] width 18 height 19
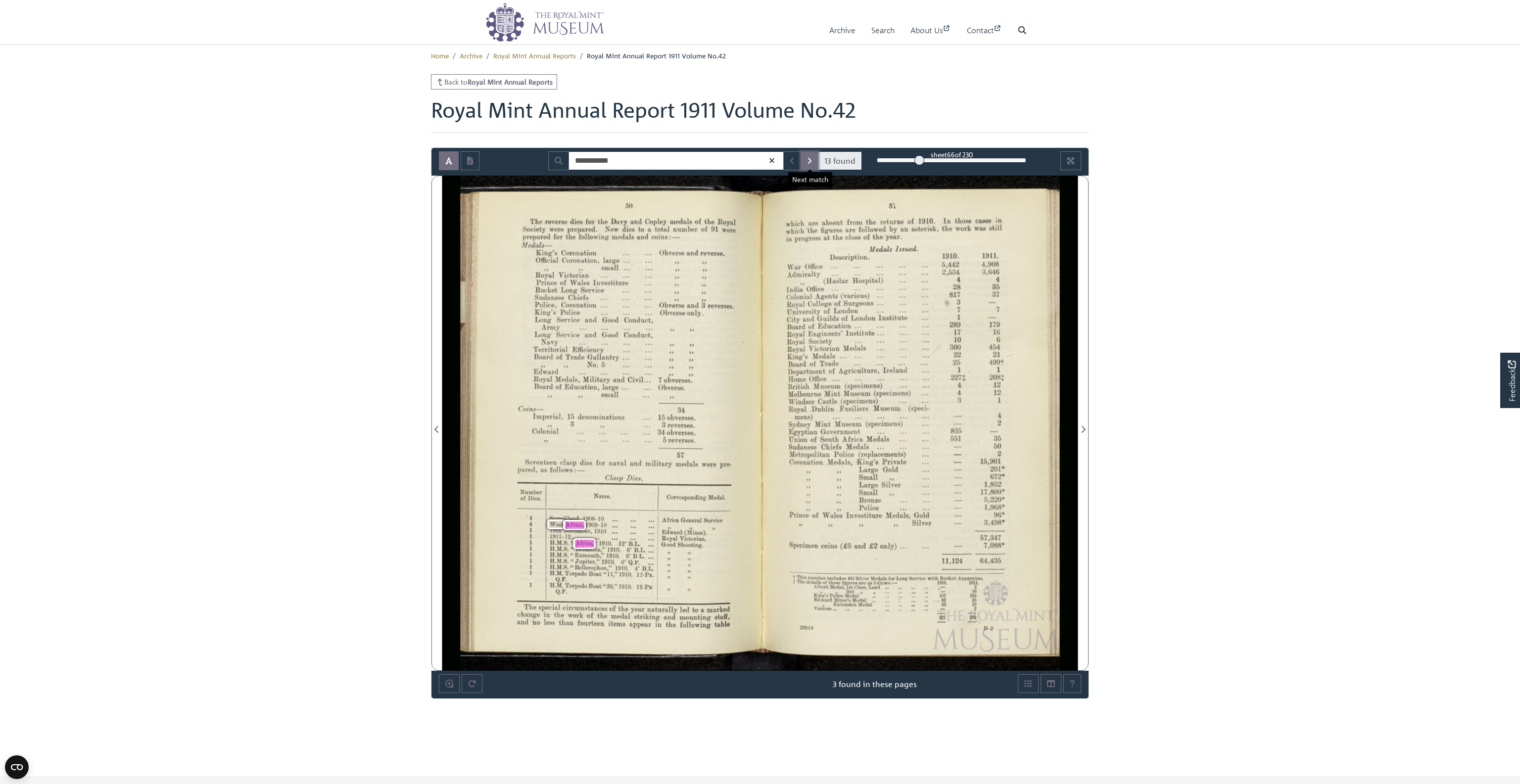
click at [806, 159] on button "Next Match" at bounding box center [810, 160] width 18 height 19
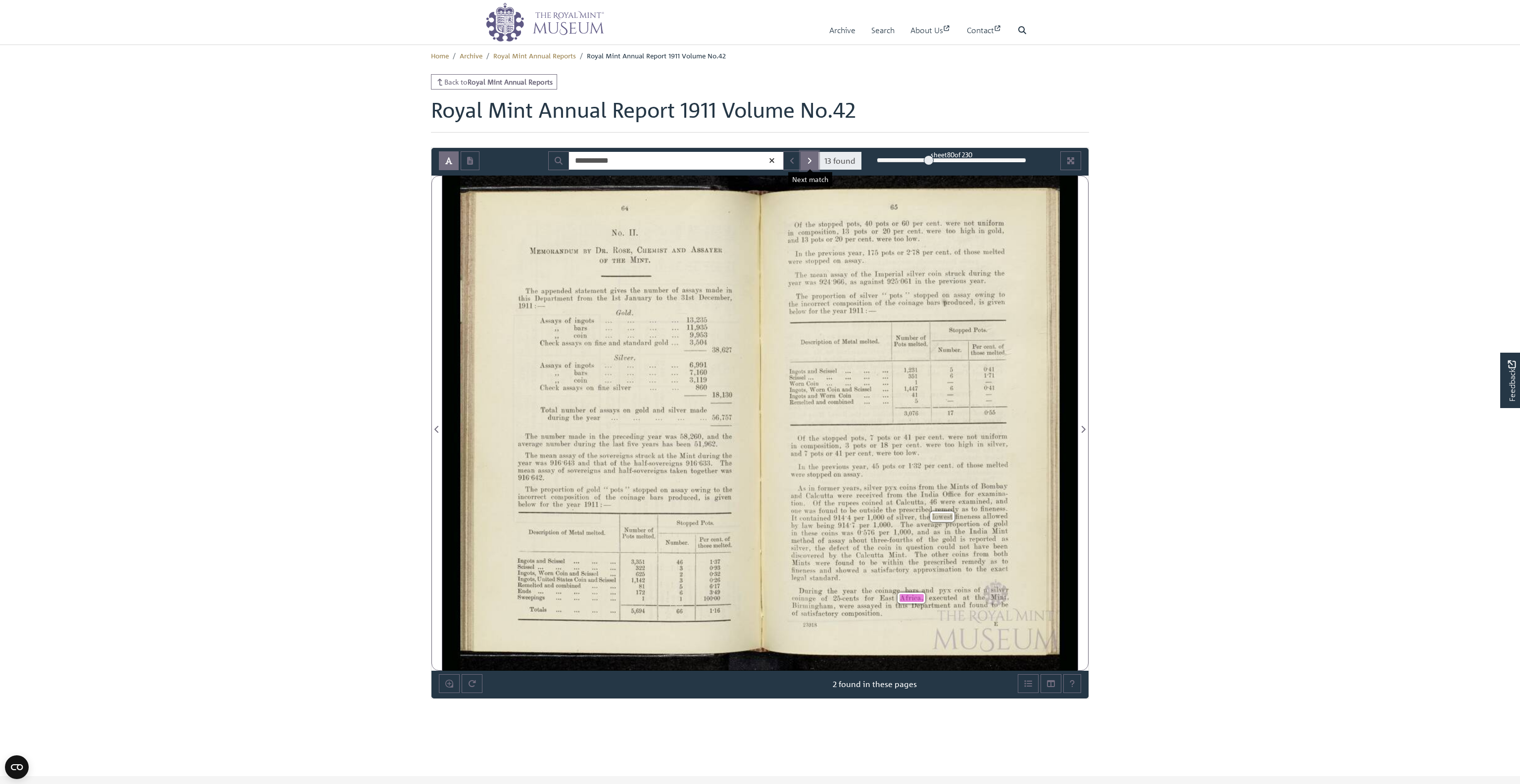
click at [811, 160] on icon "Next Match" at bounding box center [809, 161] width 5 height 8
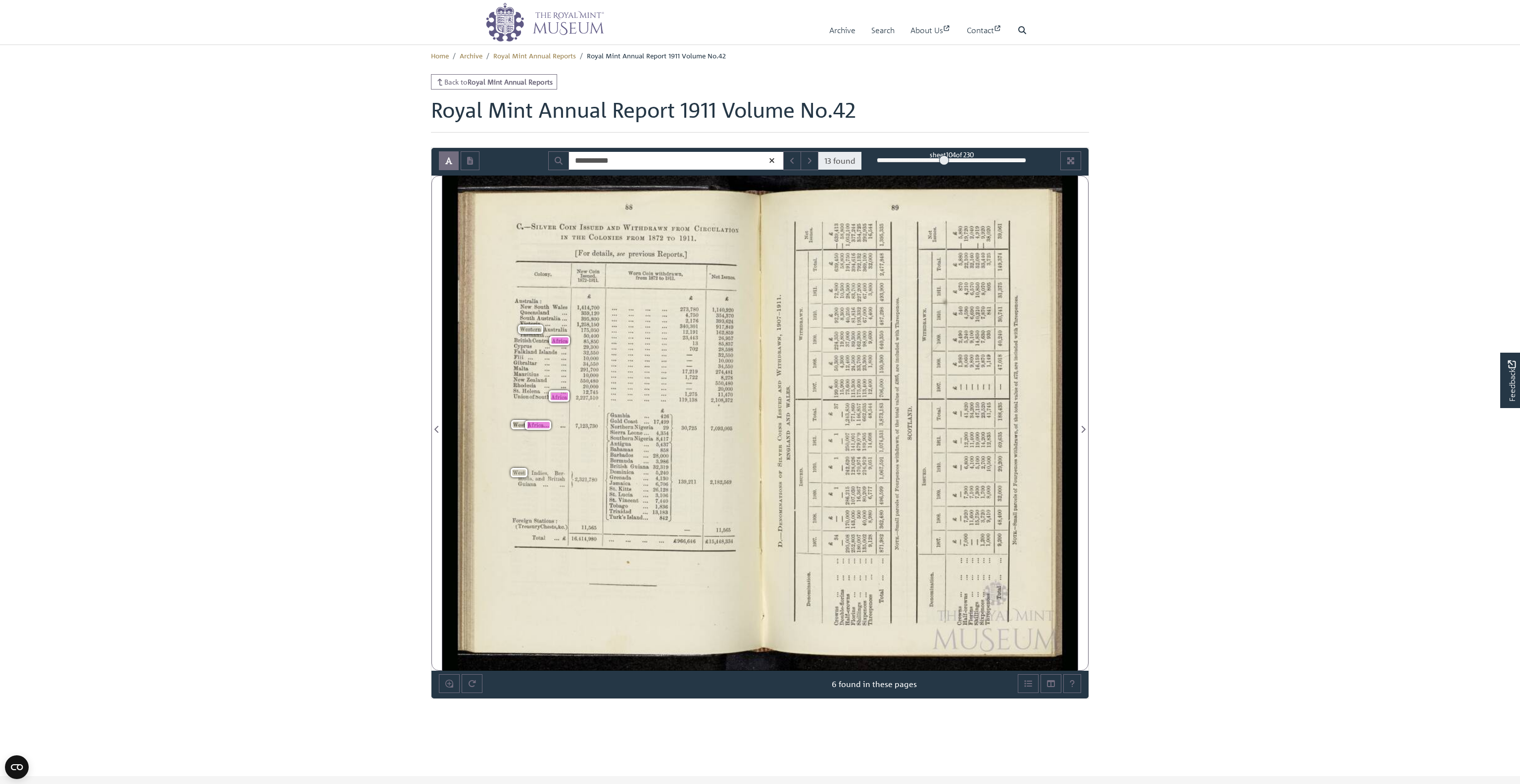
click at [1357, 197] on body "Menu Archive Search About Us Contact" at bounding box center [760, 521] width 1520 height 1042
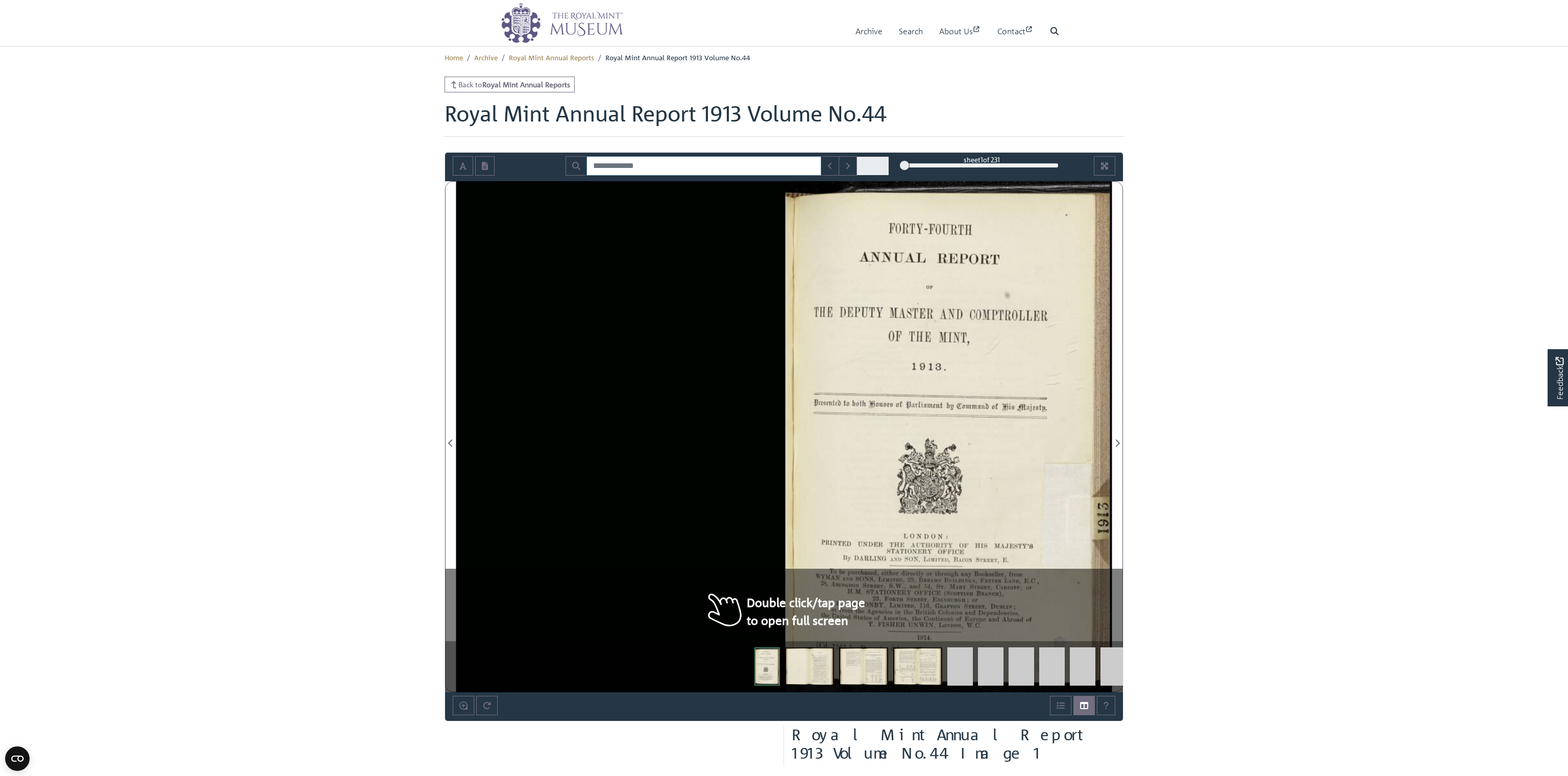
click at [714, 168] on input "Search for" at bounding box center [704, 165] width 235 height 19
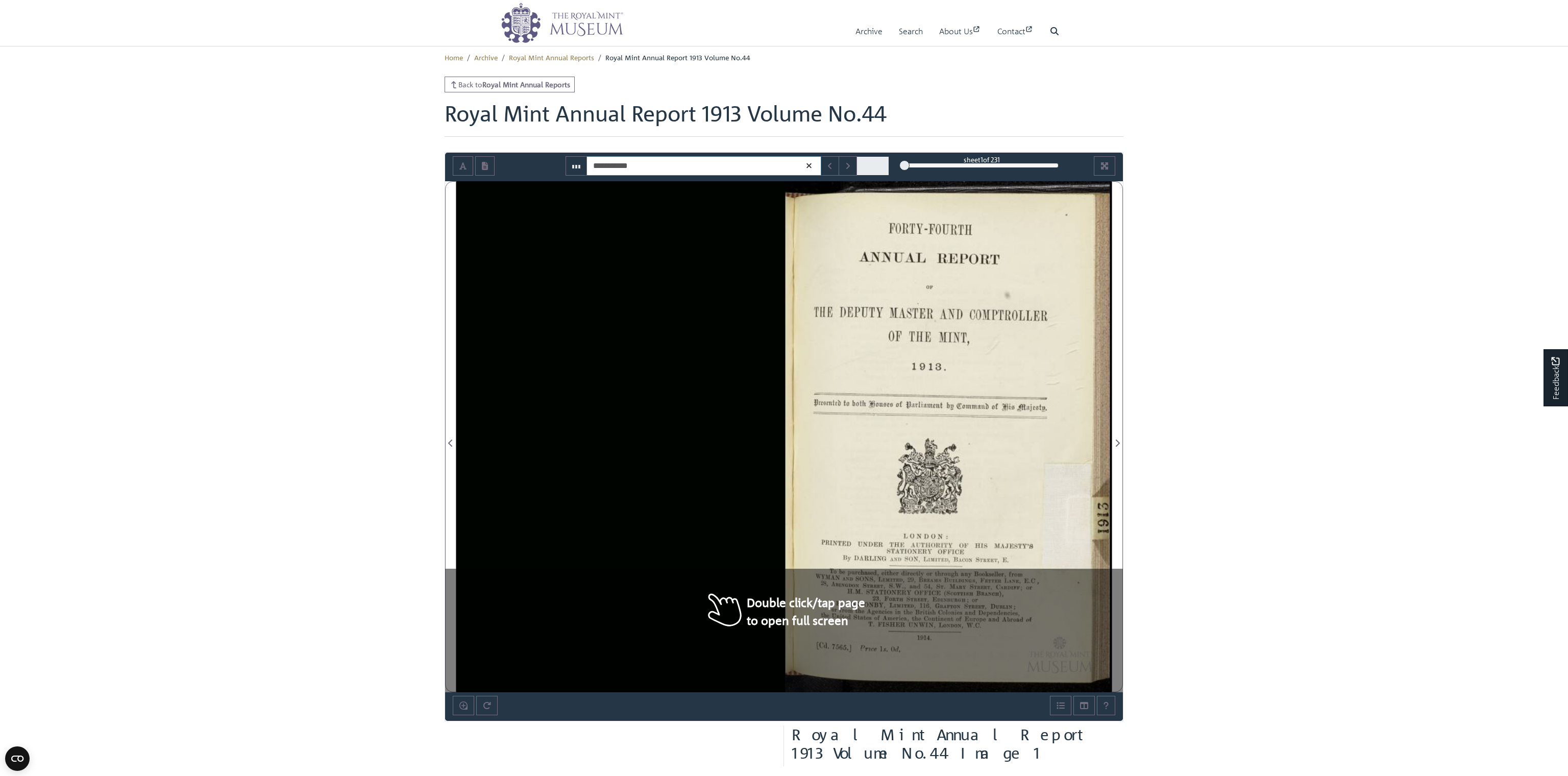
type input "**********"
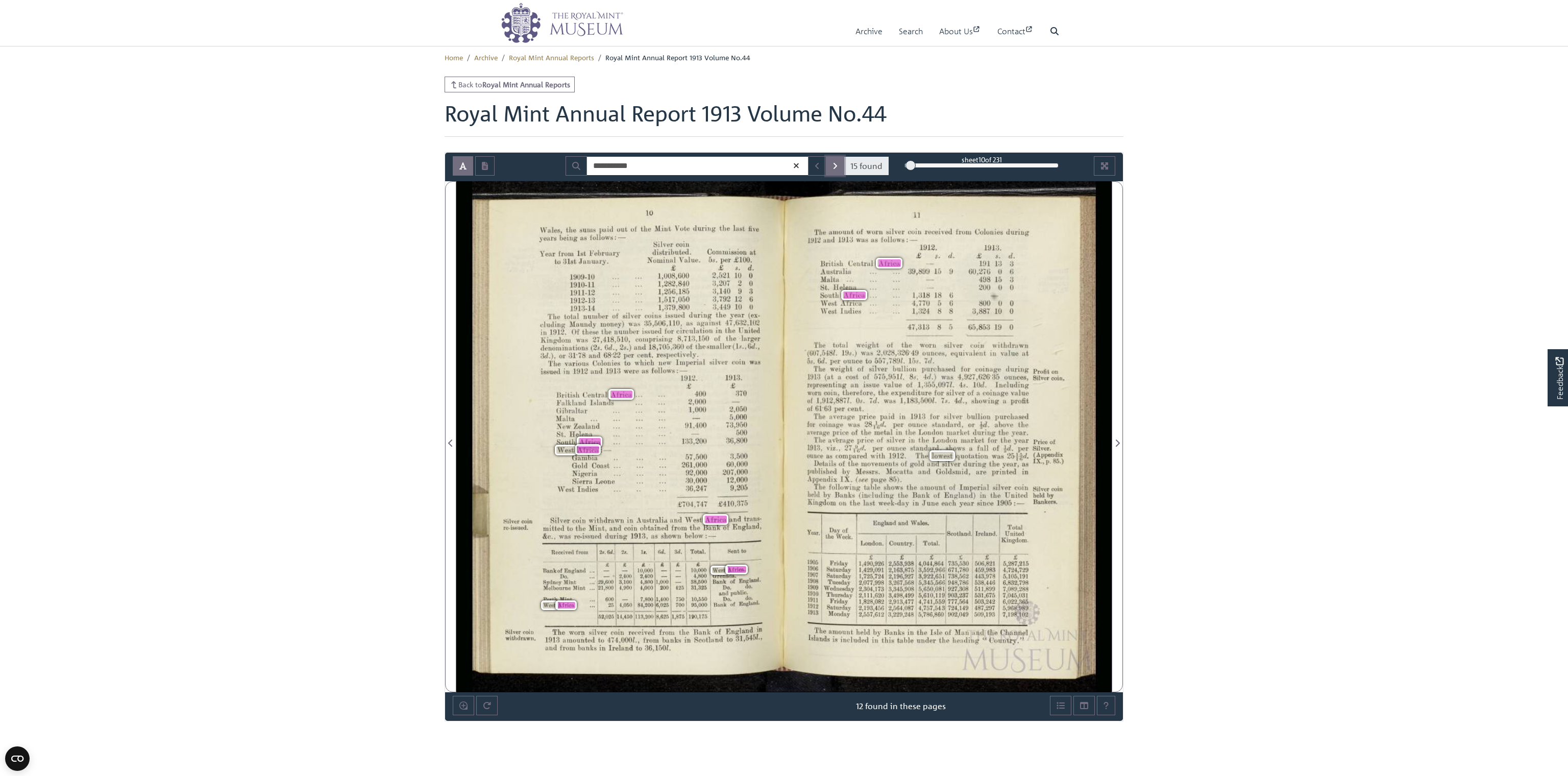
click at [835, 164] on icon "Next Match" at bounding box center [835, 166] width 4 height 6
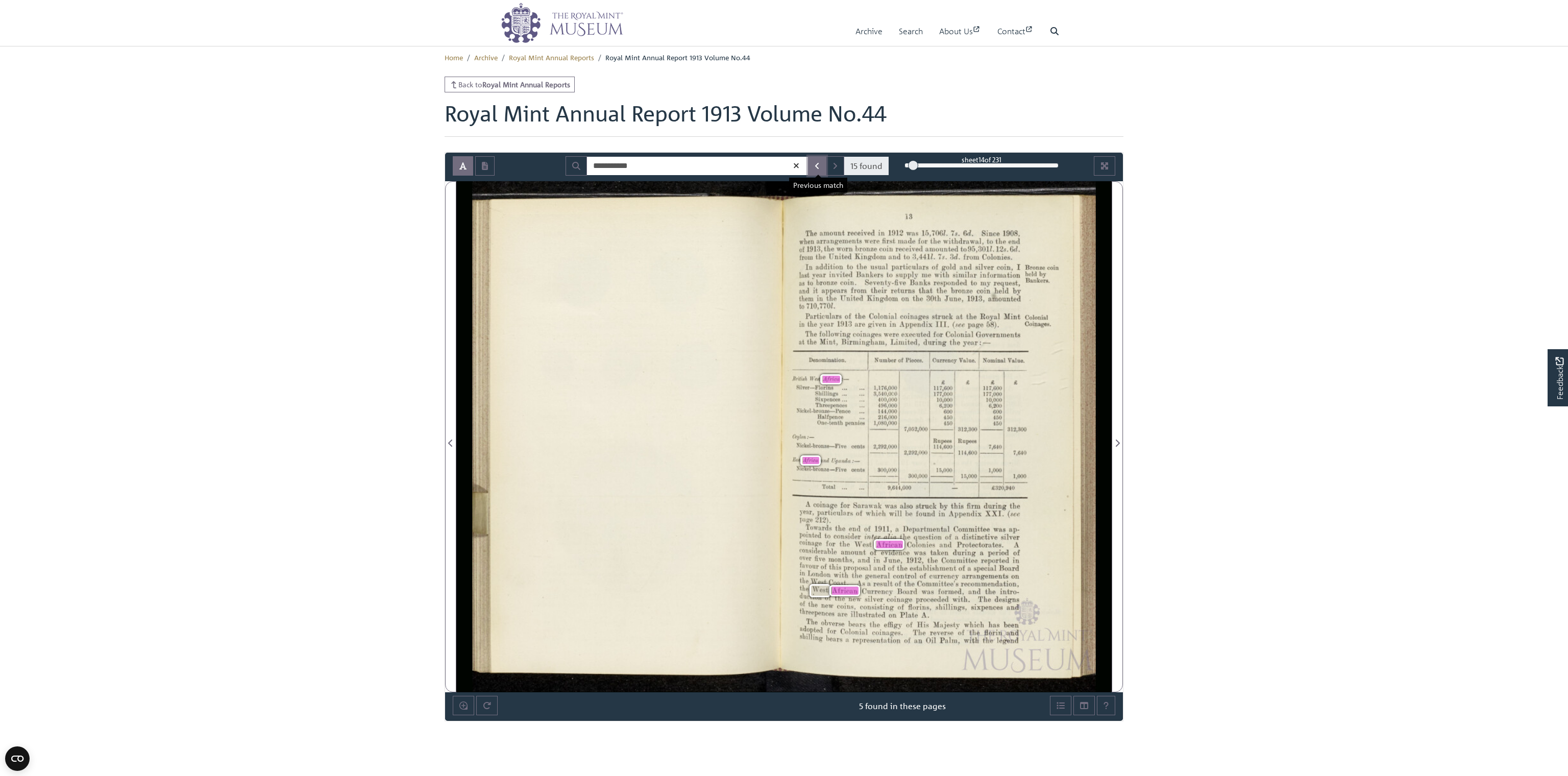
click at [820, 164] on icon "Previous Match" at bounding box center [817, 166] width 5 height 8
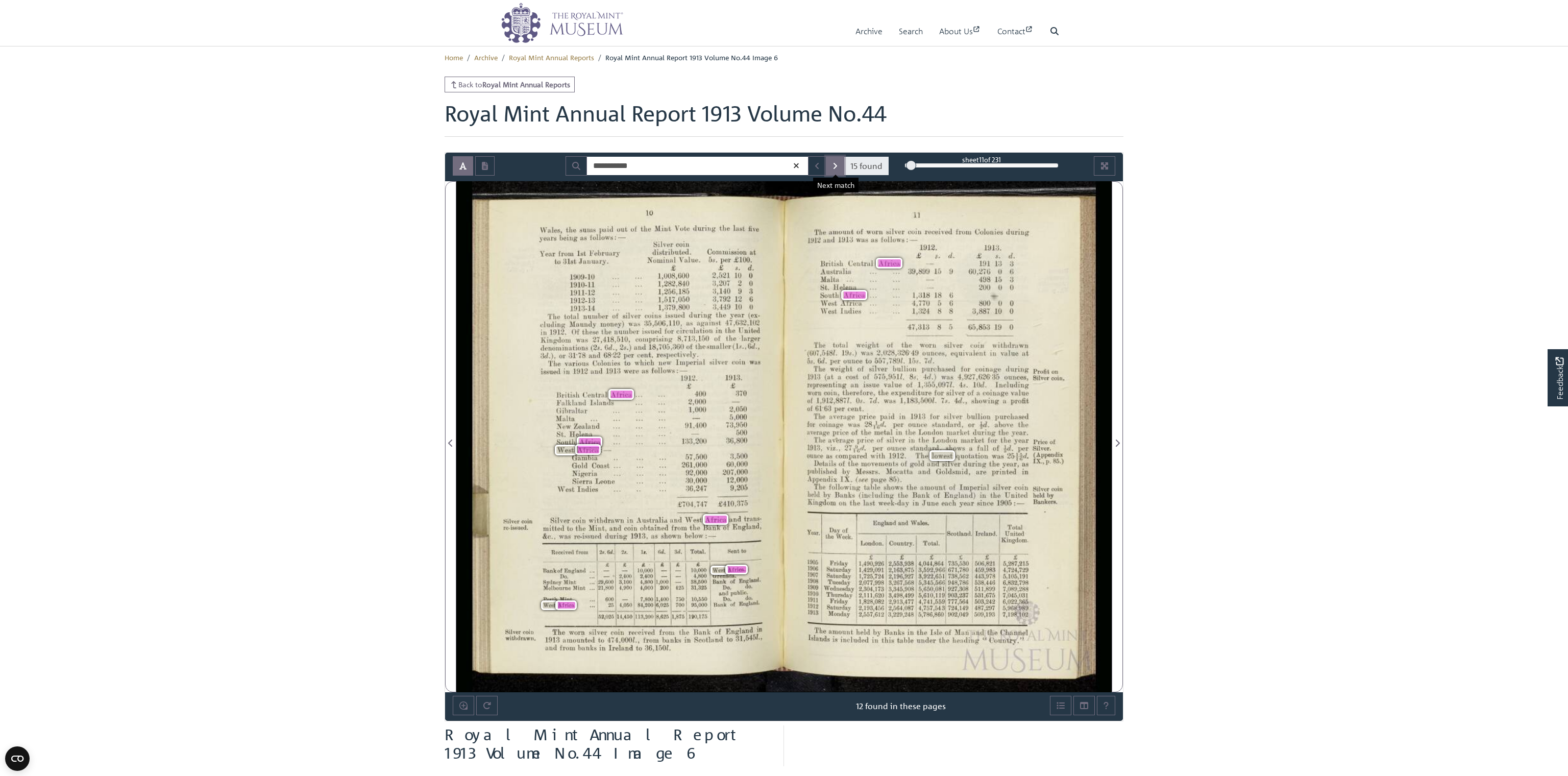
click at [835, 162] on icon "Next Match" at bounding box center [835, 166] width 5 height 8
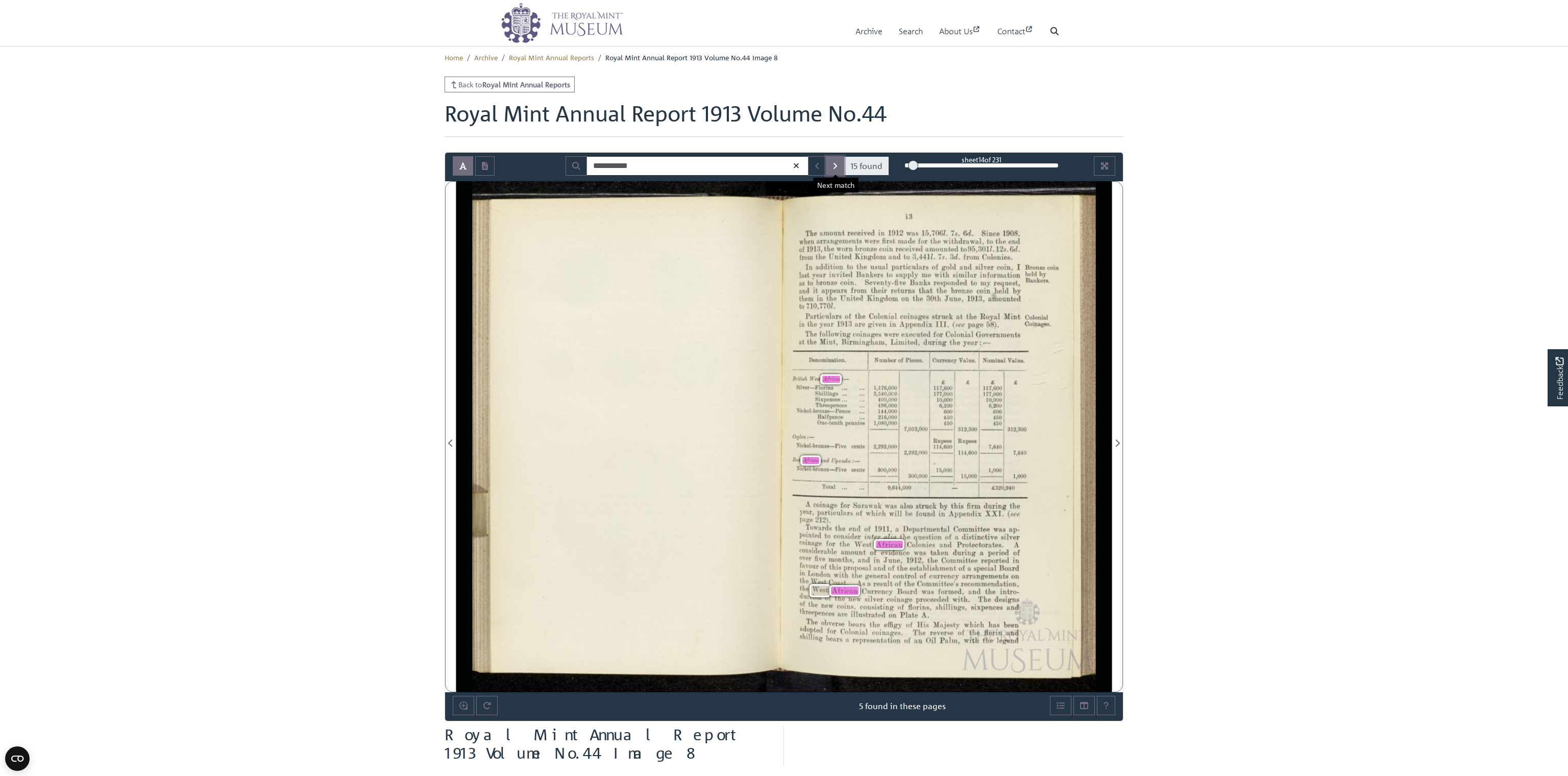
click at [835, 162] on icon "Next Match" at bounding box center [835, 166] width 5 height 8
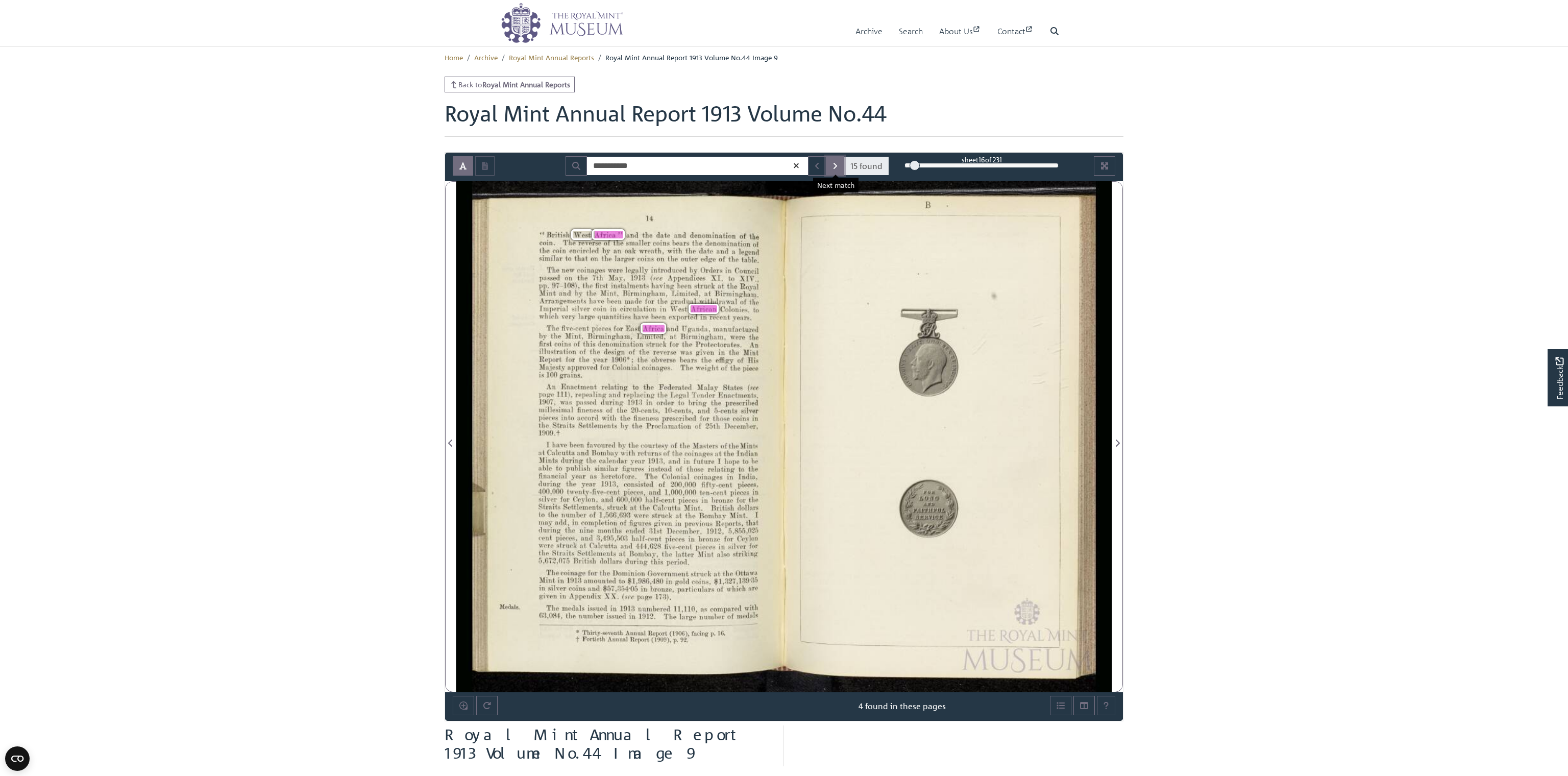
click at [835, 162] on icon "Next Match" at bounding box center [835, 166] width 5 height 8
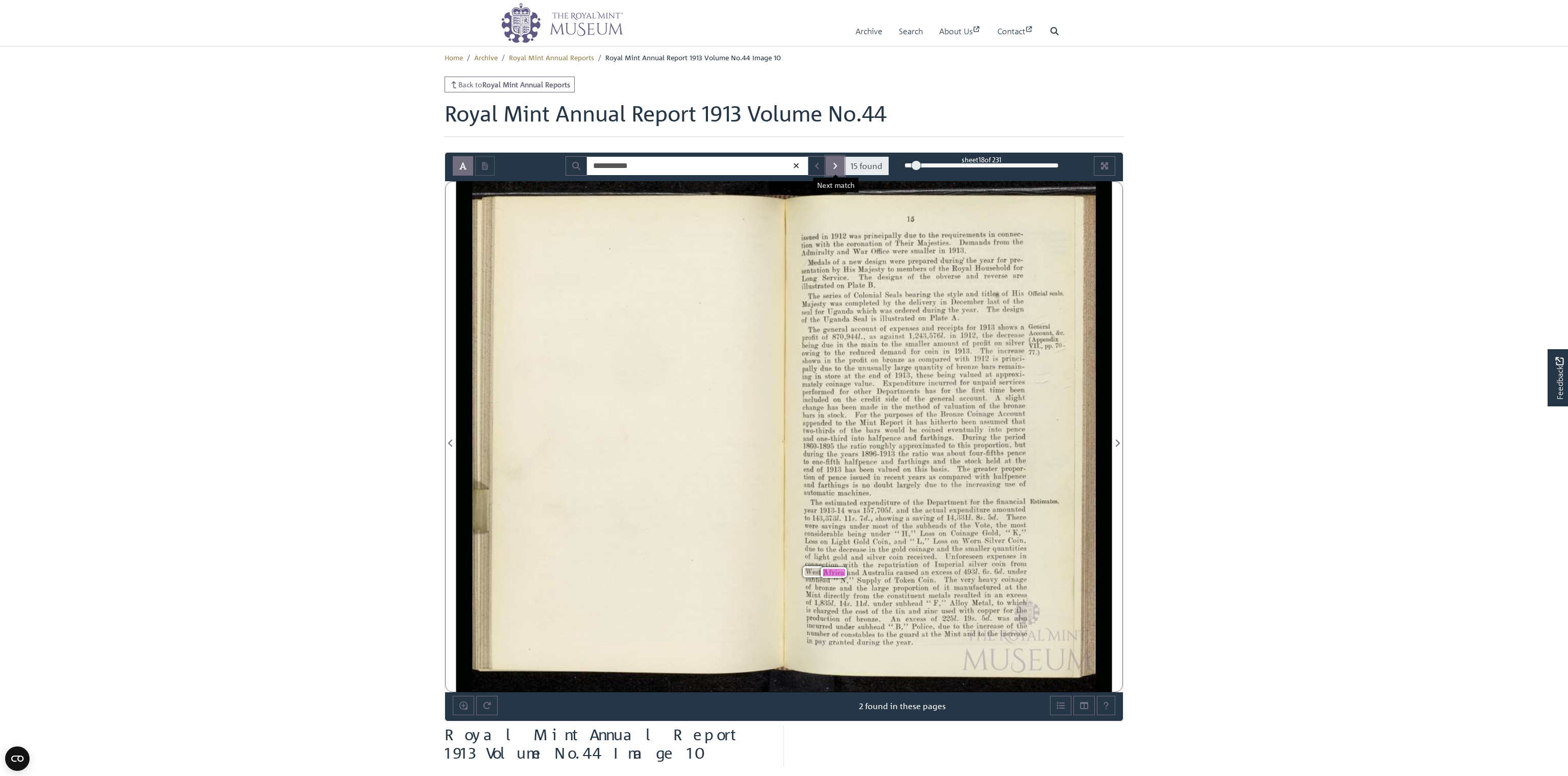
click at [835, 162] on icon "Next Match" at bounding box center [835, 166] width 5 height 8
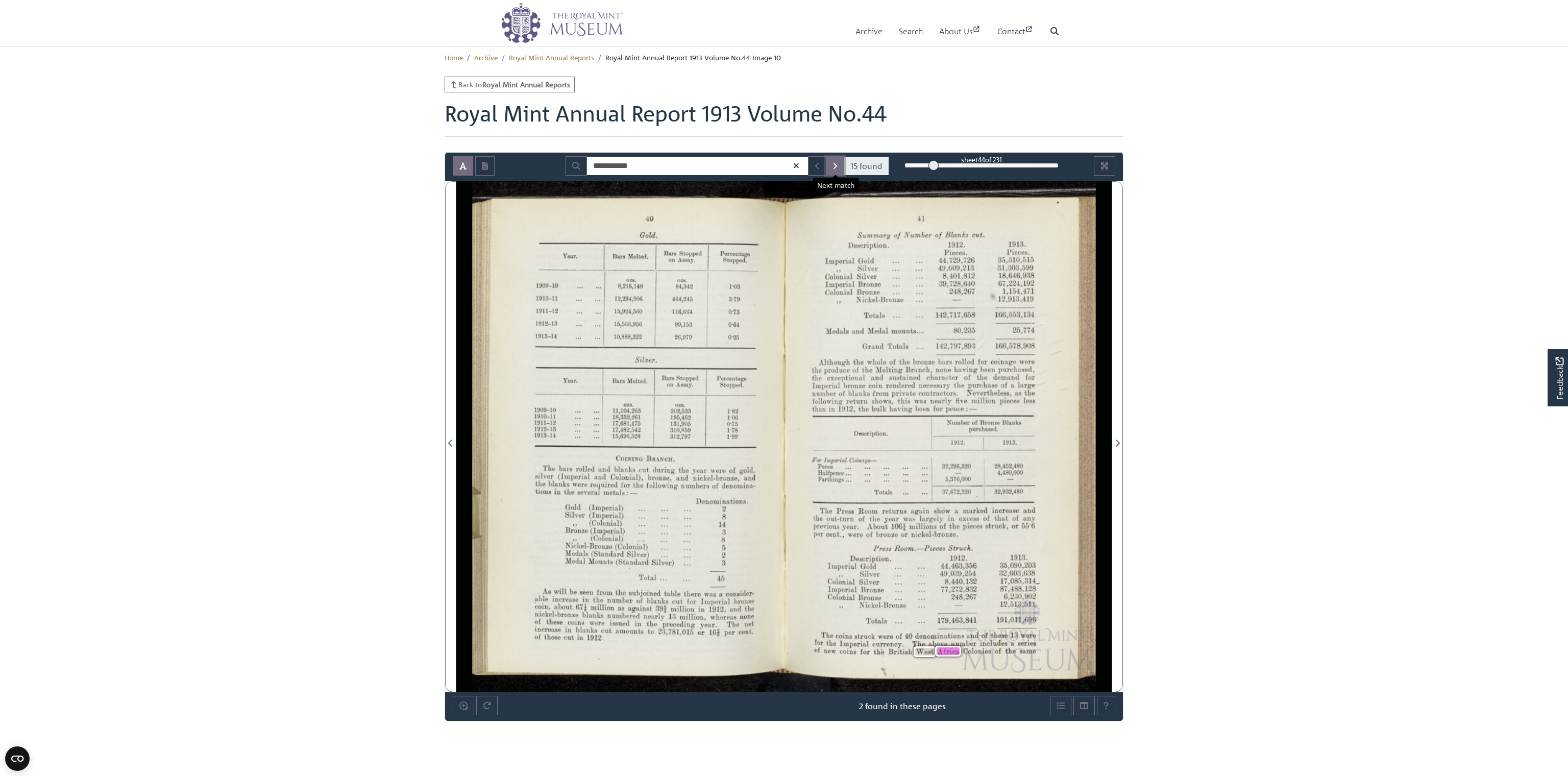
click at [835, 166] on icon "Next Match" at bounding box center [835, 166] width 5 height 8
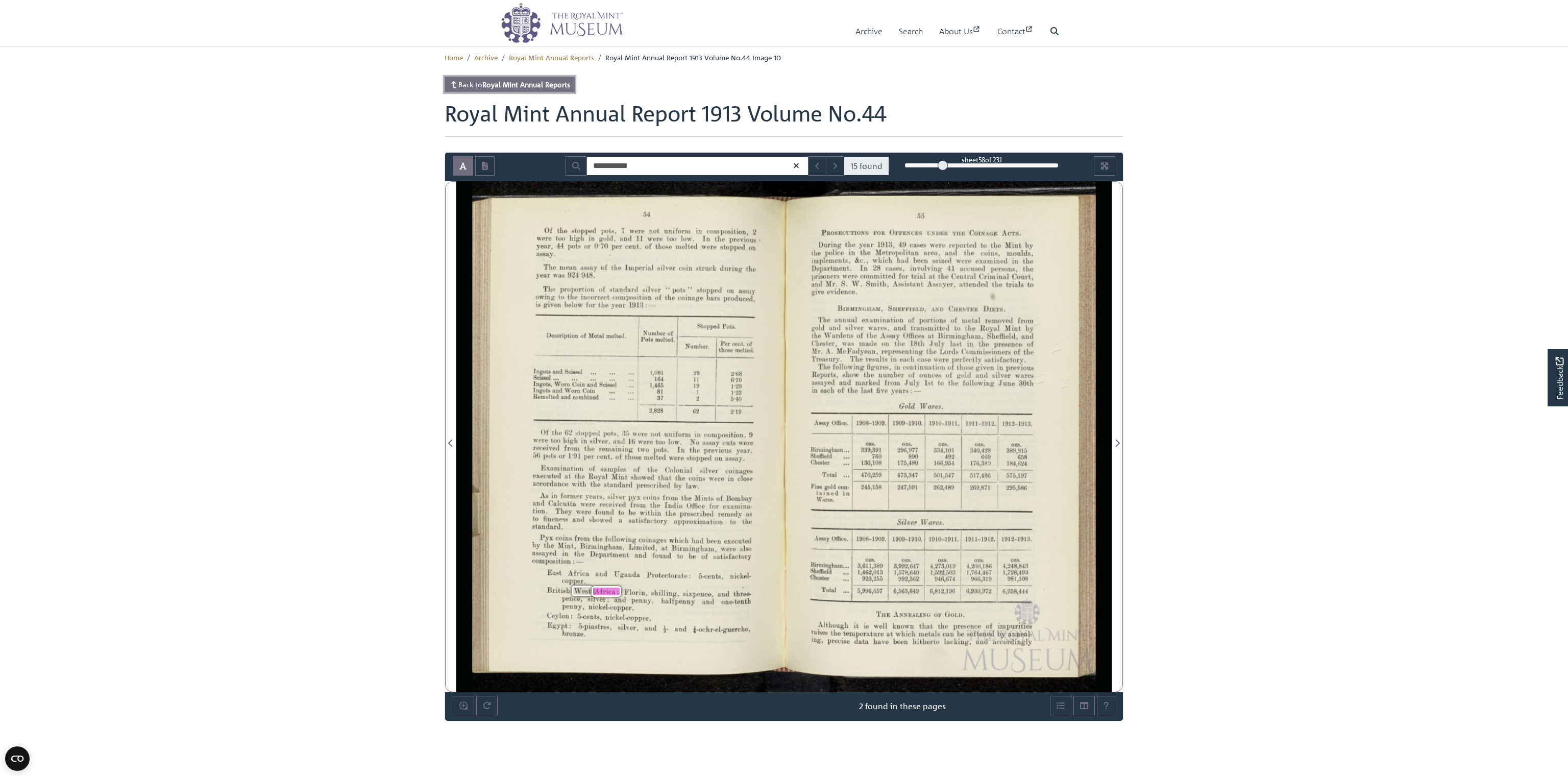
click at [501, 83] on strong "Royal Mint Annual Reports" at bounding box center [527, 84] width 88 height 9
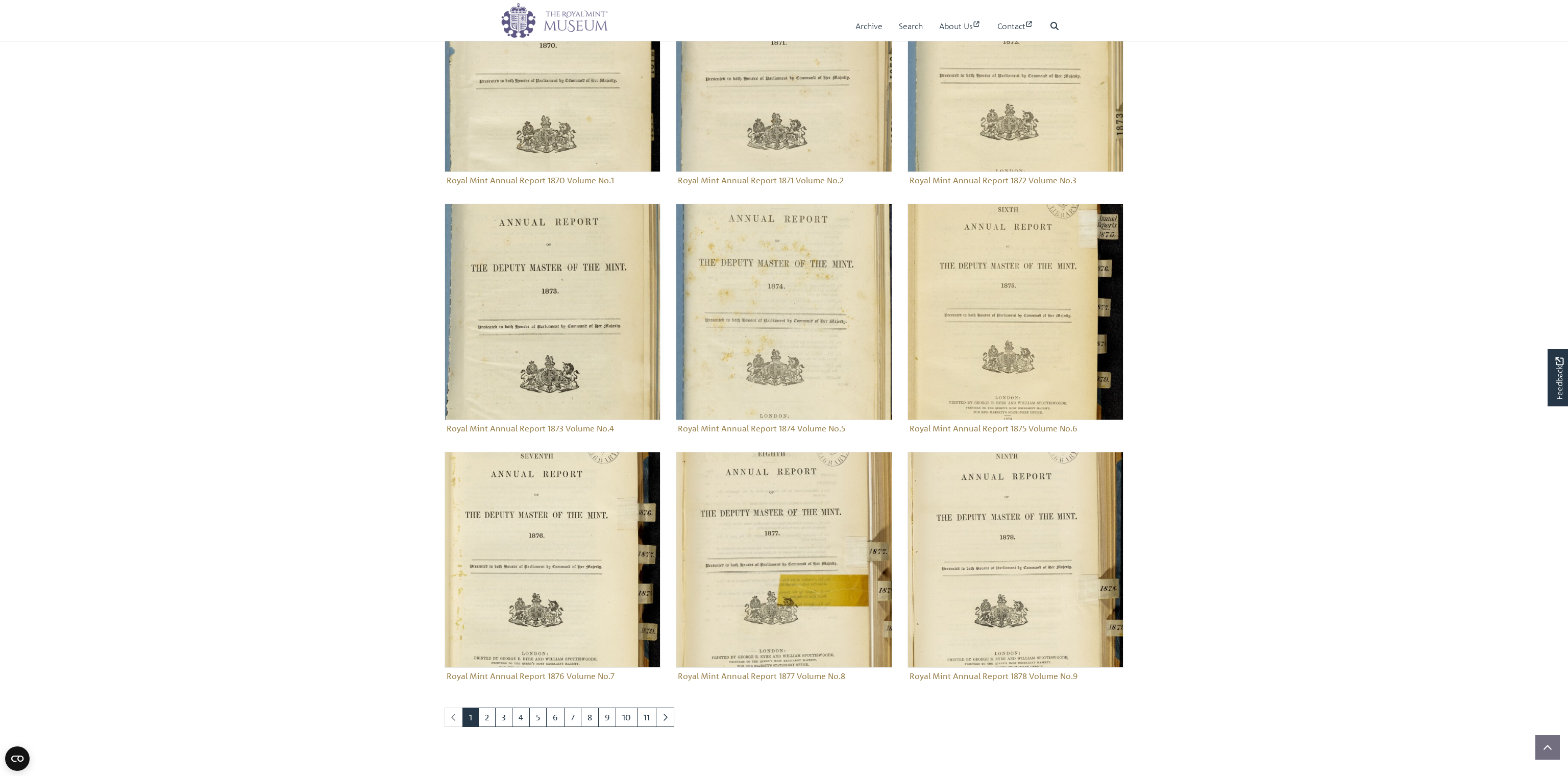
scroll to position [1113, 0]
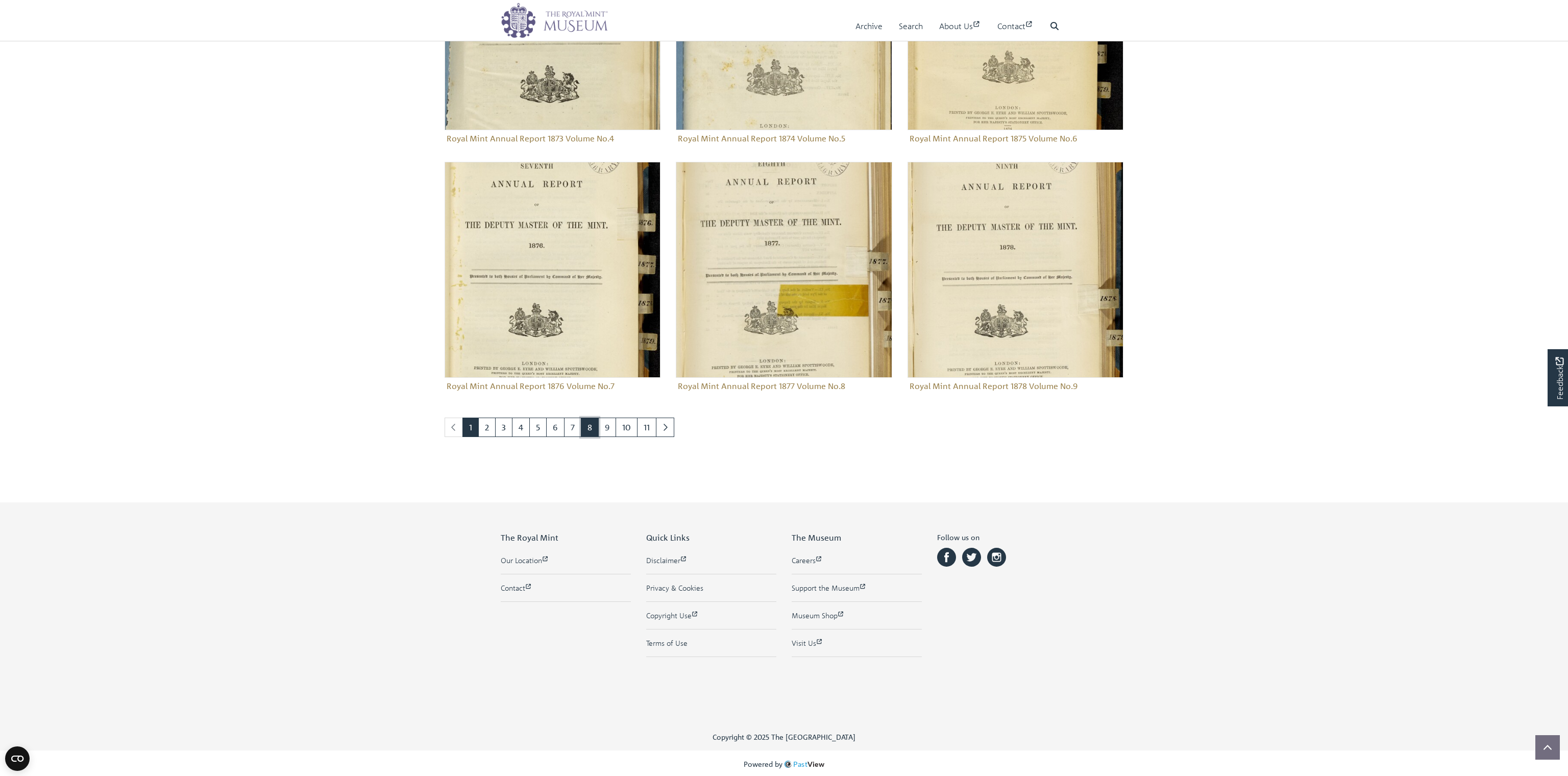
click at [591, 428] on link "8" at bounding box center [589, 427] width 18 height 19
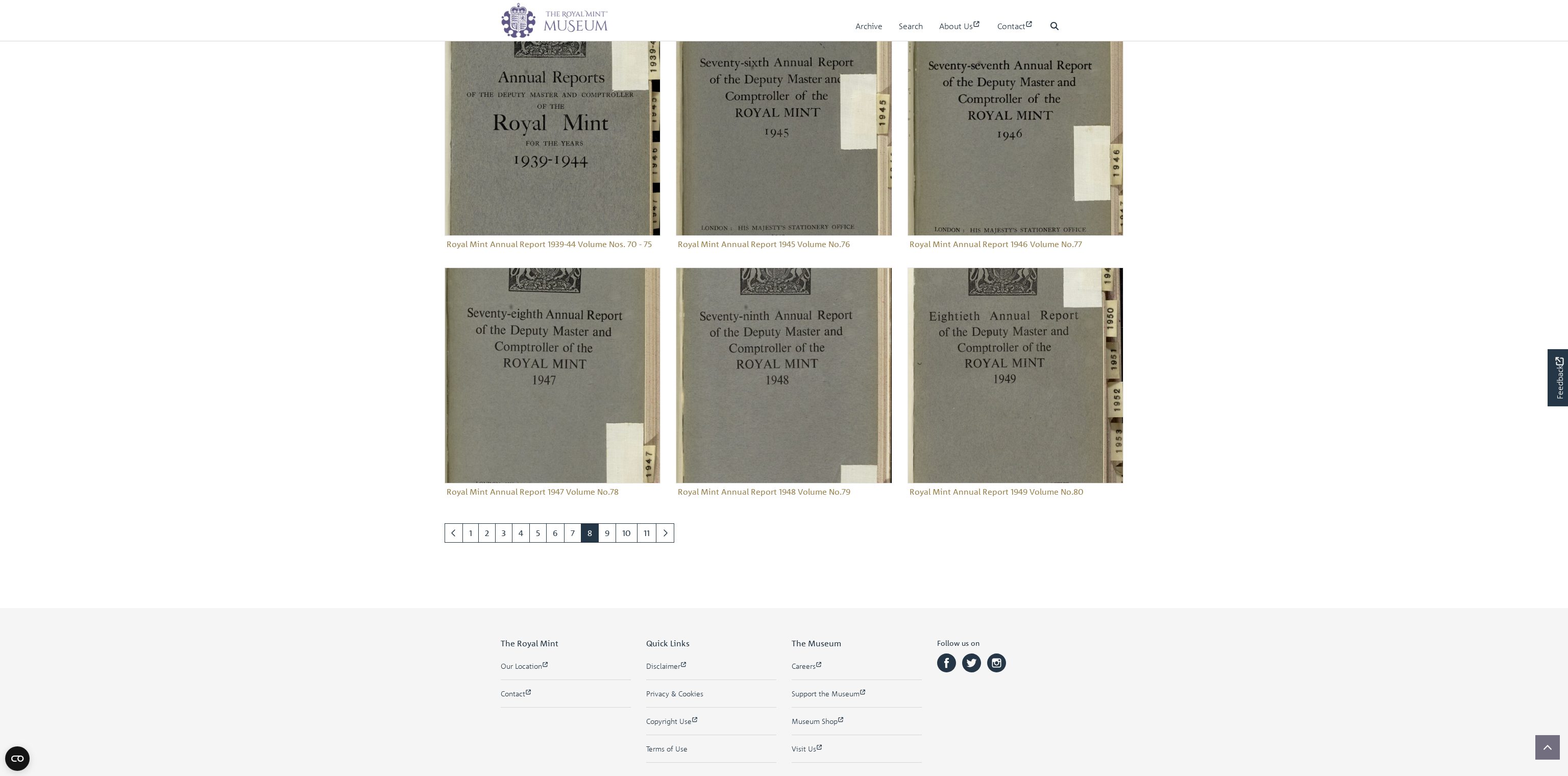
scroll to position [995, 0]
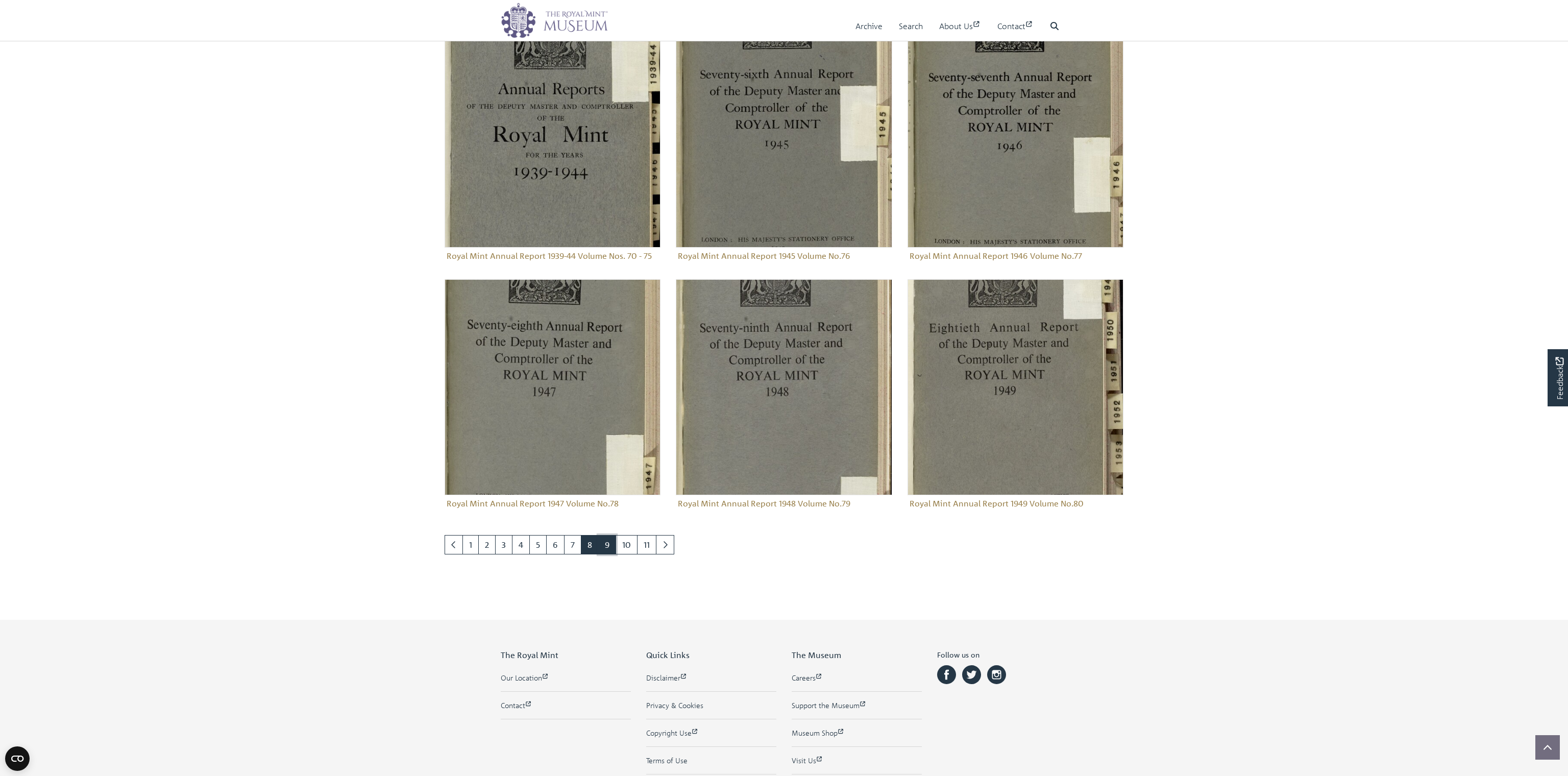
click at [607, 546] on link "9" at bounding box center [607, 544] width 18 height 19
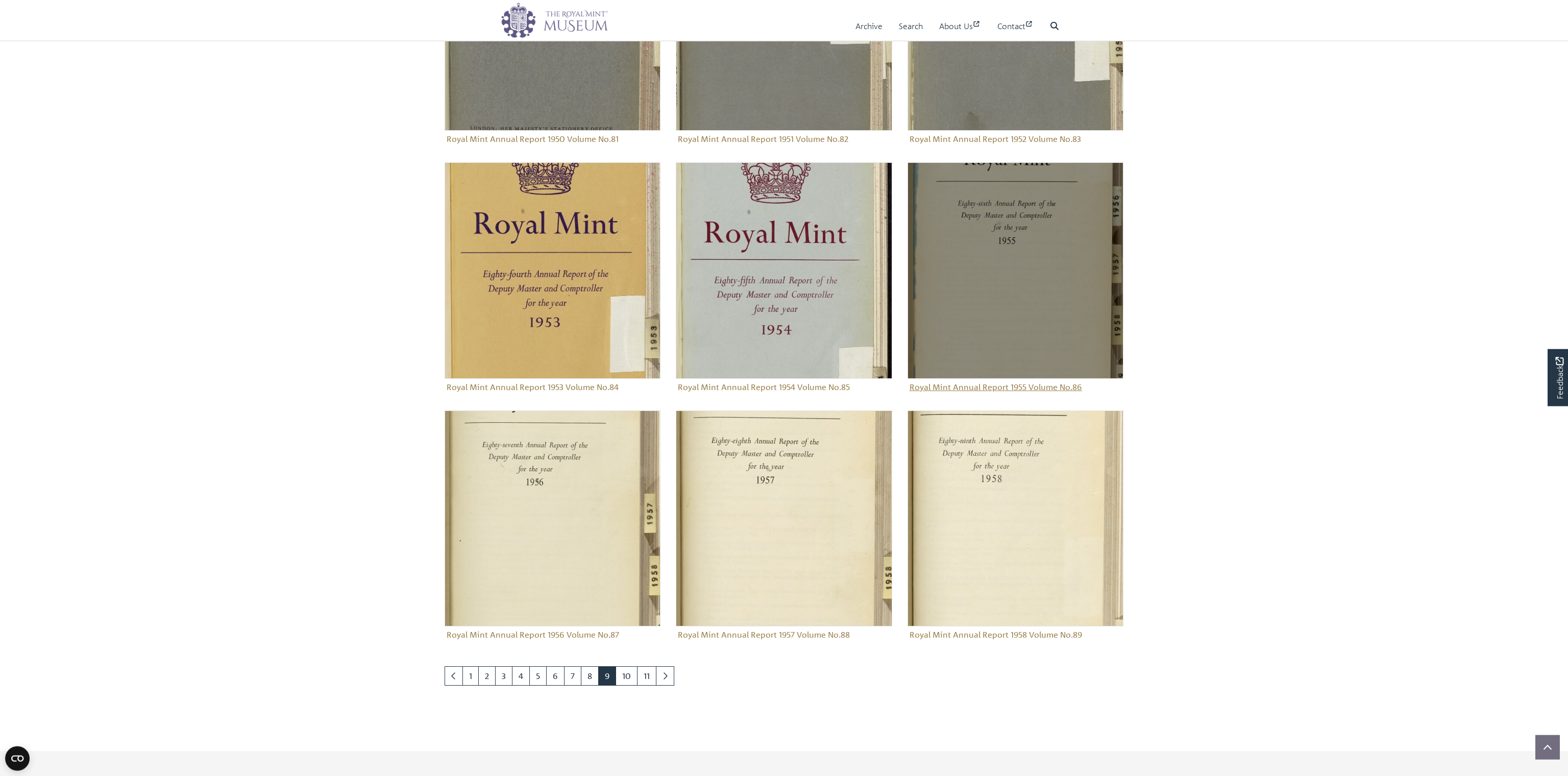
scroll to position [882, 0]
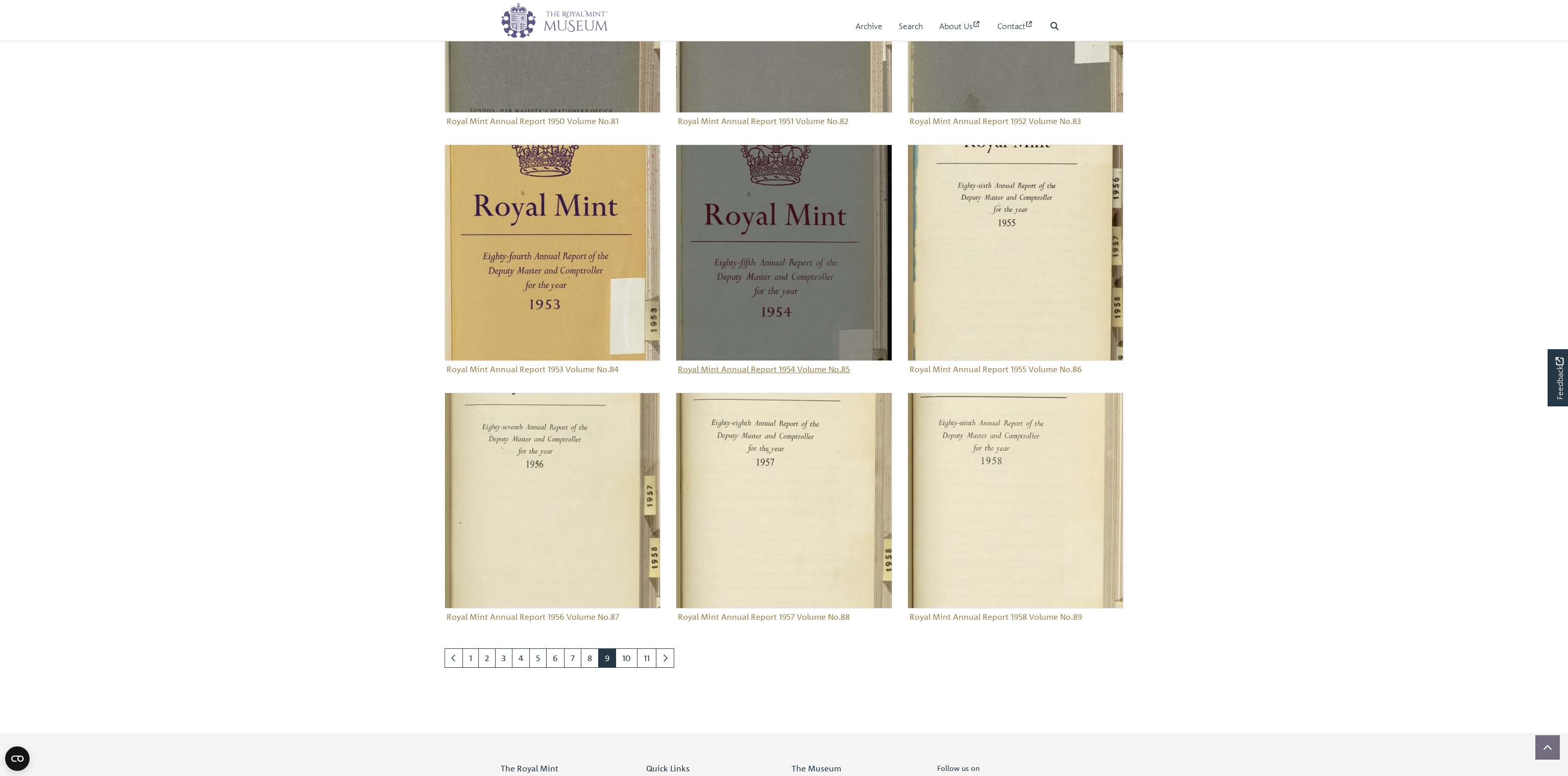
click at [757, 368] on figure "Royal Mint Annual Report 1954 Volume No.85" at bounding box center [784, 260] width 216 height 232
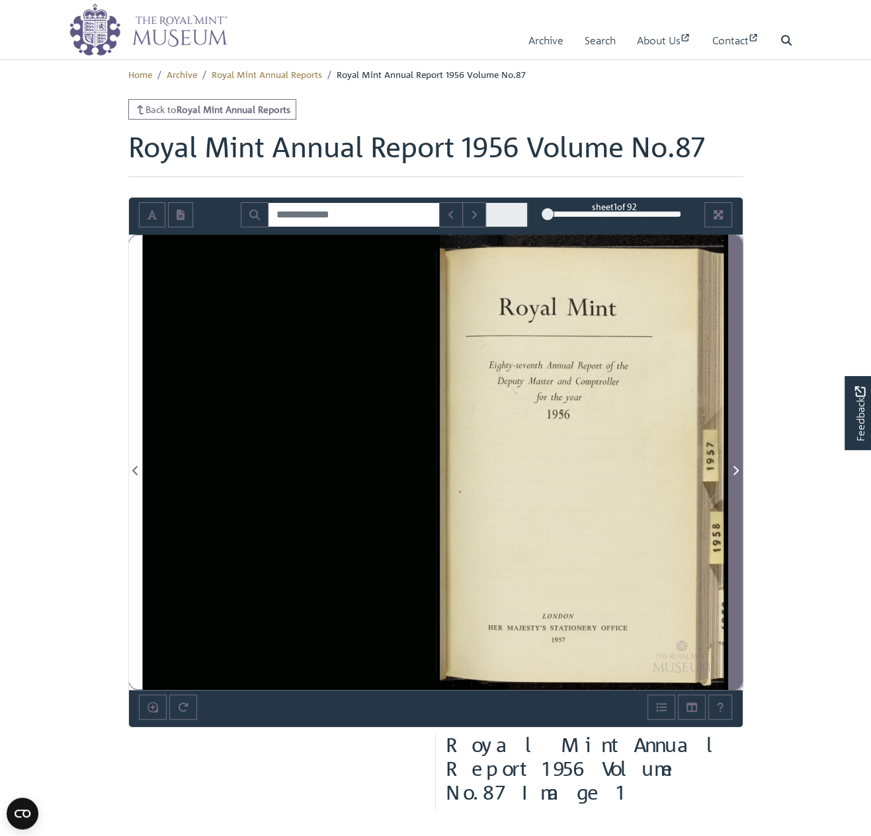
click at [735, 469] on icon "Next Page" at bounding box center [735, 470] width 7 height 11
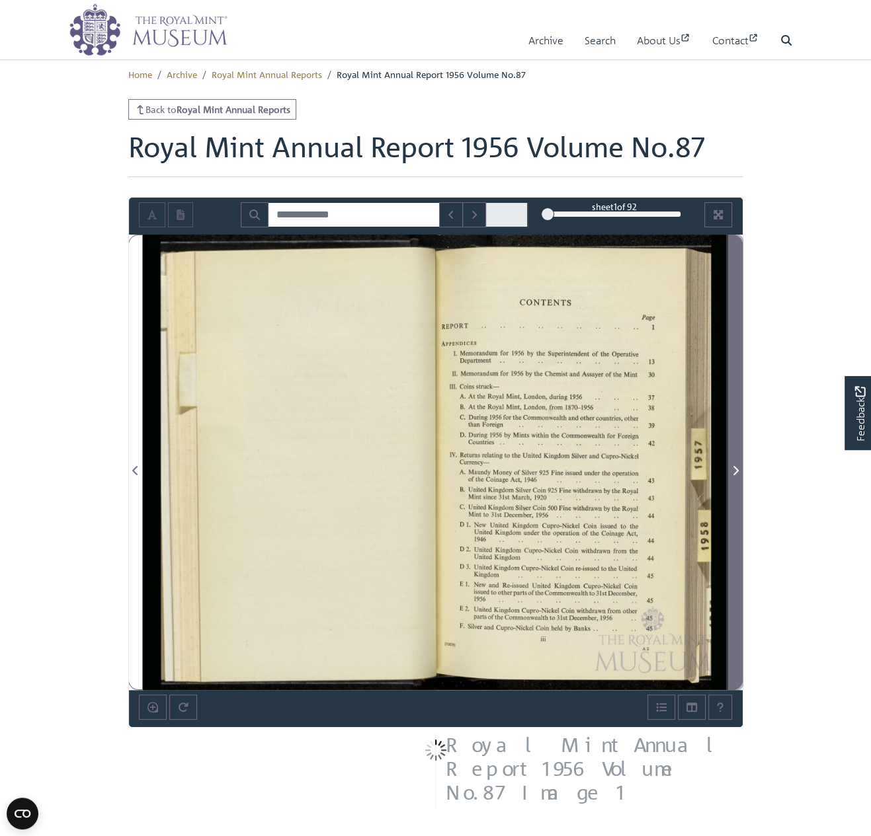
click at [736, 469] on icon "Next Page" at bounding box center [735, 470] width 7 height 11
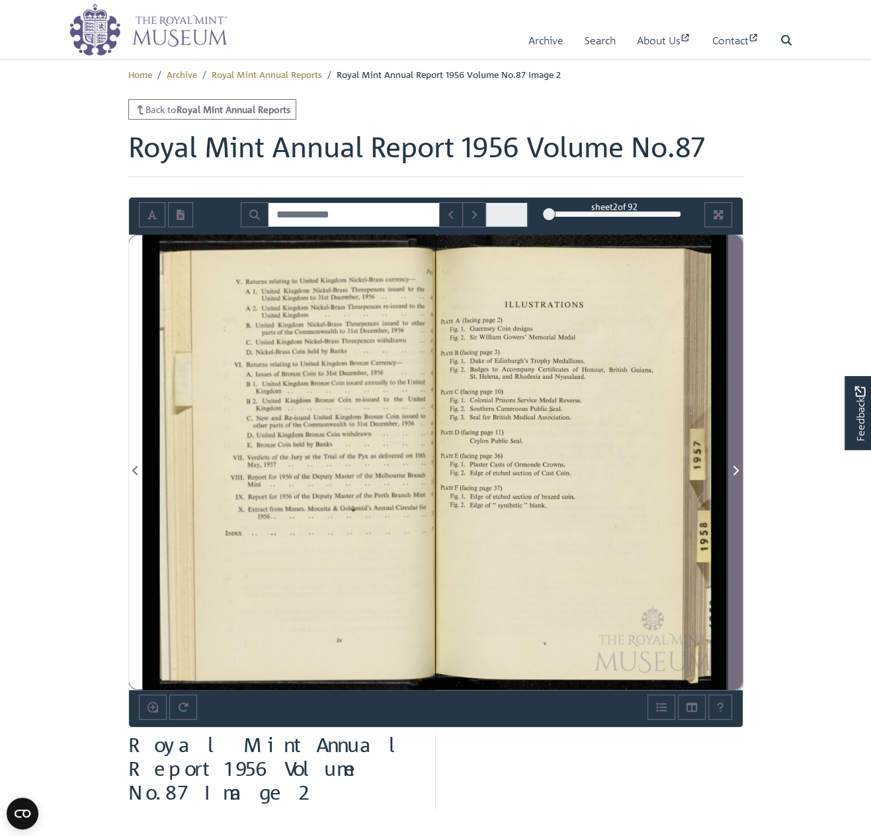
click at [736, 469] on icon "Next Page" at bounding box center [735, 470] width 7 height 11
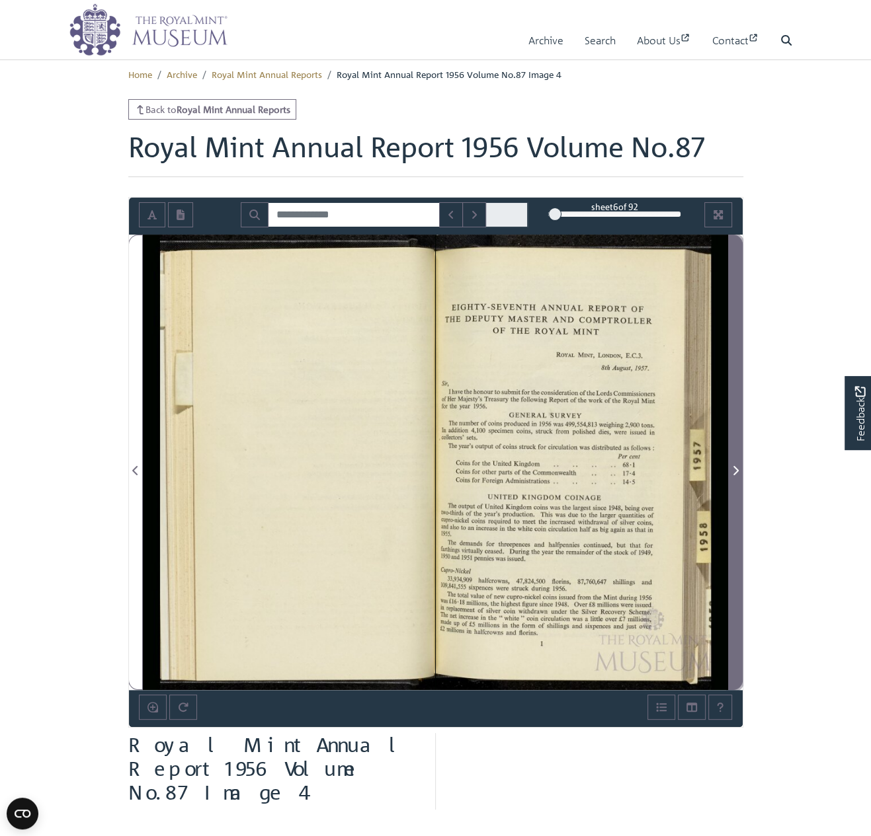
click at [736, 469] on icon "Next Page" at bounding box center [735, 470] width 5 height 9
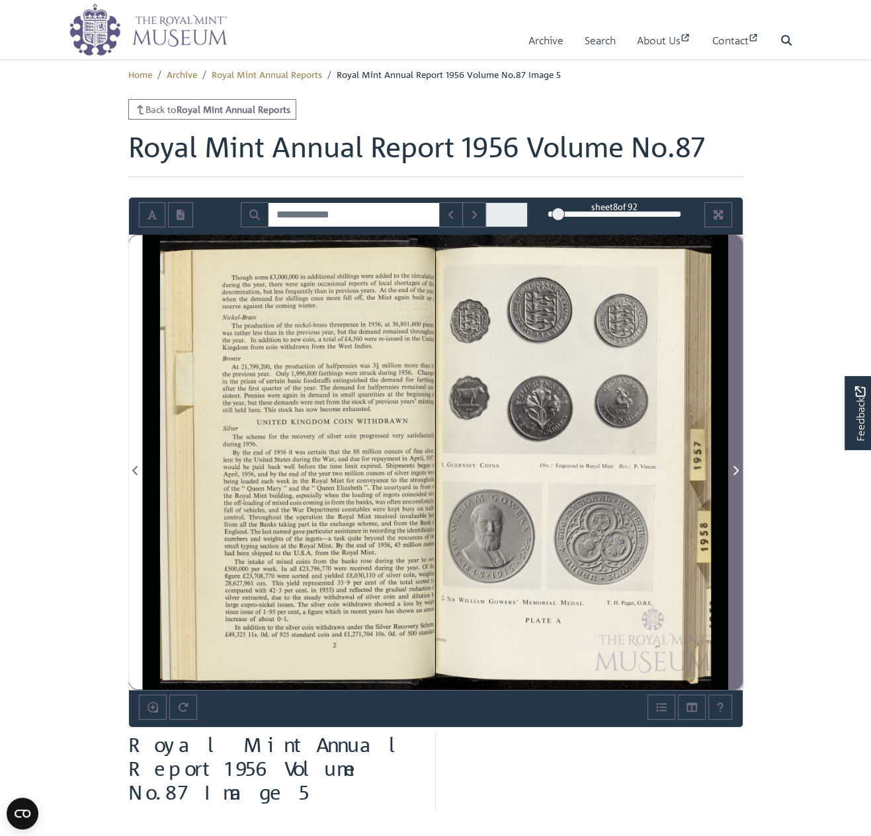
click at [736, 469] on icon "Next Page" at bounding box center [735, 470] width 5 height 9
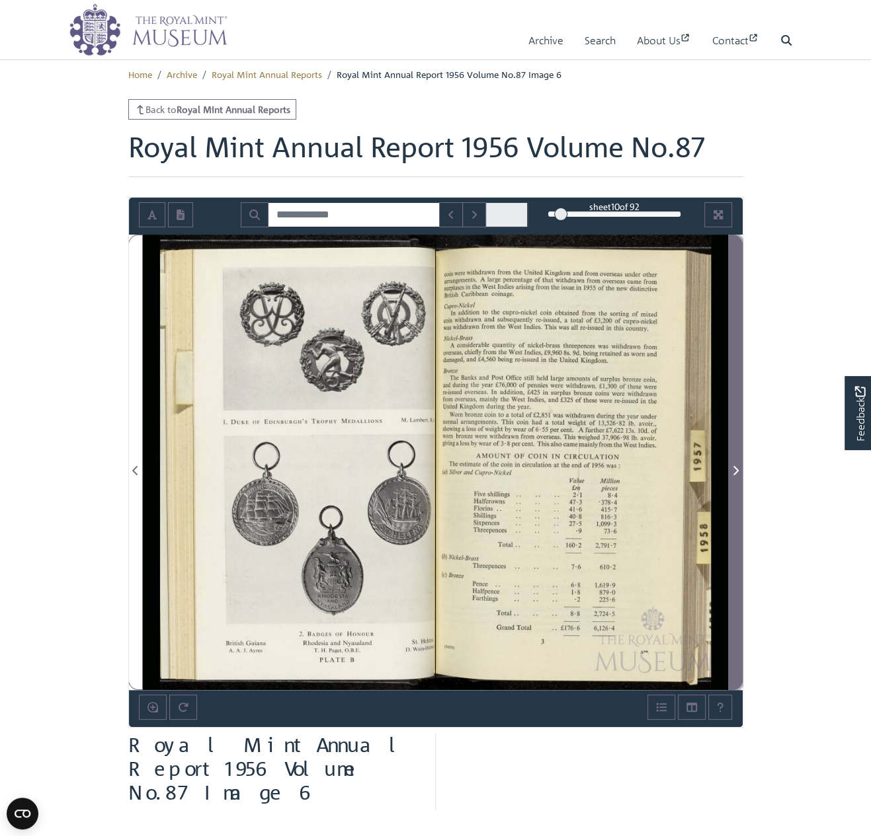
click at [736, 469] on icon "Next Page" at bounding box center [735, 470] width 5 height 9
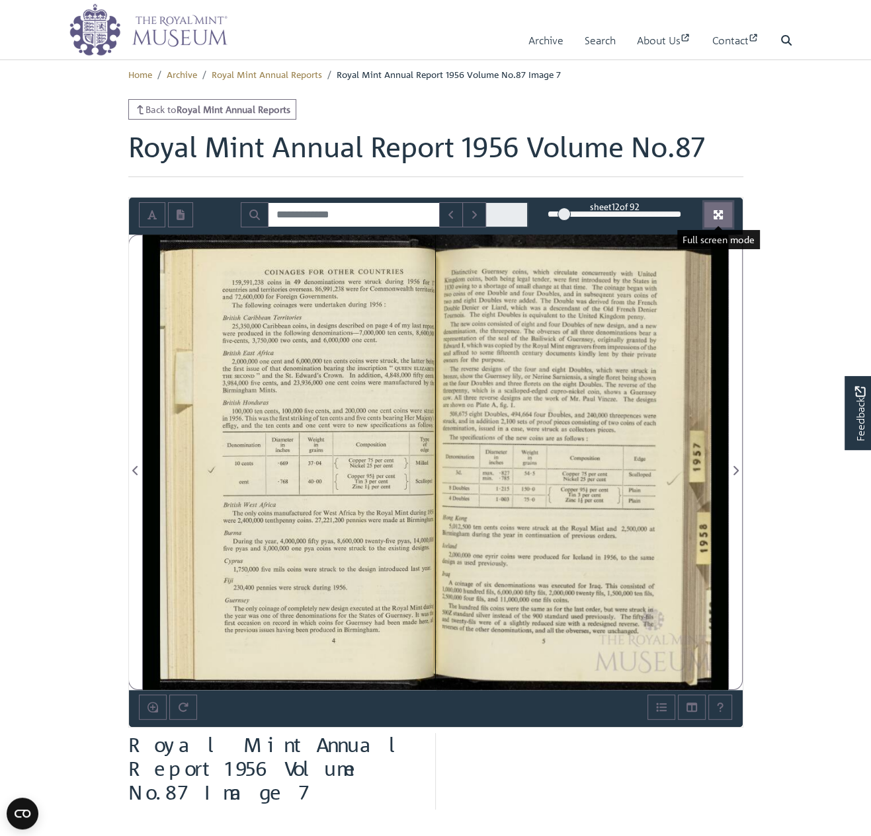
click at [718, 215] on icon "Full screen mode" at bounding box center [717, 214] width 9 height 9
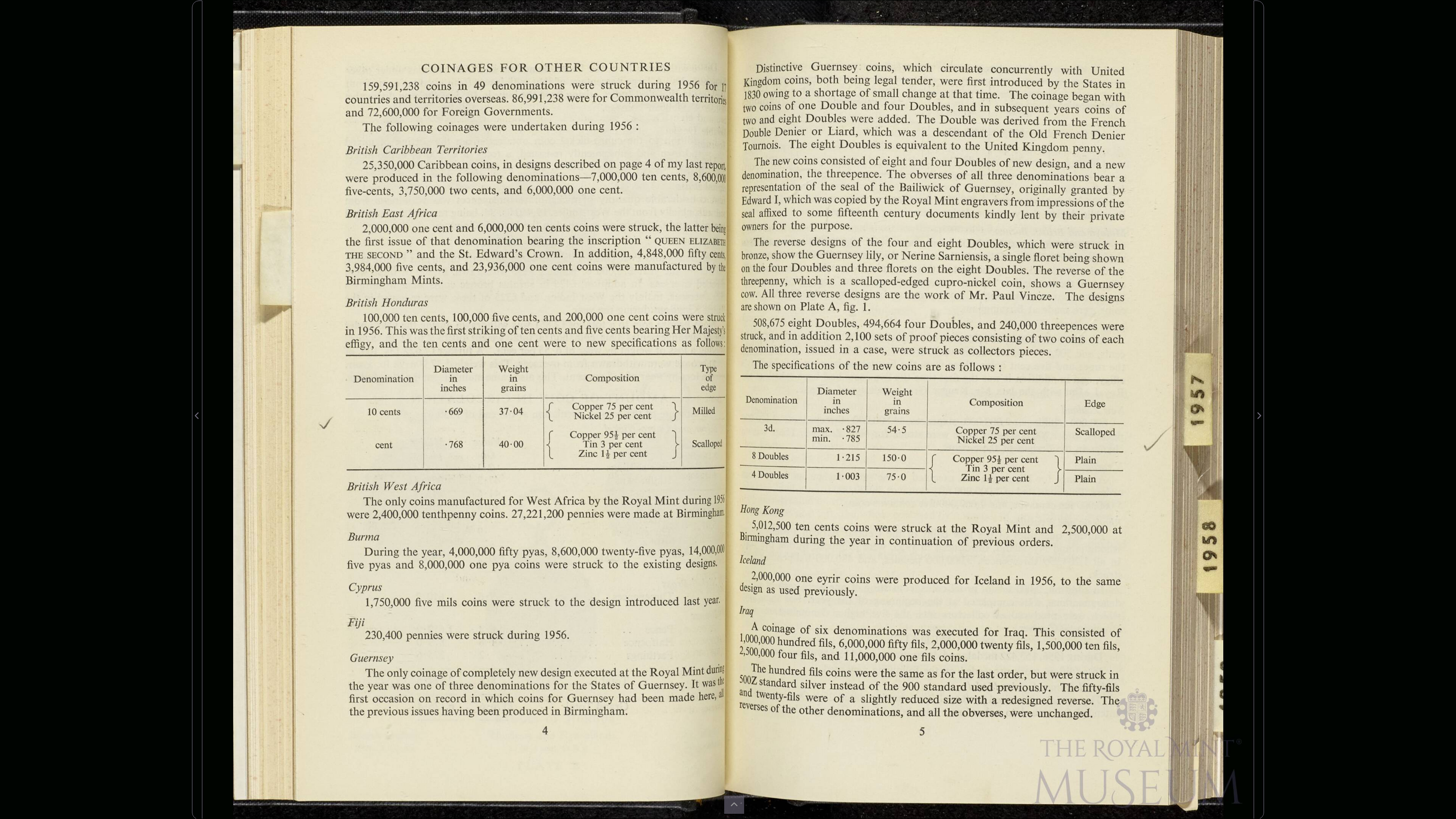
click at [379, 501] on div at bounding box center [465, 410] width 525 height 819
drag, startPoint x: 733, startPoint y: 514, endPoint x: 267, endPoint y: 504, distance: 466.1
click at [728, 504] on div at bounding box center [990, 410] width 525 height 819
click at [1026, 419] on div at bounding box center [990, 410] width 525 height 819
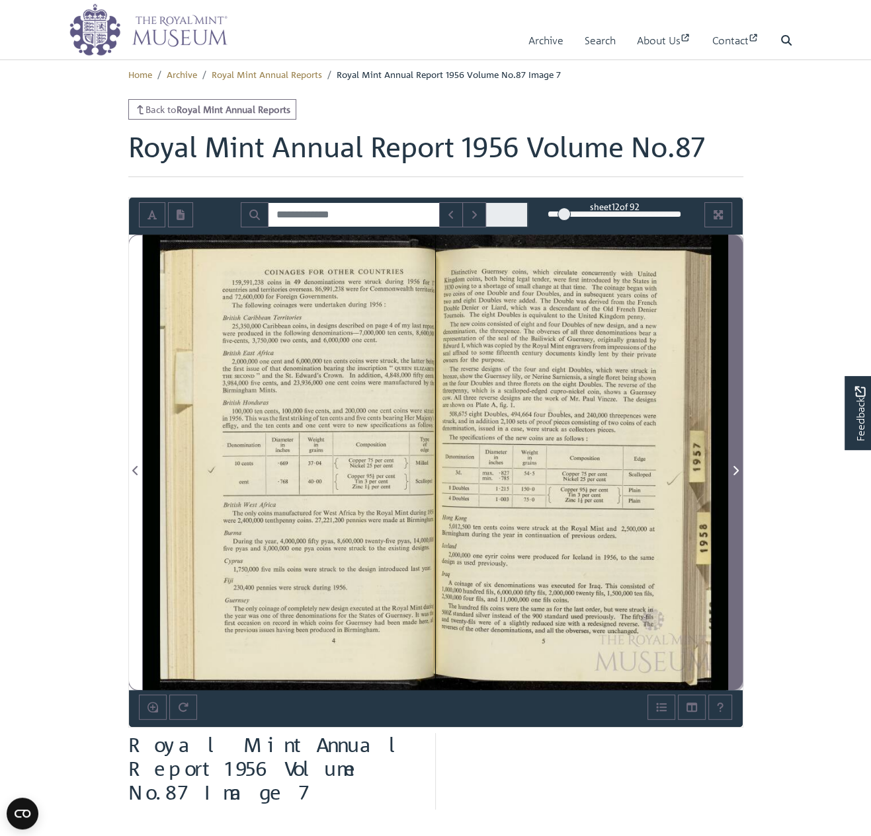
click at [737, 466] on icon "Next Page" at bounding box center [735, 470] width 7 height 11
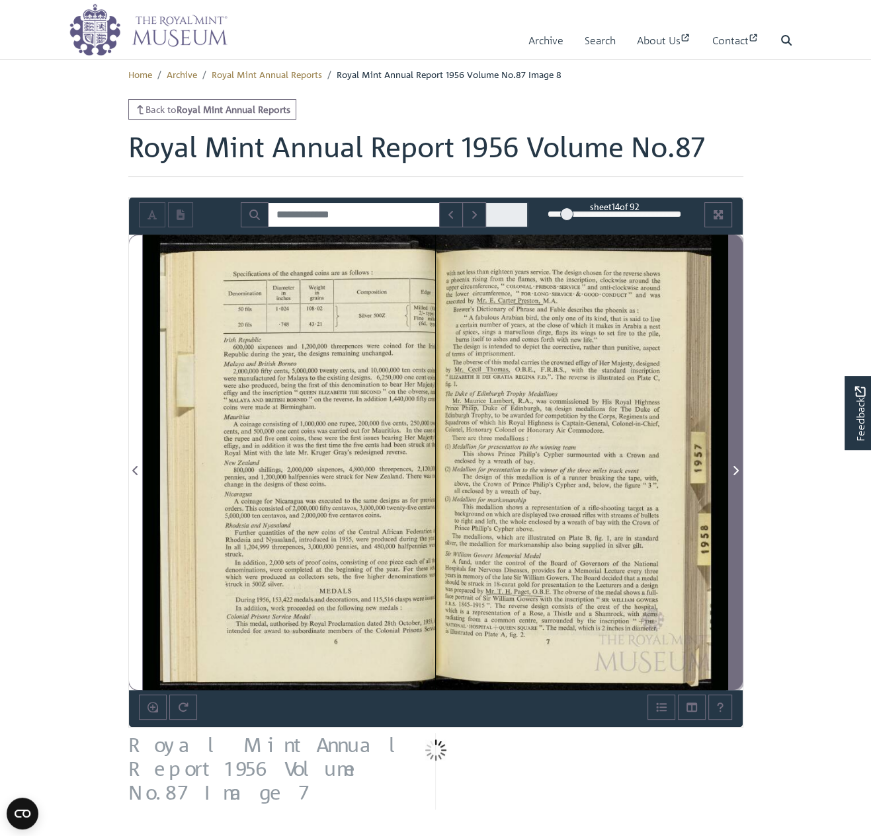
click at [736, 465] on icon "Next Page" at bounding box center [735, 470] width 7 height 11
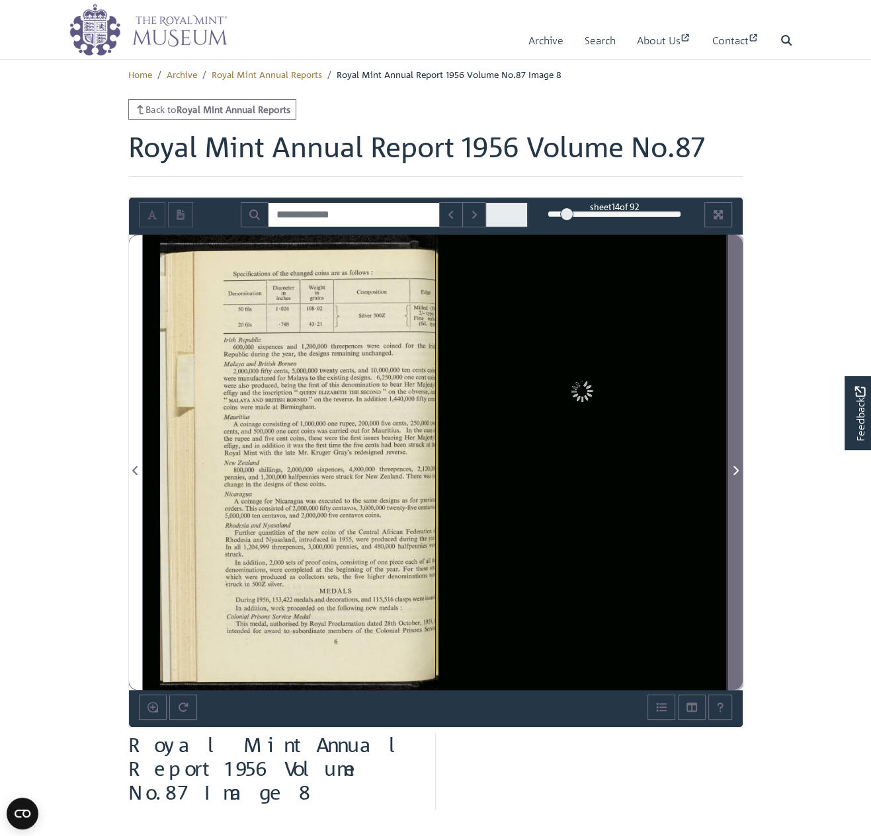
click at [736, 465] on icon "Next Page" at bounding box center [735, 470] width 7 height 11
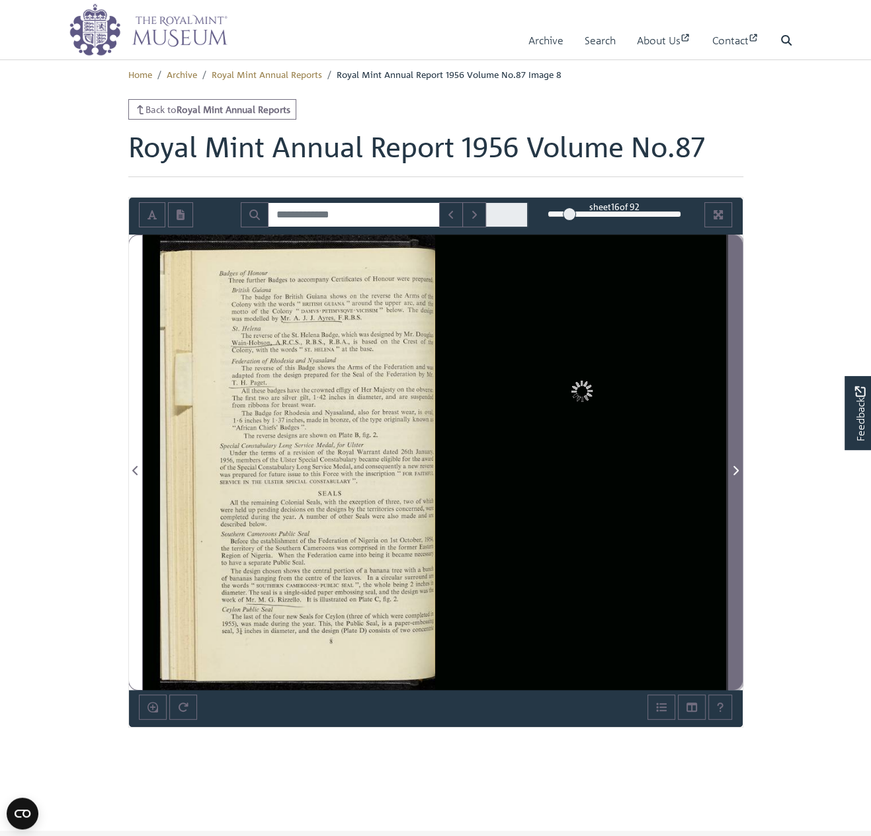
click at [736, 465] on icon "Next Page" at bounding box center [735, 470] width 7 height 11
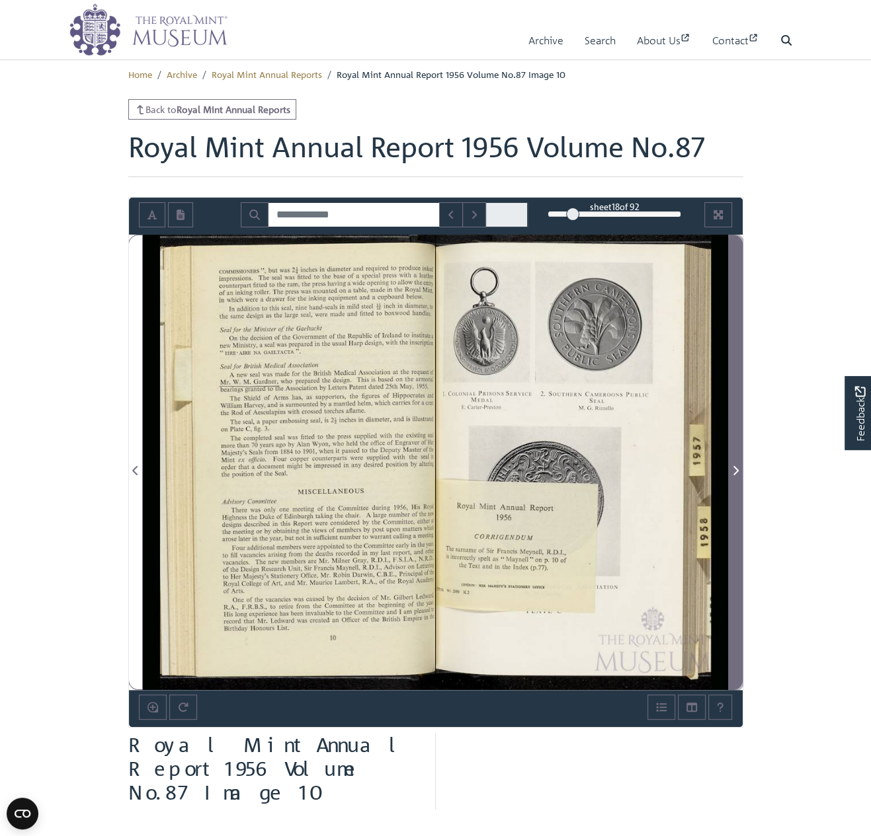
click at [736, 465] on icon "Next Page" at bounding box center [735, 470] width 7 height 11
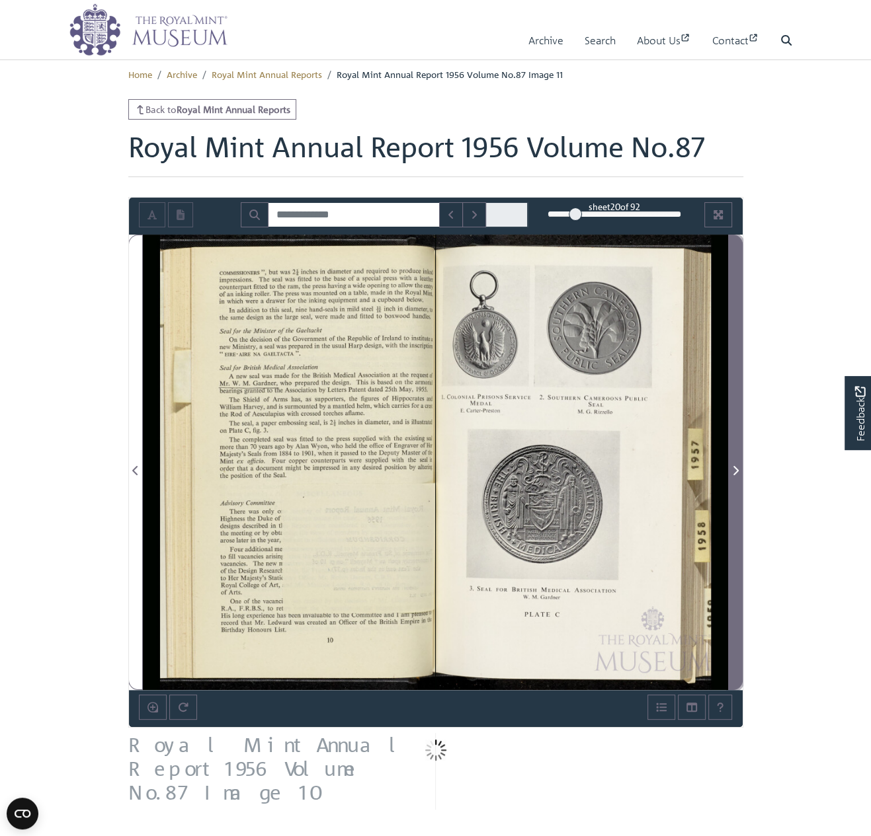
click at [736, 465] on icon "Next Page" at bounding box center [735, 470] width 7 height 11
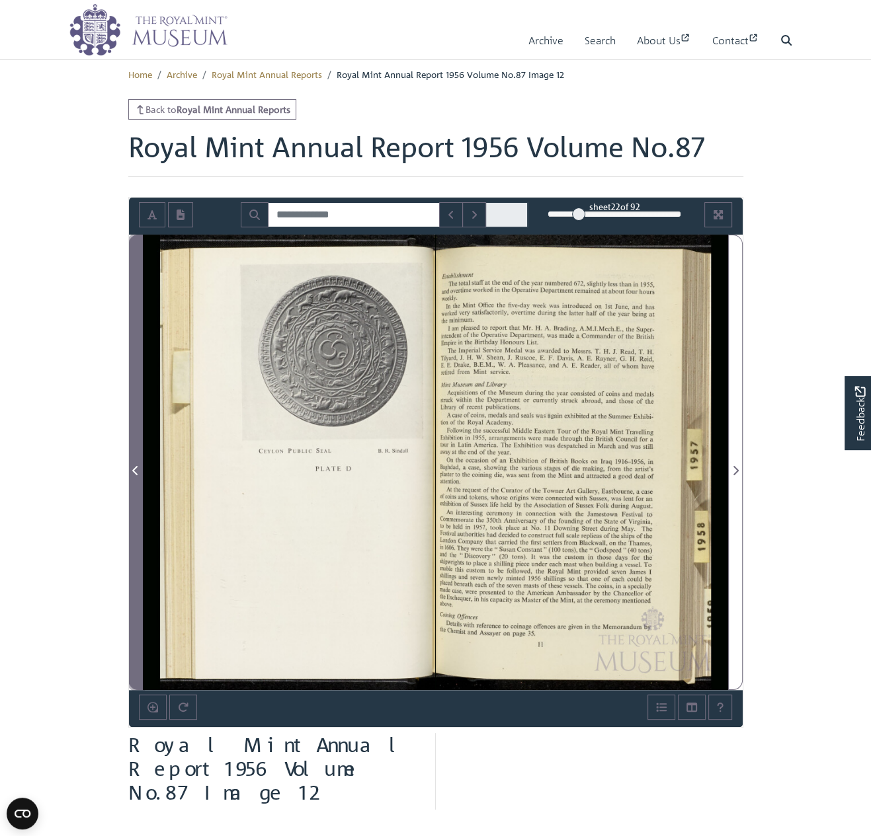
click at [134, 463] on span "Previous Page" at bounding box center [135, 471] width 13 height 16
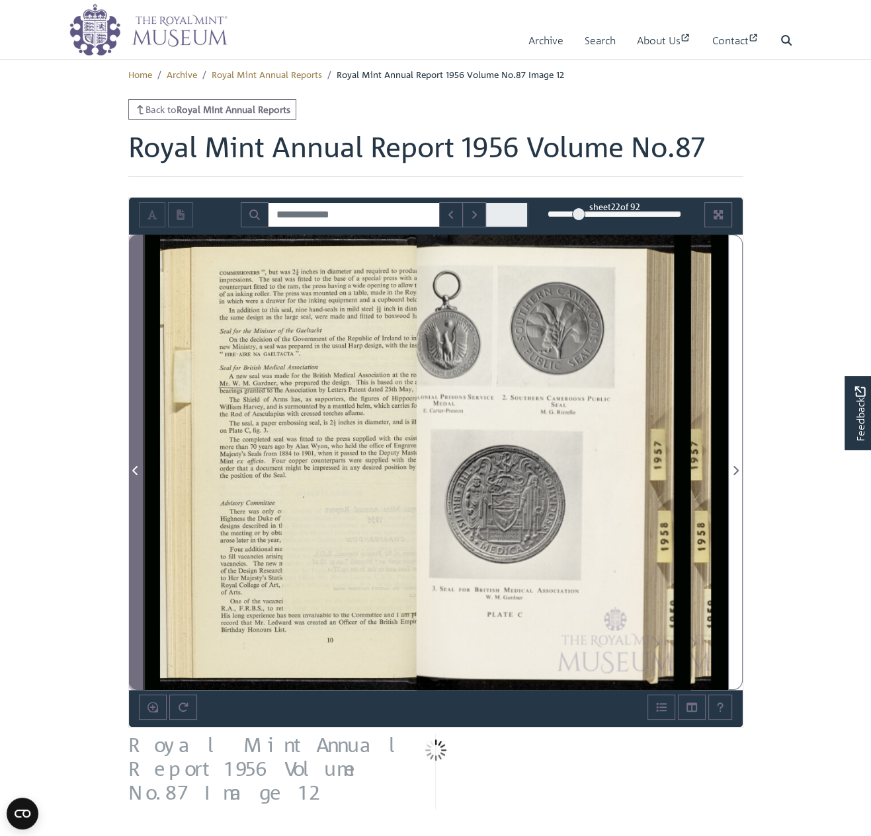
click at [134, 464] on span "Previous Page" at bounding box center [135, 471] width 13 height 16
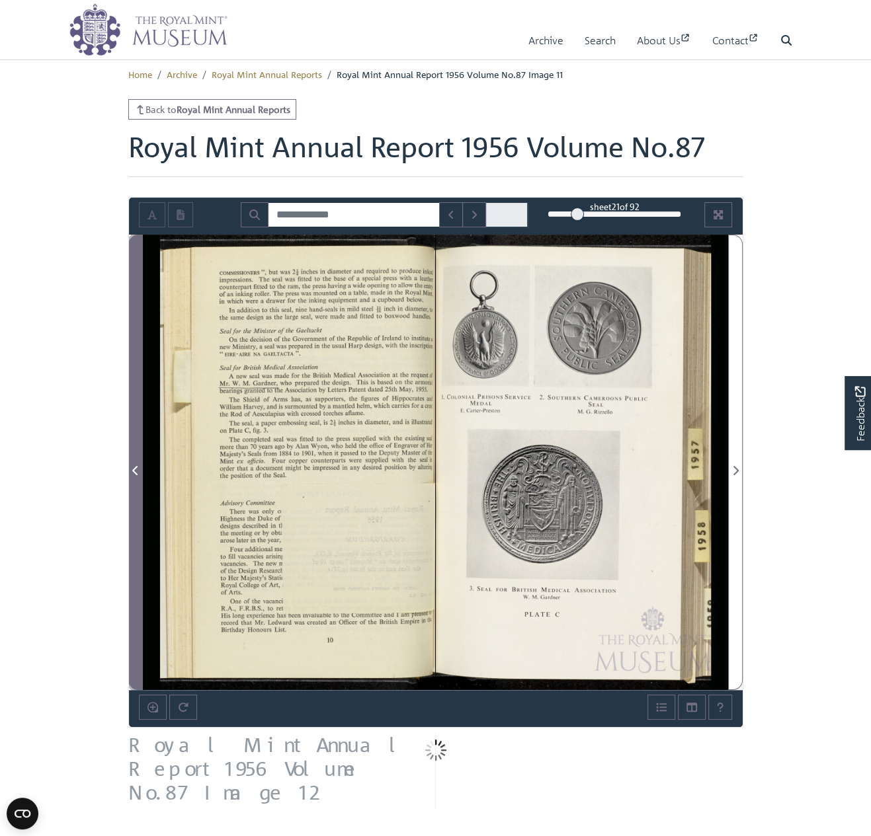
click at [134, 464] on span "Previous Page" at bounding box center [135, 471] width 13 height 16
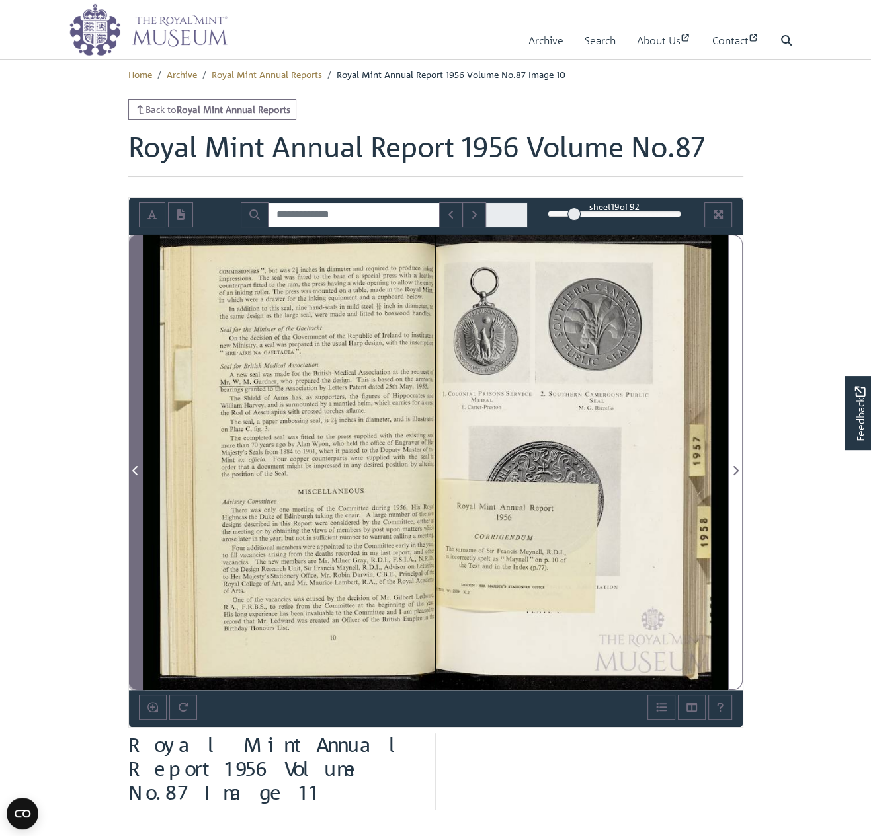
click at [134, 464] on span "Previous Page" at bounding box center [135, 471] width 13 height 16
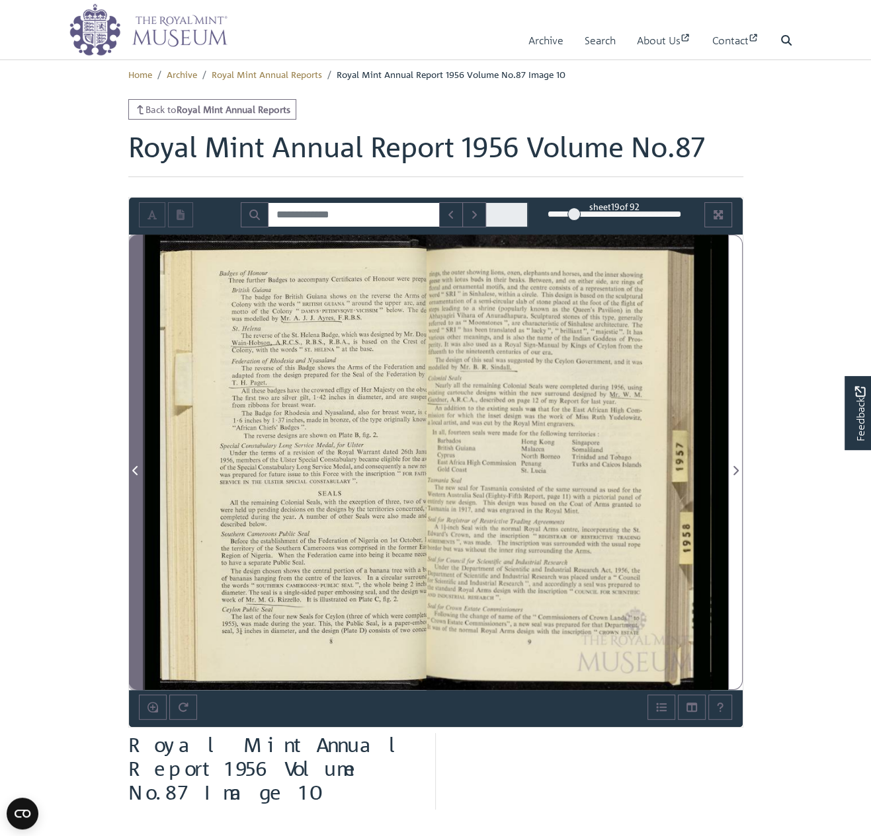
click at [134, 464] on span "Previous Page" at bounding box center [135, 471] width 13 height 16
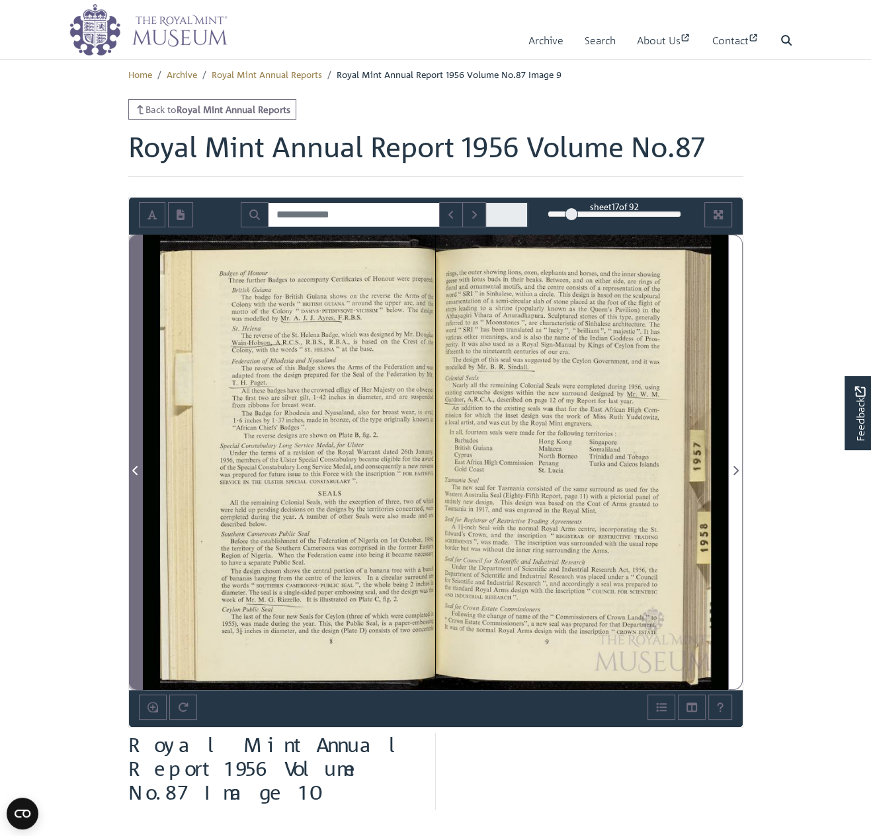
click at [134, 464] on span "Previous Page" at bounding box center [135, 471] width 13 height 16
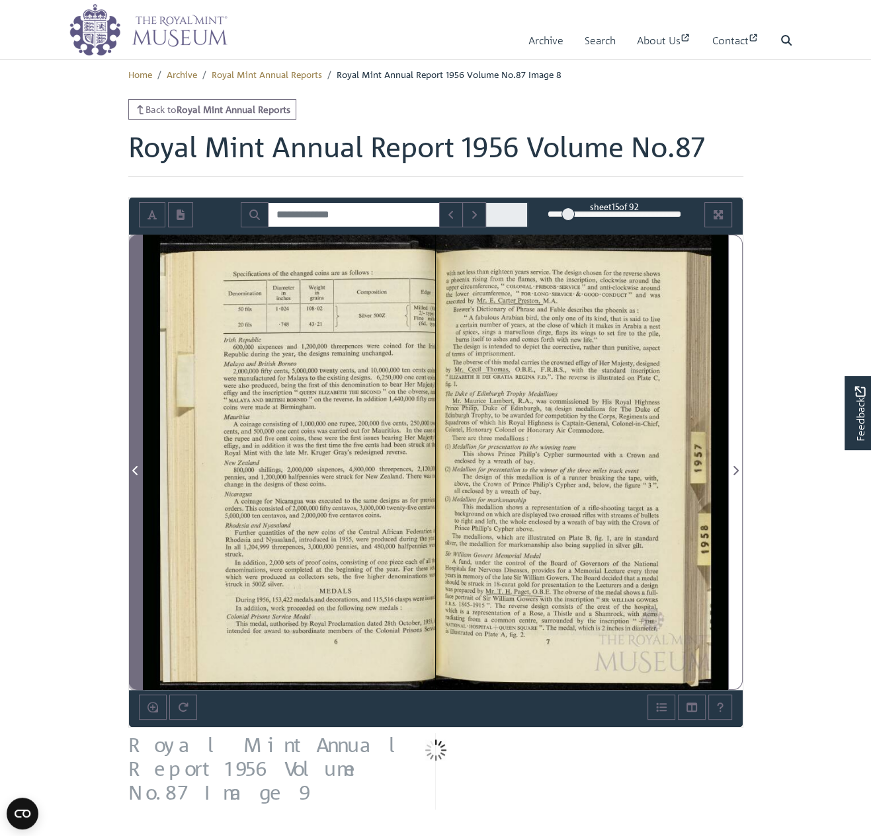
click at [134, 464] on span "Previous Page" at bounding box center [135, 471] width 13 height 16
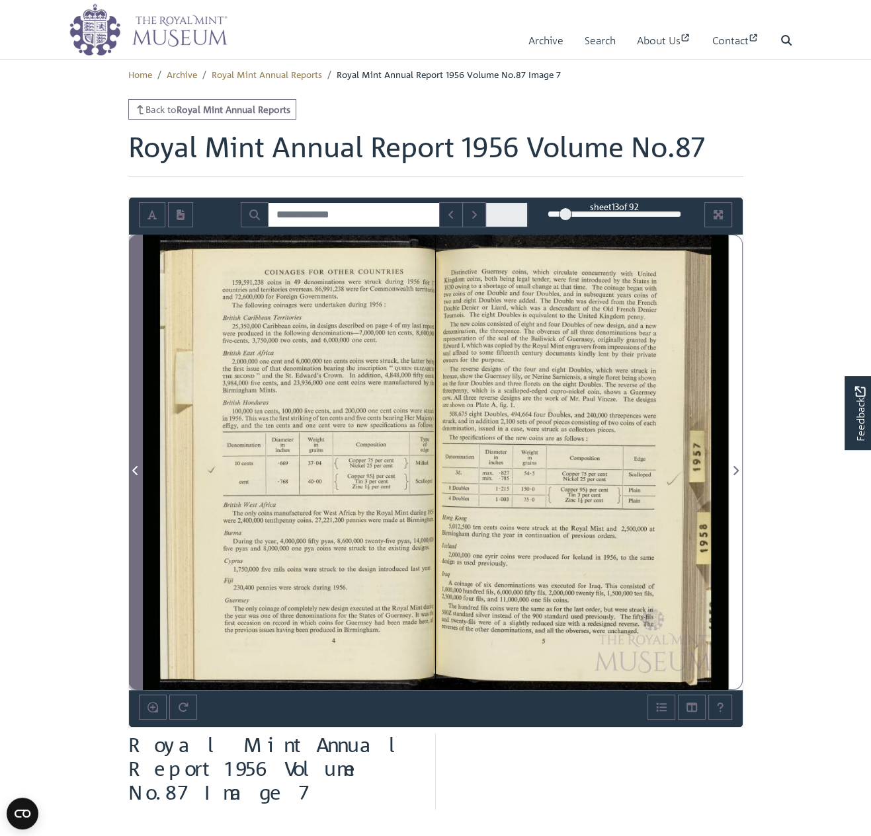
drag, startPoint x: 134, startPoint y: 464, endPoint x: -740, endPoint y: 795, distance: 933.7
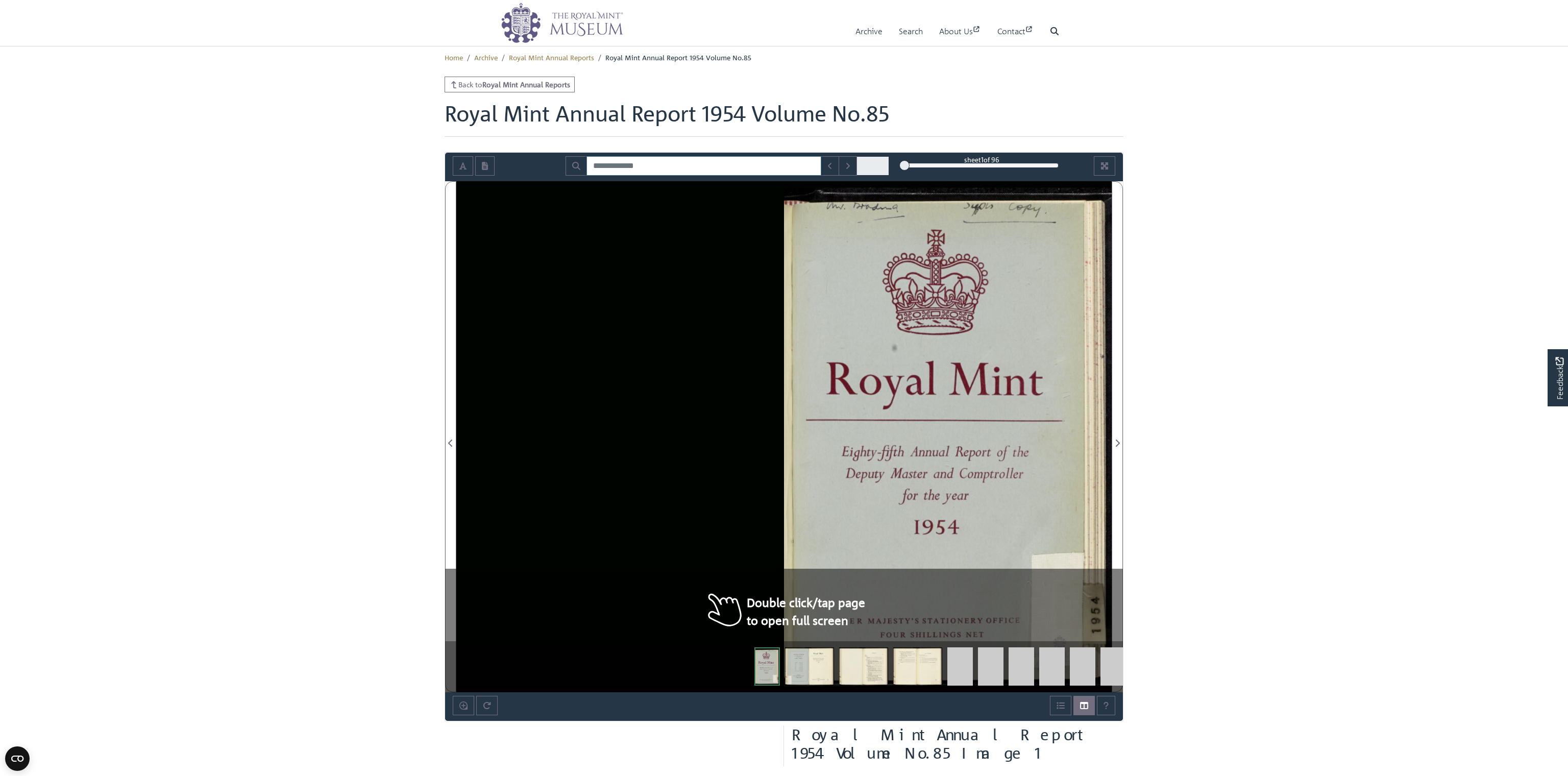
click at [624, 168] on input "Search for" at bounding box center [704, 165] width 235 height 19
type input "**********"
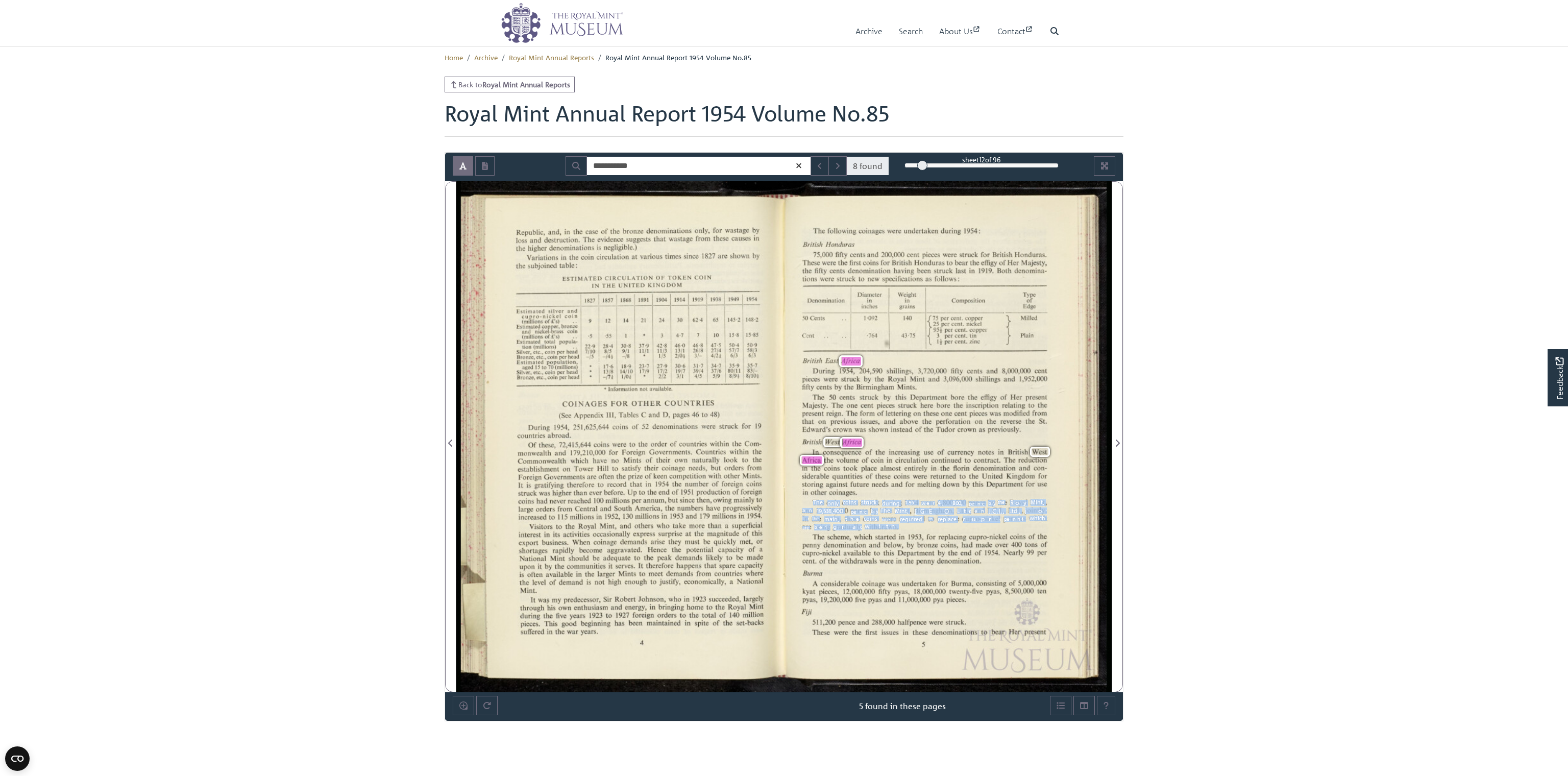
drag, startPoint x: 907, startPoint y: 527, endPoint x: 885, endPoint y: 526, distance: 22.0
click at [885, 526] on div "The only coins struck during 1954 were 4,800,000 pence by the Royal Mint, and 1…" at bounding box center [924, 514] width 245 height 31
click at [879, 524] on span "withdrawn." at bounding box center [913, 526] width 97 height 8
drag, startPoint x: 813, startPoint y: 500, endPoint x: 897, endPoint y: 527, distance: 88.2
click at [825, 505] on span "The" at bounding box center [818, 502] width 12 height 5
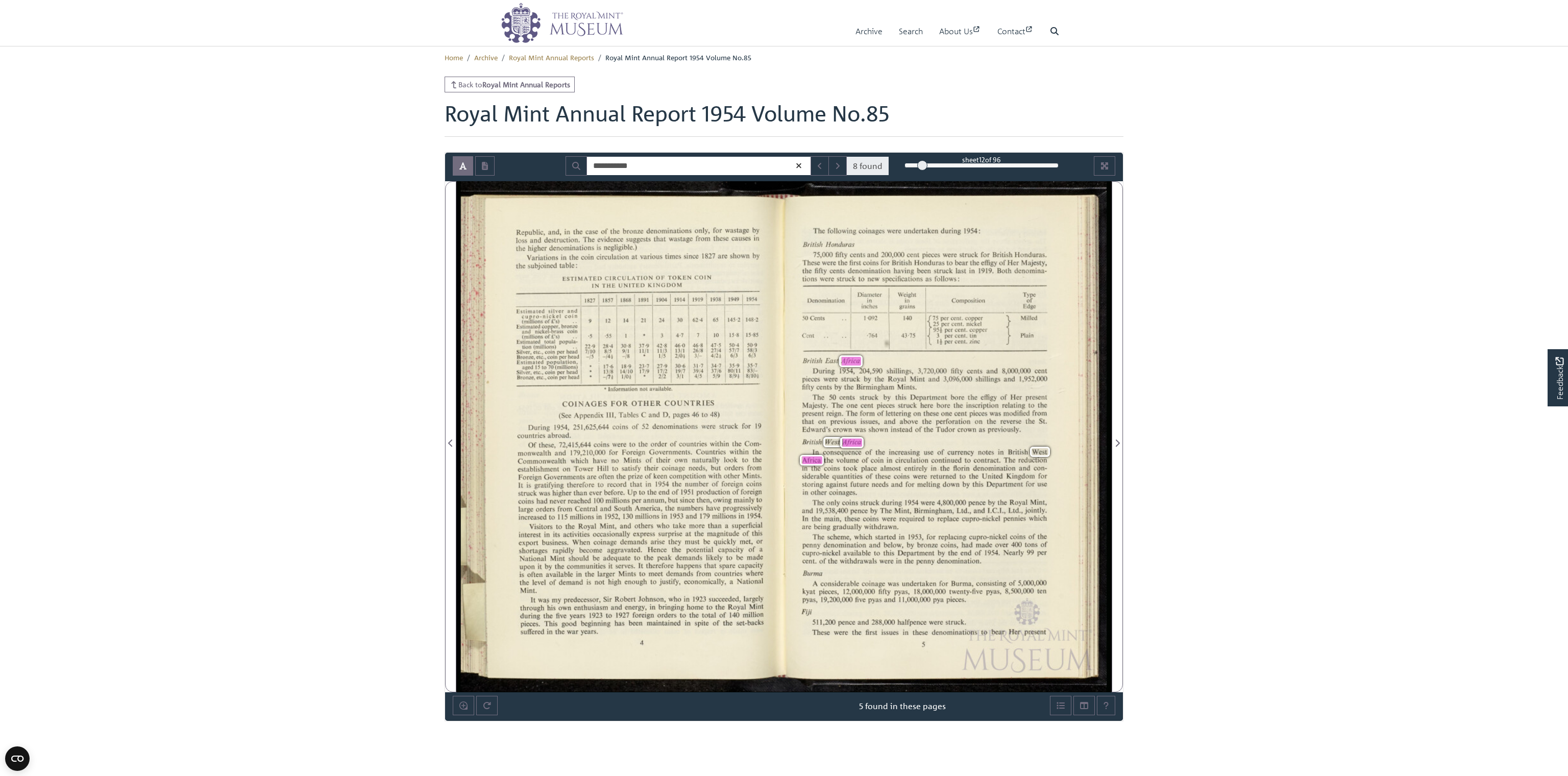
click at [947, 540] on span "replacing" at bounding box center [951, 537] width 25 height 8
drag, startPoint x: 814, startPoint y: 537, endPoint x: 980, endPoint y: 561, distance: 167.7
click at [825, 540] on span "The" at bounding box center [818, 537] width 12 height 5
copy div "The scheme, which started in 1953, for replacing cupro-nickel coins of the penn…"
click at [1011, 558] on div "The scheme, which started in 1953, for replacing cupro-nickel coins of the penn…" at bounding box center [925, 549] width 245 height 31
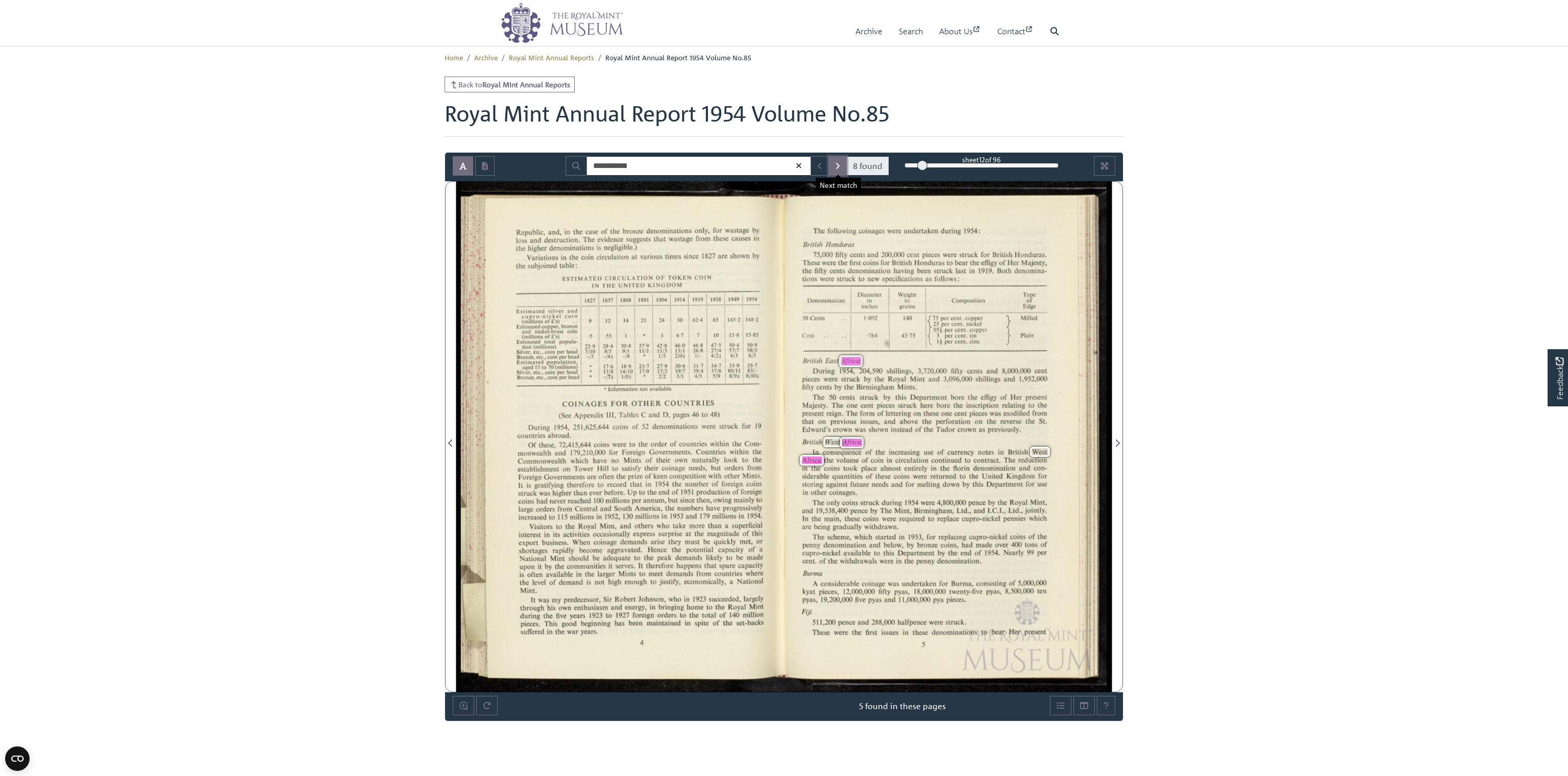
click at [833, 162] on button "Next Match" at bounding box center [838, 165] width 19 height 19
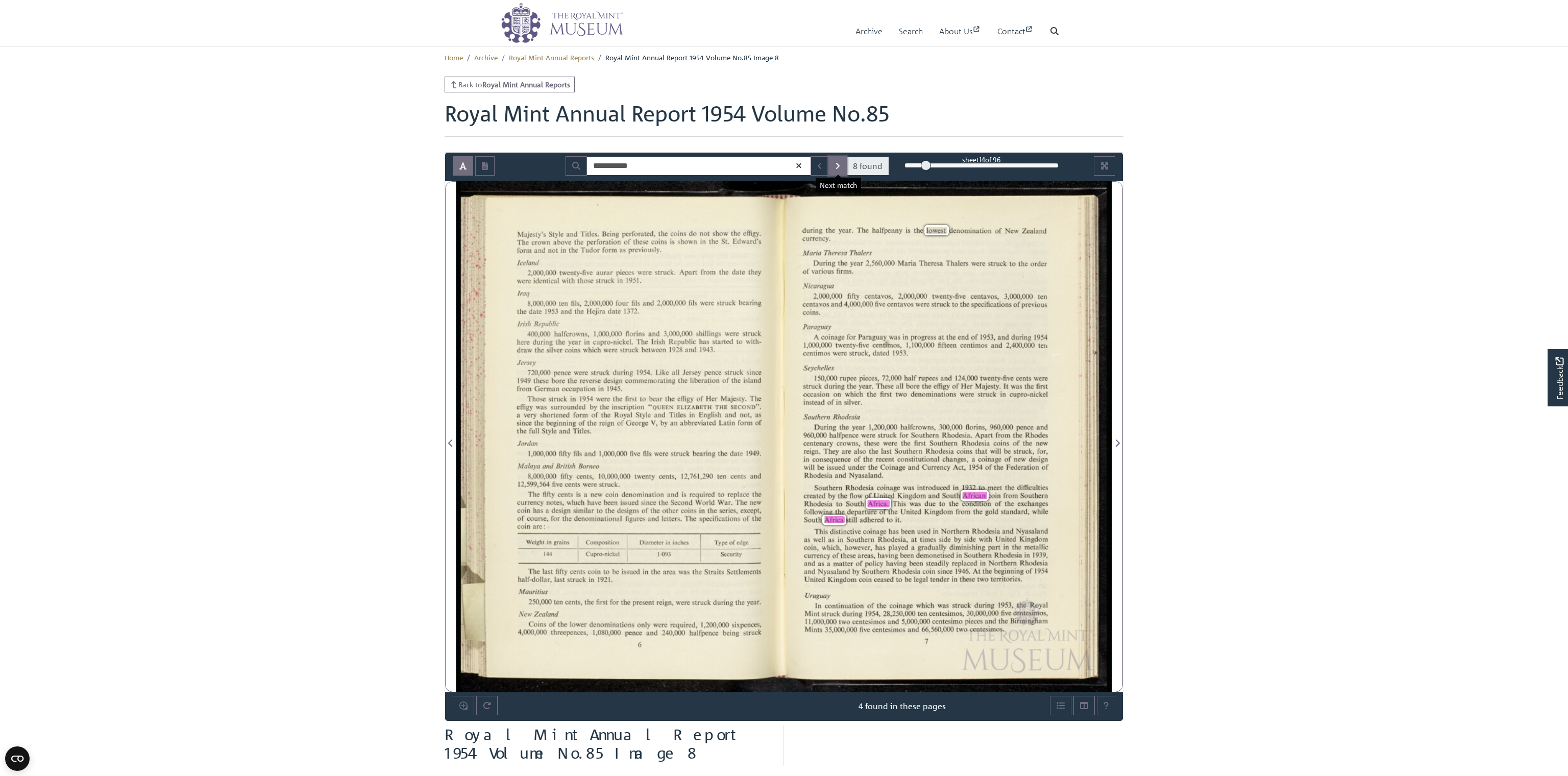
click at [833, 162] on button "Next Match" at bounding box center [838, 165] width 19 height 19
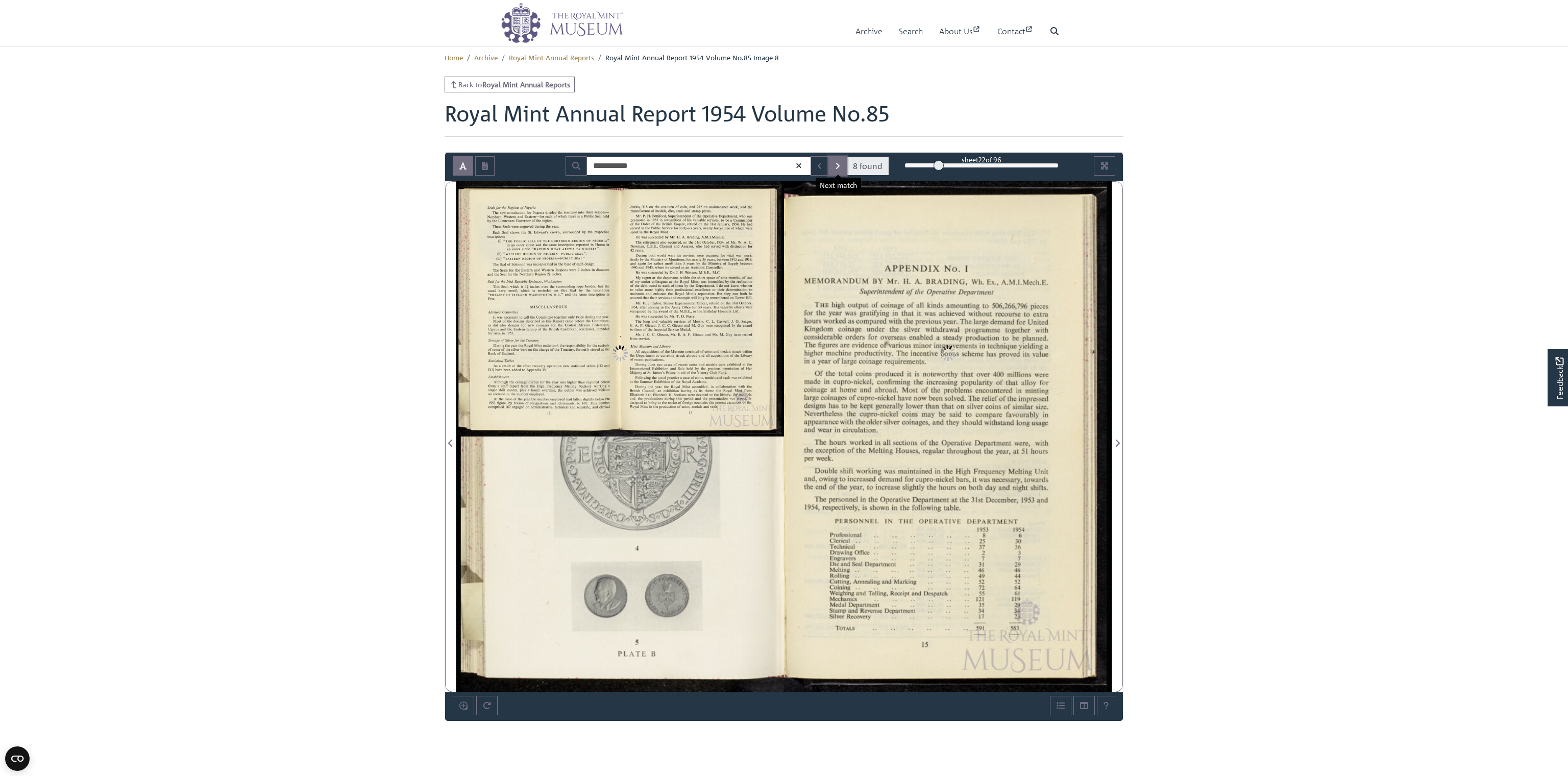
click at [833, 162] on button "Next Match" at bounding box center [838, 165] width 19 height 19
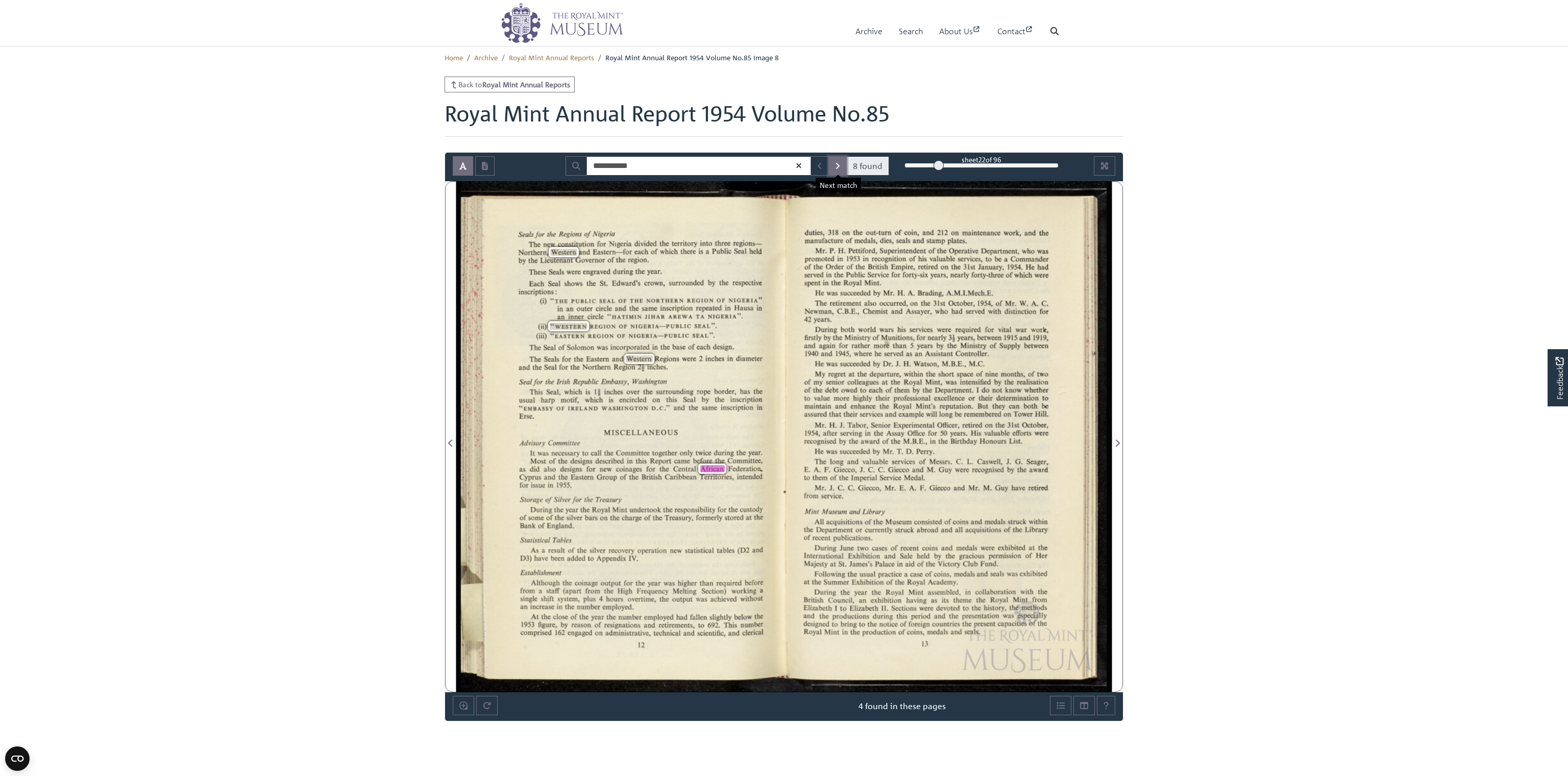
click at [833, 162] on button "Next Match" at bounding box center [838, 165] width 19 height 19
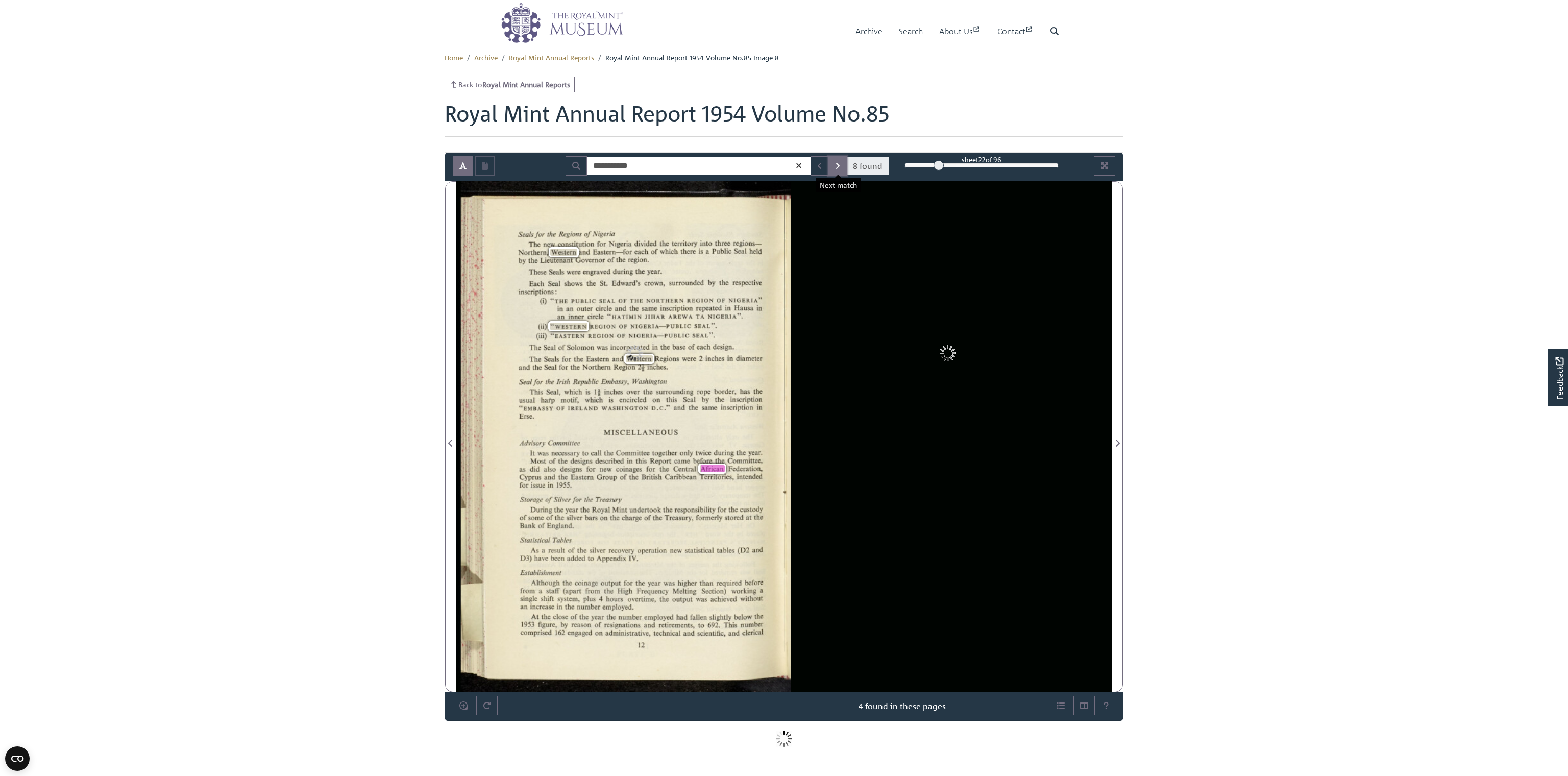
click at [833, 162] on button "Next Match" at bounding box center [838, 165] width 19 height 19
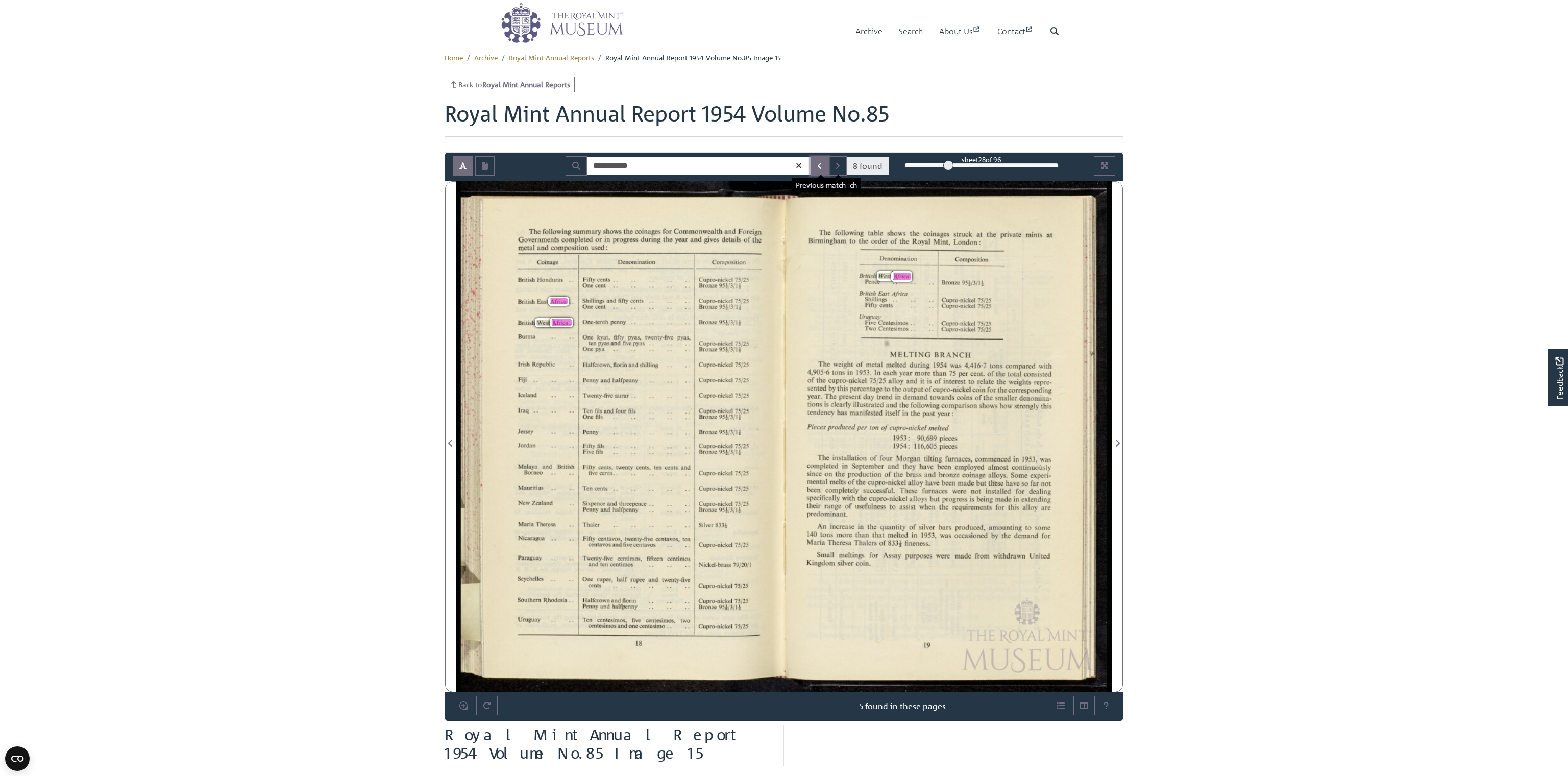
click at [815, 159] on button "Previous Match" at bounding box center [820, 165] width 19 height 19
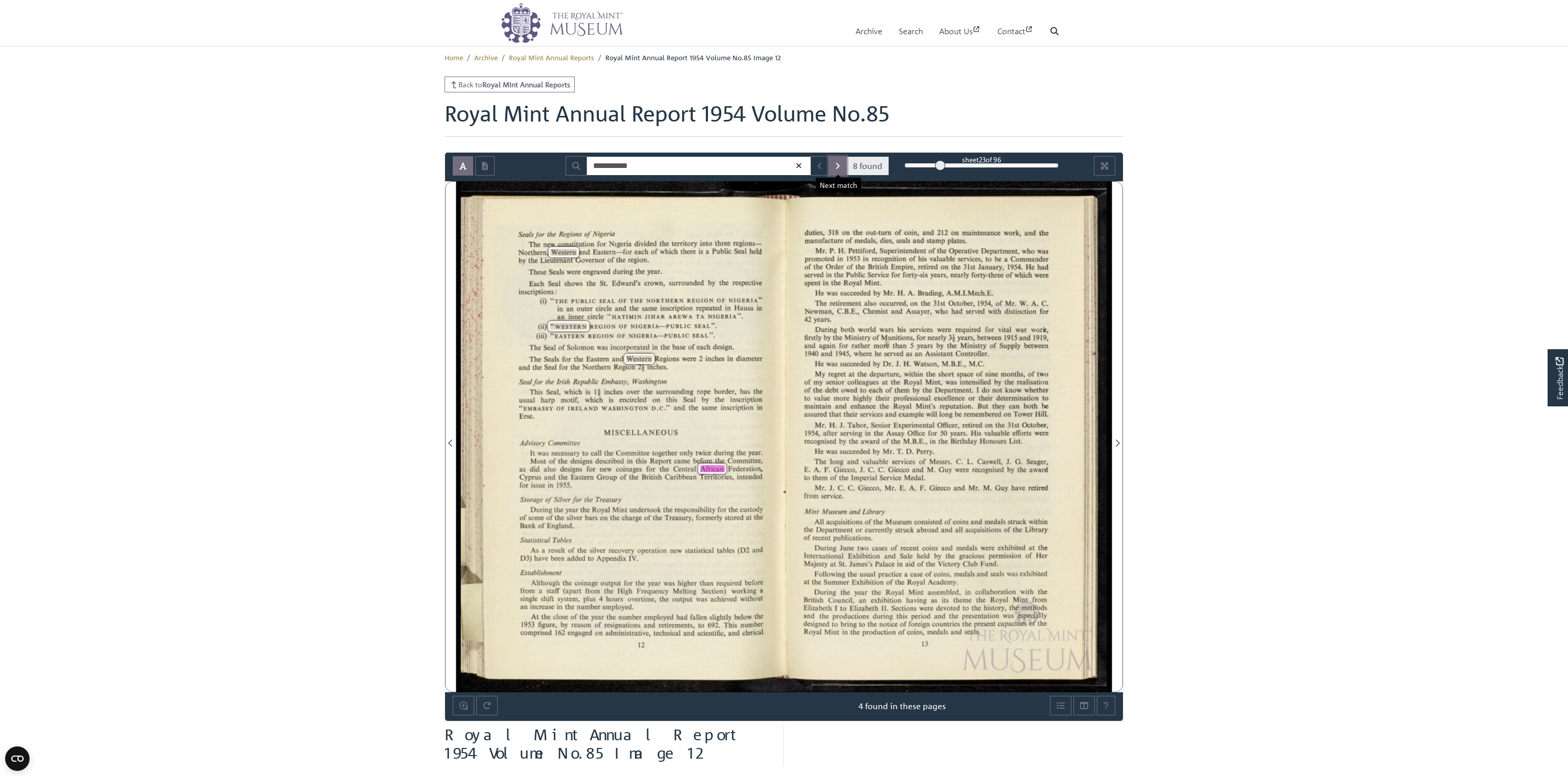
click at [839, 165] on icon "Next Match" at bounding box center [838, 166] width 4 height 6
click at [835, 165] on button "Next Match" at bounding box center [838, 165] width 19 height 19
click at [835, 161] on button "Next Match" at bounding box center [838, 165] width 19 height 19
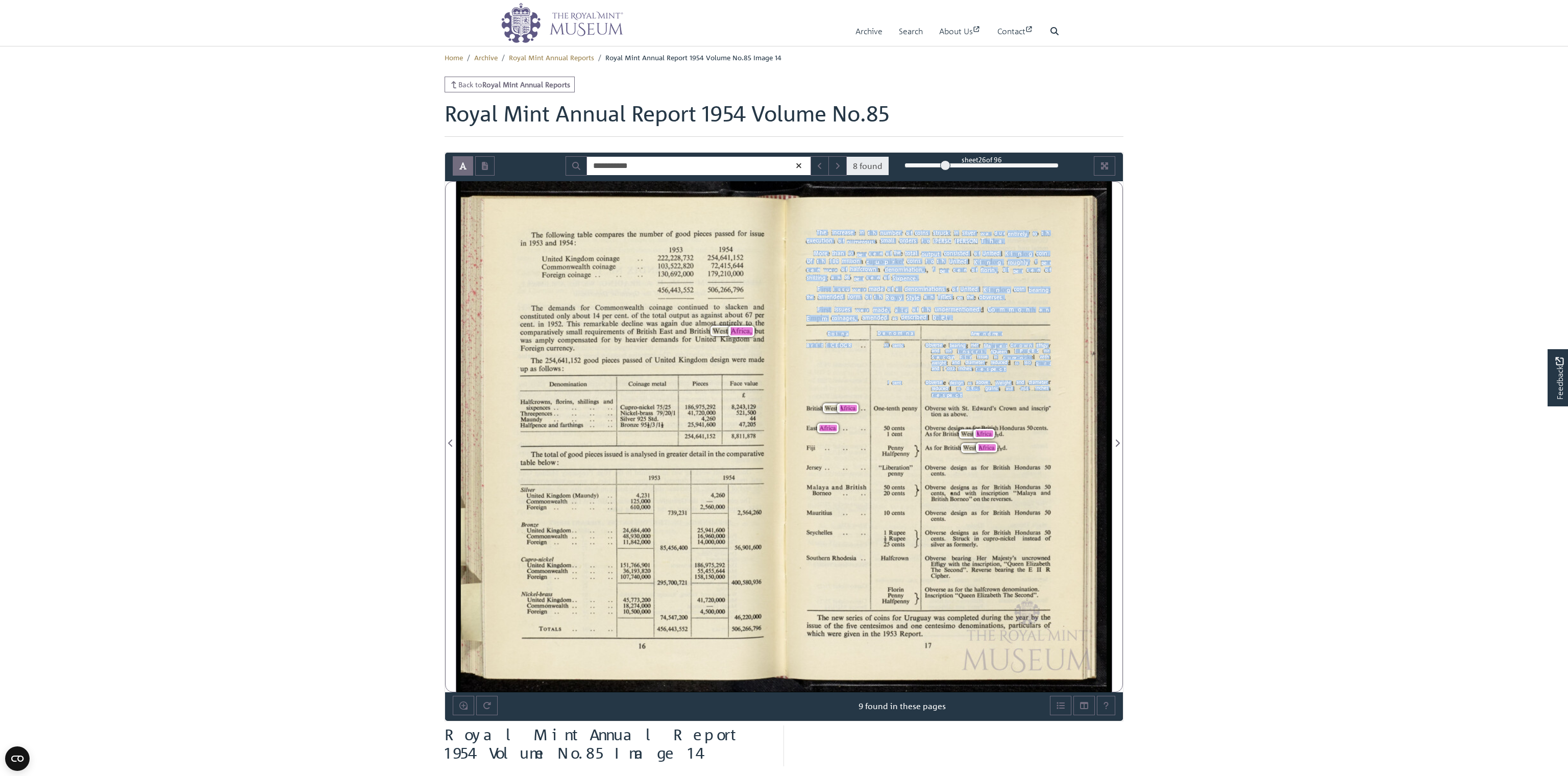
drag, startPoint x: 808, startPoint y: 405, endPoint x: 865, endPoint y: 410, distance: 57.2
click at [865, 410] on div "The increase in the number of coins struck in silver was due entirely to the ex…" at bounding box center [786, 437] width 651 height 511
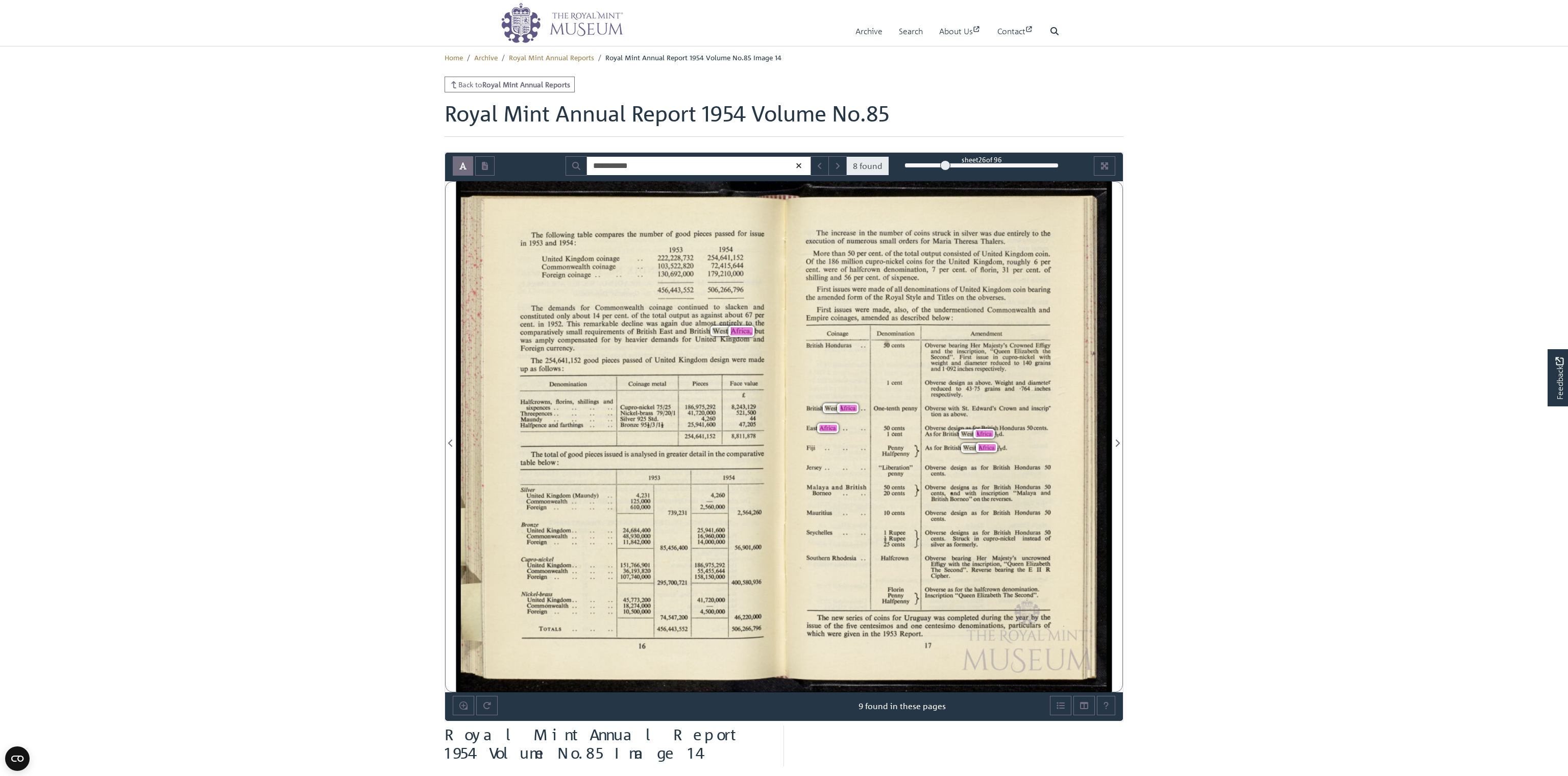
click at [880, 399] on div "The increase in the number of coins struck in silver was due entirely to the ex…" at bounding box center [786, 437] width 651 height 511
click at [806, 402] on div "The increase in the number of coins struck in silver was due entirely to the ex…" at bounding box center [786, 437] width 651 height 511
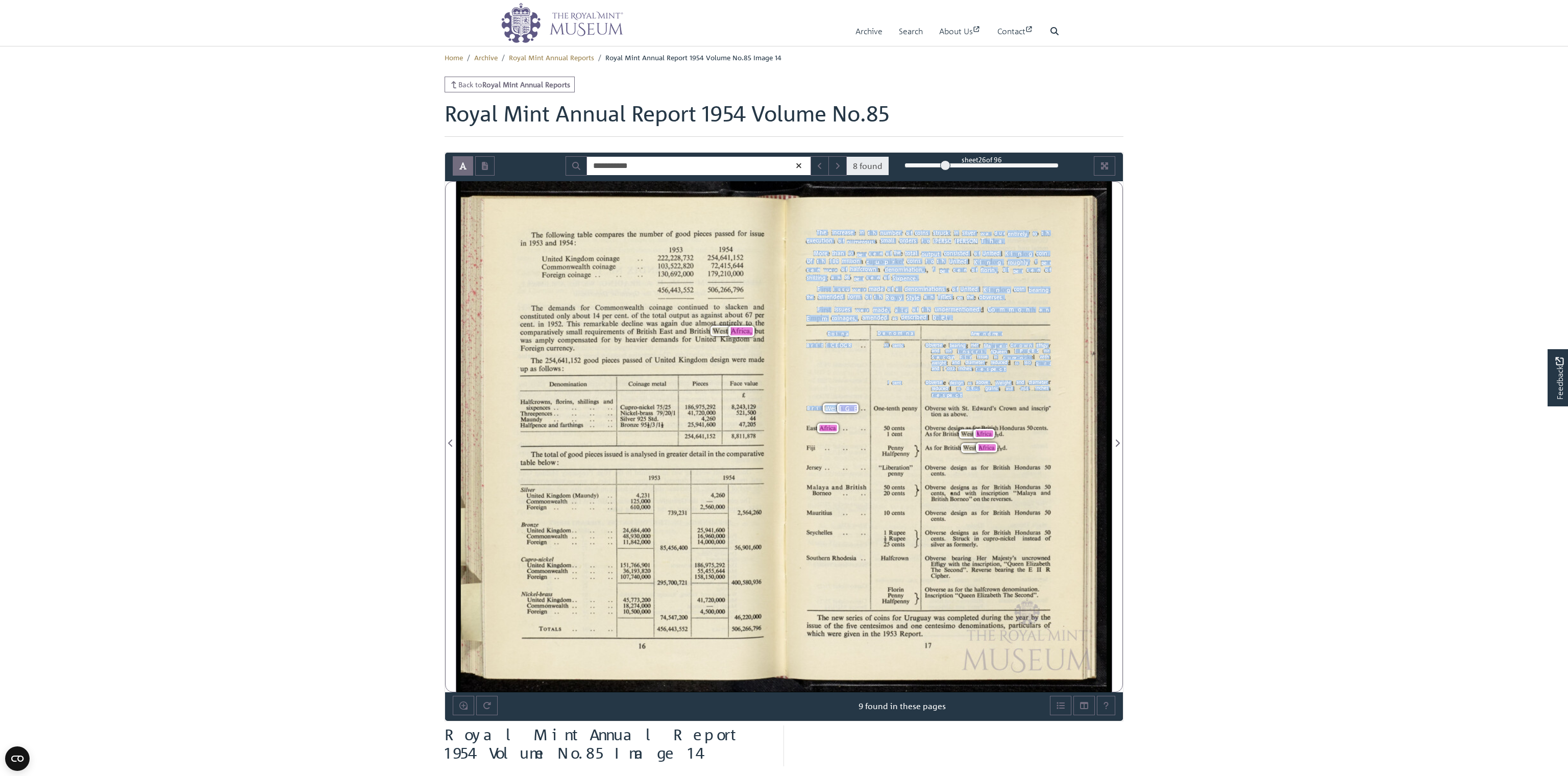
drag, startPoint x: 805, startPoint y: 406, endPoint x: 853, endPoint y: 409, distance: 48.1
click at [853, 409] on div "The increase in the number of coins struck in silver was due entirely to the ex…" at bounding box center [786, 437] width 651 height 511
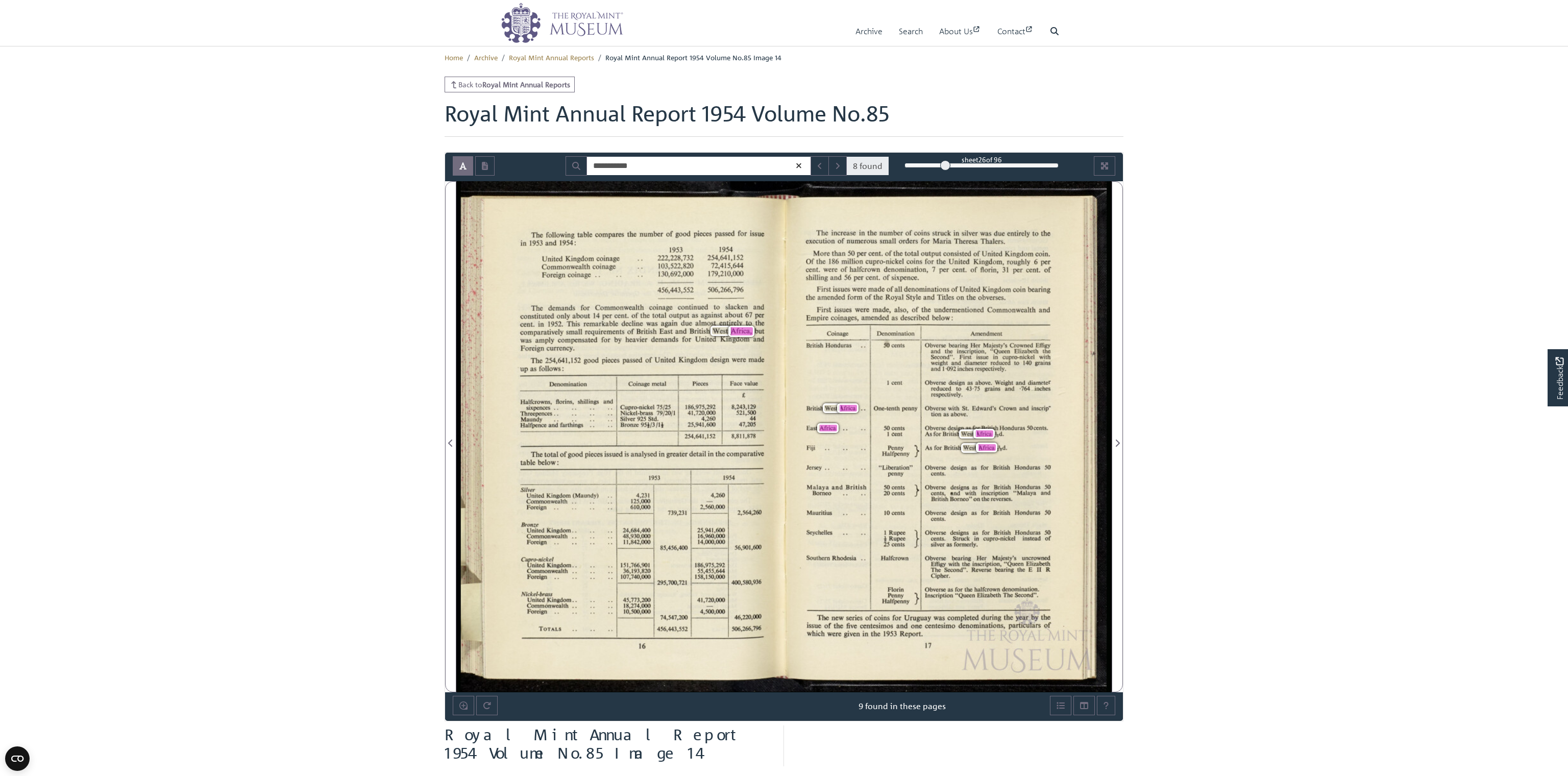
click at [875, 408] on span "One-tenth" at bounding box center [887, 410] width 26 height 12
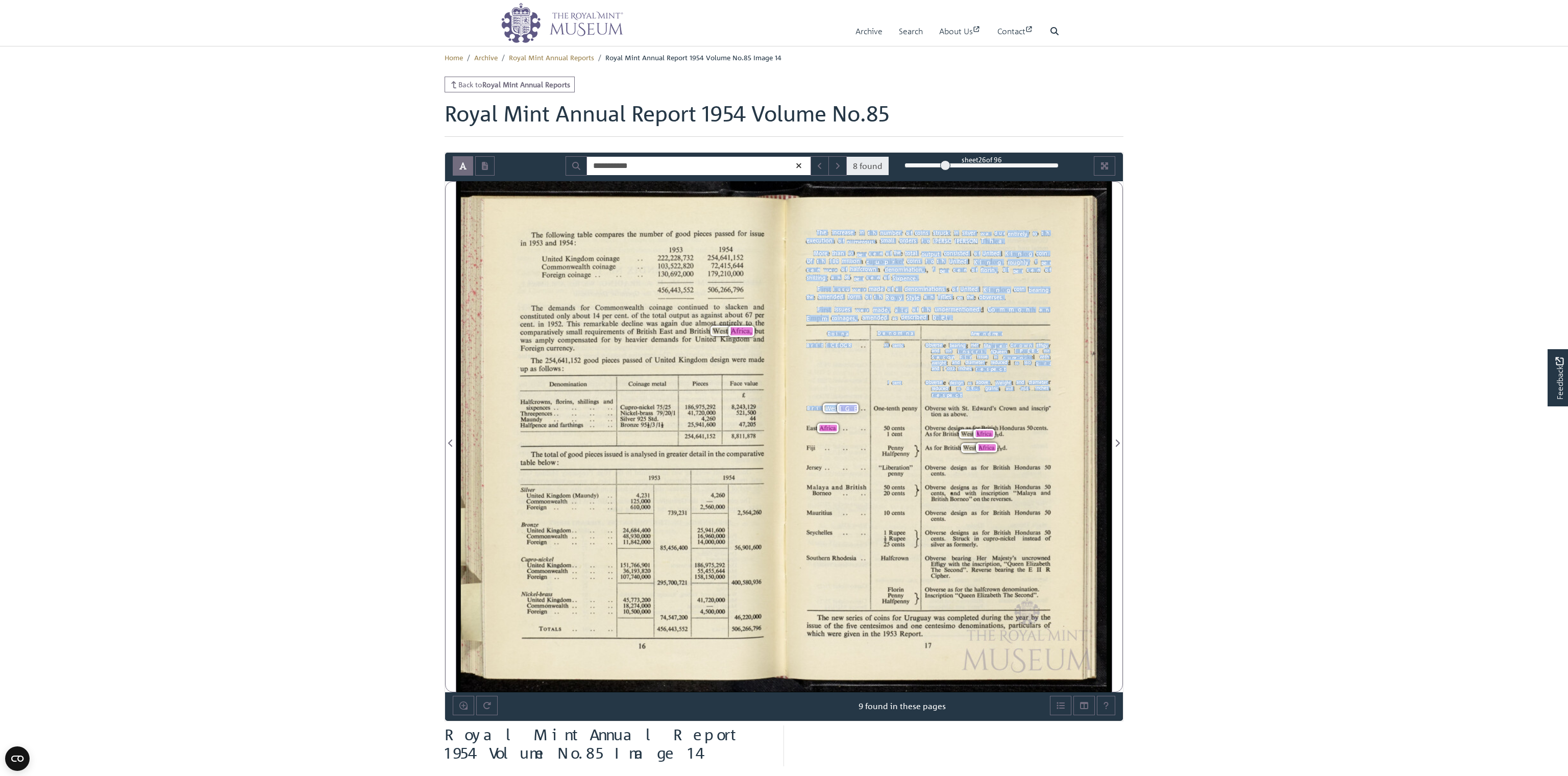
click at [900, 410] on span "One-tenth" at bounding box center [887, 408] width 26 height 5
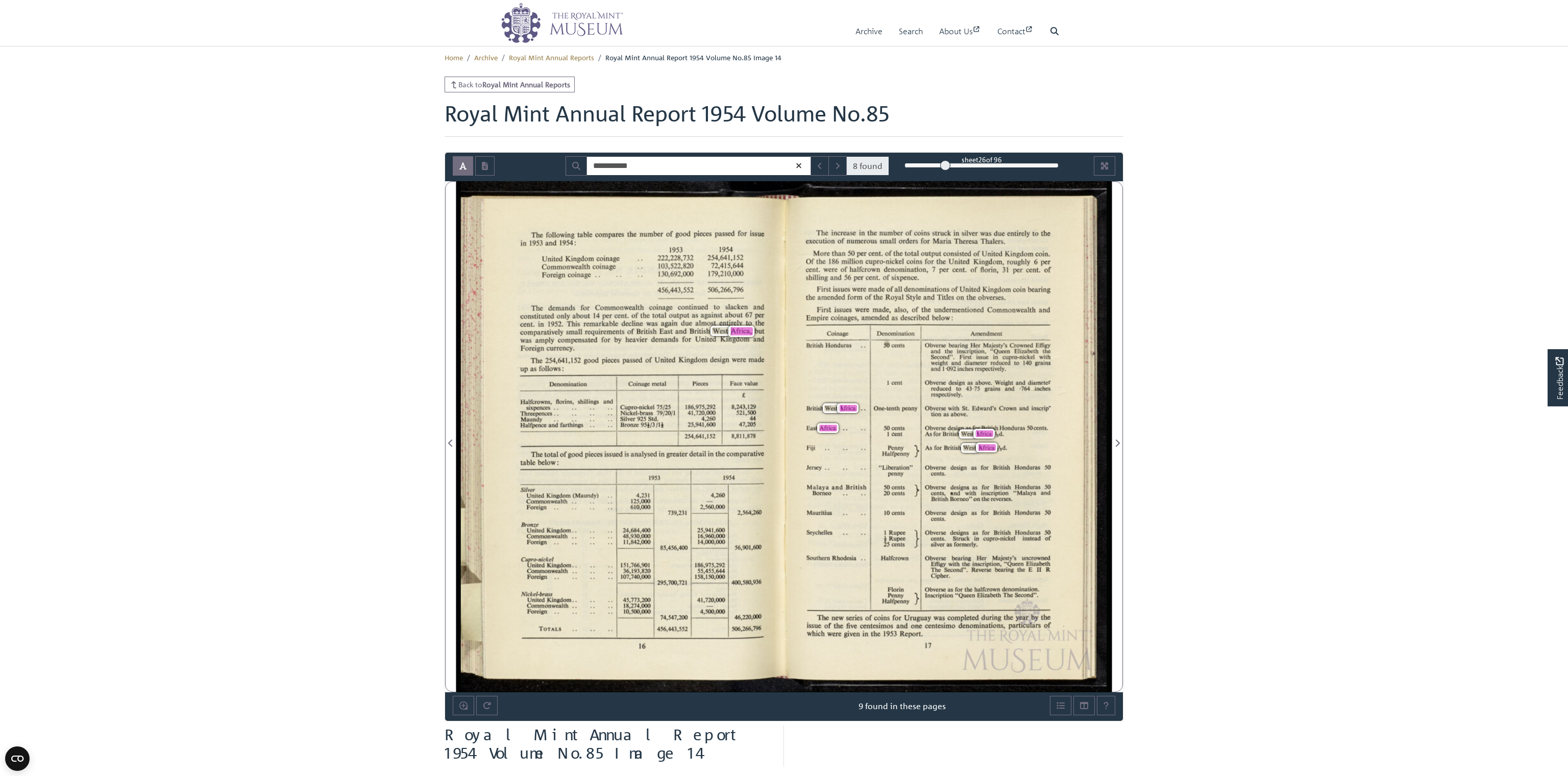
click at [875, 409] on span "One-tenth" at bounding box center [887, 410] width 26 height 12
click at [1116, 442] on icon "Next Page" at bounding box center [1117, 442] width 5 height 8
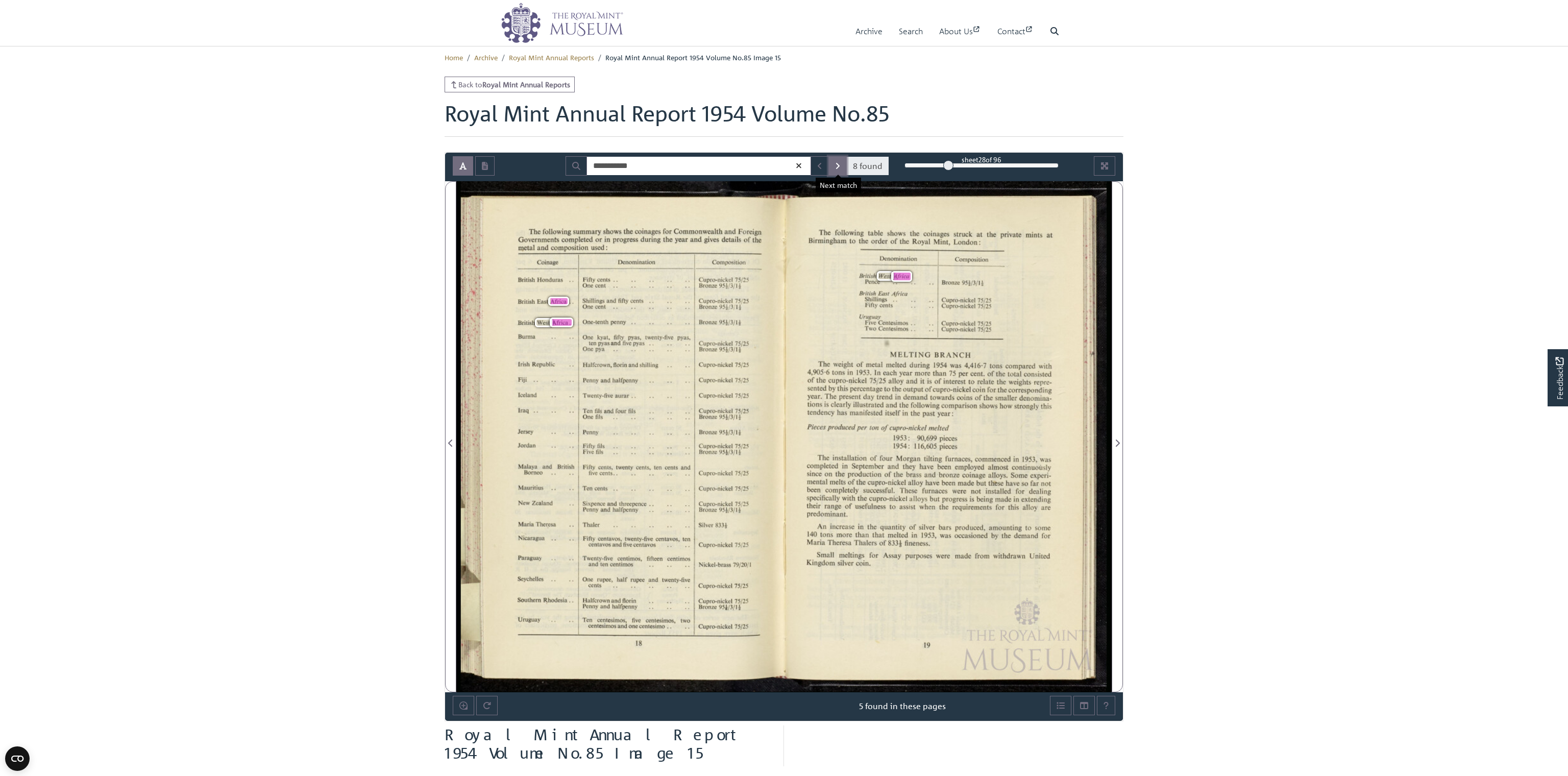
click at [839, 161] on button "Next Match" at bounding box center [838, 165] width 19 height 19
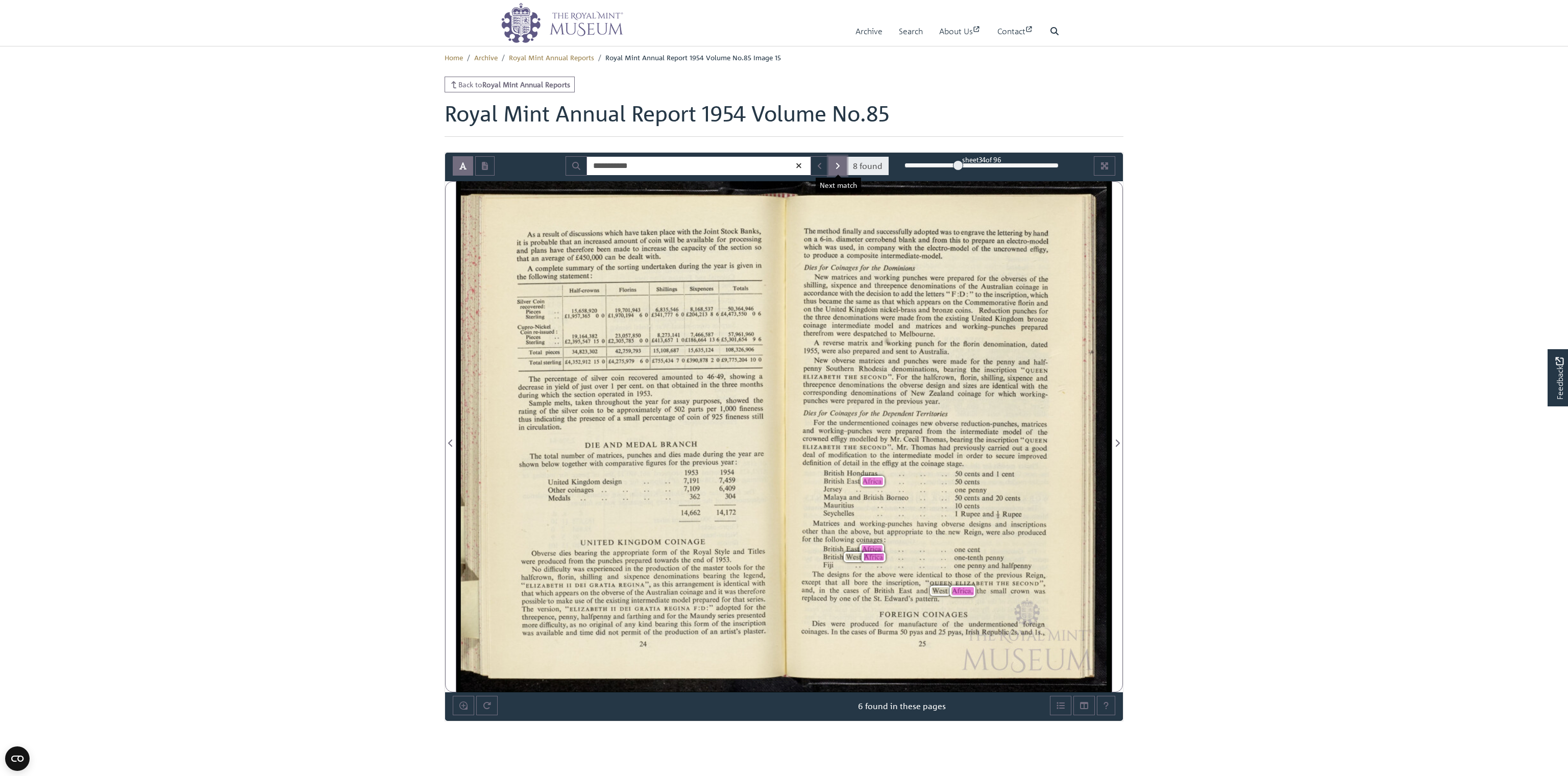
click at [839, 166] on icon "Next Match" at bounding box center [838, 166] width 4 height 6
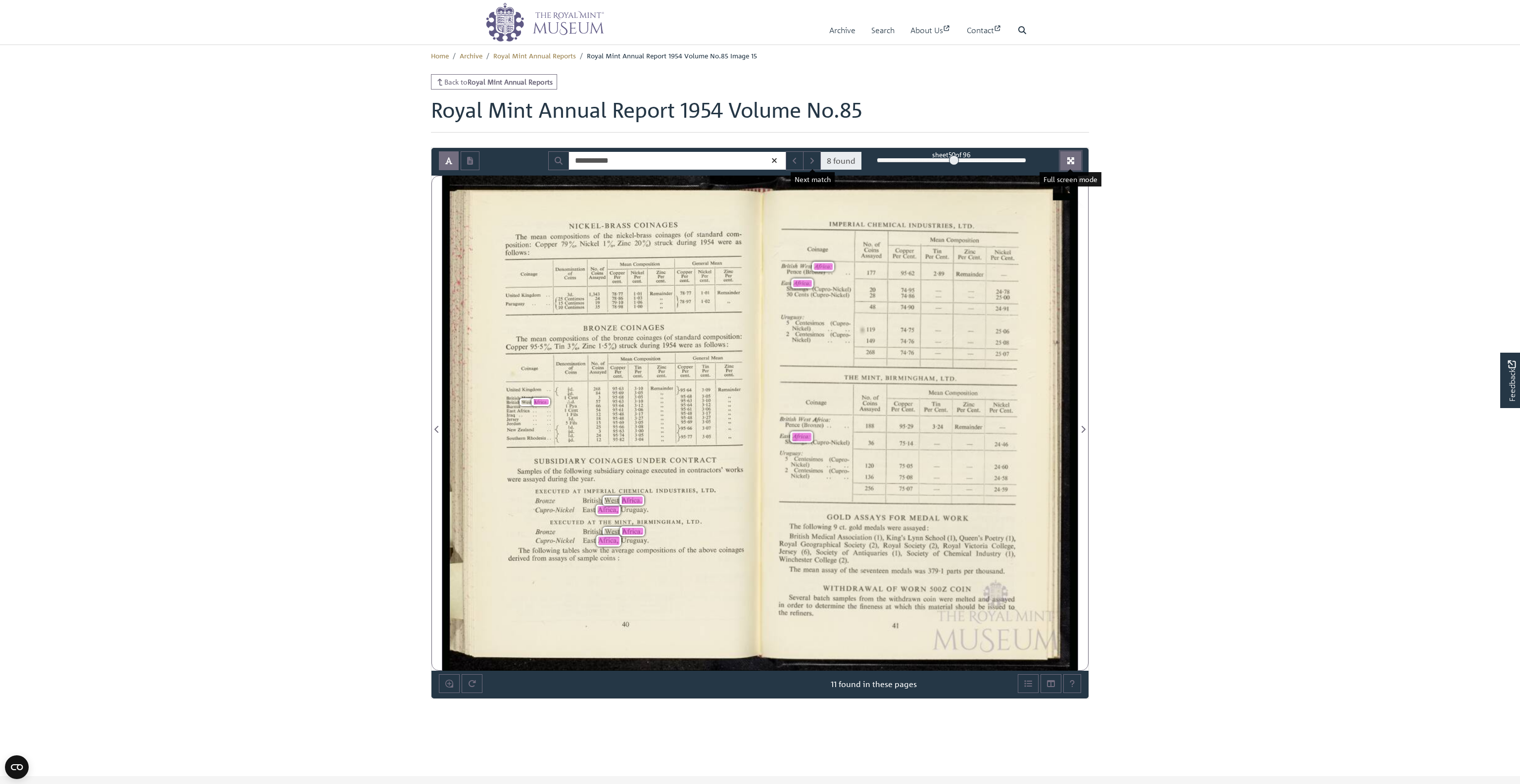
click at [1063, 161] on button "Full screen mode" at bounding box center [1071, 160] width 21 height 19
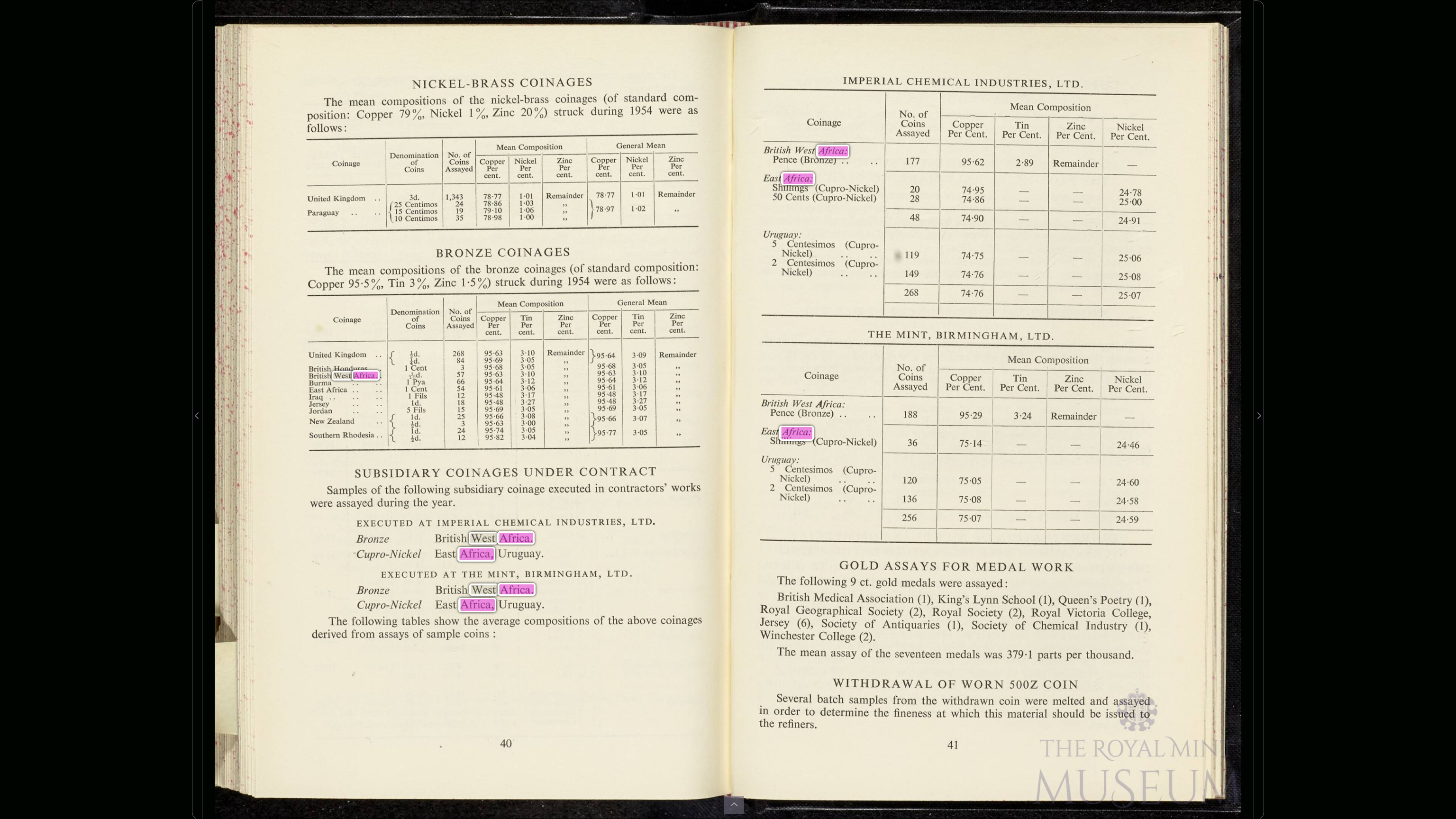
click at [903, 321] on div "No. of Mean Composnion -- . ‘1 ‘ COInage Coins CODDCI‘ Tin Zinc rﬁ—W ‘. h i ‘ A…" at bounding box center [767, 332] width 921 height 478
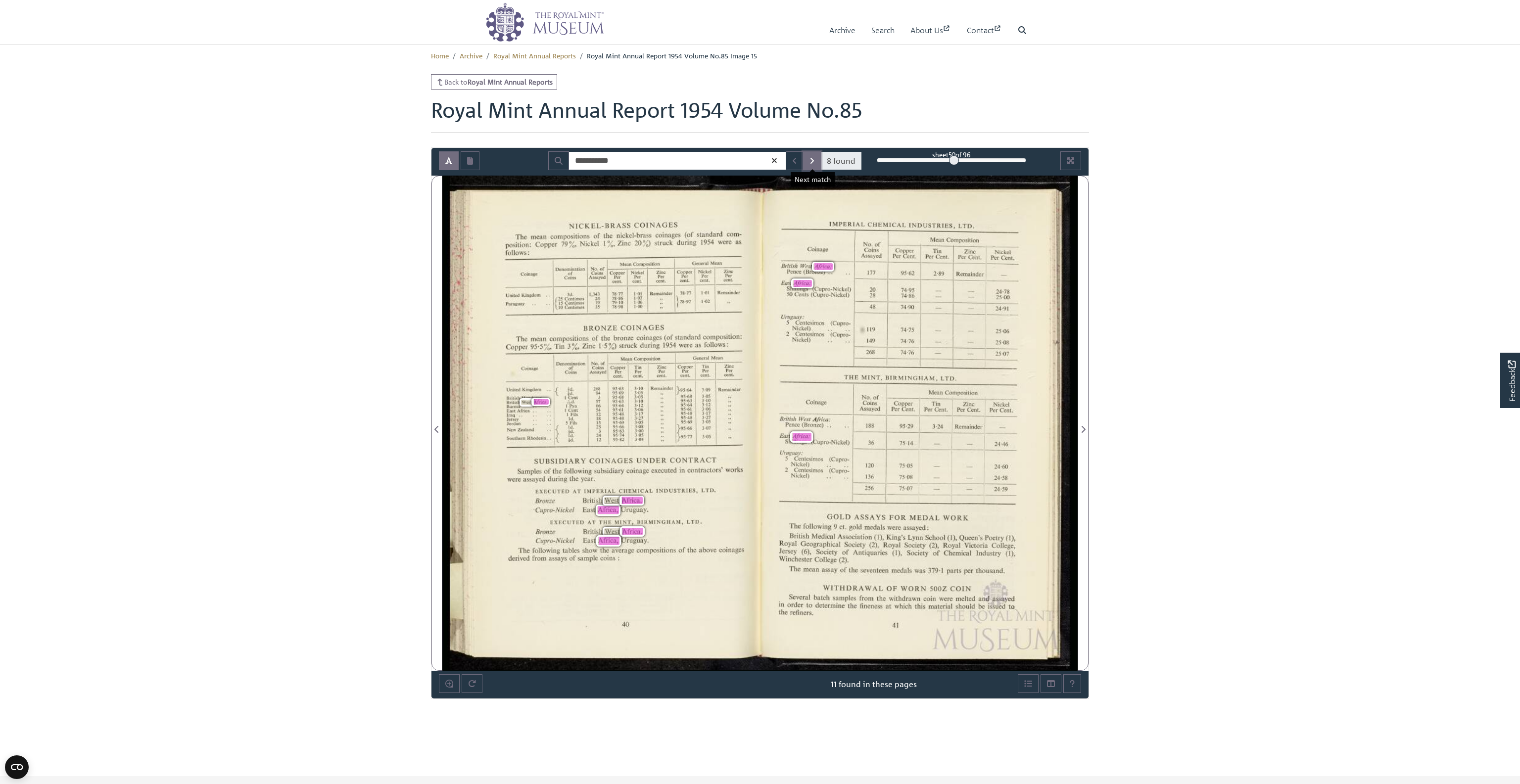
click at [808, 165] on button "Next Match" at bounding box center [812, 160] width 18 height 19
drag, startPoint x: 670, startPoint y: 162, endPoint x: 519, endPoint y: 154, distance: 151.2
click at [569, 154] on input "**********" at bounding box center [677, 160] width 218 height 19
click at [1301, 272] on body "Menu Archive Search About Us Contact" at bounding box center [760, 521] width 1520 height 1042
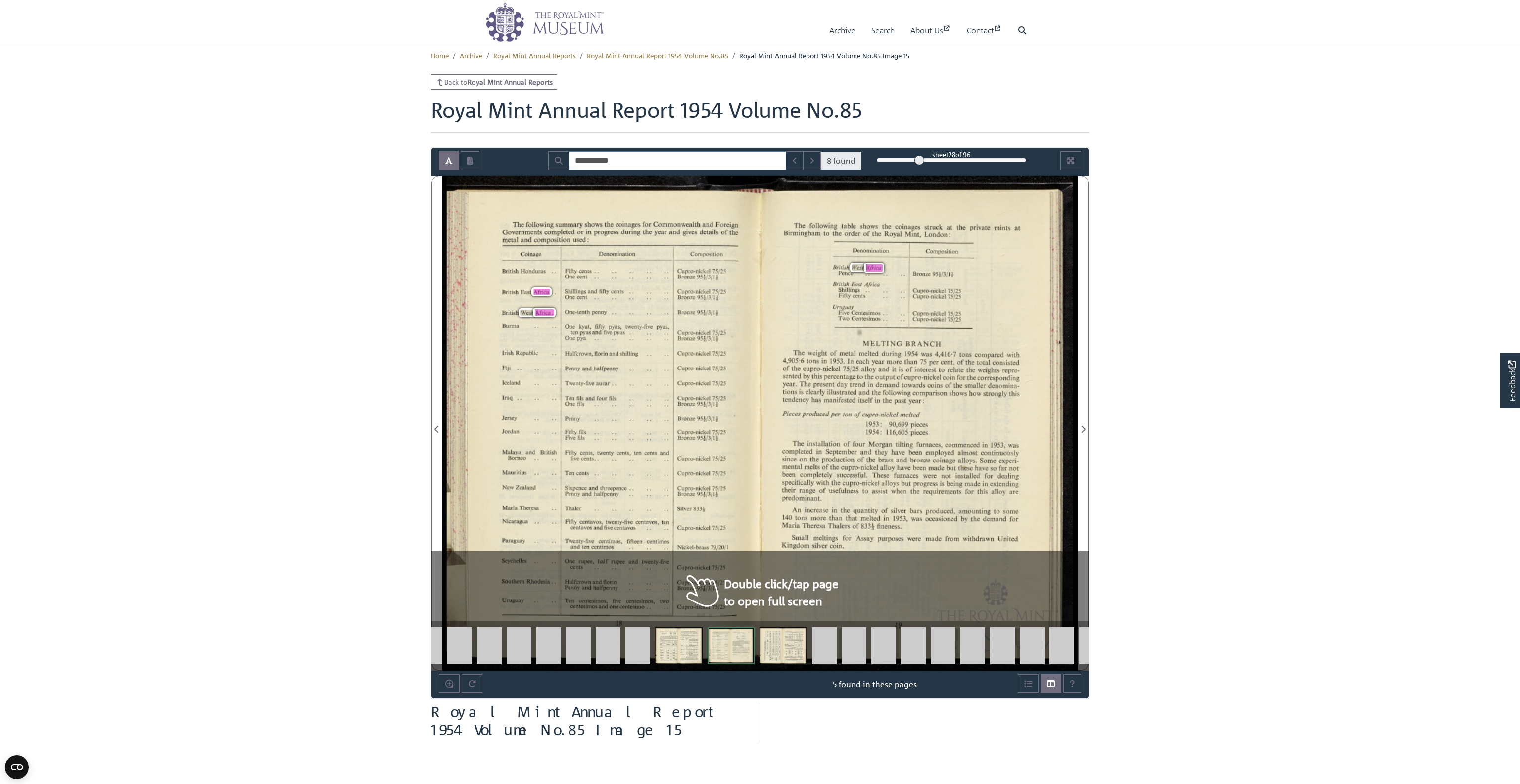
drag, startPoint x: 654, startPoint y: 159, endPoint x: 282, endPoint y: 158, distance: 372.0
click at [569, 158] on input "**********" at bounding box center [677, 160] width 218 height 19
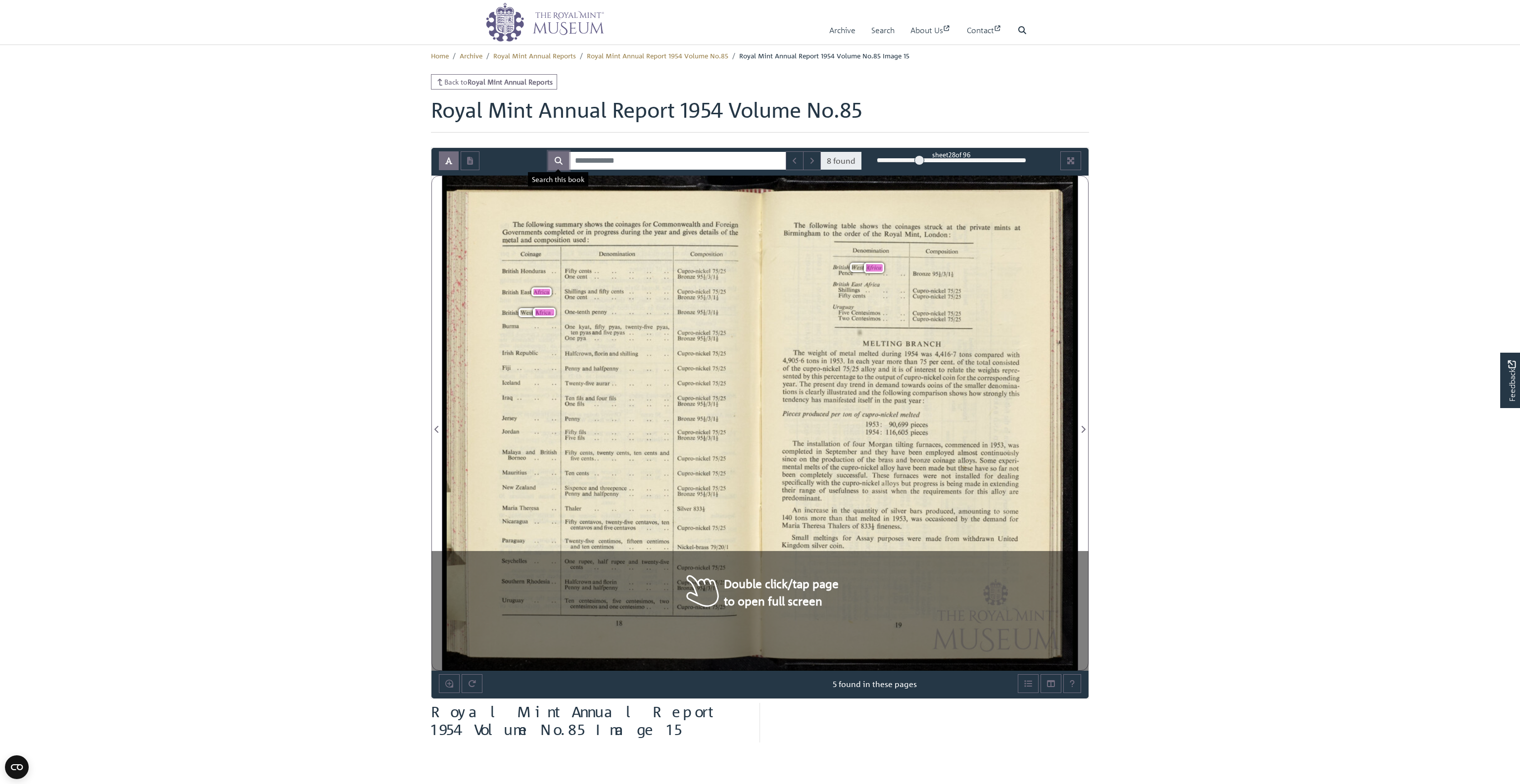
click at [551, 160] on button "Search" at bounding box center [558, 160] width 21 height 19
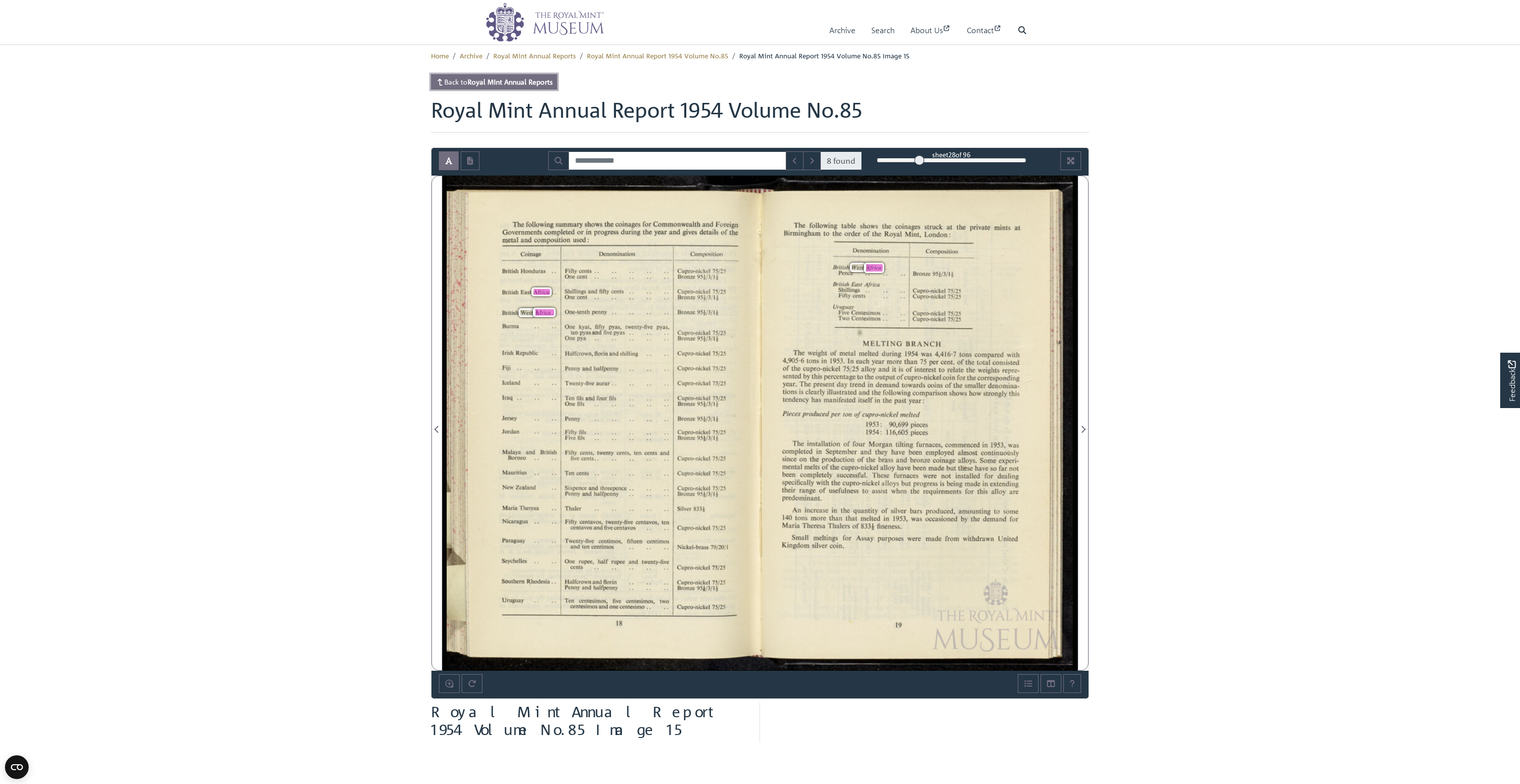
click at [477, 80] on strong "Royal Mint Annual Reports" at bounding box center [510, 82] width 85 height 9
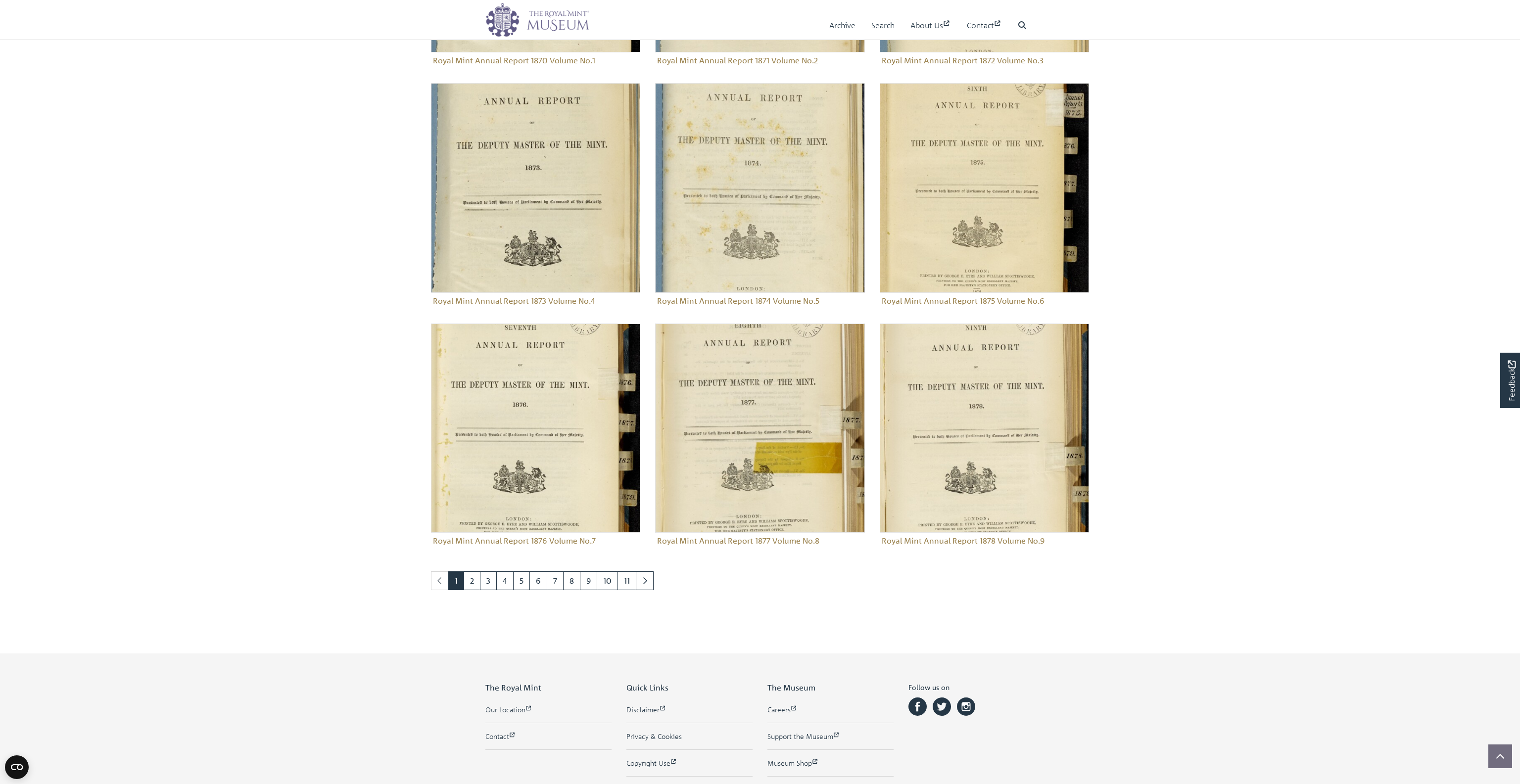
scroll to position [1047, 0]
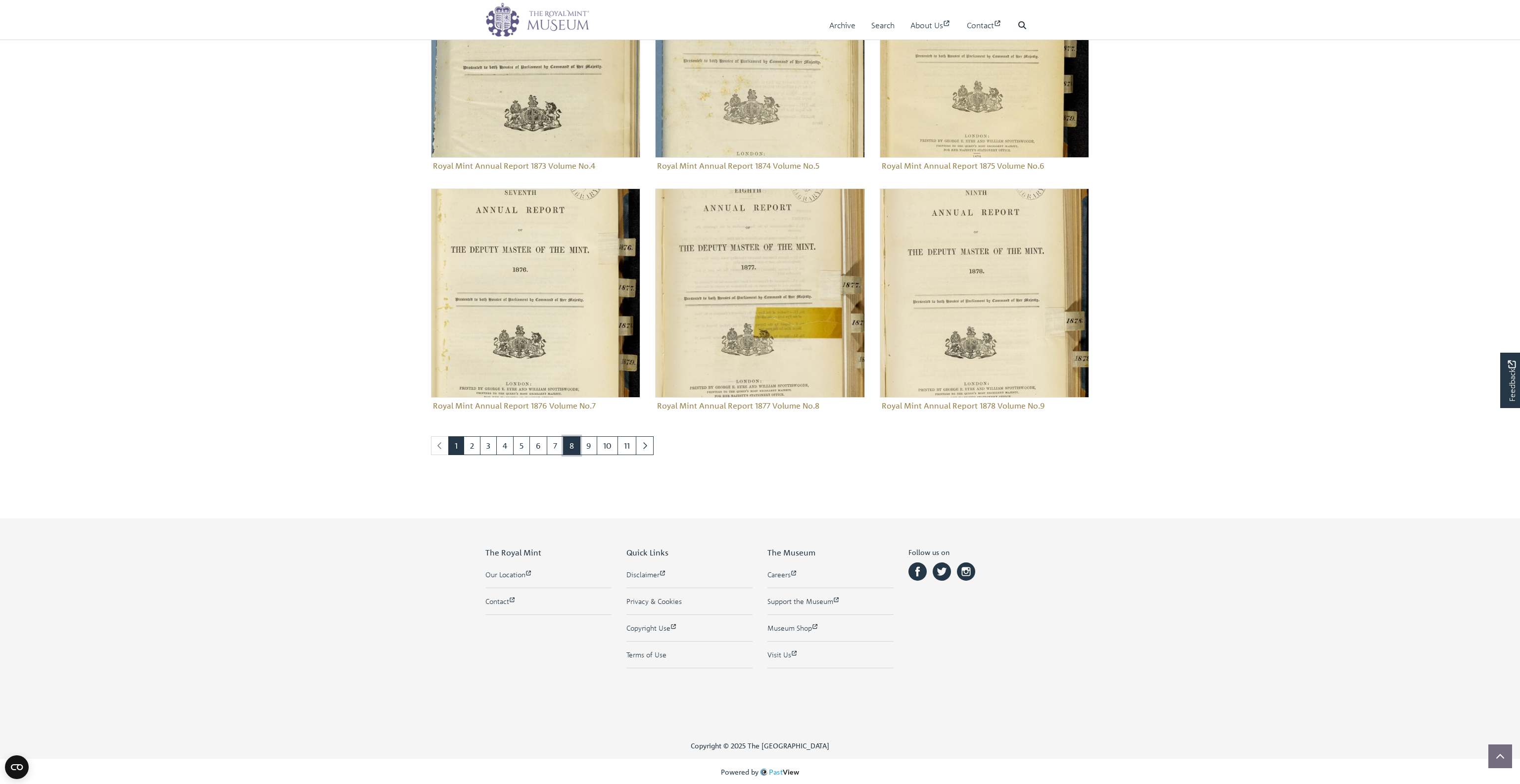
click at [569, 443] on link "8" at bounding box center [571, 445] width 17 height 19
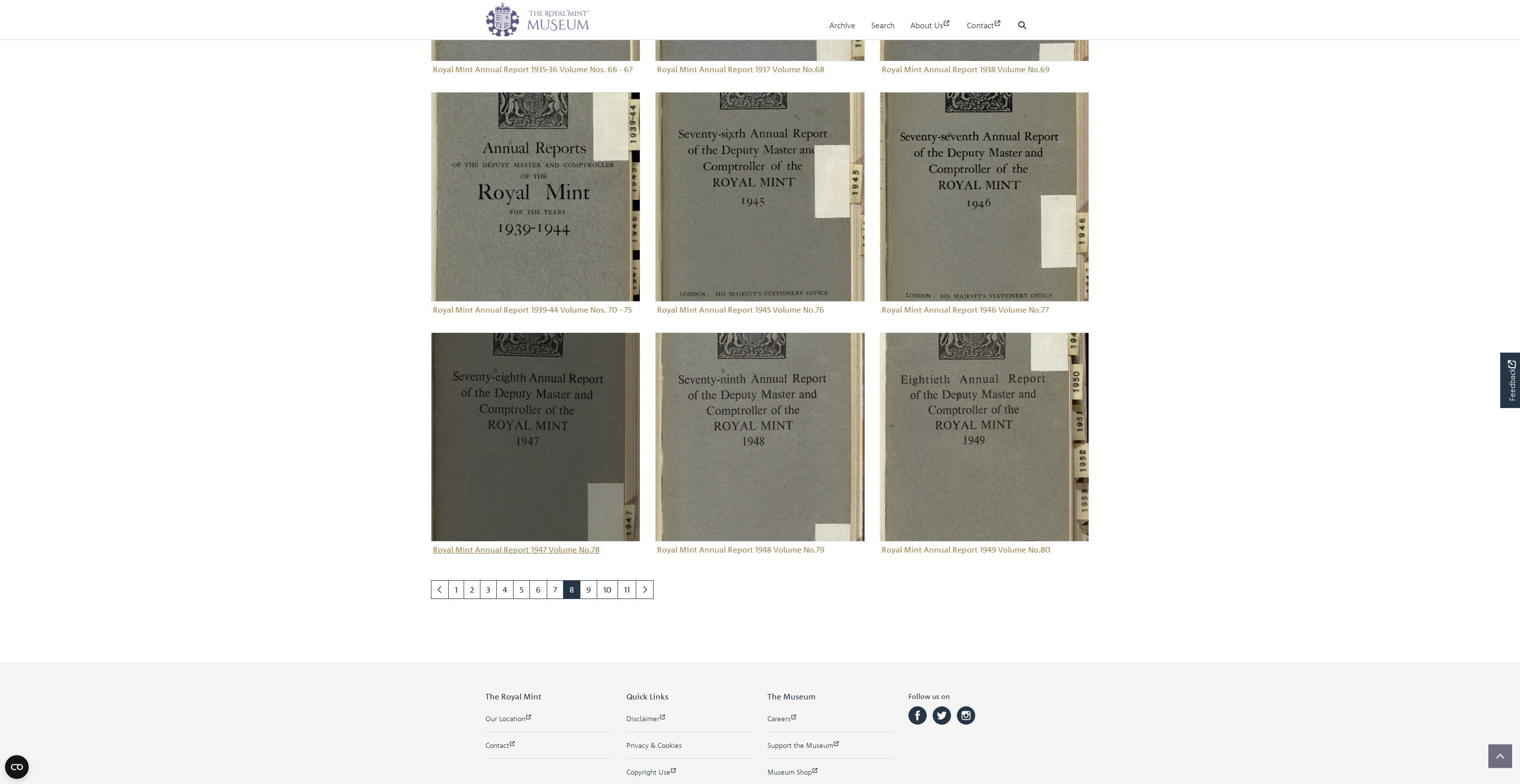
scroll to position [968, 0]
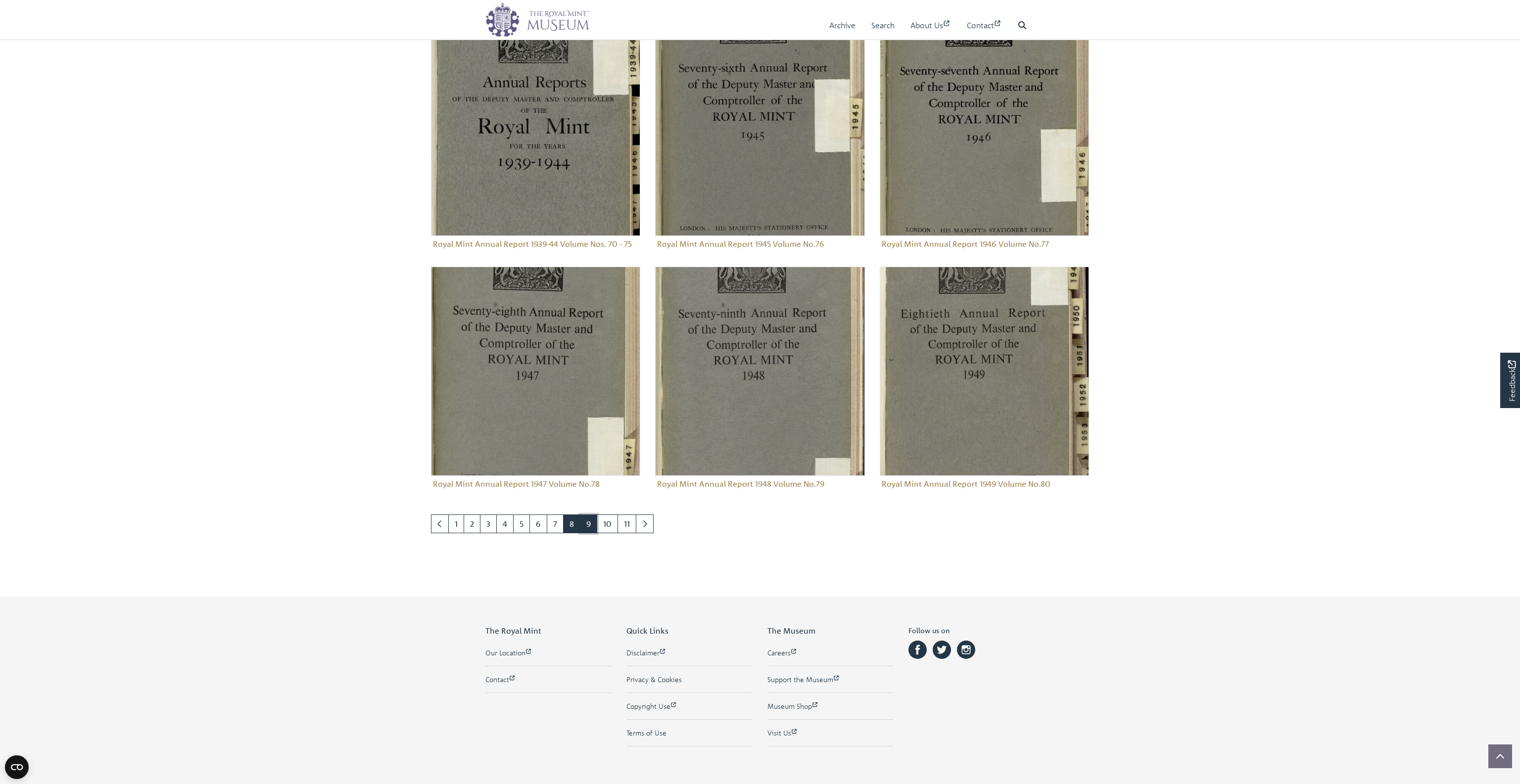
click at [584, 521] on link "9" at bounding box center [588, 523] width 17 height 19
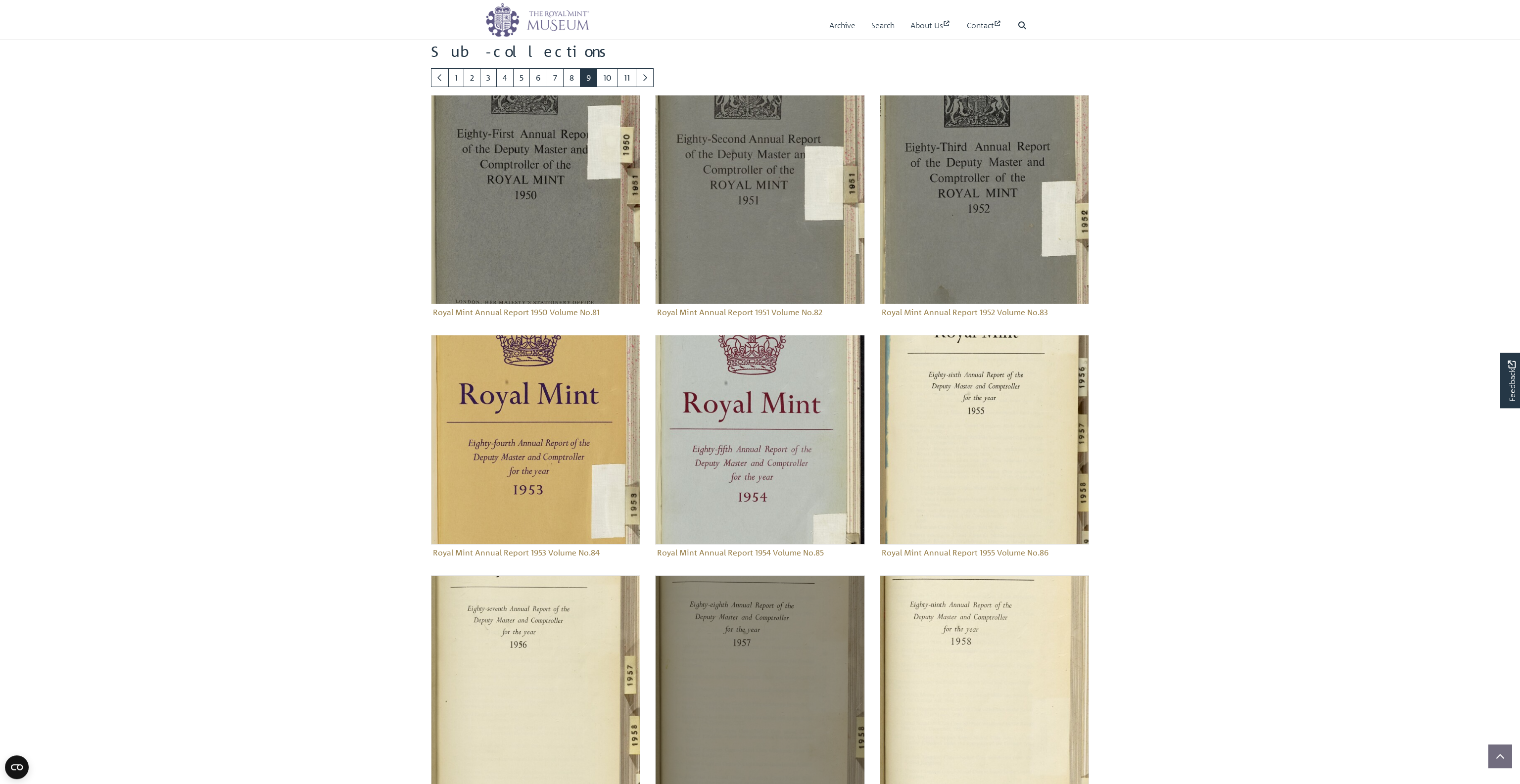
scroll to position [647, 0]
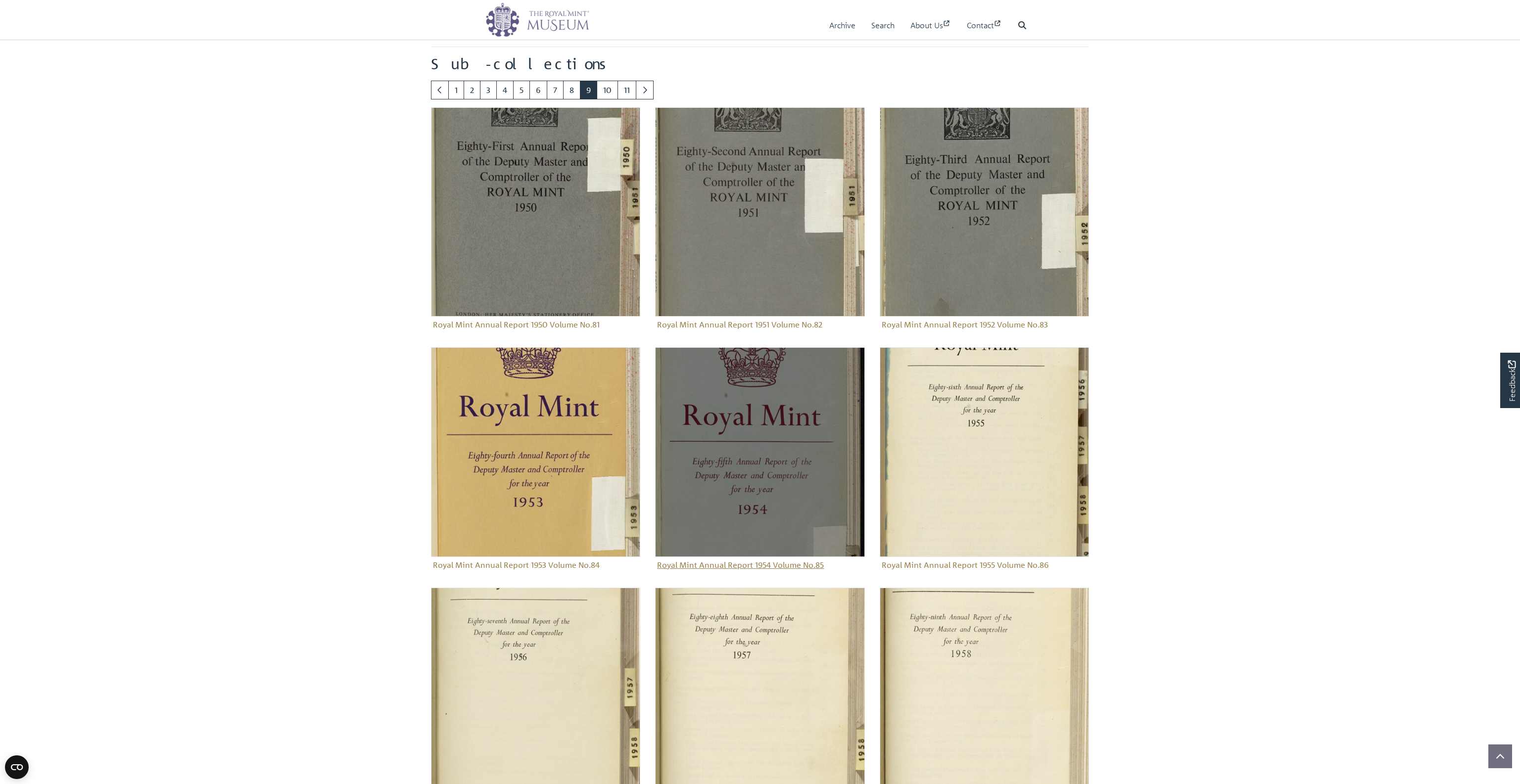
click at [750, 566] on figure "Royal Mint Annual Report 1954 Volume No.85" at bounding box center [760, 459] width 210 height 225
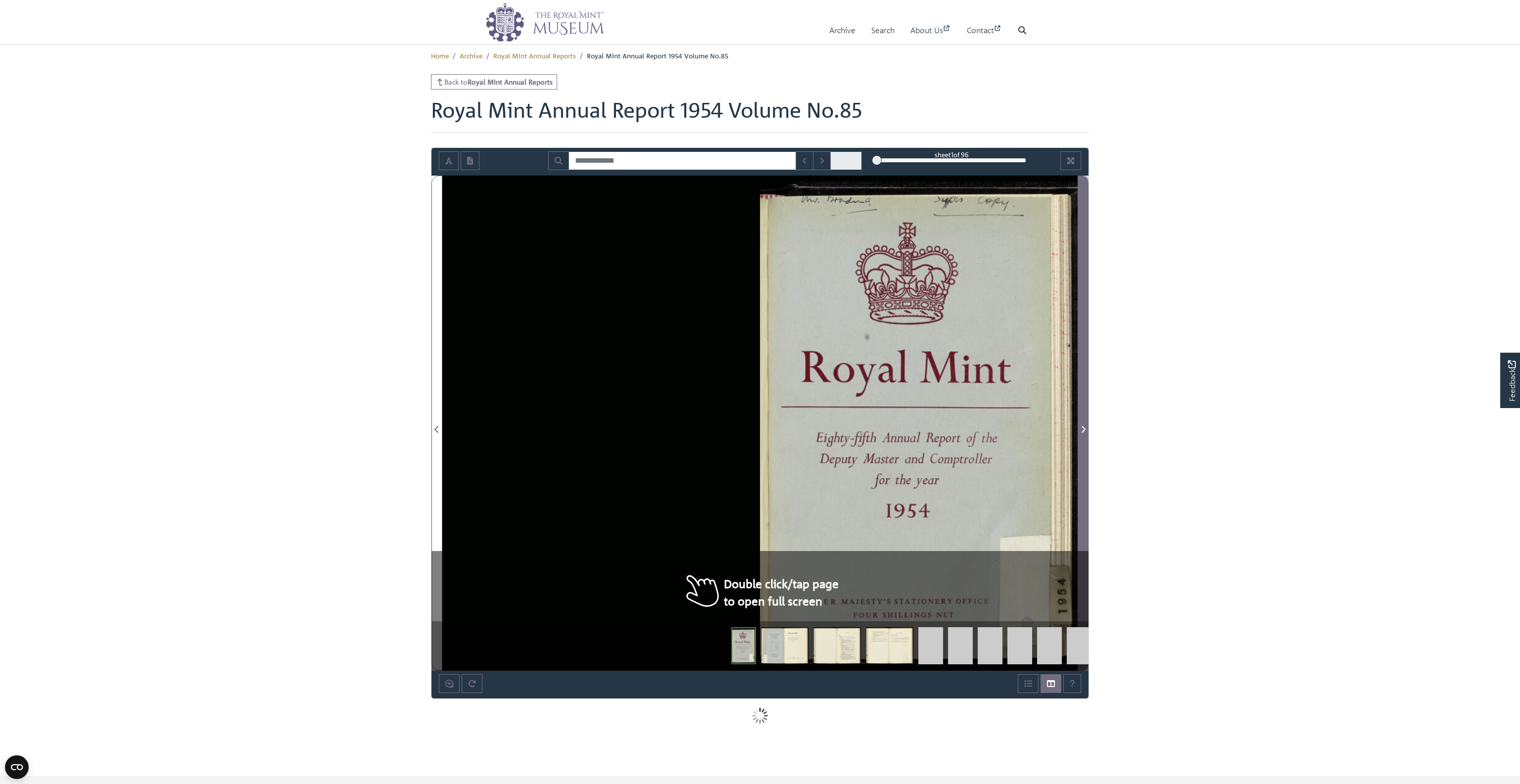
click at [1086, 423] on span "Next Page" at bounding box center [1082, 429] width 10 height 12
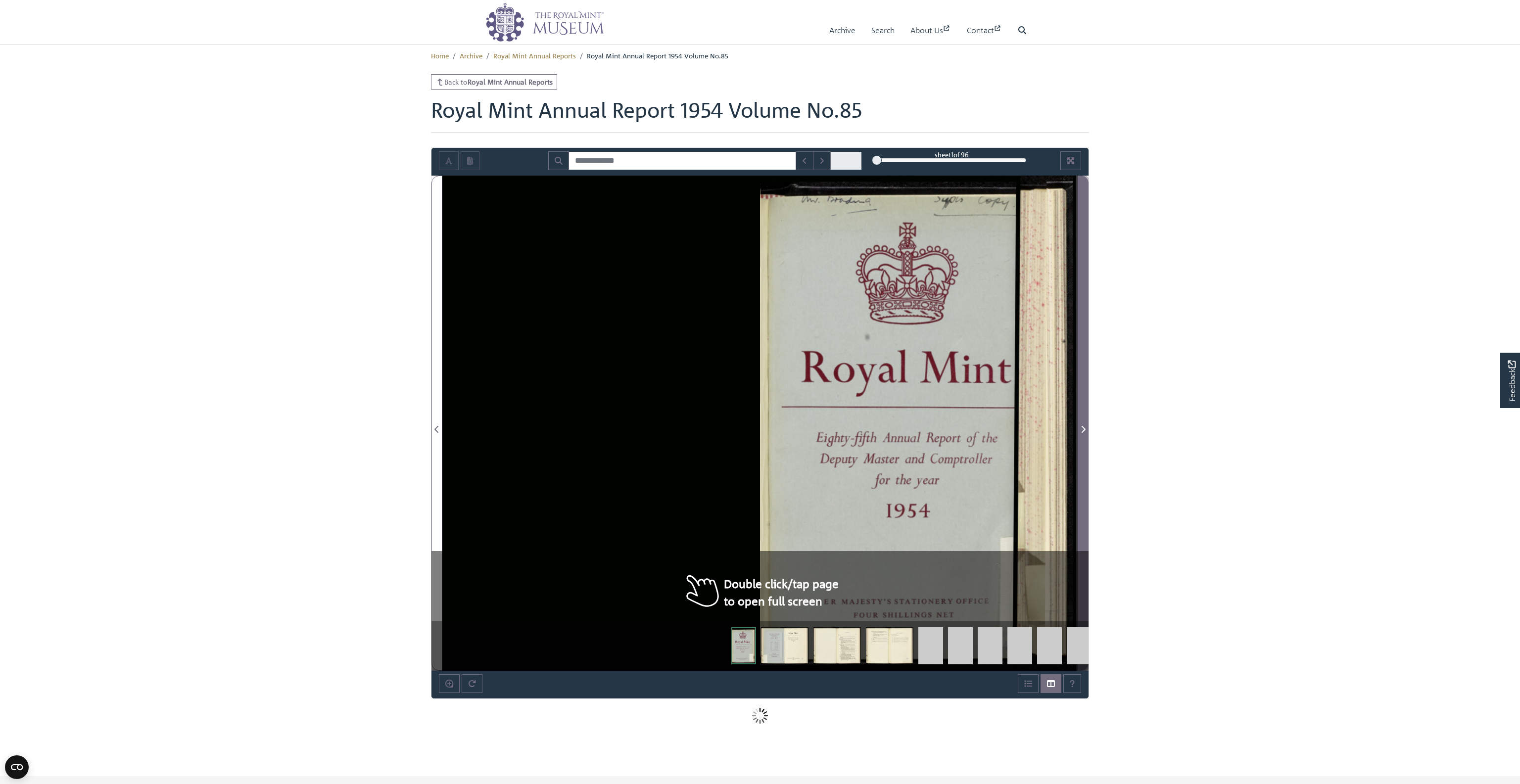
click at [1086, 423] on span "Next Page" at bounding box center [1082, 429] width 10 height 12
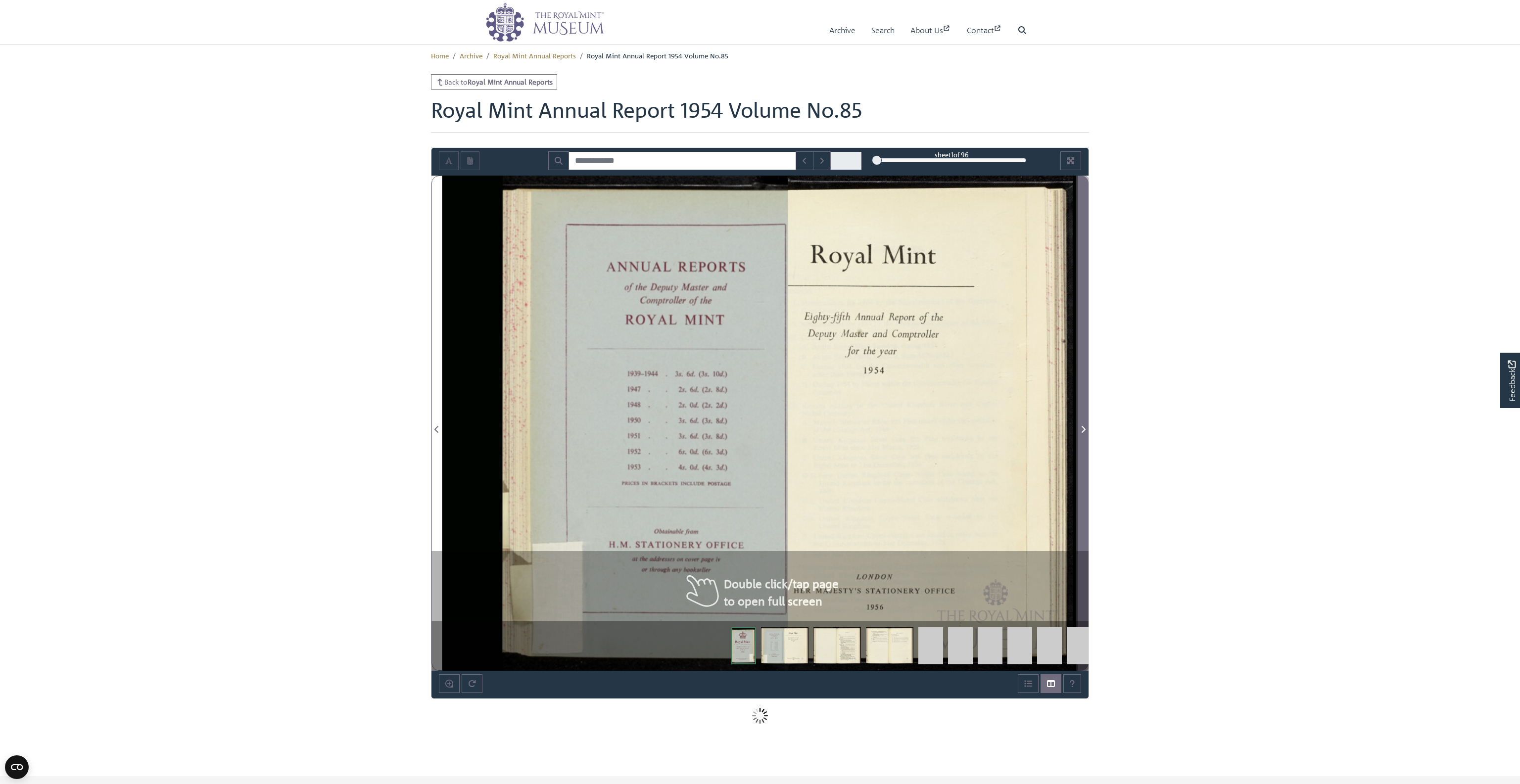
click at [1086, 423] on span "Next Page" at bounding box center [1082, 429] width 10 height 12
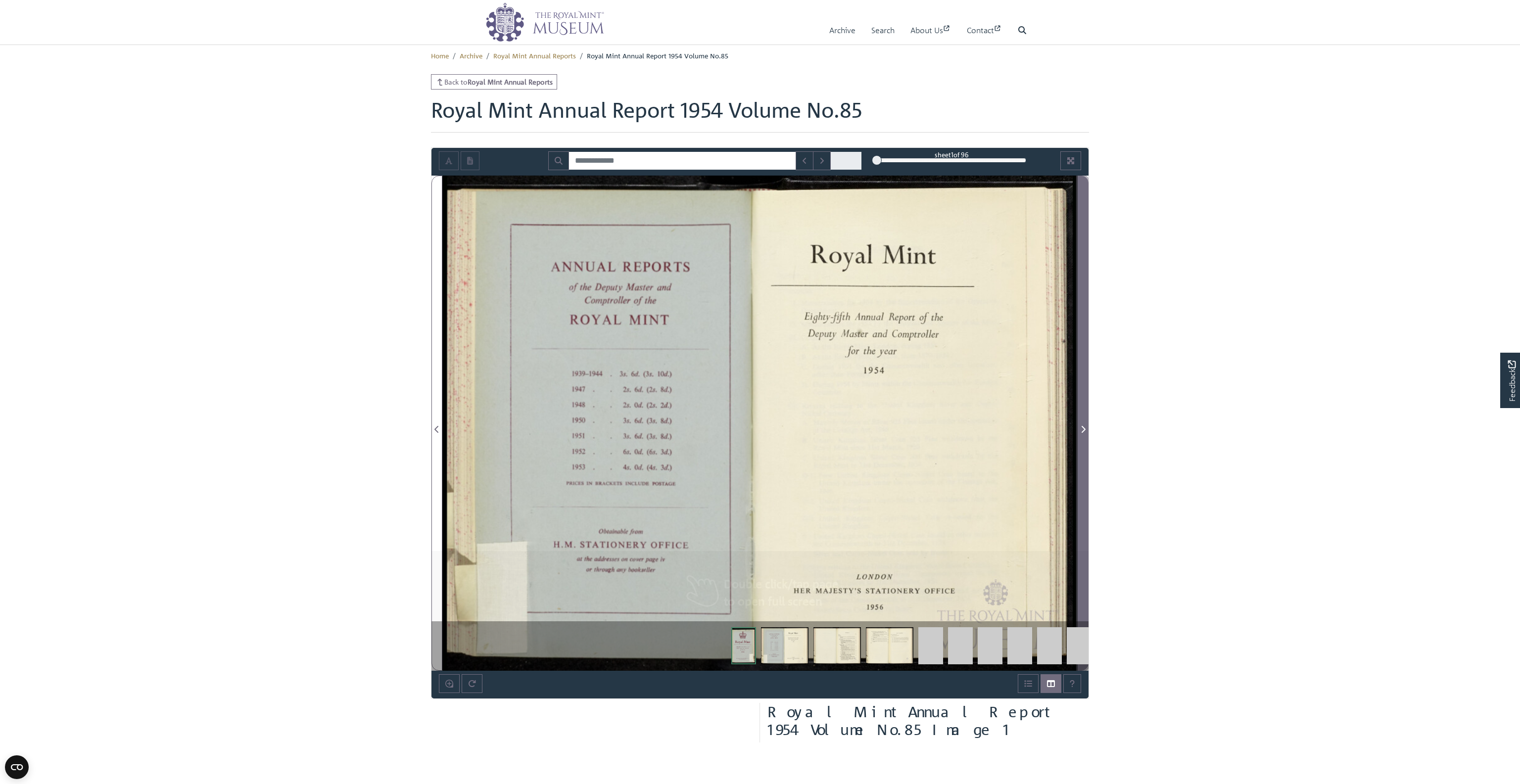
click at [1086, 423] on span "Next Page" at bounding box center [1082, 429] width 10 height 12
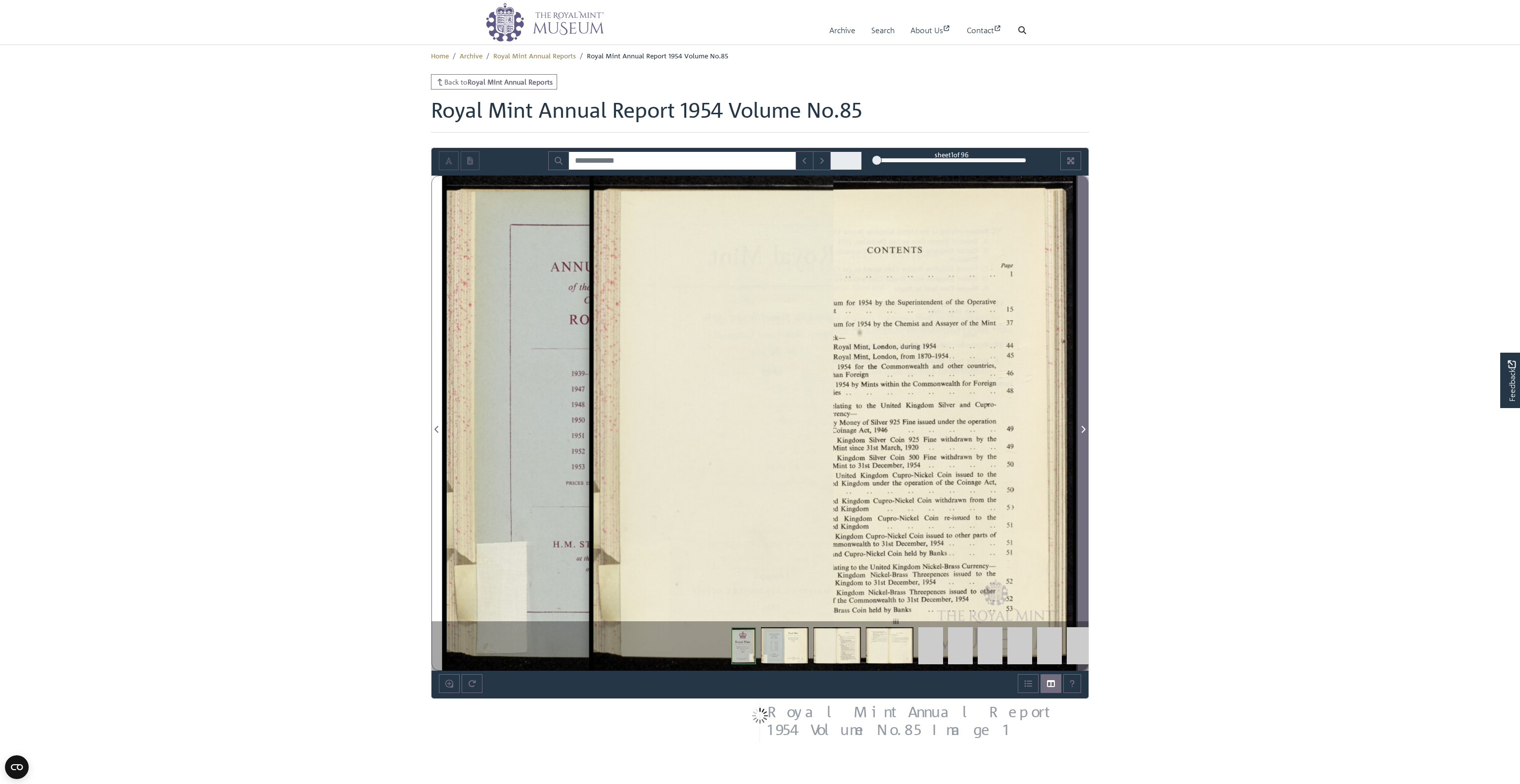
click at [1086, 423] on span "Next Page" at bounding box center [1082, 429] width 10 height 12
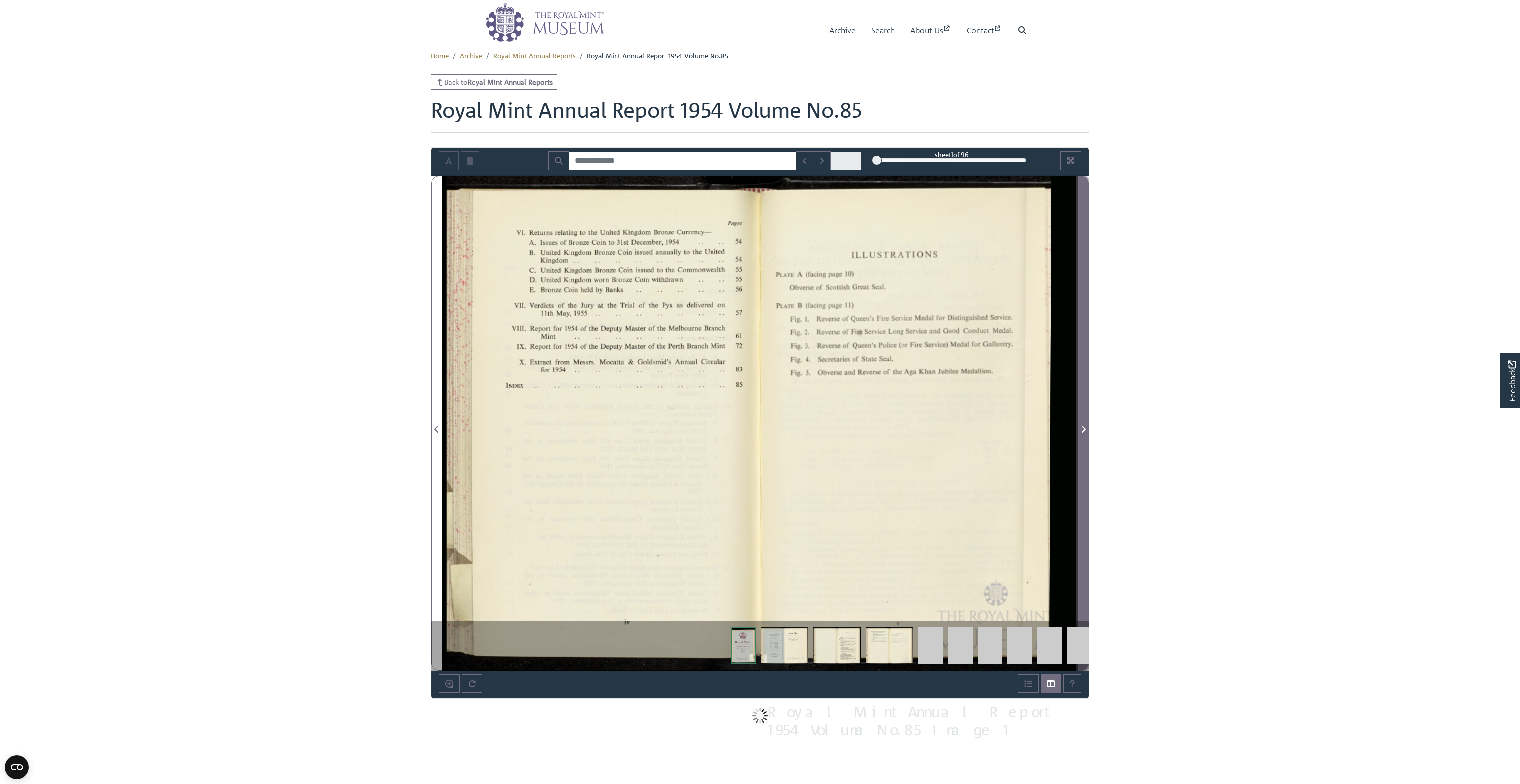
click at [1086, 423] on span "Next Page" at bounding box center [1082, 429] width 10 height 12
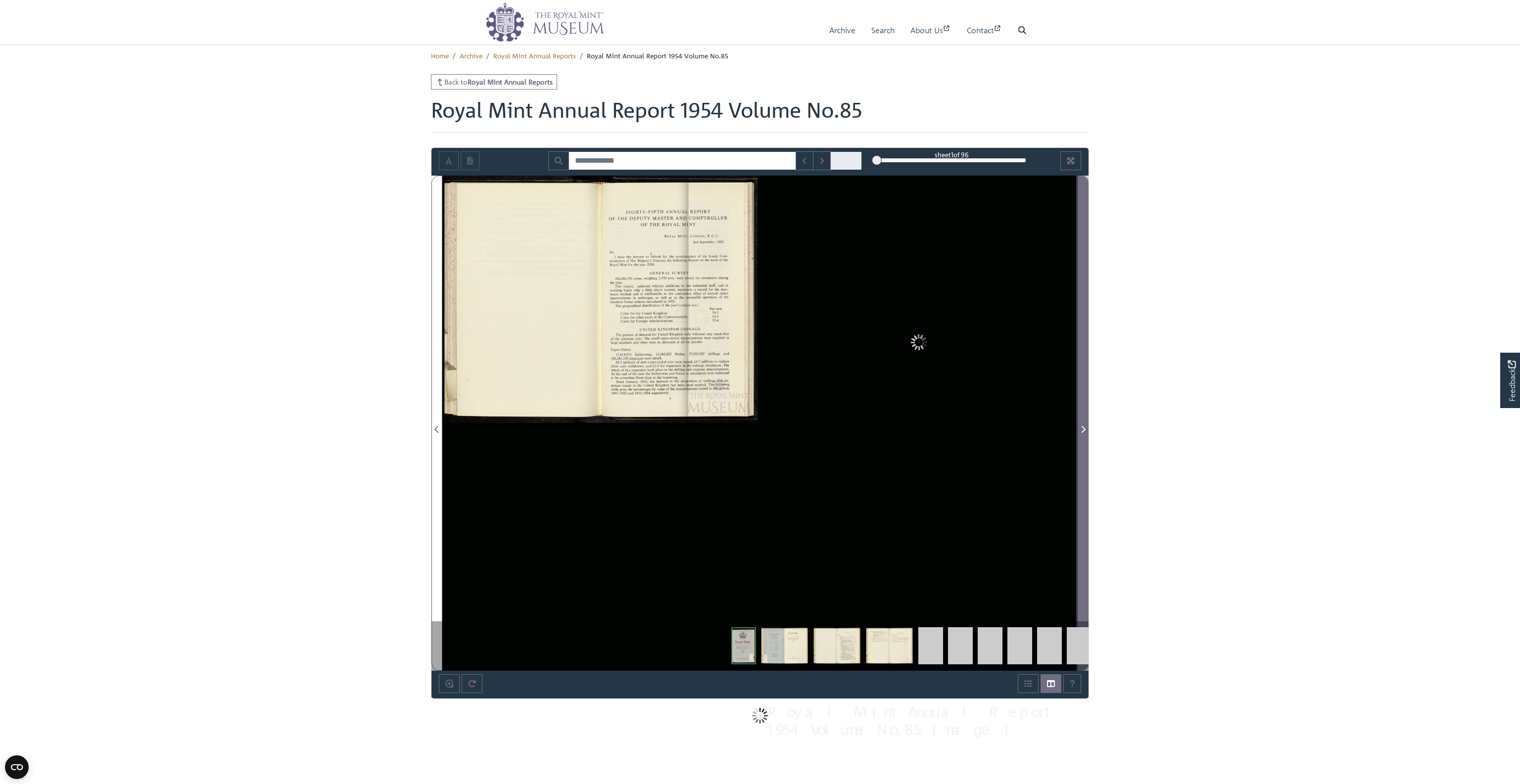
click at [1086, 423] on span "Next Page" at bounding box center [1082, 429] width 10 height 12
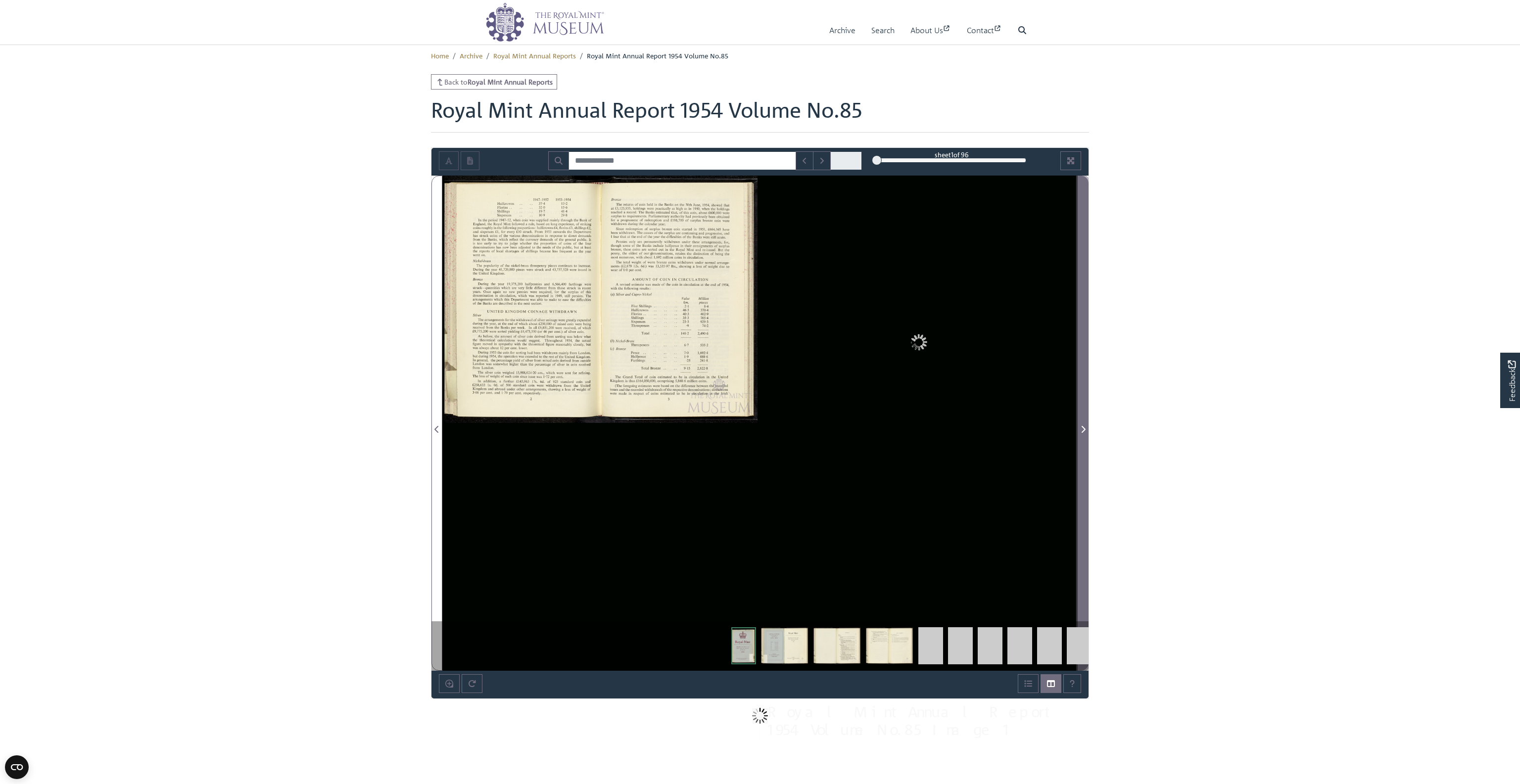
click at [1086, 423] on span "Next Page" at bounding box center [1082, 429] width 10 height 12
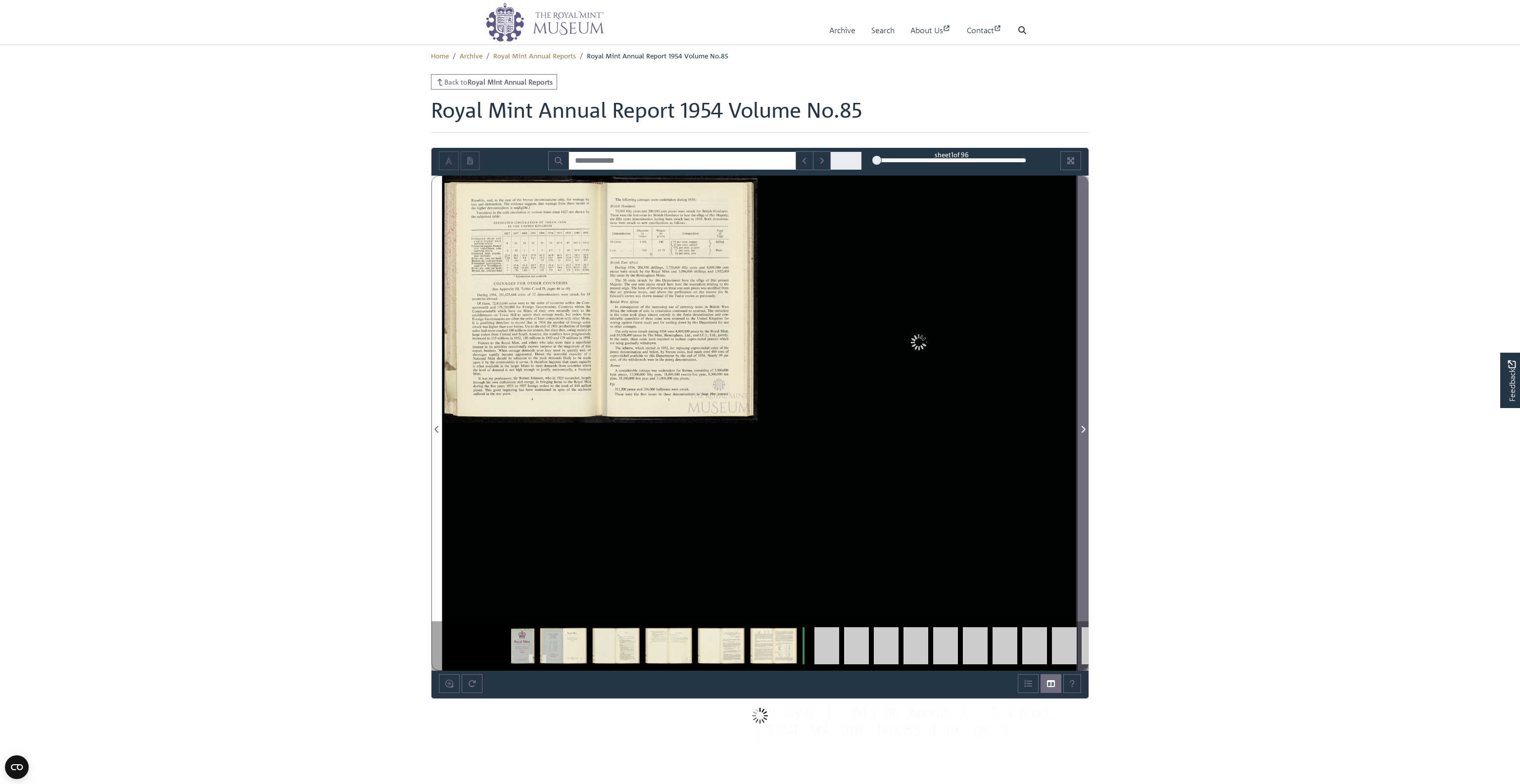
click at [1086, 423] on span "Next Page" at bounding box center [1082, 429] width 10 height 12
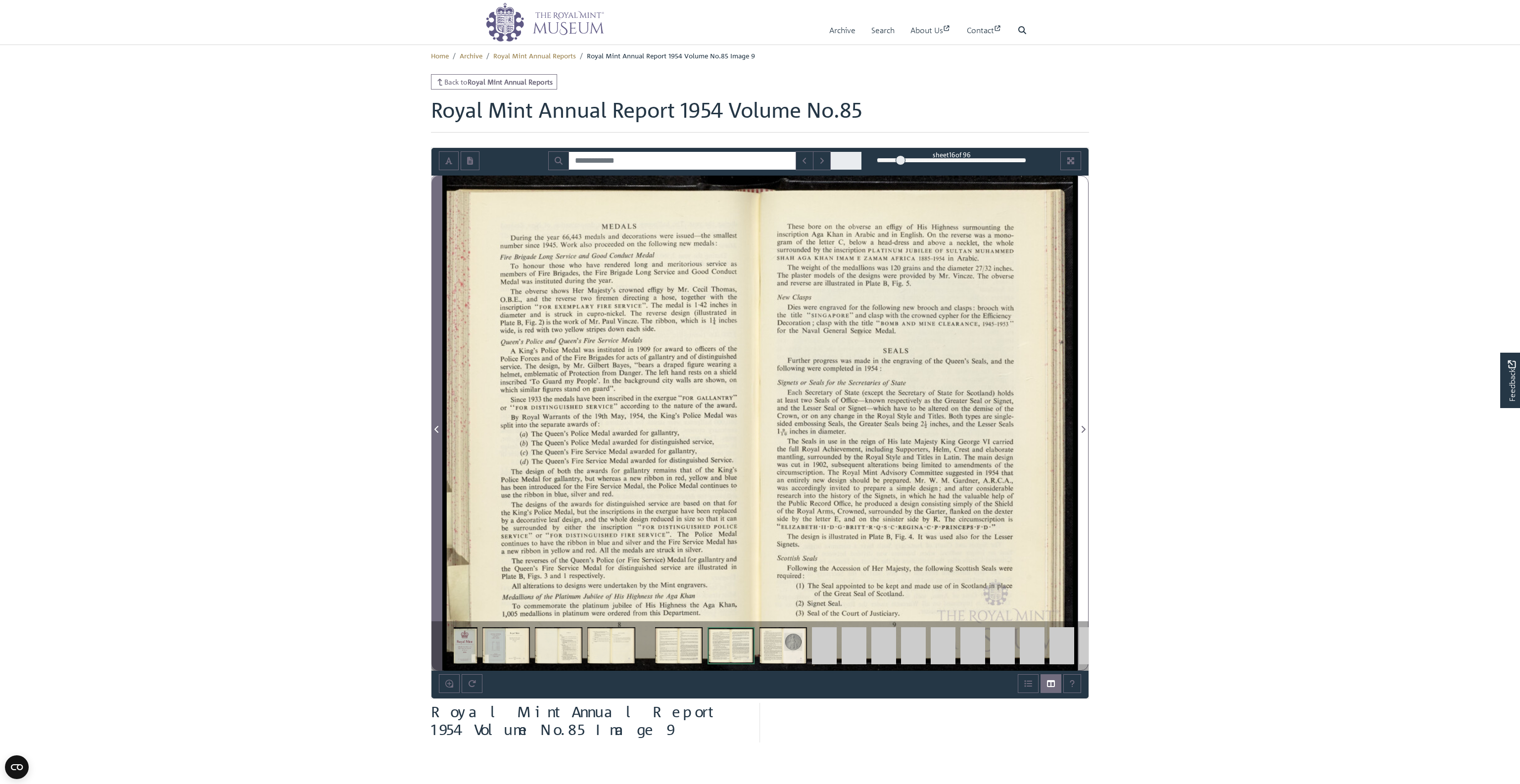
click at [436, 426] on icon "Previous Page" at bounding box center [436, 429] width 5 height 8
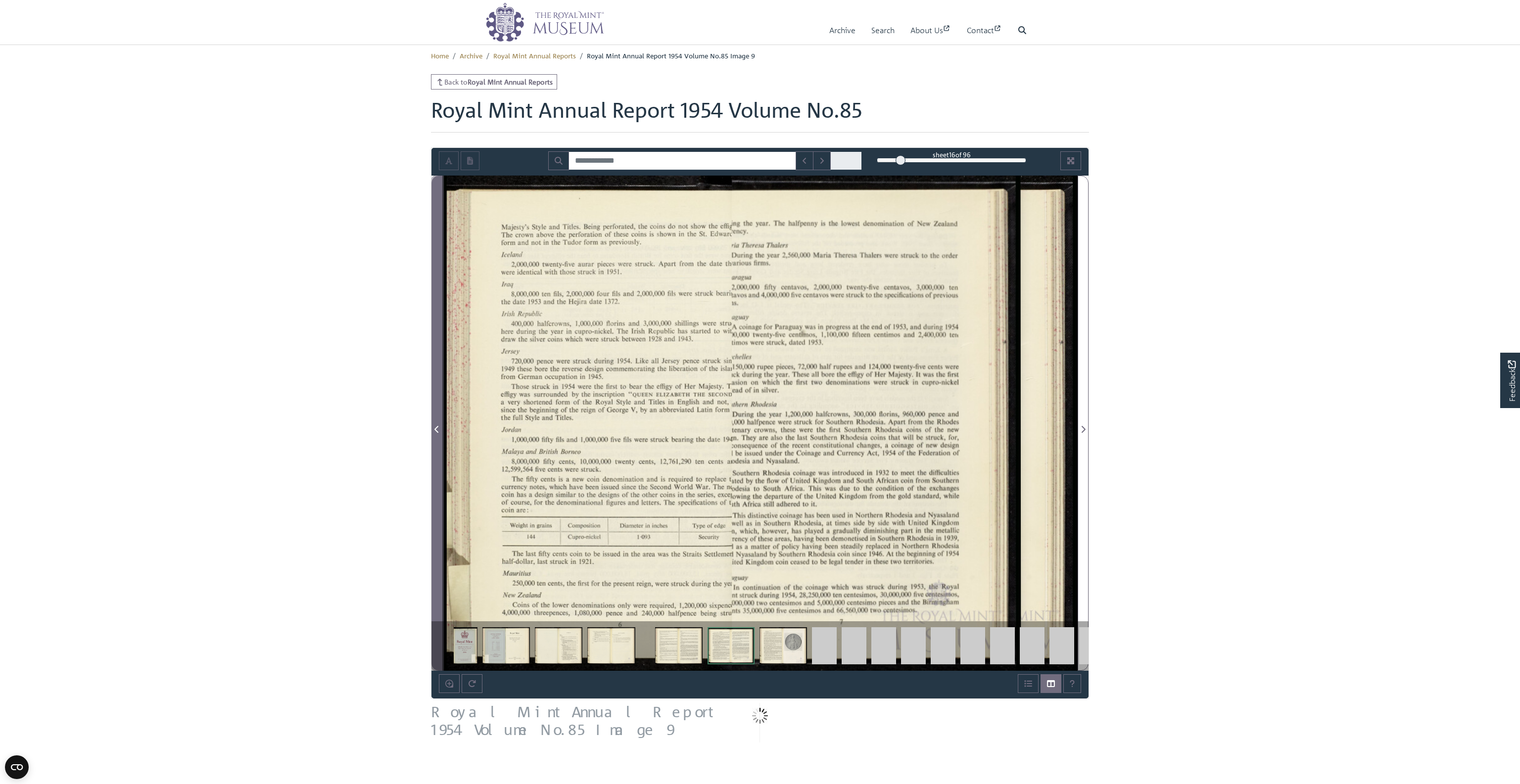
click at [436, 426] on icon "Previous Page" at bounding box center [436, 429] width 5 height 8
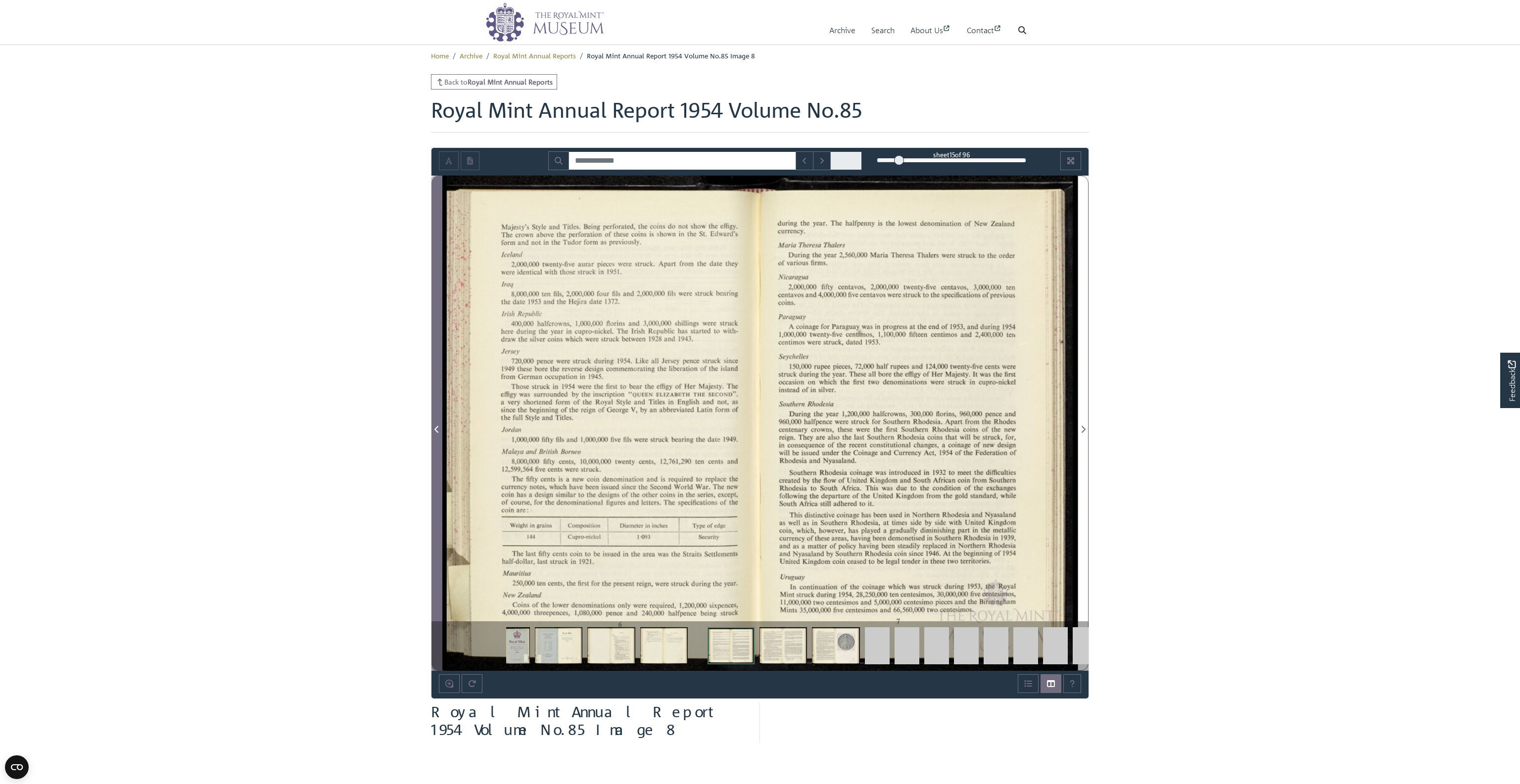
click at [436, 426] on icon "Previous Page" at bounding box center [436, 429] width 5 height 8
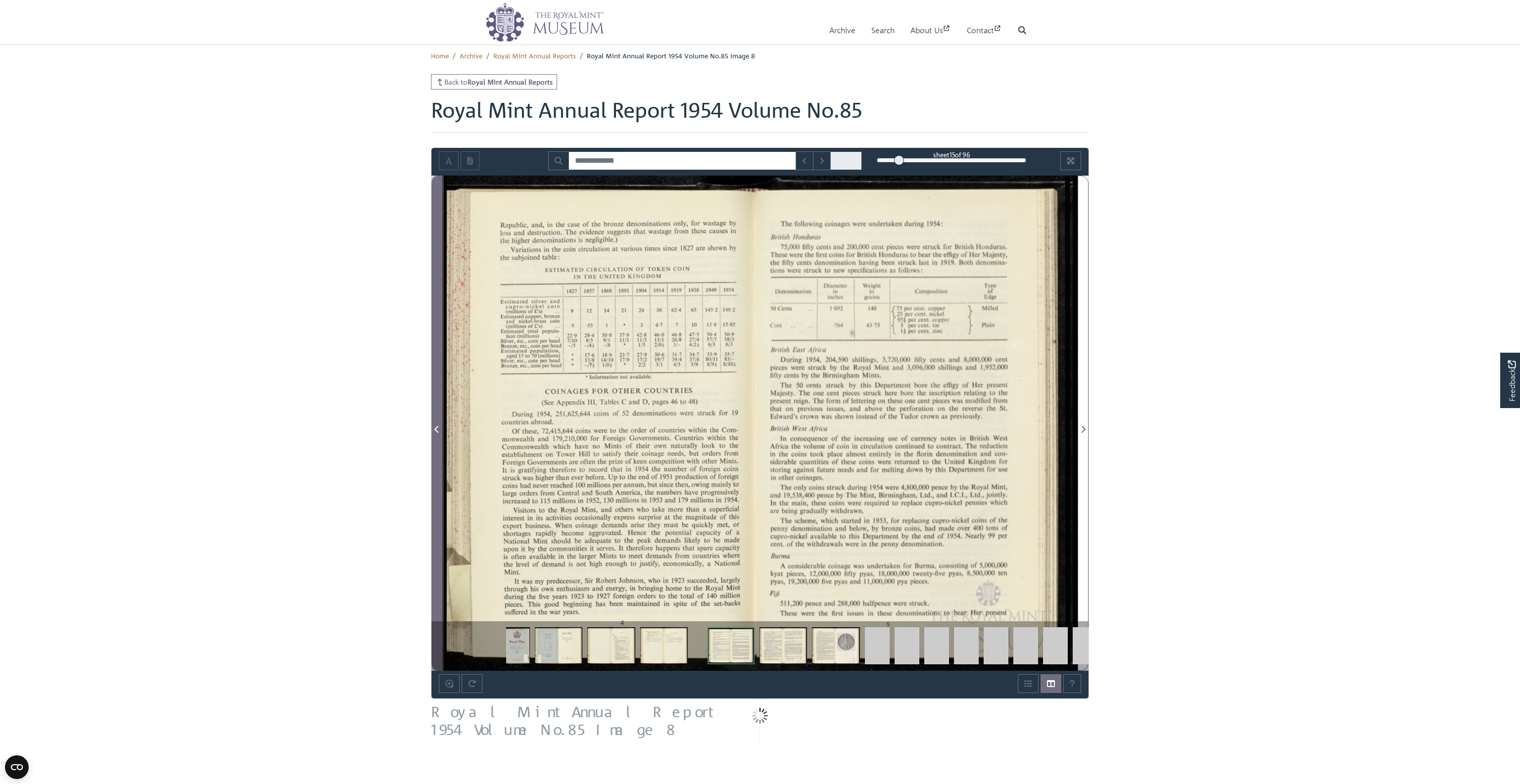
click at [436, 426] on icon "Previous Page" at bounding box center [436, 429] width 5 height 8
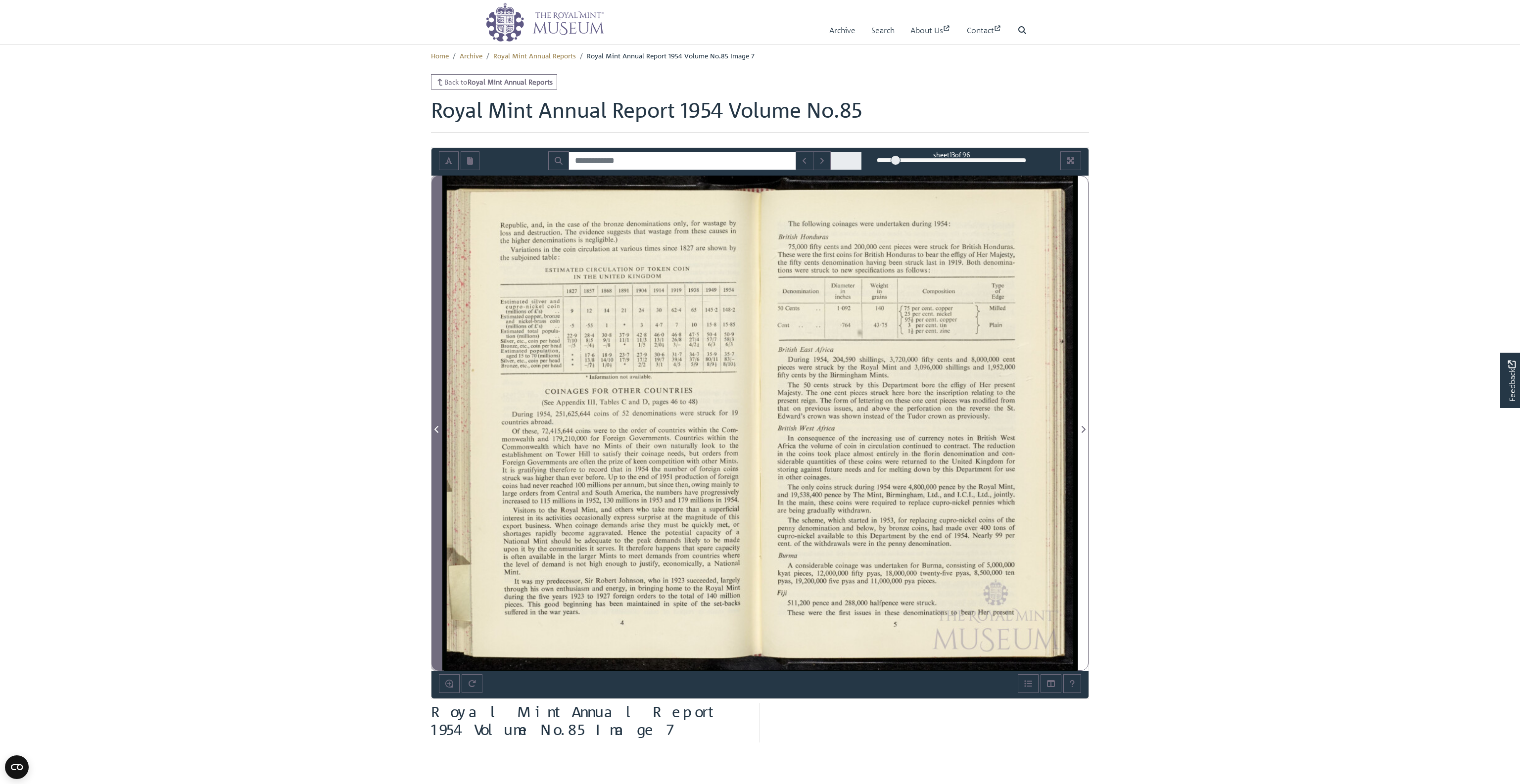
click at [436, 426] on icon "Previous Page" at bounding box center [436, 429] width 5 height 8
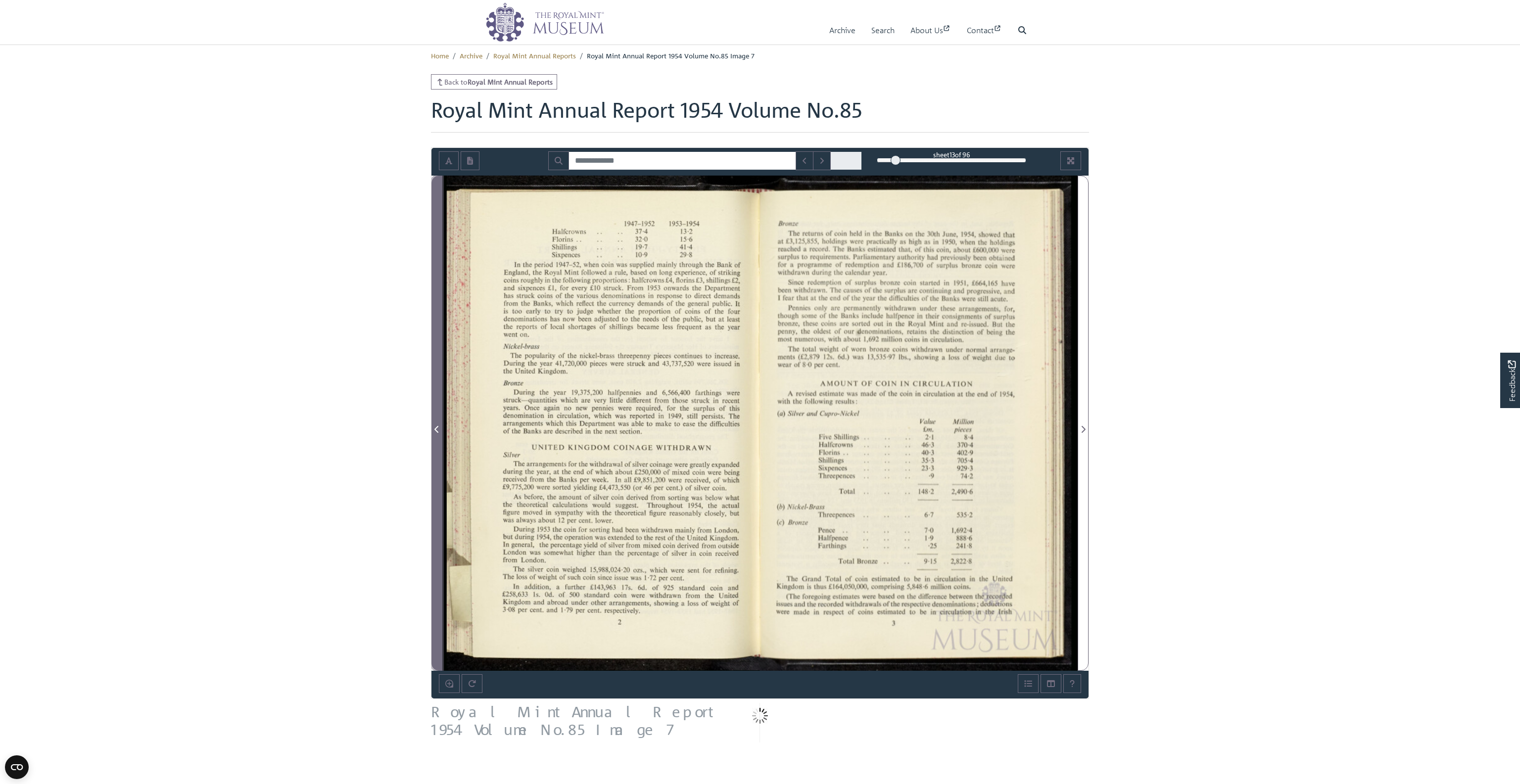
click at [436, 426] on icon "Previous Page" at bounding box center [436, 429] width 5 height 8
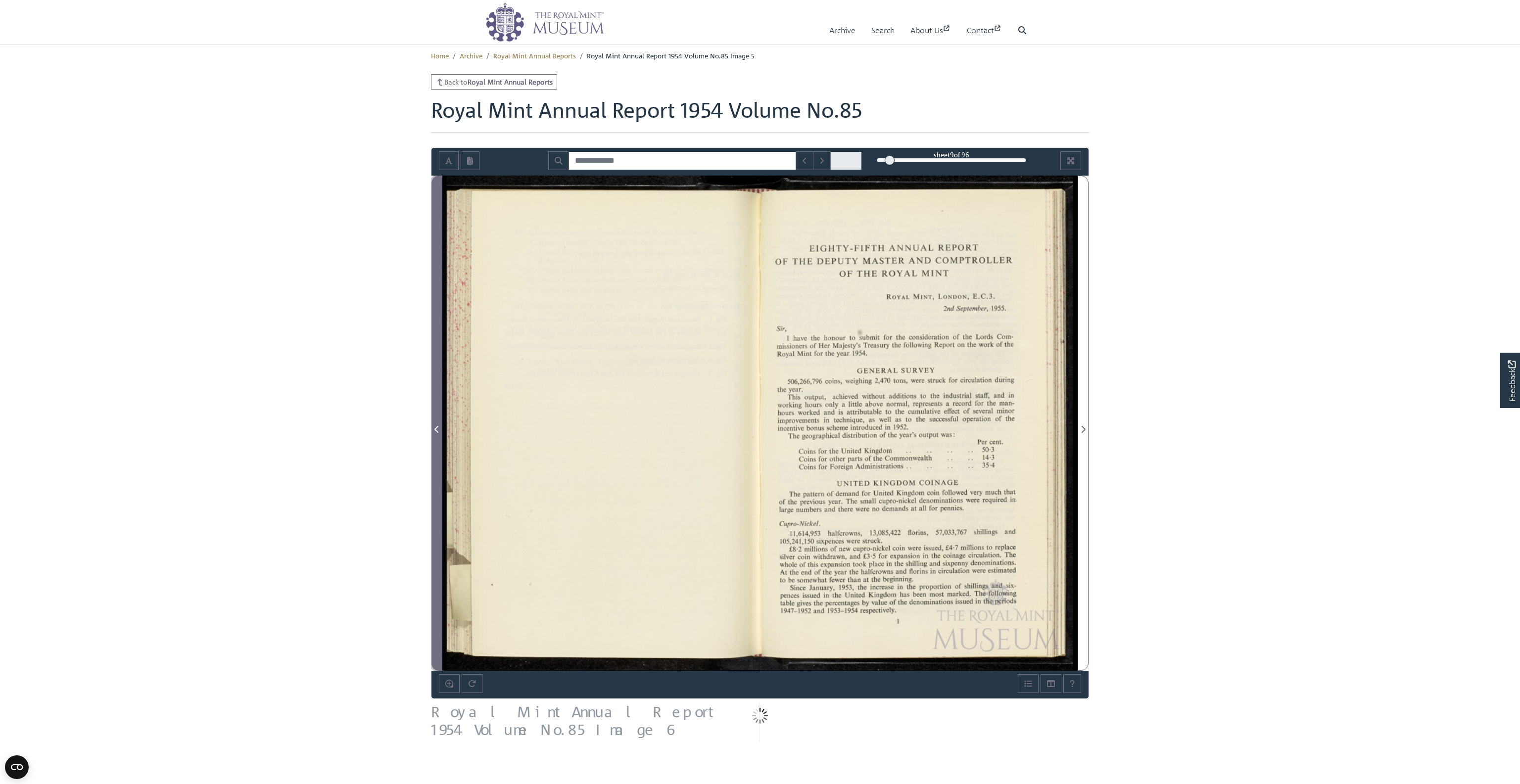
click at [436, 426] on icon "Previous Page" at bounding box center [436, 429] width 5 height 8
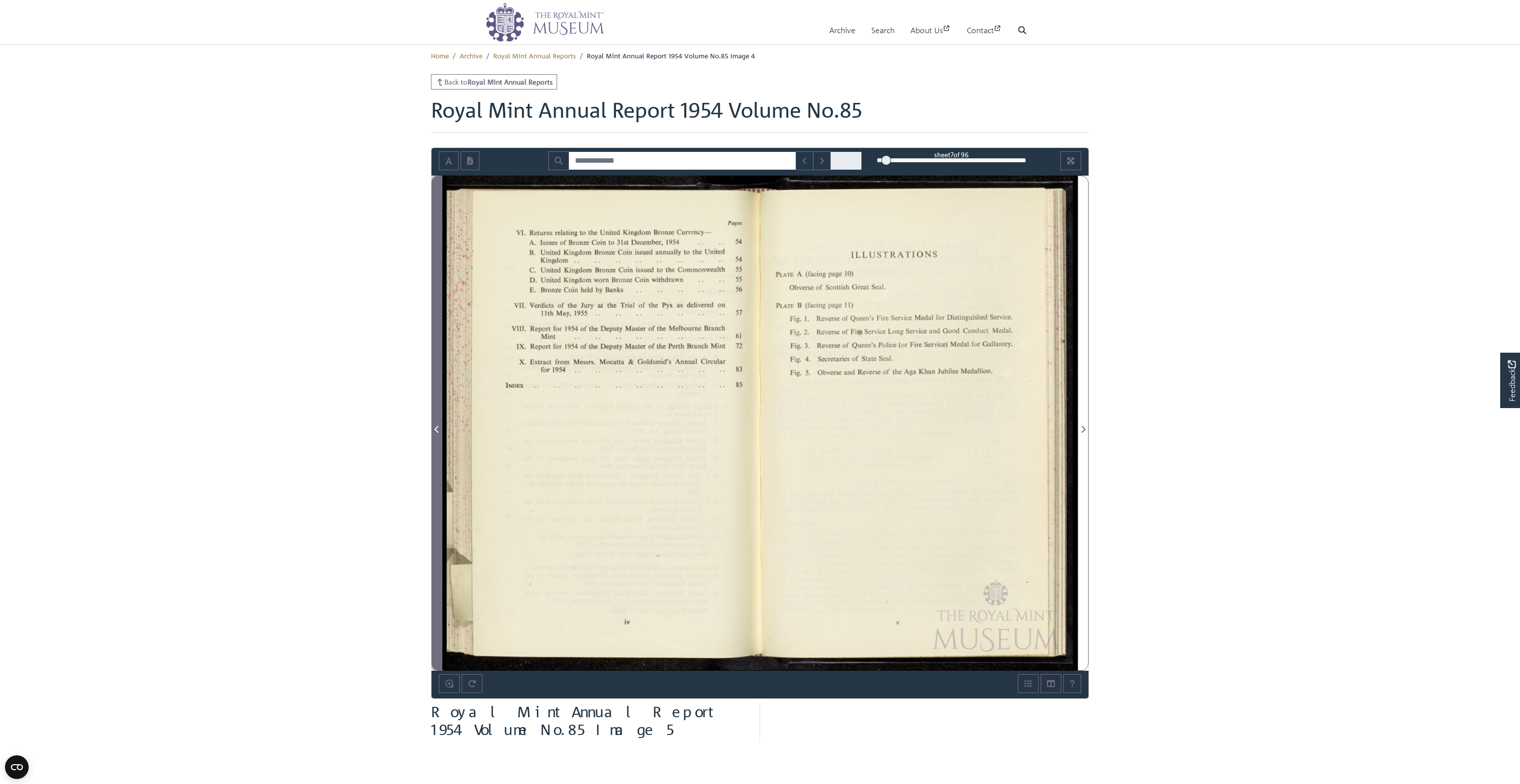
click at [436, 426] on icon "Previous Page" at bounding box center [436, 429] width 5 height 8
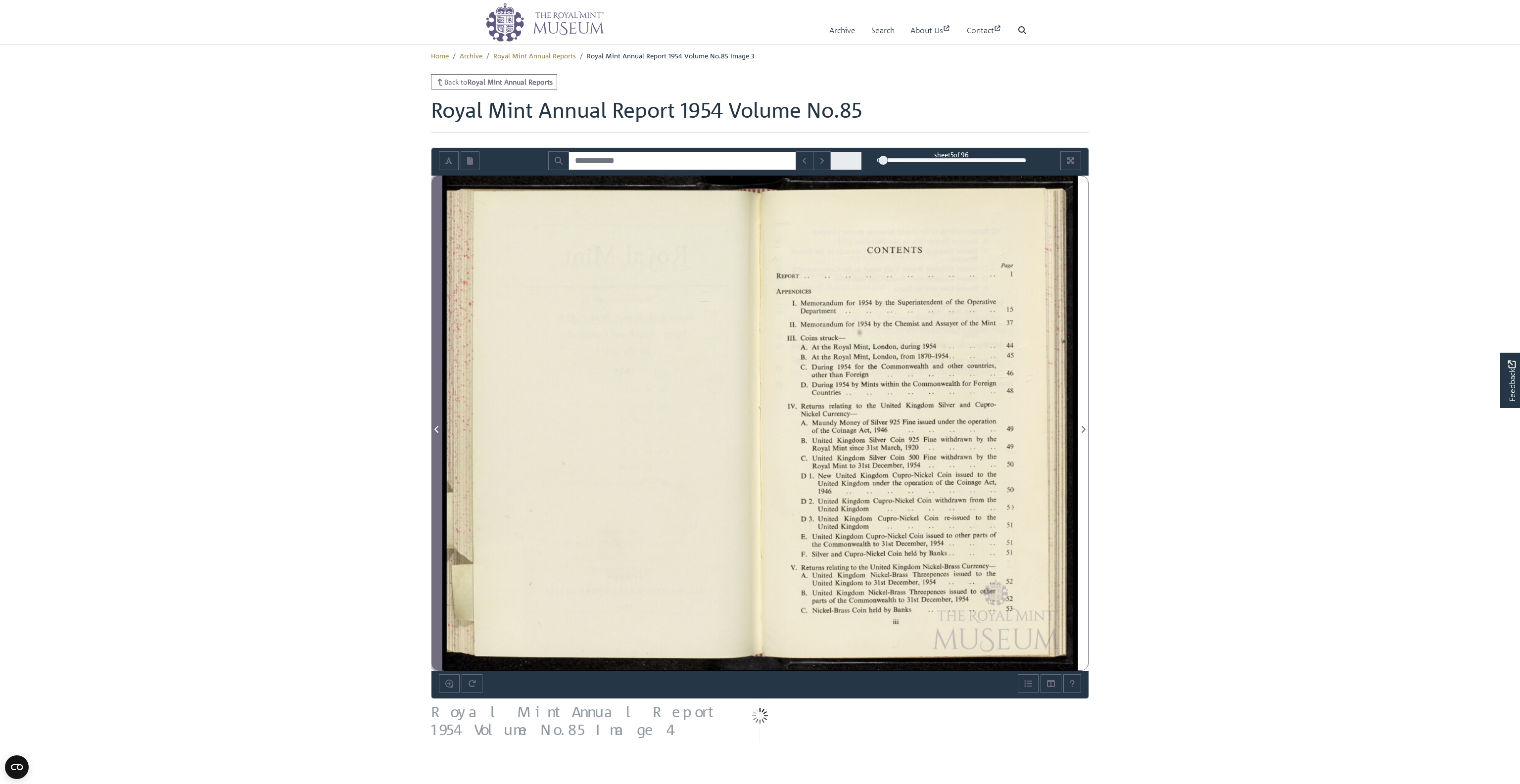
click at [436, 426] on icon "Previous Page" at bounding box center [436, 429] width 5 height 8
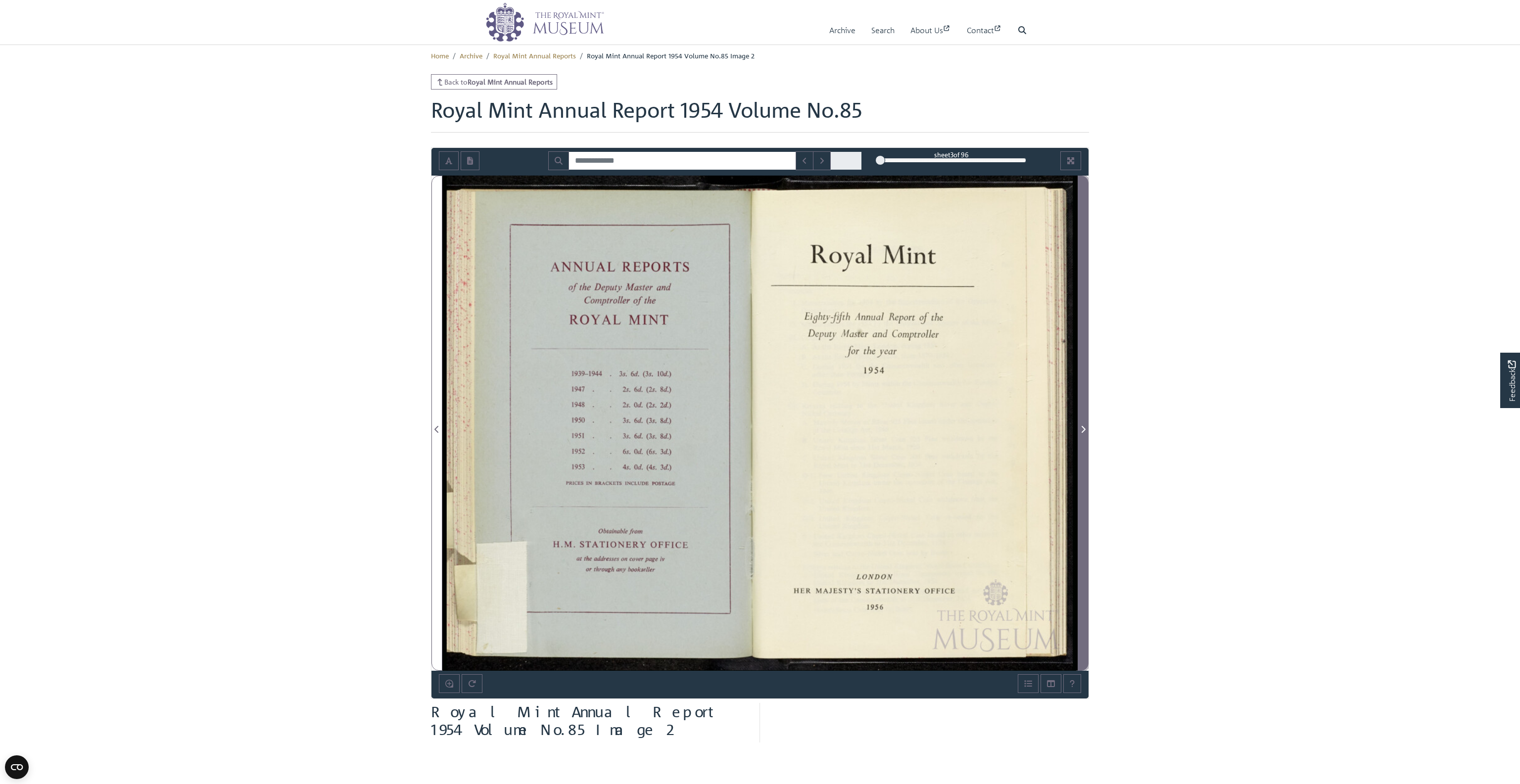
click at [1081, 426] on icon "Next Page" at bounding box center [1083, 429] width 4 height 7
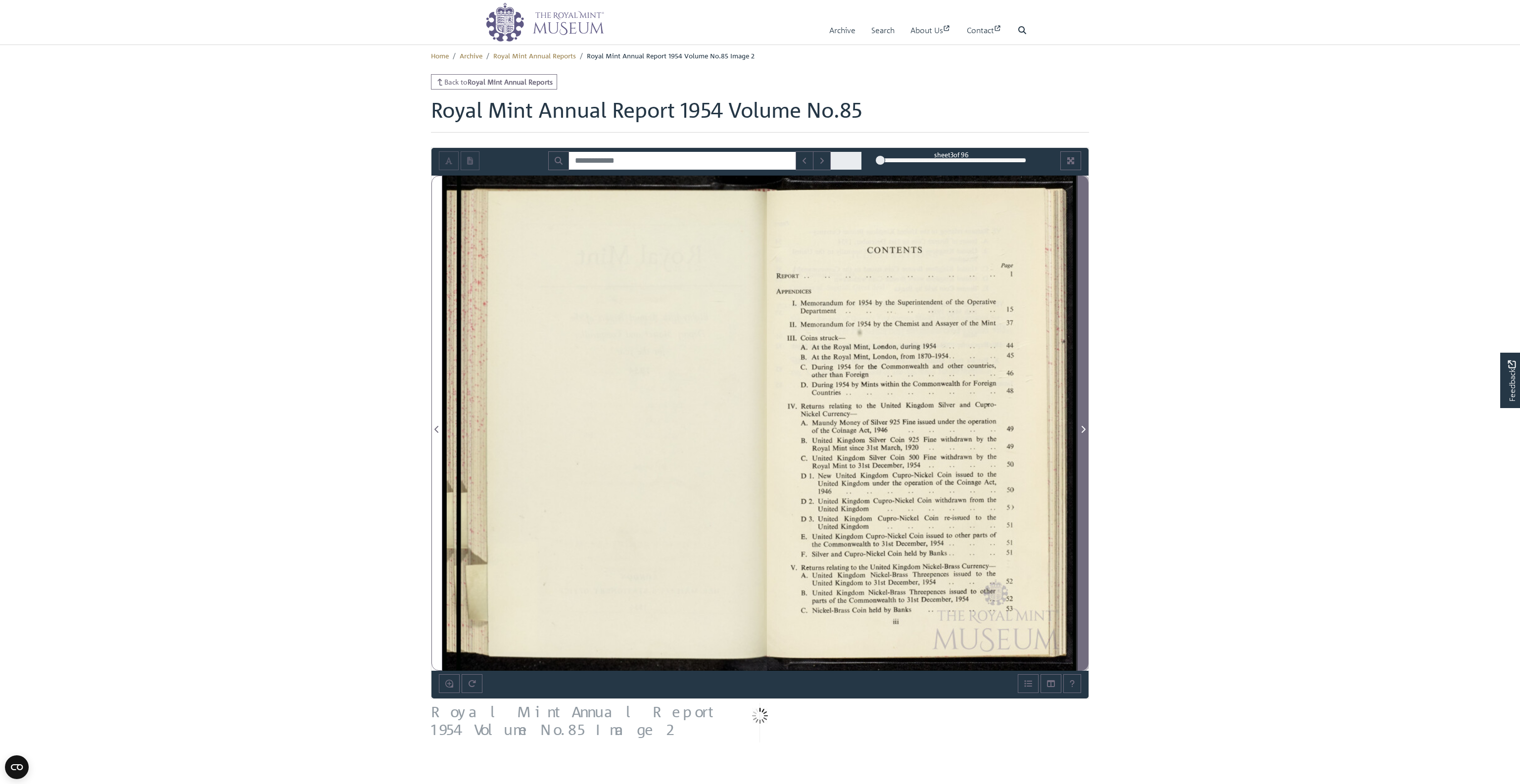
click at [1081, 426] on icon "Next Page" at bounding box center [1083, 429] width 4 height 7
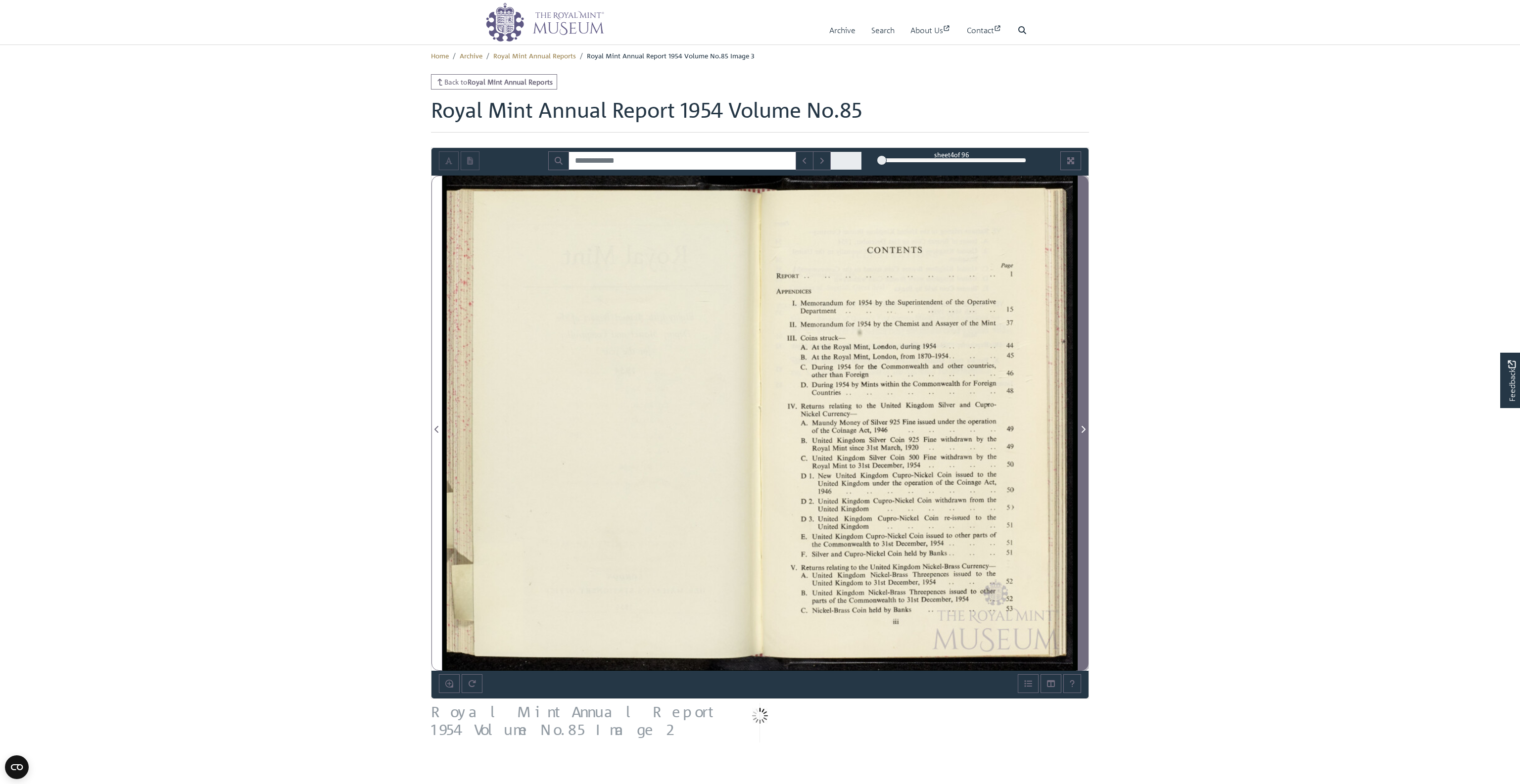
click at [1081, 426] on icon "Next Page" at bounding box center [1083, 429] width 4 height 7
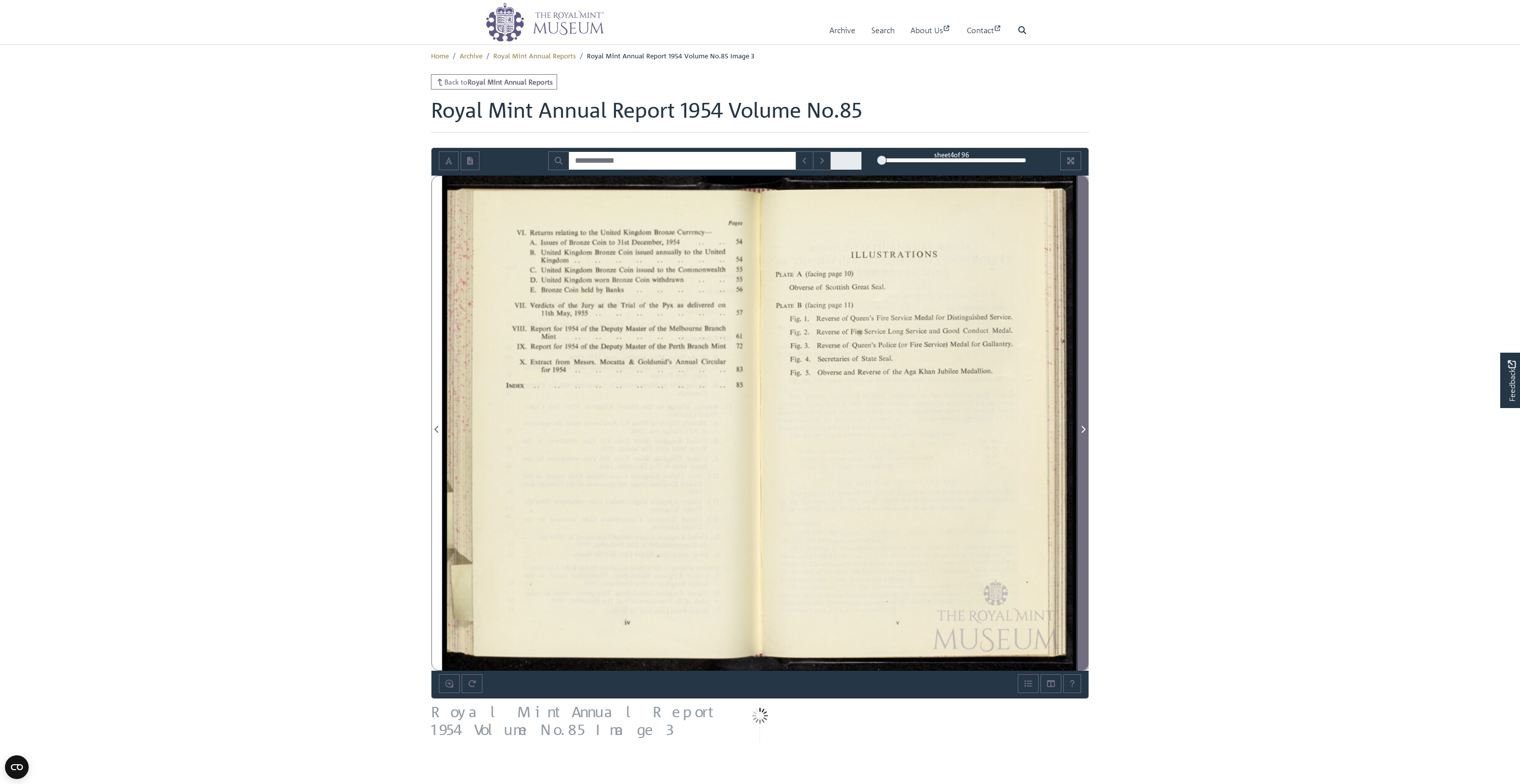
click at [1081, 426] on icon "Next Page" at bounding box center [1083, 429] width 4 height 7
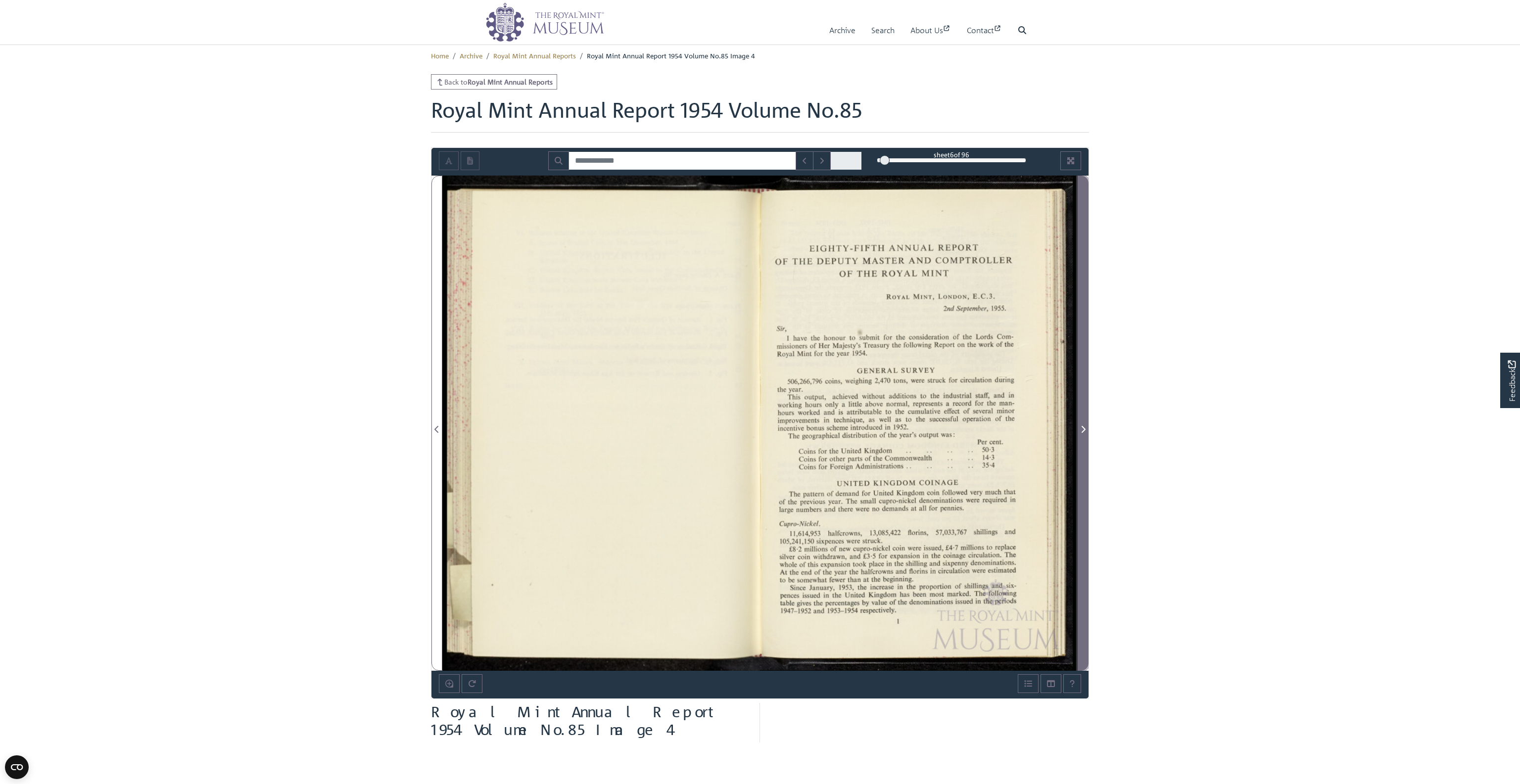
click at [1081, 426] on icon "Next Page" at bounding box center [1083, 429] width 4 height 7
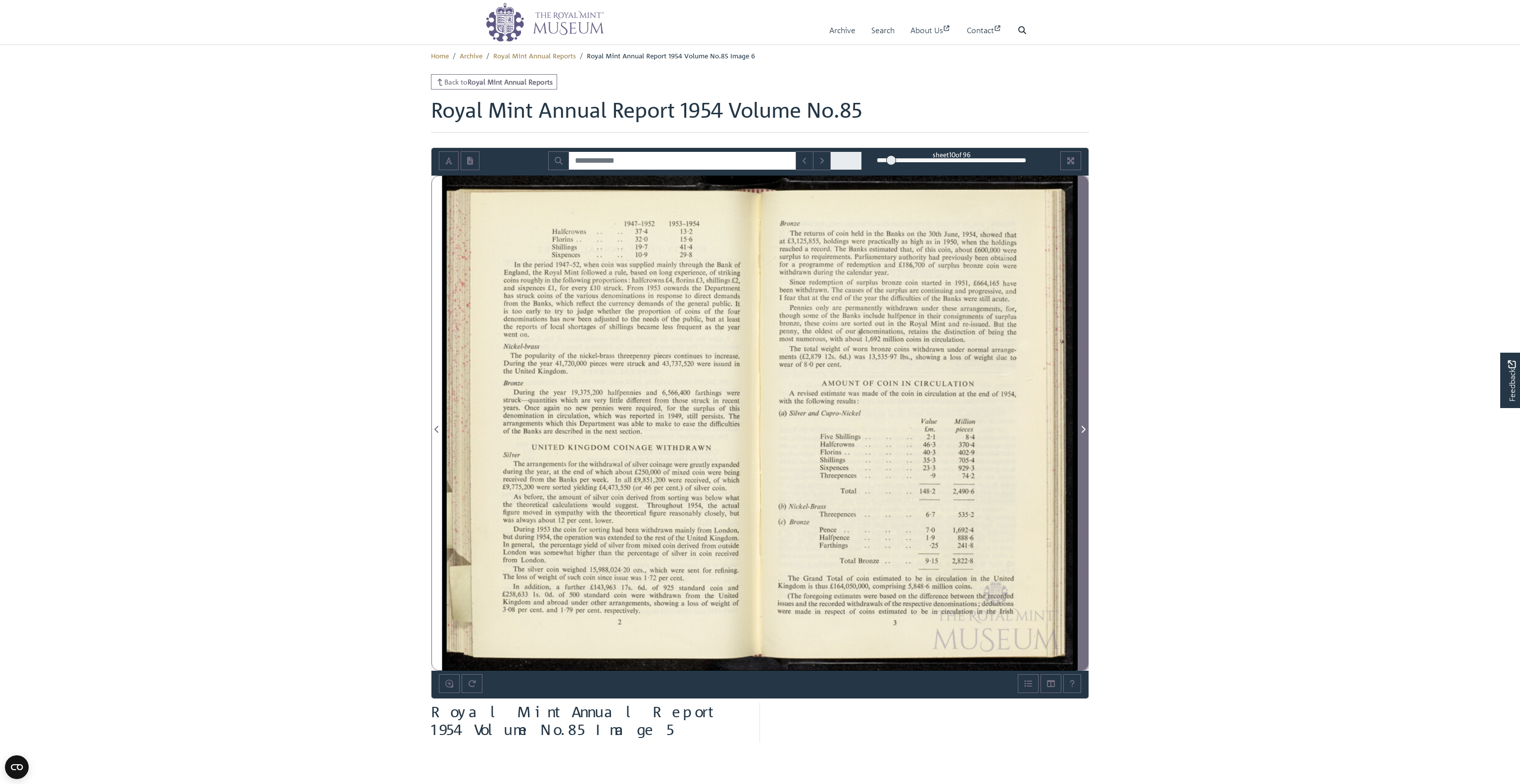
click at [1081, 426] on icon "Next Page" at bounding box center [1083, 429] width 4 height 7
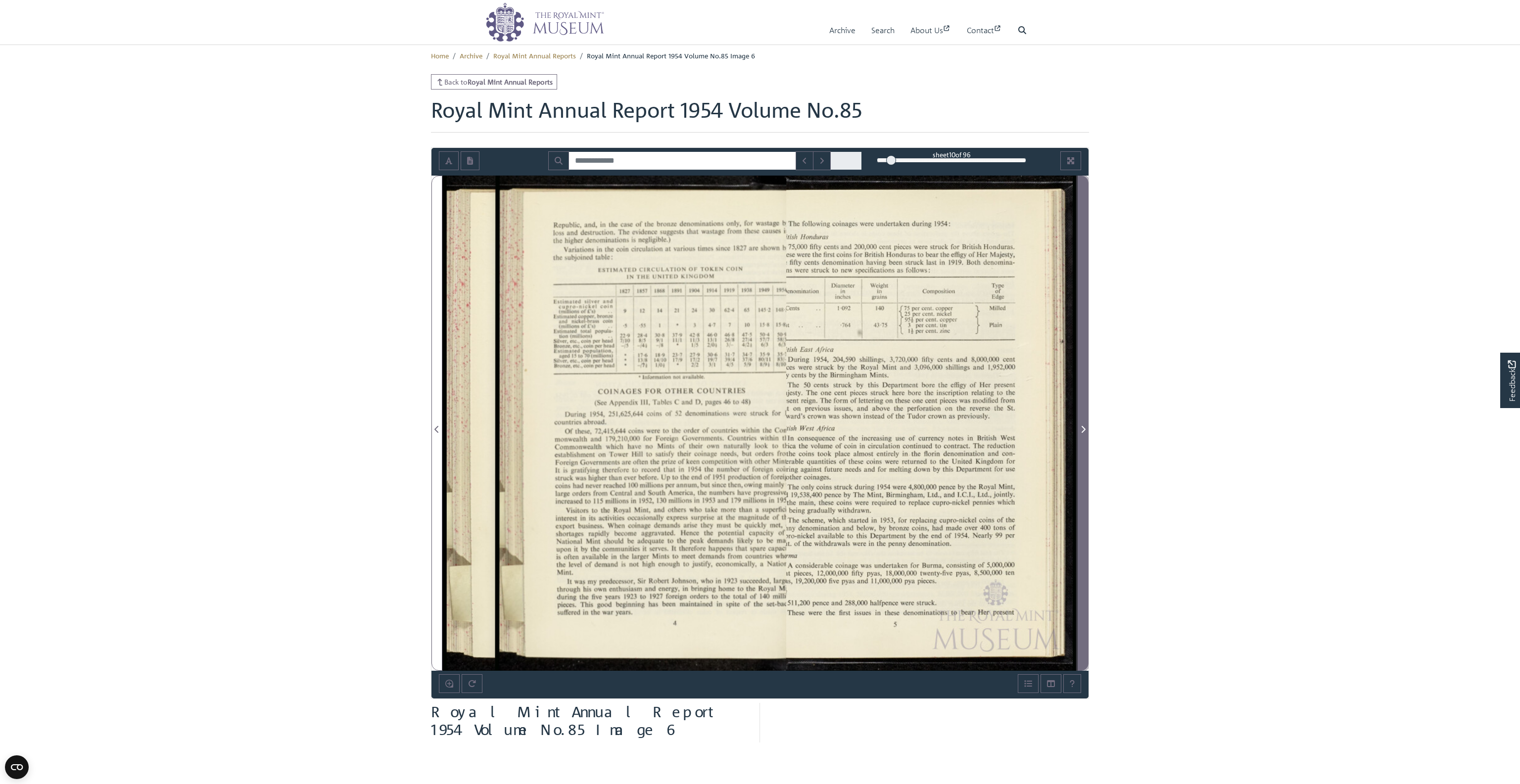
click at [1081, 426] on icon "Next Page" at bounding box center [1083, 429] width 4 height 7
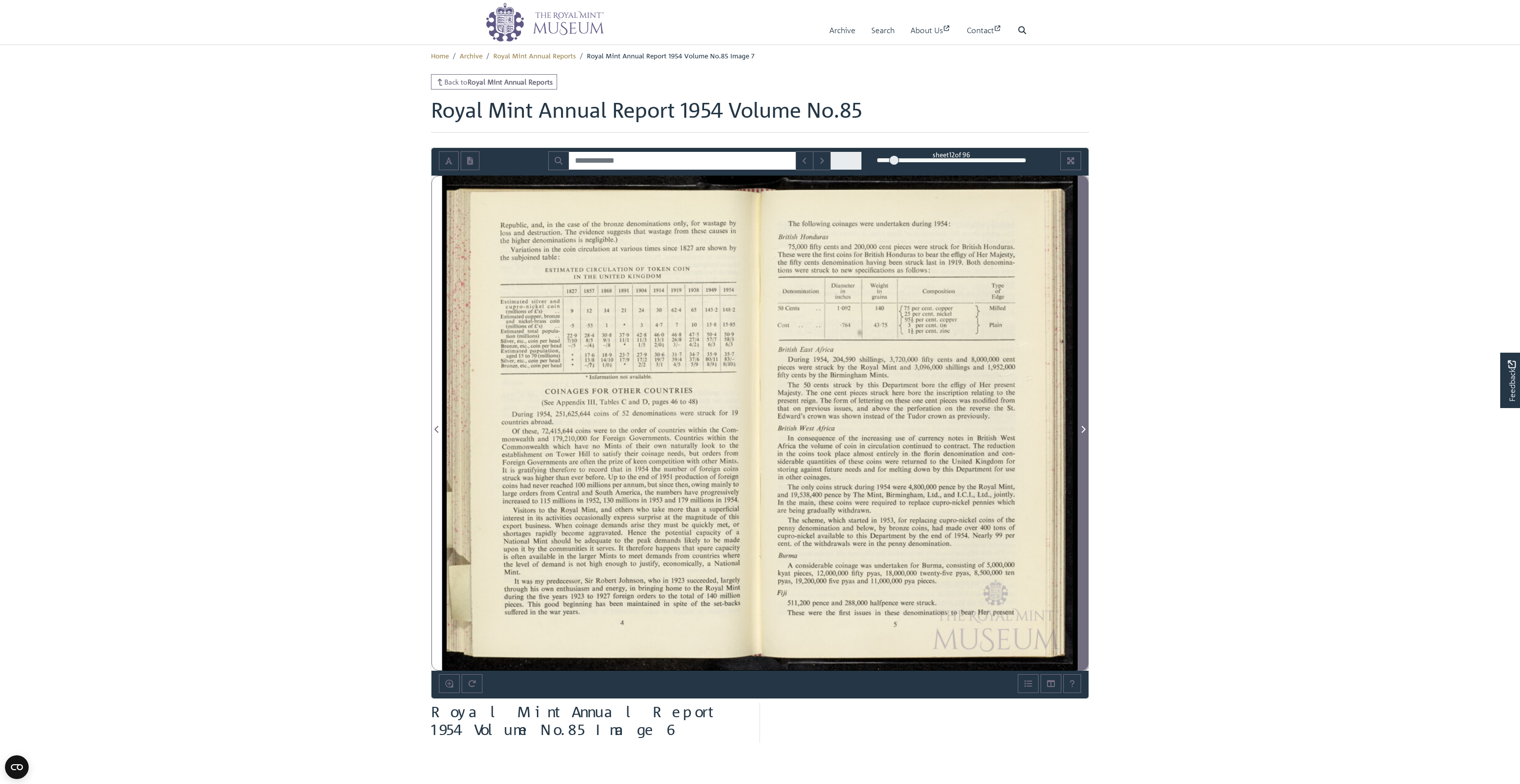
click at [1081, 426] on icon "Next Page" at bounding box center [1083, 429] width 4 height 7
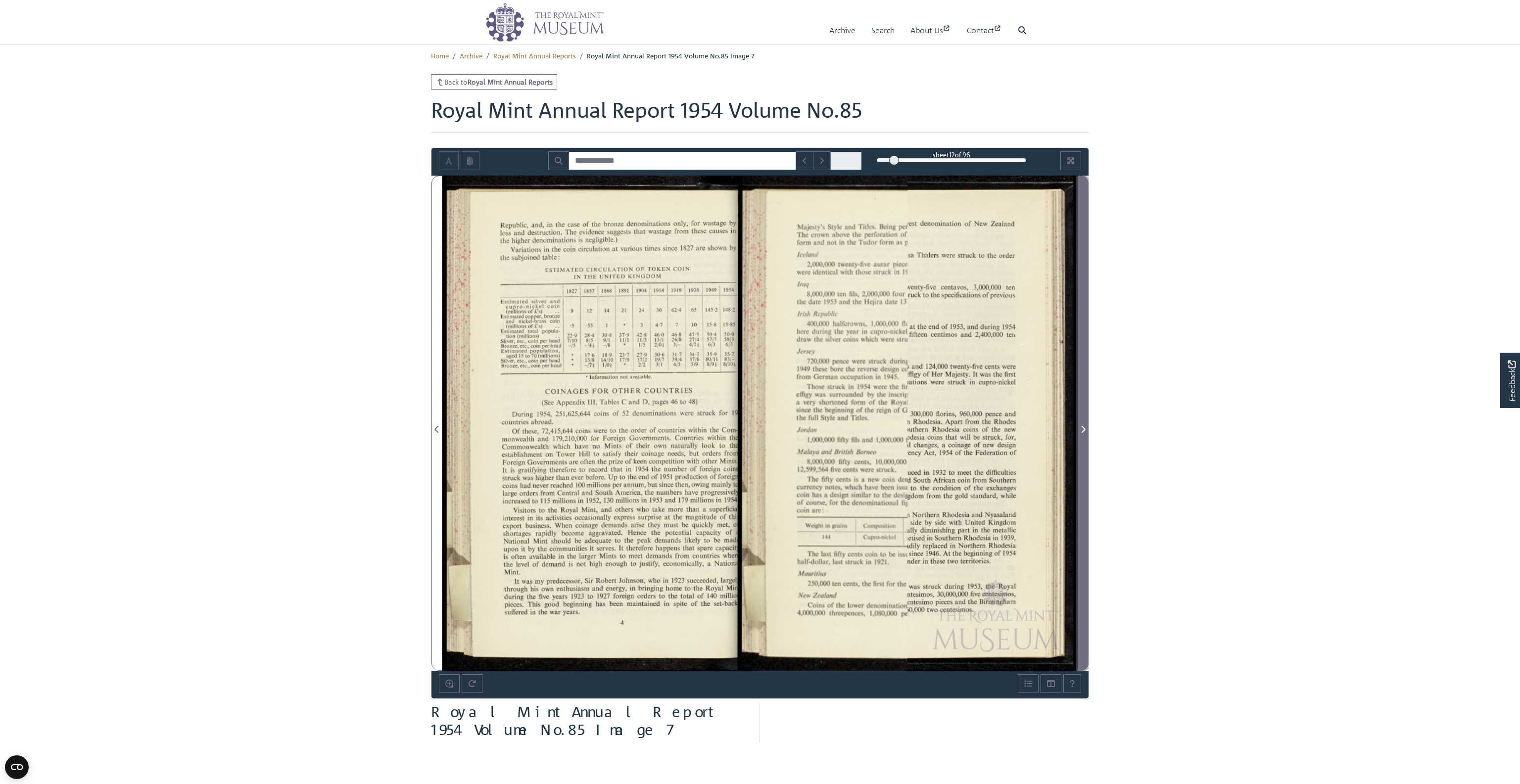
click at [1081, 426] on icon "Next Page" at bounding box center [1083, 429] width 4 height 7
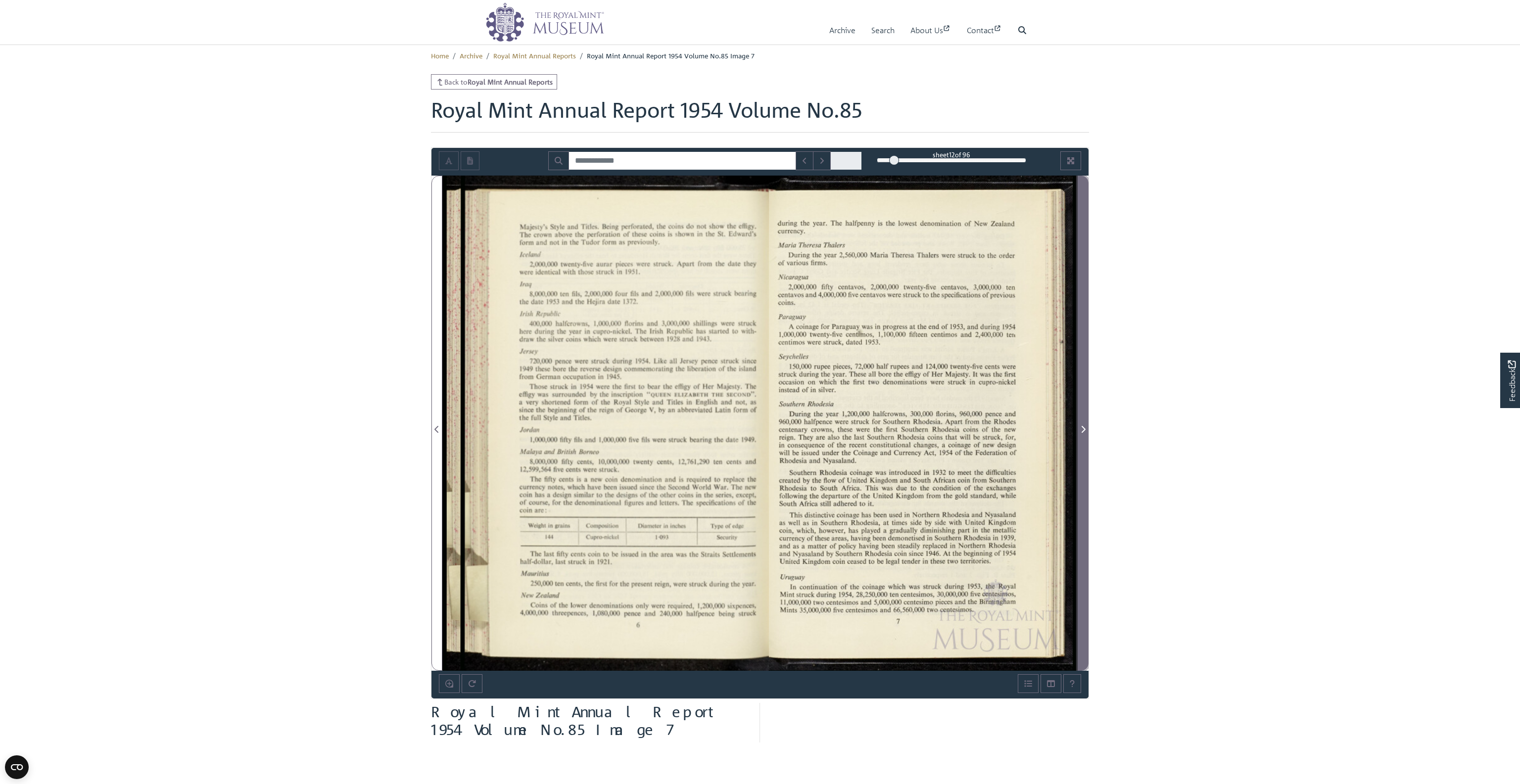
click at [1081, 426] on icon "Next Page" at bounding box center [1083, 429] width 4 height 7
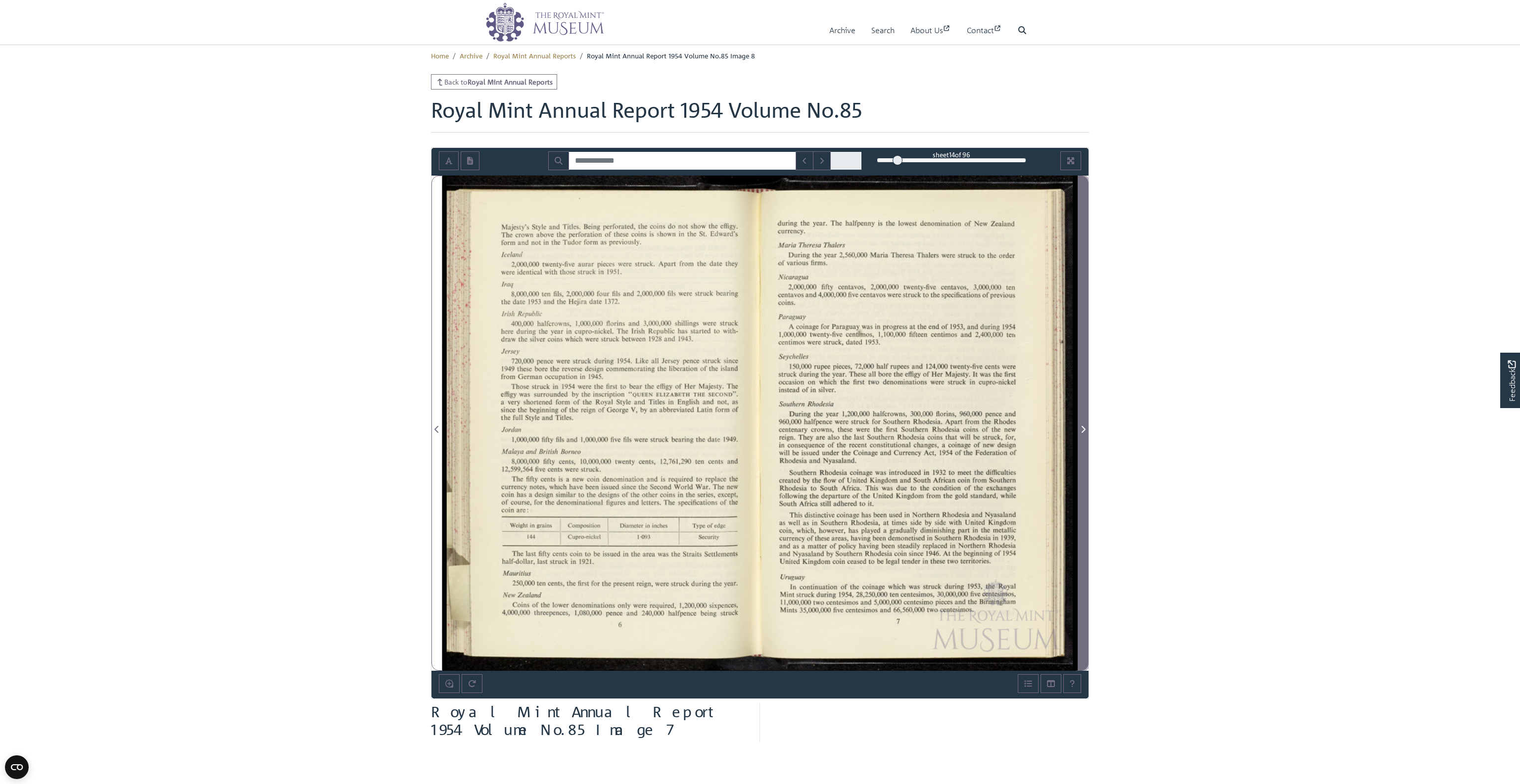
click at [1081, 426] on icon "Next Page" at bounding box center [1083, 429] width 4 height 7
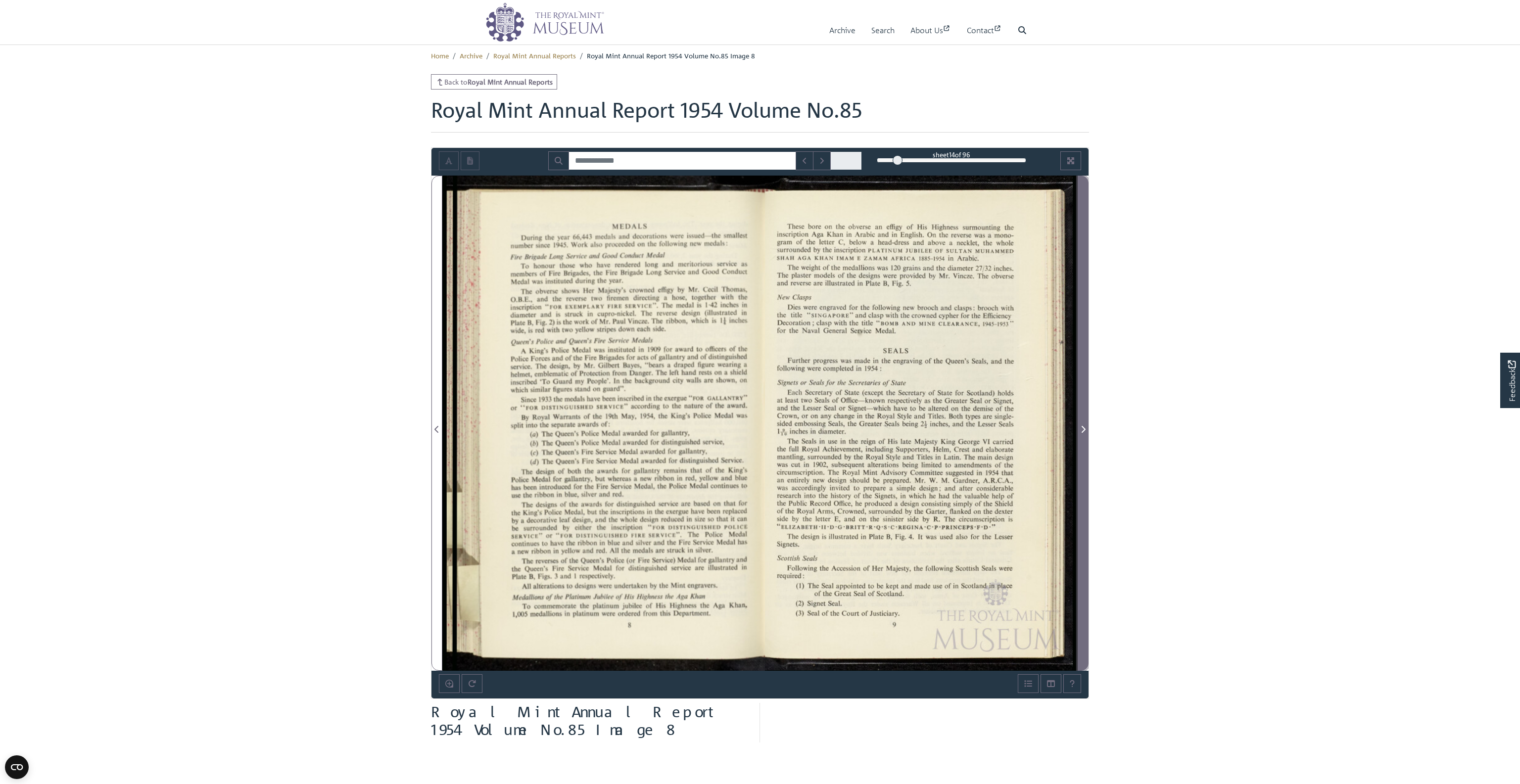
click at [1081, 426] on icon "Next Page" at bounding box center [1083, 429] width 4 height 7
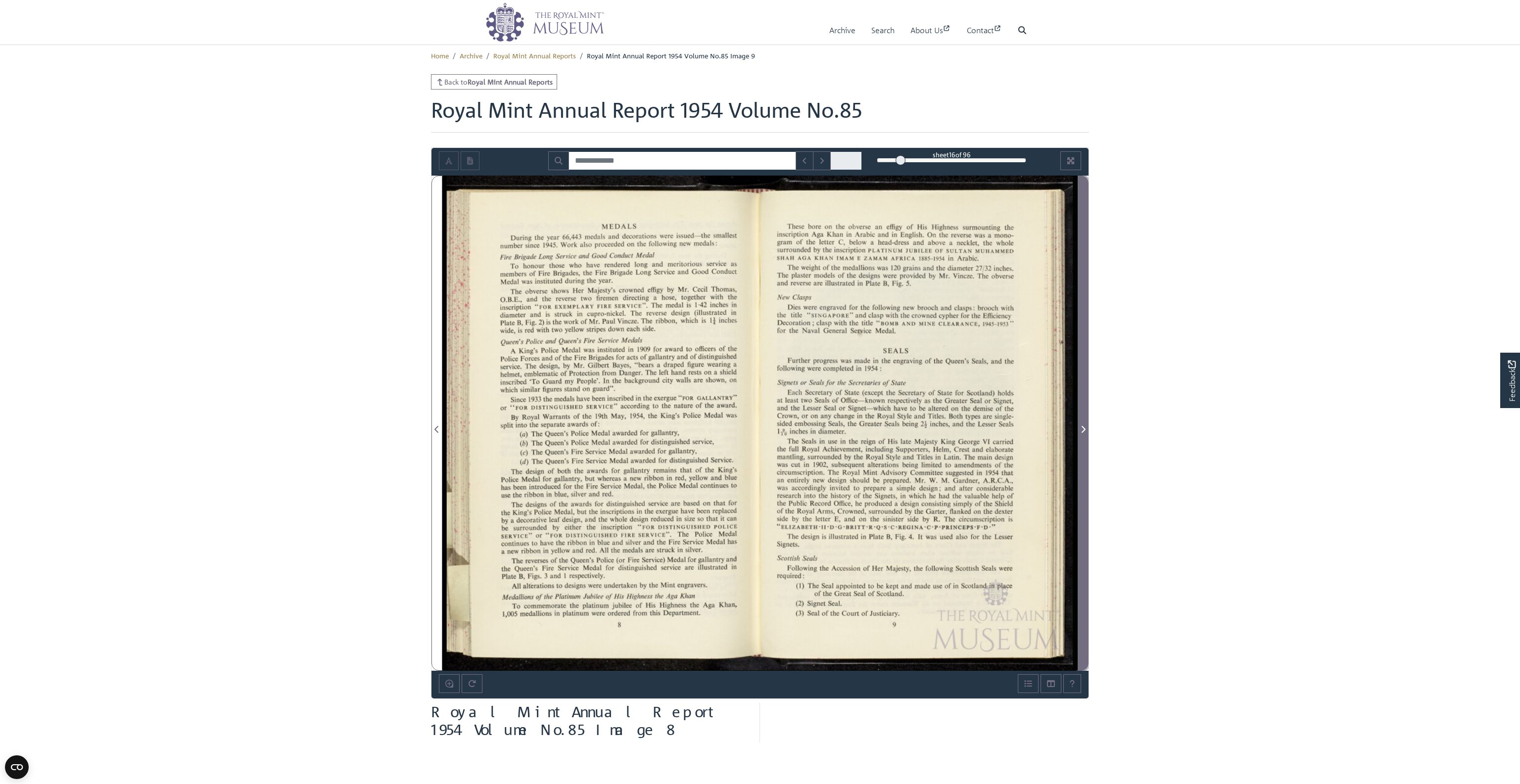
click at [1081, 426] on icon "Next Page" at bounding box center [1083, 429] width 4 height 7
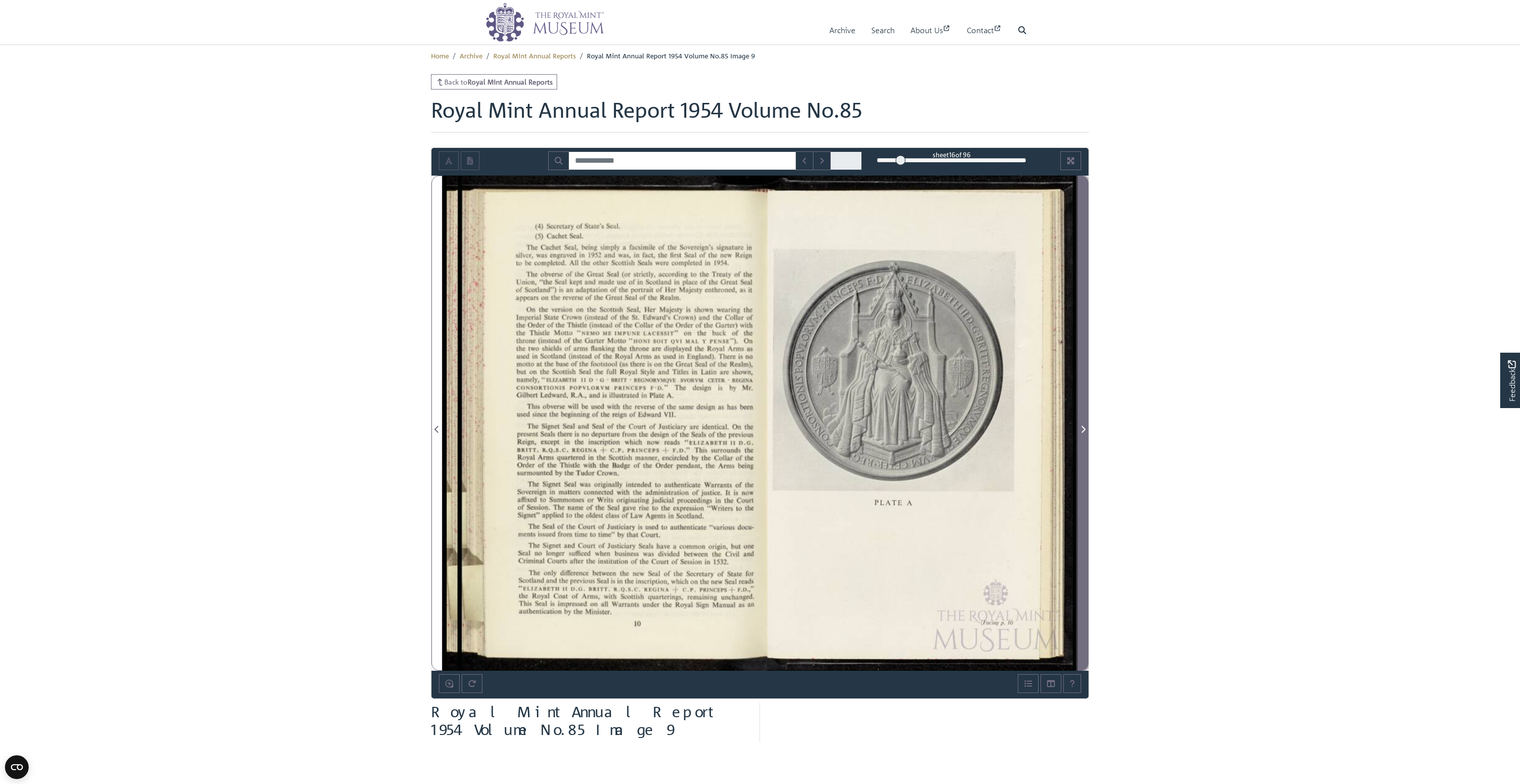
click at [1081, 426] on icon "Next Page" at bounding box center [1083, 429] width 4 height 7
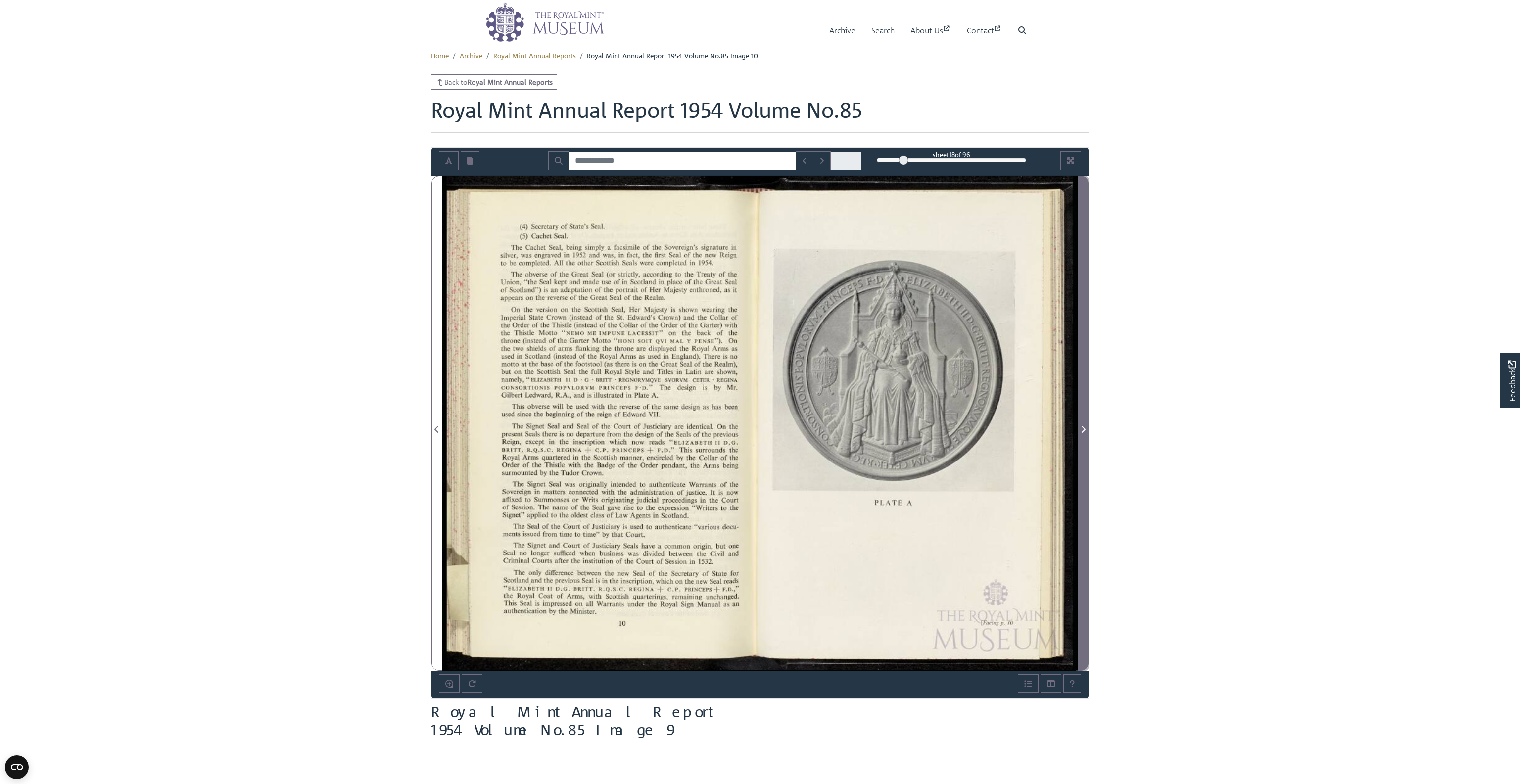
click at [1081, 426] on icon "Next Page" at bounding box center [1083, 429] width 4 height 7
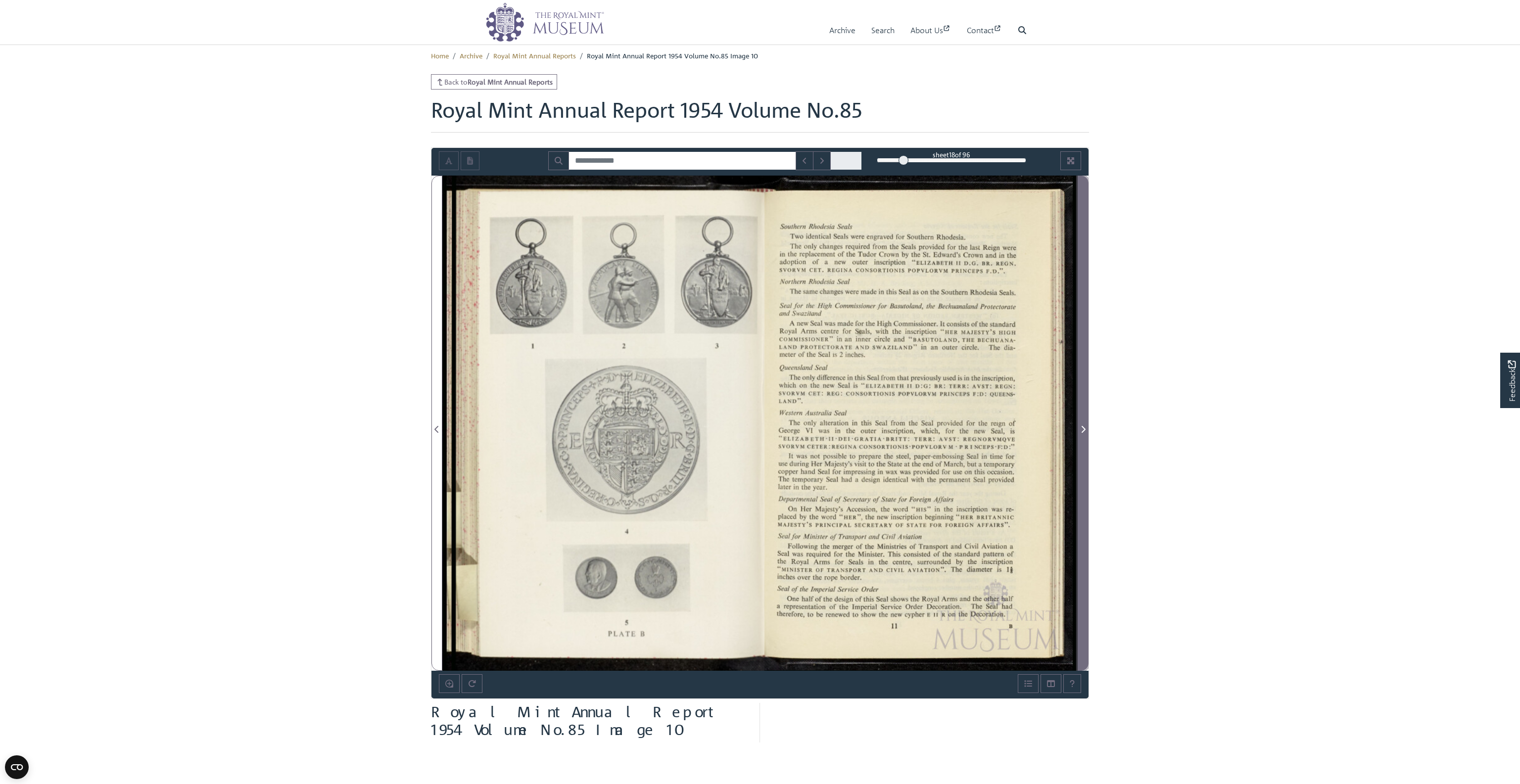
click at [1081, 426] on icon "Next Page" at bounding box center [1083, 429] width 4 height 7
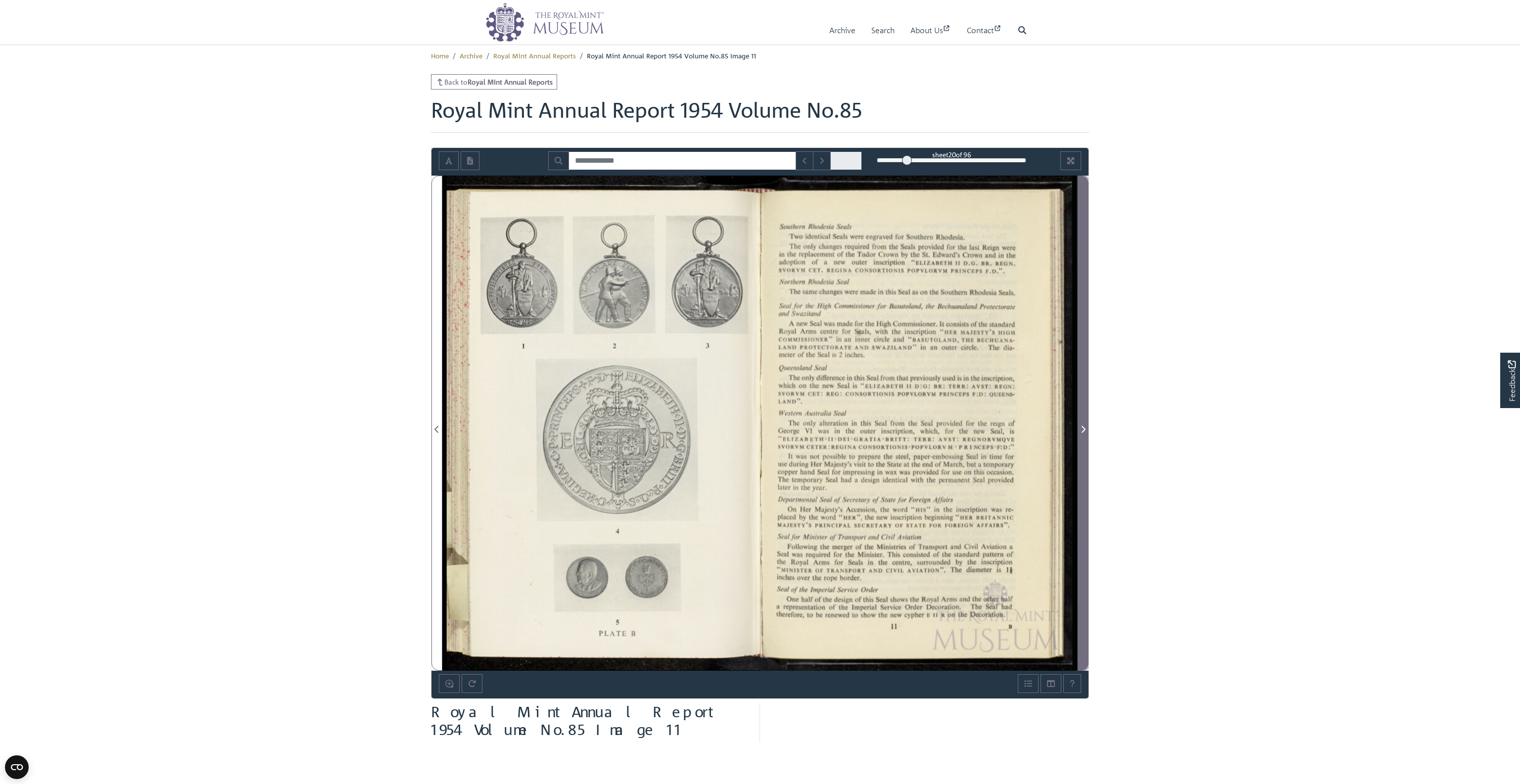
click at [1081, 426] on icon "Next Page" at bounding box center [1083, 429] width 4 height 7
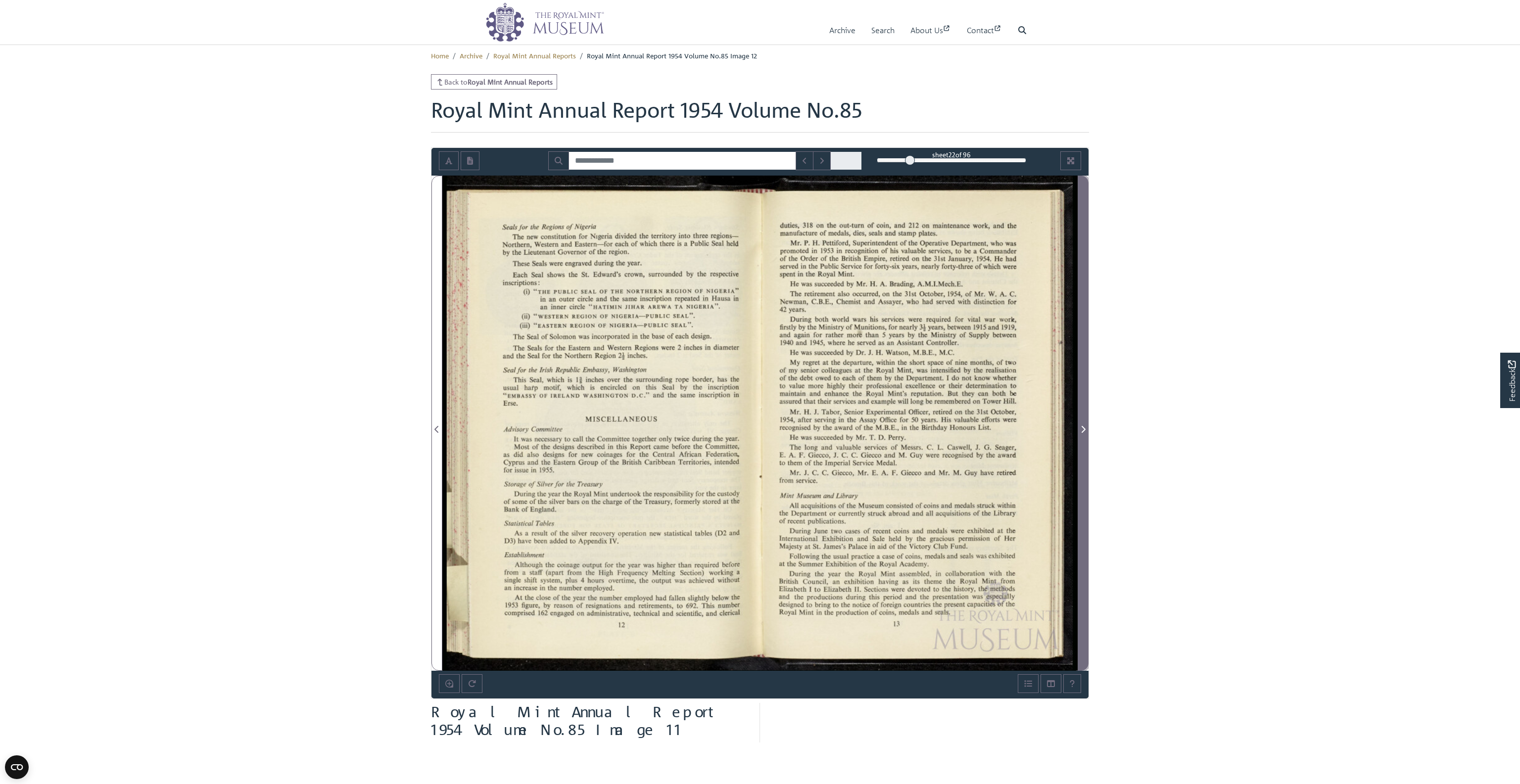
click at [1085, 432] on span "Next Page" at bounding box center [1082, 429] width 10 height 12
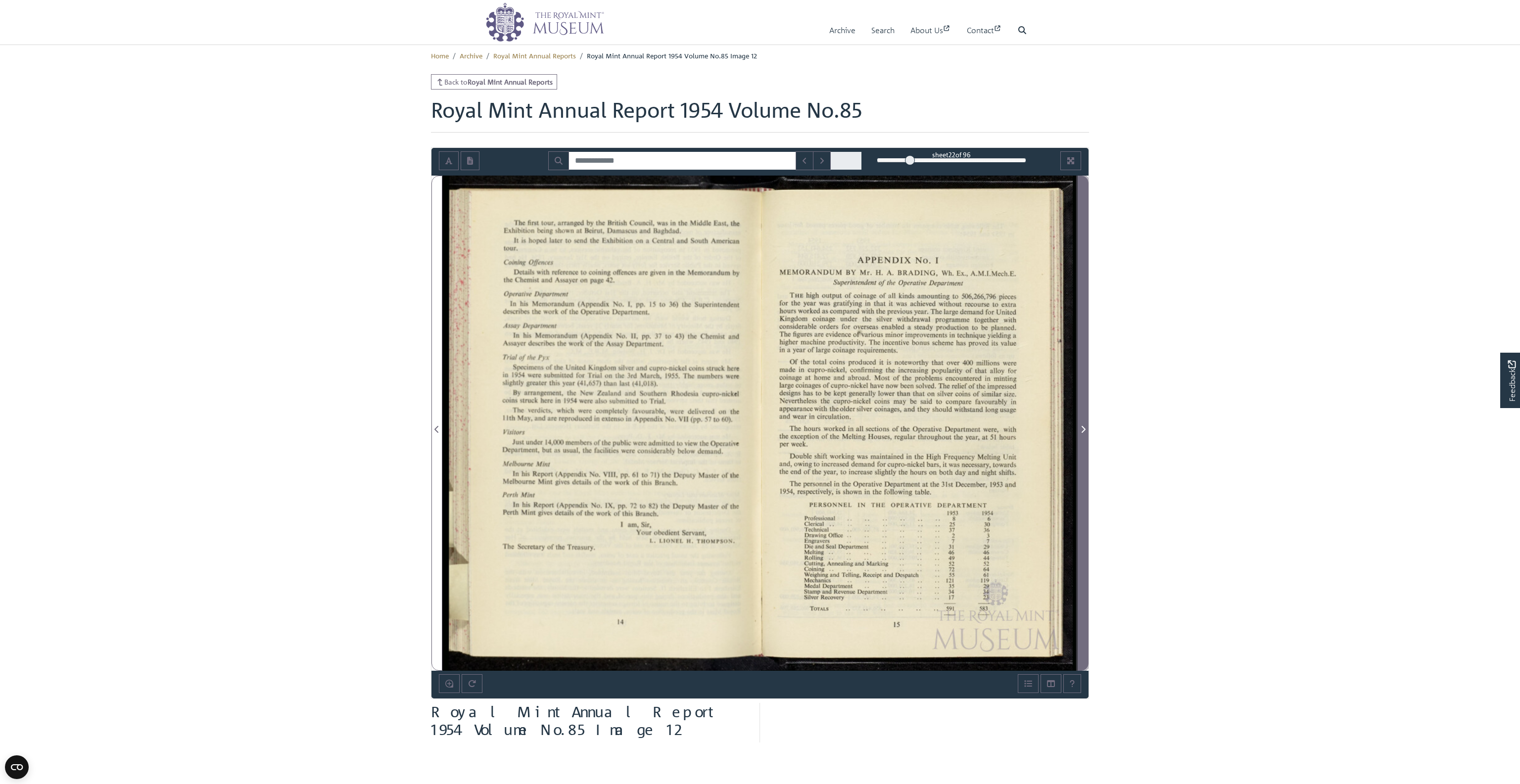
click at [1085, 432] on span "Next Page" at bounding box center [1082, 429] width 10 height 12
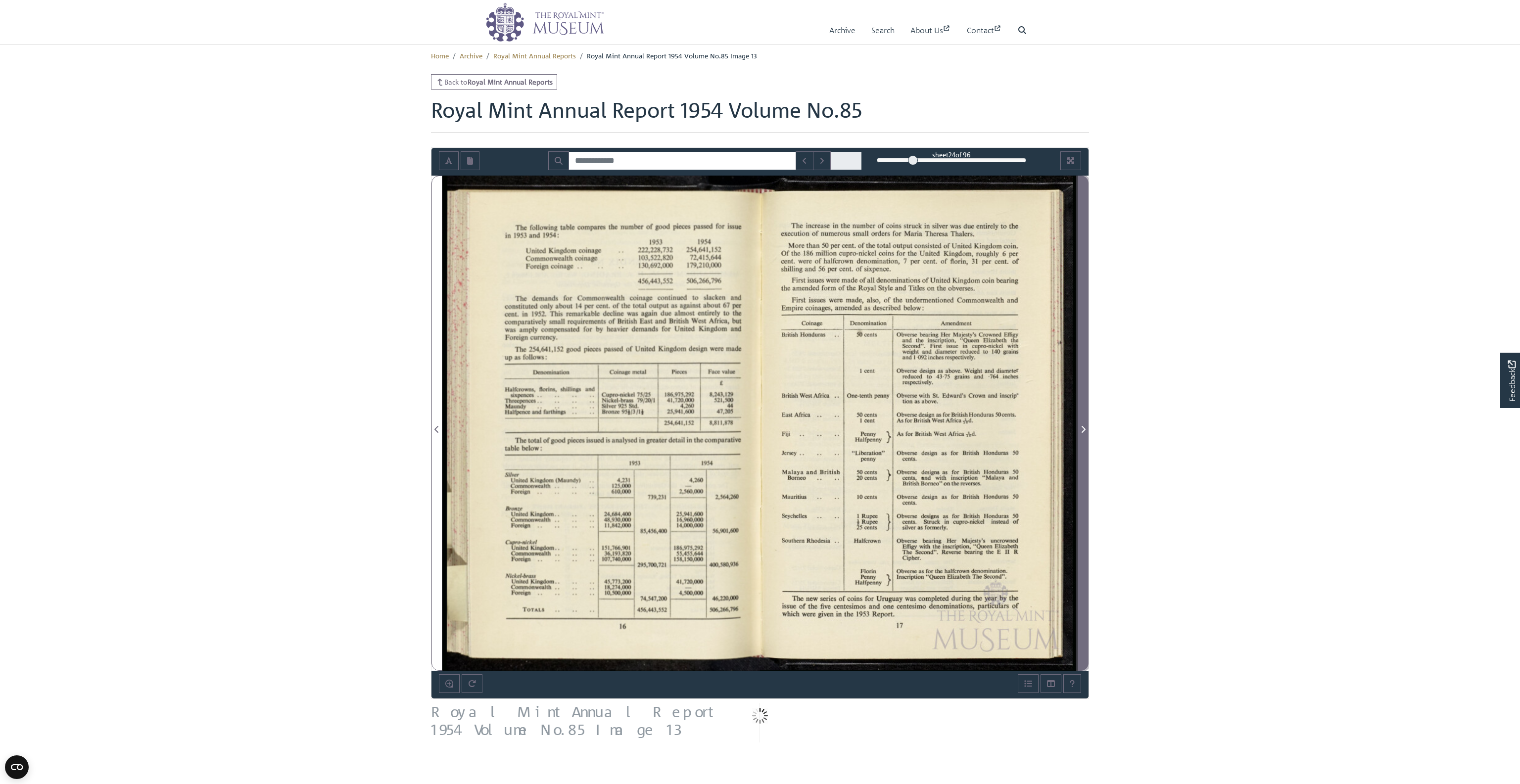
click at [1085, 432] on span "Next Page" at bounding box center [1082, 429] width 10 height 12
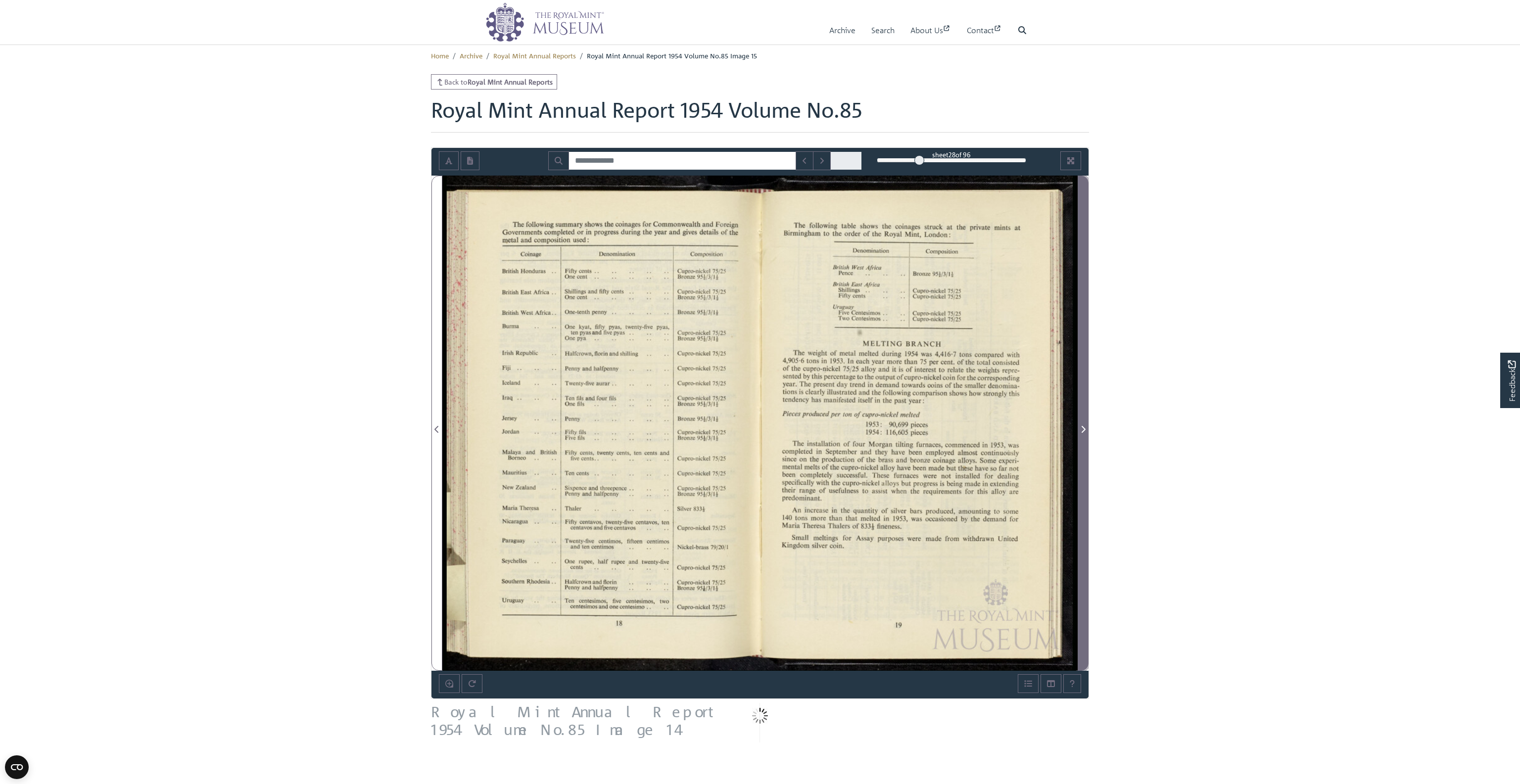
click at [1085, 432] on span "Next Page" at bounding box center [1082, 429] width 10 height 12
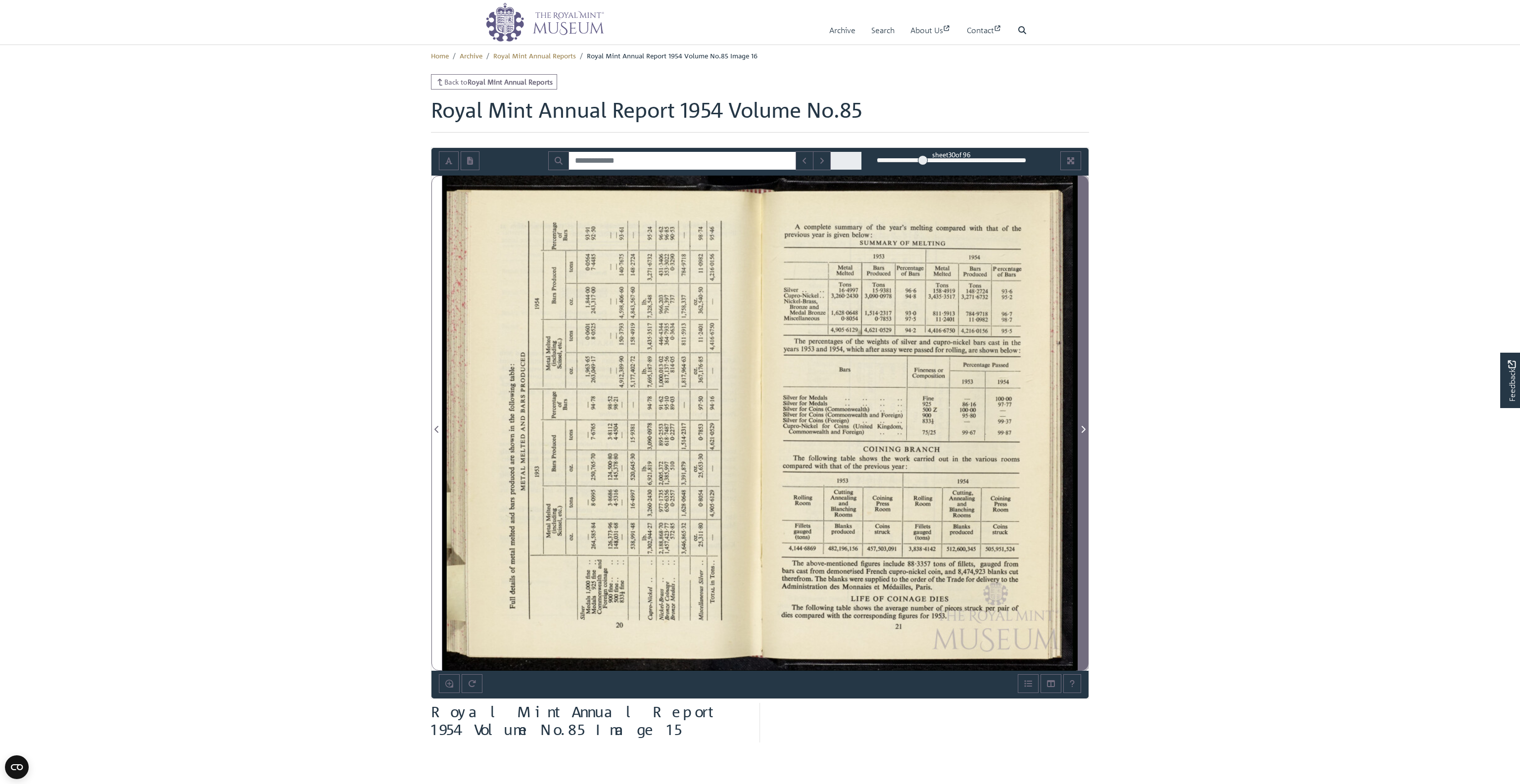
click at [1085, 432] on span "Next Page" at bounding box center [1082, 429] width 10 height 12
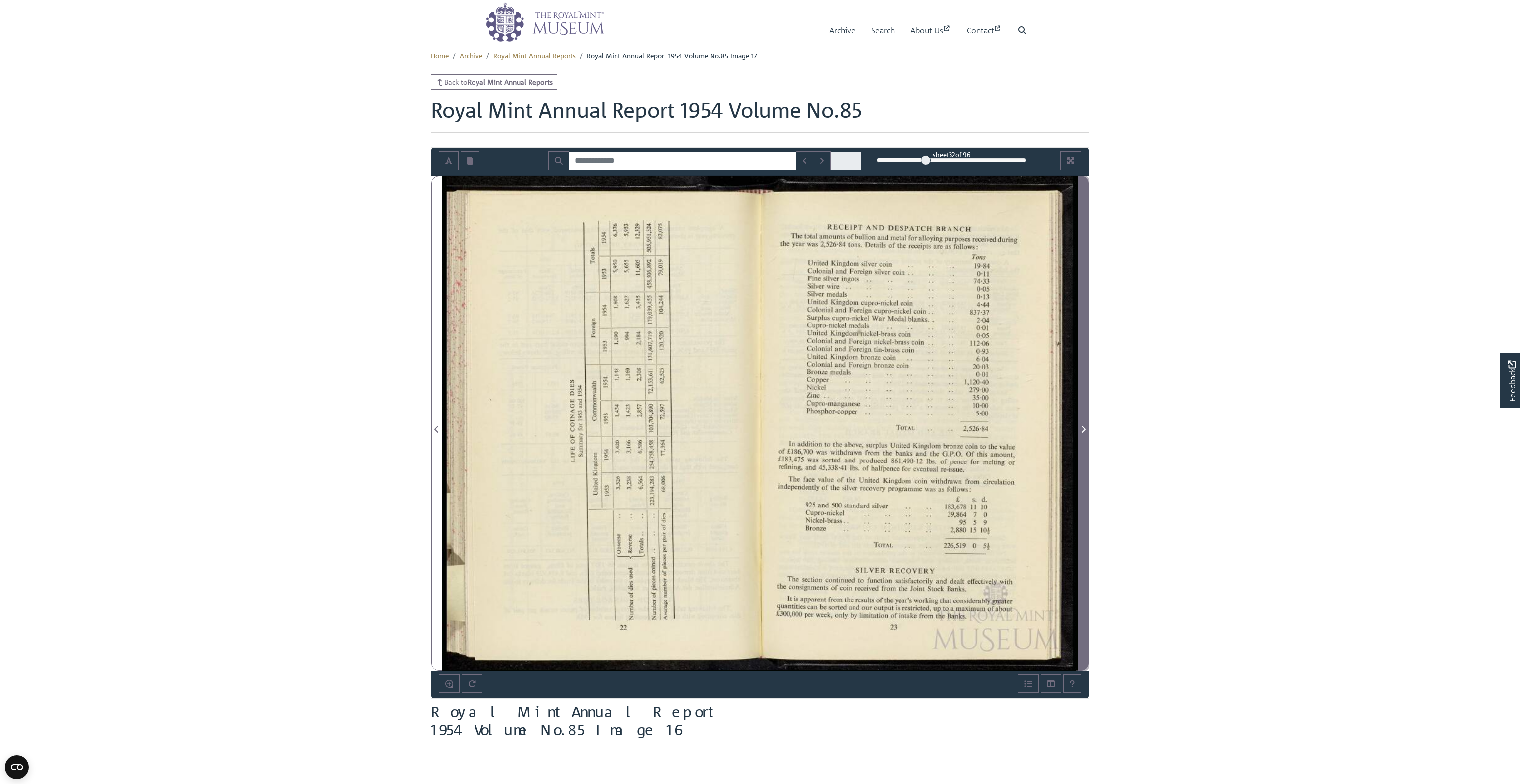
click at [1085, 432] on span "Next Page" at bounding box center [1082, 429] width 10 height 12
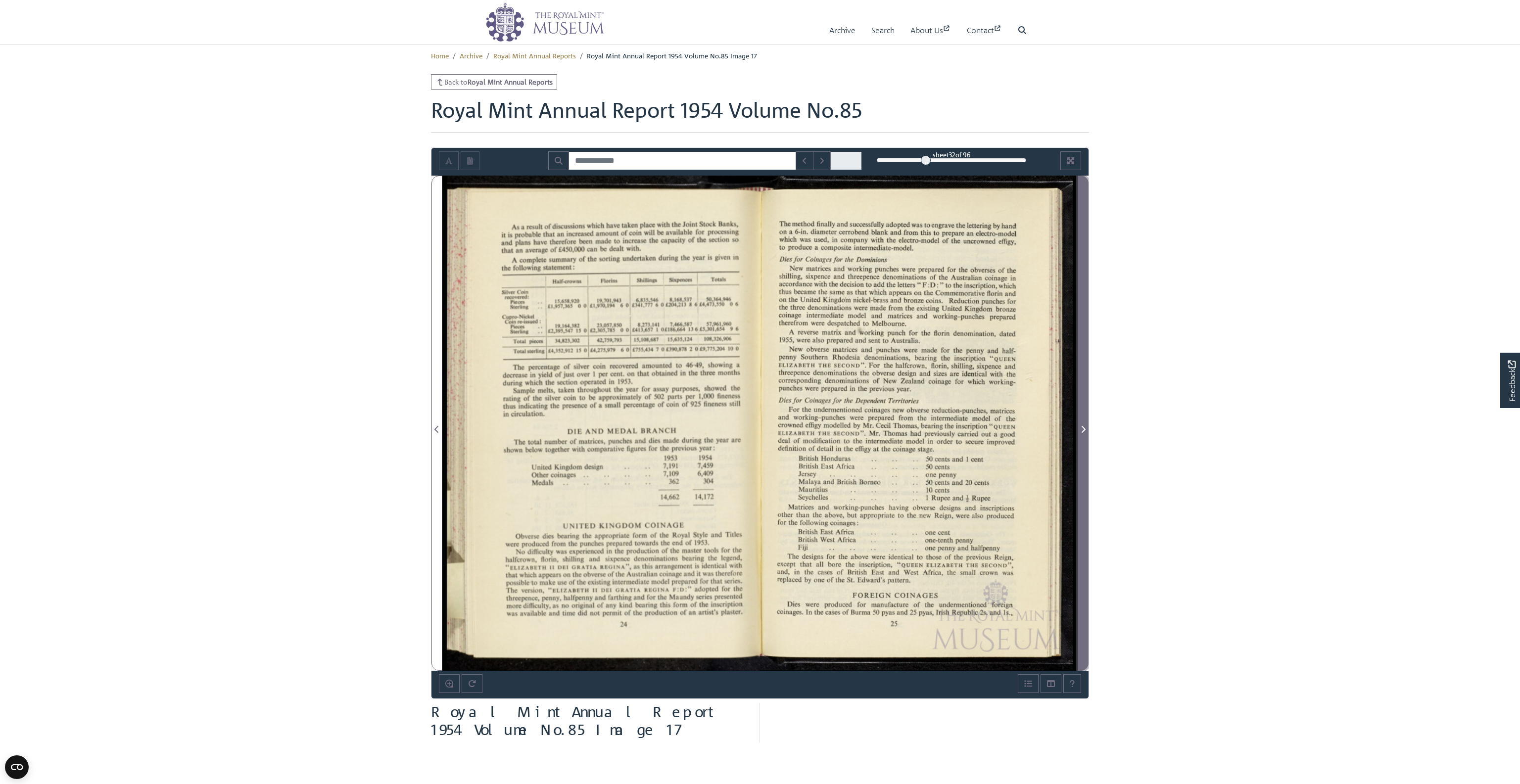
click at [1085, 432] on span "Next Page" at bounding box center [1082, 429] width 10 height 12
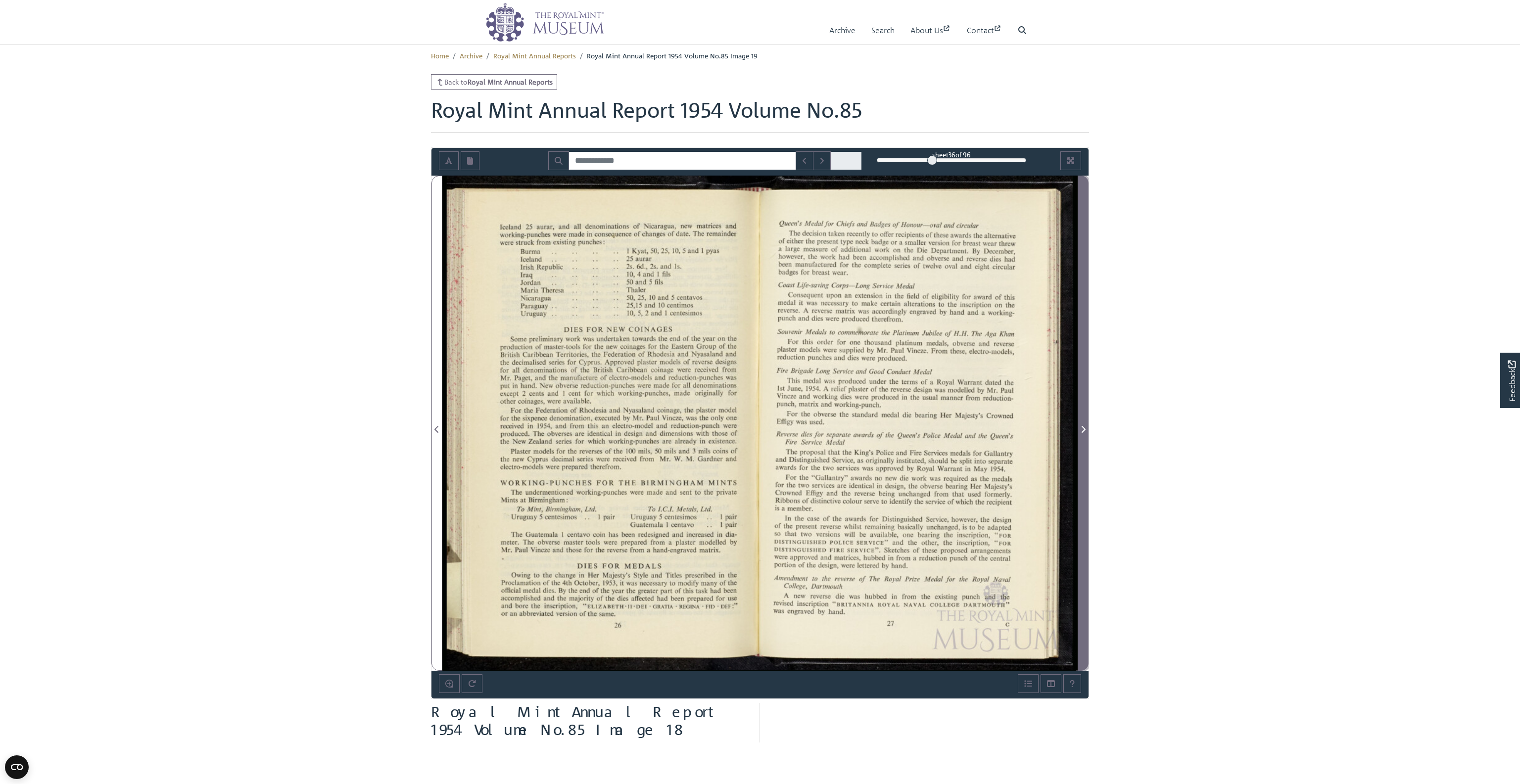
click at [1085, 432] on span "Next Page" at bounding box center [1082, 429] width 10 height 12
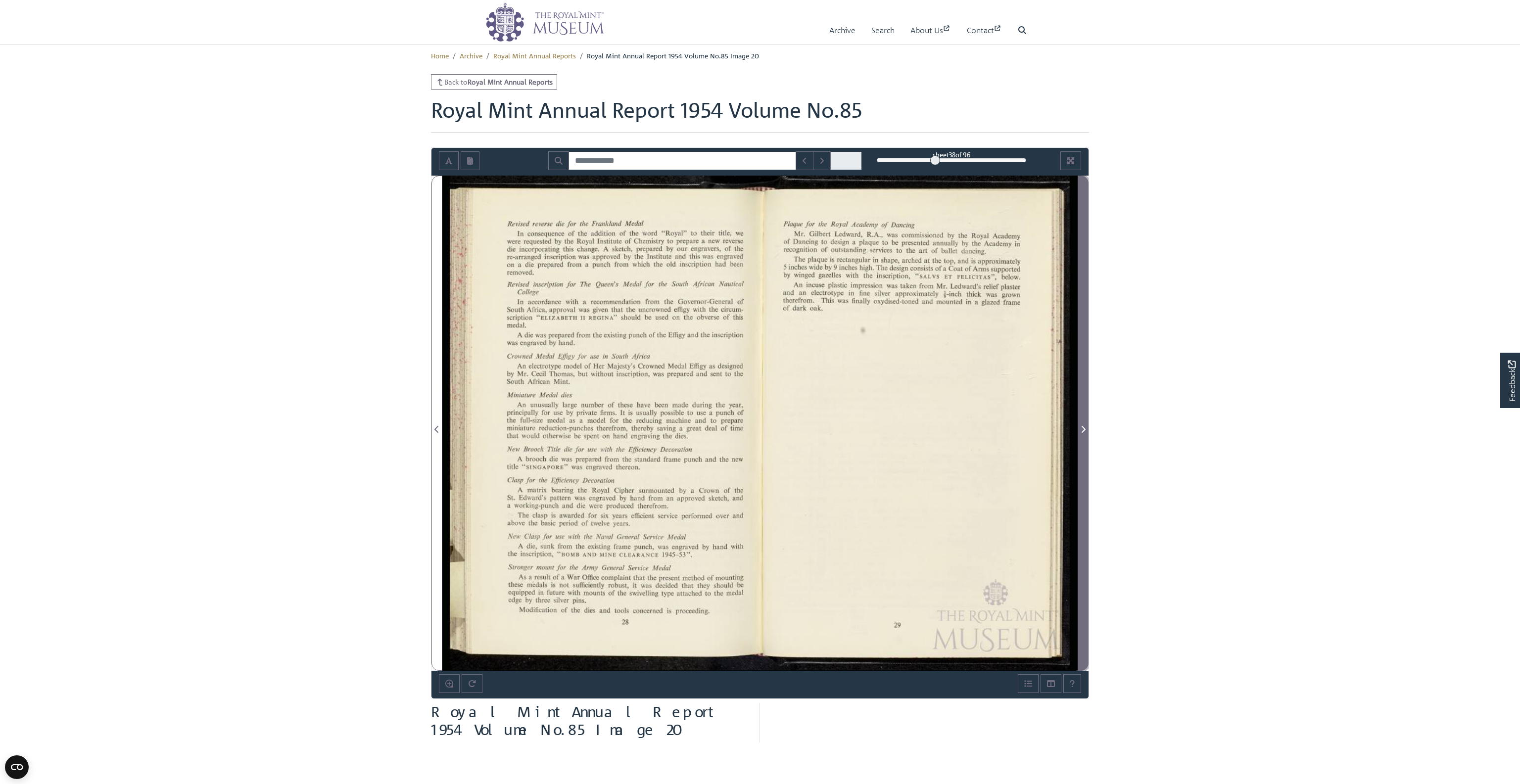
click at [1085, 432] on span "Next Page" at bounding box center [1082, 429] width 10 height 12
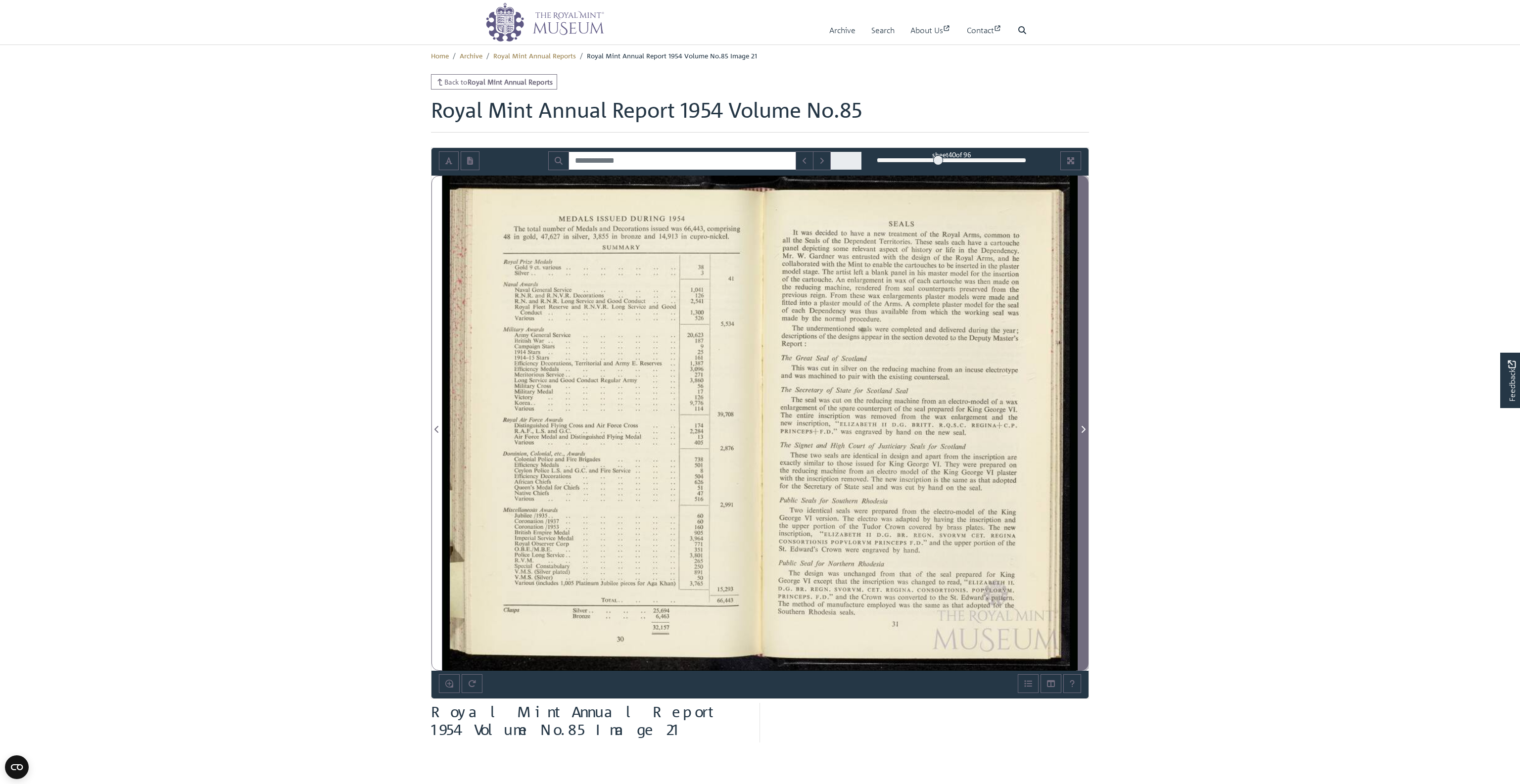
click at [1085, 432] on span "Next Page" at bounding box center [1082, 429] width 10 height 12
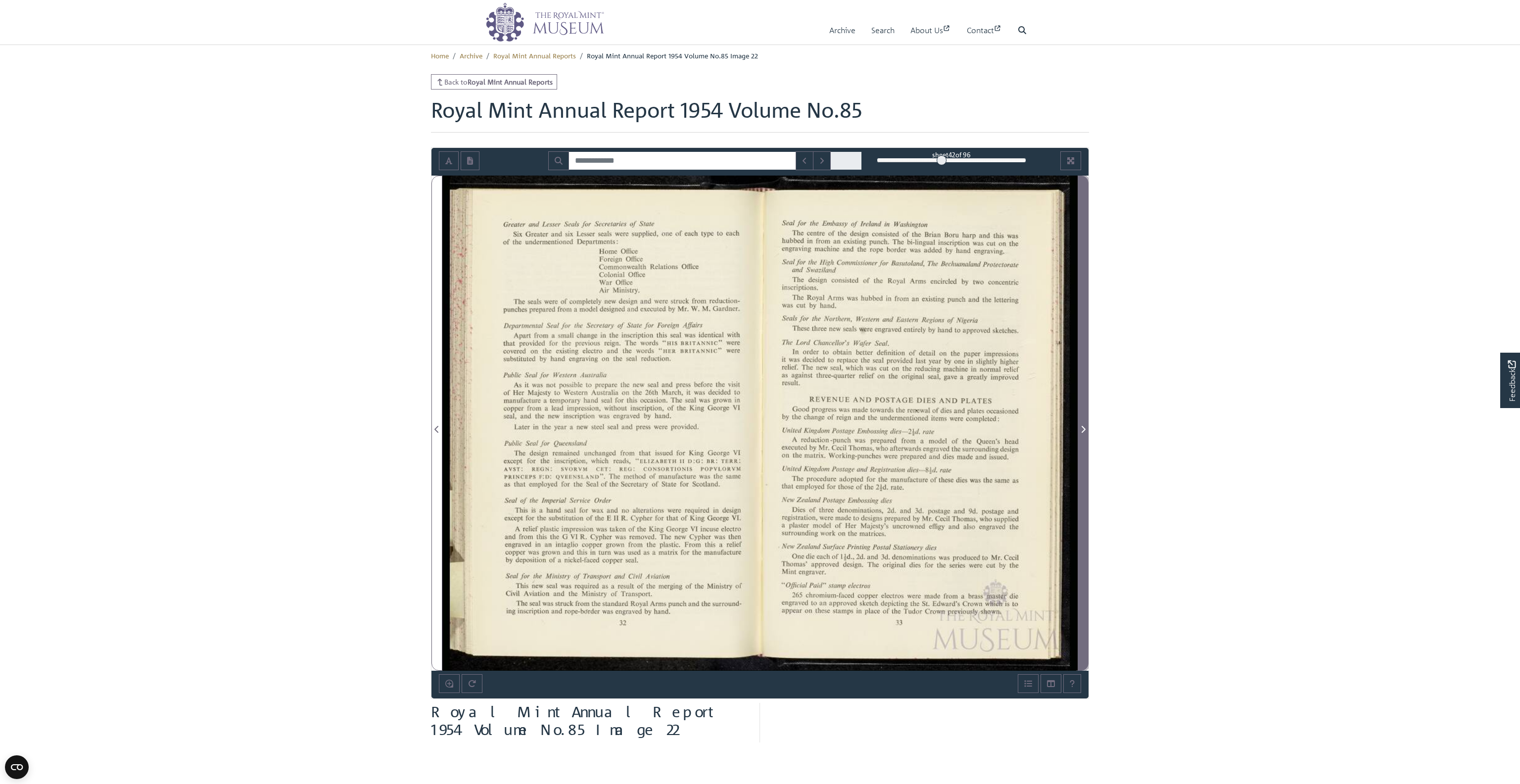
click at [1085, 432] on span "Next Page" at bounding box center [1082, 429] width 10 height 12
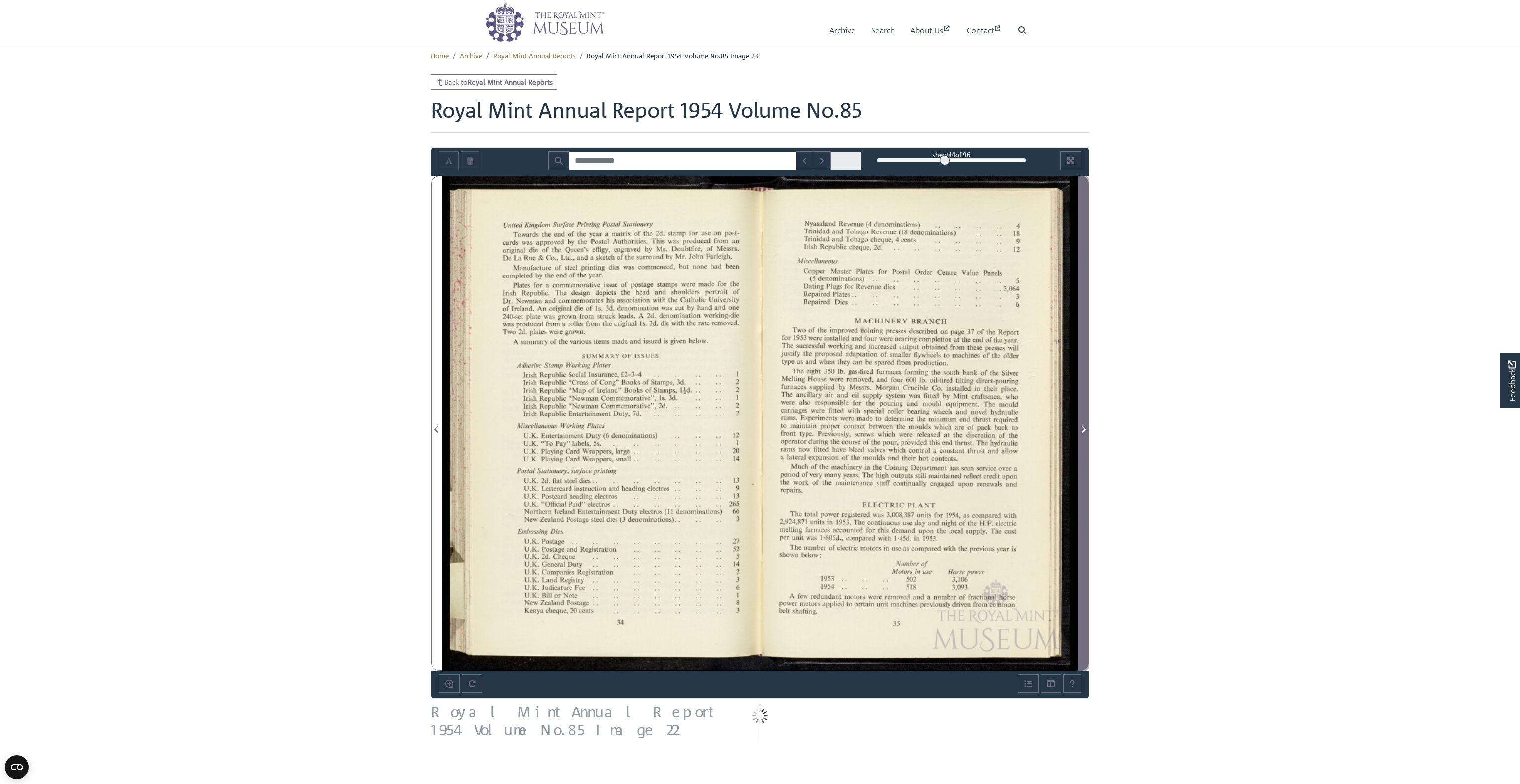
click at [1085, 432] on span "Next Page" at bounding box center [1082, 429] width 10 height 12
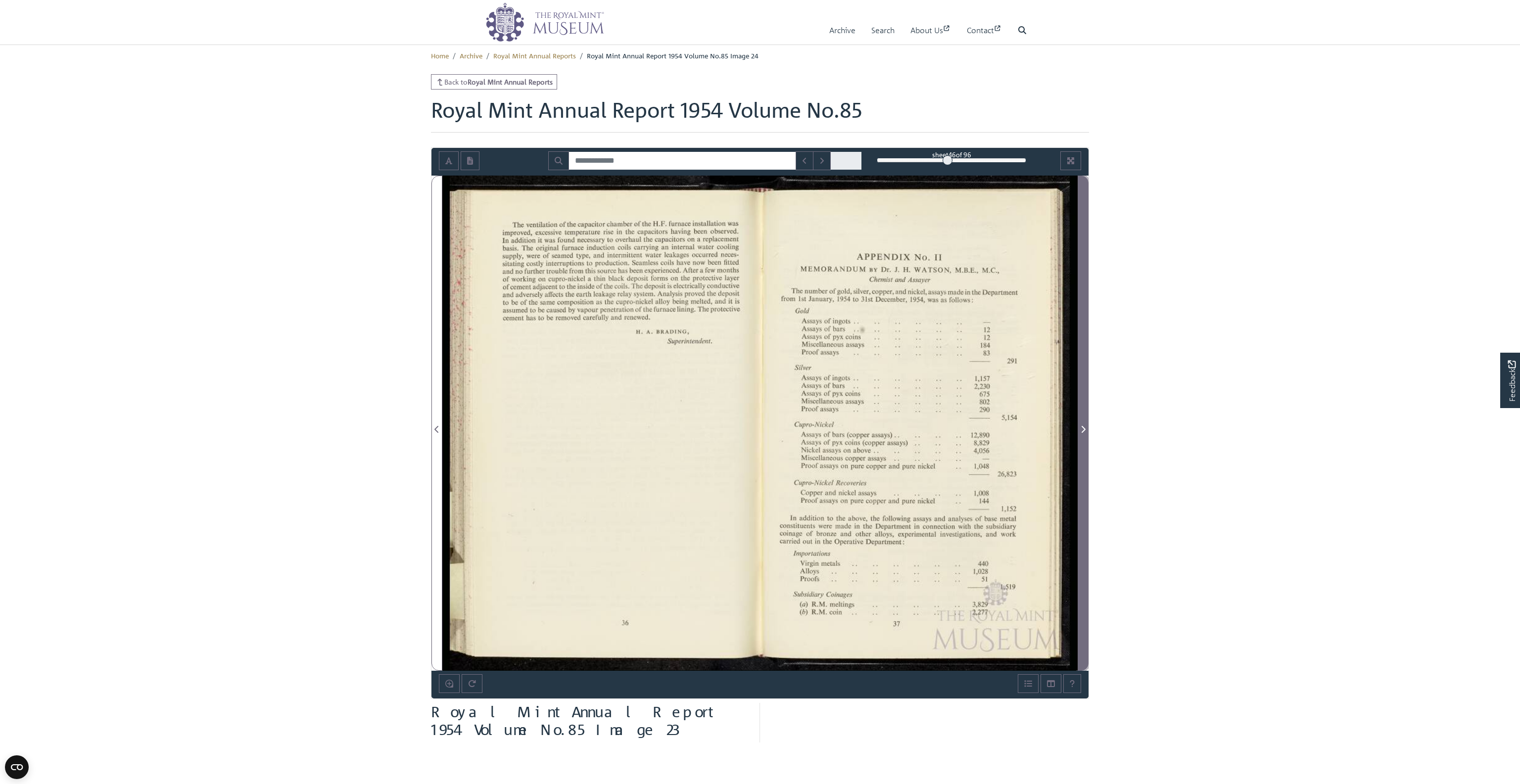
click at [1085, 432] on span "Next Page" at bounding box center [1082, 429] width 10 height 12
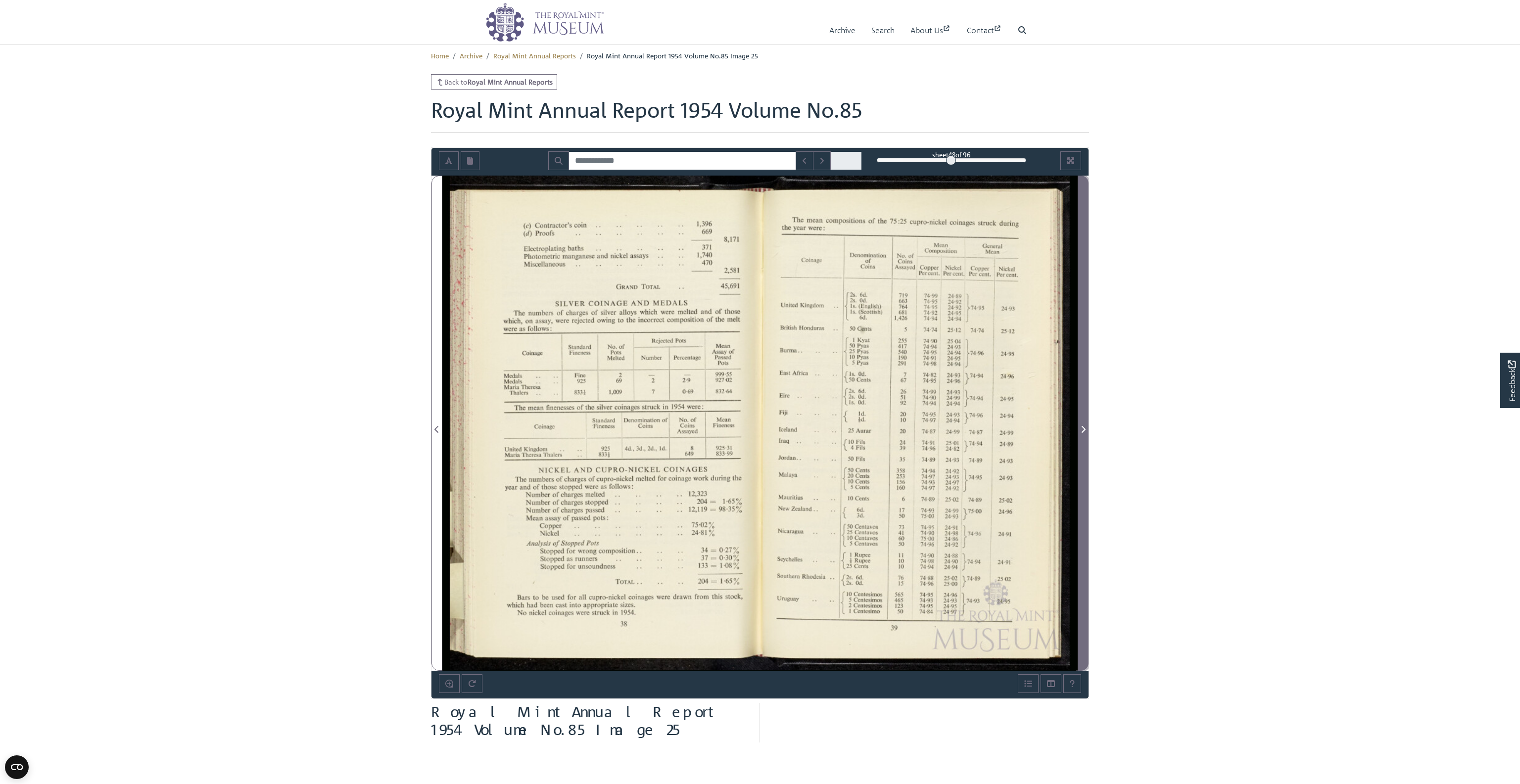
click at [1085, 432] on span "Next Page" at bounding box center [1082, 429] width 10 height 12
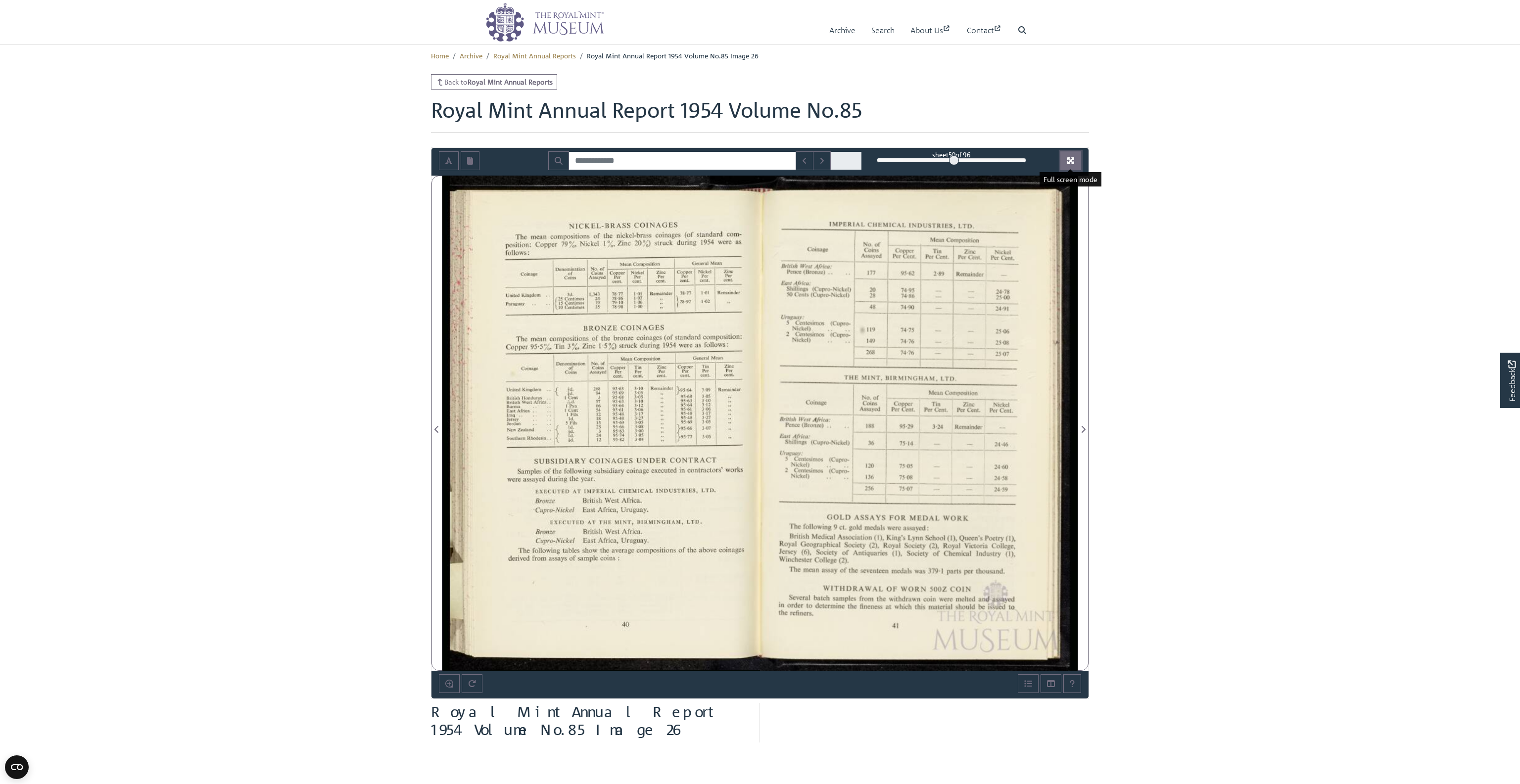
click at [1073, 162] on icon "Full screen mode" at bounding box center [1070, 160] width 7 height 7
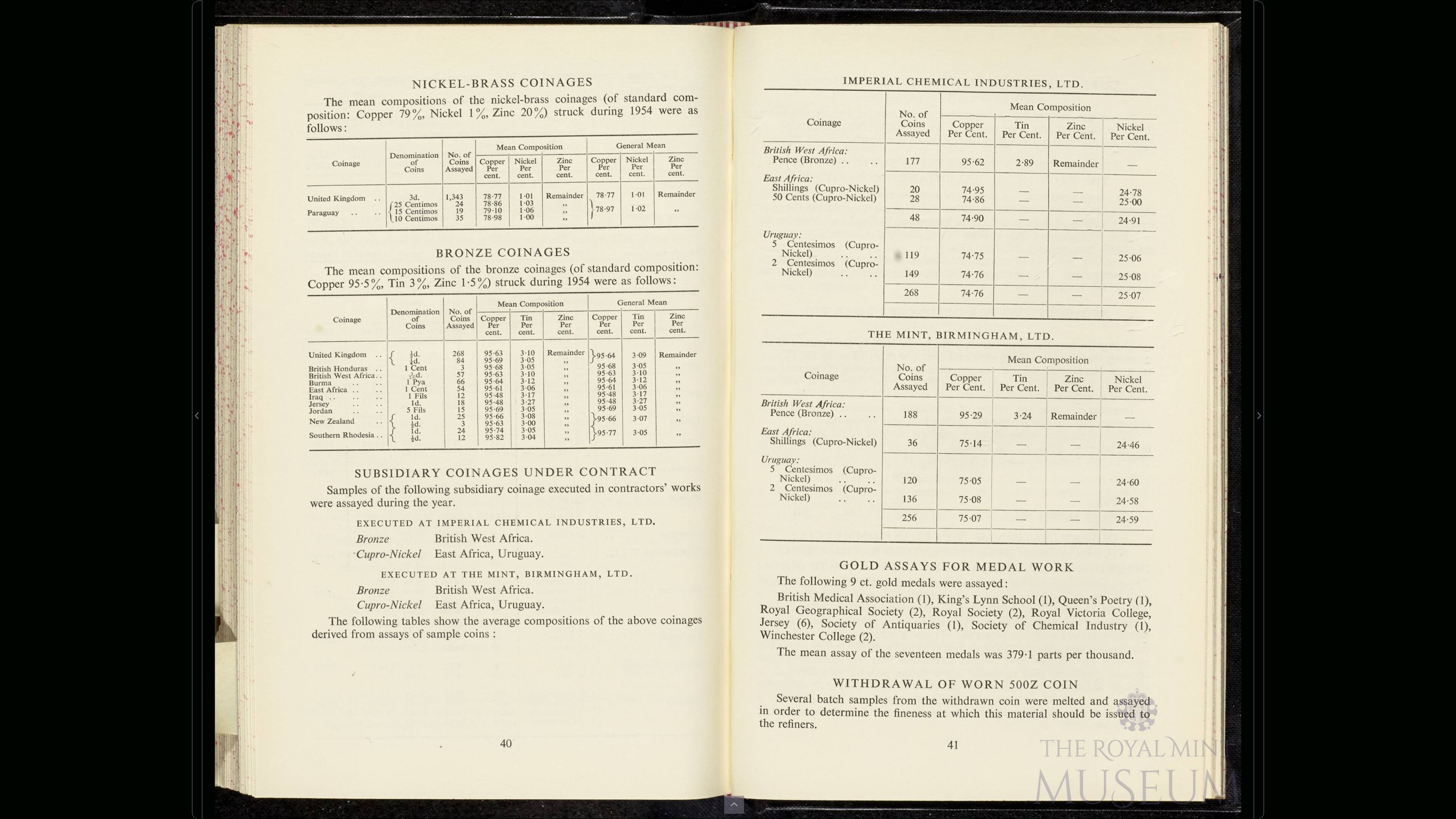
click at [1132, 174] on div at bounding box center [990, 410] width 525 height 819
click at [650, 380] on div at bounding box center [465, 410] width 525 height 819
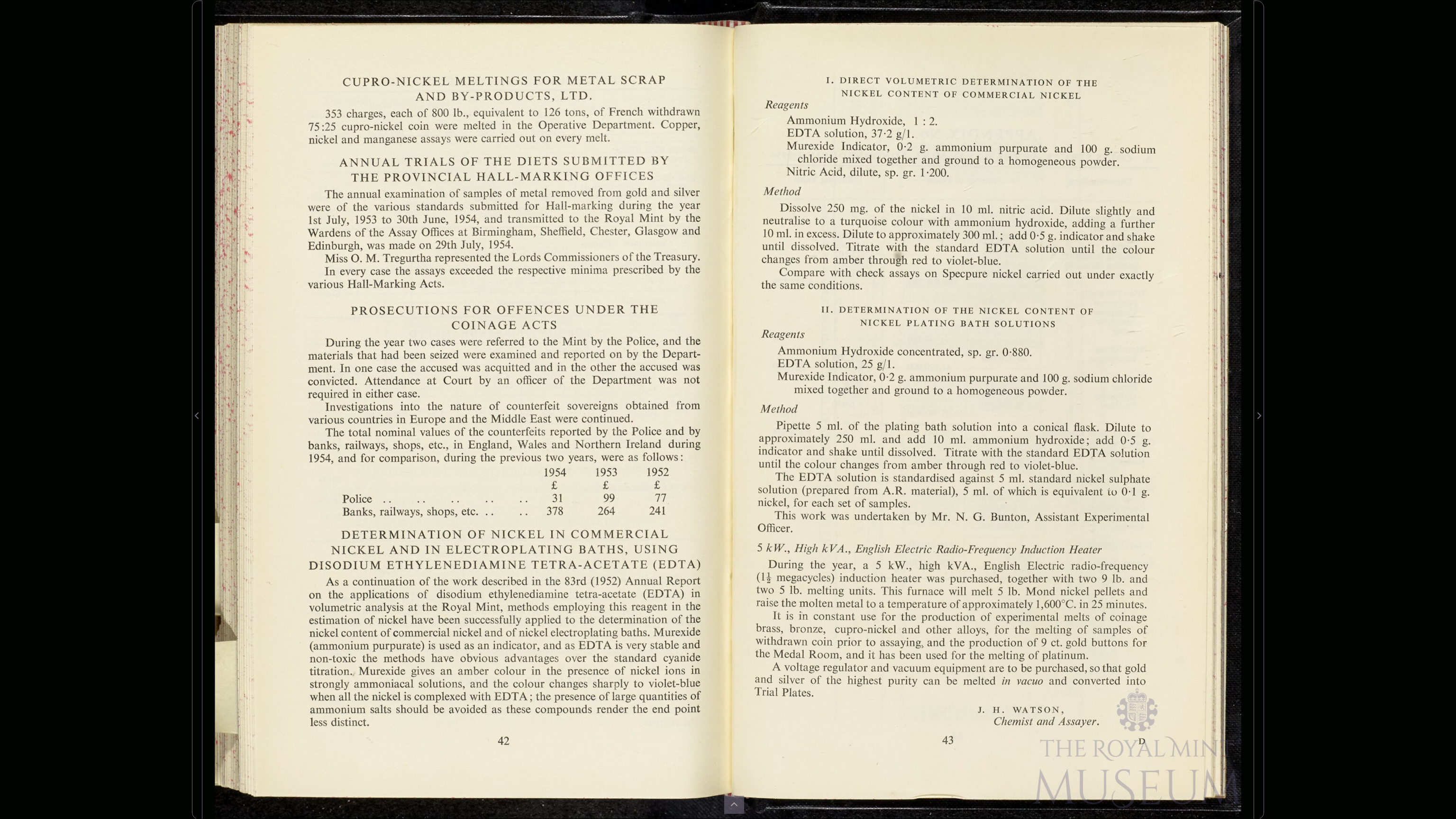
click at [912, 222] on div at bounding box center [990, 410] width 525 height 819
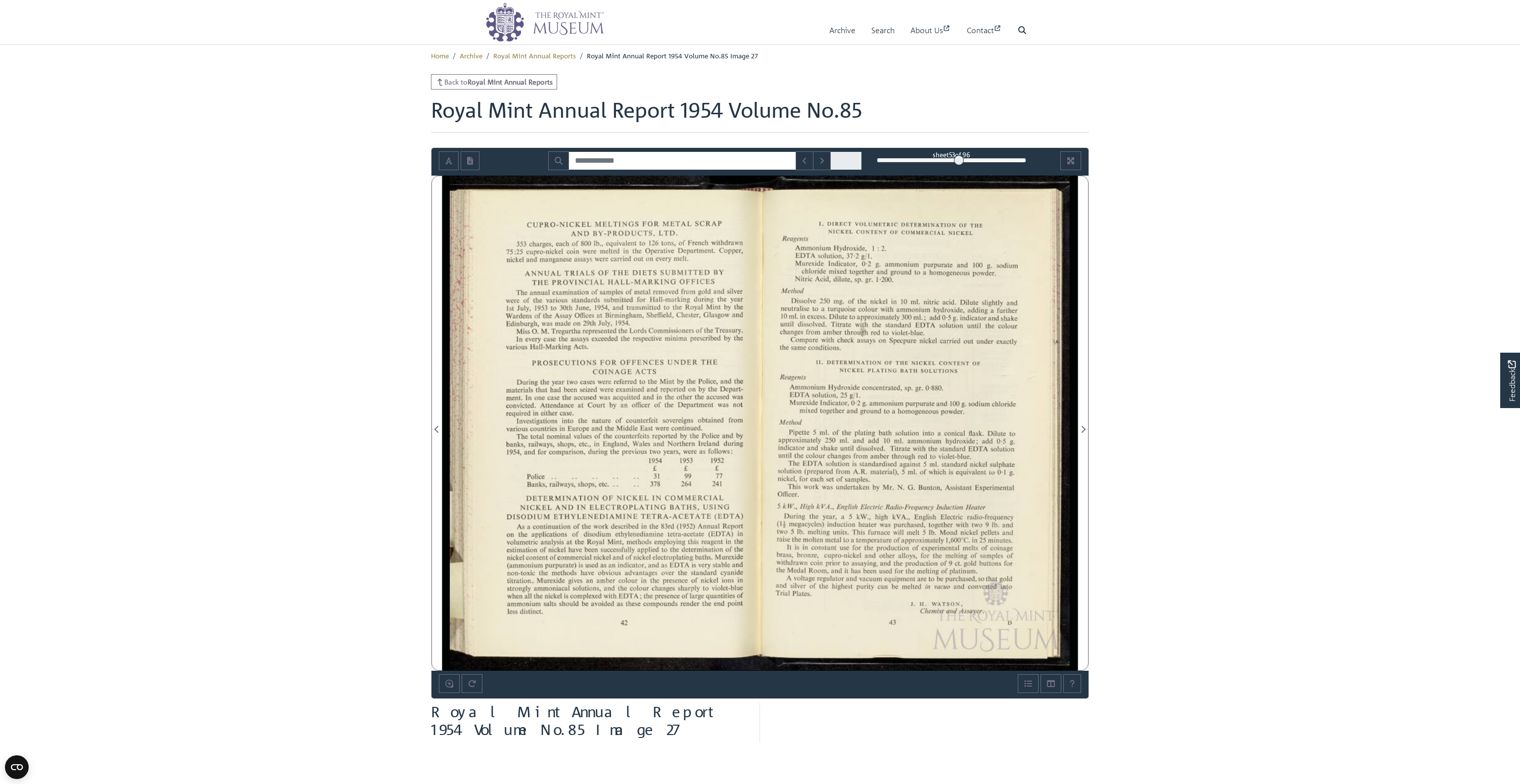
click at [1224, 307] on body "Menu Archive Search About Us Contact" at bounding box center [760, 528] width 1520 height 1056
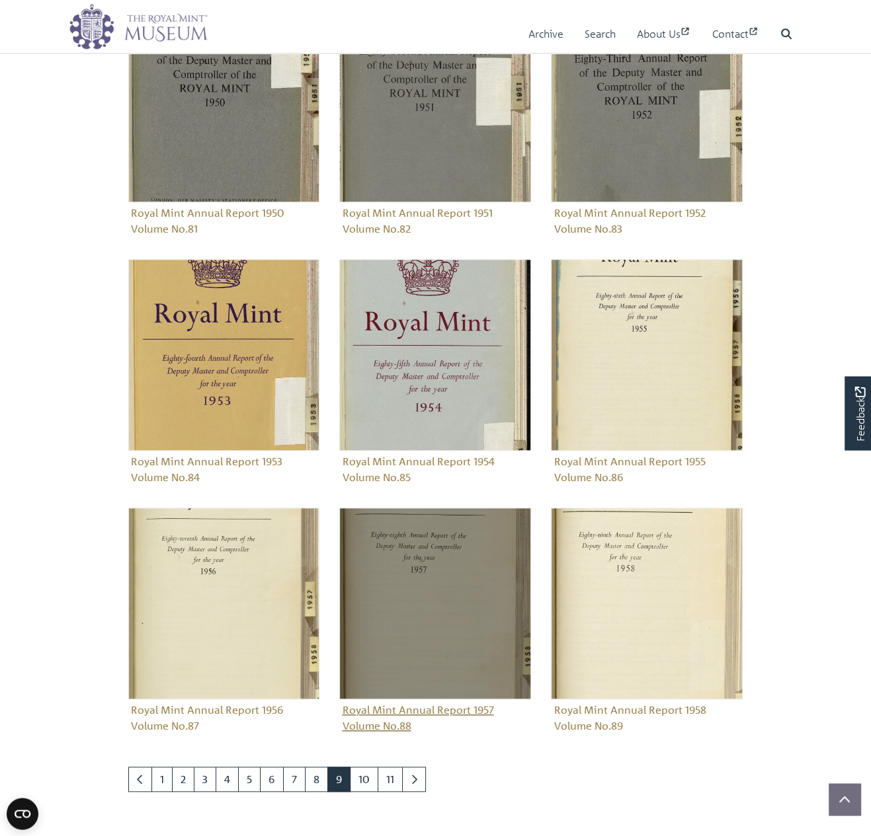
scroll to position [761, 0]
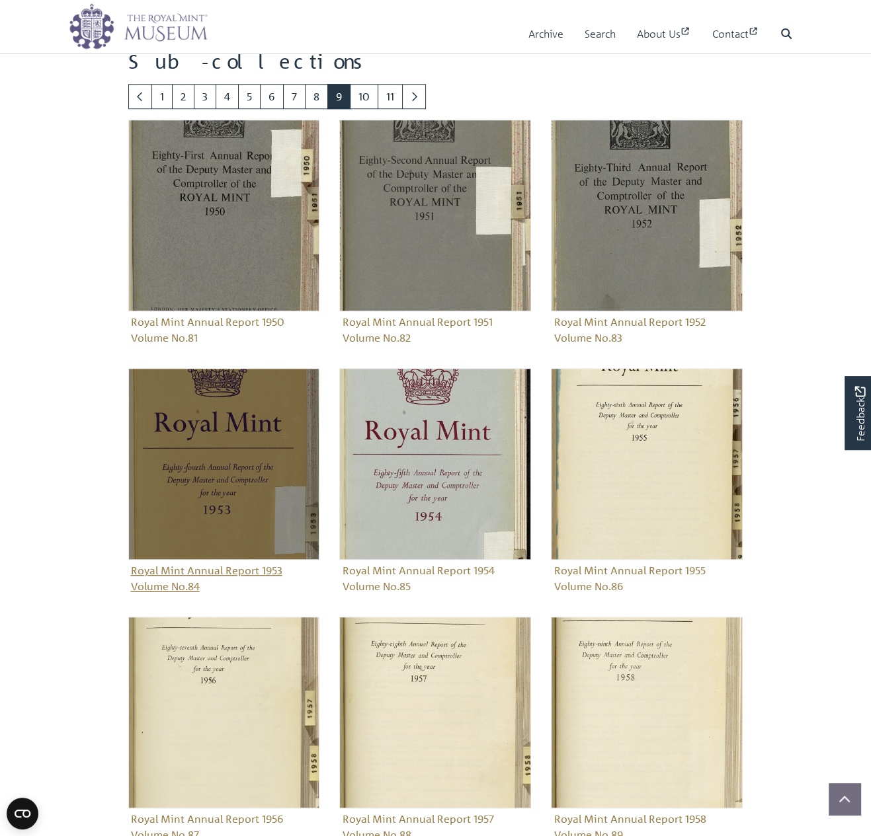
click at [241, 568] on figure "Royal Mint Annual Report 1953 Volume No.84" at bounding box center [224, 482] width 192 height 229
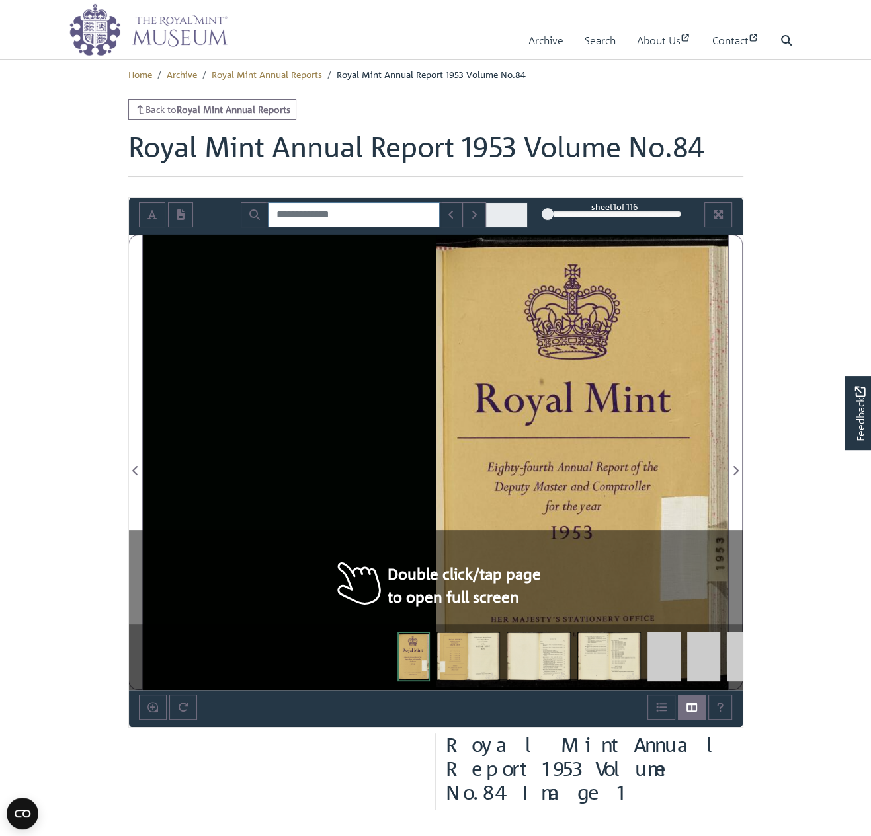
click at [348, 213] on input "Search for" at bounding box center [354, 214] width 172 height 25
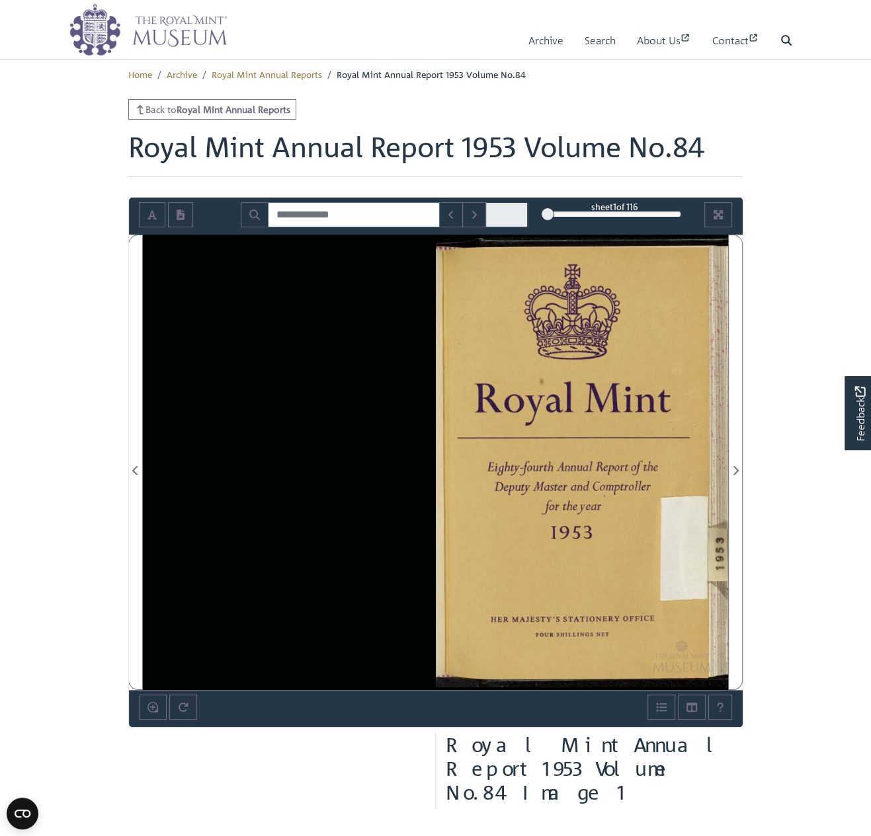
click at [356, 218] on input "Search for" at bounding box center [354, 214] width 172 height 25
type input "**********"
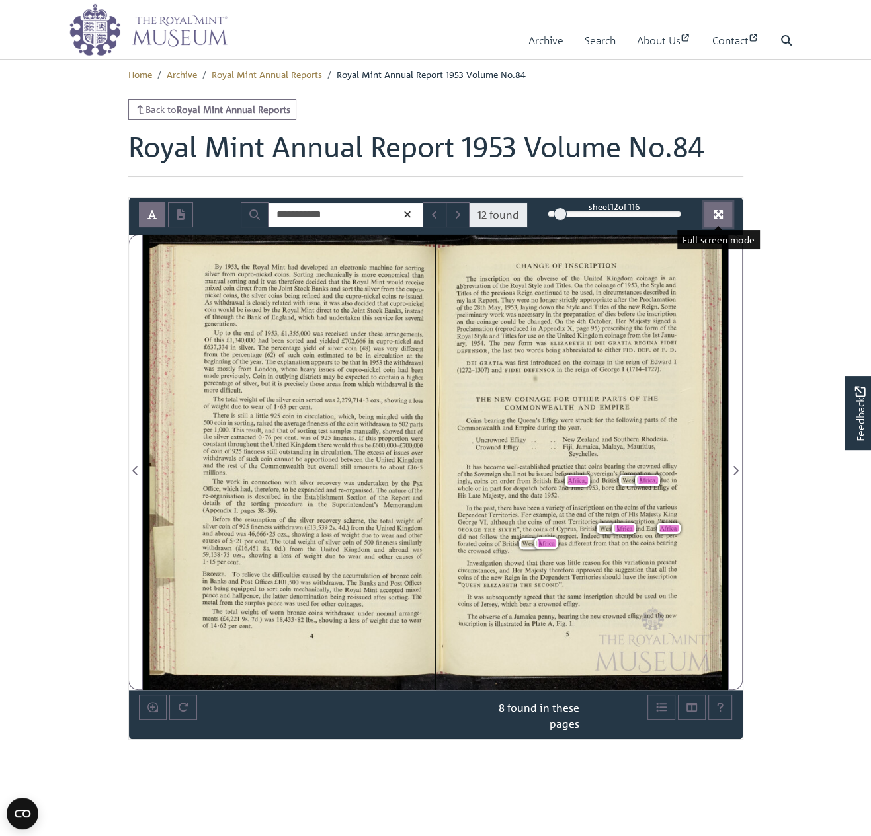
click at [721, 215] on icon "Full screen mode" at bounding box center [717, 214] width 9 height 9
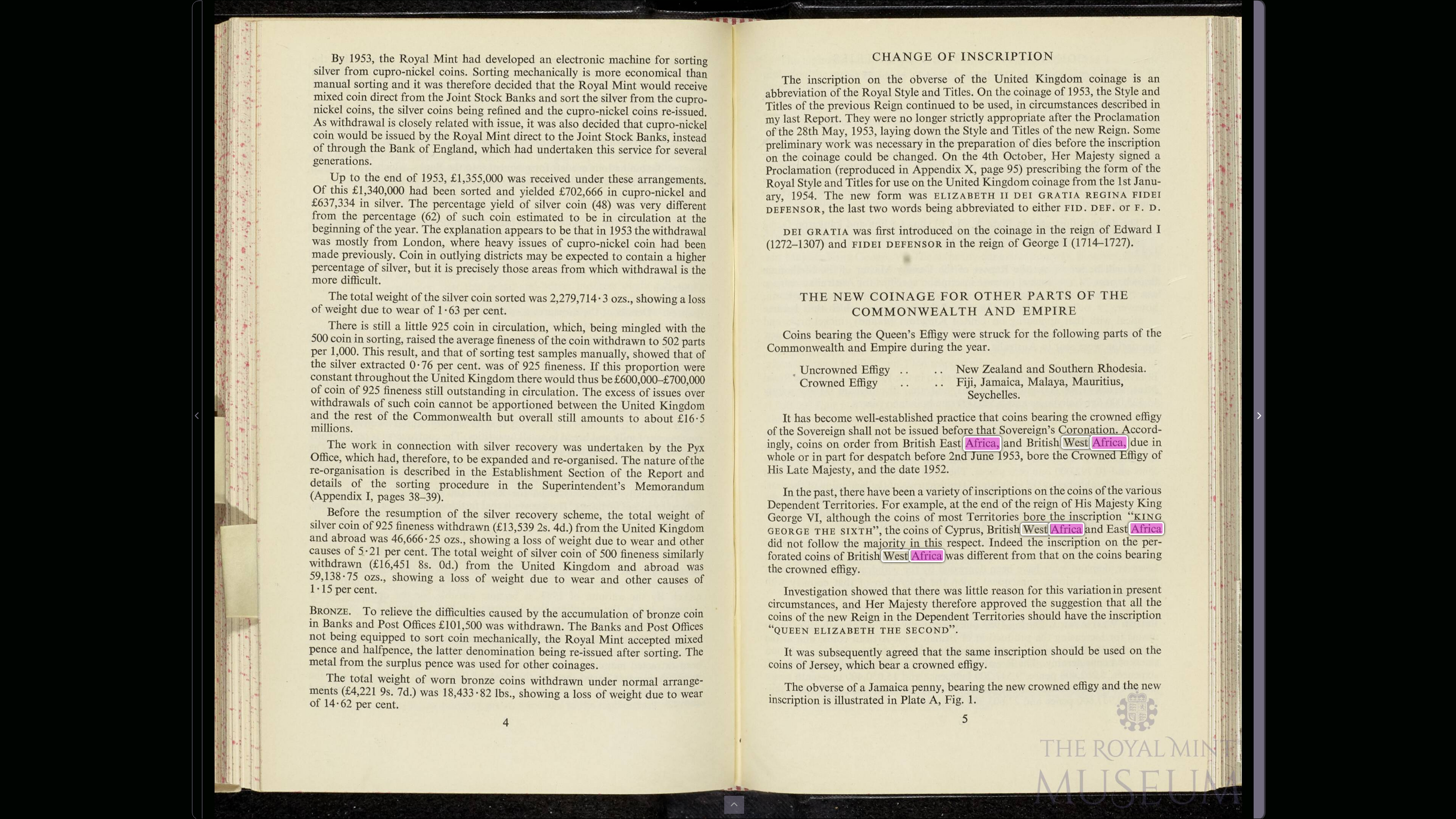
click at [624, 415] on span "Next Page" at bounding box center [1258, 416] width 9 height 11
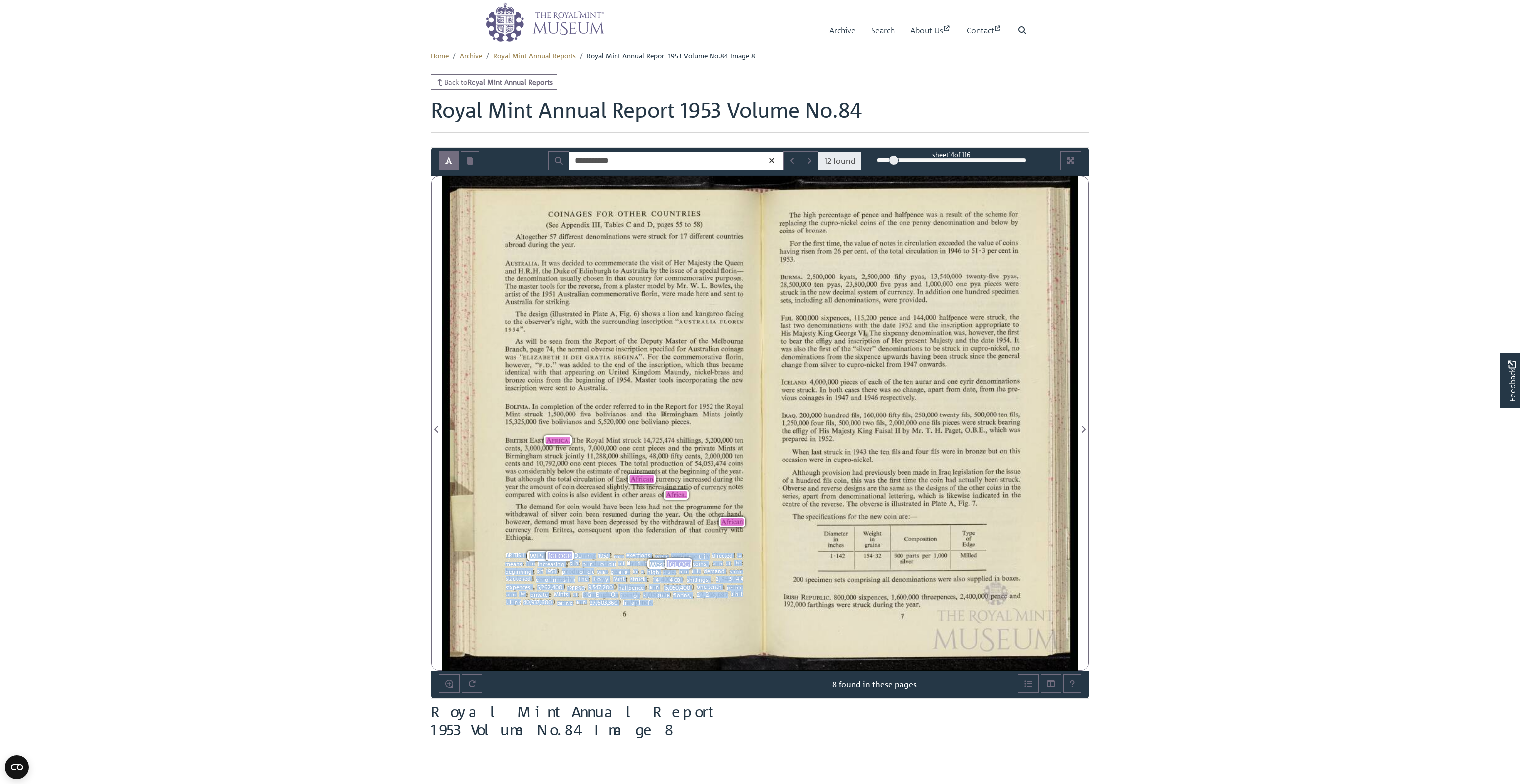
drag, startPoint x: 506, startPoint y: 554, endPoint x: 652, endPoint y: 604, distance: 154.3
click at [528, 558] on span "BRITISH" at bounding box center [517, 555] width 22 height 5
copy div "BRITISH WEST AFRICA . During 1952 our exertions were continuously directed to m…"
click at [651, 447] on body "Menu Archive Search About Us Contact" at bounding box center [760, 528] width 1520 height 1056
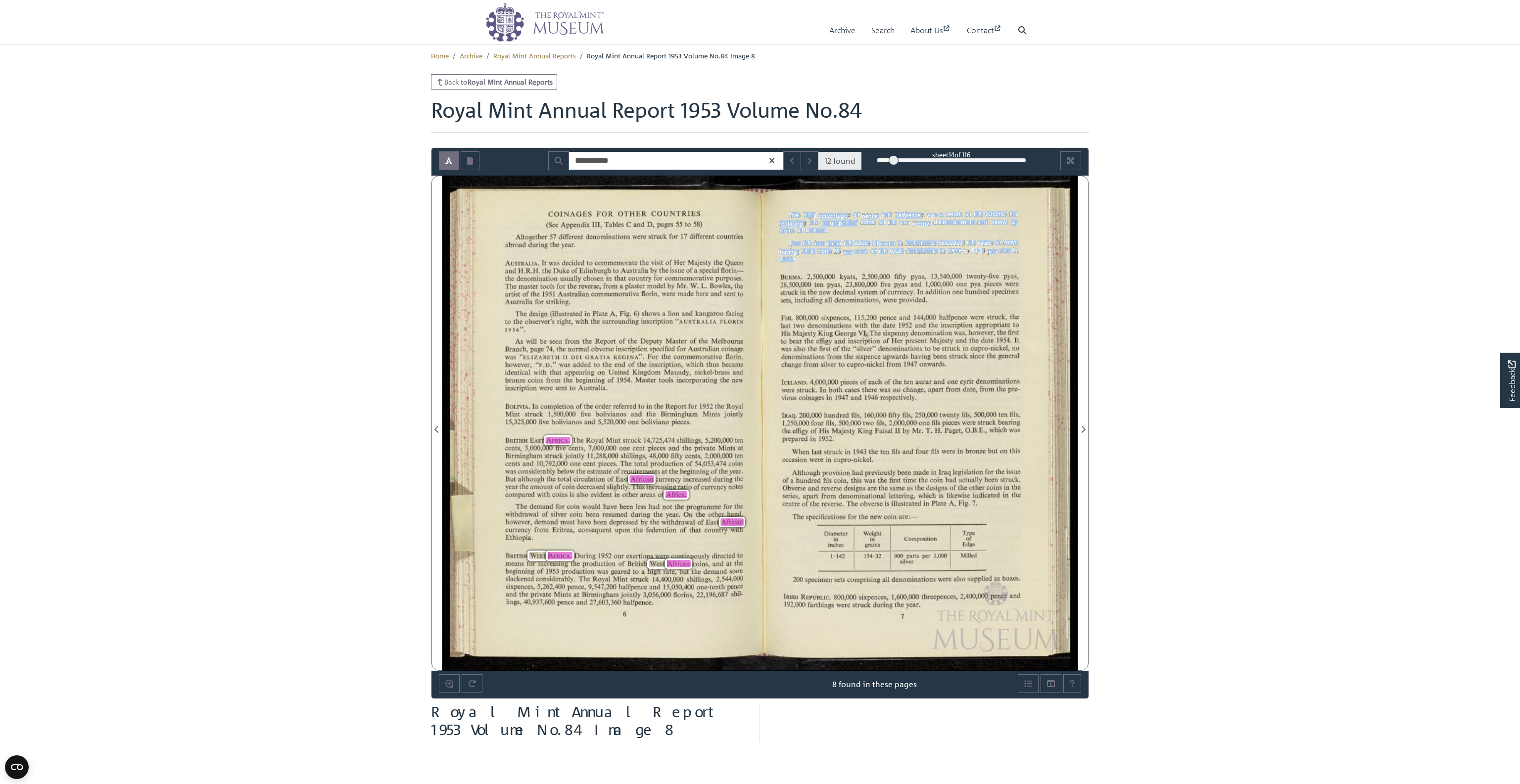
drag, startPoint x: 790, startPoint y: 214, endPoint x: 793, endPoint y: 260, distance: 46.1
click at [651, 218] on span "The" at bounding box center [794, 215] width 11 height 5
copy div "The high percentage of pence and halfpence was a result of the scheme for repla…"
click at [651, 159] on button "Next Match" at bounding box center [810, 160] width 18 height 19
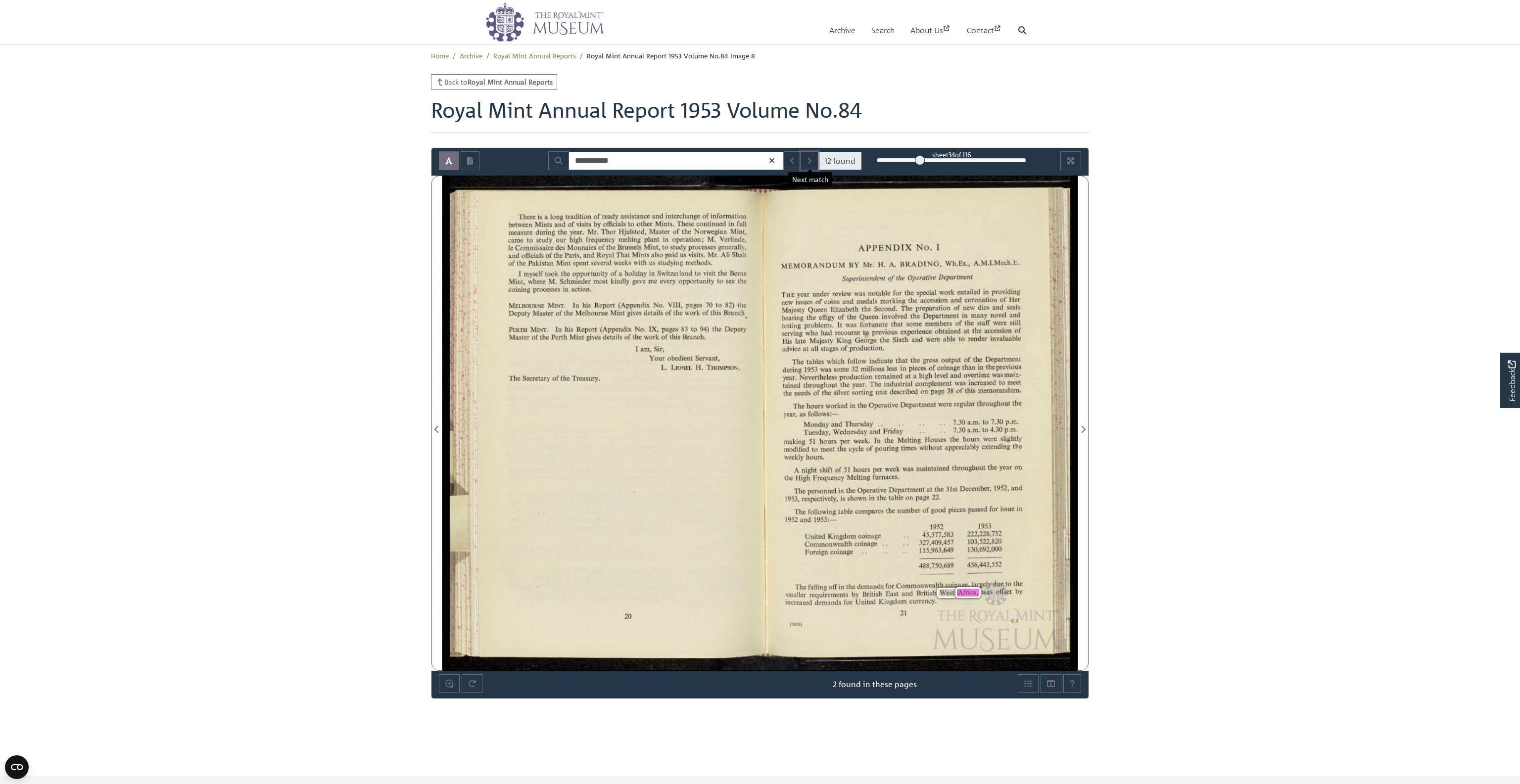
drag, startPoint x: 806, startPoint y: 159, endPoint x: 1257, endPoint y: 387, distance: 505.4
click at [651, 426] on span "Next Page" at bounding box center [1082, 429] width 10 height 12
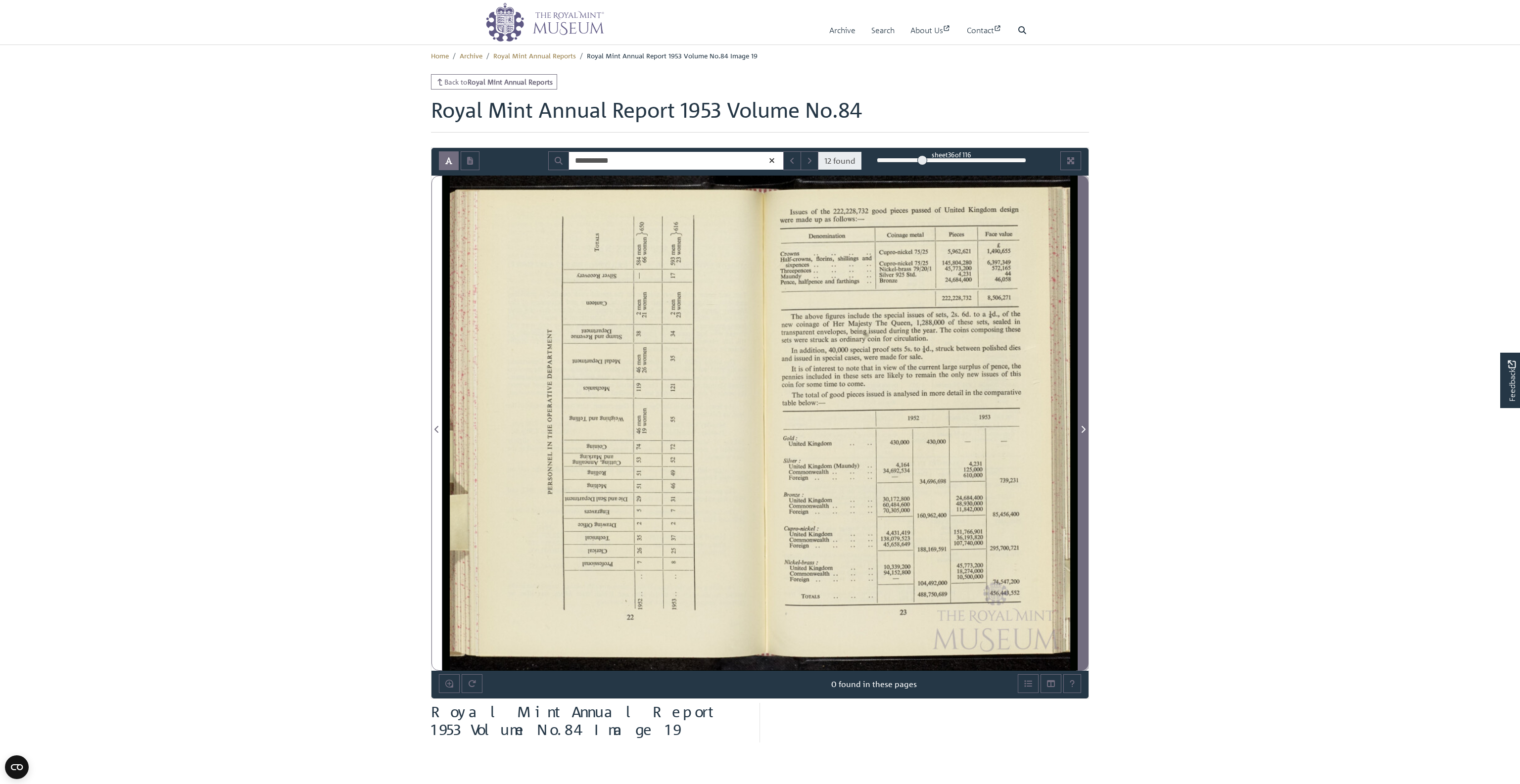
click at [651, 426] on span "Next Page" at bounding box center [1082, 429] width 10 height 12
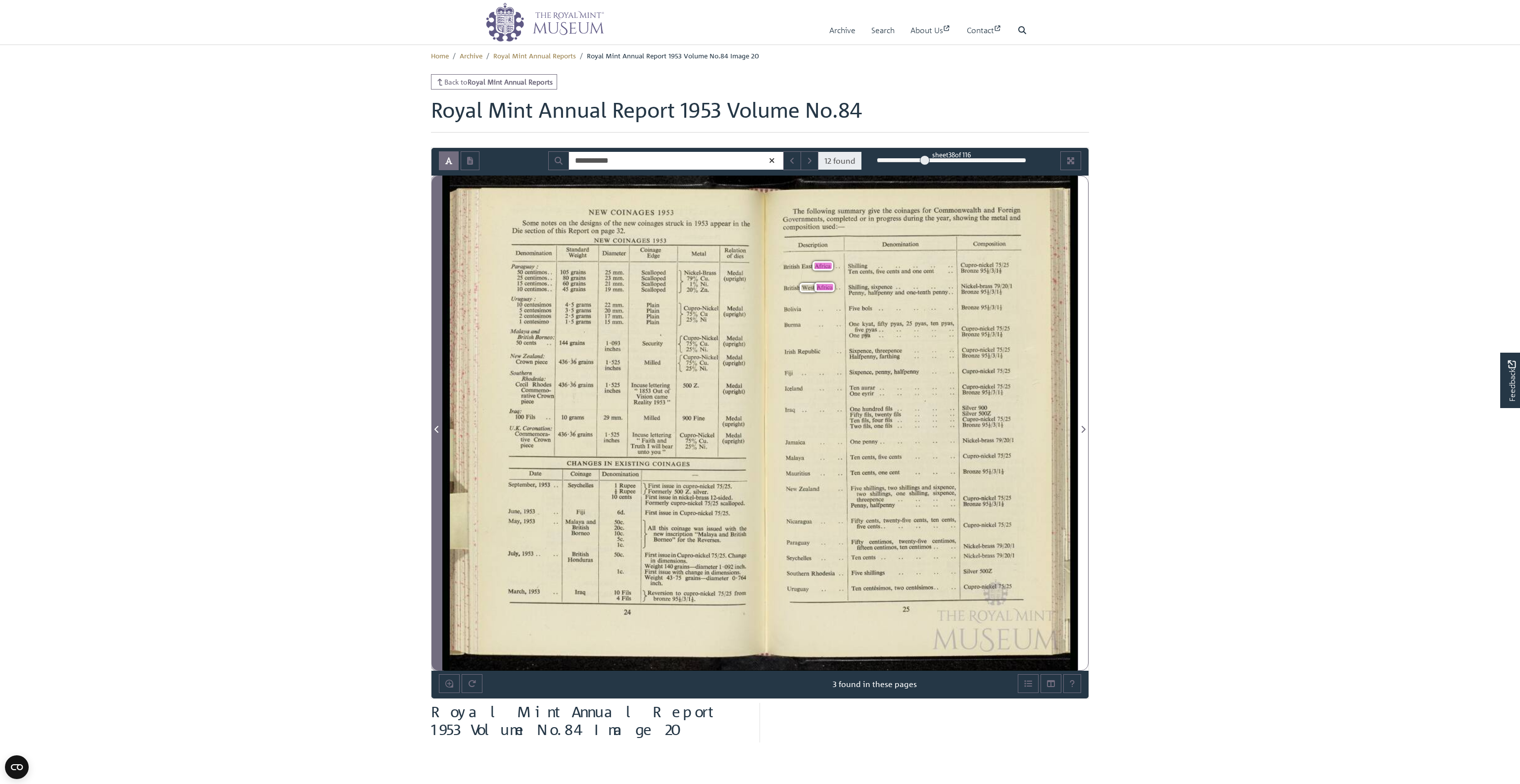
click at [437, 426] on icon "Previous Page" at bounding box center [436, 429] width 4 height 7
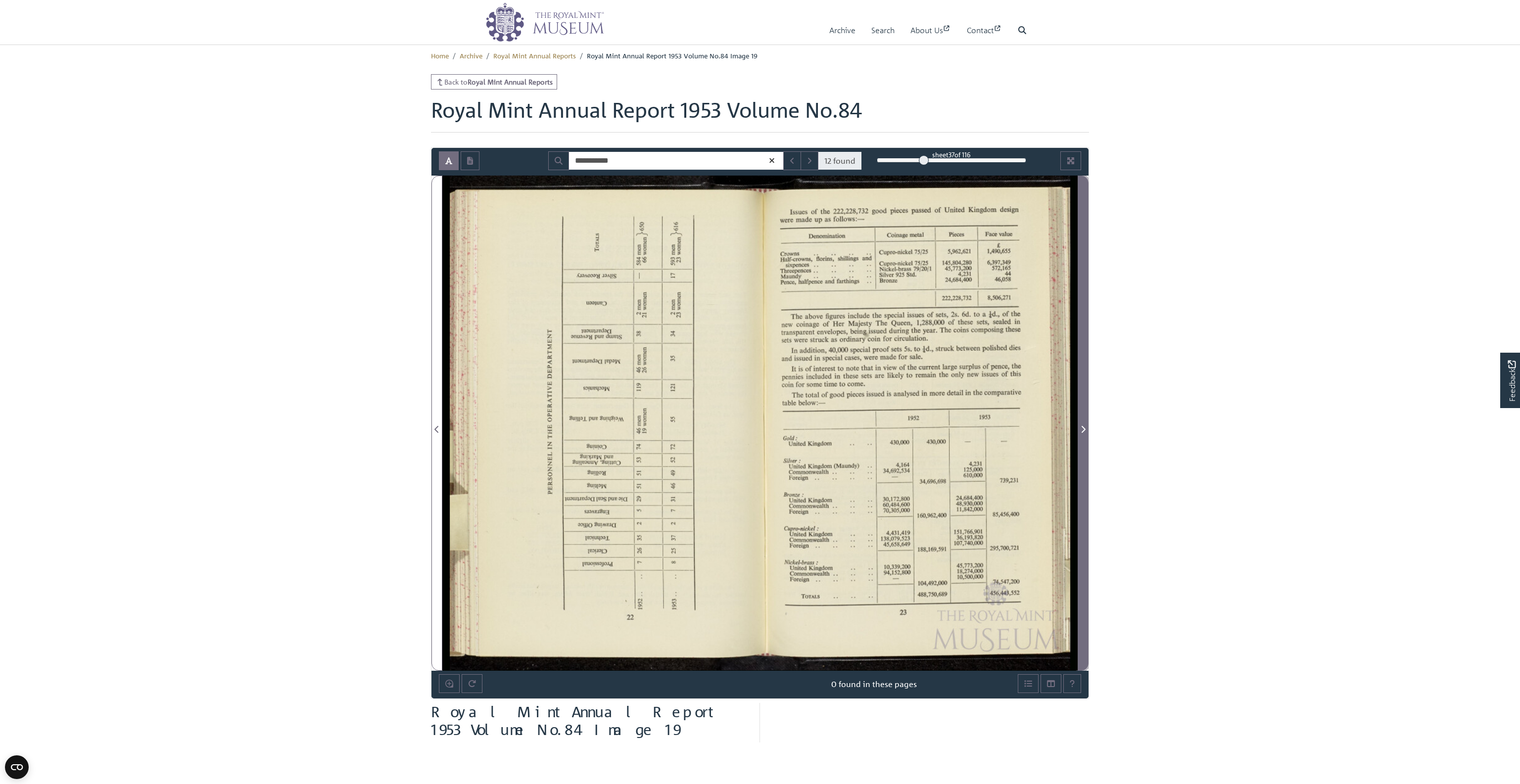
click at [651, 432] on icon "Next Page" at bounding box center [1083, 429] width 5 height 8
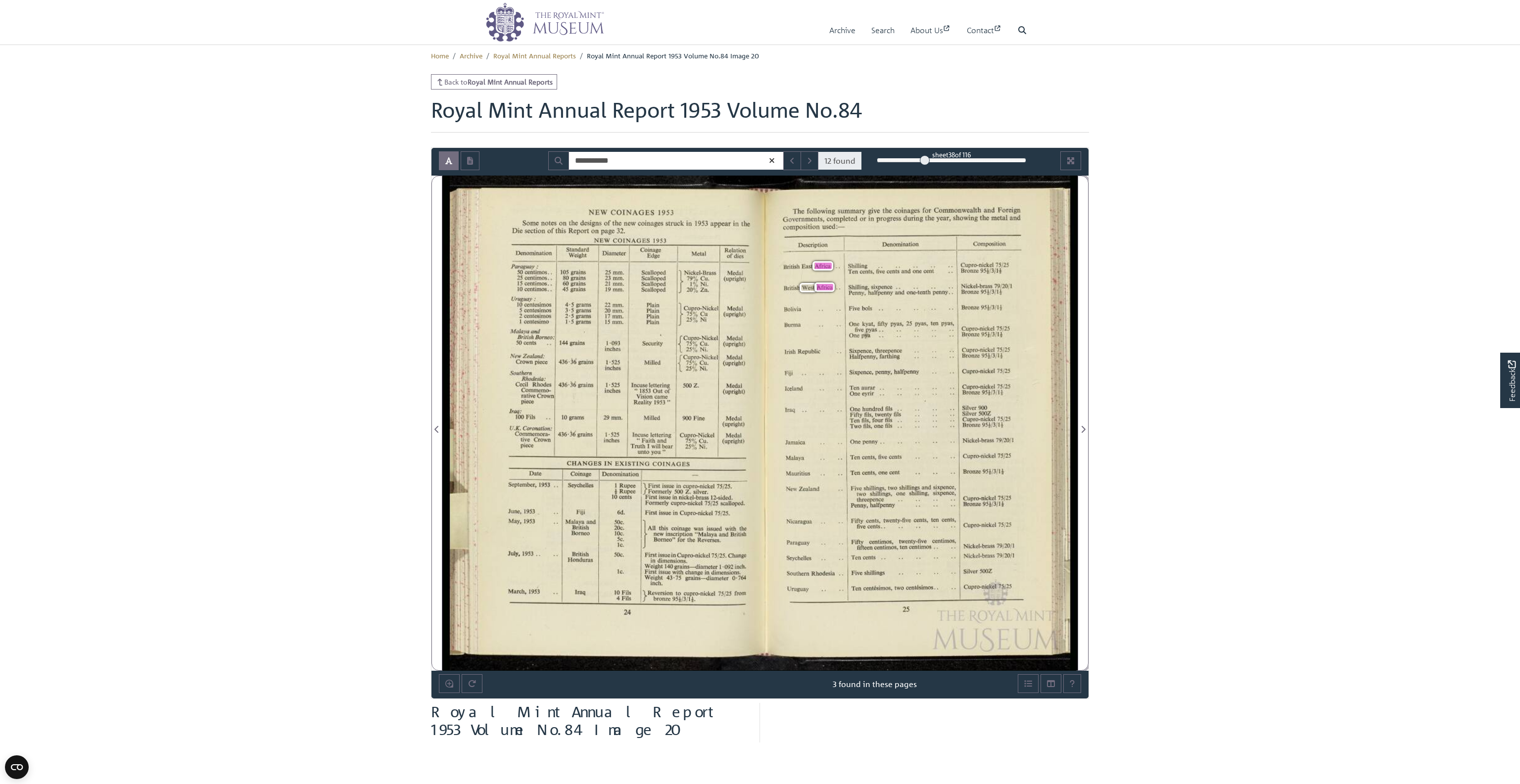
drag, startPoint x: 1084, startPoint y: 432, endPoint x: 1204, endPoint y: 444, distance: 120.6
click at [651, 345] on div "The following summary give the coinages for Commonwealth and Foreign Government…" at bounding box center [763, 423] width 628 height 495
click at [651, 427] on icon "Next Page" at bounding box center [1083, 429] width 5 height 8
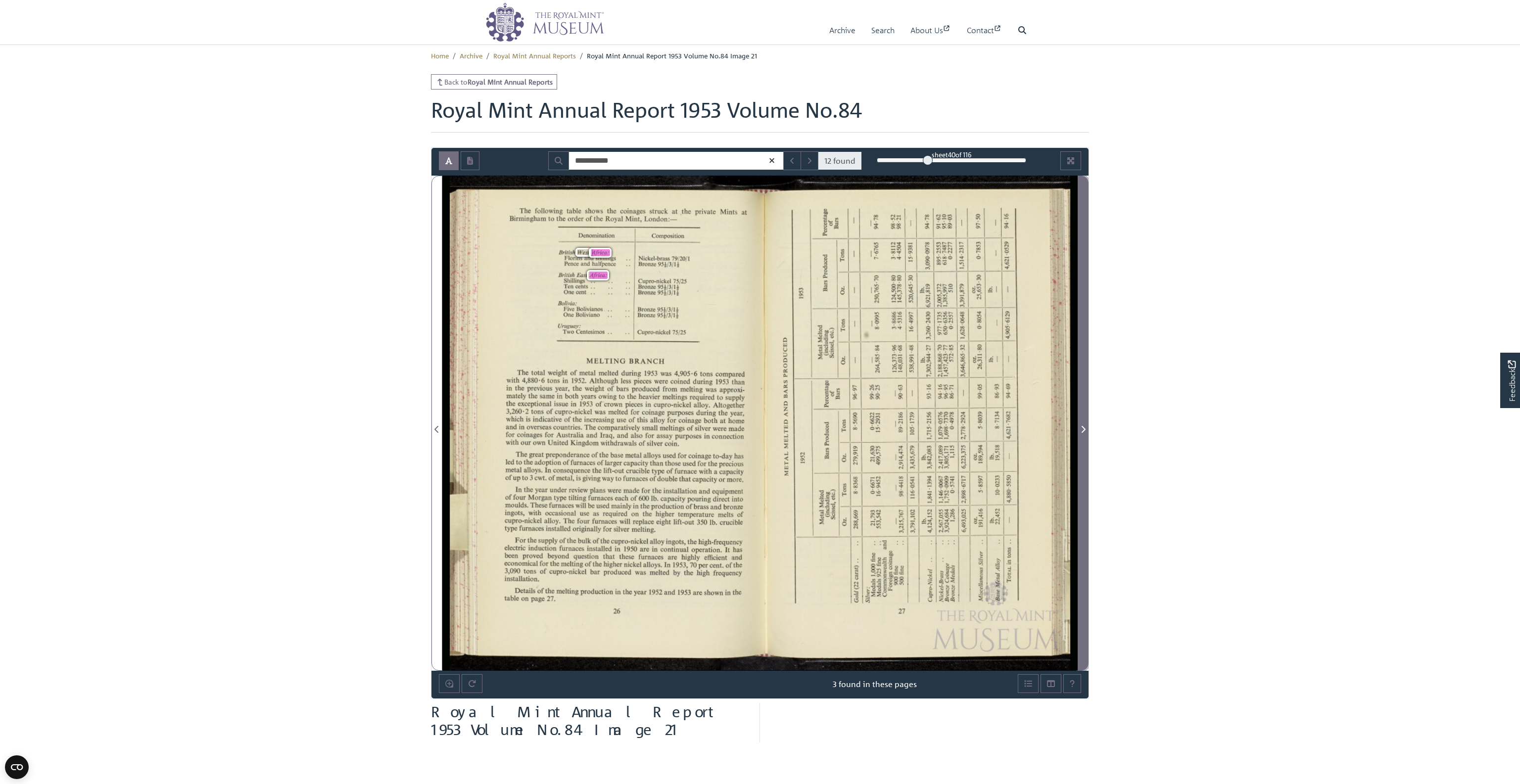
click at [651, 427] on icon "Next Page" at bounding box center [1083, 429] width 5 height 8
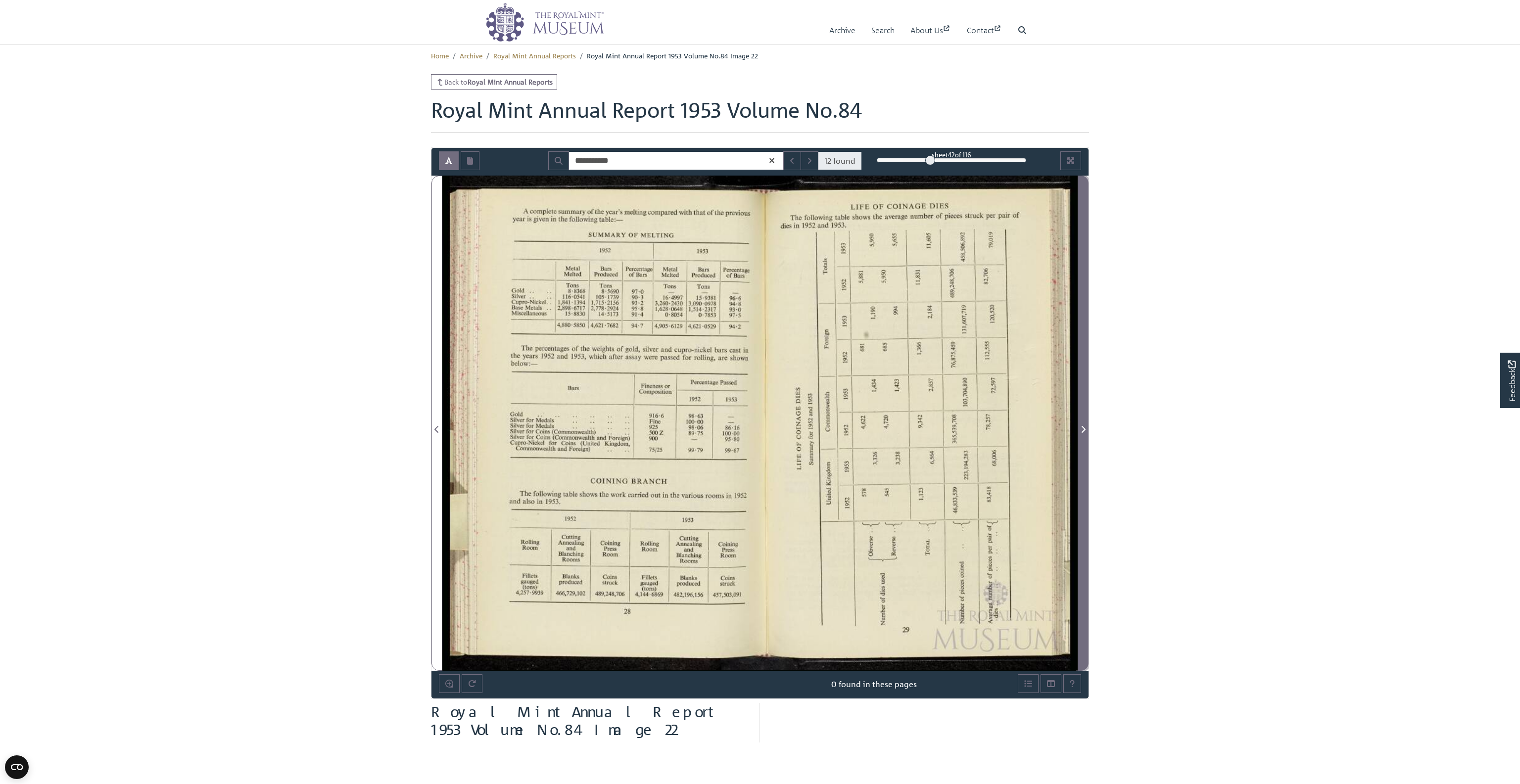
click at [651, 427] on icon "Next Page" at bounding box center [1083, 429] width 5 height 8
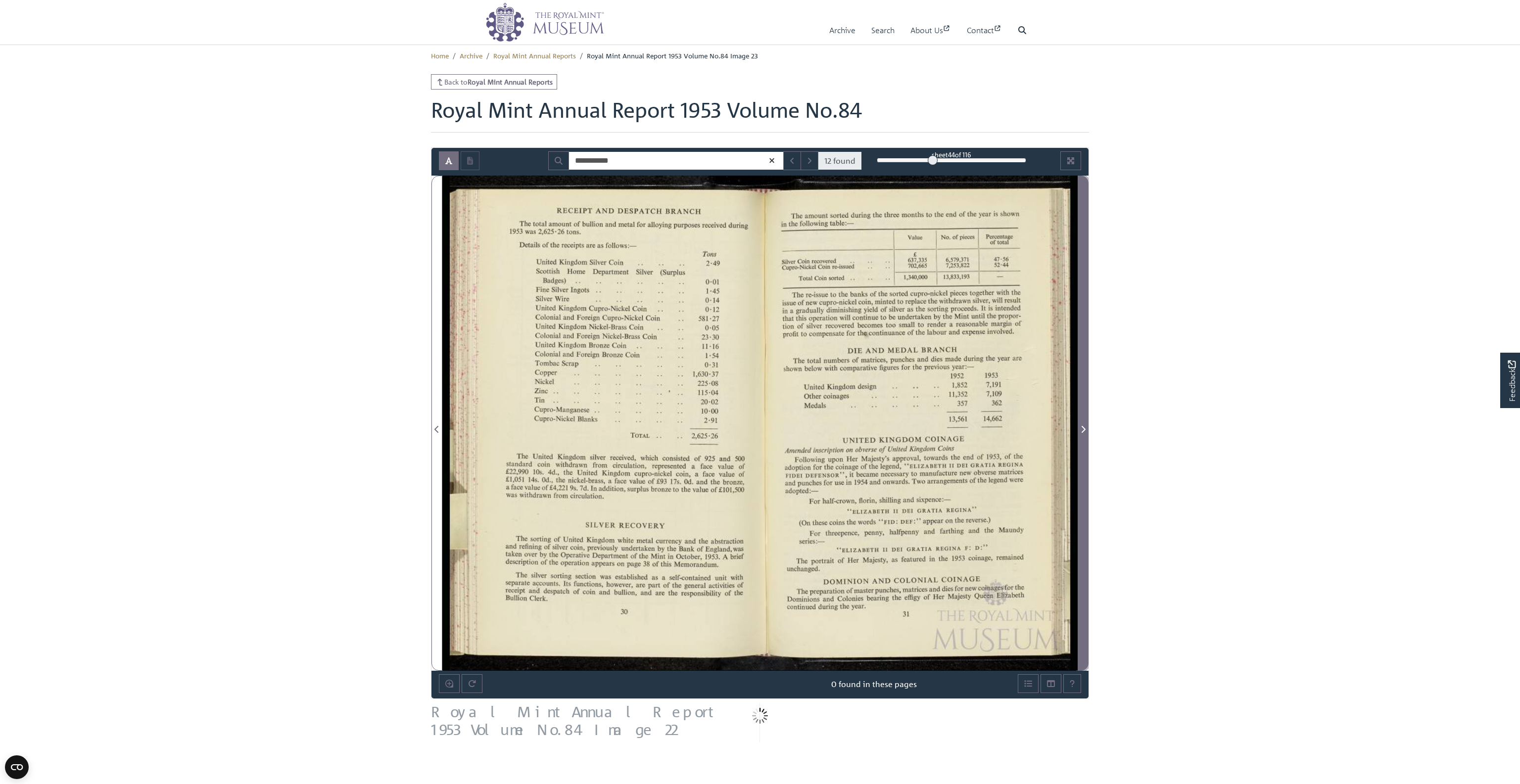
click at [651, 427] on icon "Next Page" at bounding box center [1083, 429] width 5 height 8
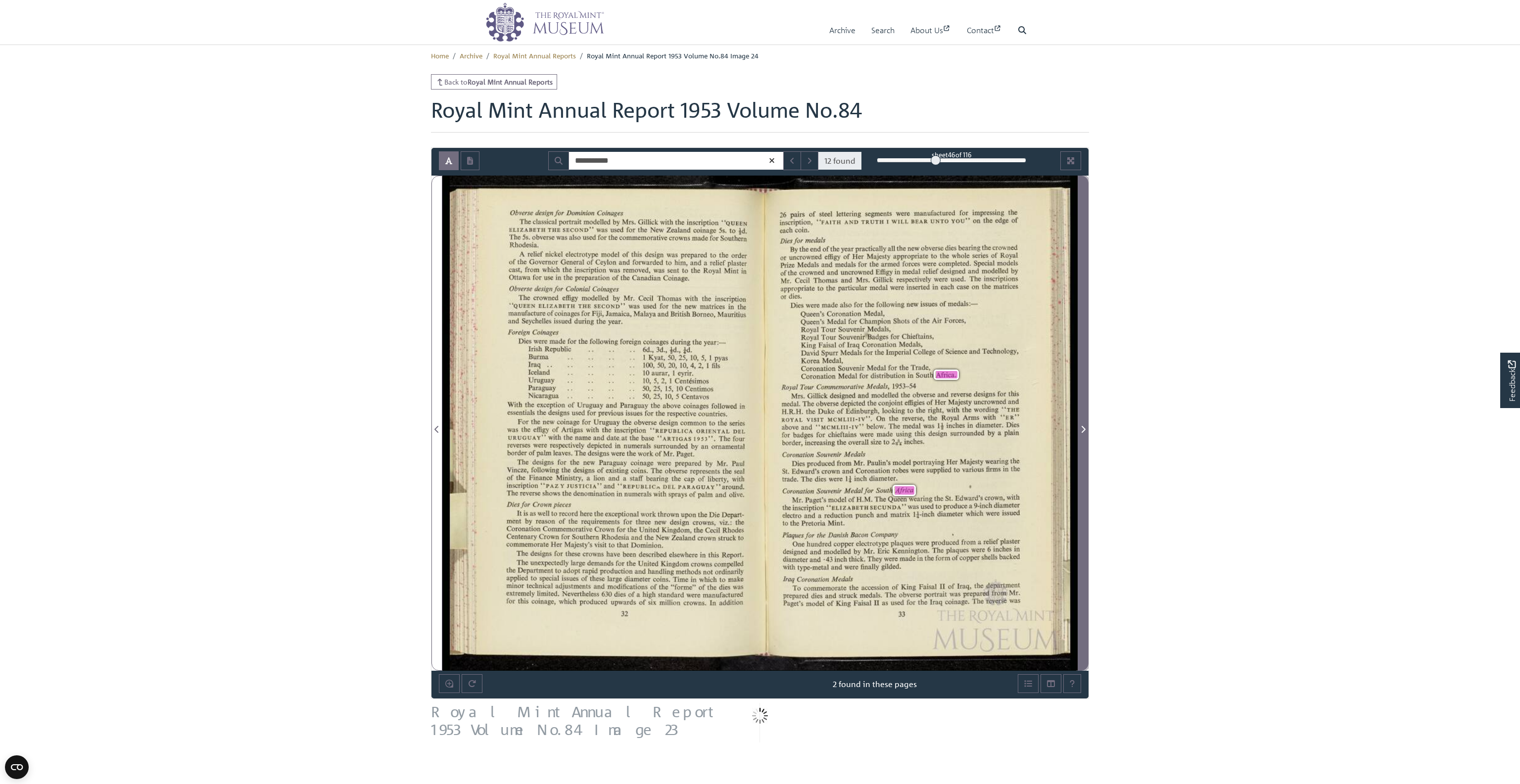
click at [651, 427] on icon "Next Page" at bounding box center [1083, 429] width 5 height 8
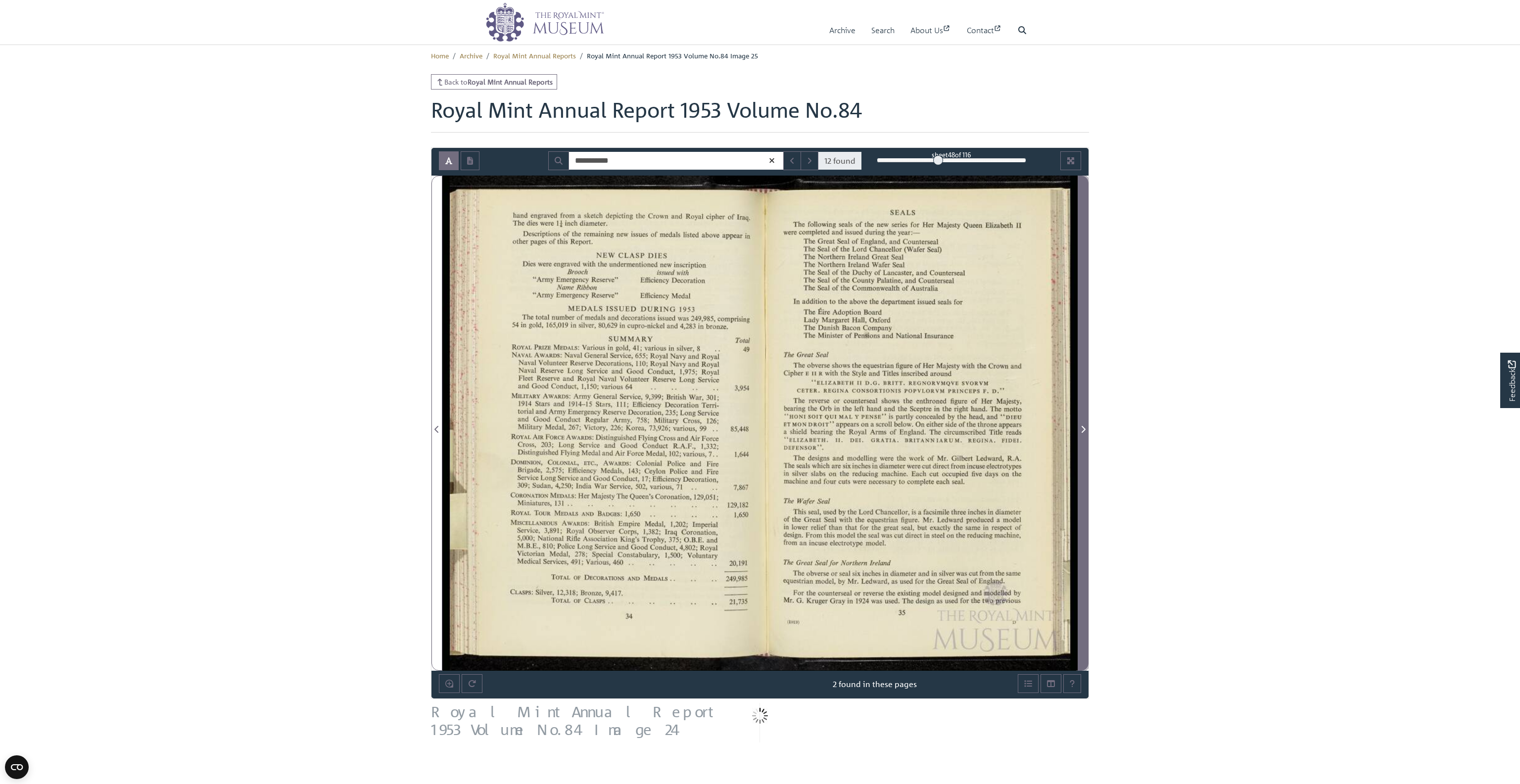
click at [651, 427] on icon "Next Page" at bounding box center [1083, 429] width 5 height 8
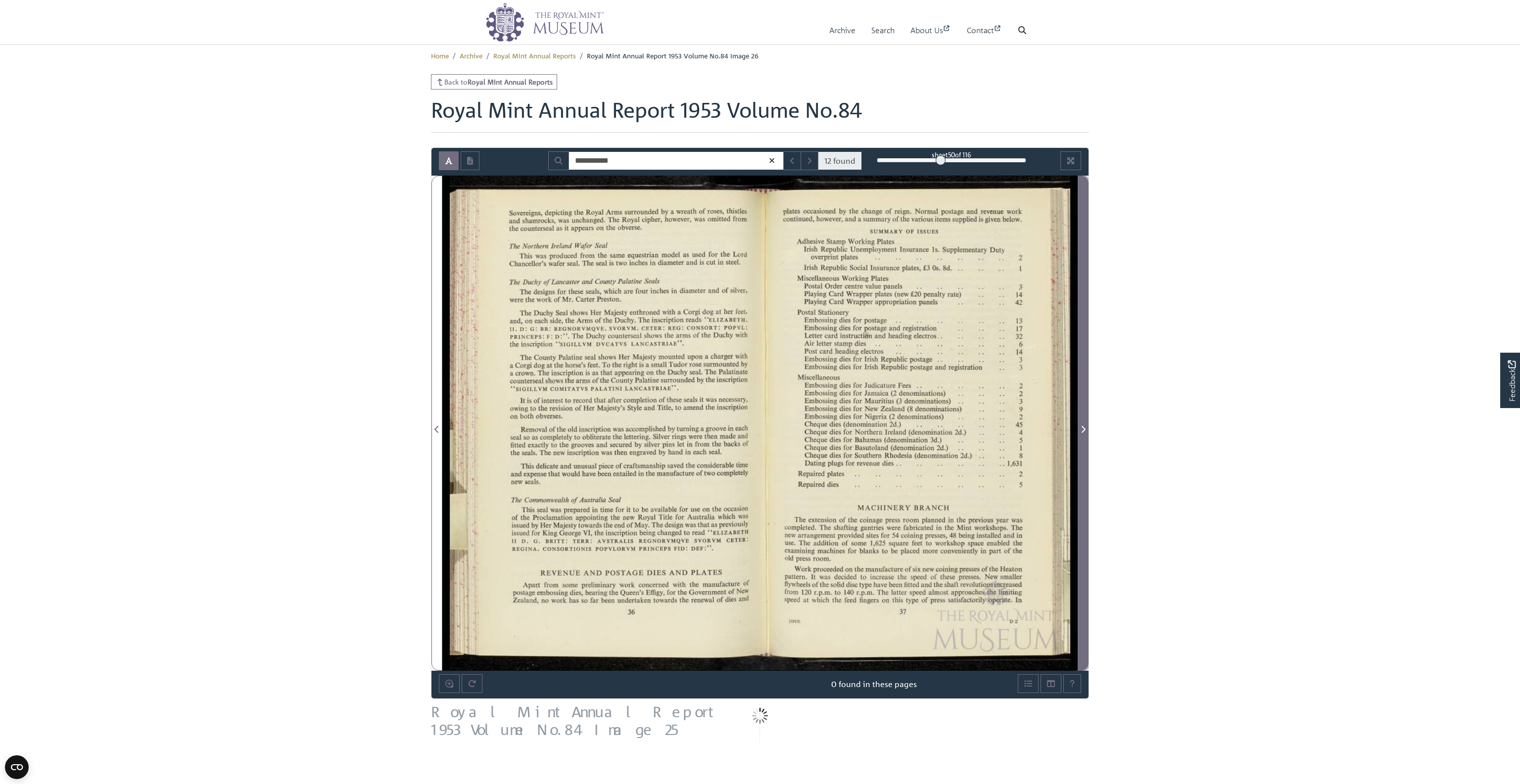
click at [651, 427] on icon "Next Page" at bounding box center [1083, 429] width 5 height 8
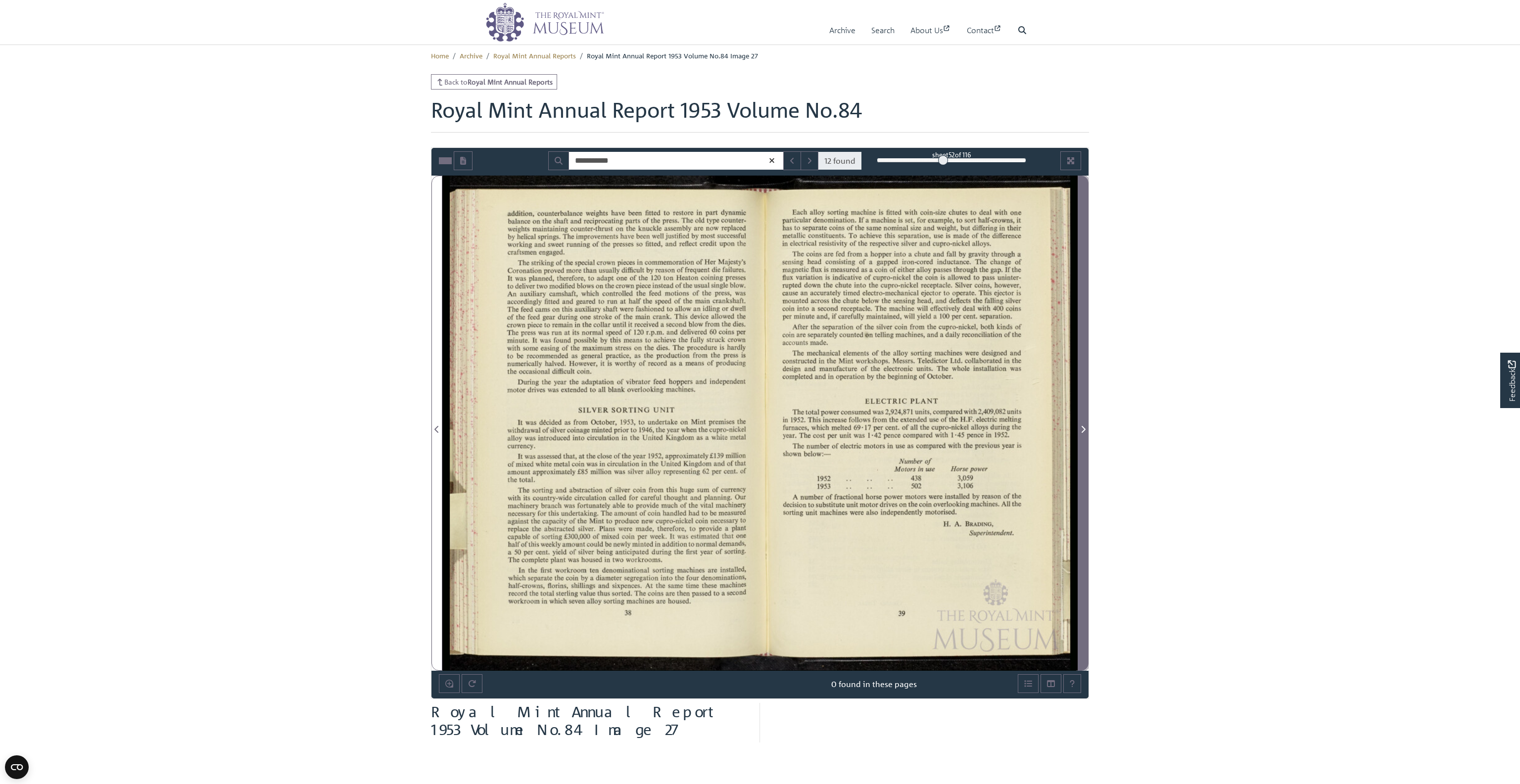
click at [651, 427] on icon "Next Page" at bounding box center [1083, 429] width 5 height 8
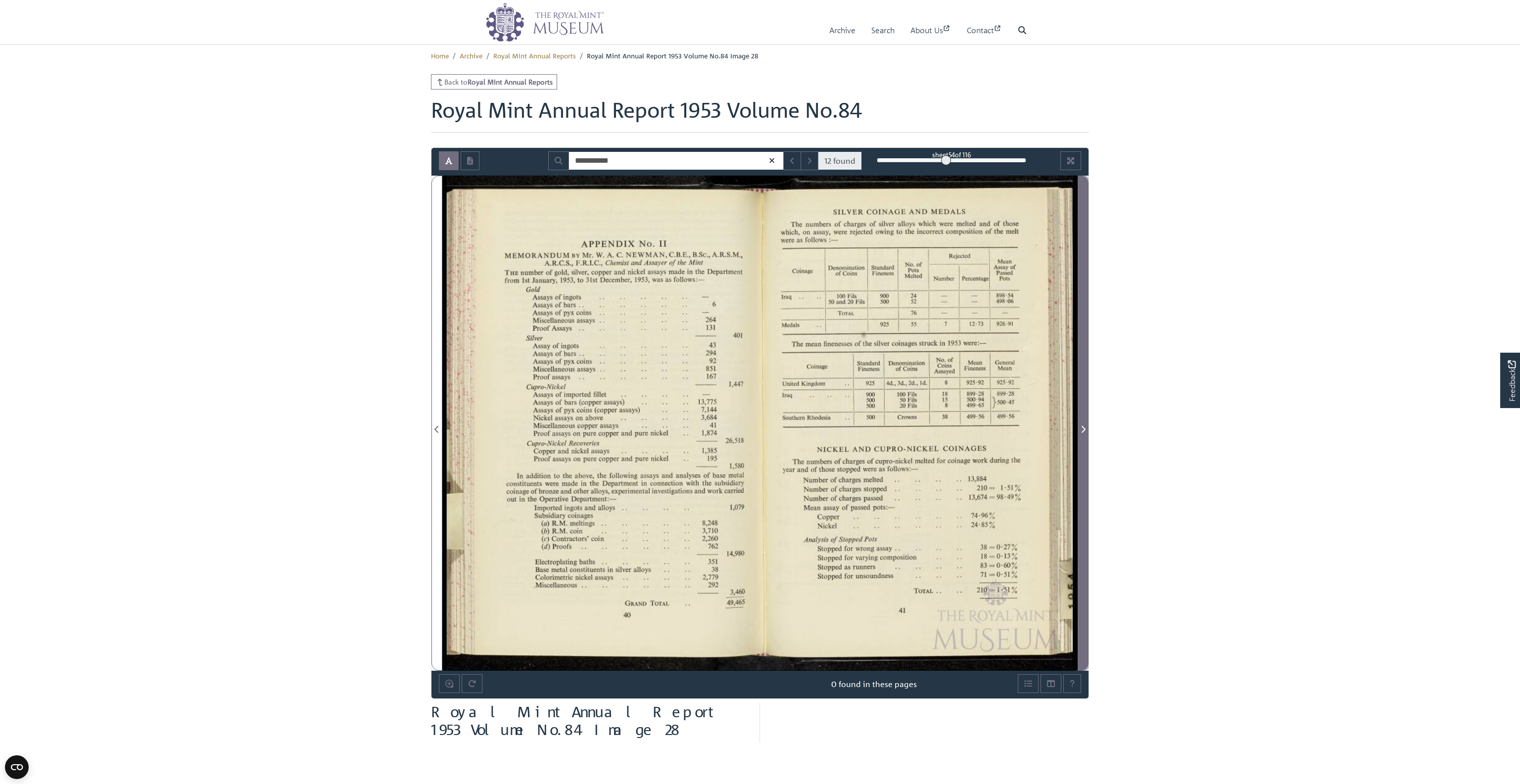
click at [651, 427] on icon "Next Page" at bounding box center [1083, 429] width 5 height 8
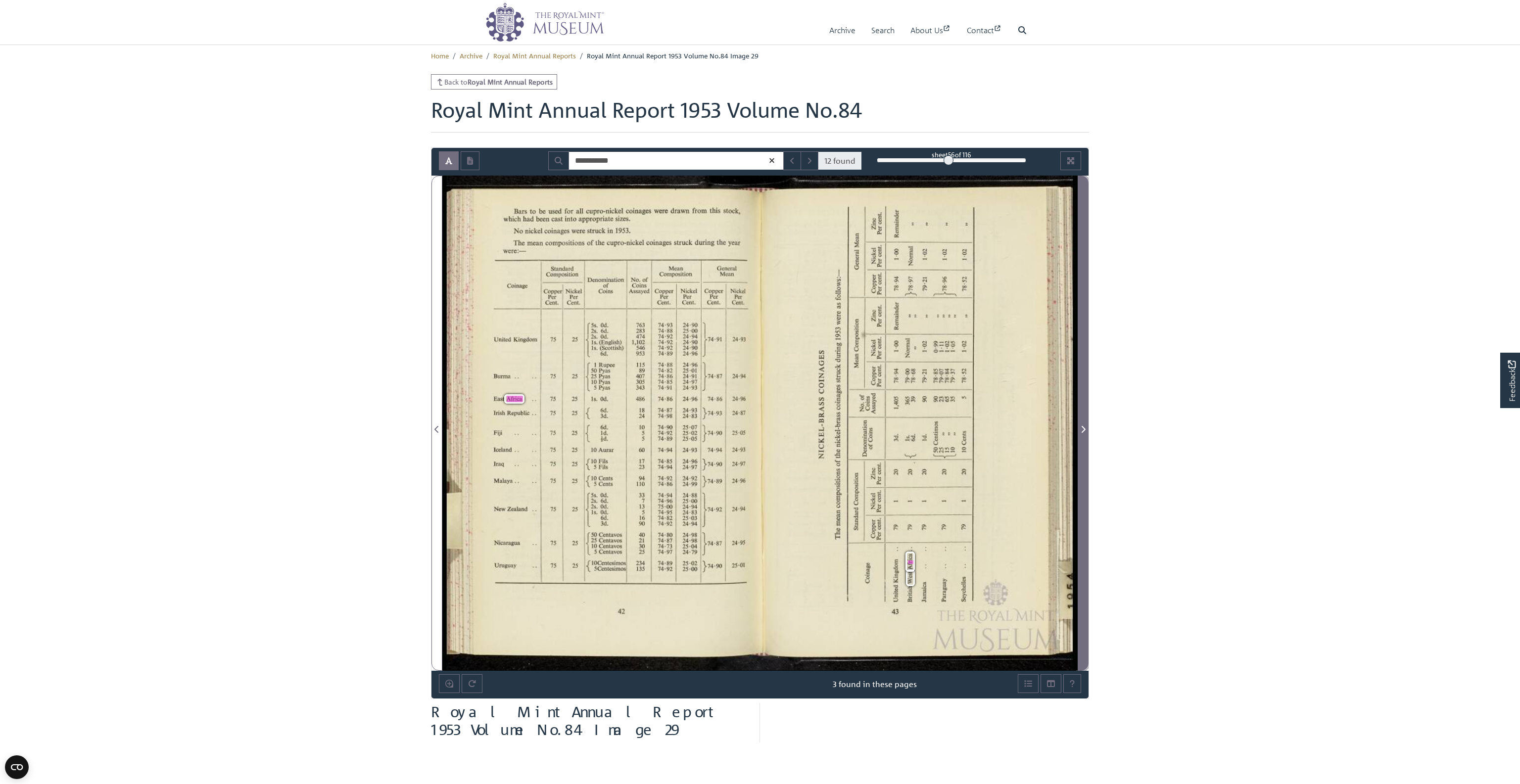
click at [651, 427] on icon "Next Page" at bounding box center [1083, 429] width 5 height 8
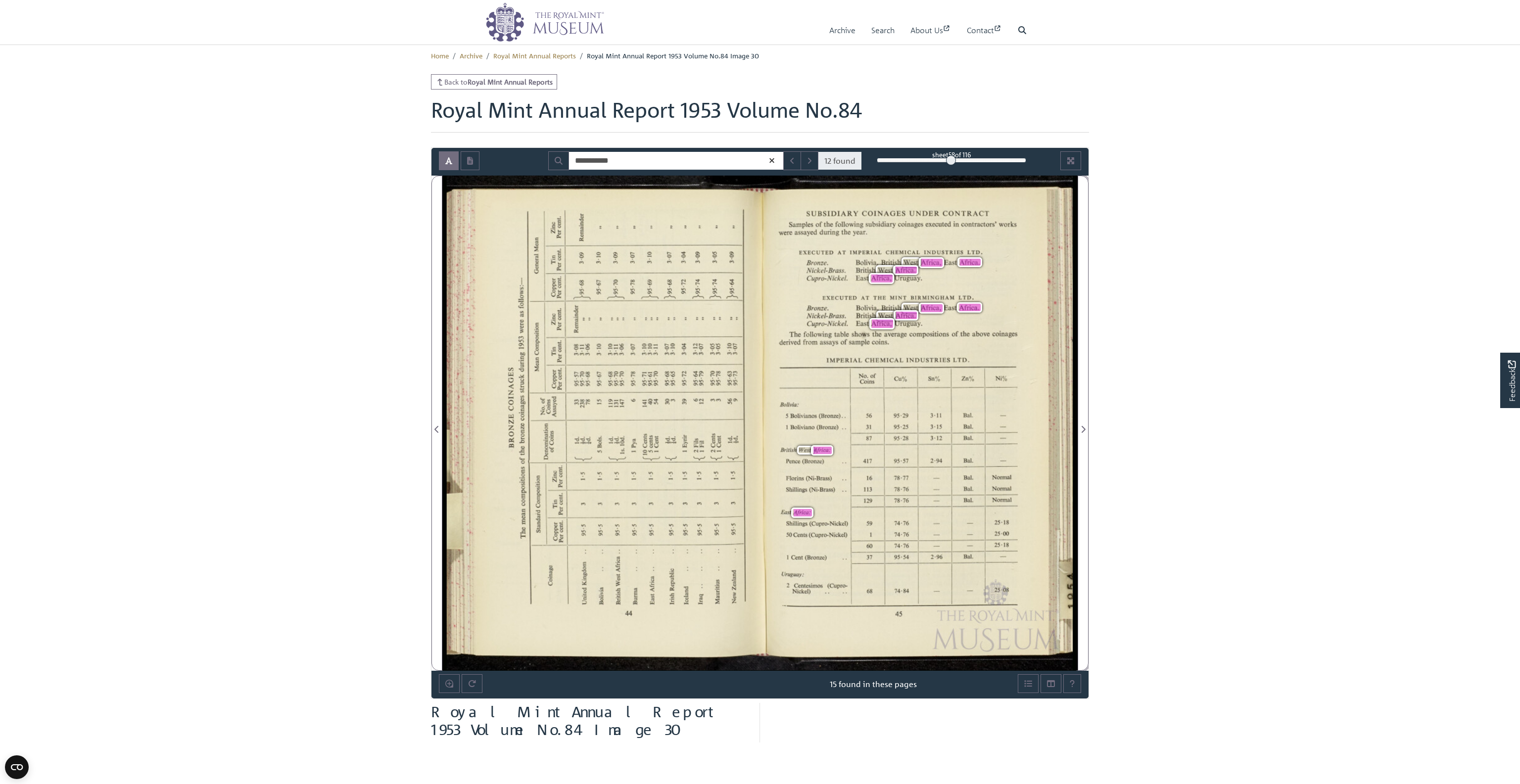
drag, startPoint x: 1081, startPoint y: 427, endPoint x: 1151, endPoint y: 346, distance: 107.1
click at [651, 428] on icon "Next Page" at bounding box center [1083, 429] width 5 height 8
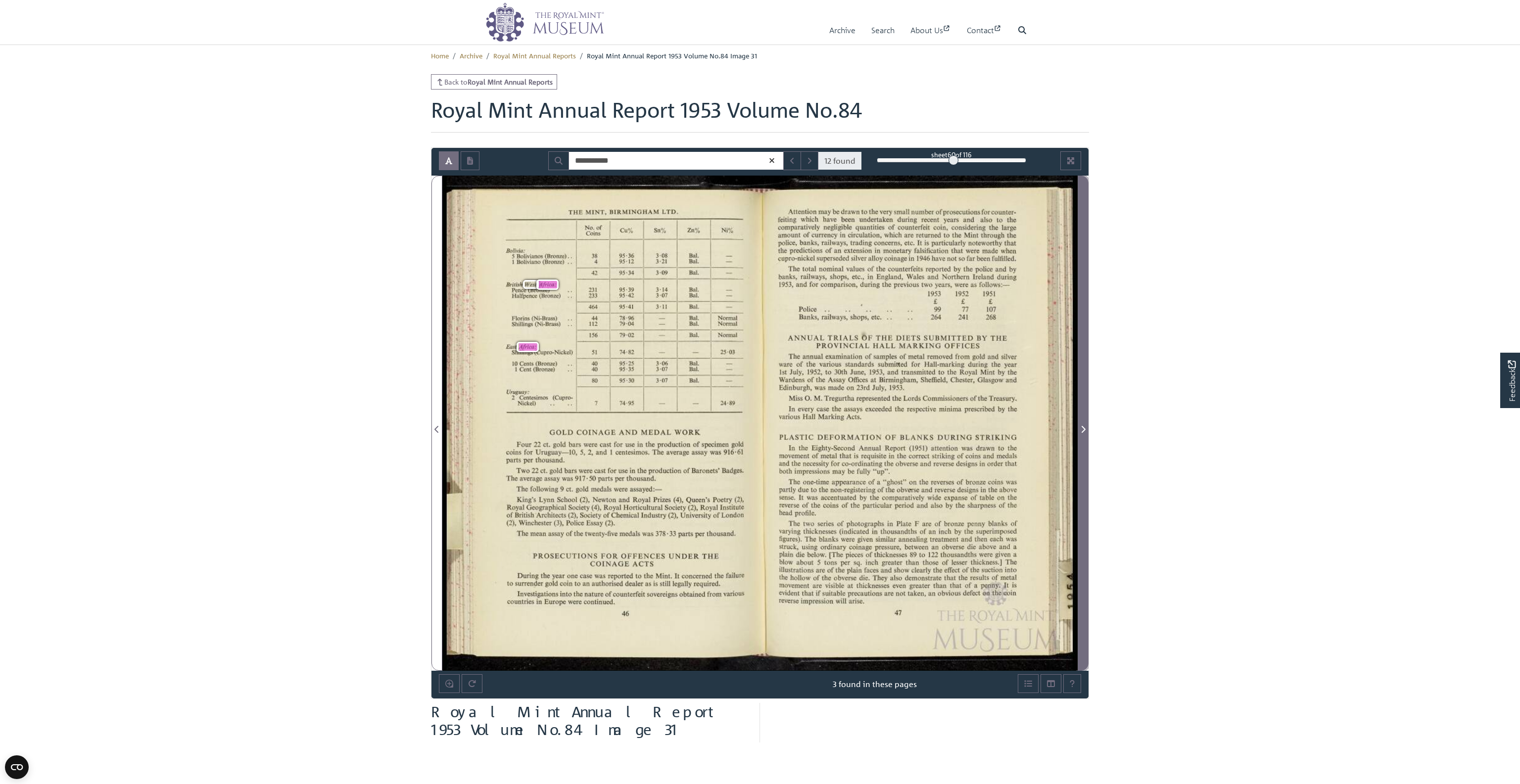
click at [651, 428] on icon "Next Page" at bounding box center [1083, 429] width 5 height 8
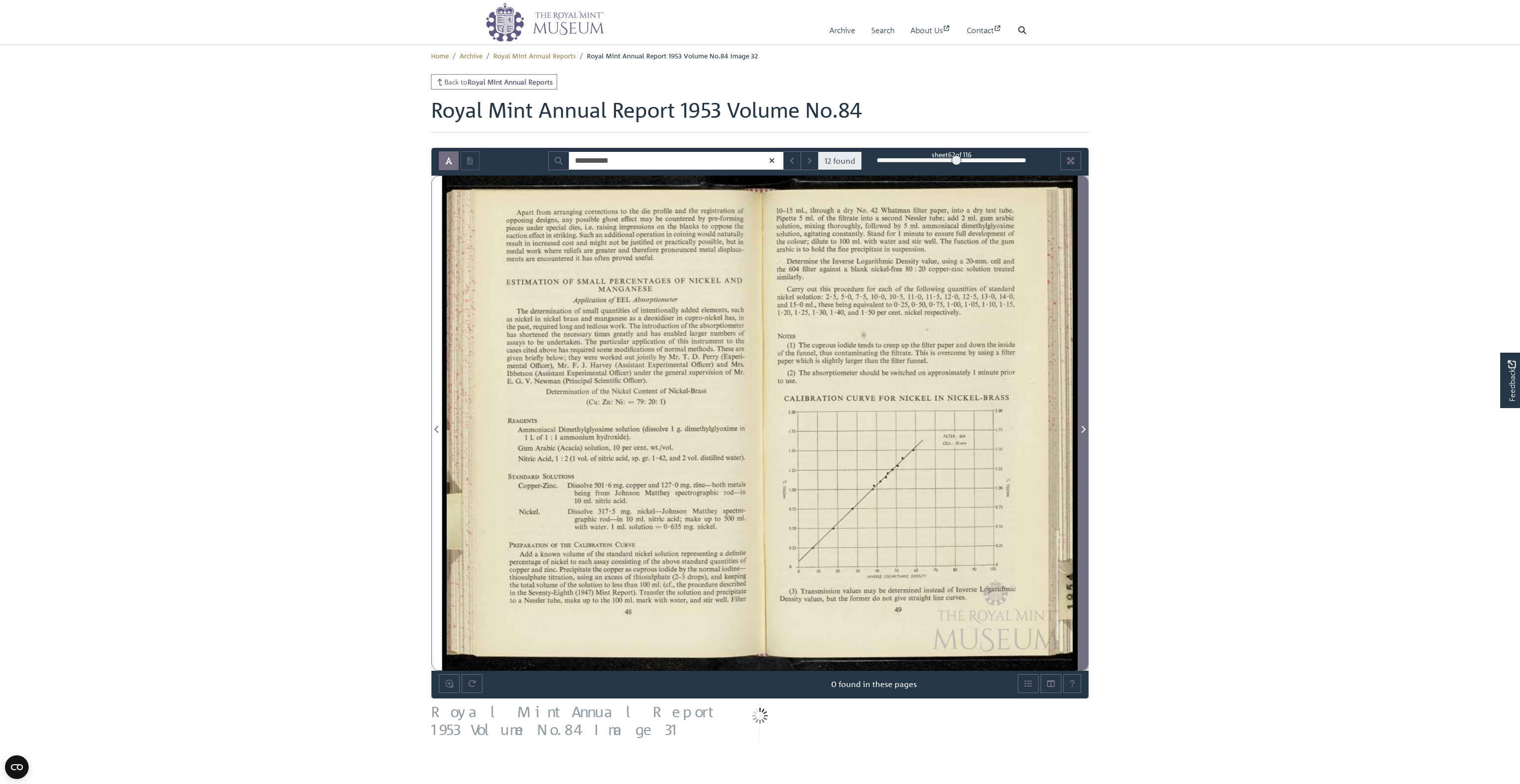
click at [651, 428] on icon "Next Page" at bounding box center [1083, 429] width 5 height 8
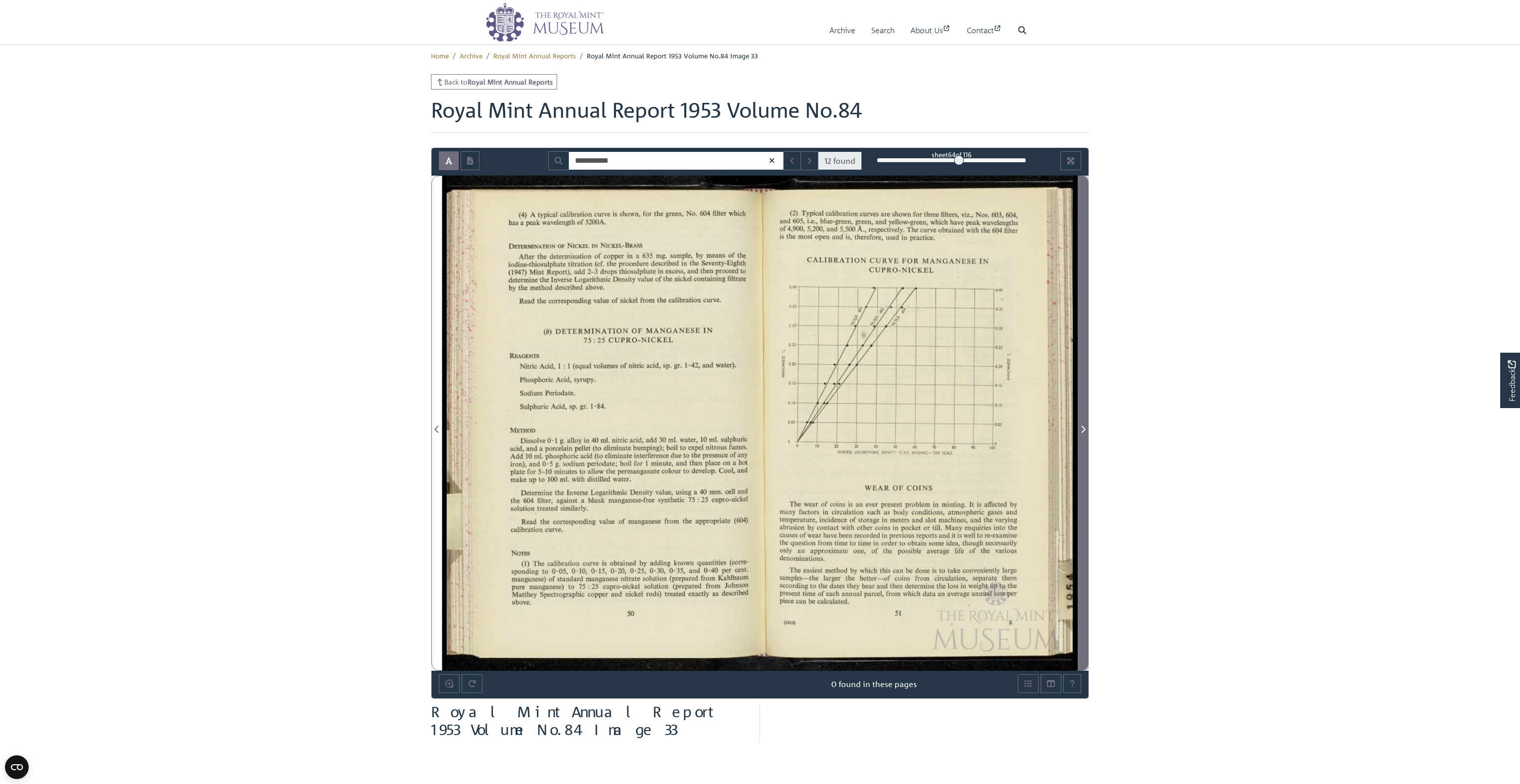
click at [651, 428] on icon "Next Page" at bounding box center [1083, 429] width 5 height 8
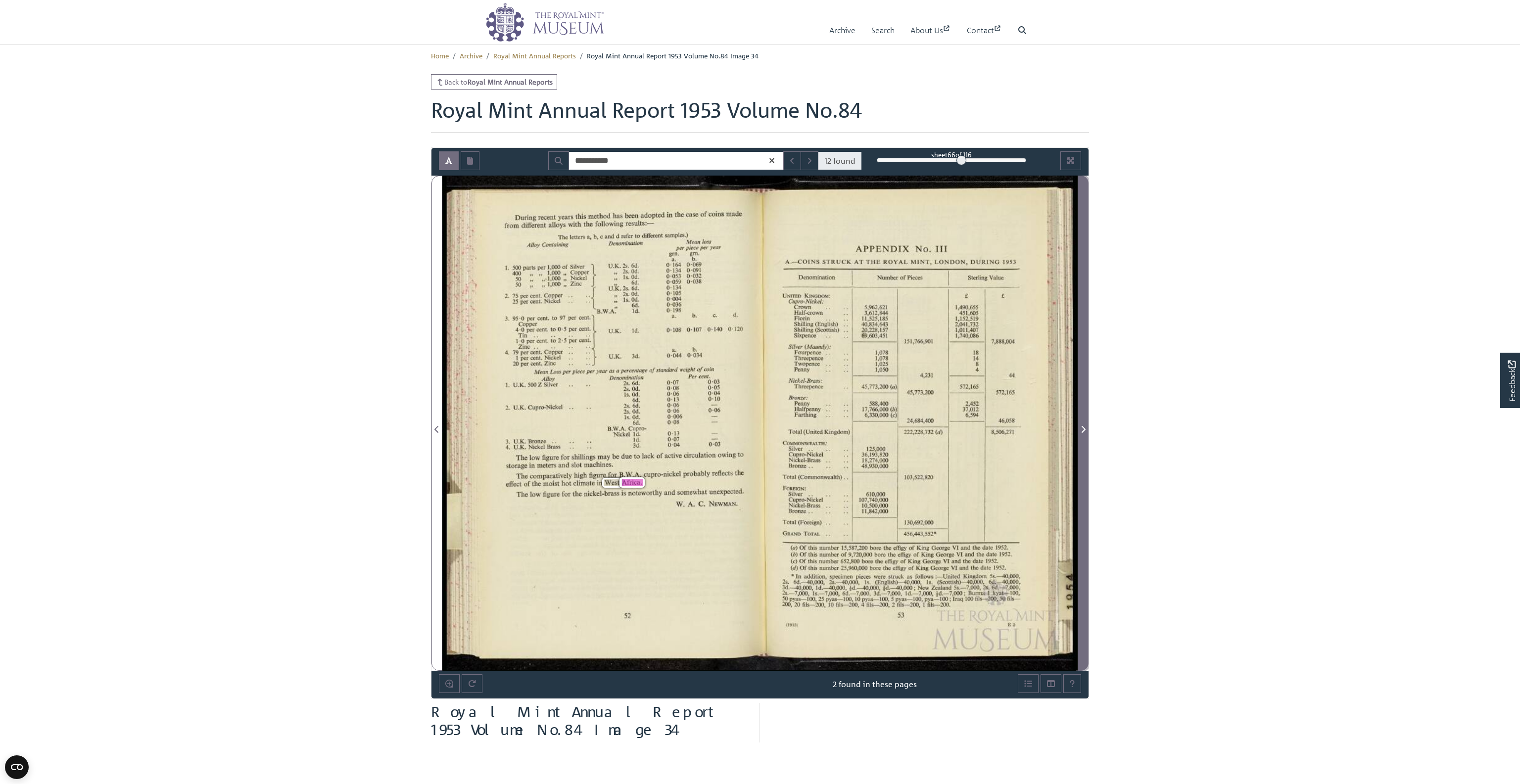
click at [651, 428] on icon "Next Page" at bounding box center [1083, 429] width 5 height 8
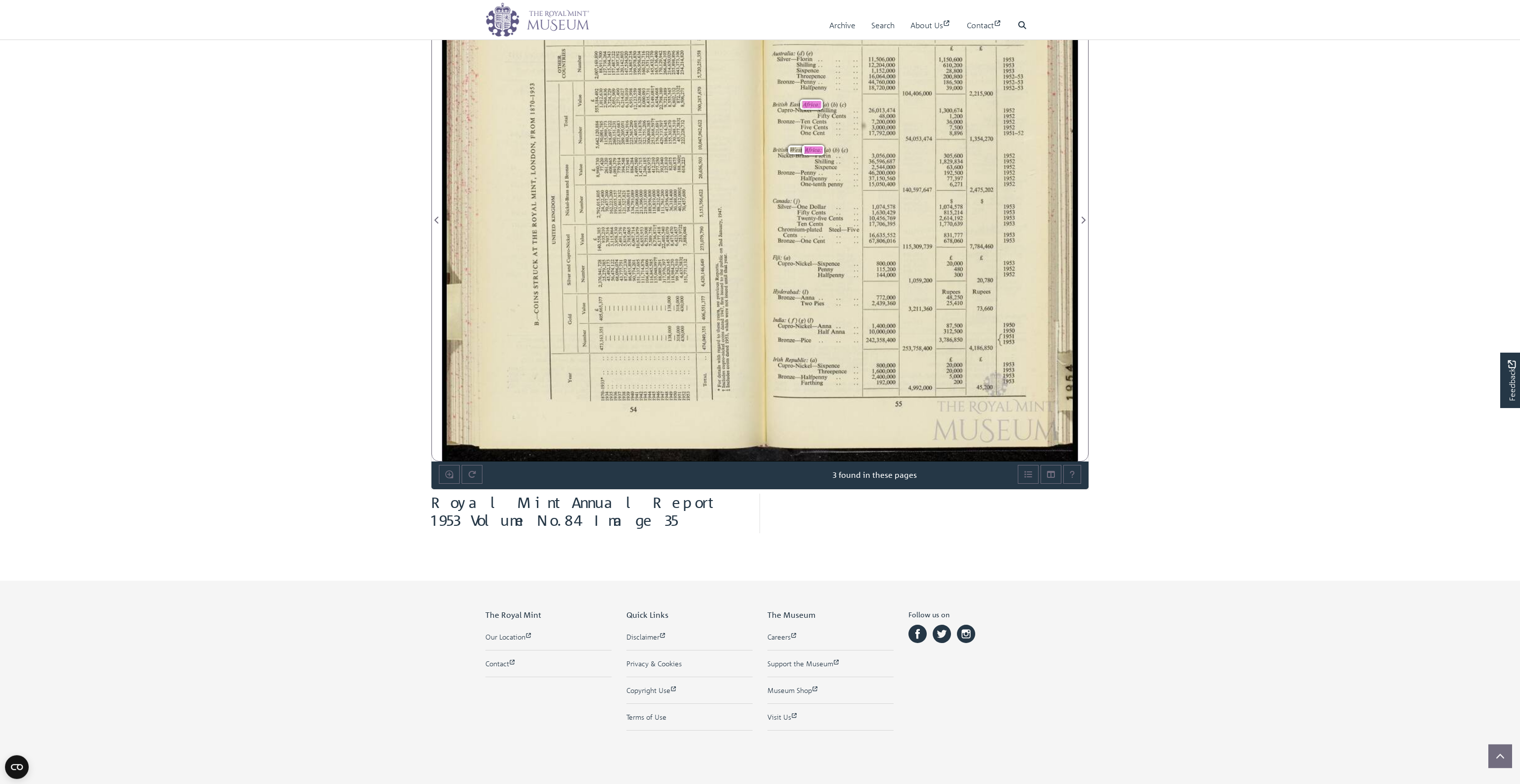
scroll to position [227, 0]
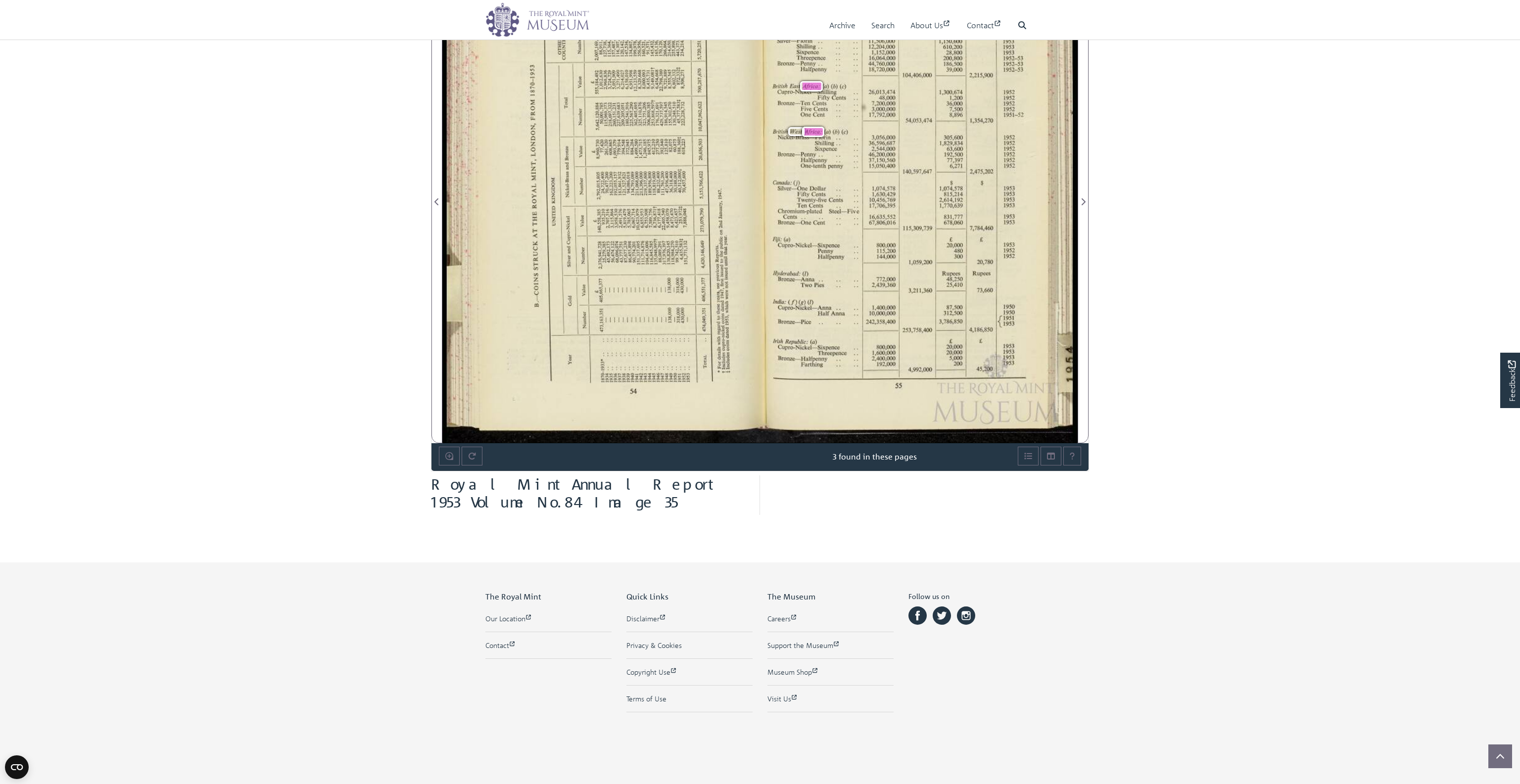
click at [651, 274] on span "Rupees" at bounding box center [980, 273] width 14 height 5
click at [651, 200] on icon "Next Page" at bounding box center [1083, 201] width 4 height 7
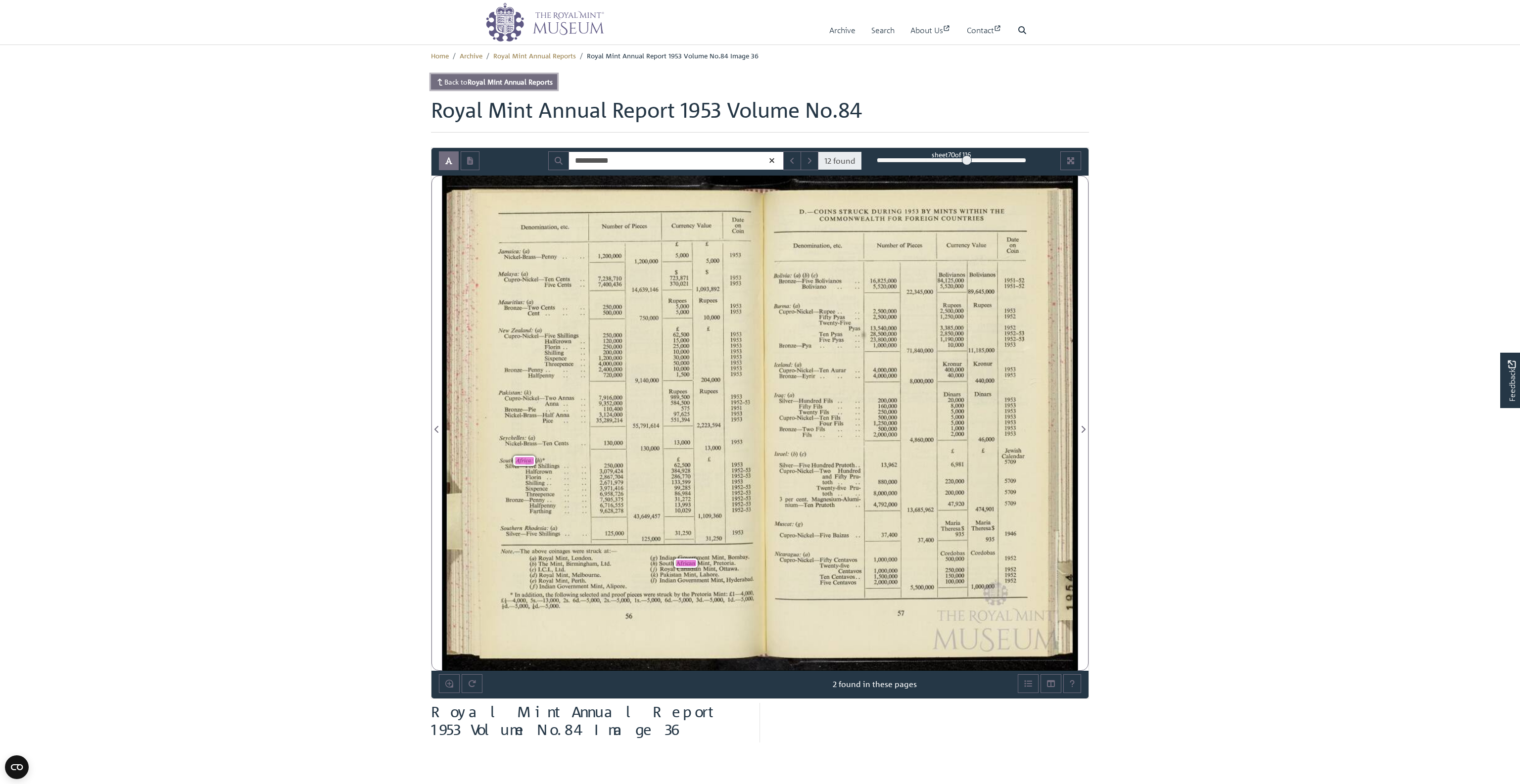
click at [512, 78] on strong "Royal Mint Annual Reports" at bounding box center [510, 82] width 85 height 9
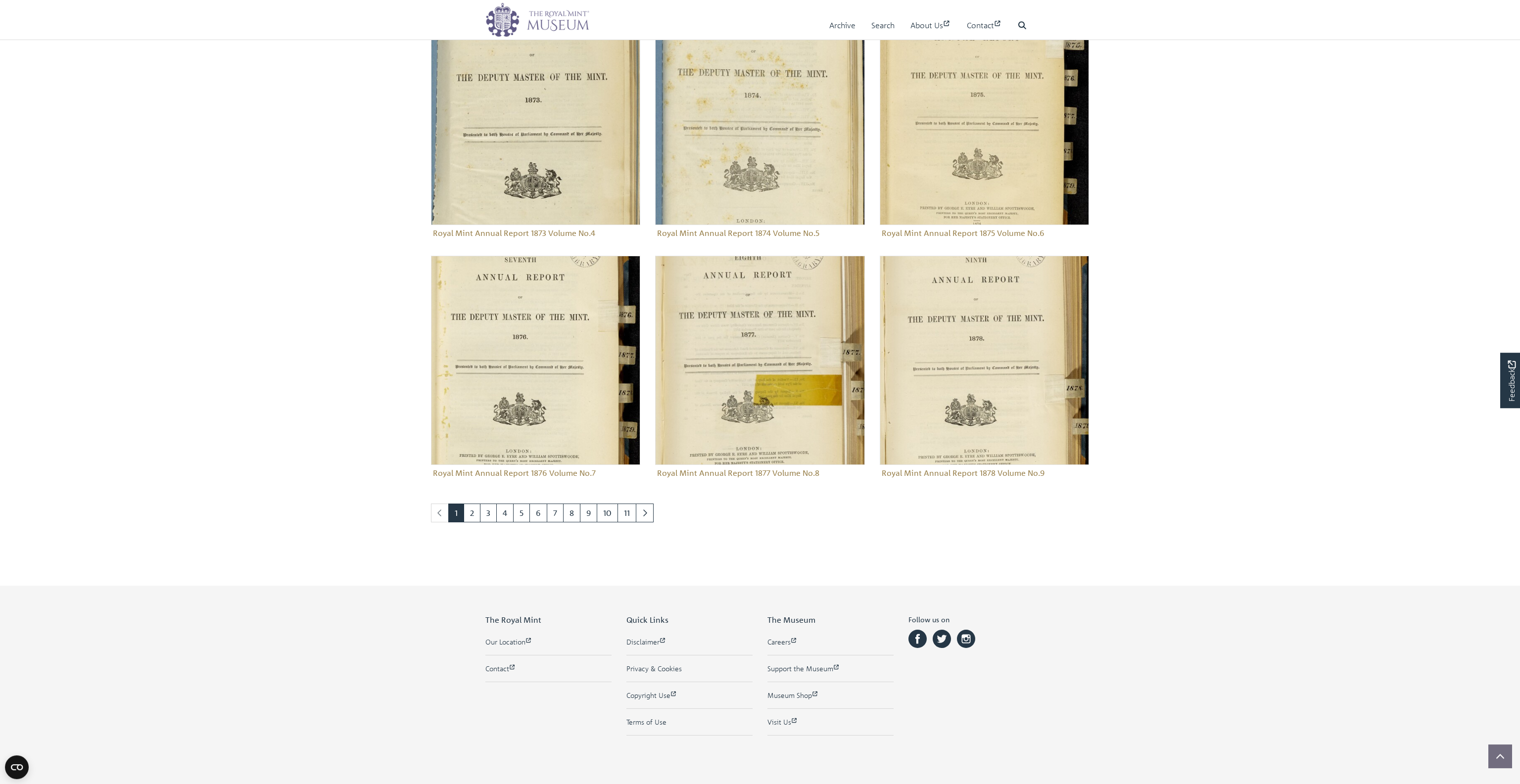
scroll to position [1047, 0]
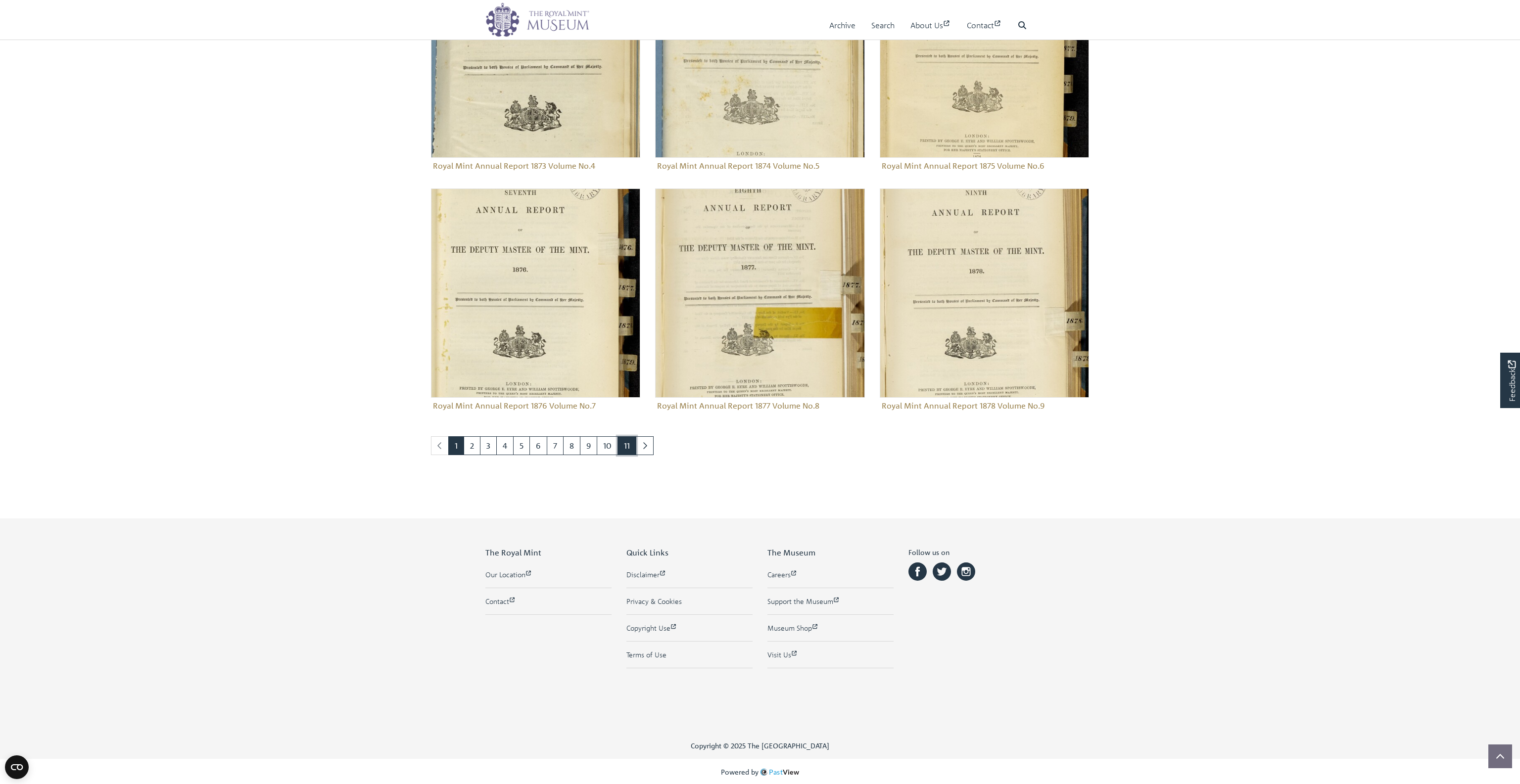
click at [631, 446] on link "11" at bounding box center [626, 445] width 19 height 19
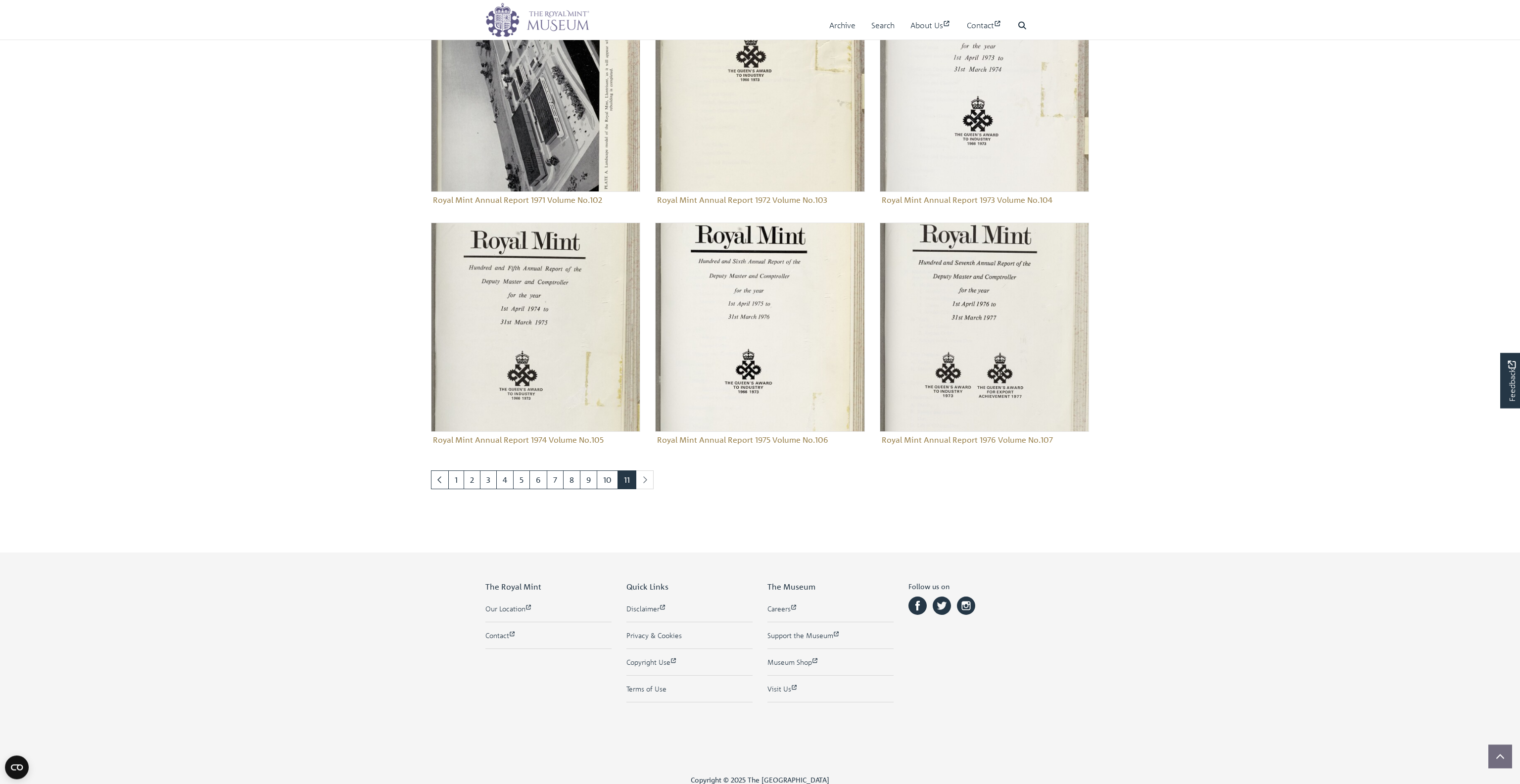
scroll to position [989, 0]
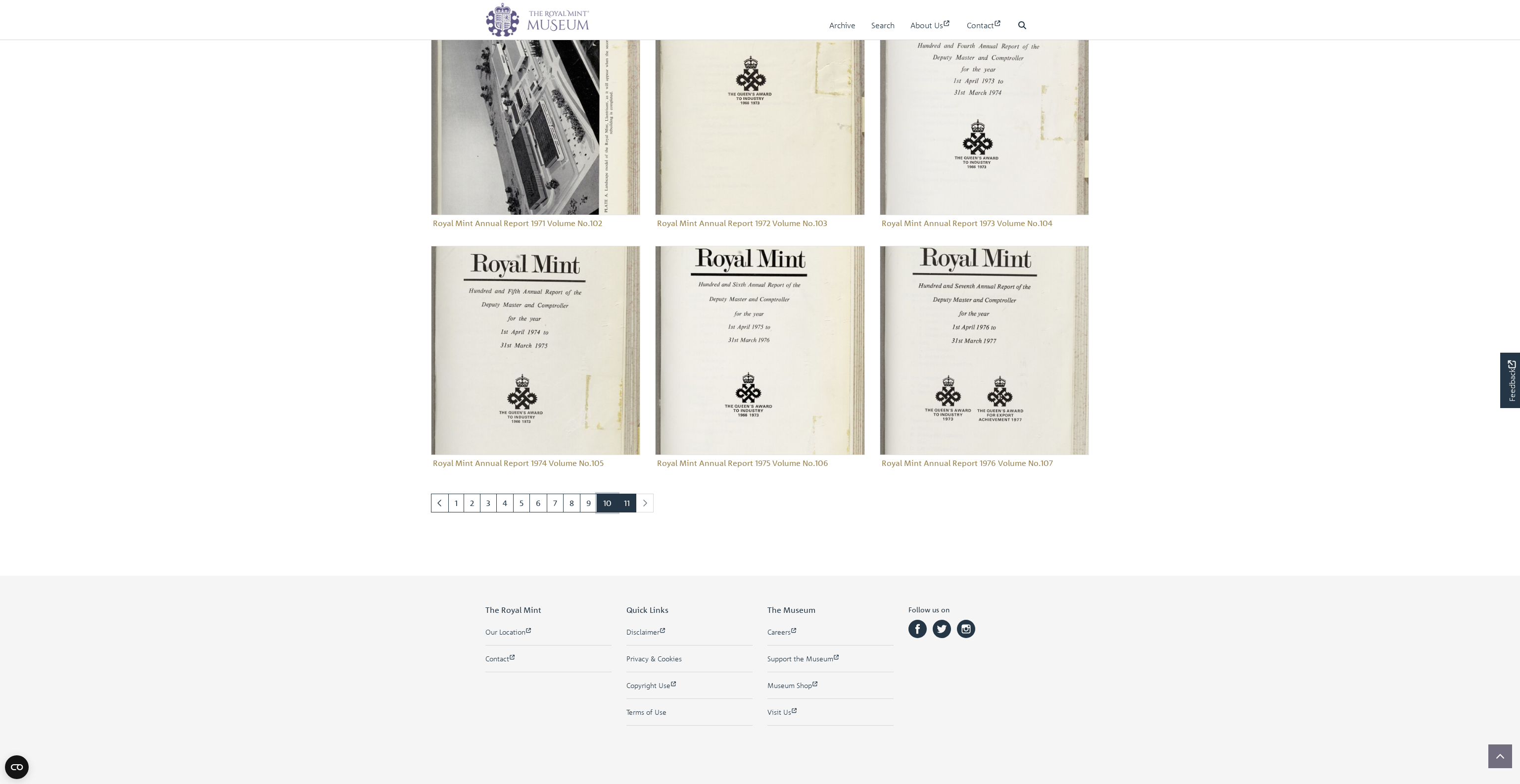
click at [605, 502] on link "10" at bounding box center [607, 503] width 21 height 19
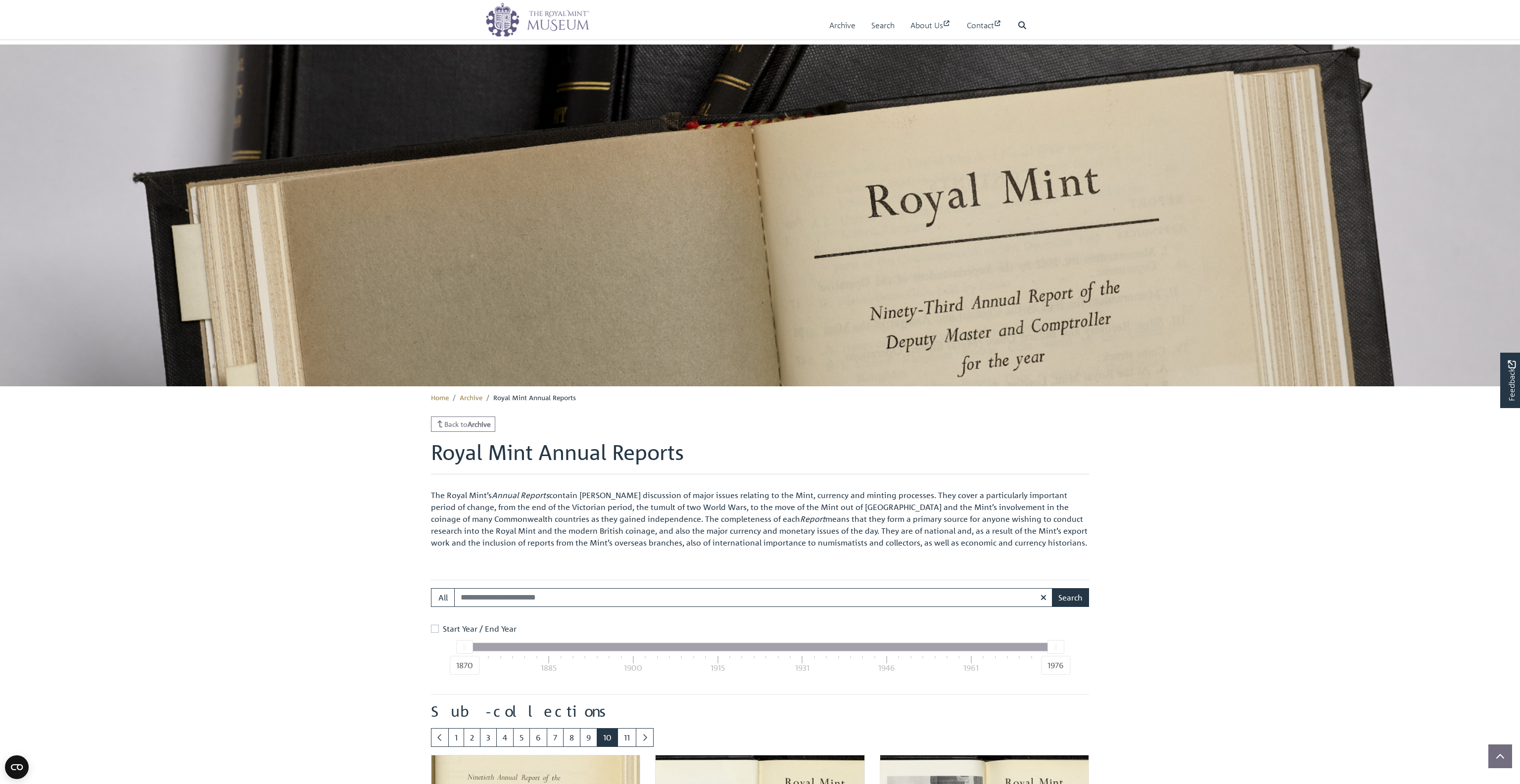
scroll to position [342, 0]
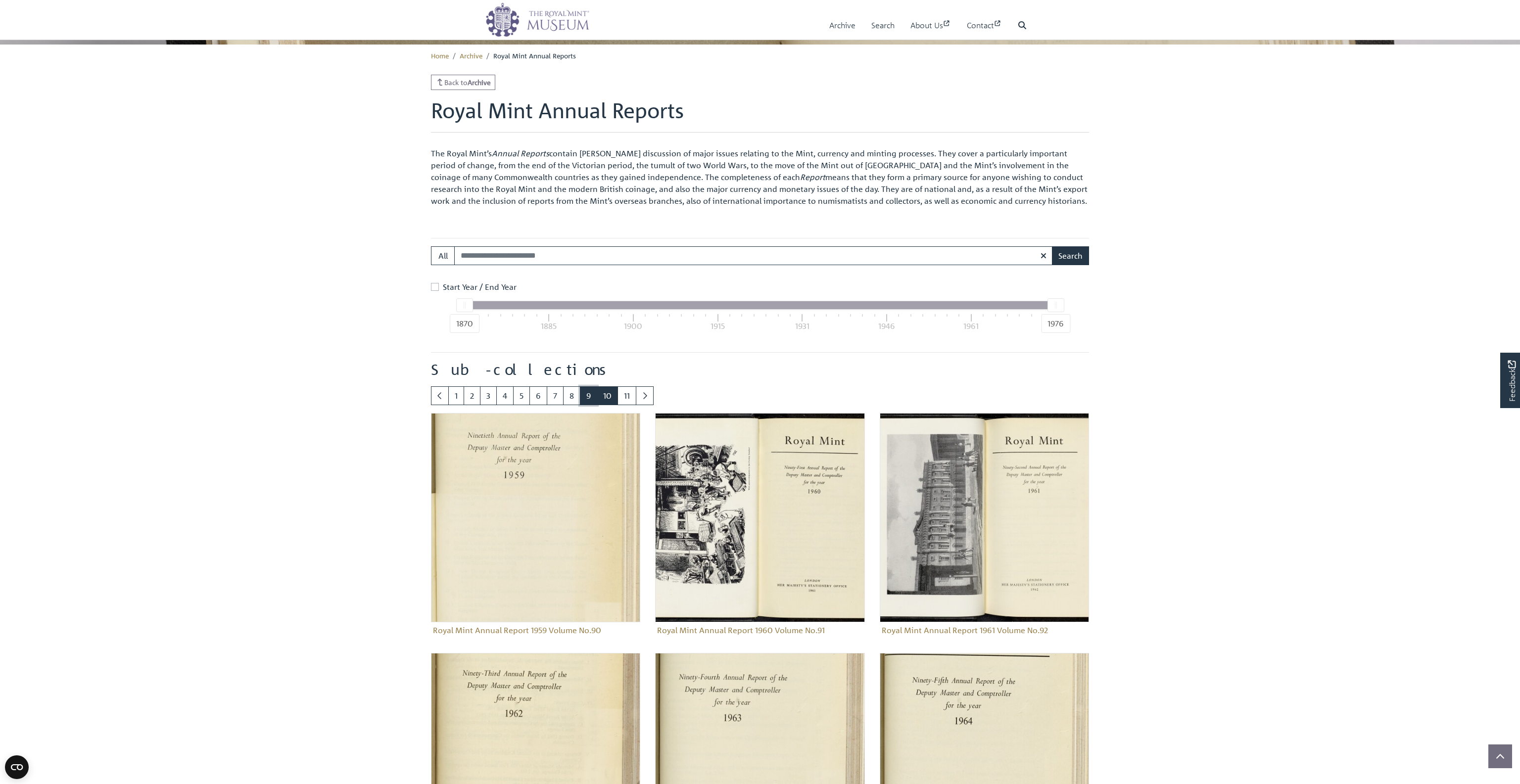
click at [587, 391] on link "9" at bounding box center [588, 395] width 17 height 19
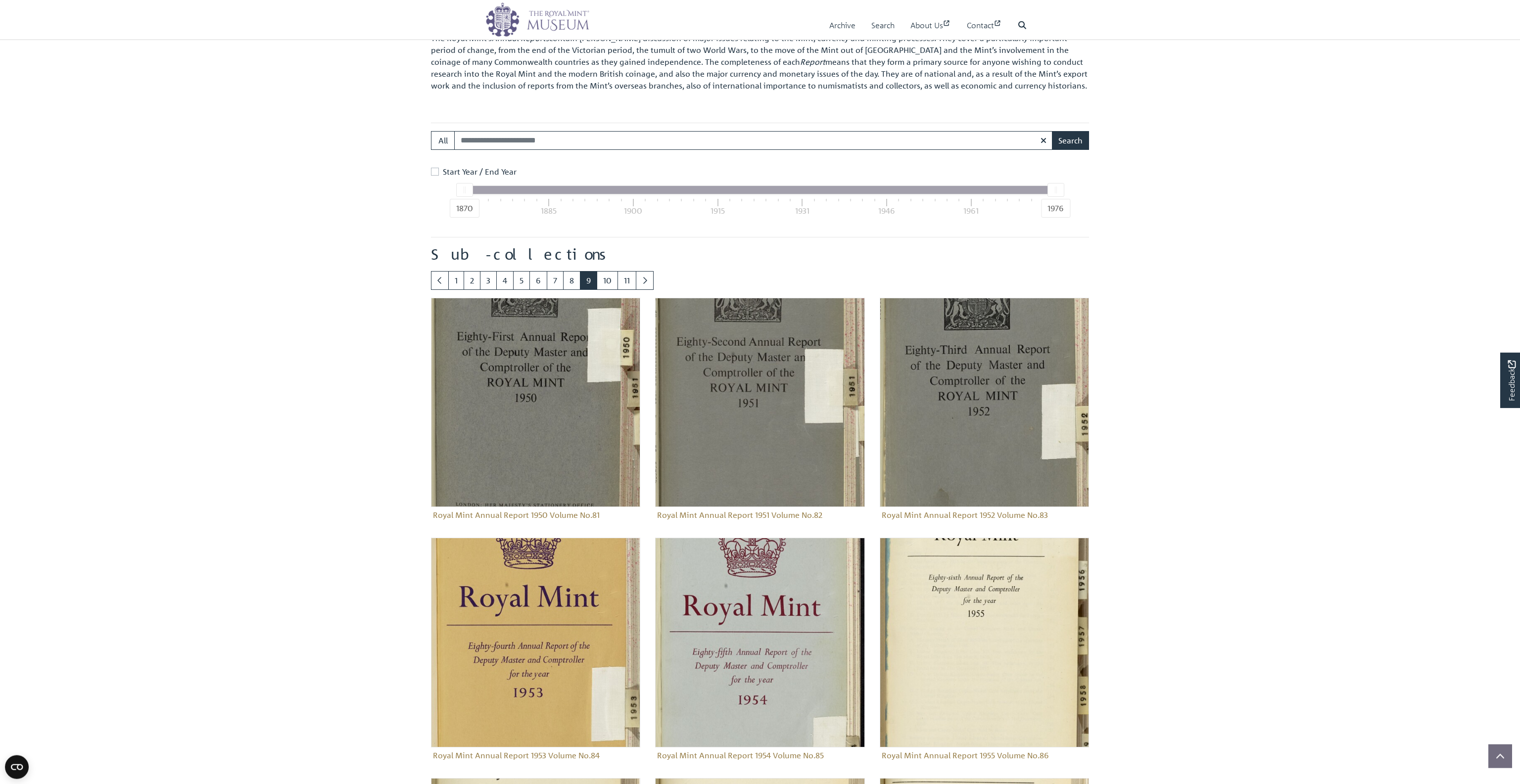
scroll to position [627, 0]
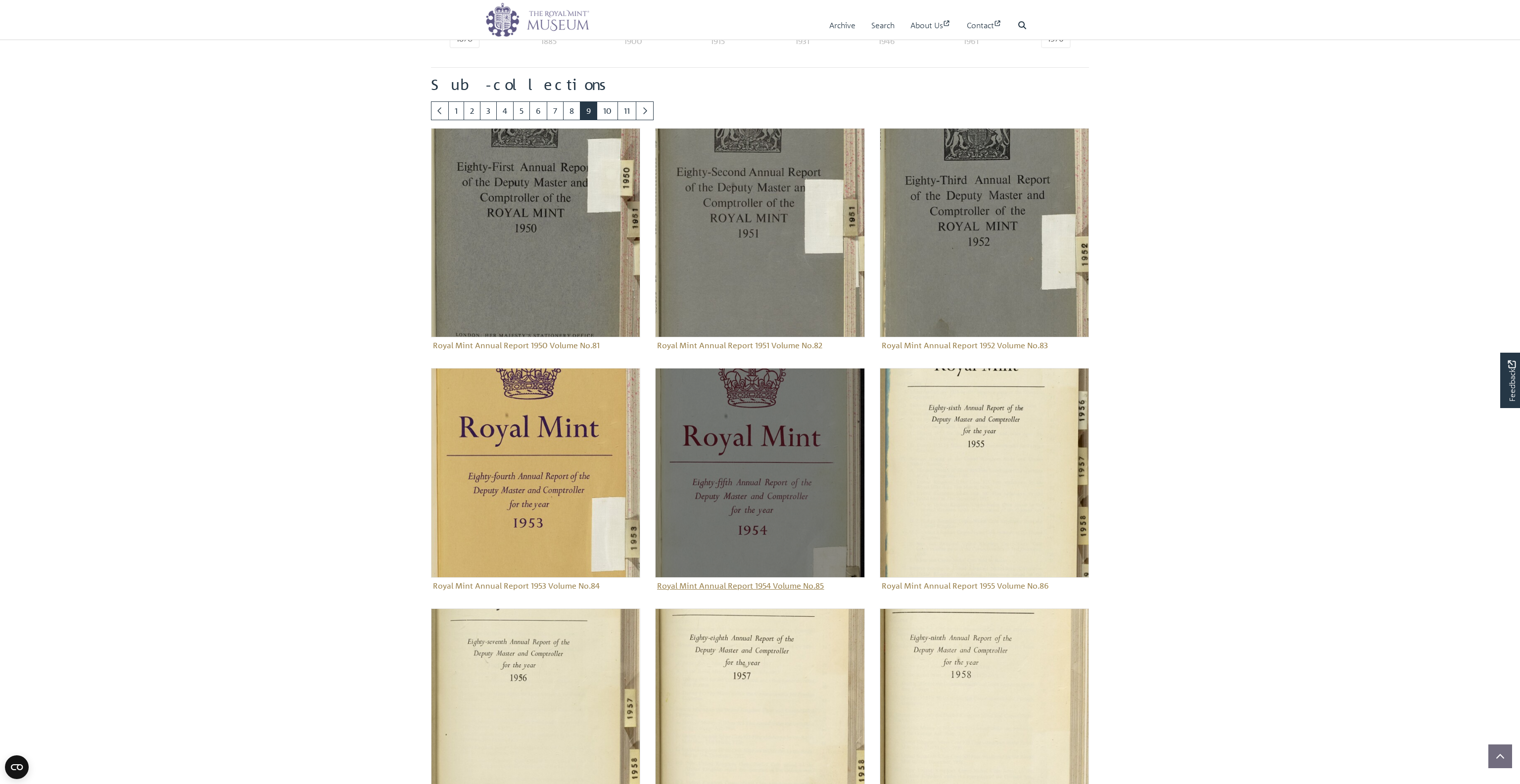
click at [702, 587] on figure "Royal Mint Annual Report 1954 Volume No.85" at bounding box center [760, 480] width 210 height 225
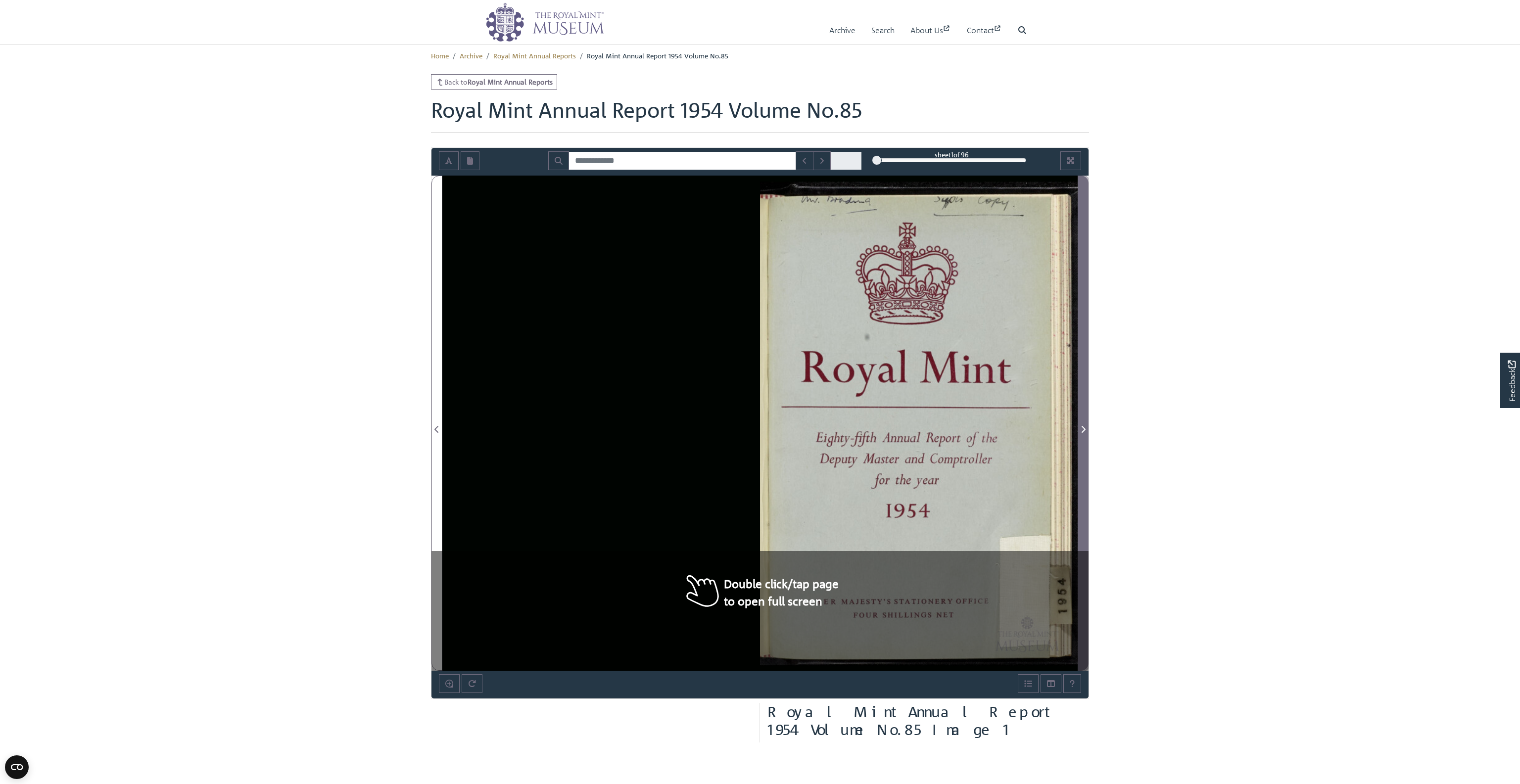
click at [1084, 431] on icon "Next Page" at bounding box center [1083, 429] width 5 height 8
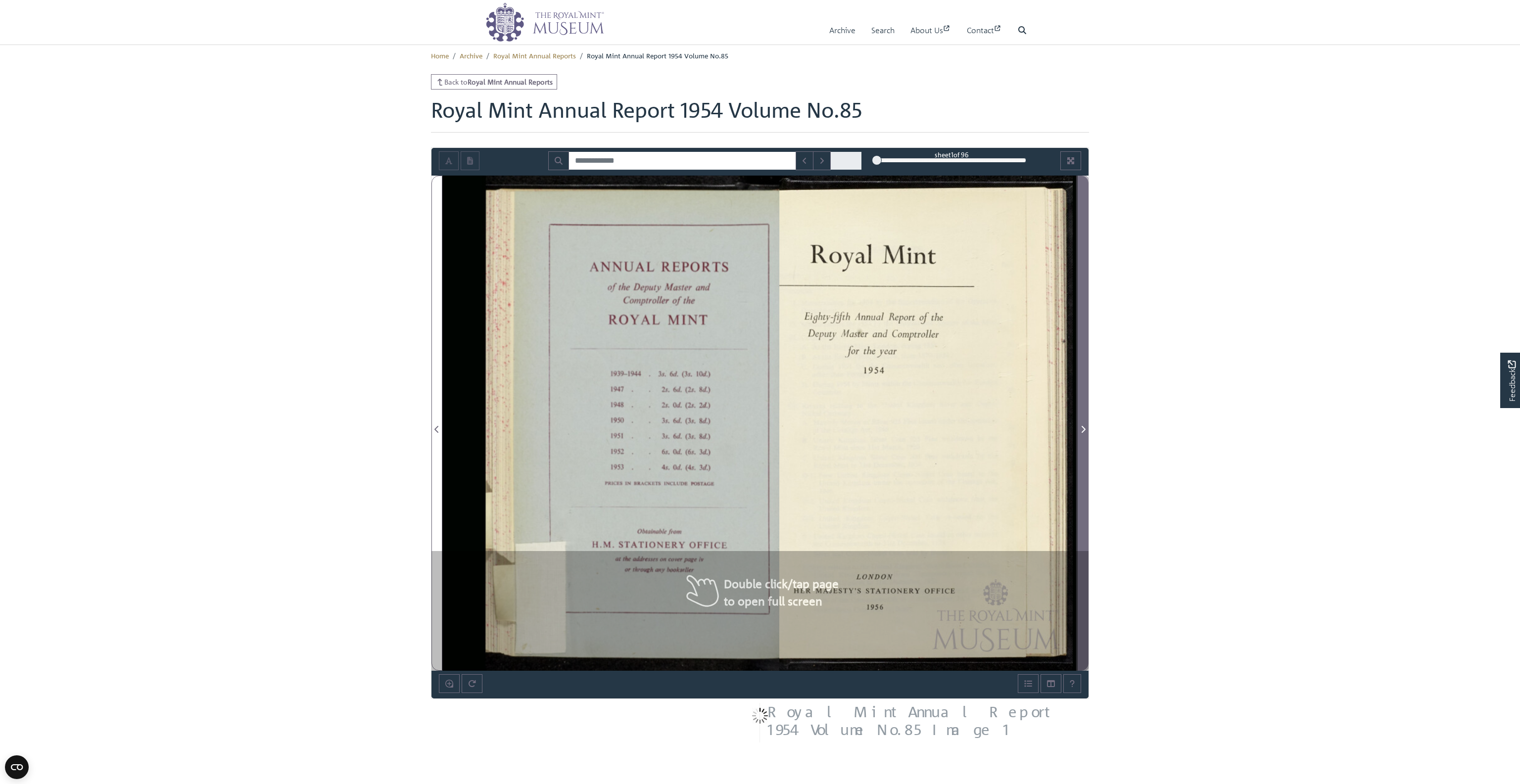
click at [1084, 430] on icon "Next Page" at bounding box center [1083, 429] width 5 height 8
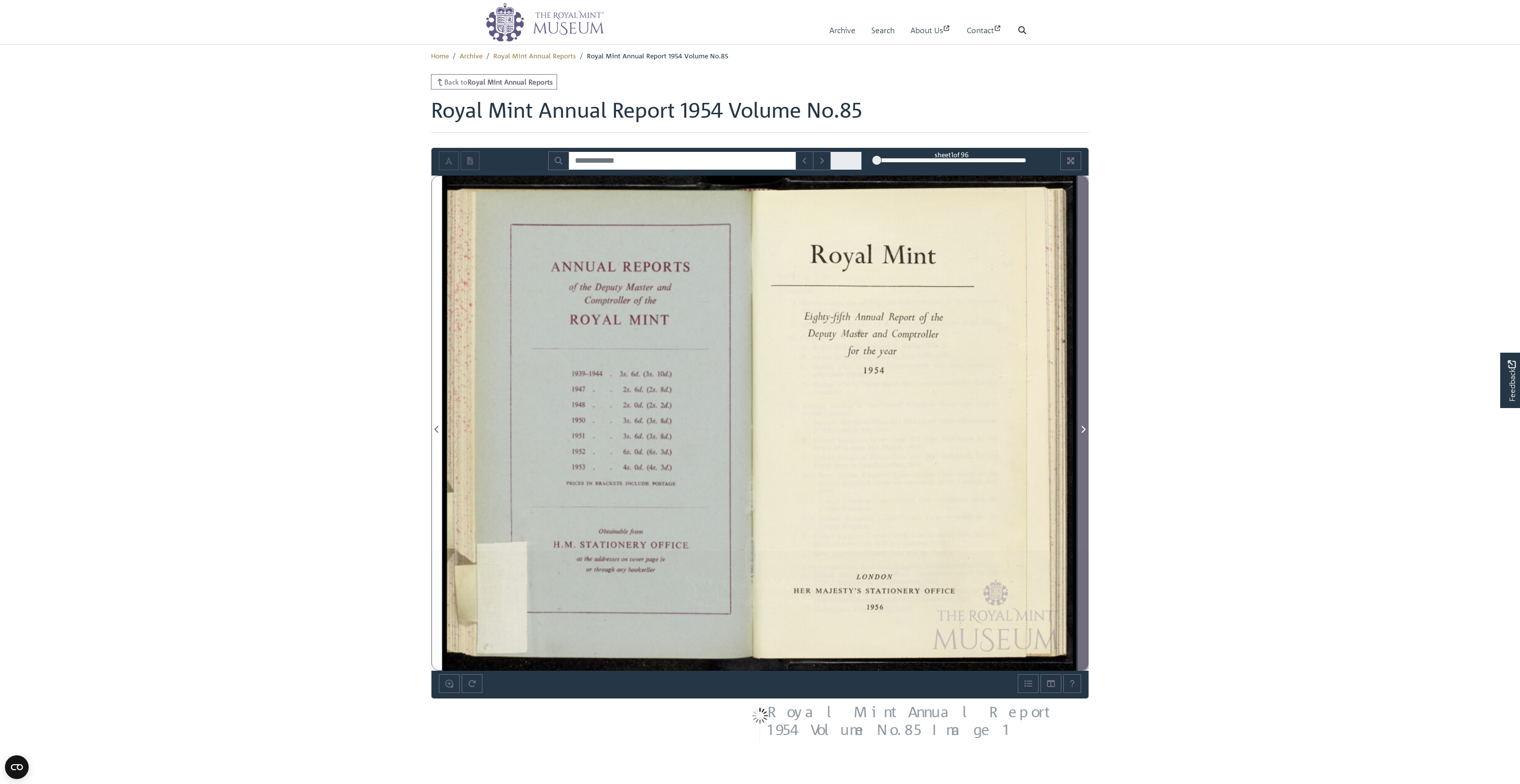
click at [1084, 430] on icon "Next Page" at bounding box center [1083, 429] width 5 height 8
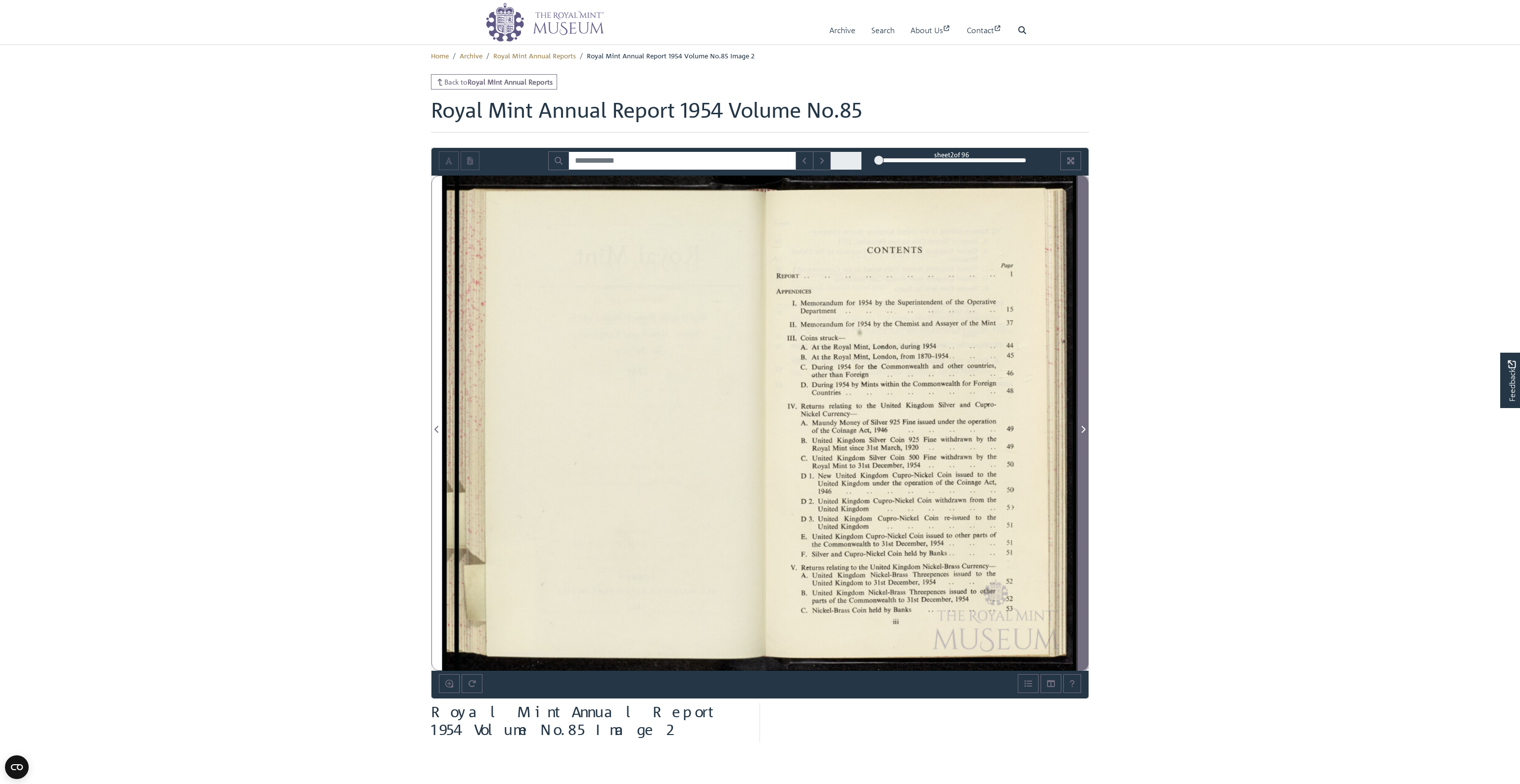
click at [1084, 430] on icon "Next Page" at bounding box center [1083, 429] width 5 height 8
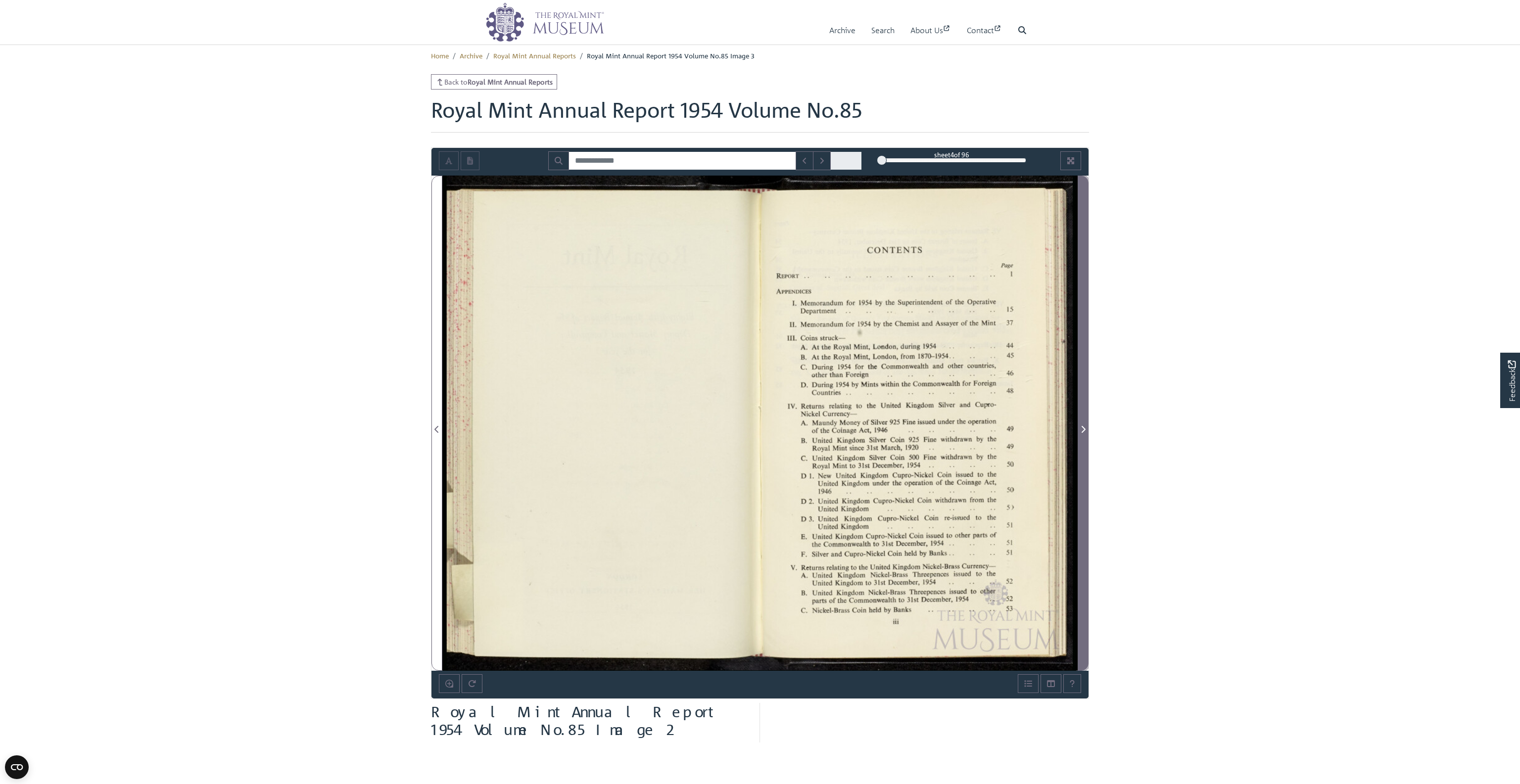
click at [1084, 430] on icon "Next Page" at bounding box center [1083, 429] width 5 height 8
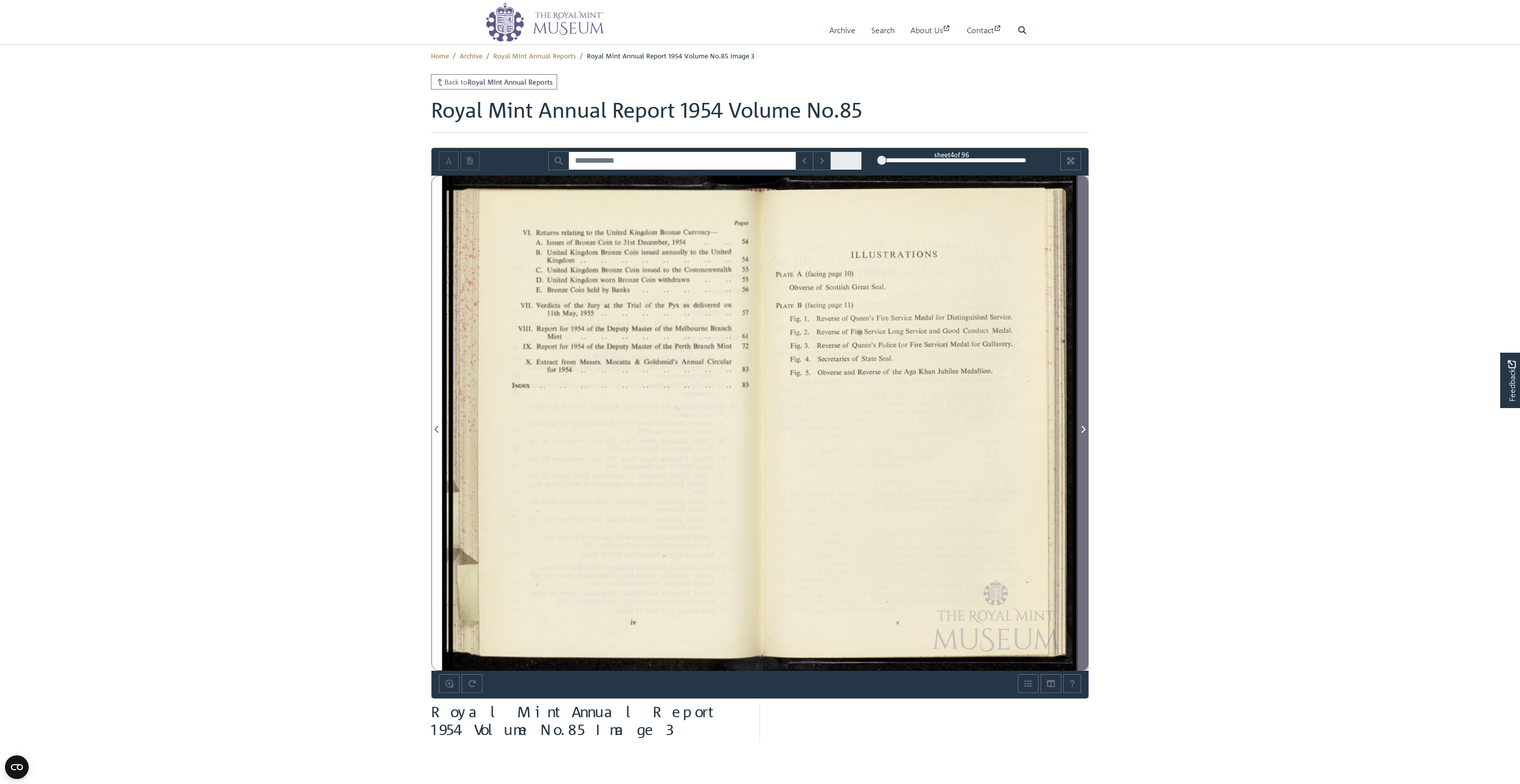
click at [1084, 430] on icon "Next Page" at bounding box center [1083, 429] width 5 height 8
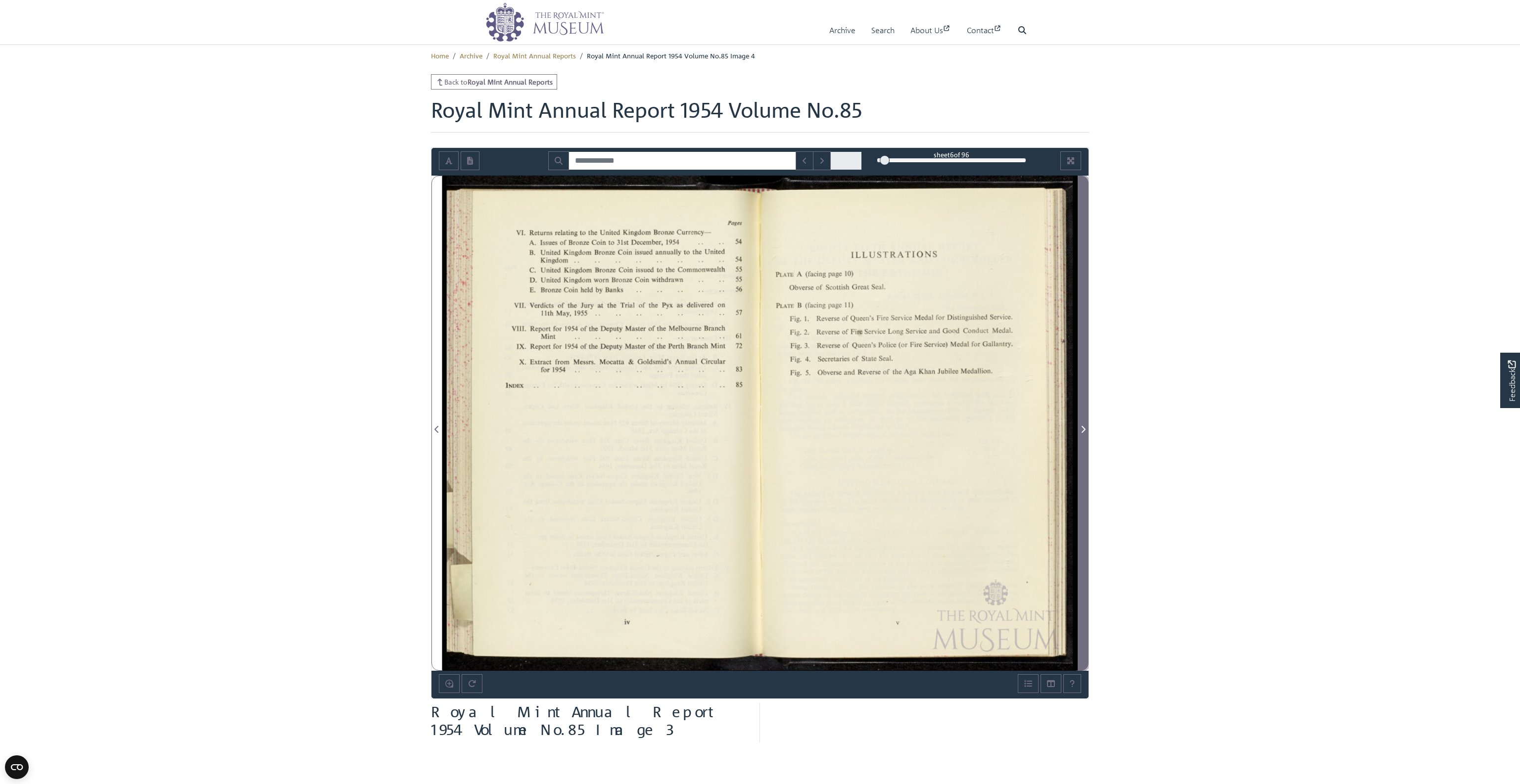
click at [1084, 430] on icon "Next Page" at bounding box center [1083, 429] width 5 height 8
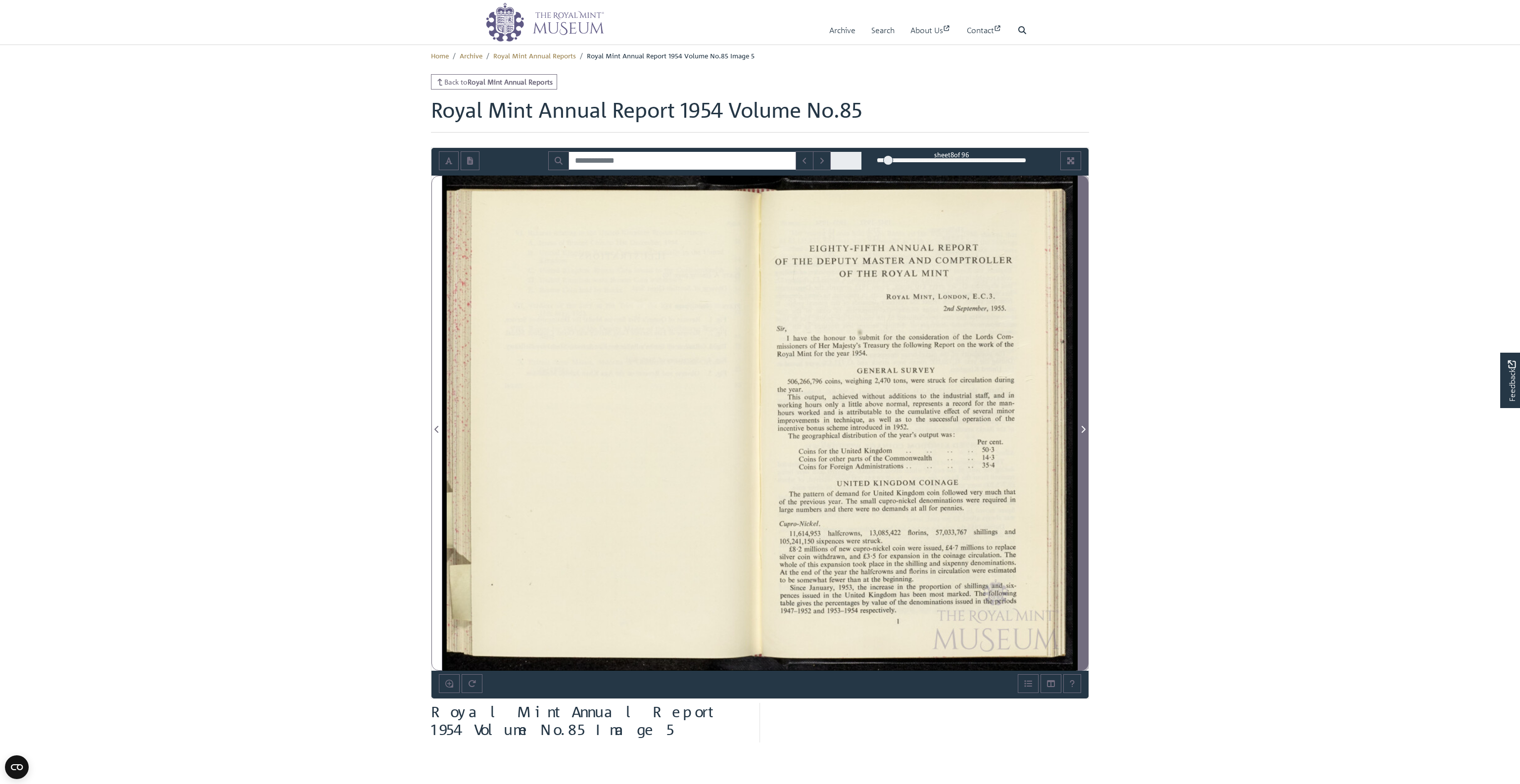
click at [1081, 426] on icon "Next Page" at bounding box center [1083, 429] width 5 height 8
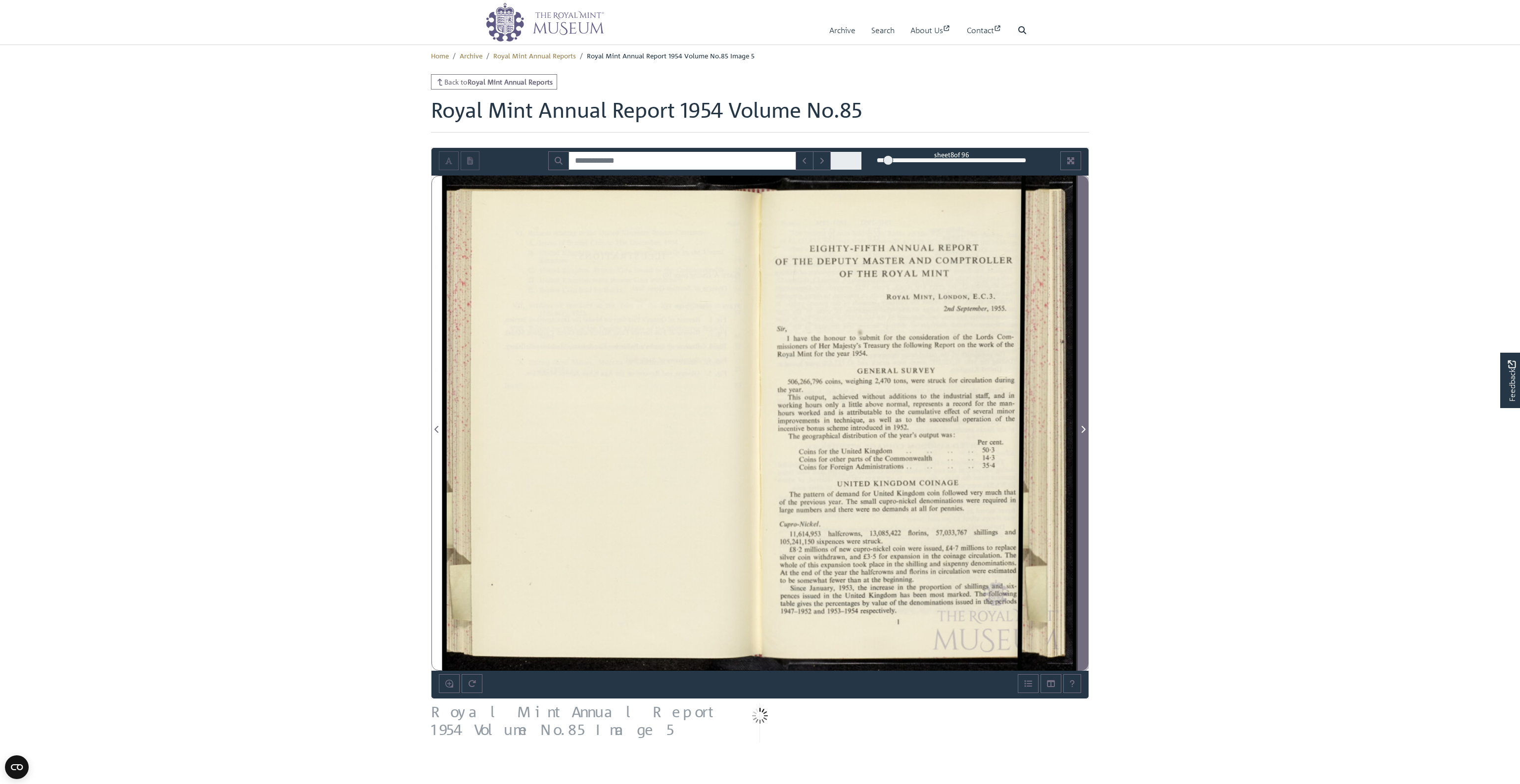
click at [1081, 426] on icon "Next Page" at bounding box center [1083, 429] width 5 height 8
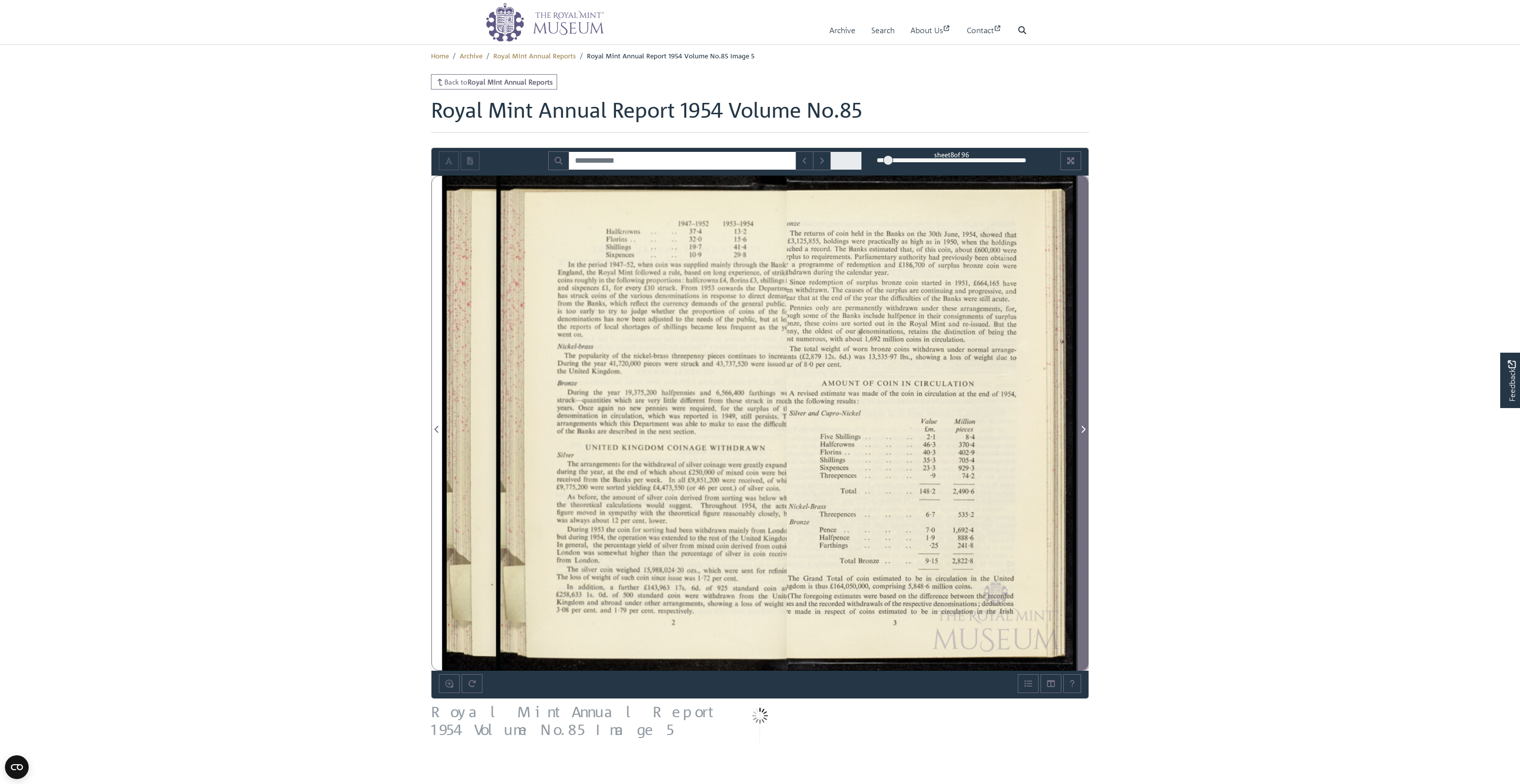
click at [1081, 426] on icon "Next Page" at bounding box center [1083, 429] width 5 height 8
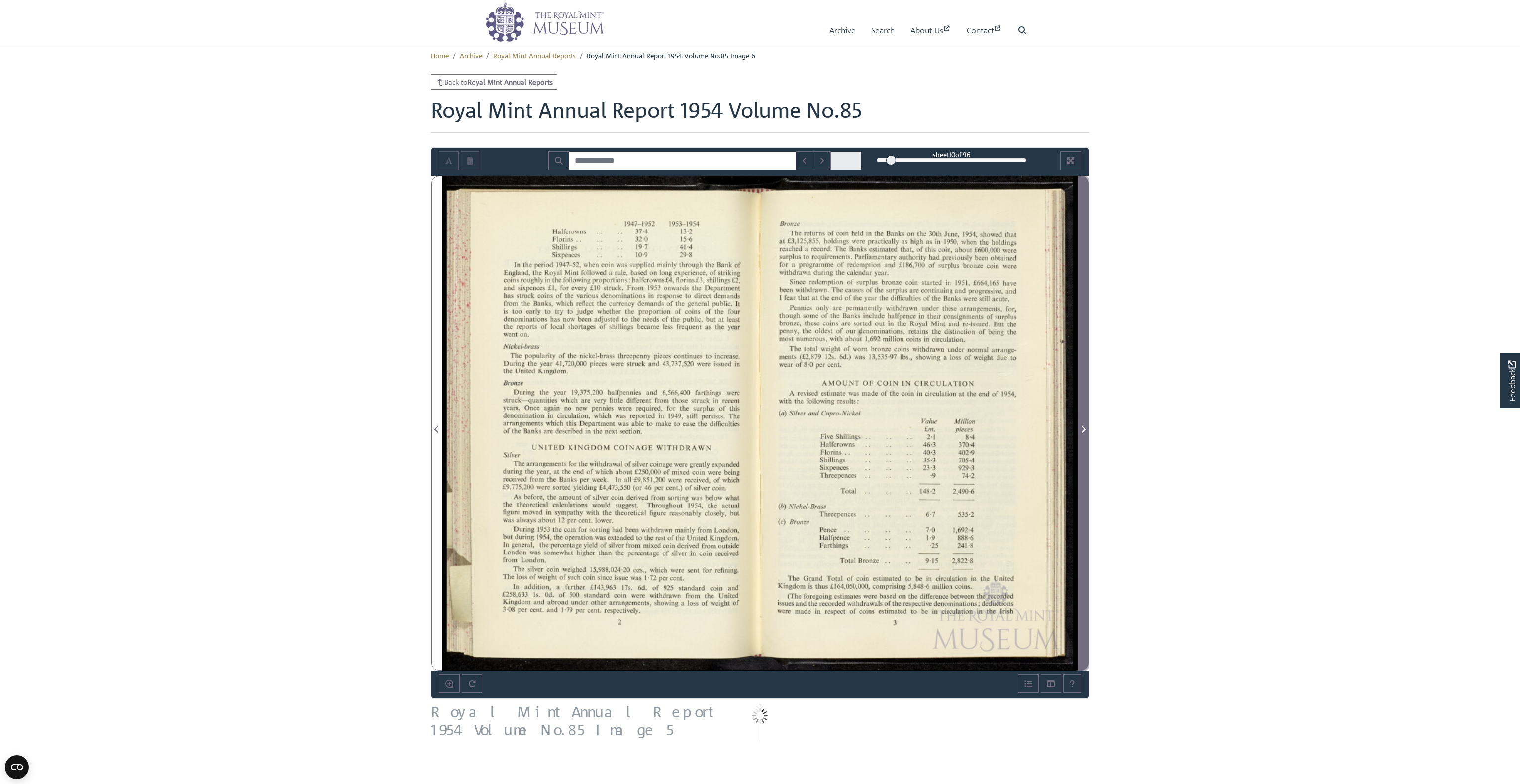
click at [1082, 426] on icon "Next Page" at bounding box center [1083, 429] width 5 height 8
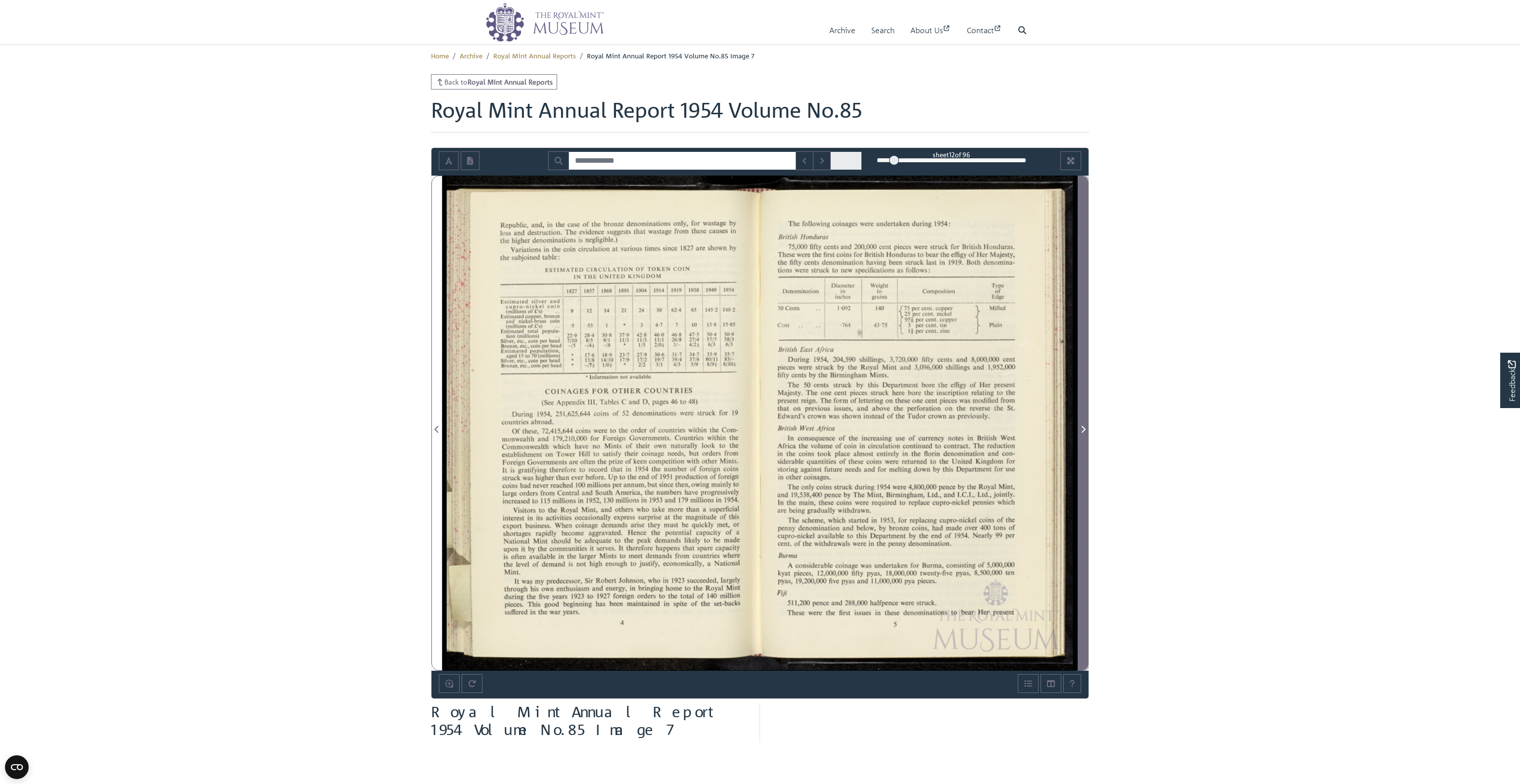
click at [1085, 424] on span "Next Page" at bounding box center [1082, 429] width 10 height 12
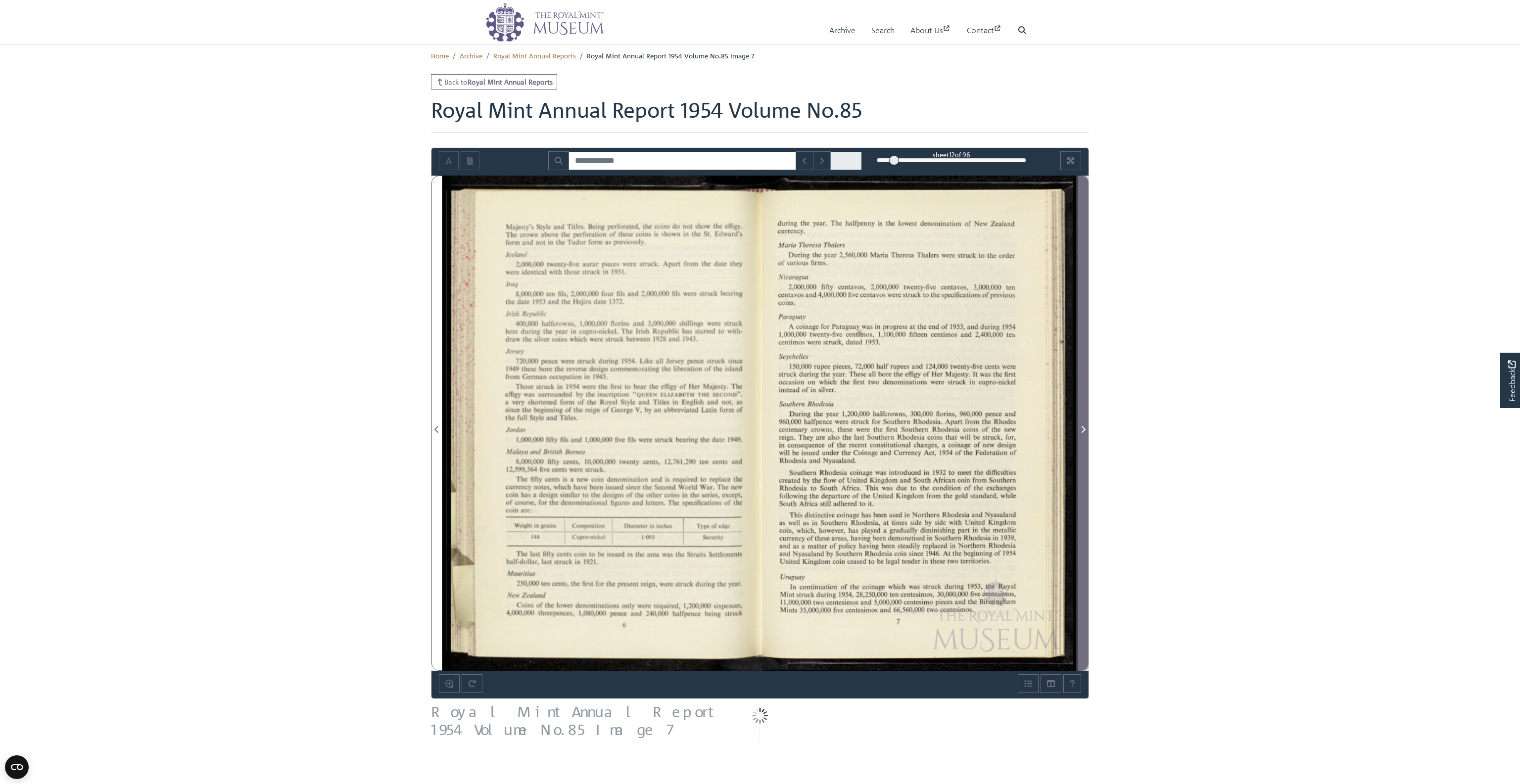
click at [1085, 424] on span "Next Page" at bounding box center [1082, 429] width 10 height 12
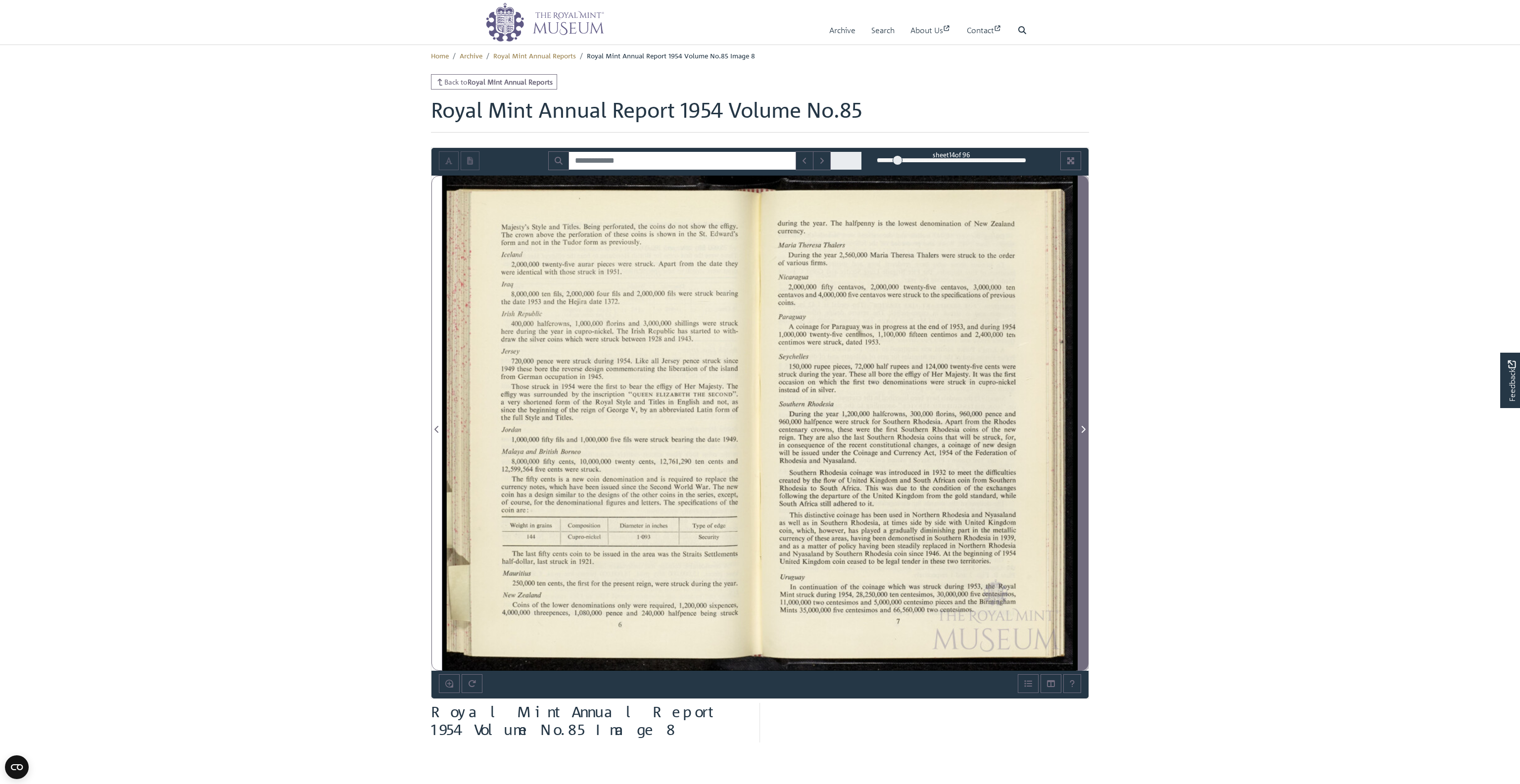
click at [1085, 424] on span "Next Page" at bounding box center [1082, 429] width 10 height 12
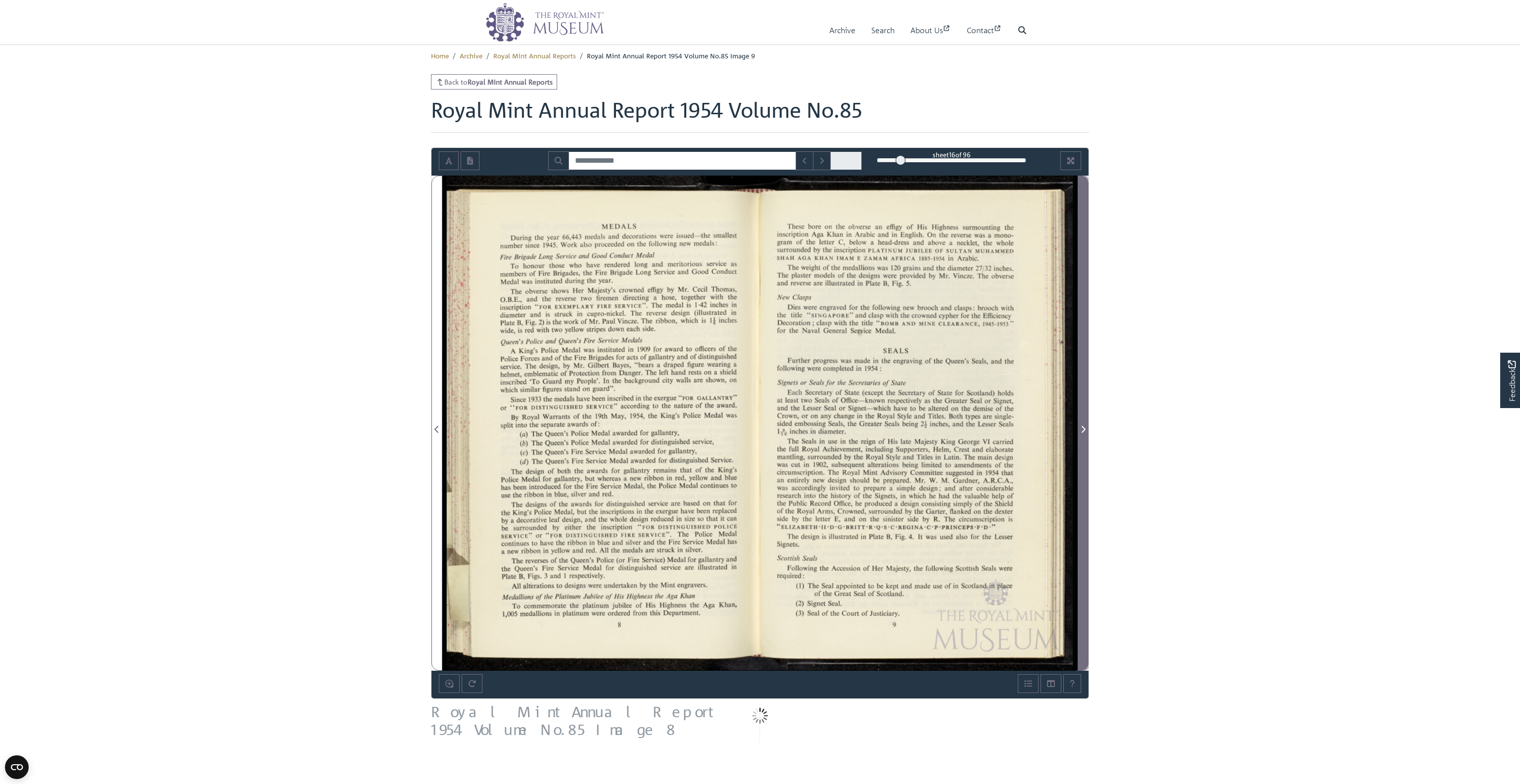
click at [1085, 424] on span "Next Page" at bounding box center [1082, 429] width 10 height 12
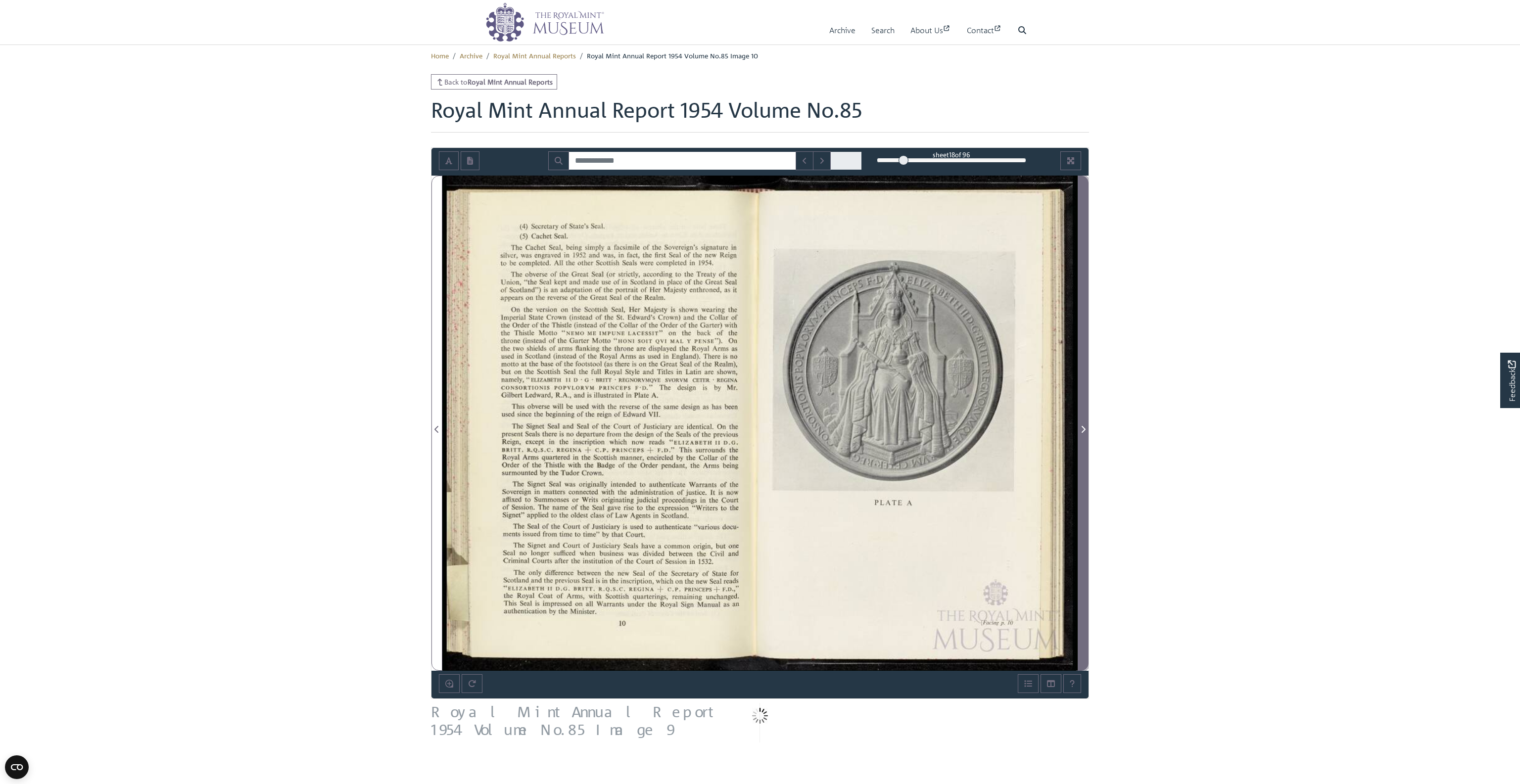
click at [1085, 424] on span "Next Page" at bounding box center [1082, 429] width 10 height 12
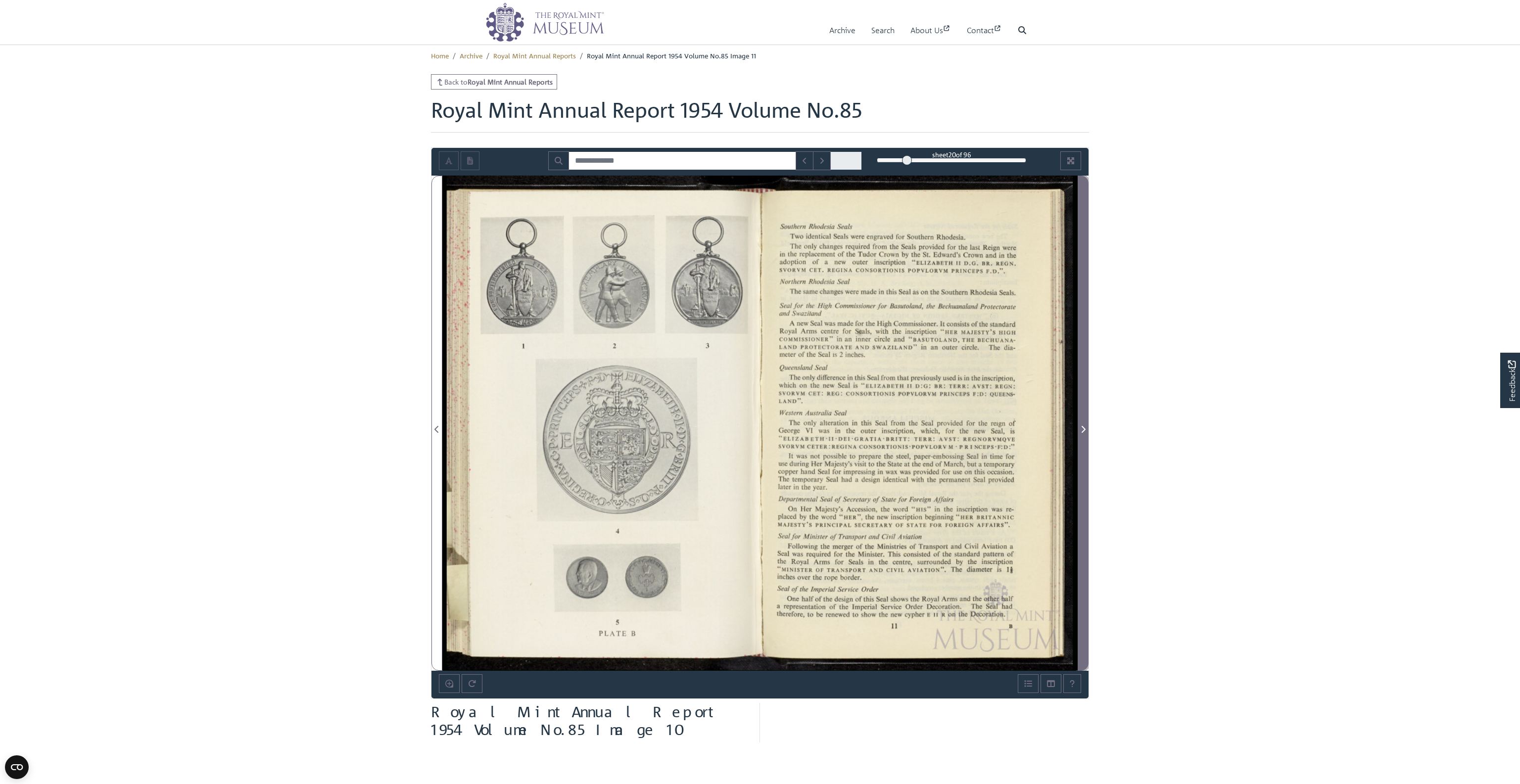
click at [1085, 424] on span "Next Page" at bounding box center [1082, 429] width 10 height 12
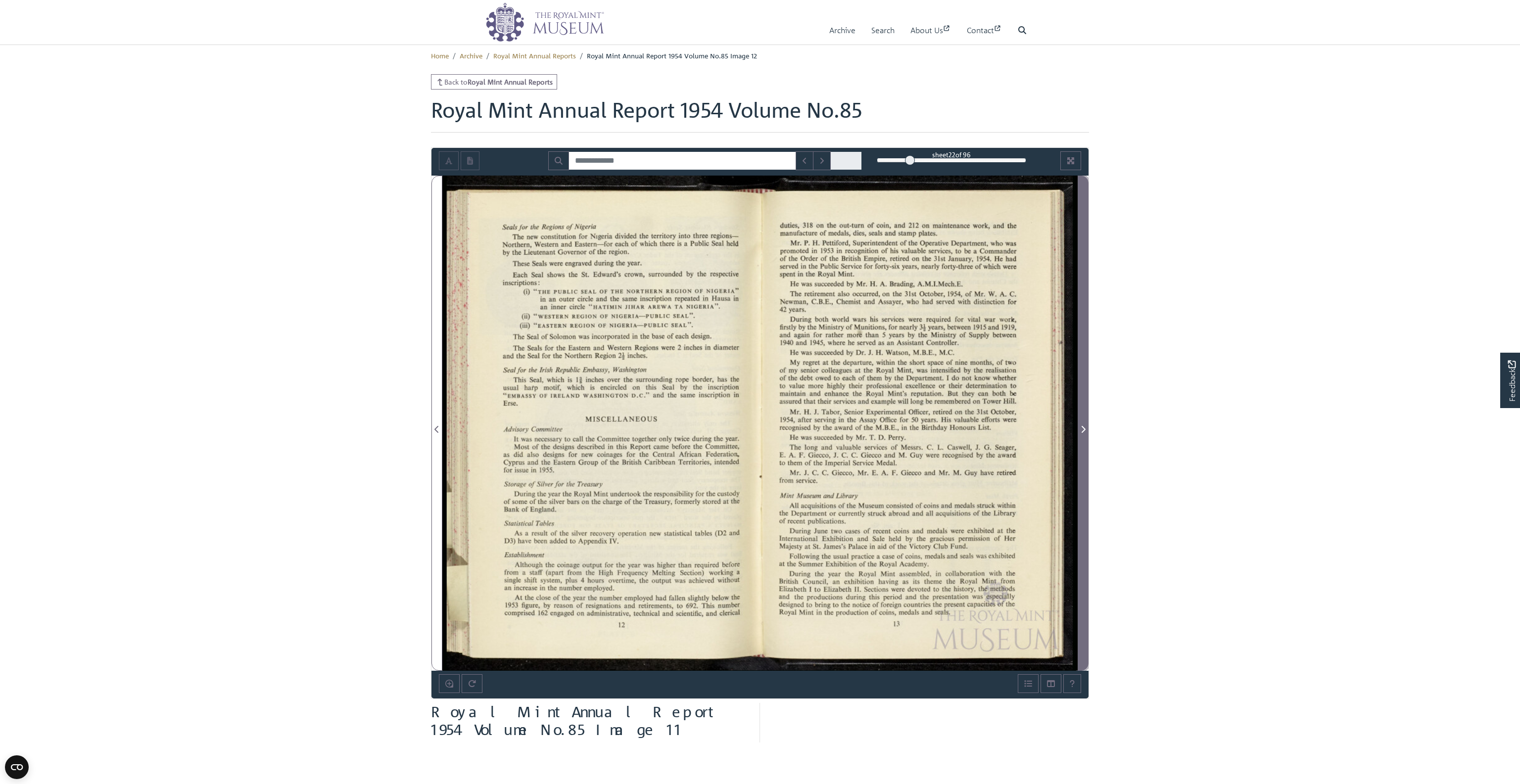
click at [1085, 424] on span "Next Page" at bounding box center [1082, 429] width 10 height 12
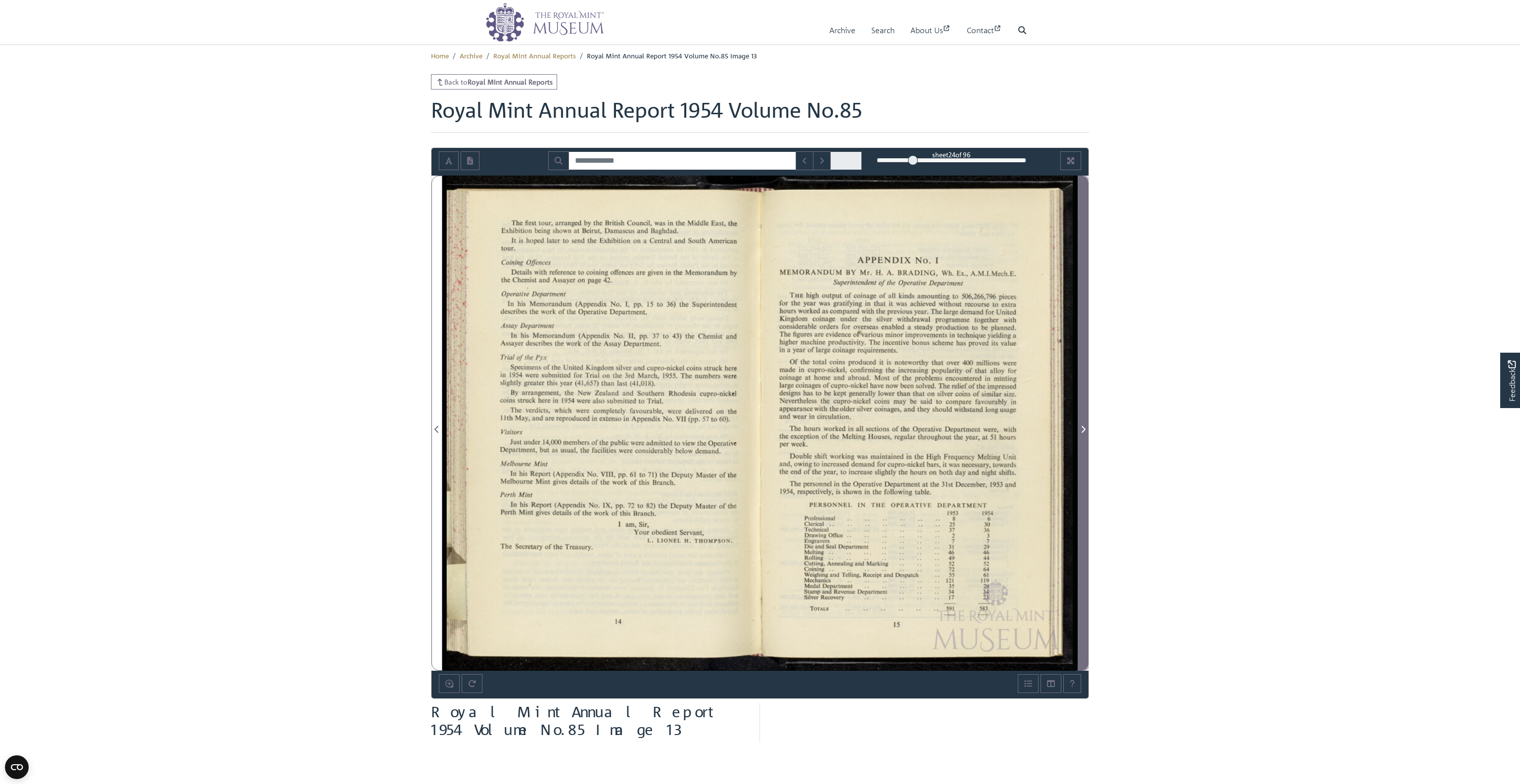
click at [1085, 424] on span "Next Page" at bounding box center [1082, 429] width 10 height 12
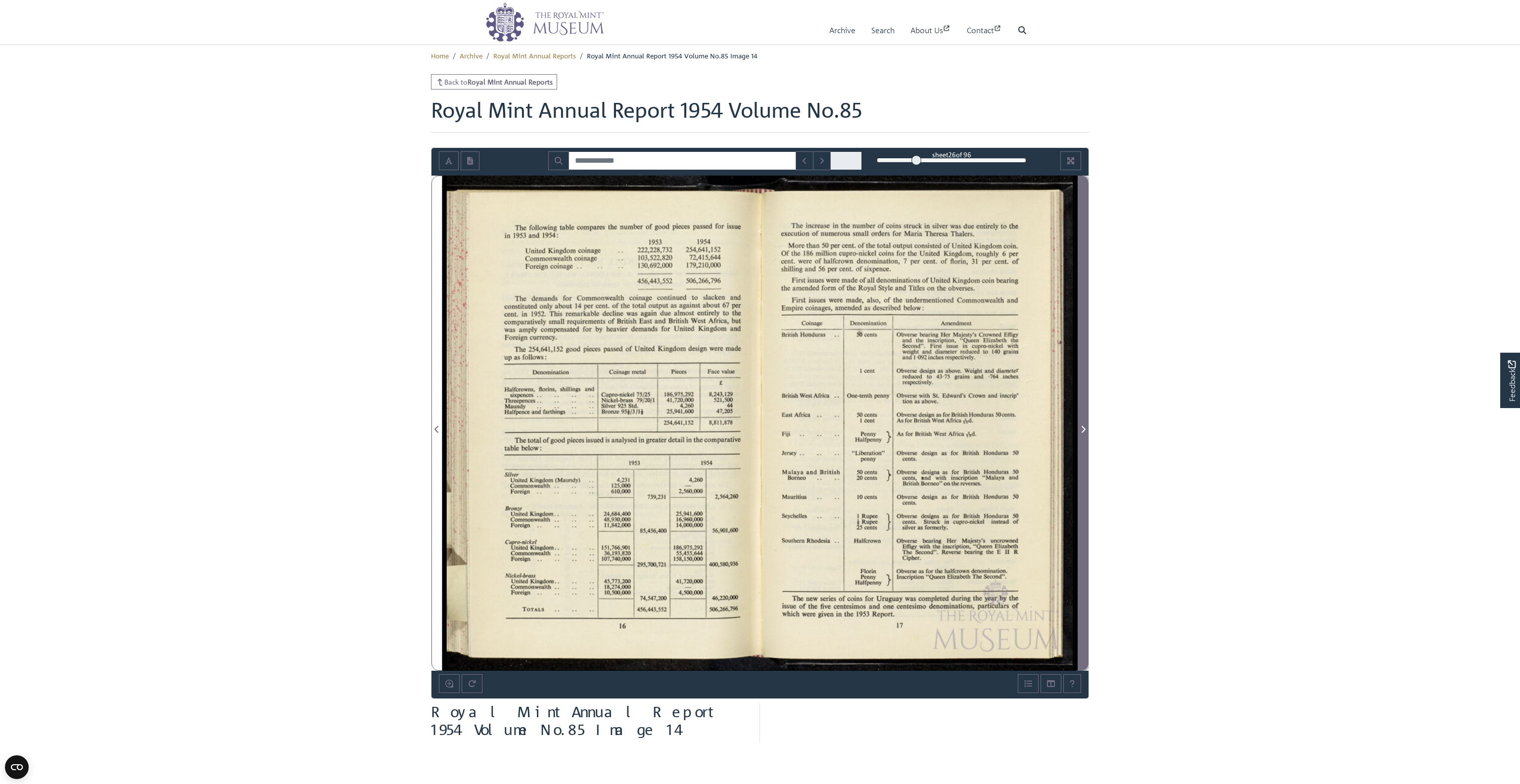
click at [1085, 424] on span "Next Page" at bounding box center [1082, 429] width 10 height 12
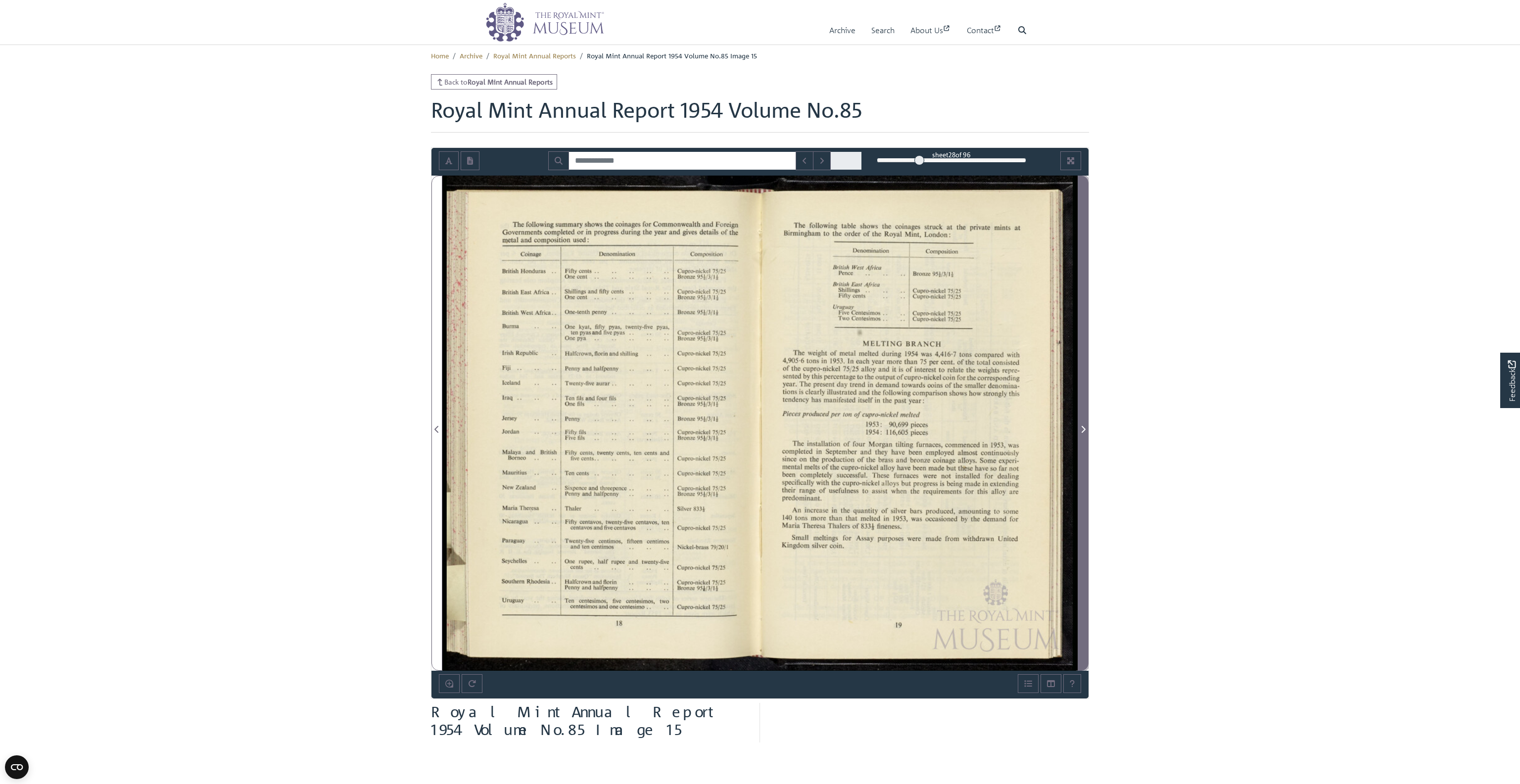
click at [1085, 424] on span "Next Page" at bounding box center [1082, 429] width 10 height 12
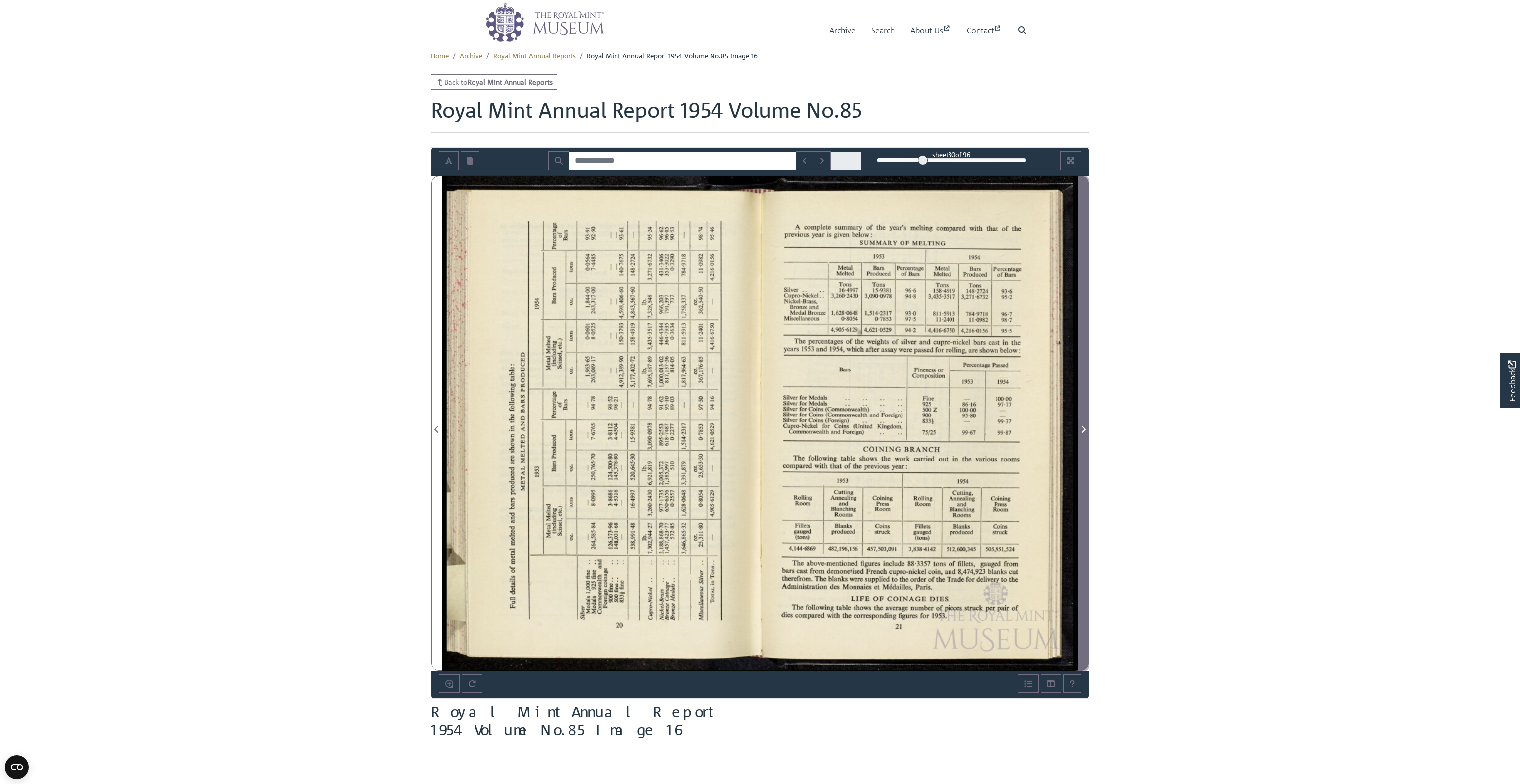
click at [1085, 424] on span "Next Page" at bounding box center [1082, 429] width 10 height 12
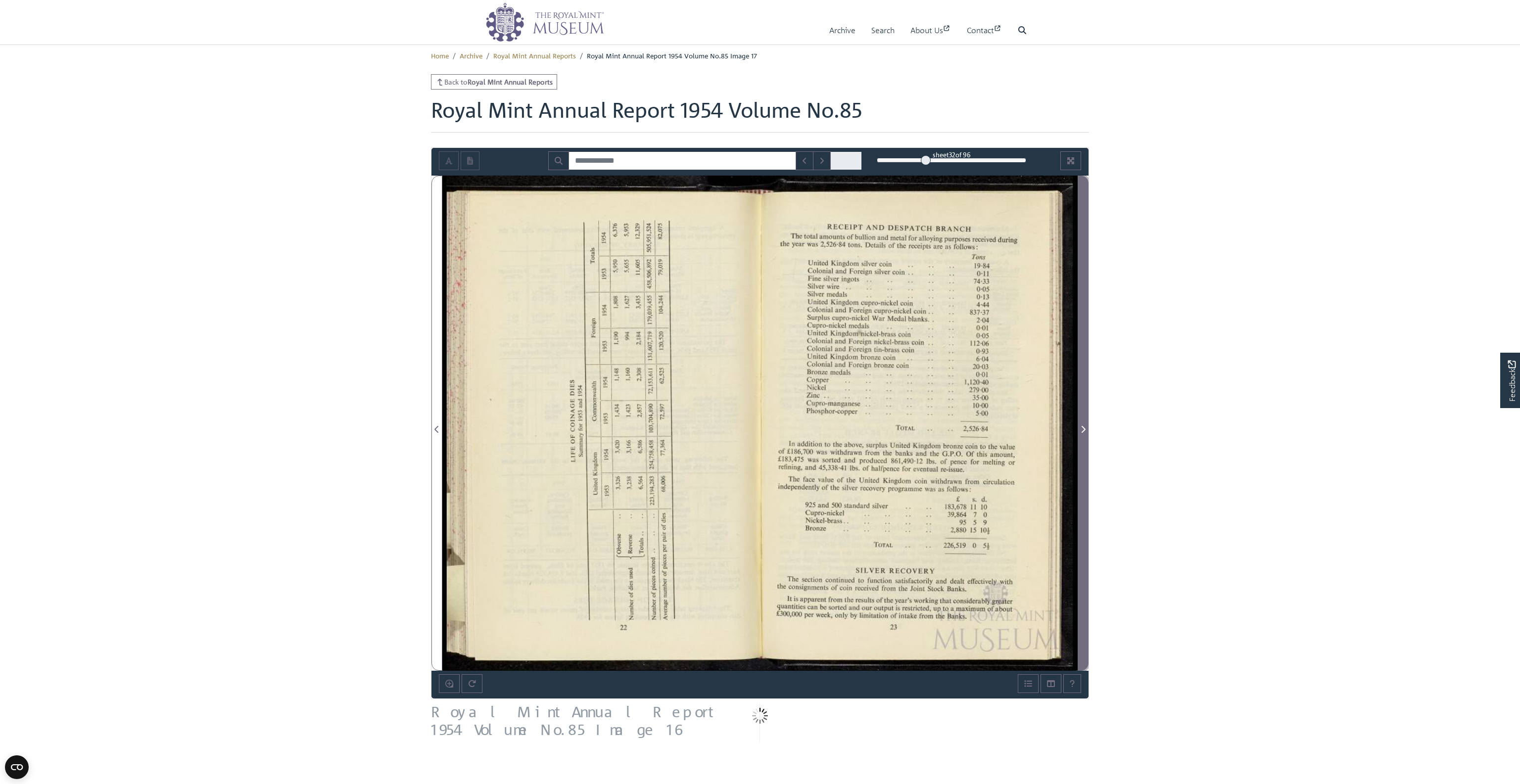
click at [1085, 424] on span "Next Page" at bounding box center [1082, 429] width 10 height 12
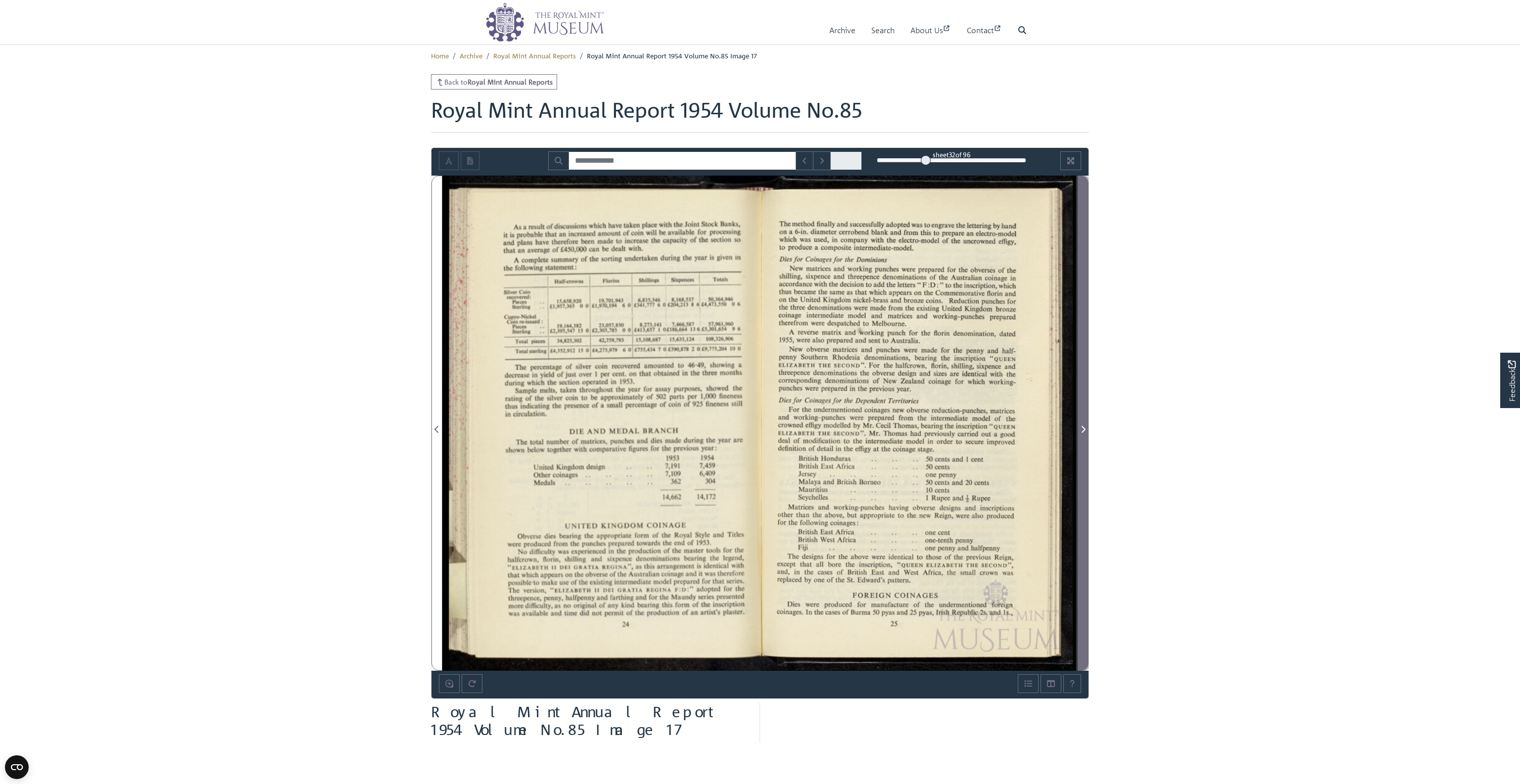
click at [1085, 424] on span "Next Page" at bounding box center [1082, 429] width 10 height 12
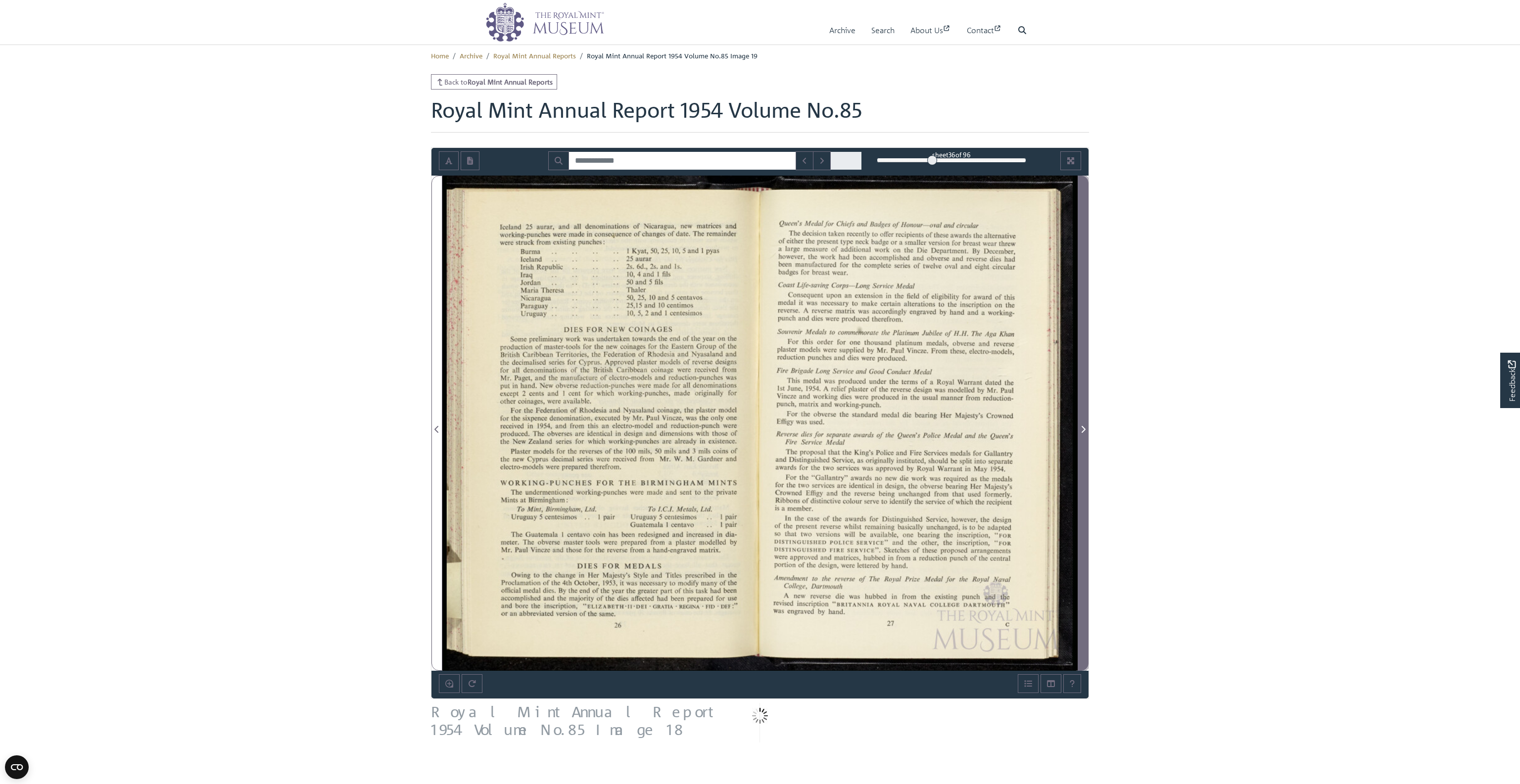
click at [1085, 424] on span "Next Page" at bounding box center [1082, 429] width 10 height 12
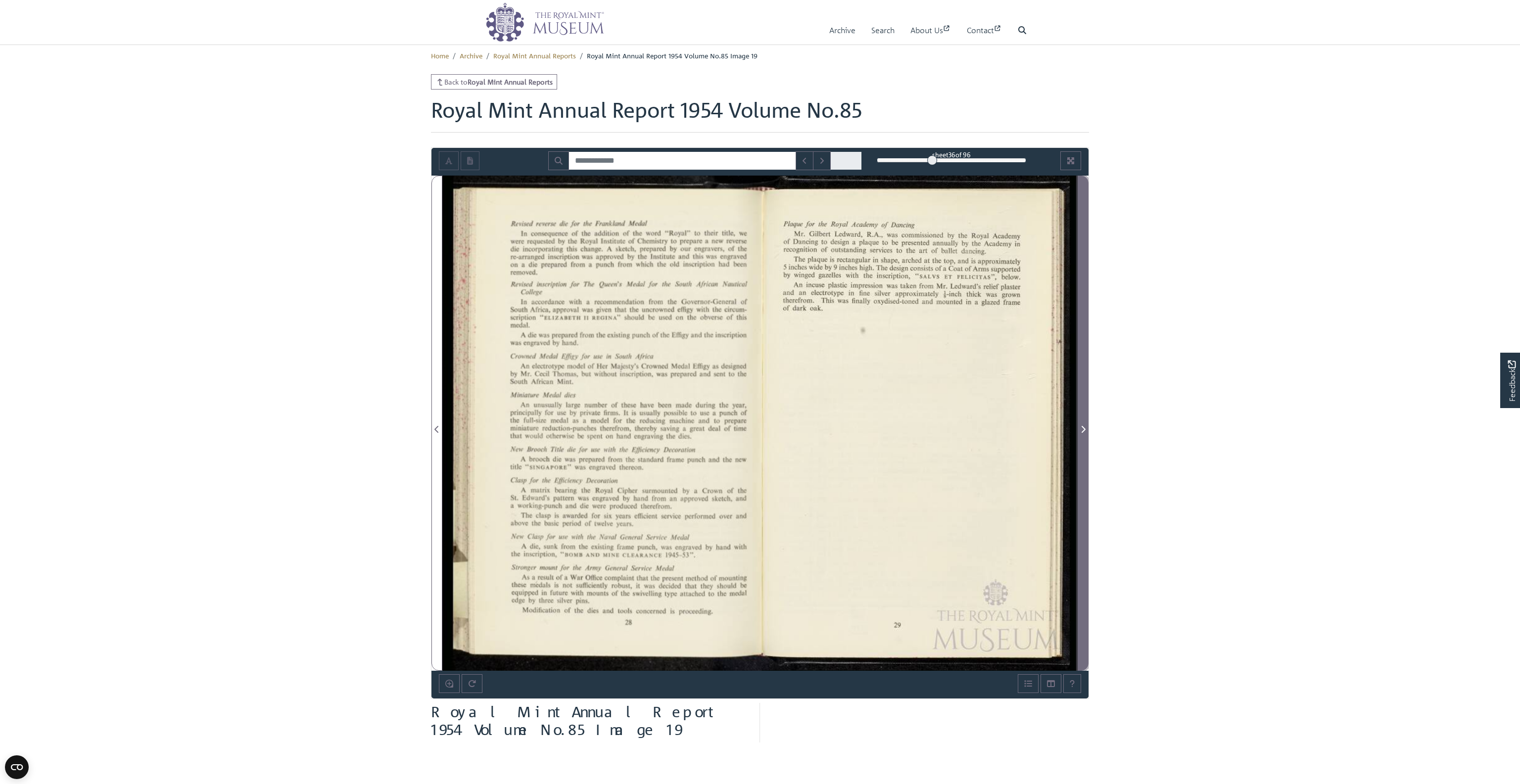
click at [1085, 424] on span "Next Page" at bounding box center [1082, 429] width 10 height 12
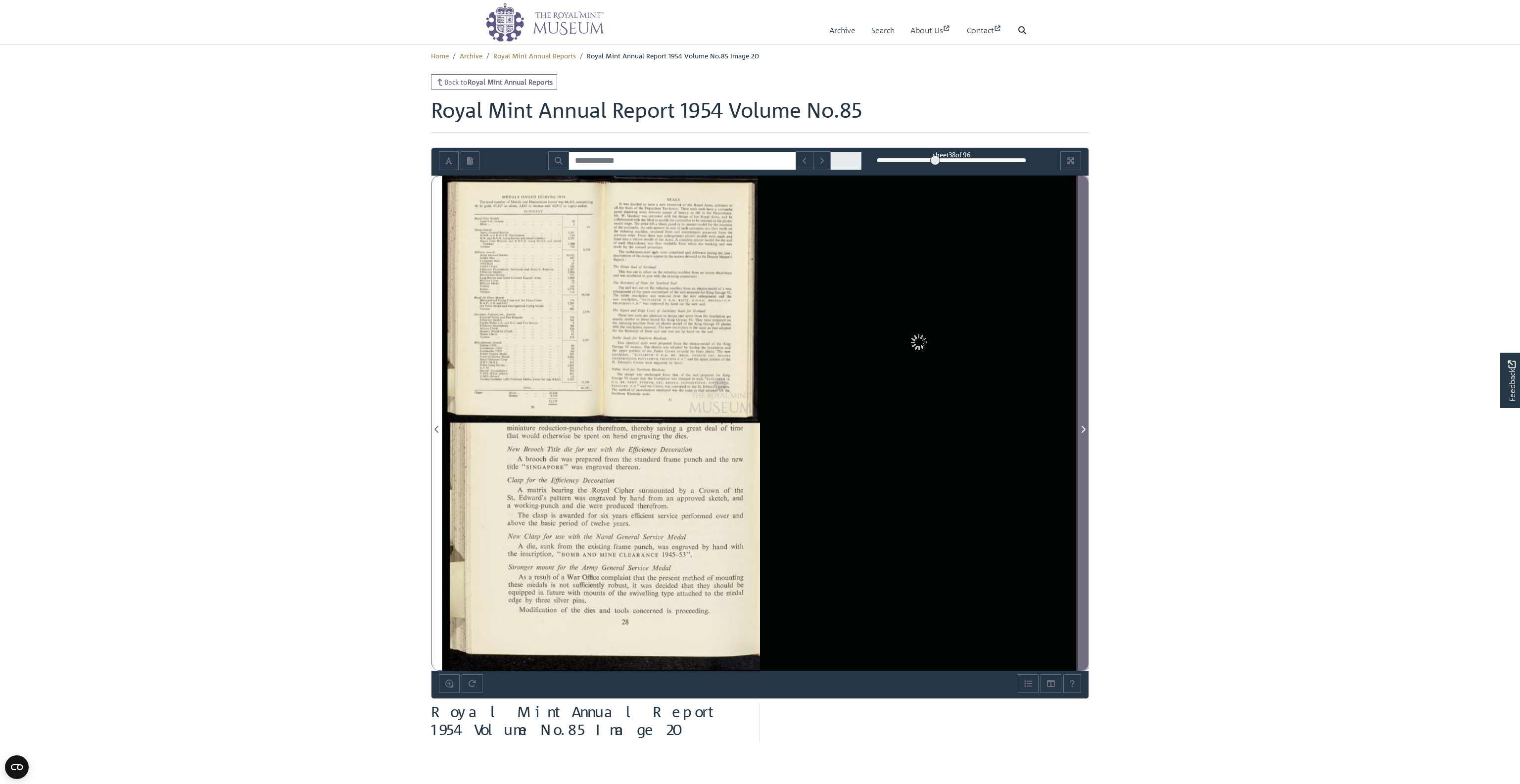
click at [1085, 424] on span "Next Page" at bounding box center [1082, 429] width 10 height 12
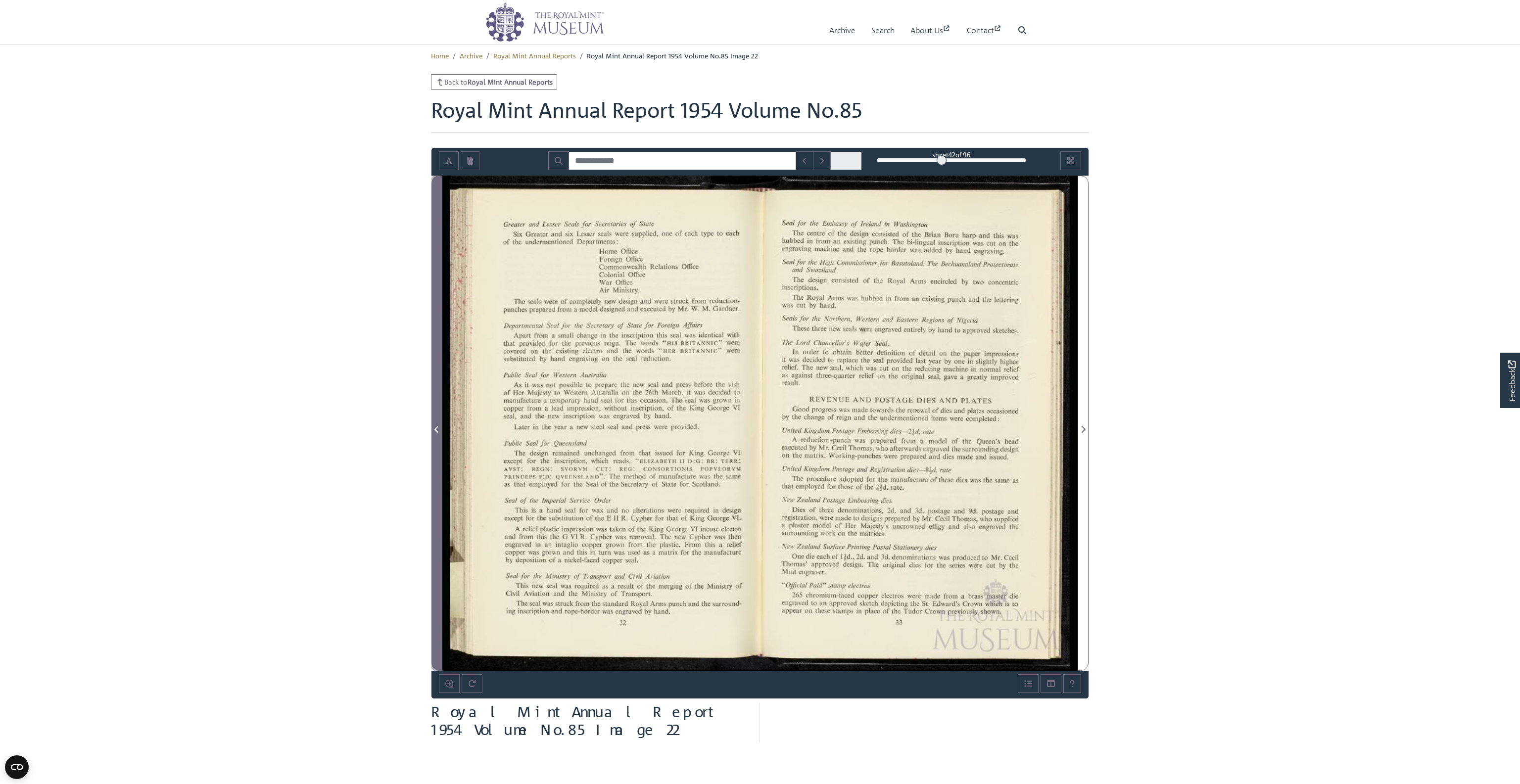
click at [438, 426] on icon "Previous Page" at bounding box center [436, 429] width 4 height 7
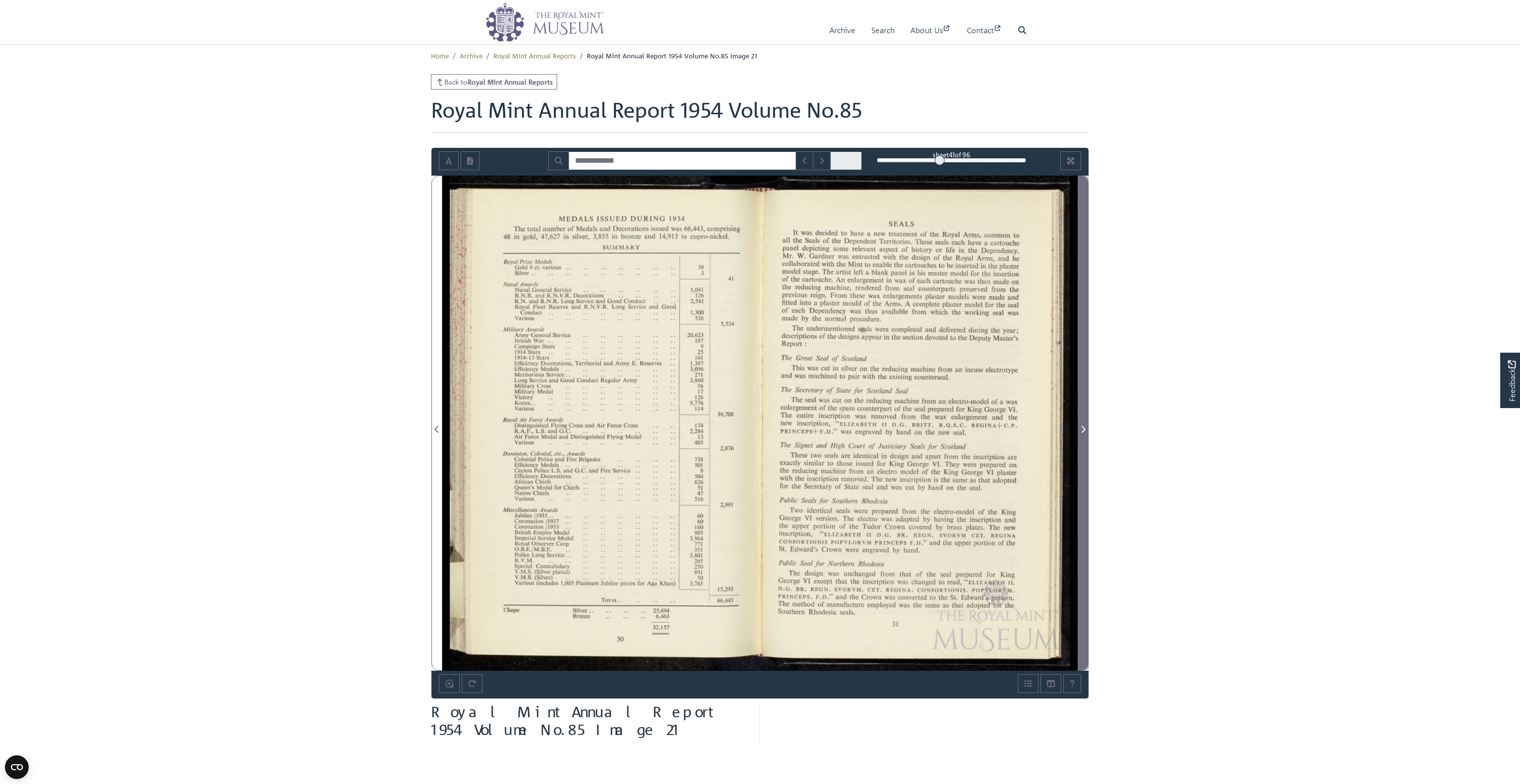
click at [1084, 428] on icon "Next Page" at bounding box center [1083, 429] width 5 height 8
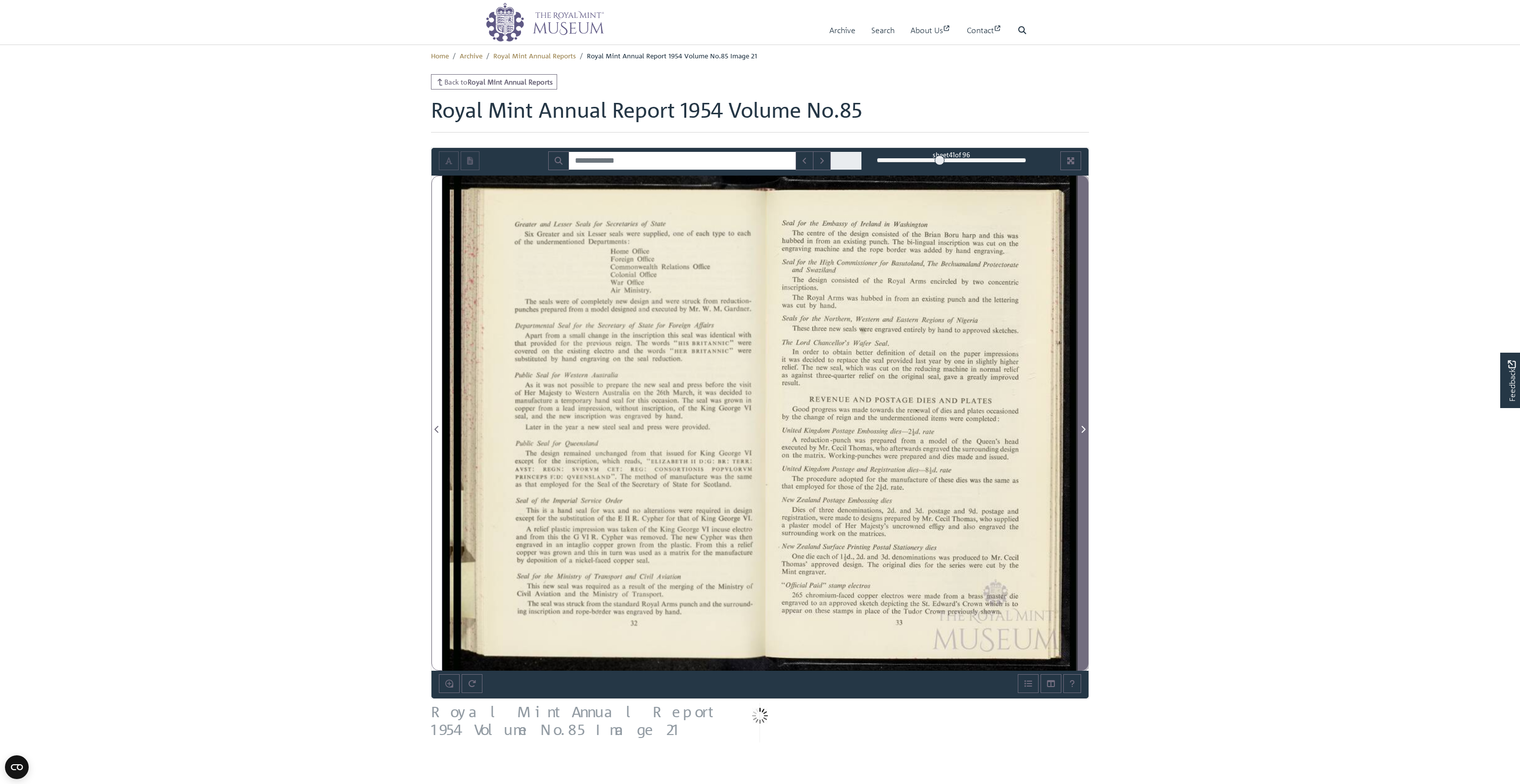
click at [1084, 428] on icon "Next Page" at bounding box center [1083, 429] width 5 height 8
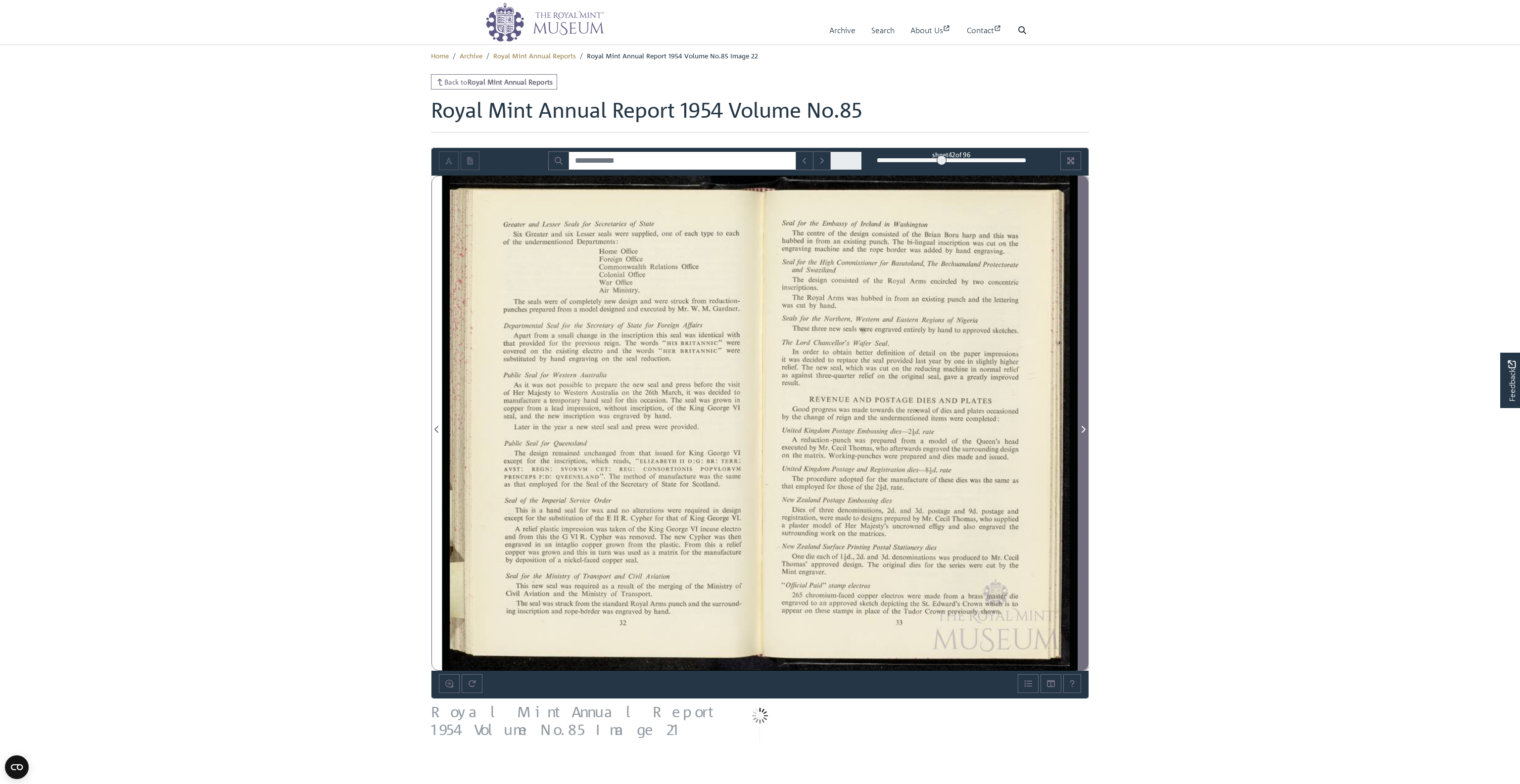
click at [1084, 428] on icon "Next Page" at bounding box center [1083, 429] width 5 height 8
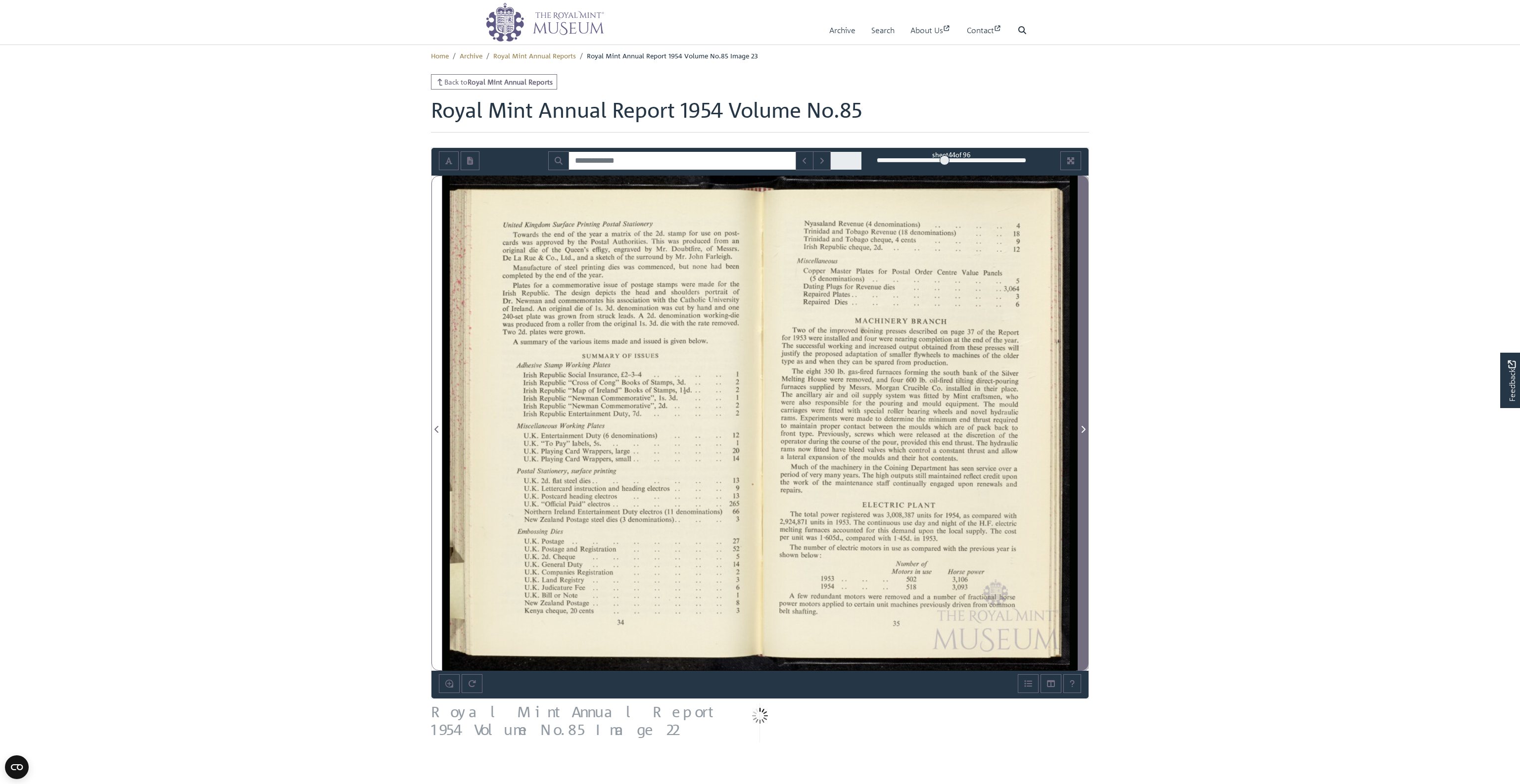
click at [1084, 428] on icon "Next Page" at bounding box center [1083, 429] width 5 height 8
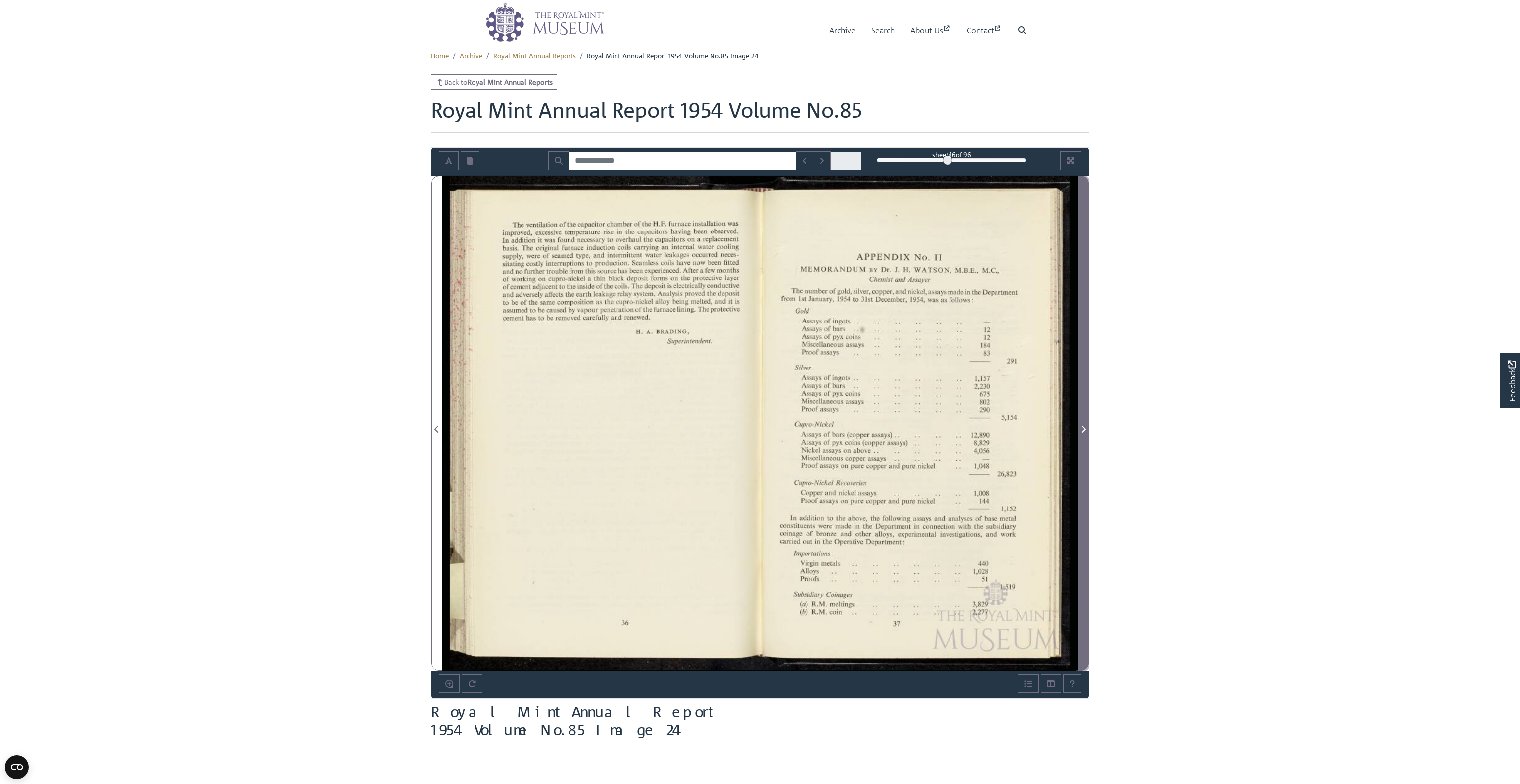
click at [1084, 428] on icon "Next Page" at bounding box center [1083, 429] width 5 height 8
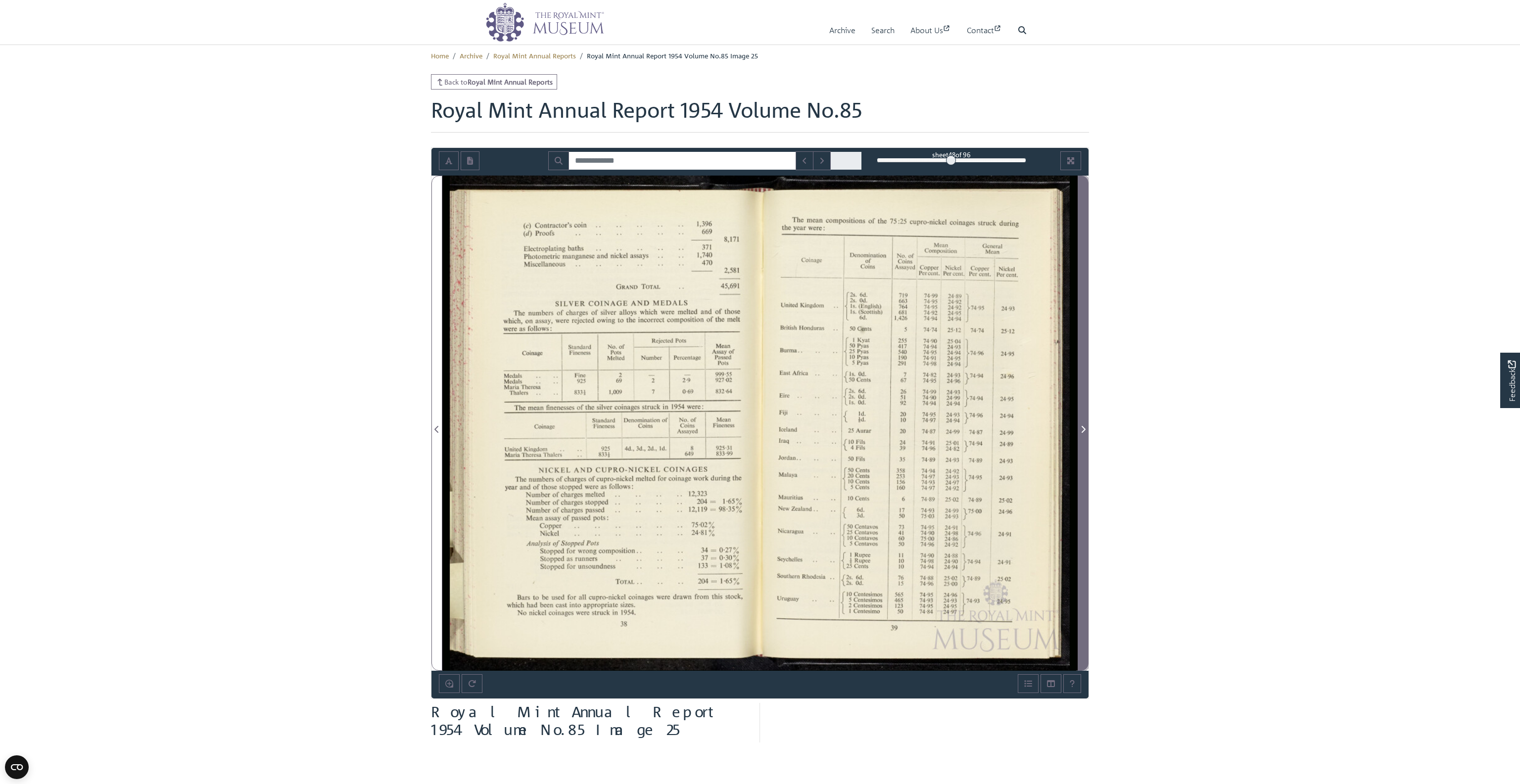
click at [1083, 428] on icon "Next Page" at bounding box center [1083, 429] width 5 height 8
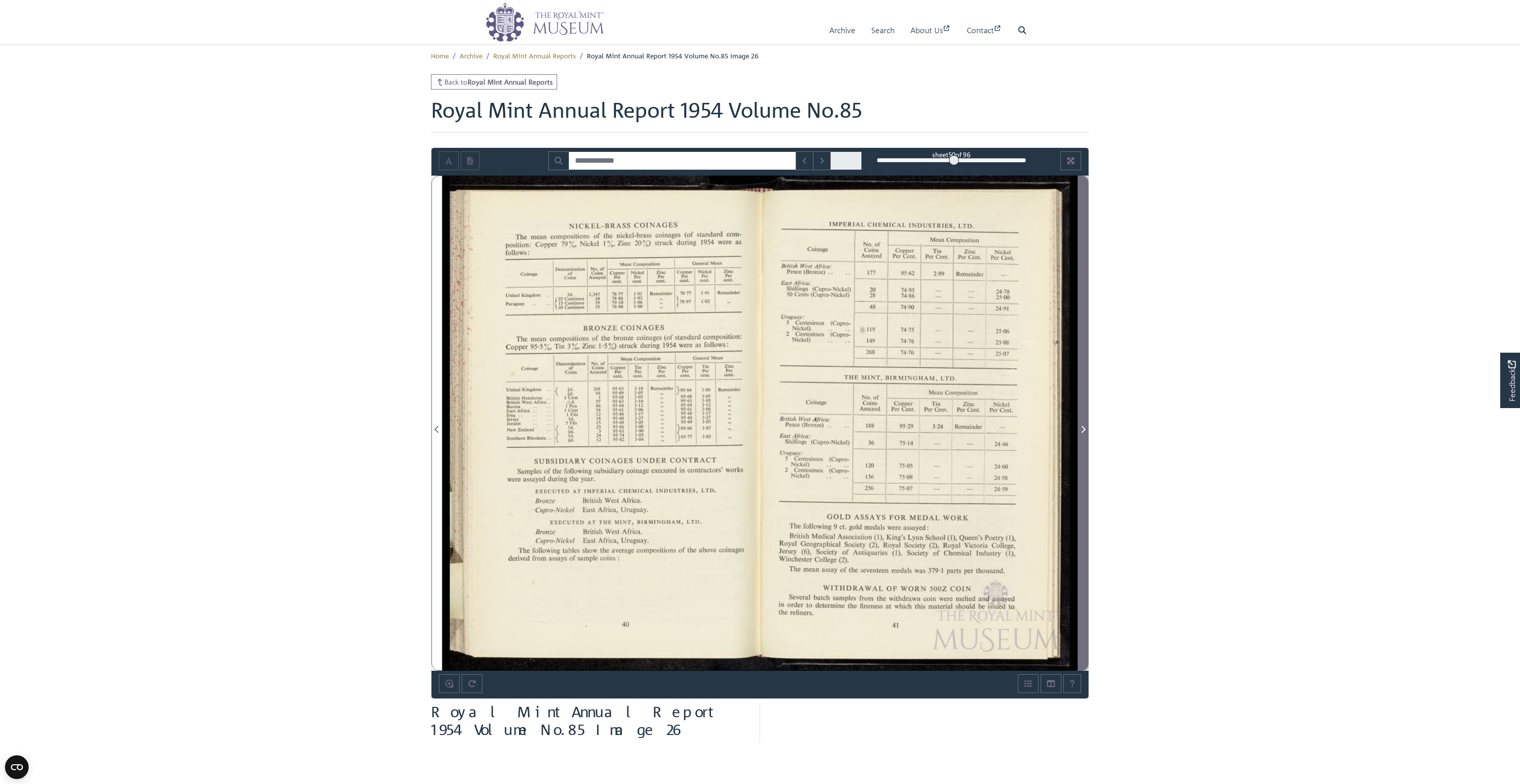
click at [1083, 428] on icon "Next Page" at bounding box center [1083, 429] width 5 height 8
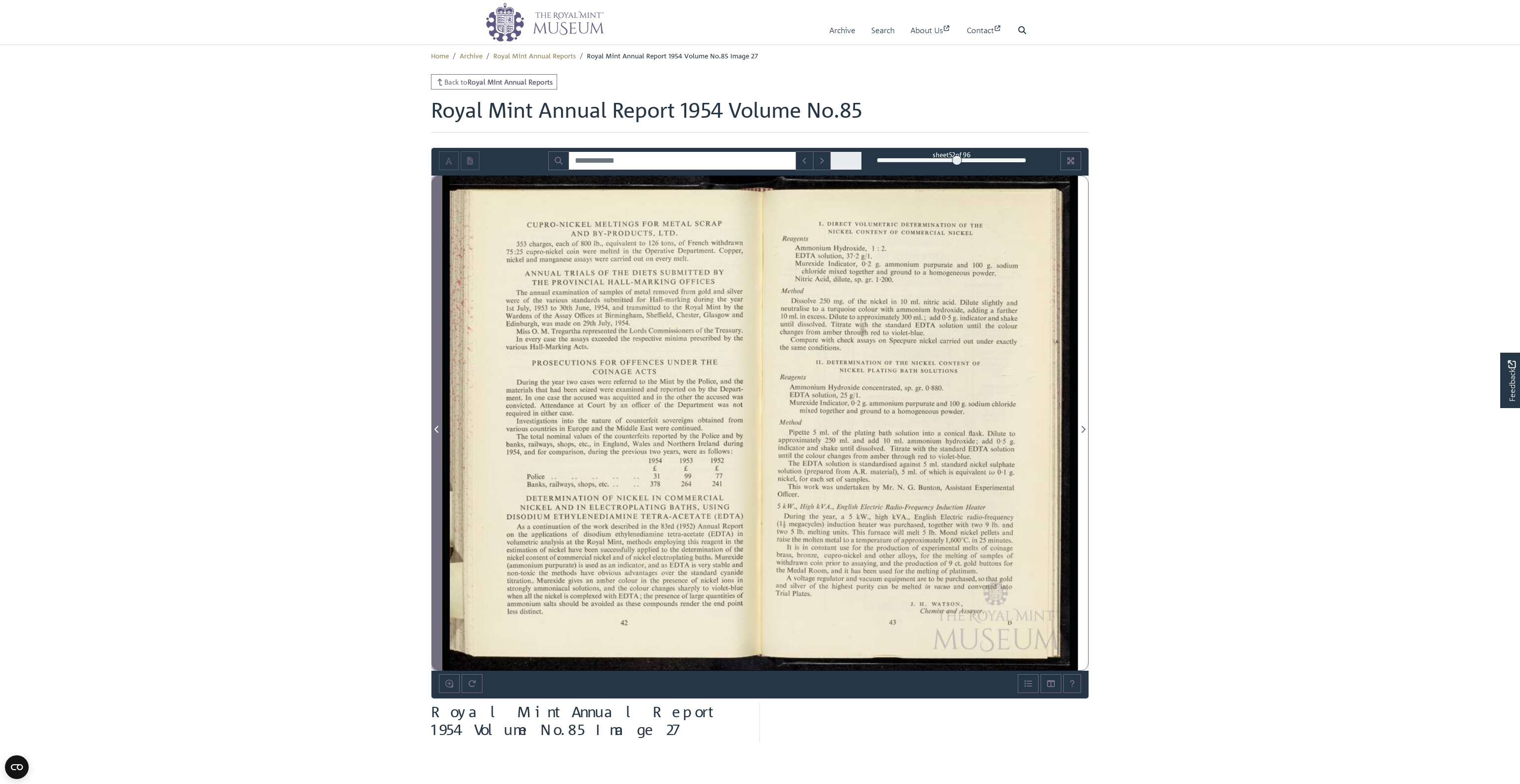
click at [439, 431] on icon "Previous Page" at bounding box center [436, 429] width 5 height 8
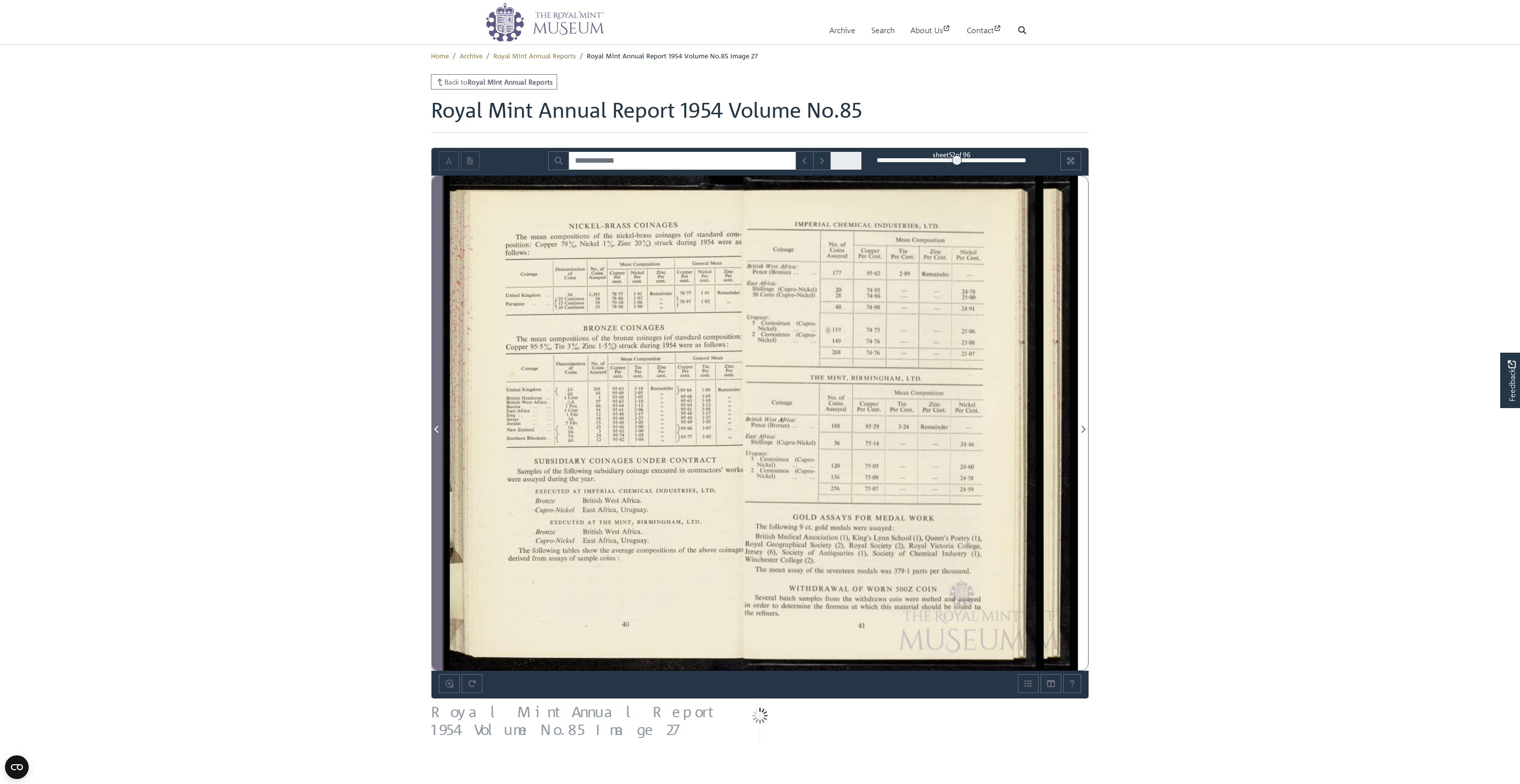
click at [439, 431] on icon "Previous Page" at bounding box center [436, 429] width 5 height 8
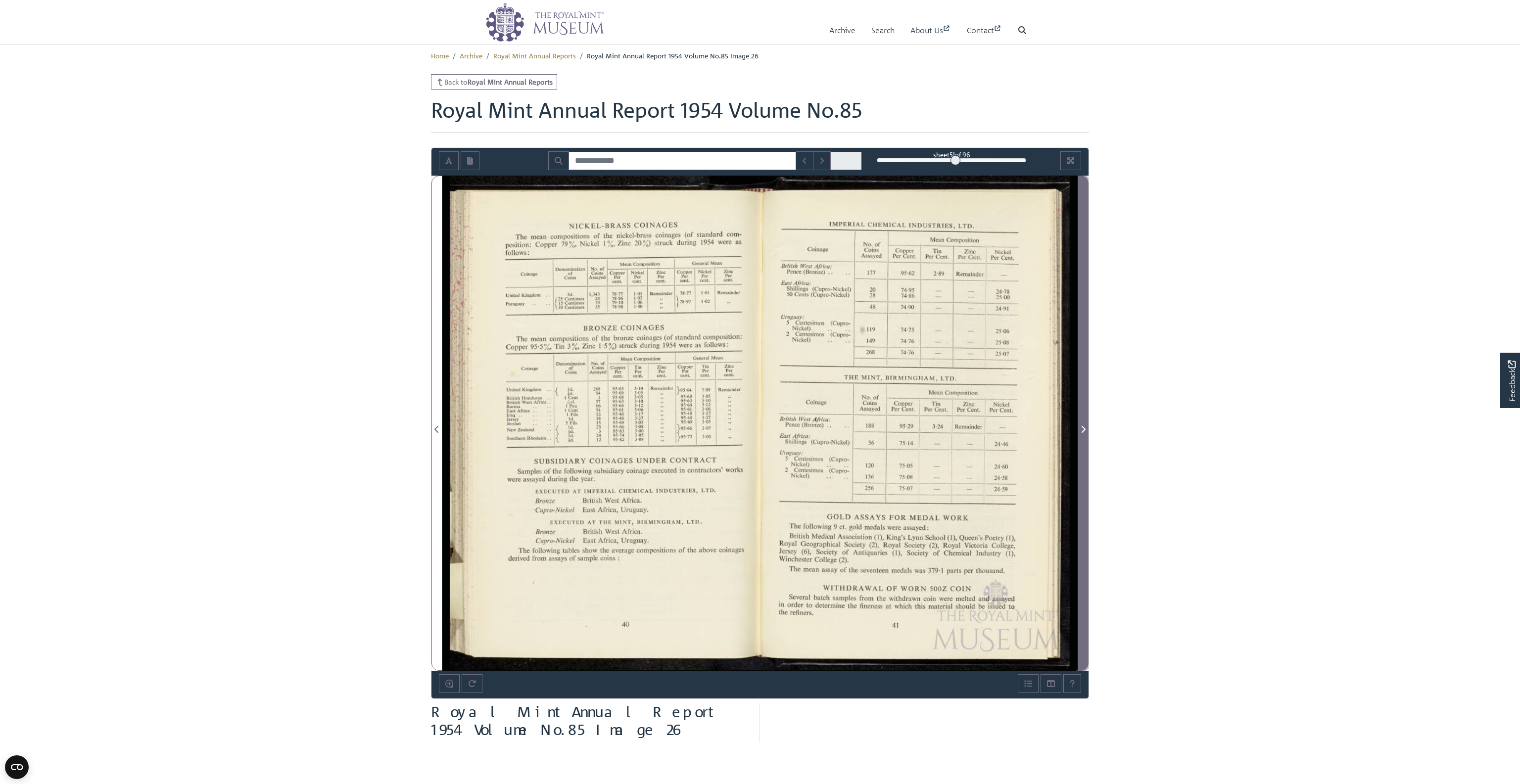
click at [1082, 426] on icon "Next Page" at bounding box center [1083, 429] width 4 height 7
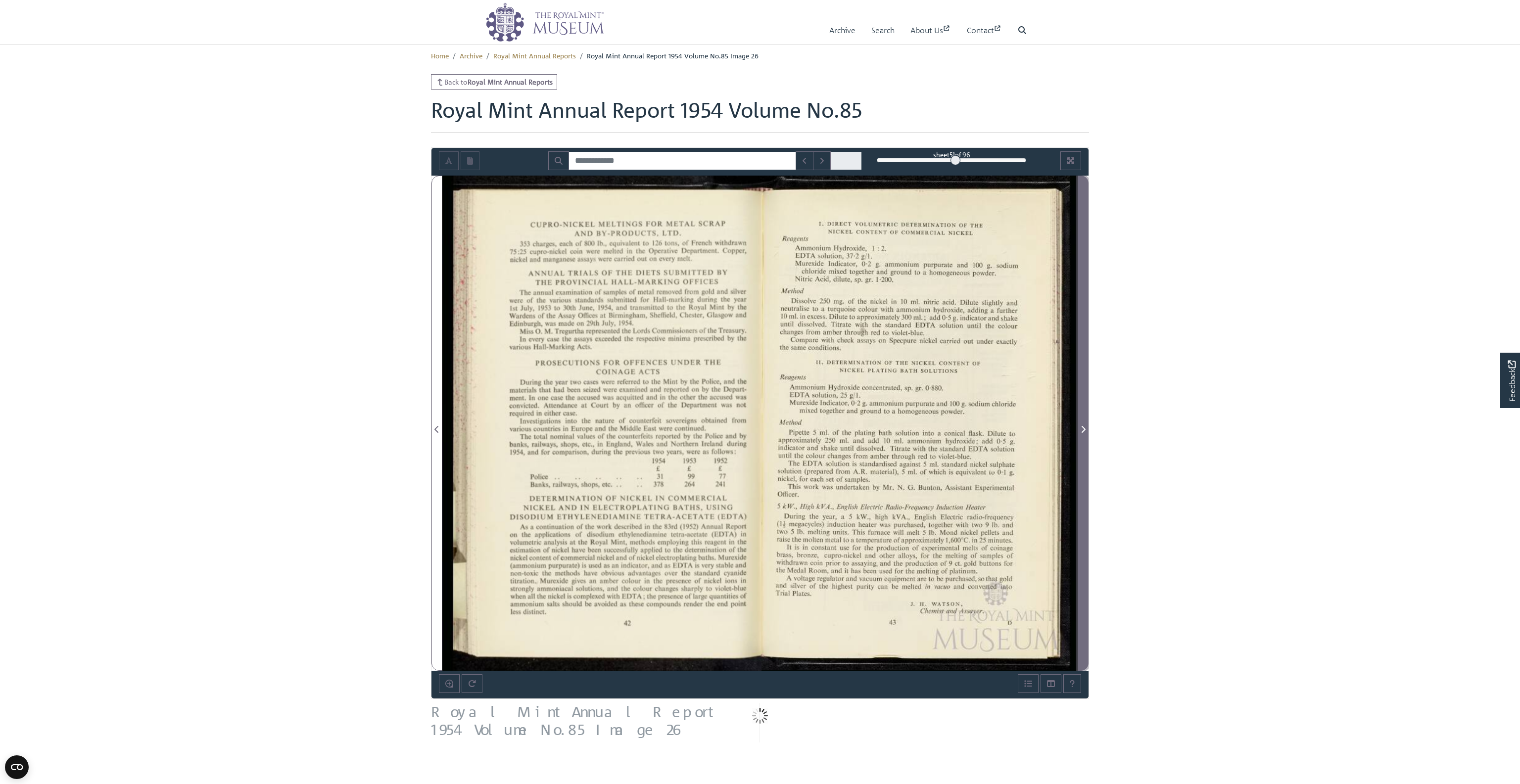
click at [1082, 426] on icon "Next Page" at bounding box center [1083, 429] width 4 height 7
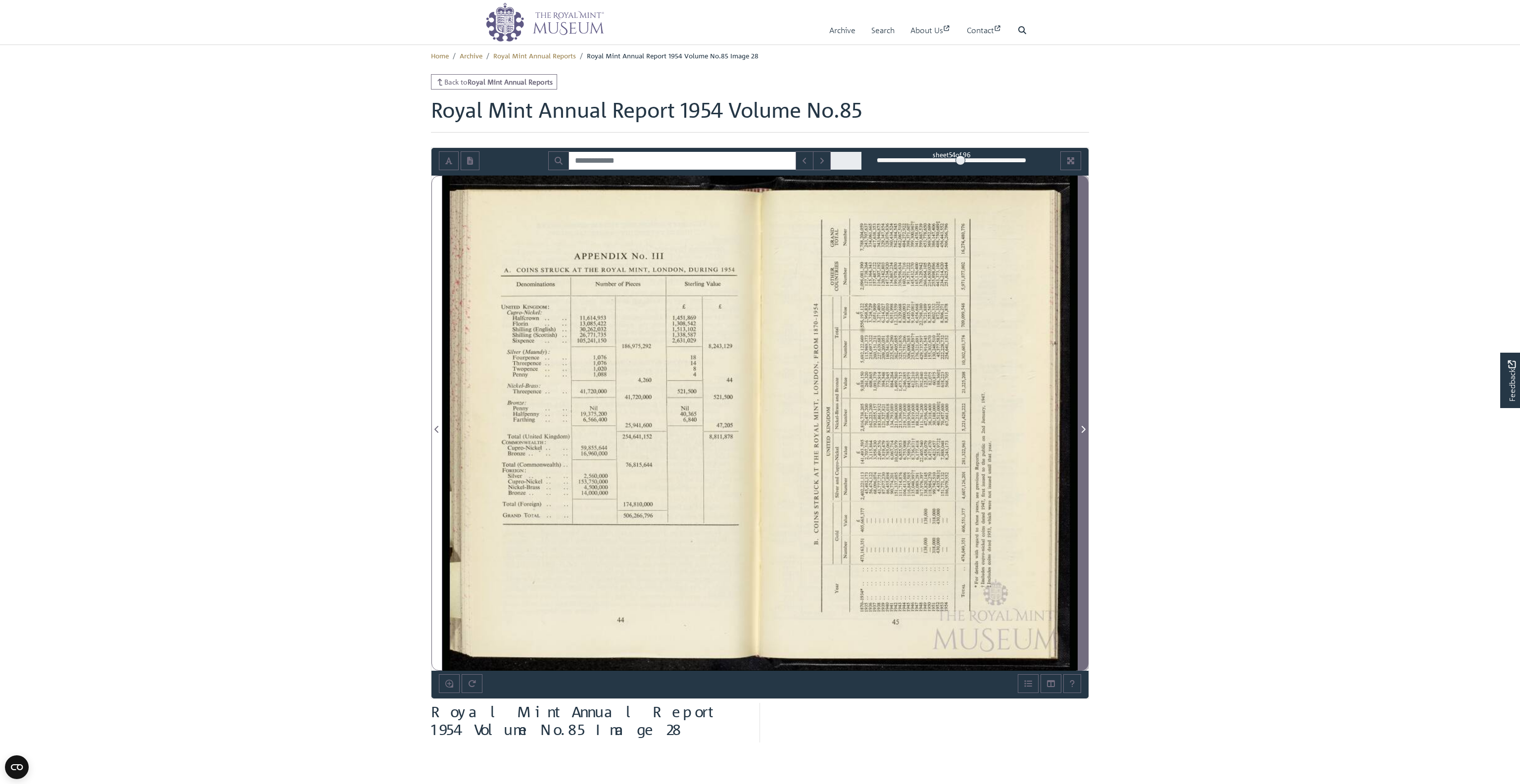
click at [1082, 426] on icon "Next Page" at bounding box center [1083, 429] width 4 height 7
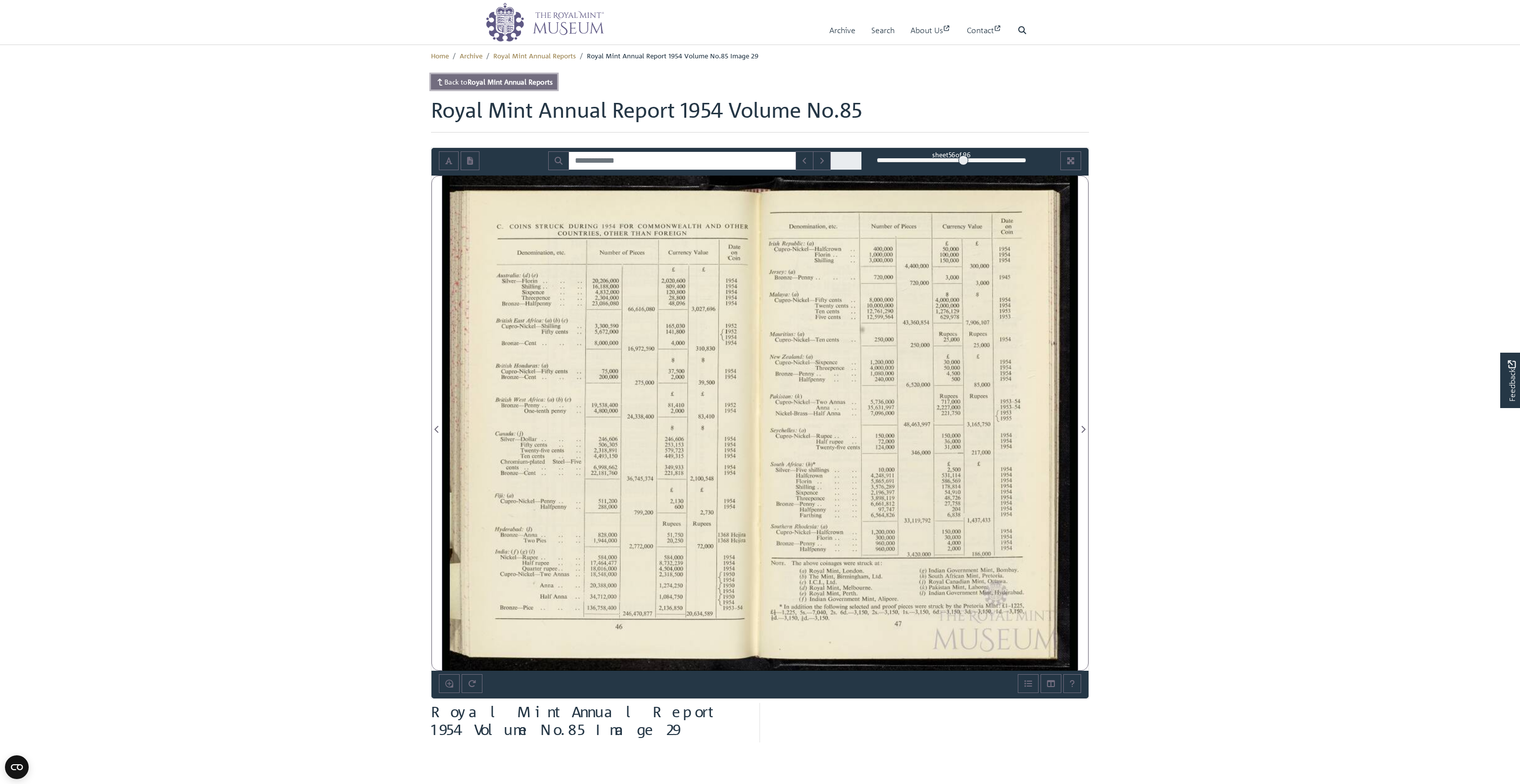
click at [485, 85] on strong "Royal Mint Annual Reports" at bounding box center [510, 82] width 85 height 9
